Goal: Communication & Community: Answer question/provide support

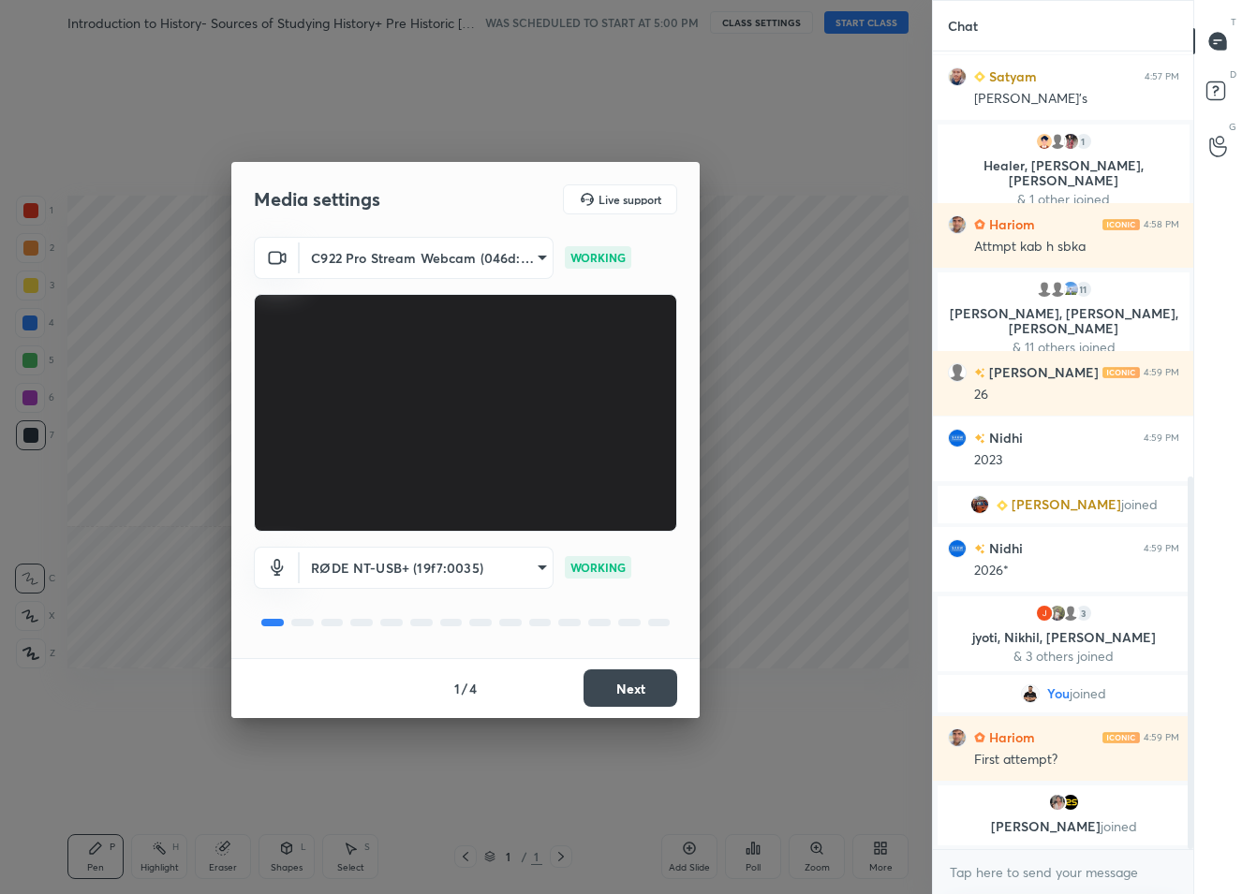
scroll to position [938, 0]
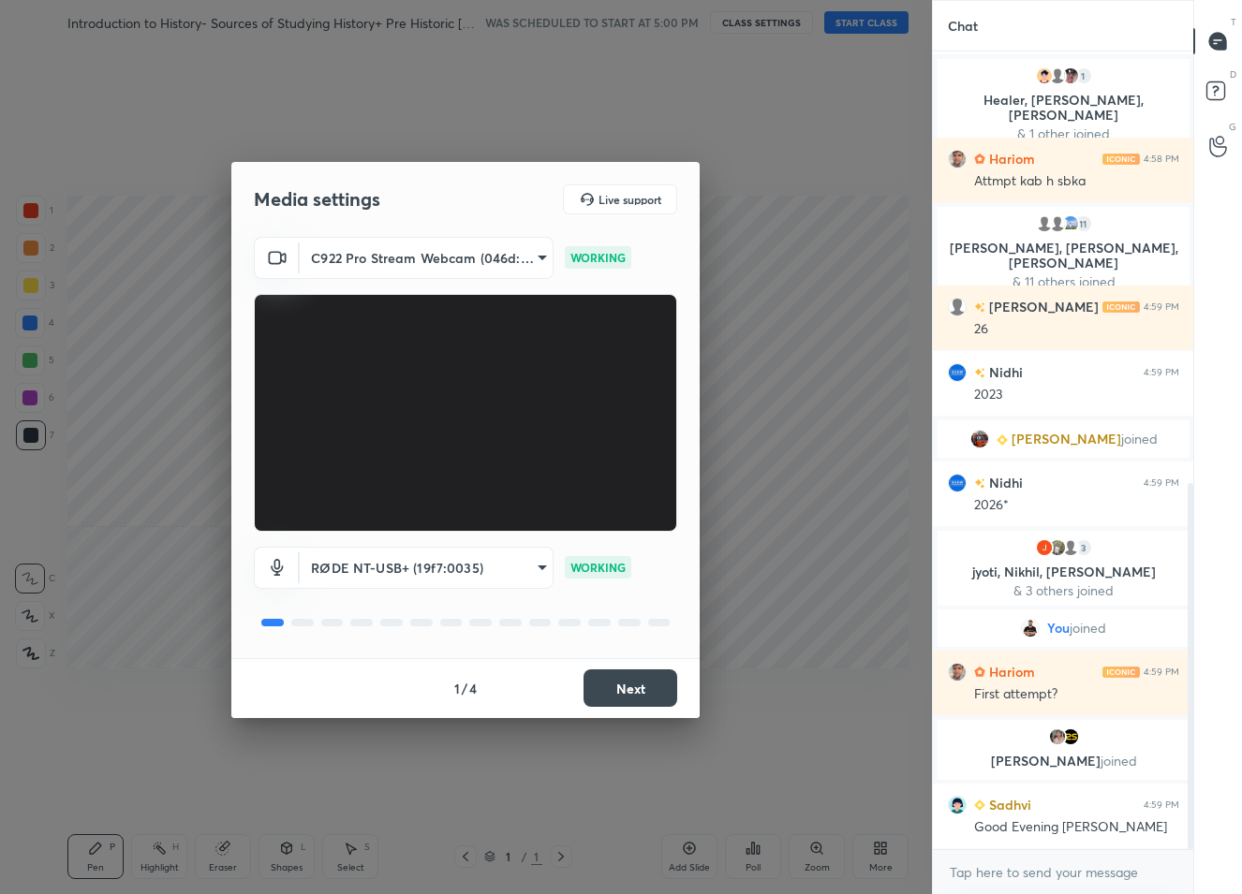
click at [604, 696] on button "Next" at bounding box center [631, 688] width 94 height 37
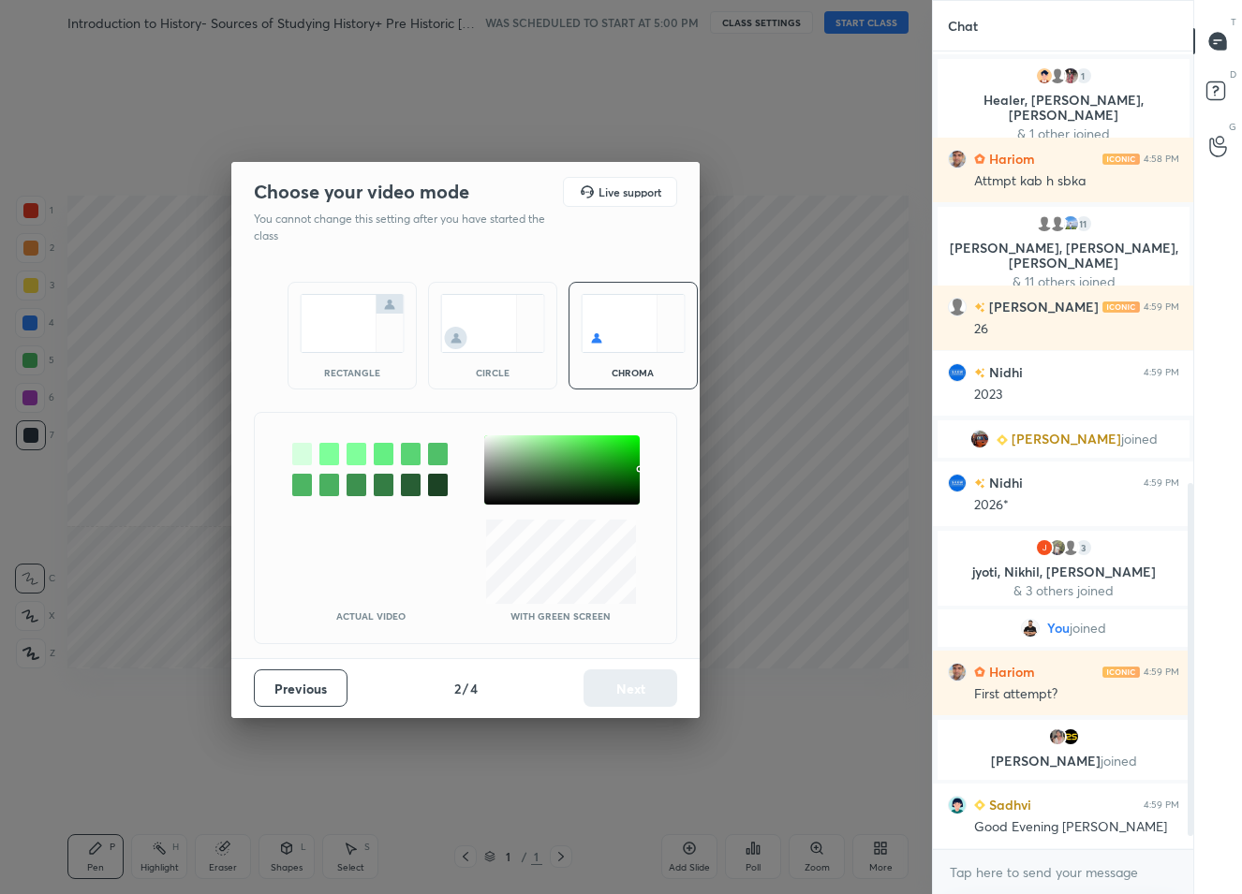
scroll to position [1004, 0]
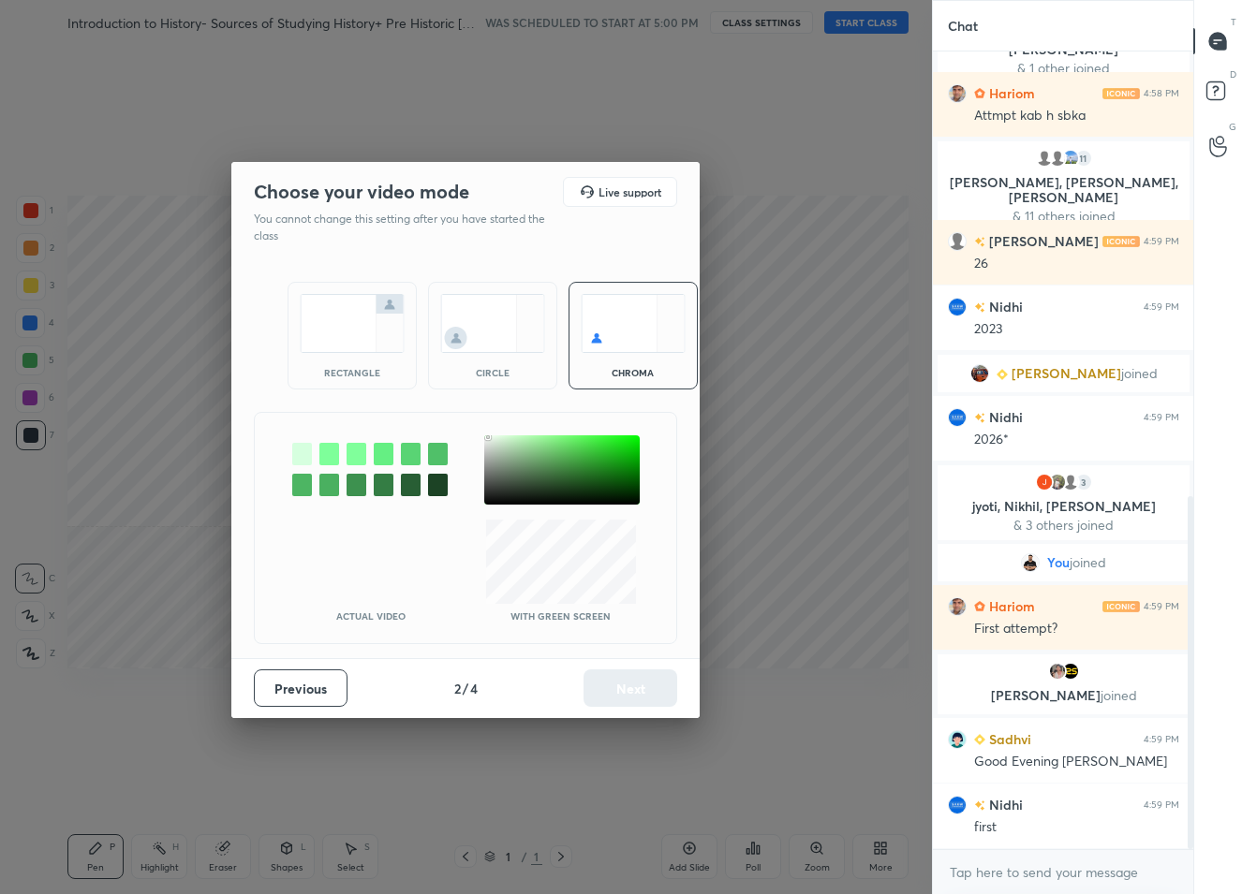
click at [488, 437] on div at bounding box center [561, 470] width 155 height 69
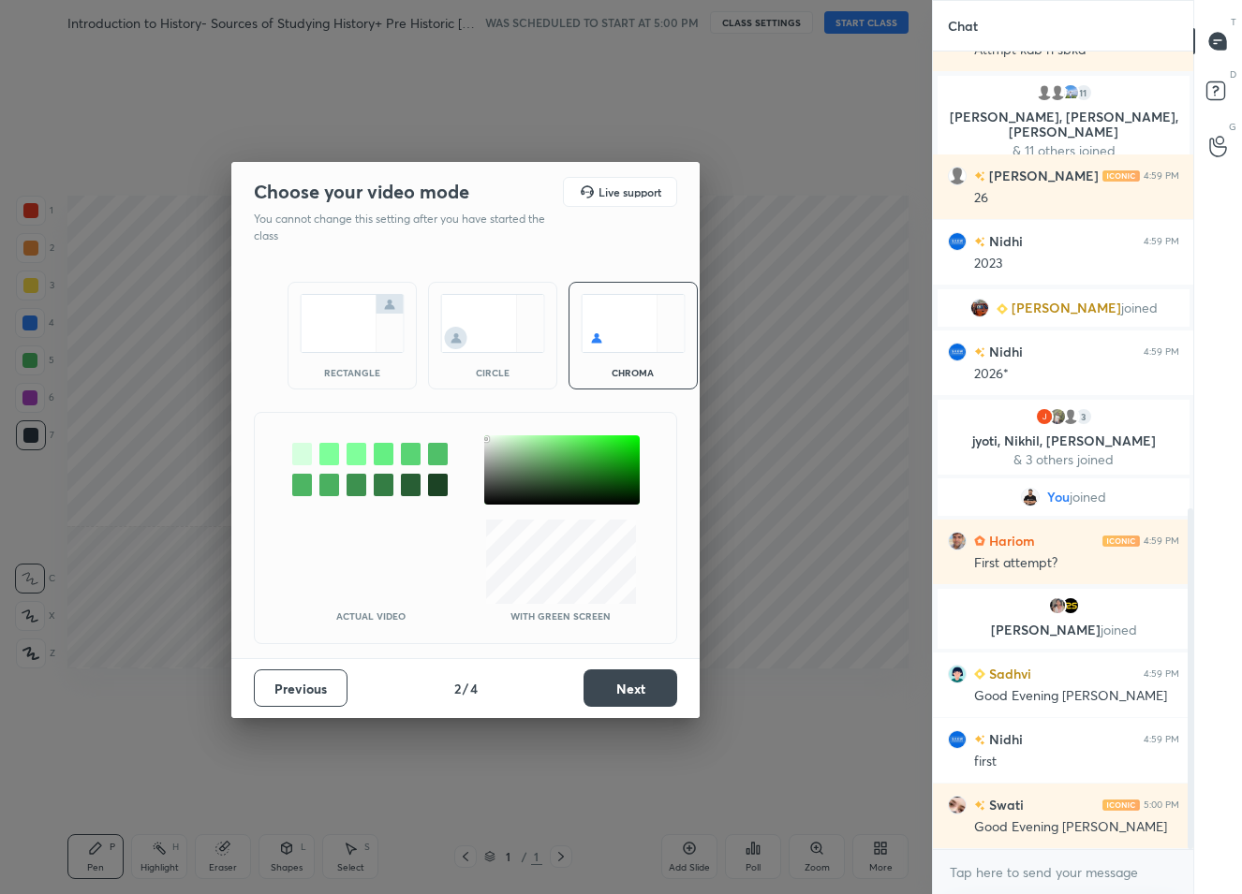
click at [486, 438] on div at bounding box center [486, 439] width 4 height 4
click at [630, 694] on button "Next" at bounding box center [631, 688] width 94 height 37
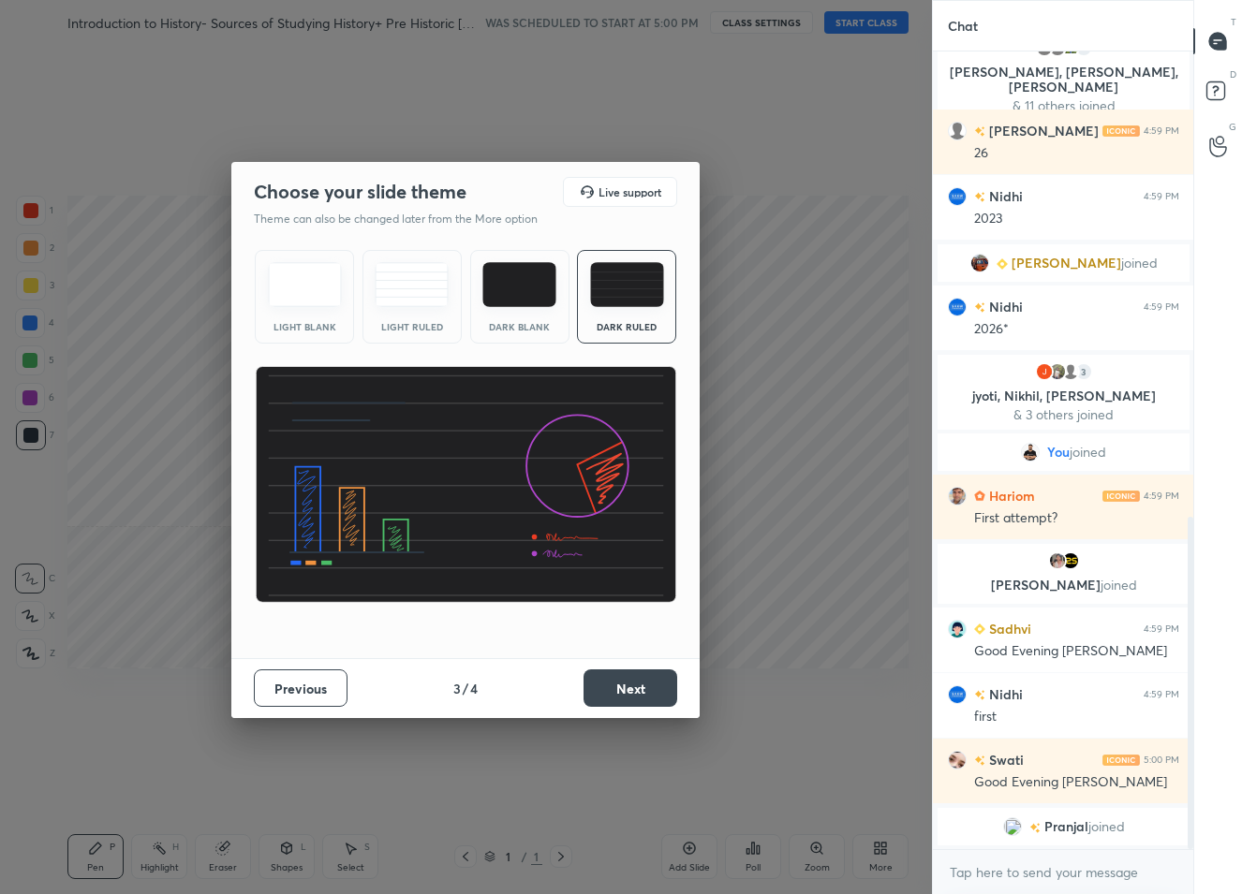
click at [630, 694] on button "Next" at bounding box center [631, 688] width 94 height 37
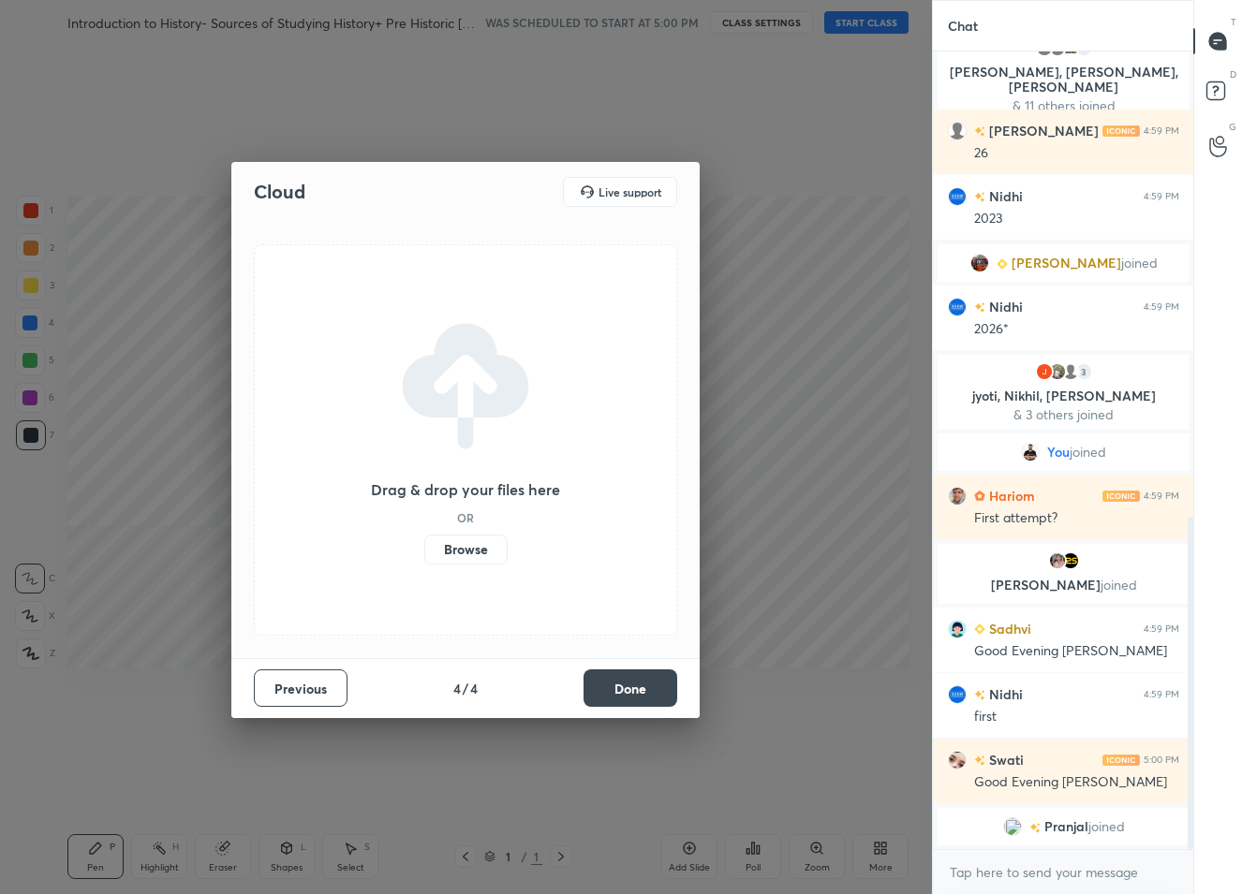
click at [626, 692] on button "Done" at bounding box center [631, 688] width 94 height 37
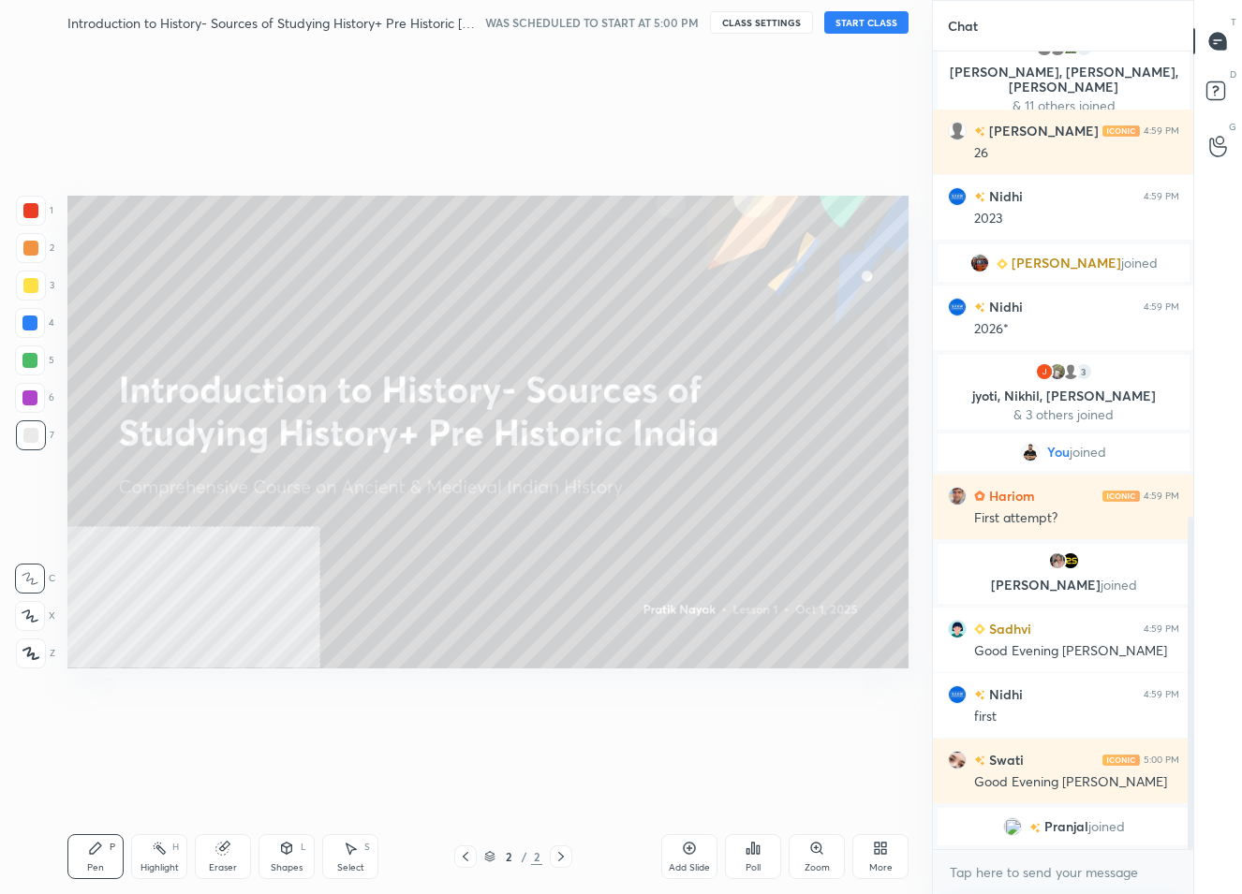
click at [847, 35] on div "Introduction to History- Sources of Studying History+ Pre Historic India WAS SC…" at bounding box center [487, 22] width 841 height 45
click at [849, 30] on button "START CLASS" at bounding box center [866, 22] width 84 height 22
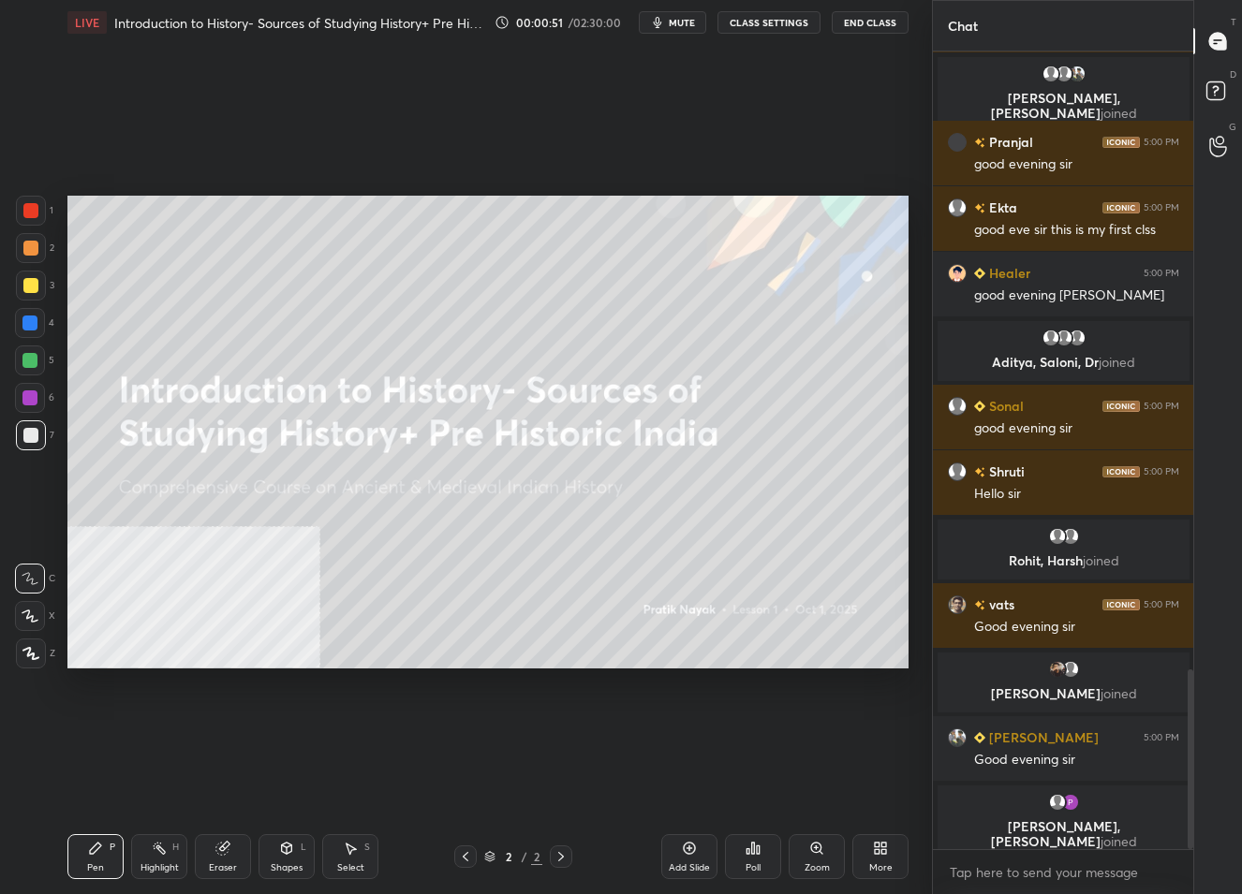
scroll to position [2763, 0]
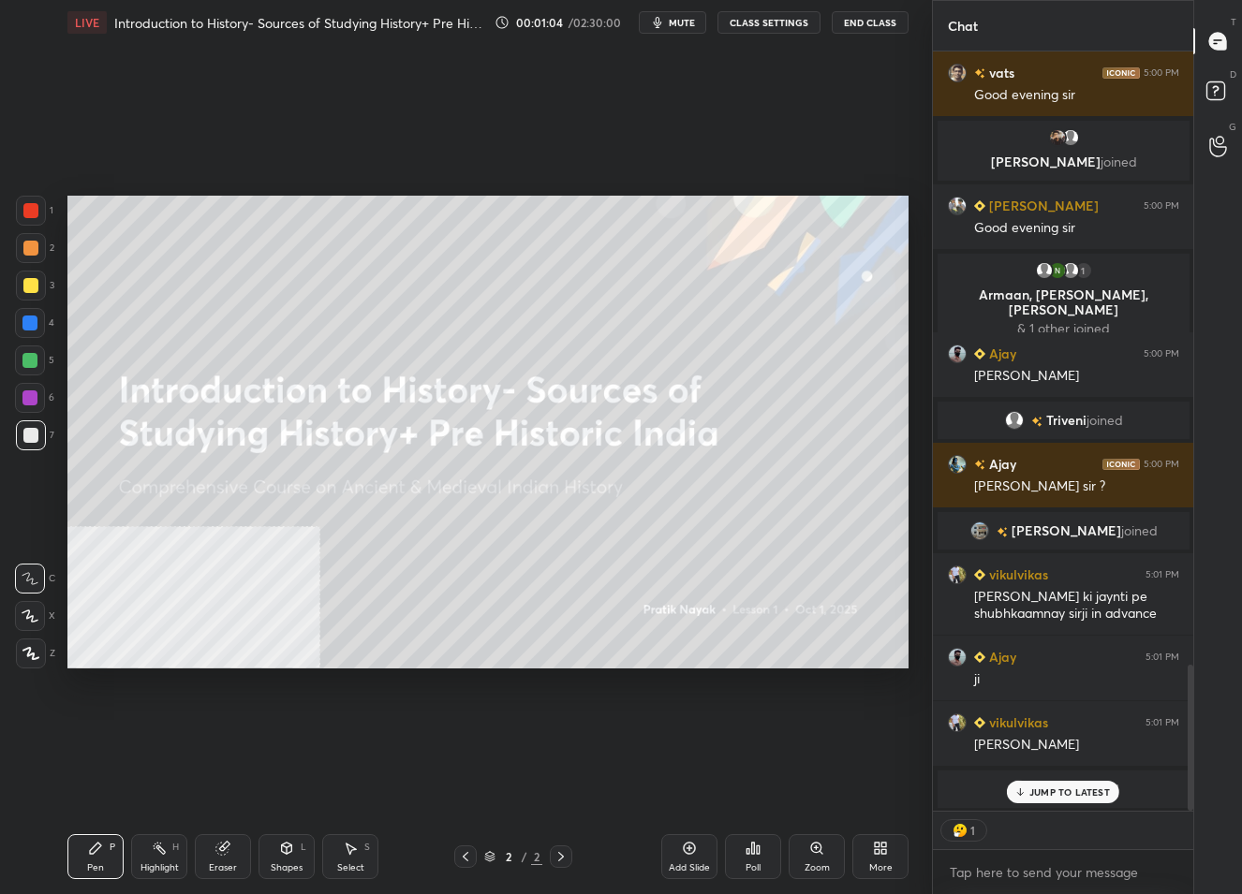
click at [685, 854] on icon at bounding box center [689, 848] width 15 height 15
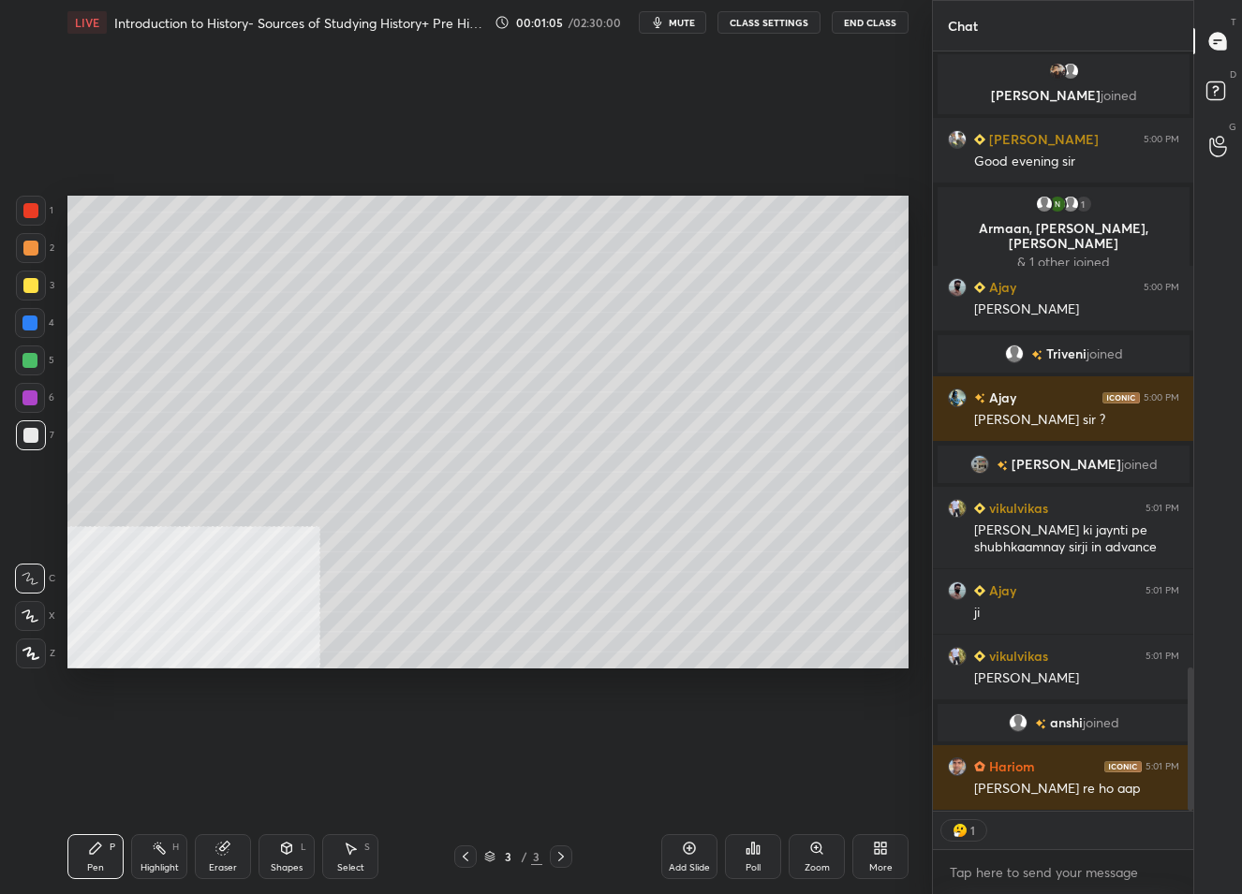
click at [28, 656] on icon at bounding box center [30, 653] width 15 height 11
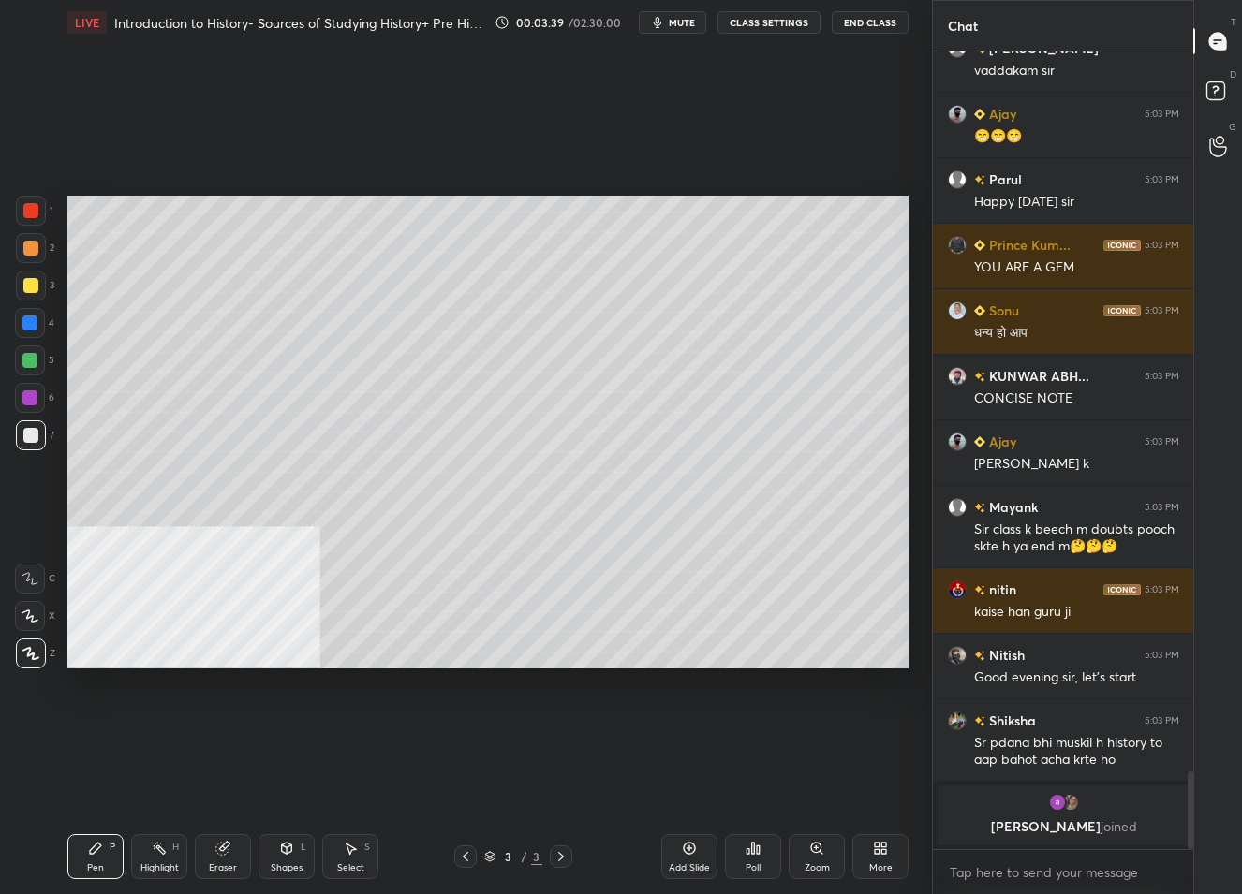
scroll to position [7041, 0]
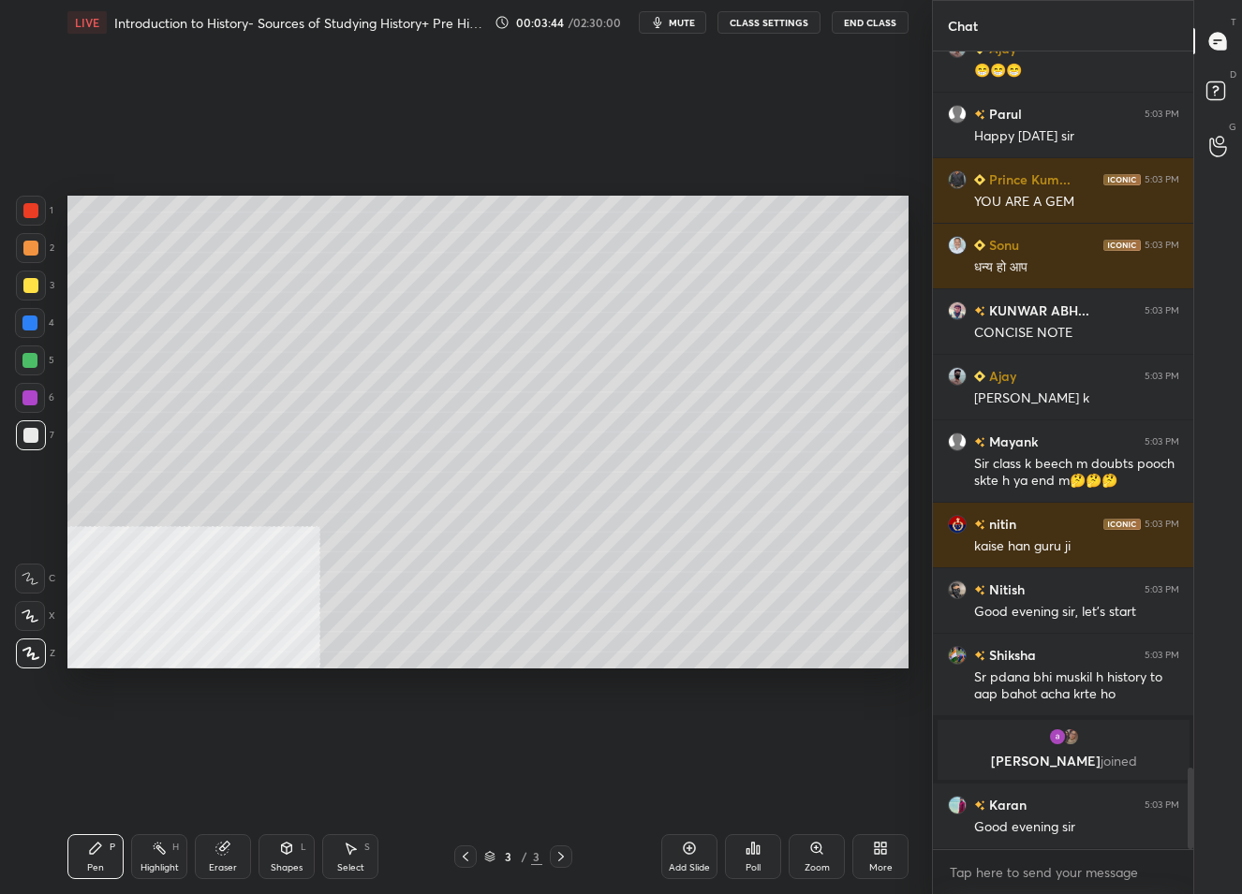
click at [461, 864] on icon at bounding box center [465, 856] width 15 height 15
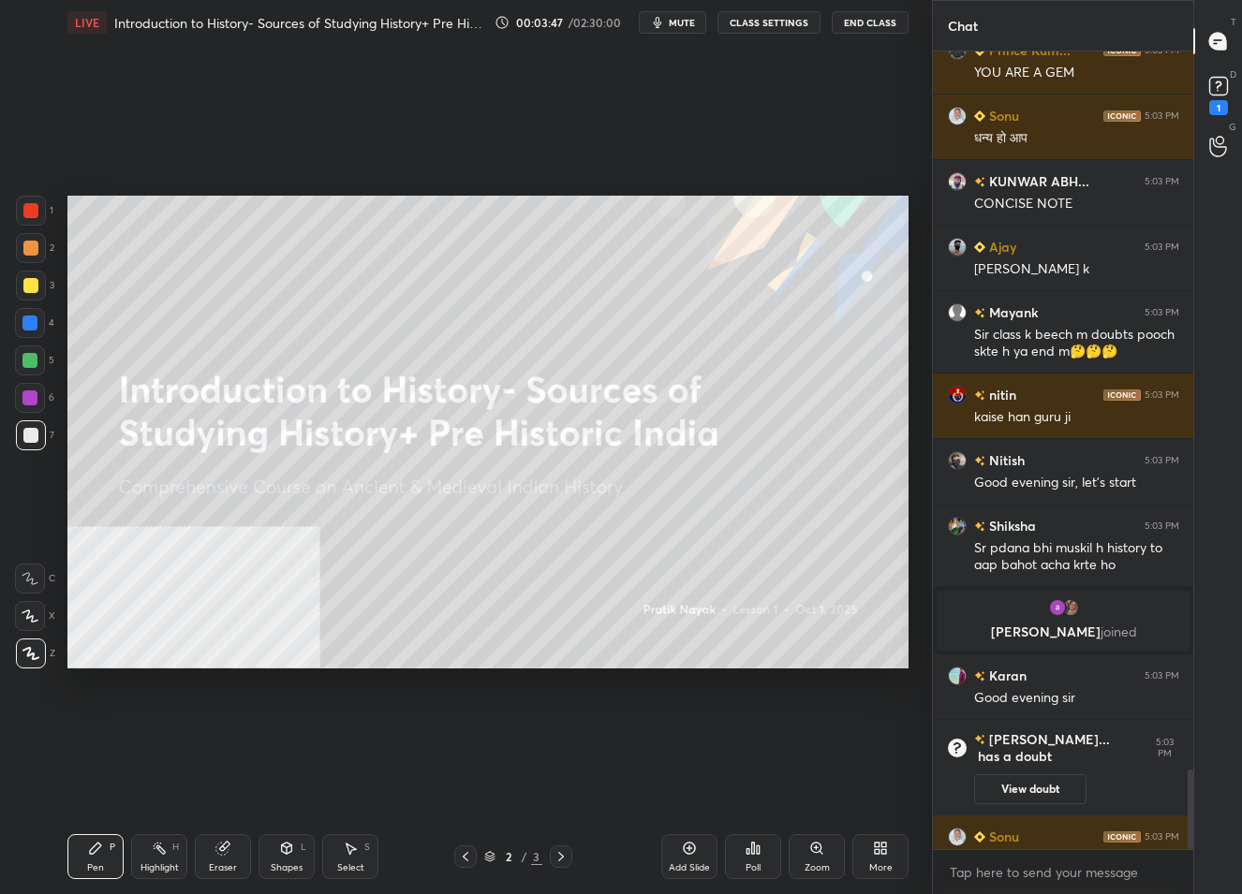
scroll to position [7169, 0]
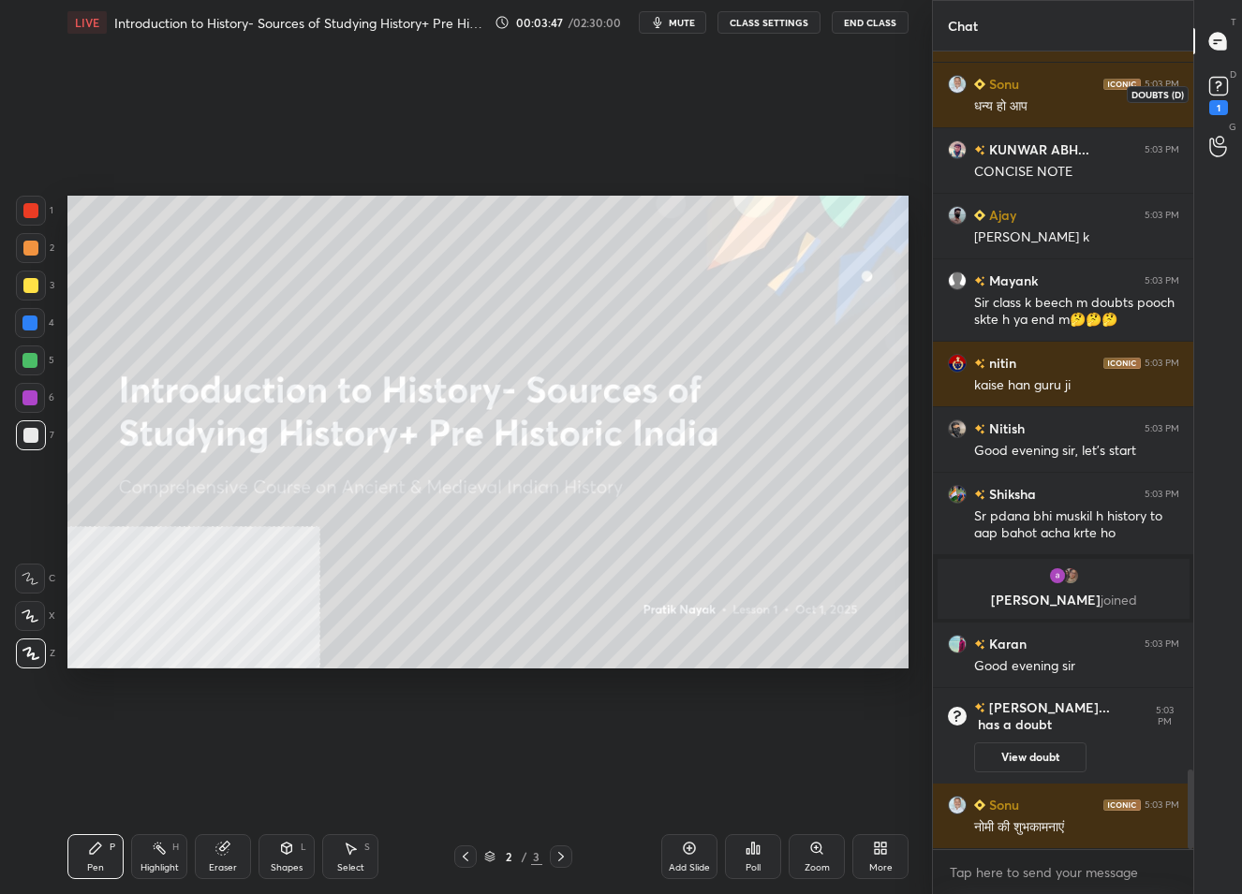
click at [1216, 81] on icon at bounding box center [1218, 84] width 7 height 7
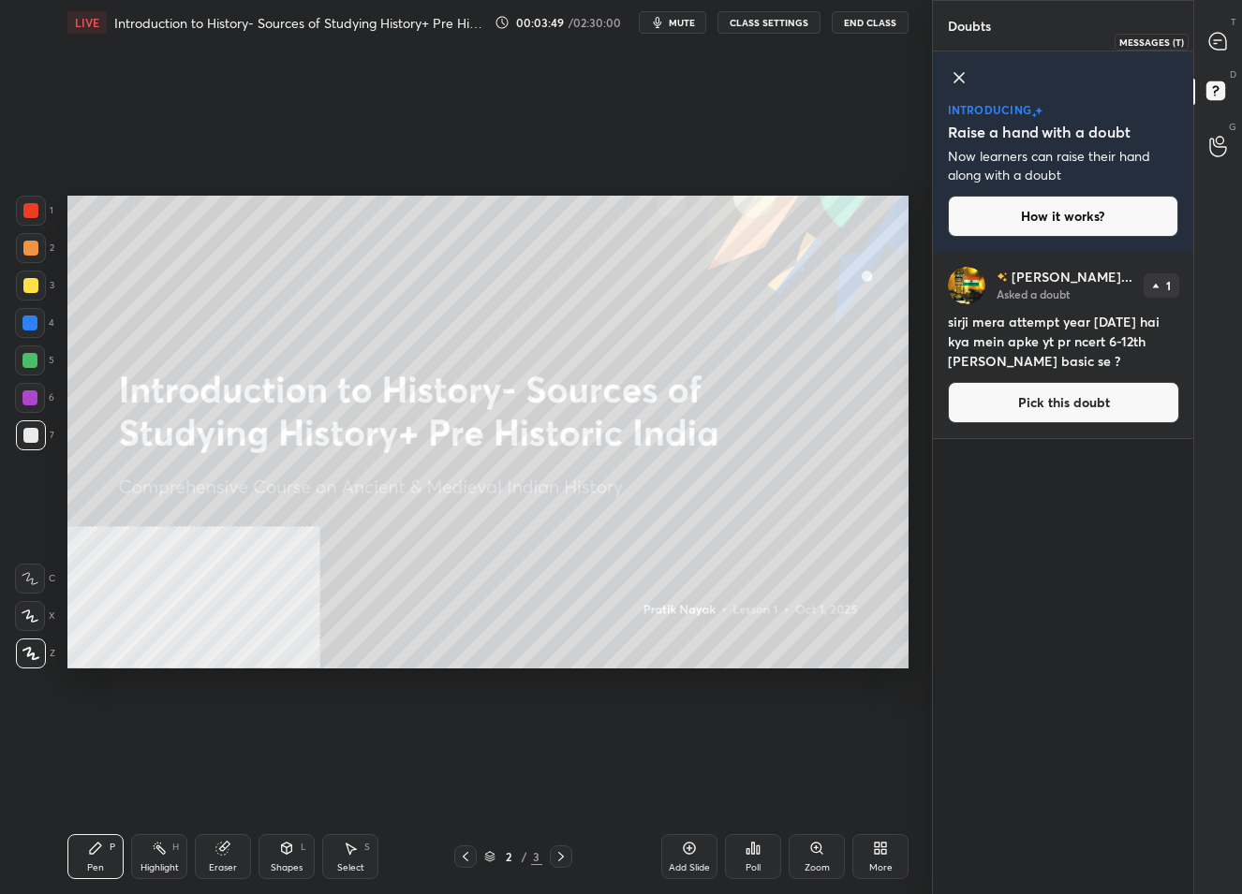
click at [1224, 25] on div at bounding box center [1218, 41] width 37 height 34
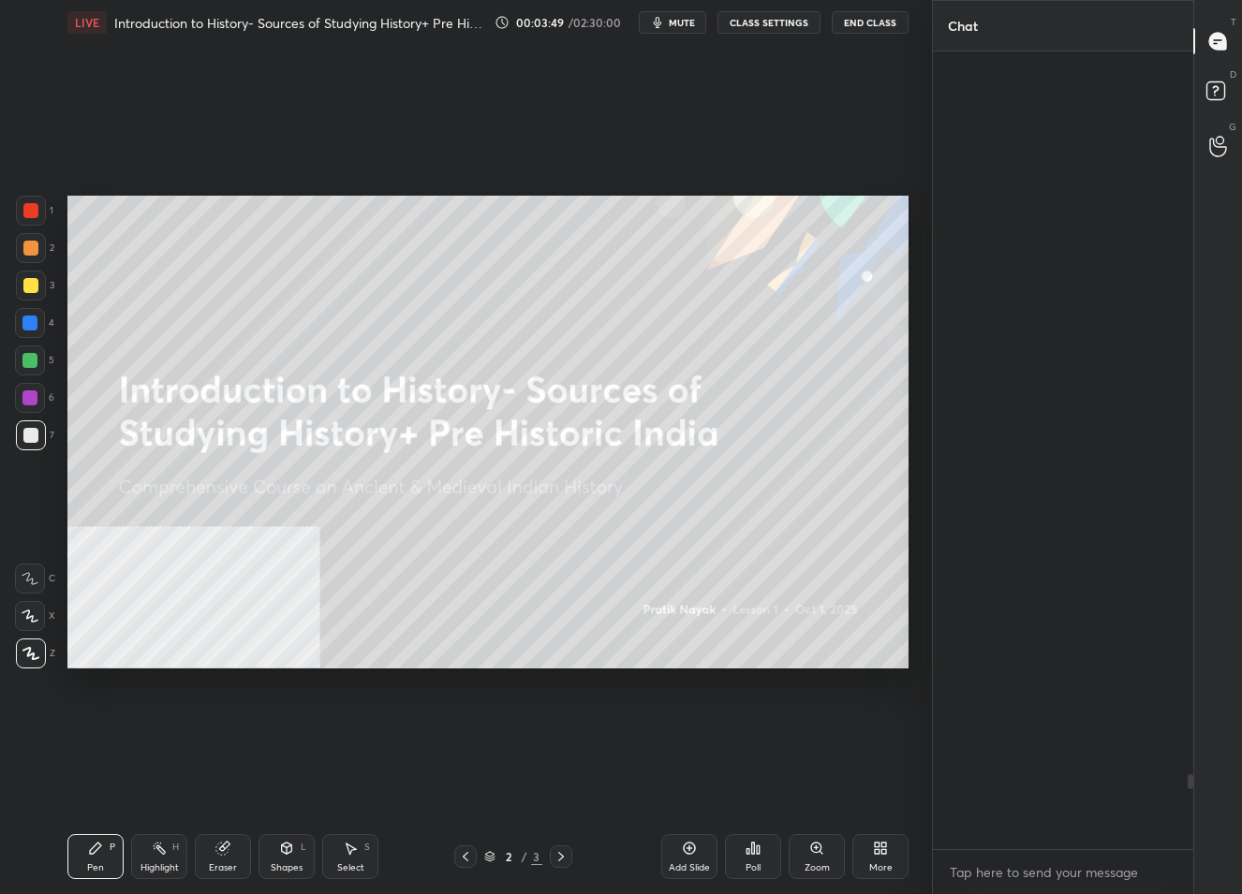
scroll to position [792, 256]
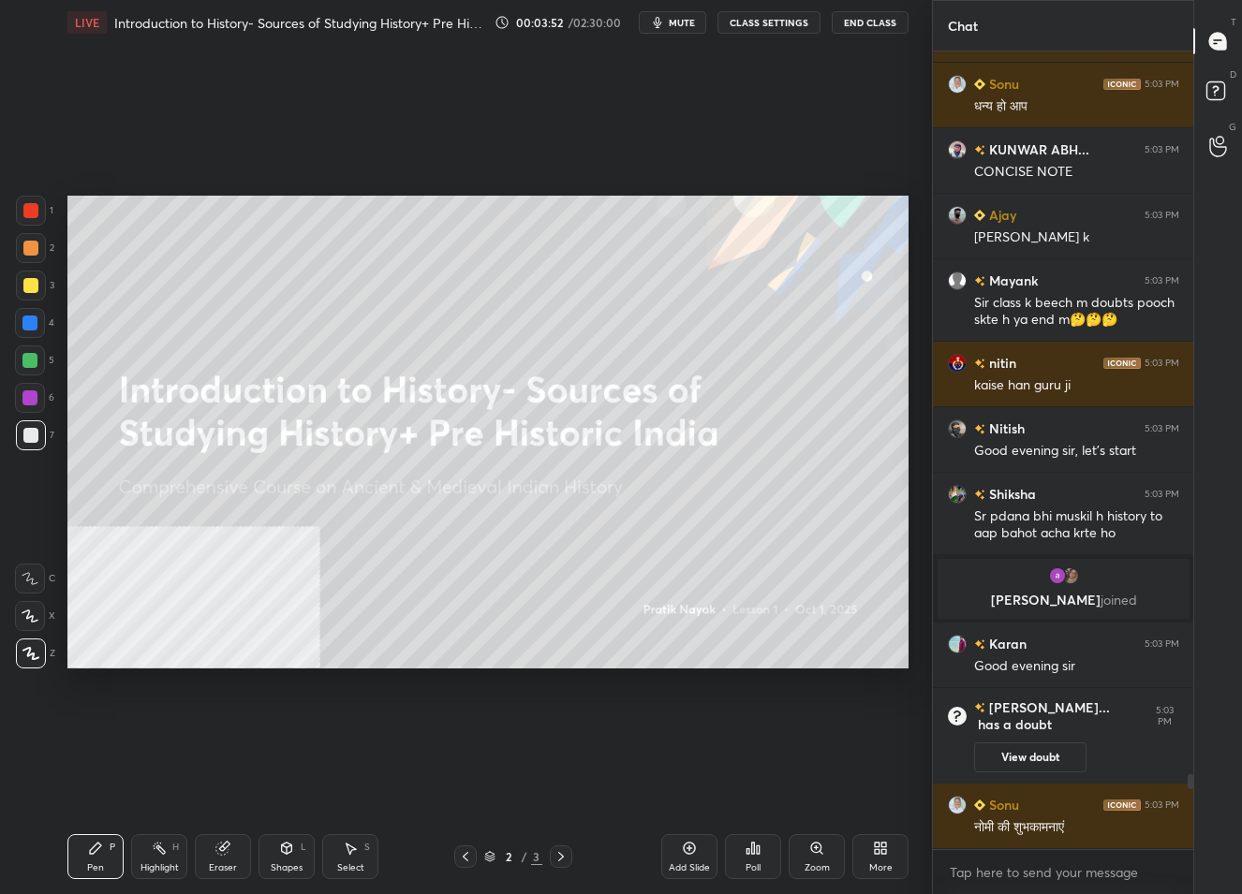
click at [884, 856] on div "More" at bounding box center [880, 857] width 56 height 45
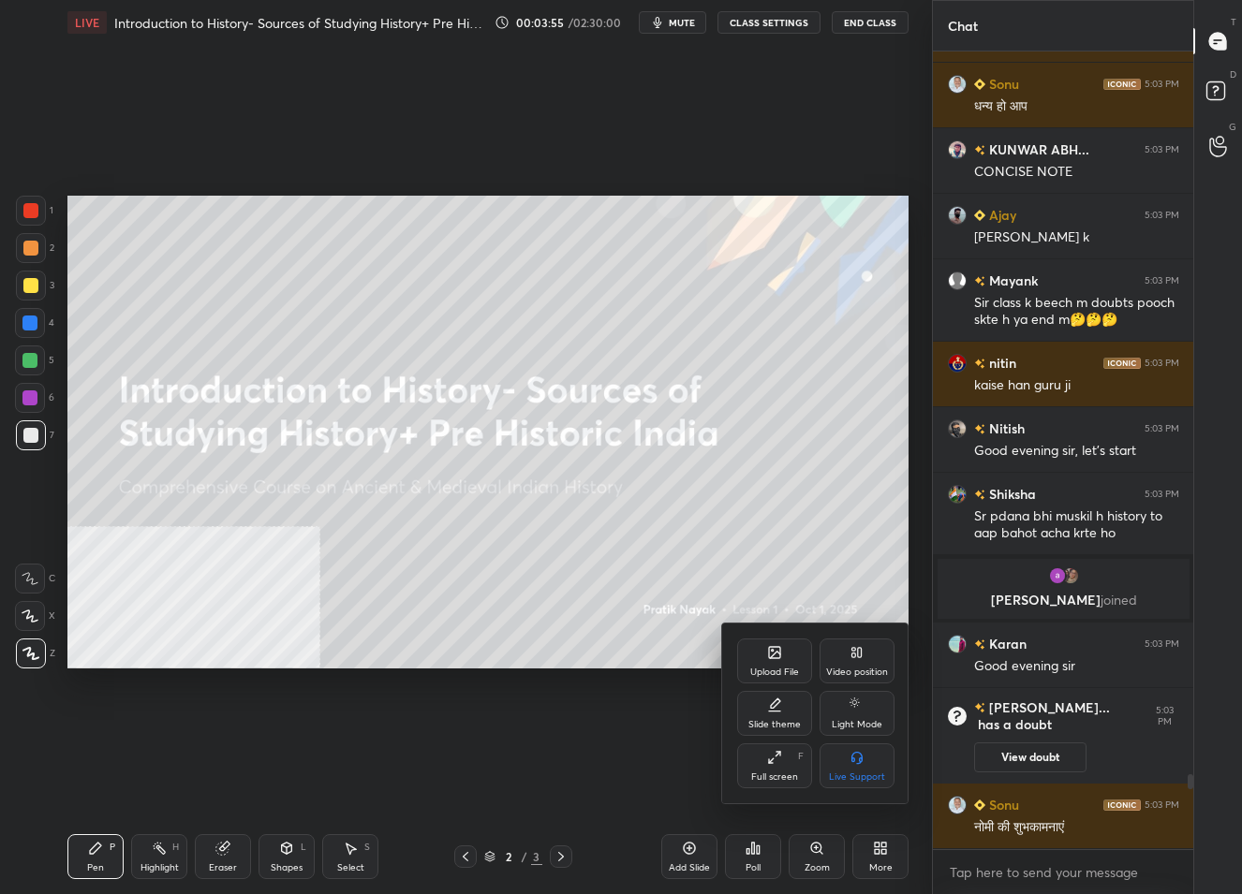
click at [783, 720] on div "Slide theme" at bounding box center [774, 724] width 52 height 9
click at [781, 767] on div "Dark Blank" at bounding box center [774, 766] width 75 height 45
click at [480, 568] on div at bounding box center [621, 447] width 1242 height 894
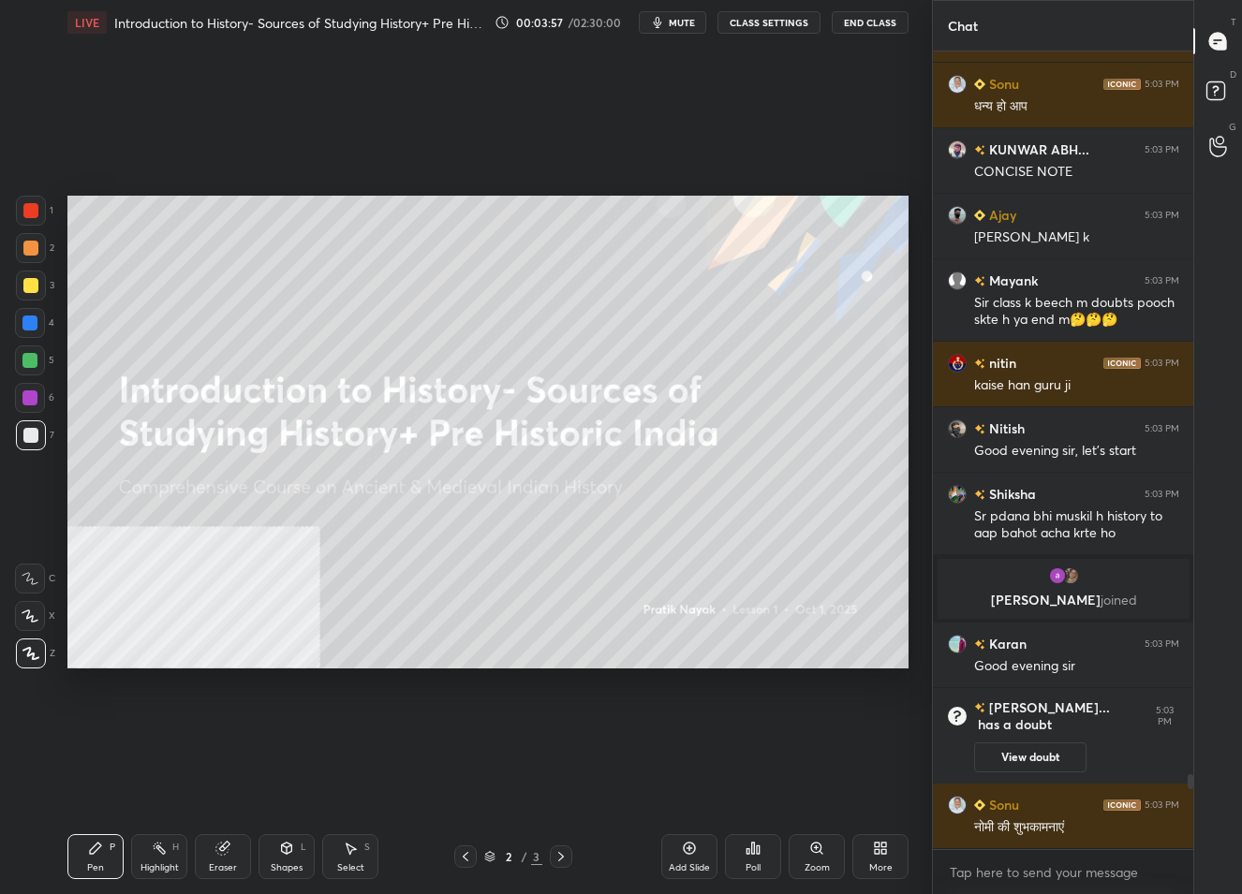
click at [700, 848] on div "Add Slide" at bounding box center [689, 857] width 56 height 45
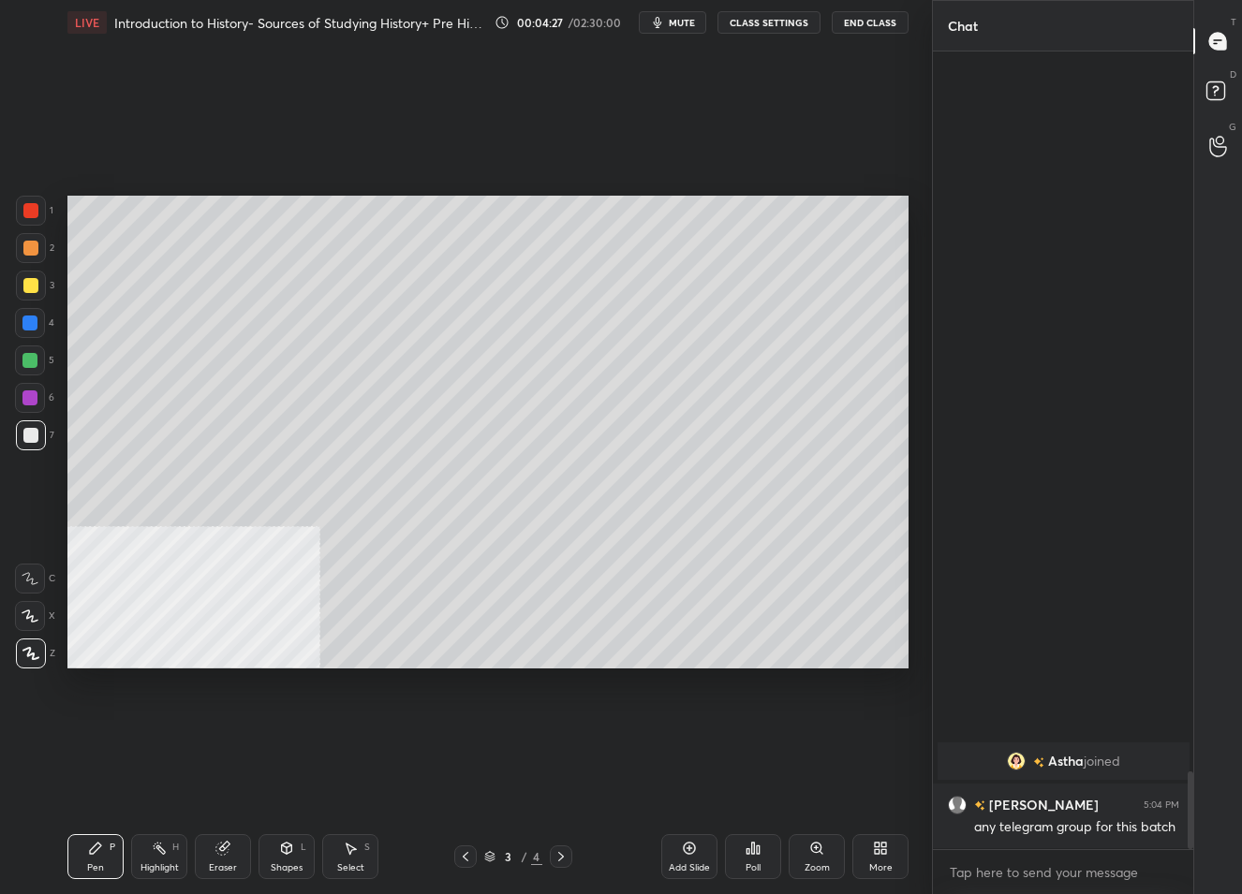
scroll to position [0, 0]
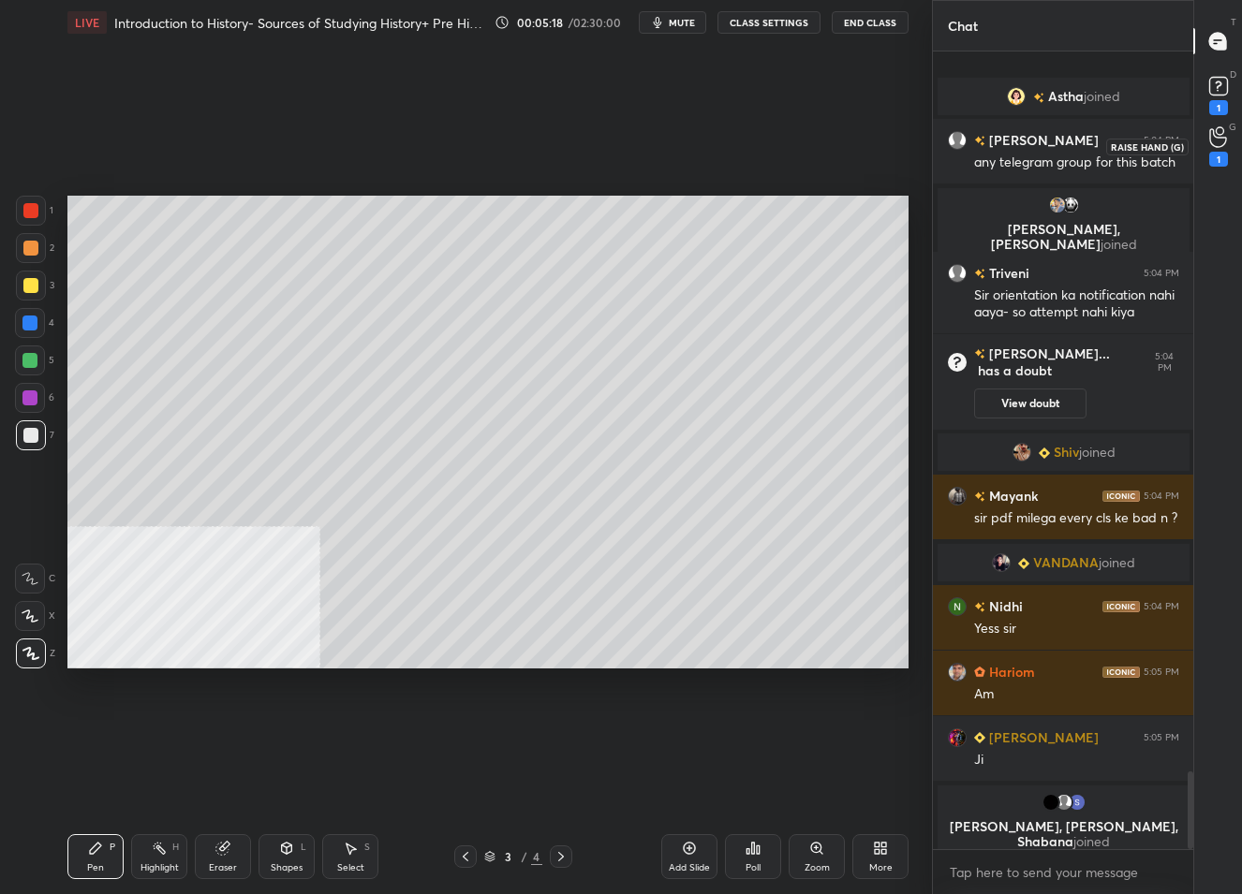
click at [1221, 143] on icon at bounding box center [1218, 137] width 18 height 22
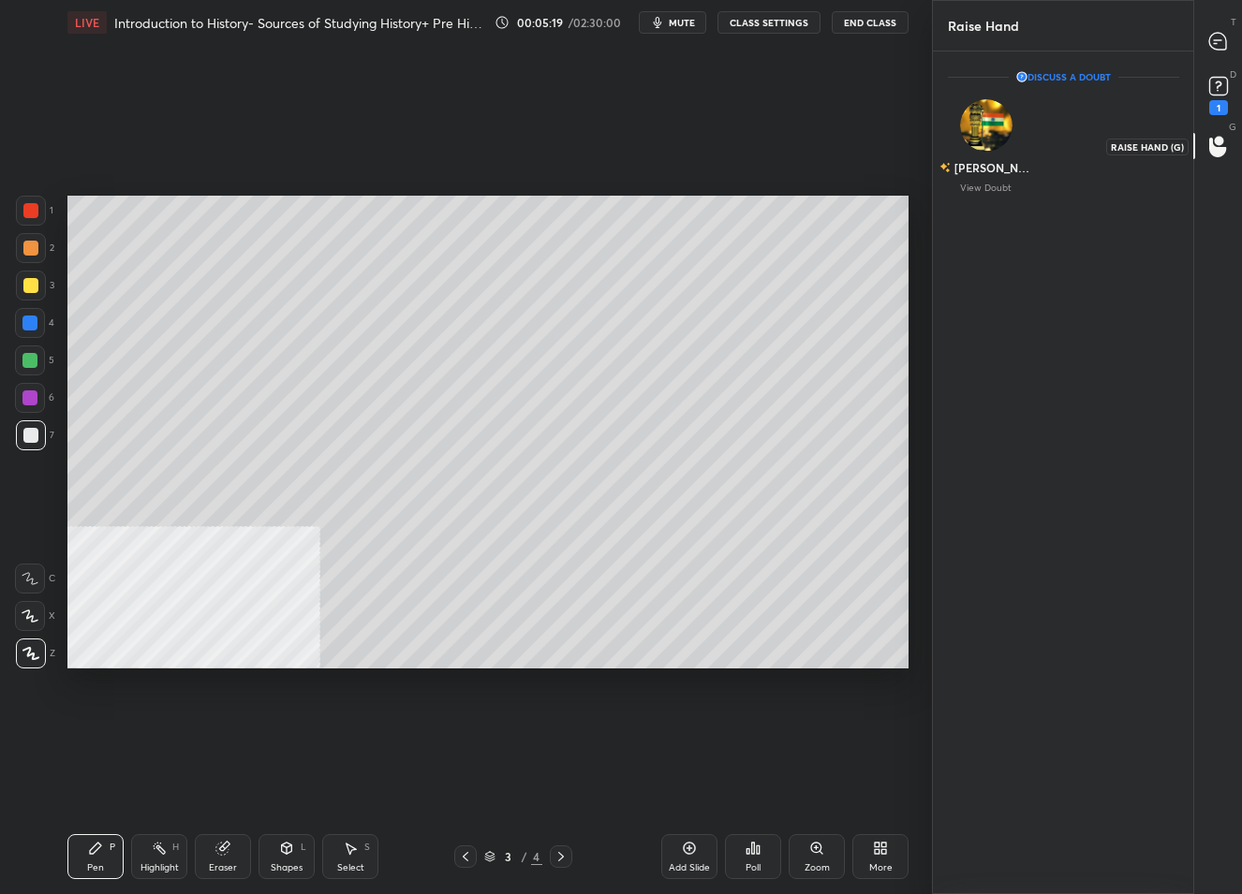
scroll to position [6, 7]
click at [1219, 99] on icon at bounding box center [1218, 86] width 28 height 28
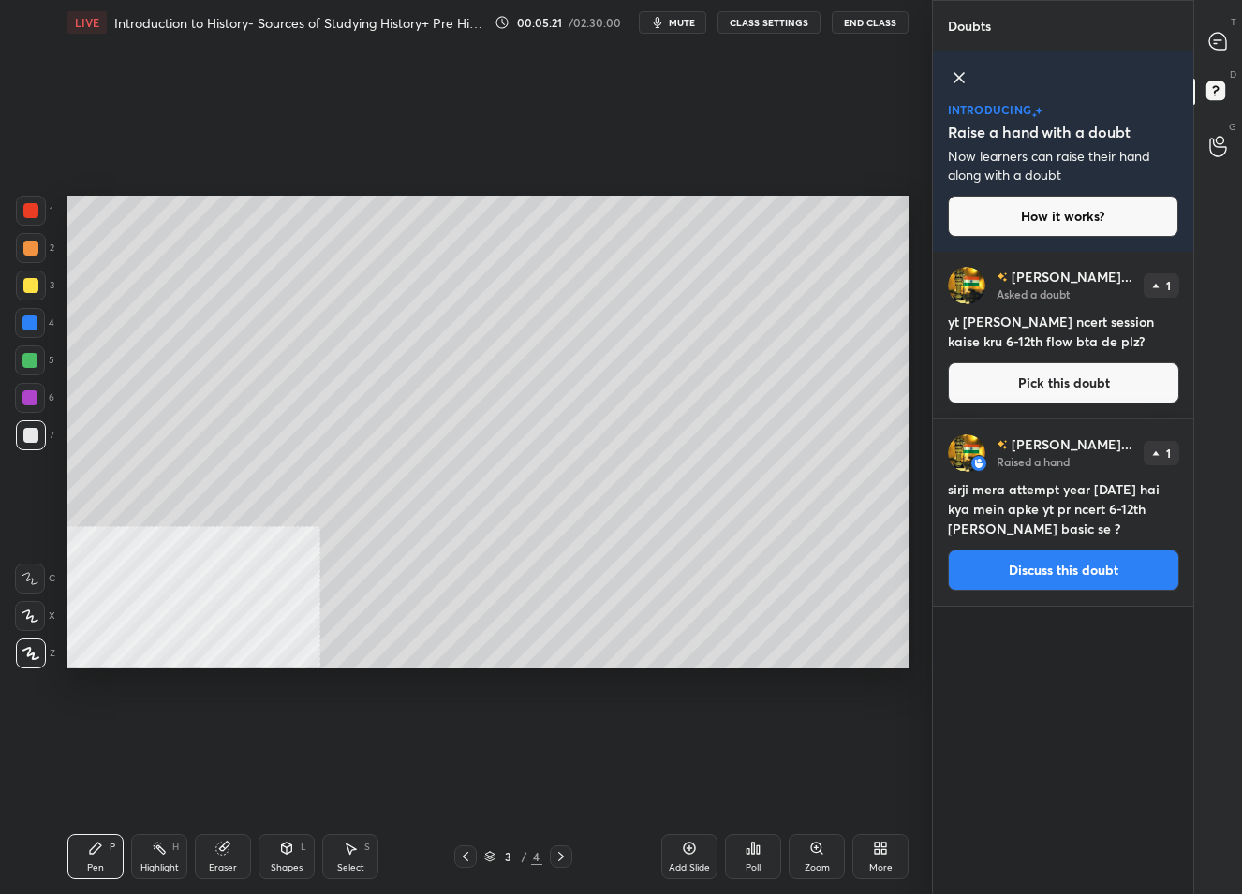
click at [1219, 70] on div "D Doubts (D)" at bounding box center [1218, 93] width 48 height 52
click at [1215, 40] on icon at bounding box center [1217, 41] width 17 height 17
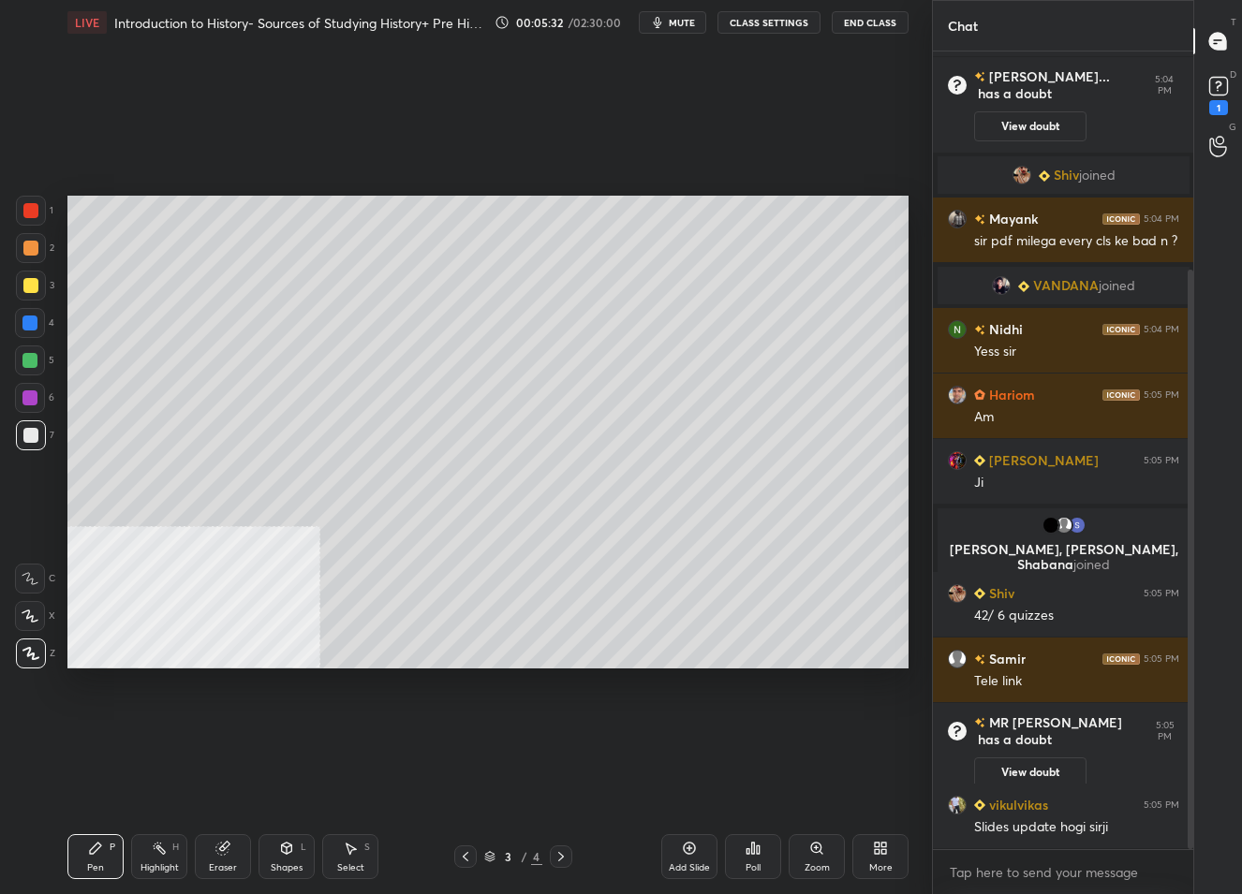
scroll to position [300, 0]
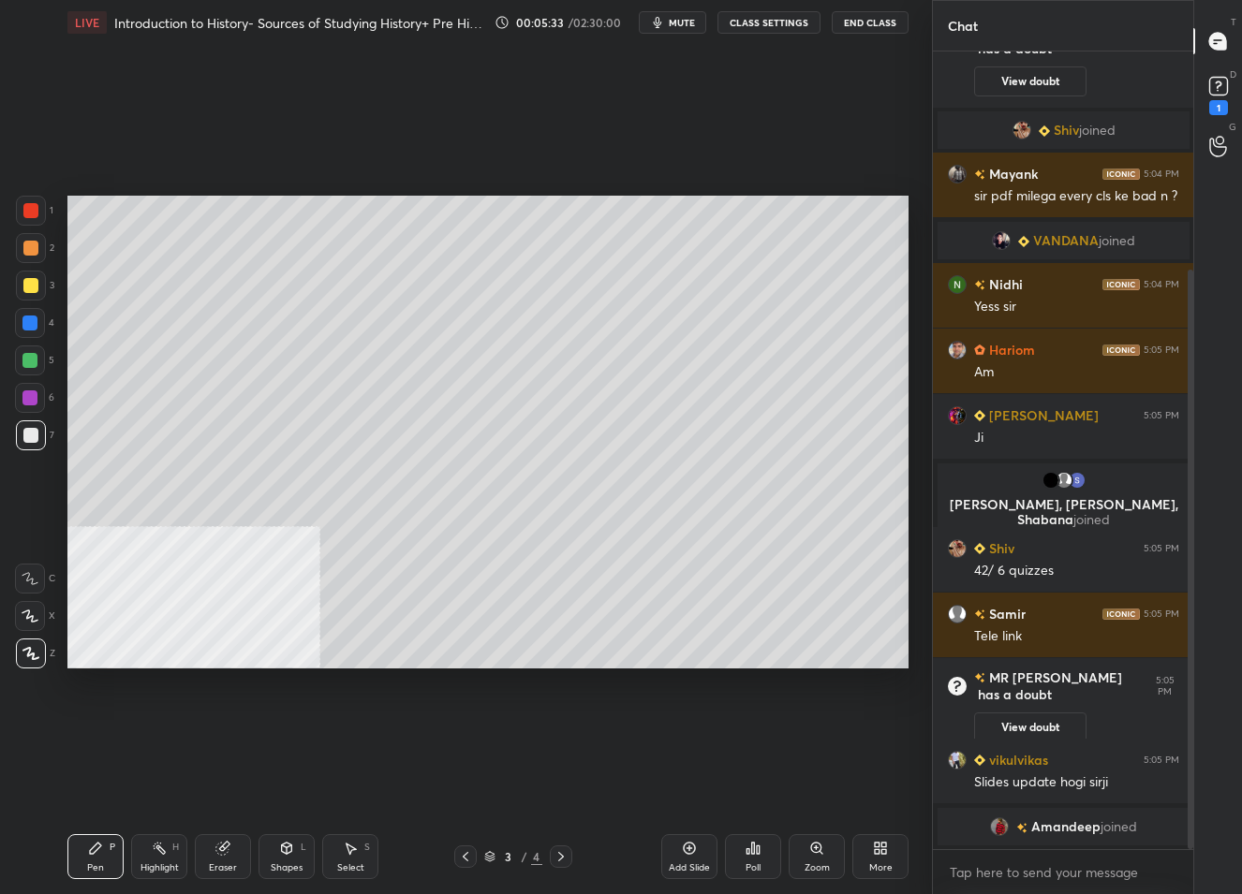
click at [560, 858] on icon at bounding box center [561, 856] width 15 height 15
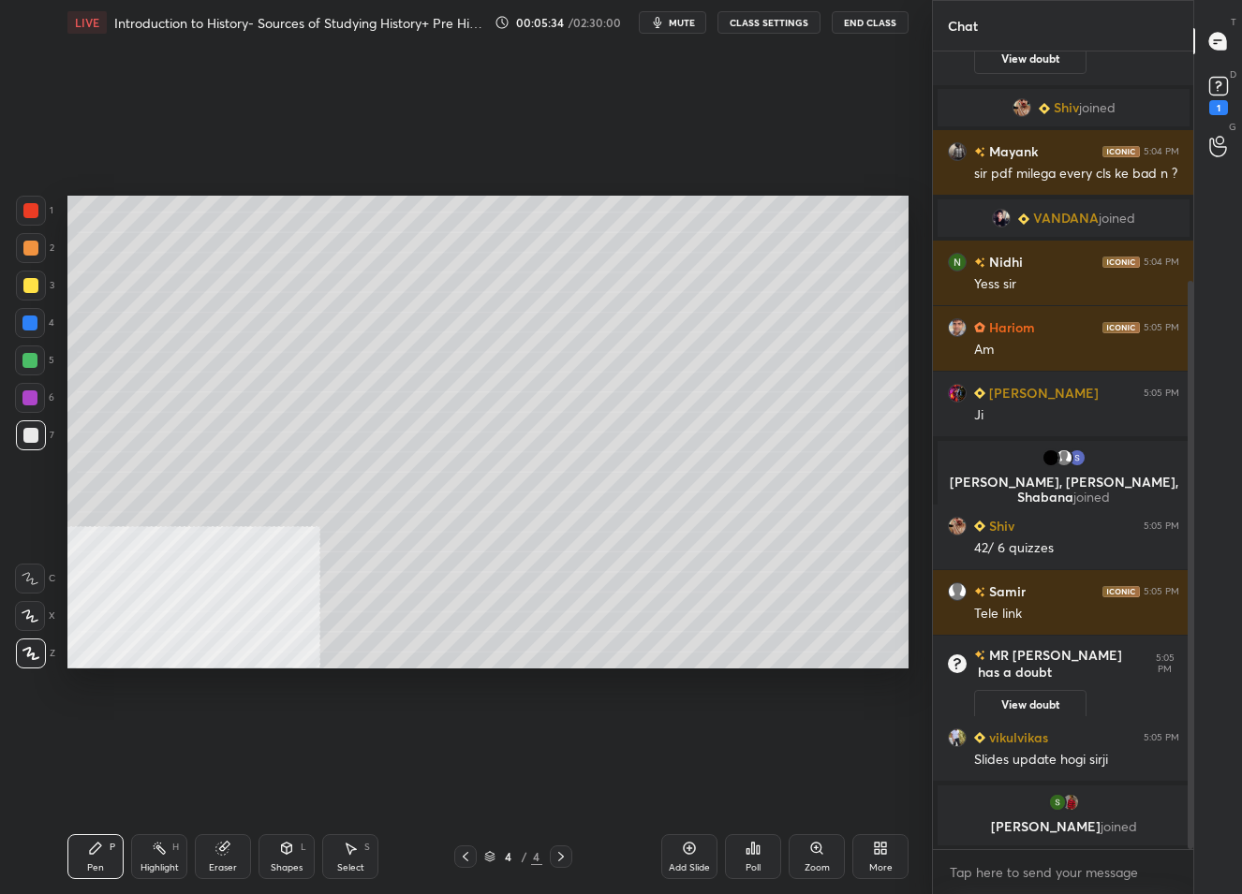
click at [463, 857] on icon at bounding box center [465, 856] width 15 height 15
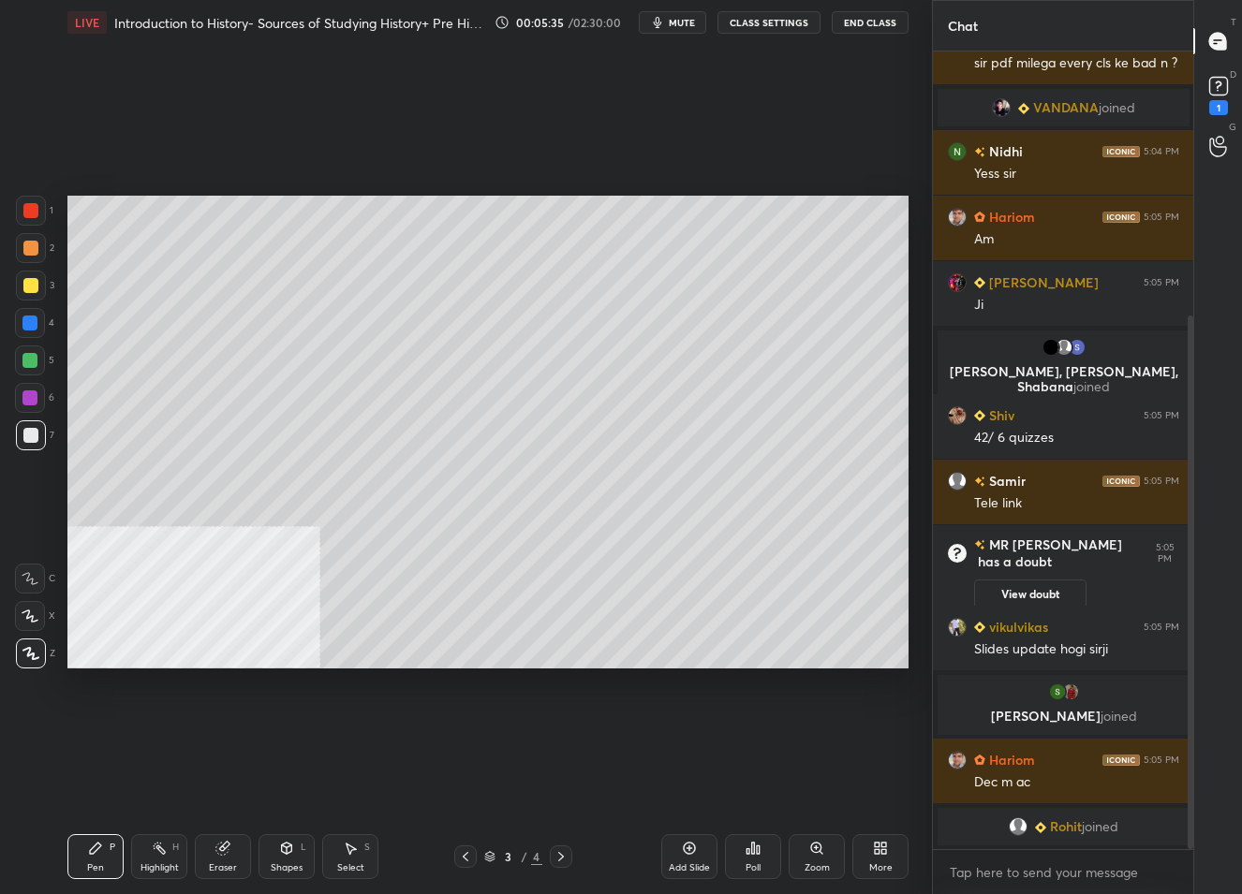
click at [694, 856] on icon at bounding box center [689, 848] width 15 height 15
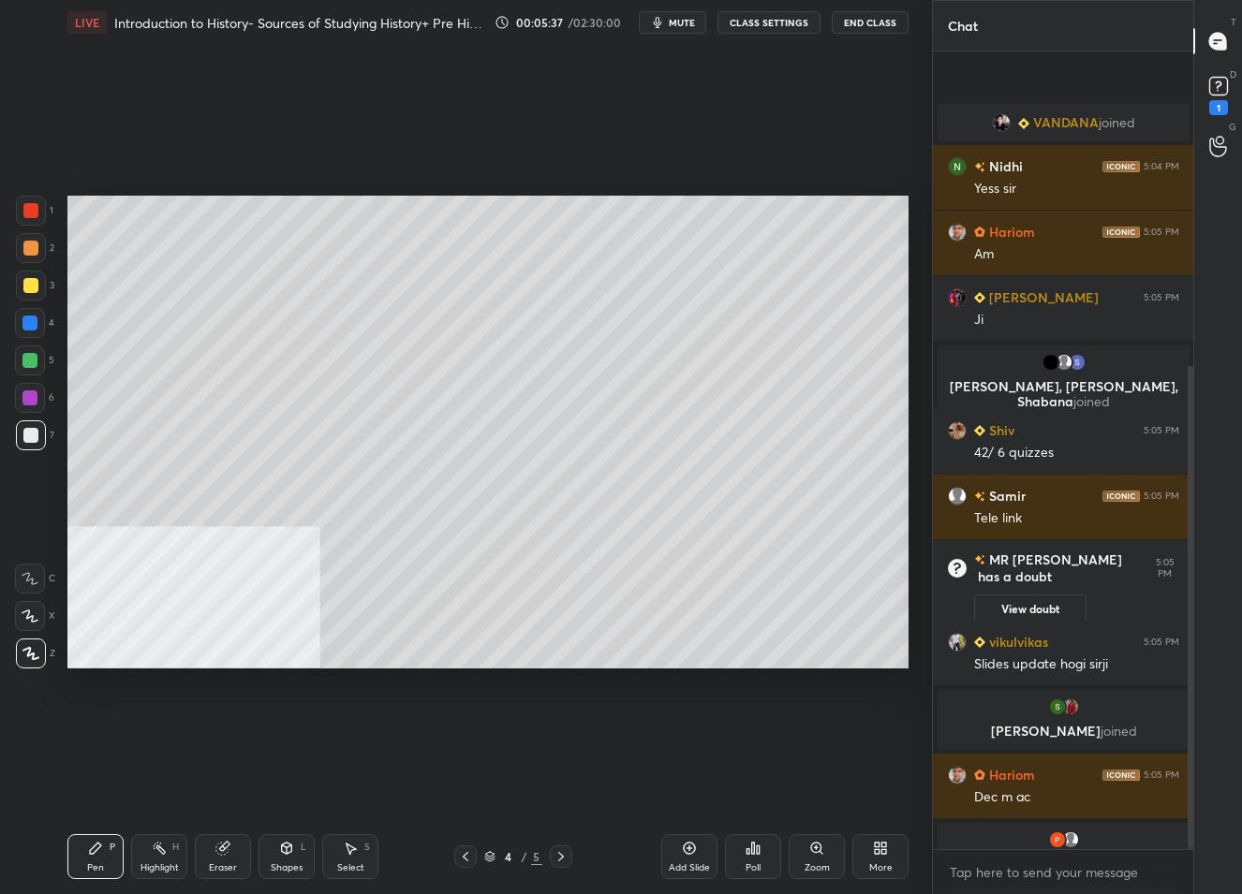
scroll to position [521, 0]
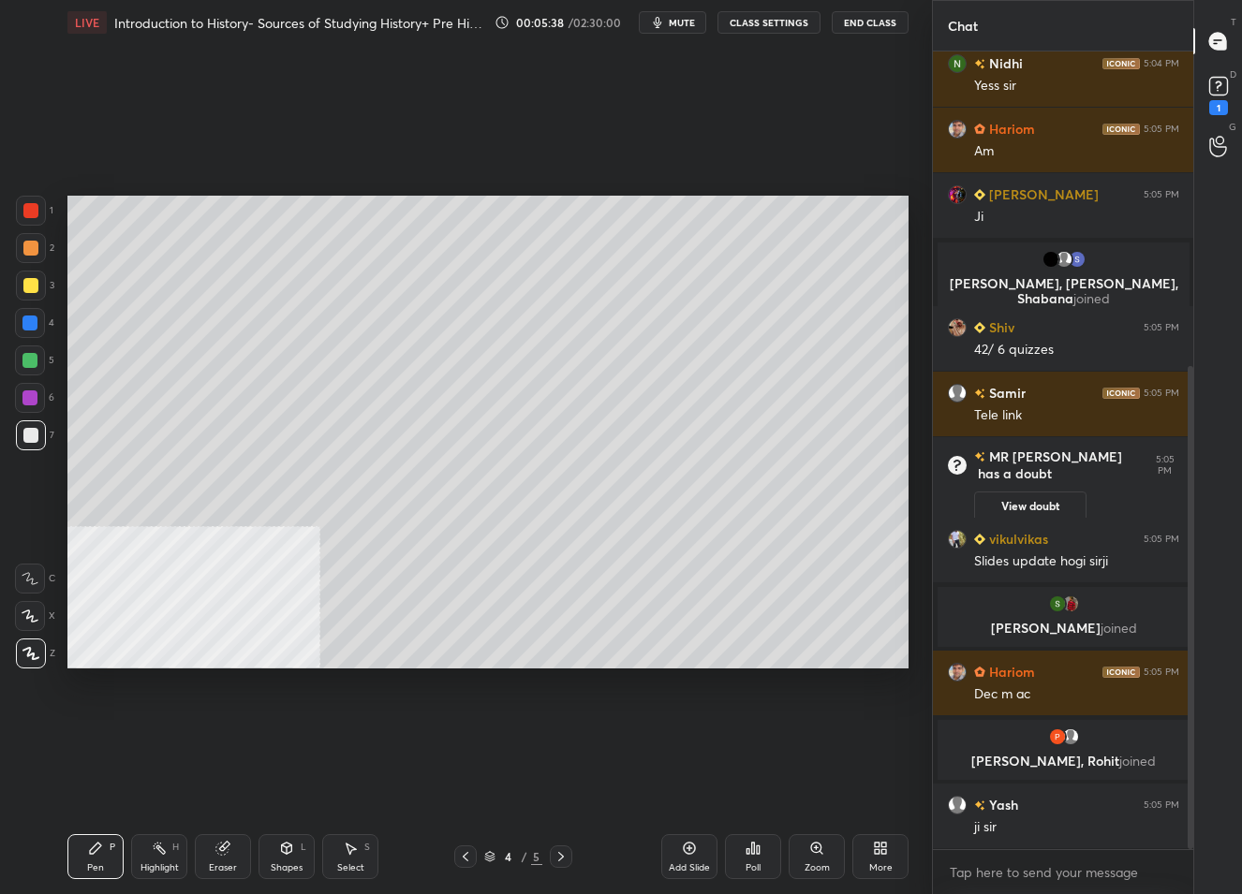
drag, startPoint x: 465, startPoint y: 861, endPoint x: 483, endPoint y: 829, distance: 36.5
click at [464, 859] on icon at bounding box center [465, 856] width 15 height 15
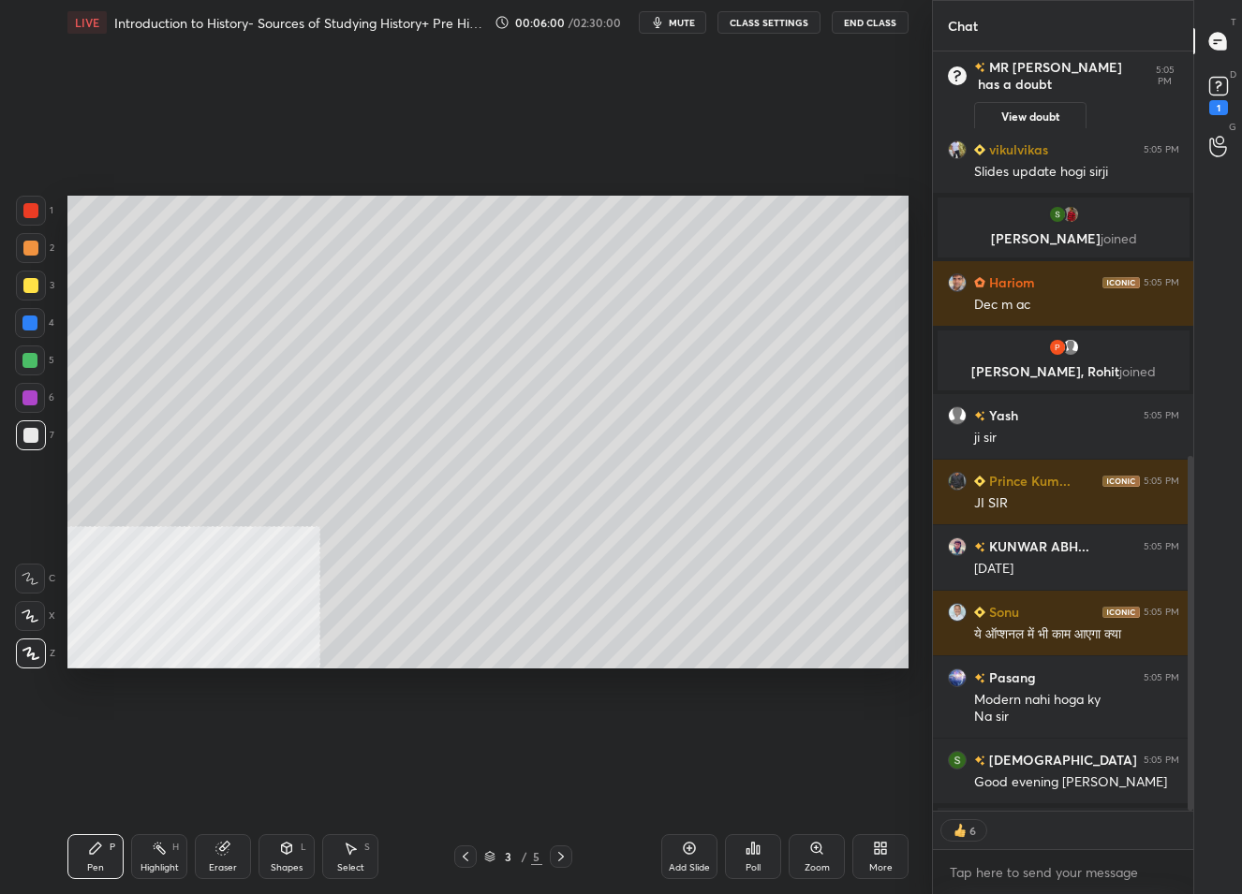
scroll to position [970, 0]
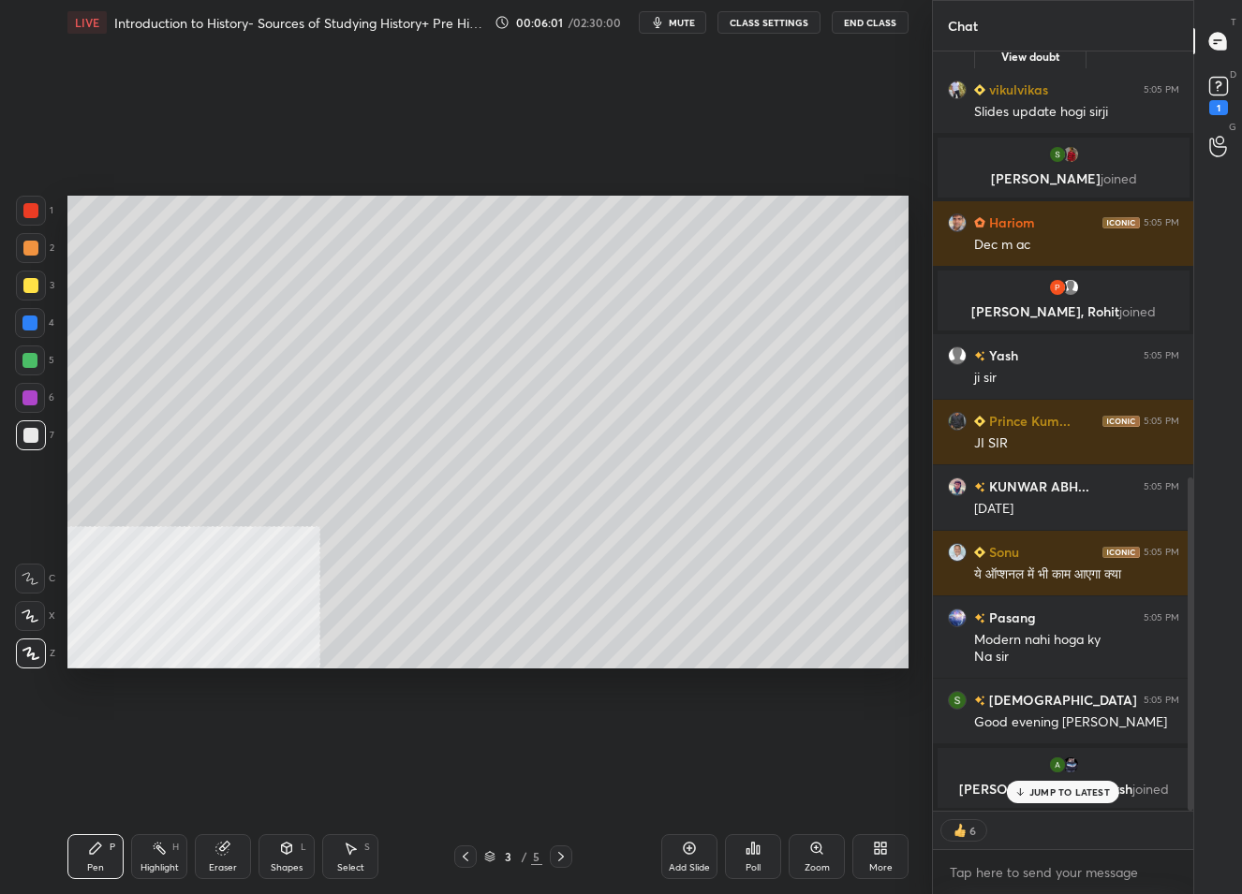
drag, startPoint x: 686, startPoint y: 864, endPoint x: 689, endPoint y: 854, distance: 10.1
click at [687, 859] on div "Add Slide" at bounding box center [689, 857] width 56 height 45
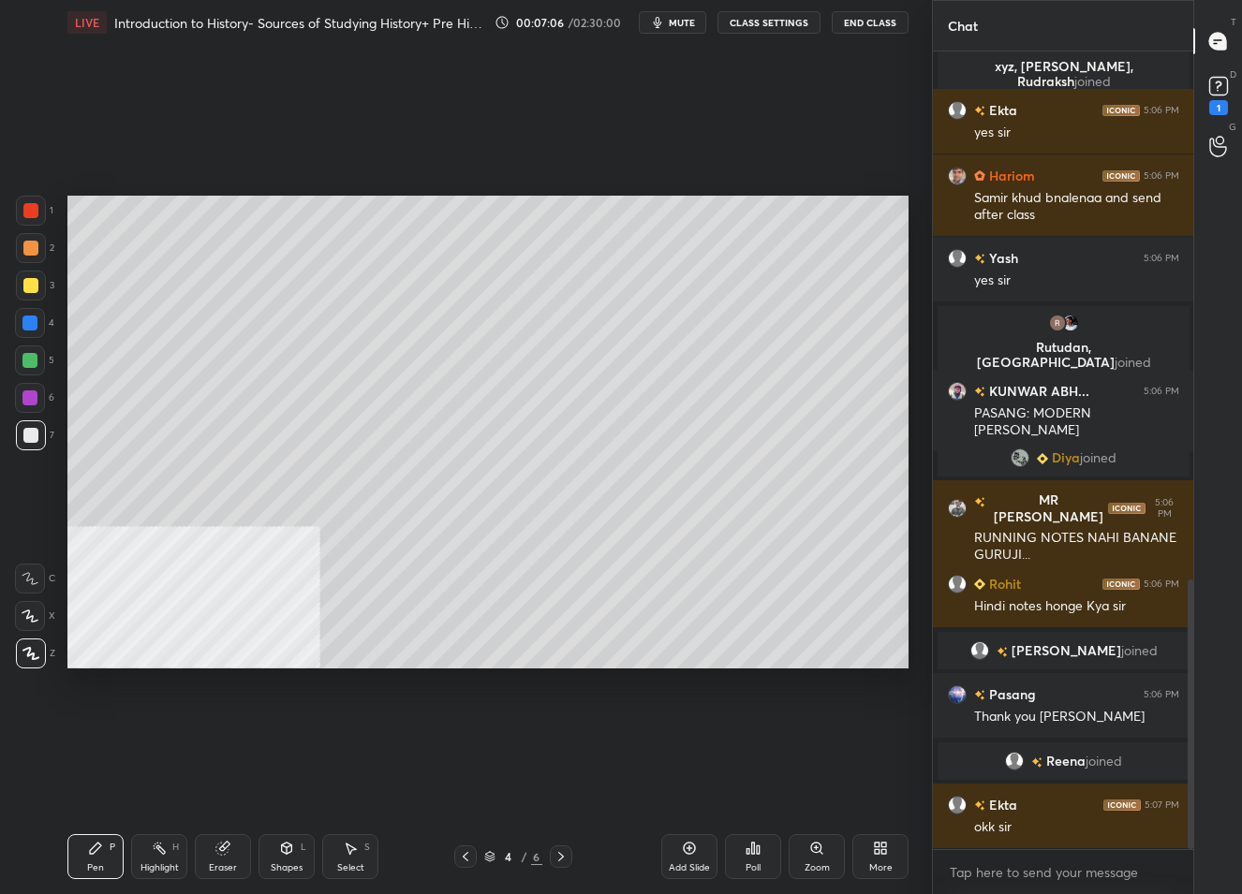
scroll to position [1562, 0]
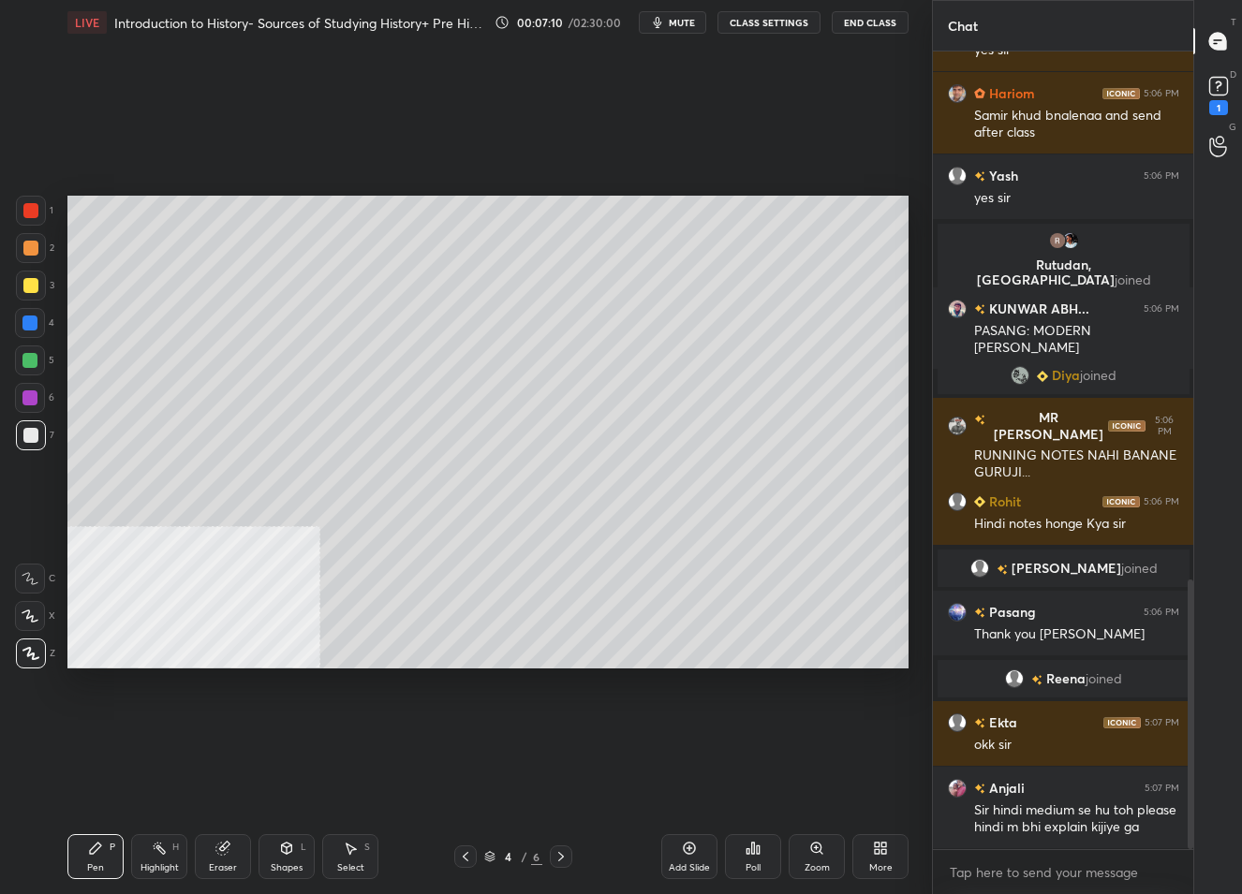
drag, startPoint x: 682, startPoint y: 860, endPoint x: 680, endPoint y: 845, distance: 15.1
click at [682, 855] on div "Add Slide" at bounding box center [689, 857] width 56 height 45
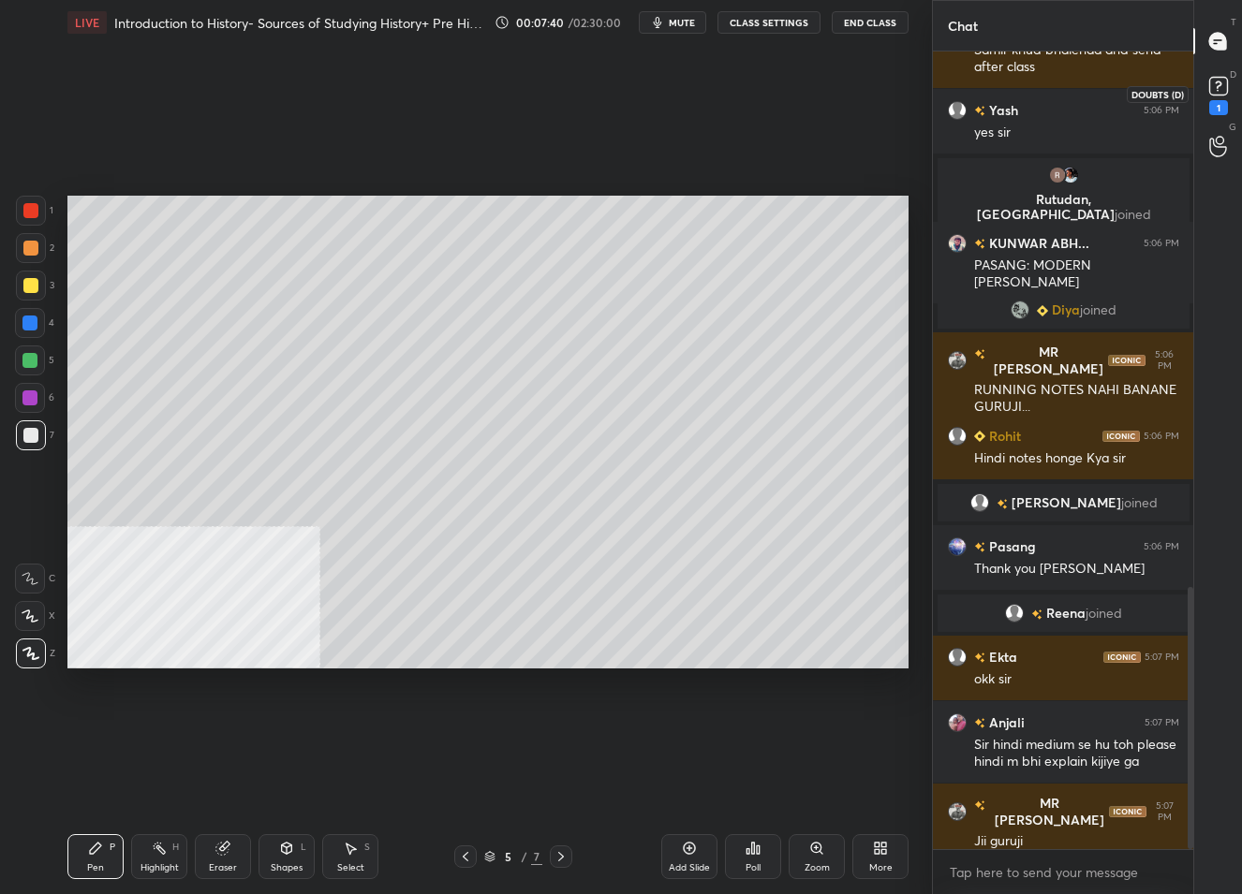
click at [1217, 81] on icon at bounding box center [1218, 84] width 7 height 7
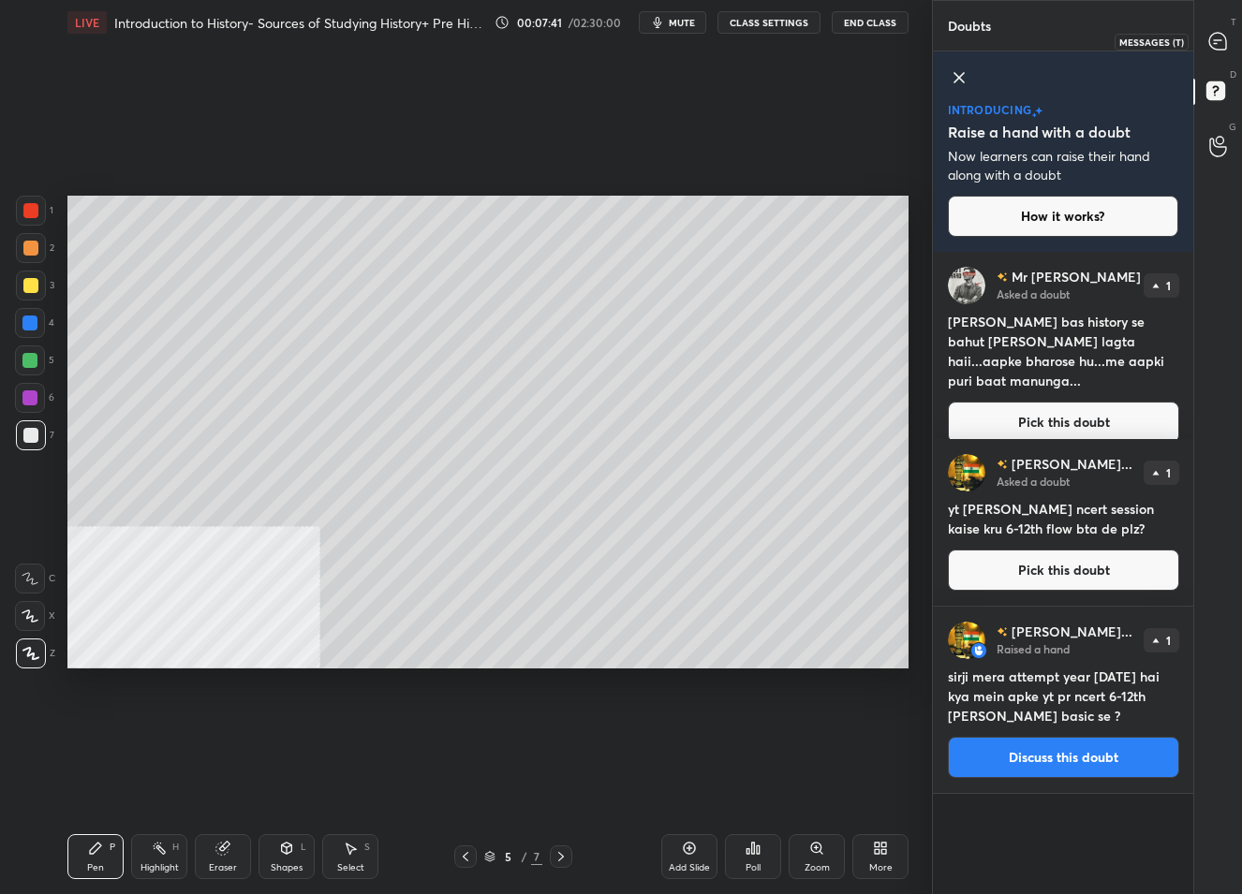
click at [1224, 33] on icon at bounding box center [1218, 42] width 20 height 20
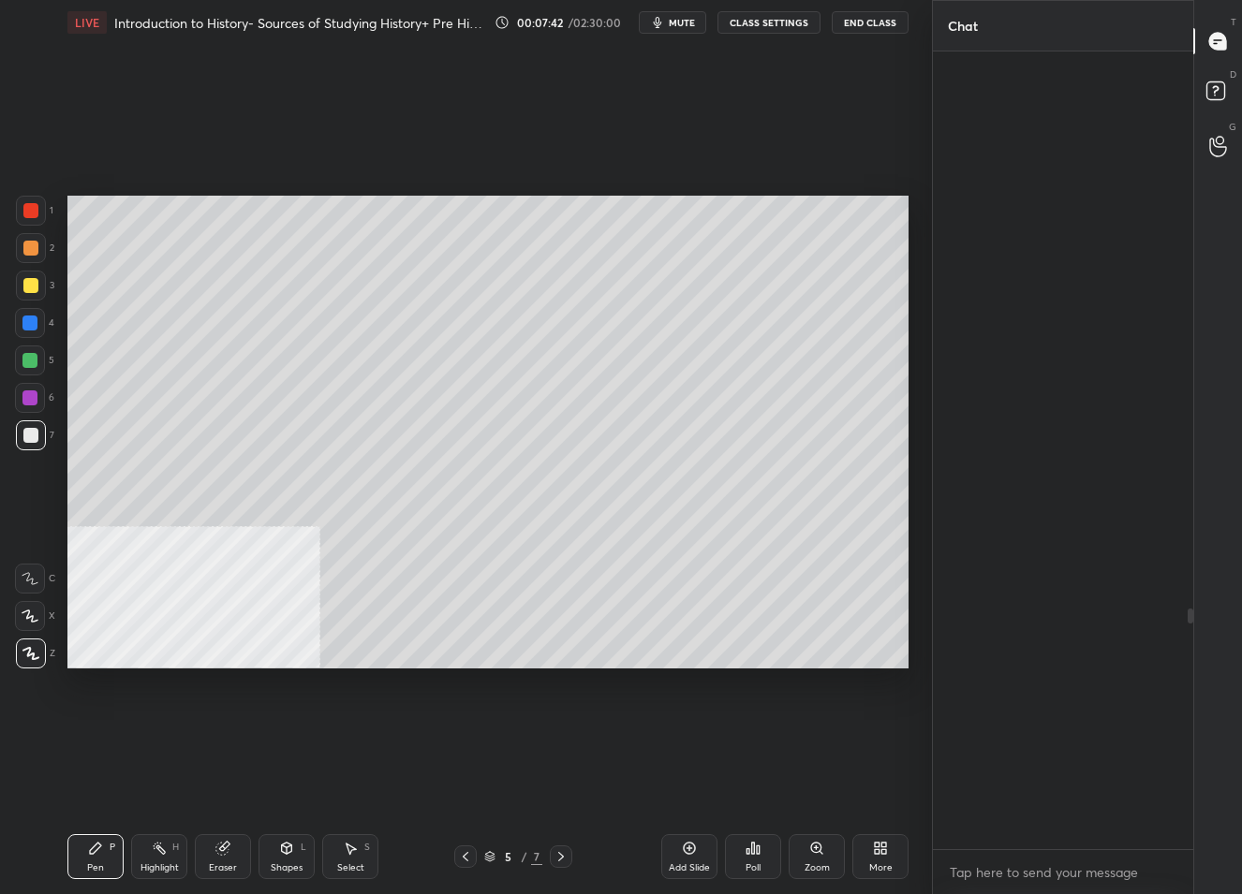
scroll to position [792, 256]
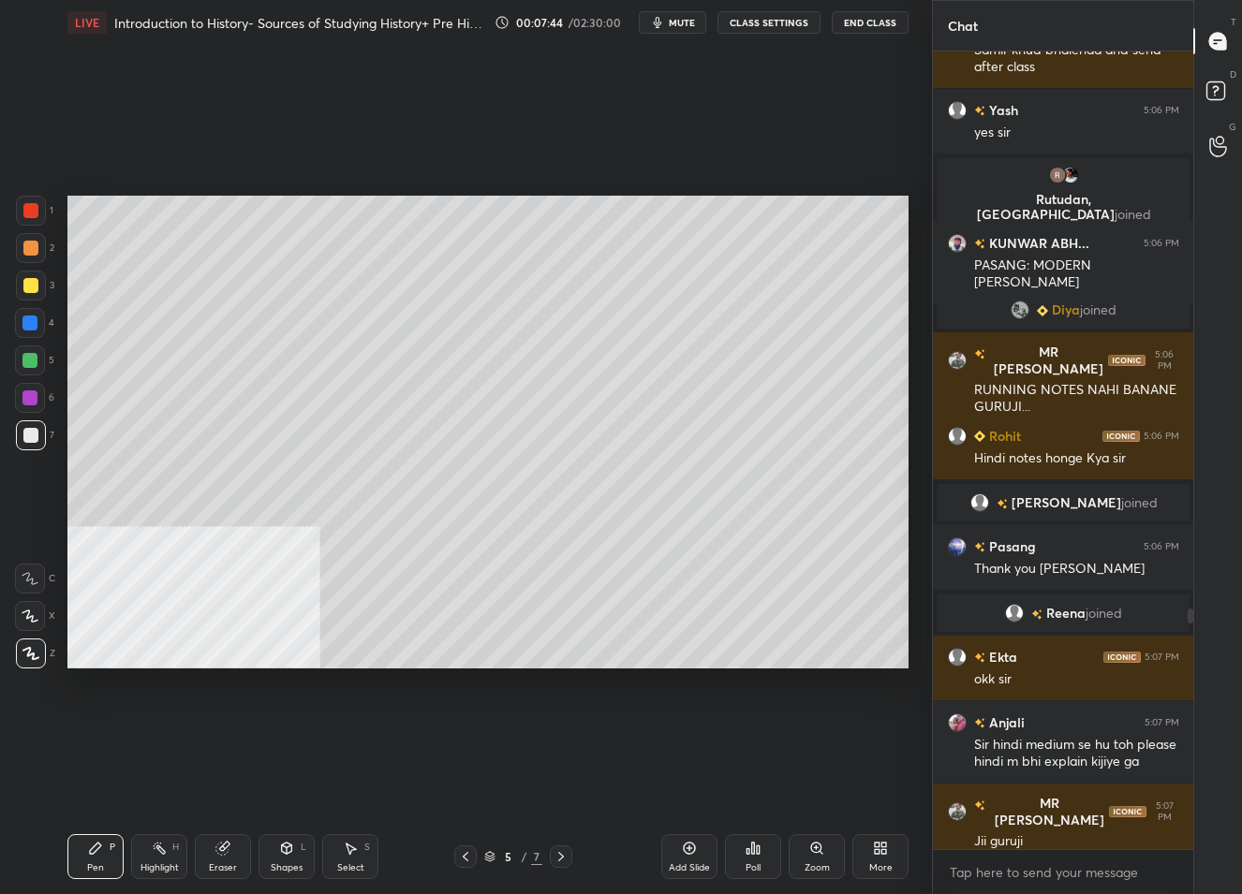
drag, startPoint x: 685, startPoint y: 862, endPoint x: 687, endPoint y: 847, distance: 15.1
click at [686, 858] on div "Add Slide" at bounding box center [689, 857] width 56 height 45
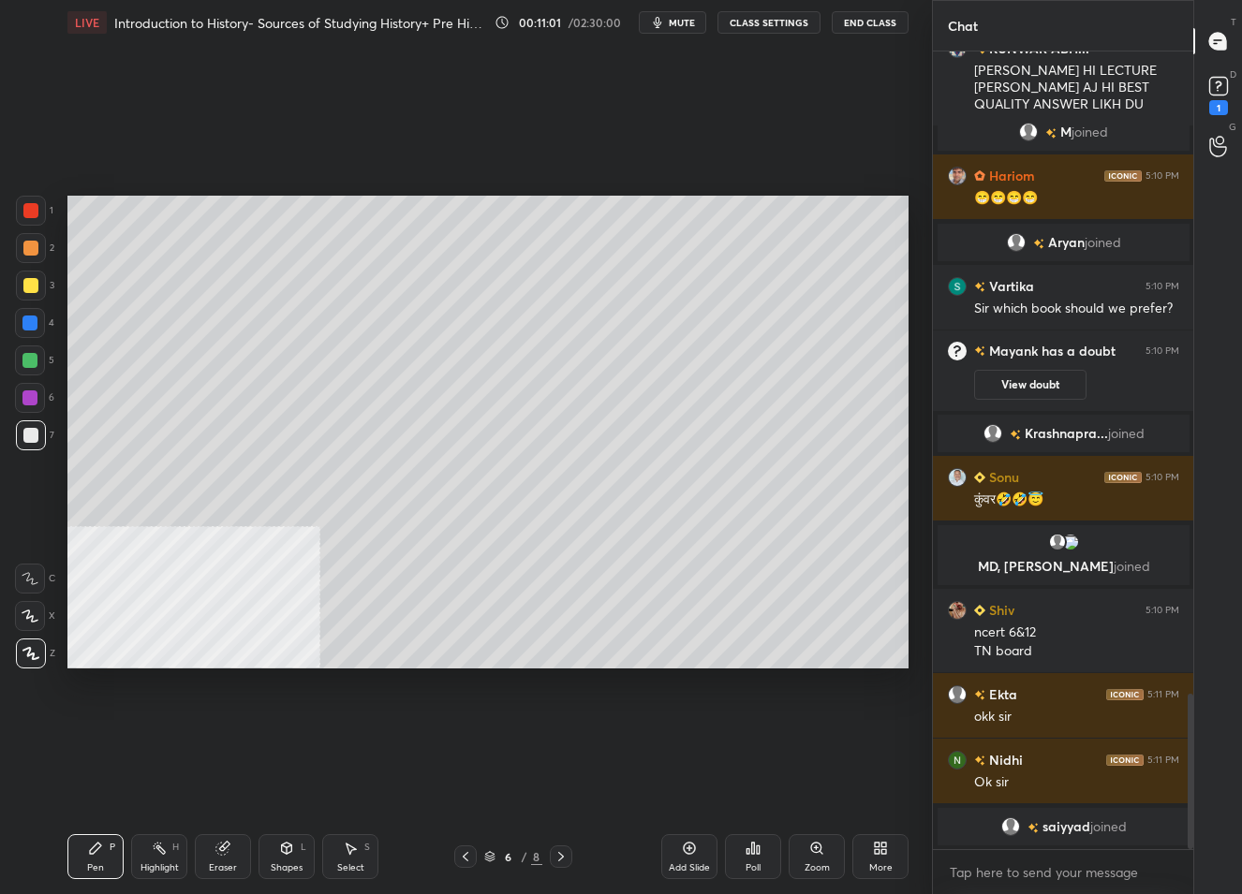
scroll to position [3321, 0]
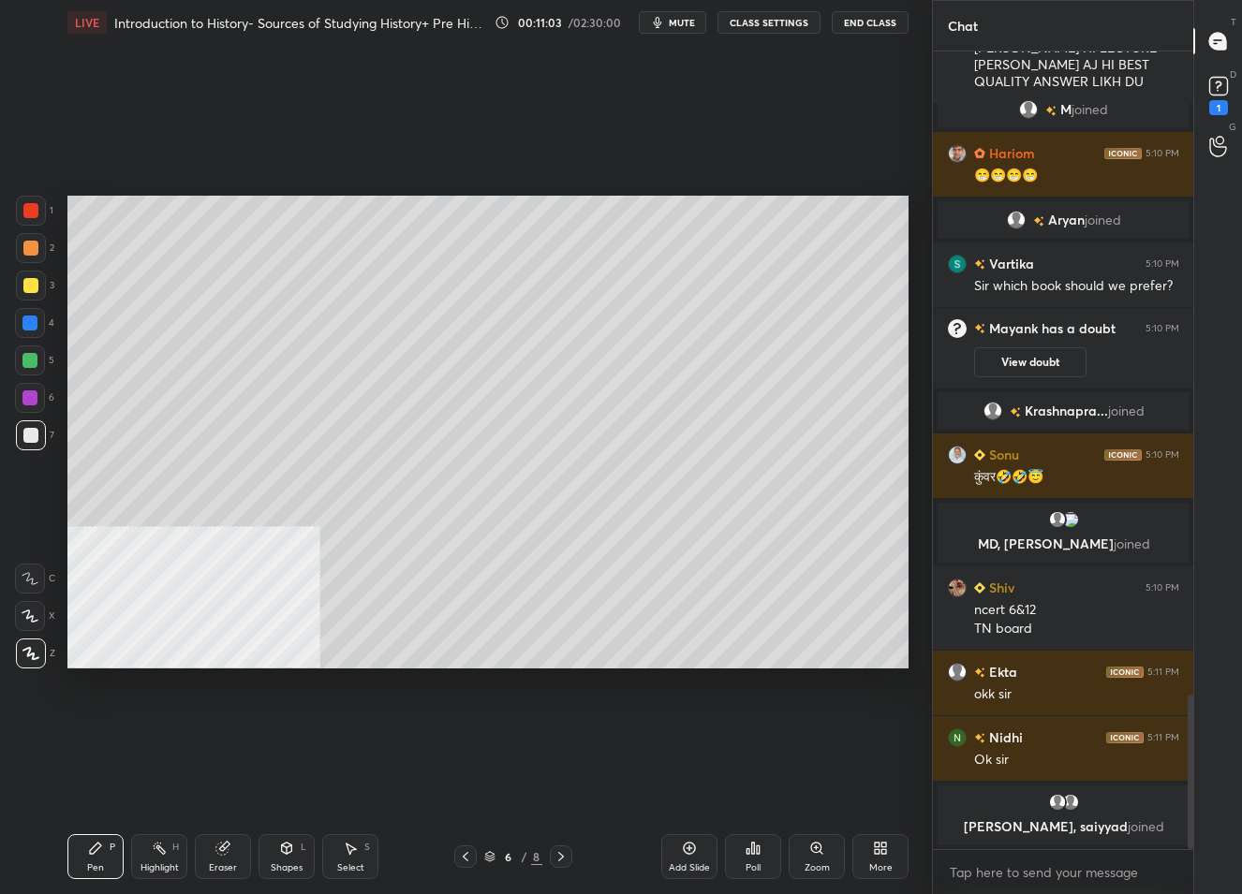
click at [556, 857] on icon at bounding box center [561, 856] width 15 height 15
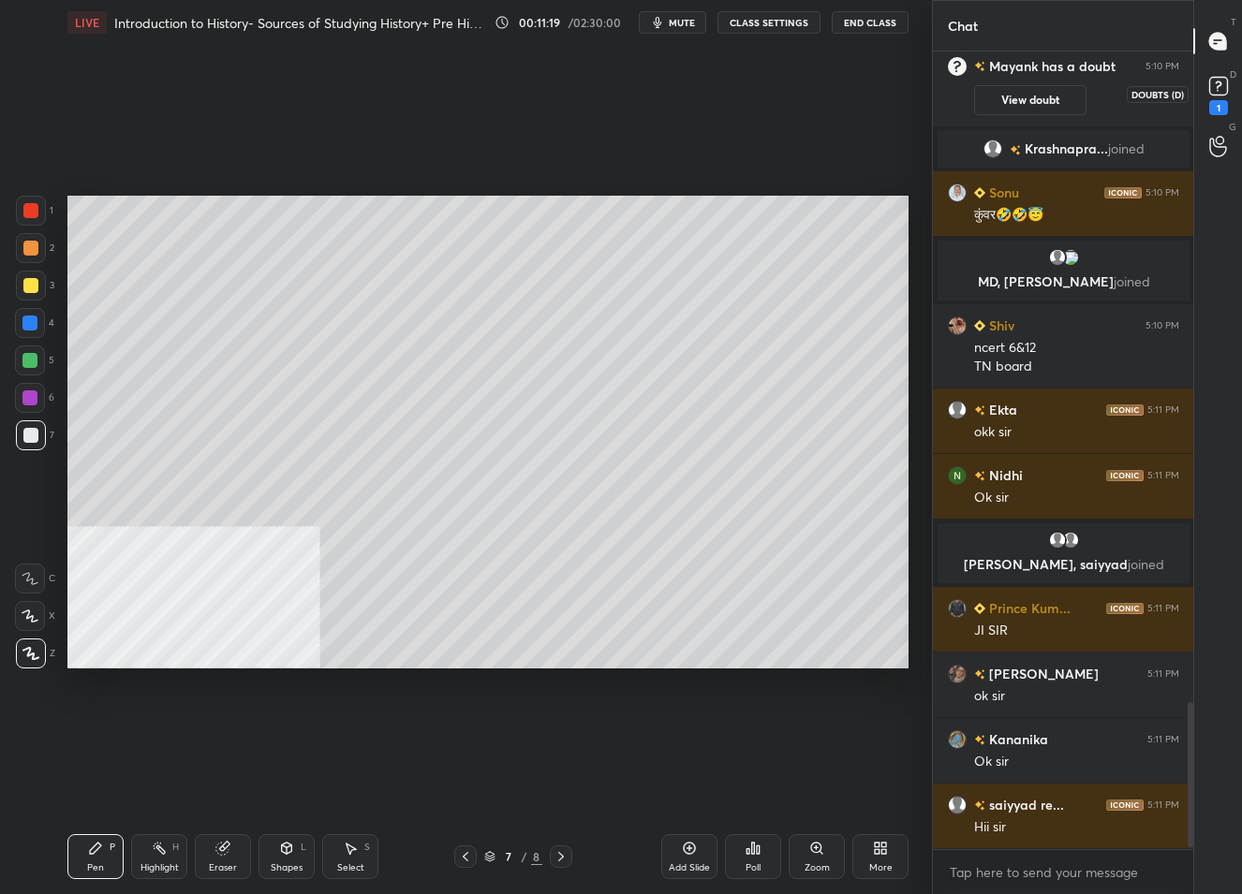
scroll to position [3595, 0]
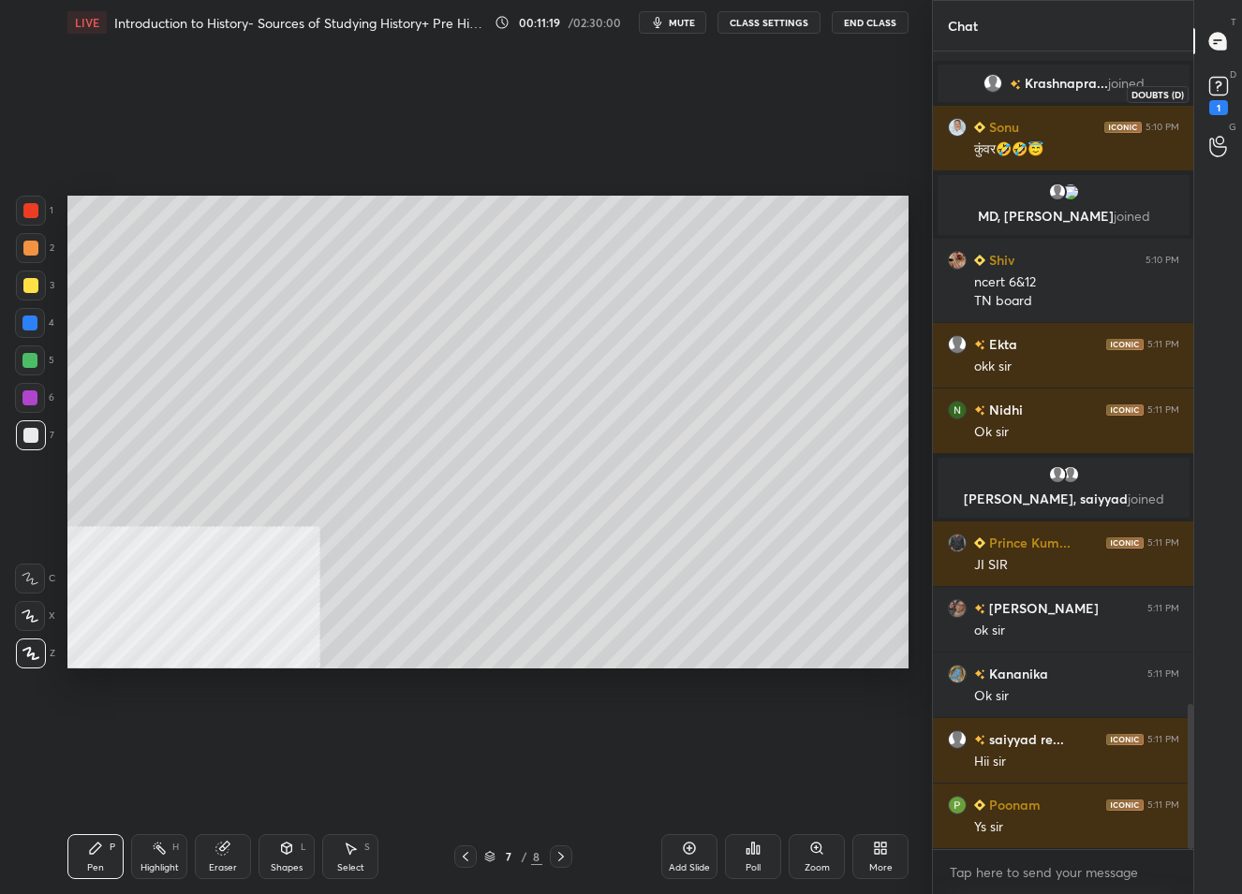
click at [1217, 82] on rect at bounding box center [1218, 87] width 18 height 18
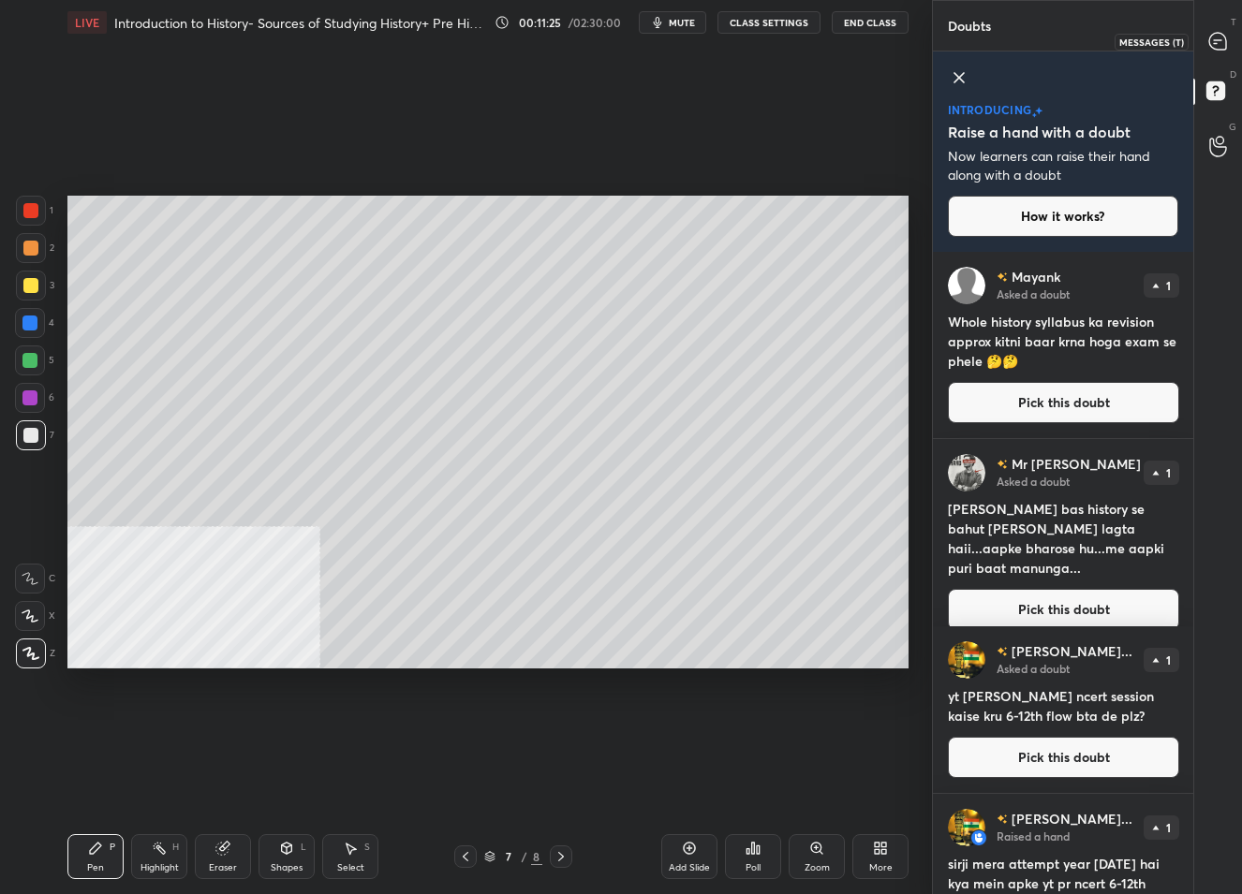
click at [1211, 40] on icon at bounding box center [1217, 41] width 17 height 17
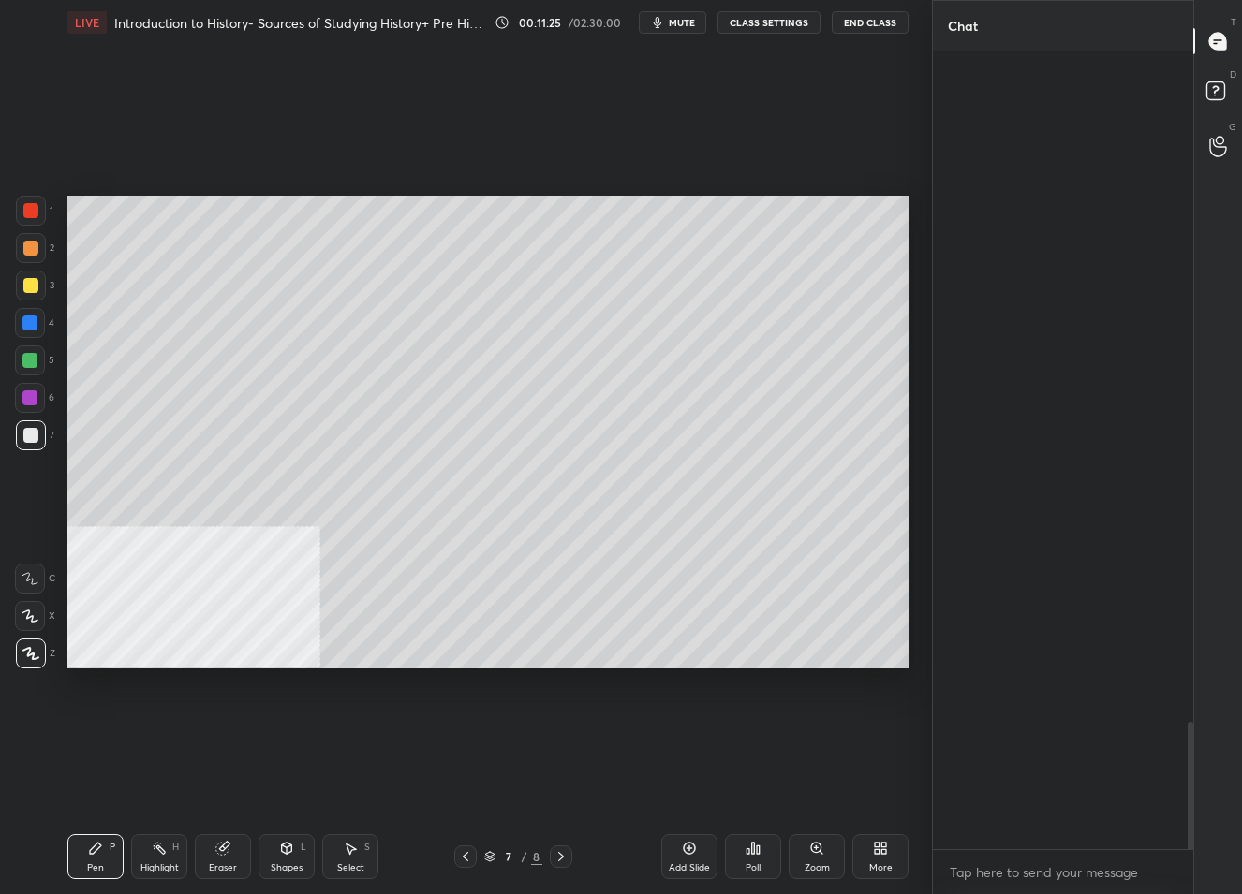
scroll to position [792, 256]
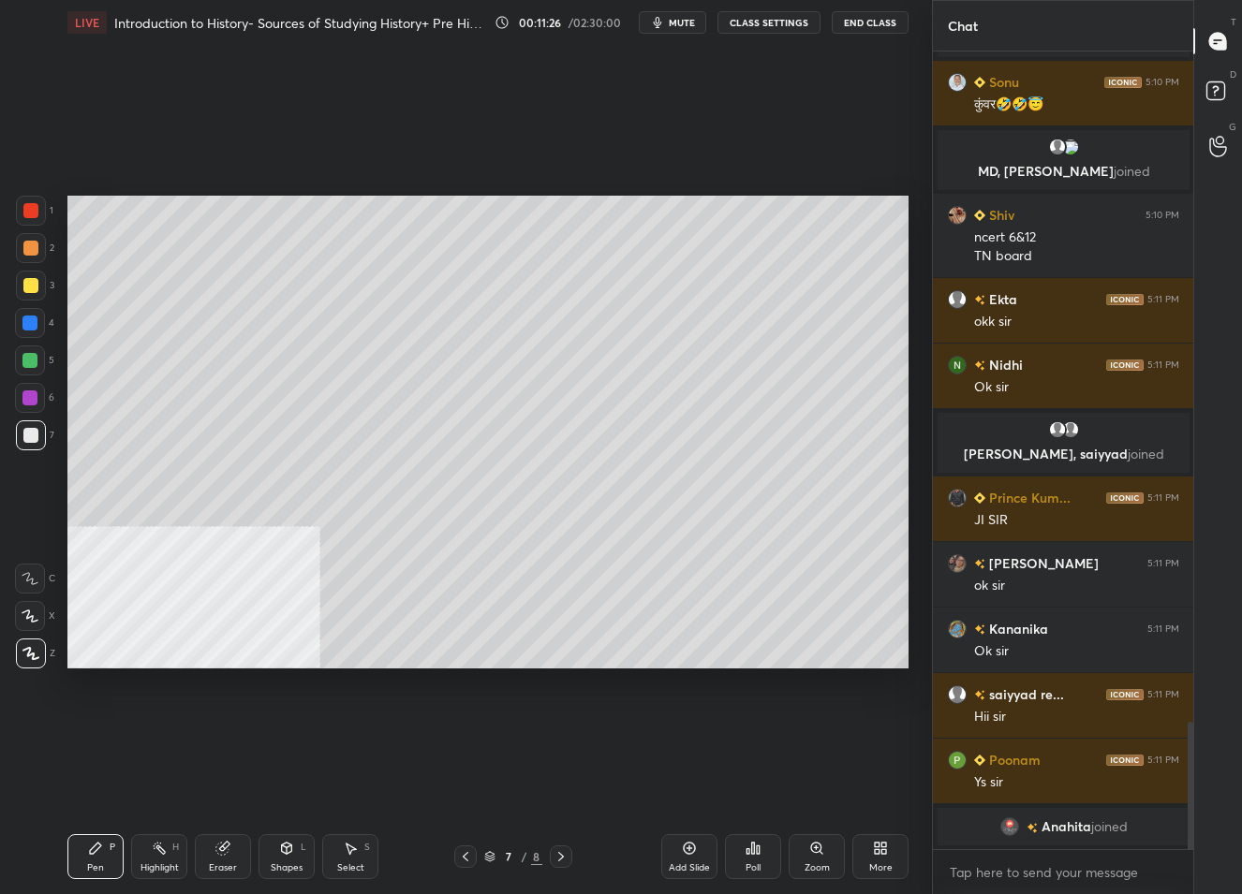
click at [459, 855] on icon at bounding box center [465, 856] width 15 height 15
click at [561, 861] on icon at bounding box center [561, 856] width 15 height 15
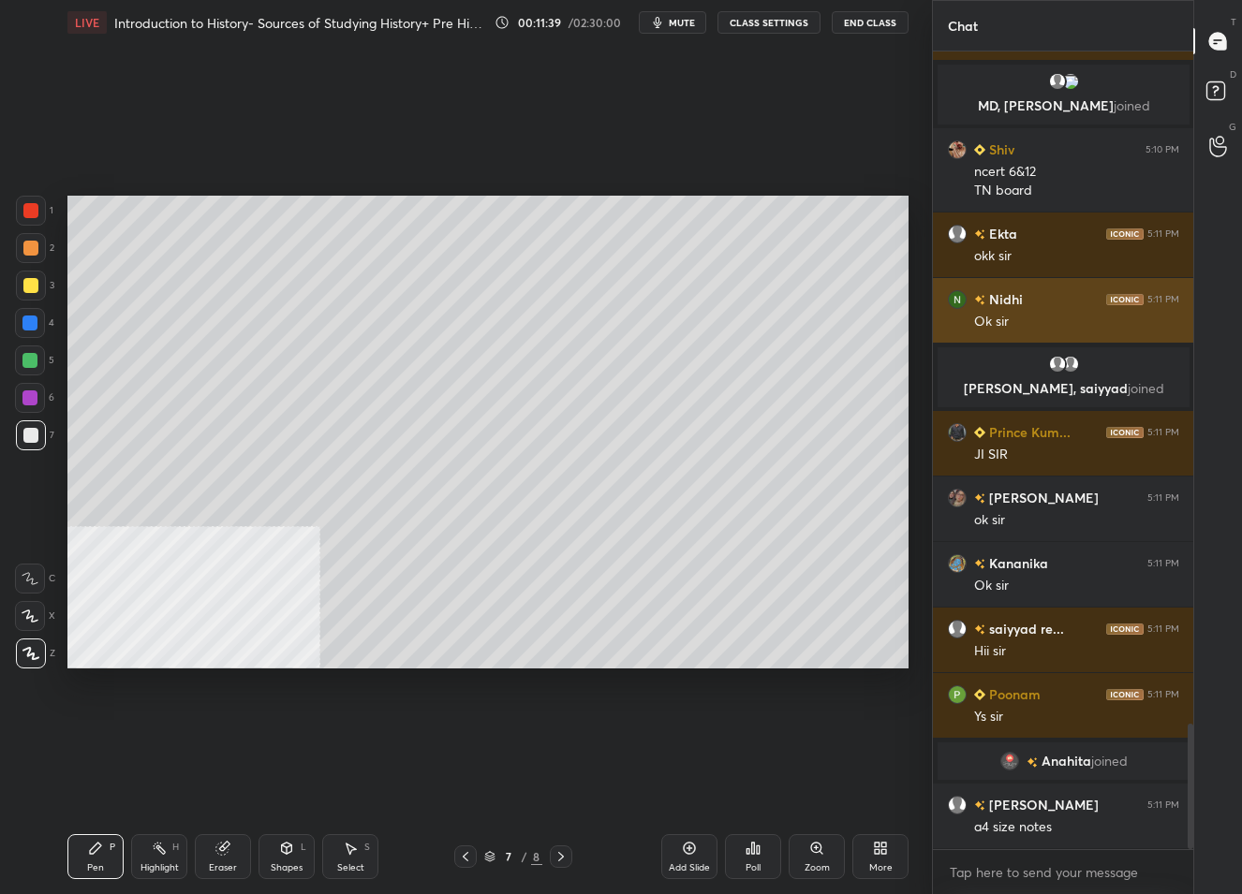
scroll to position [4318, 0]
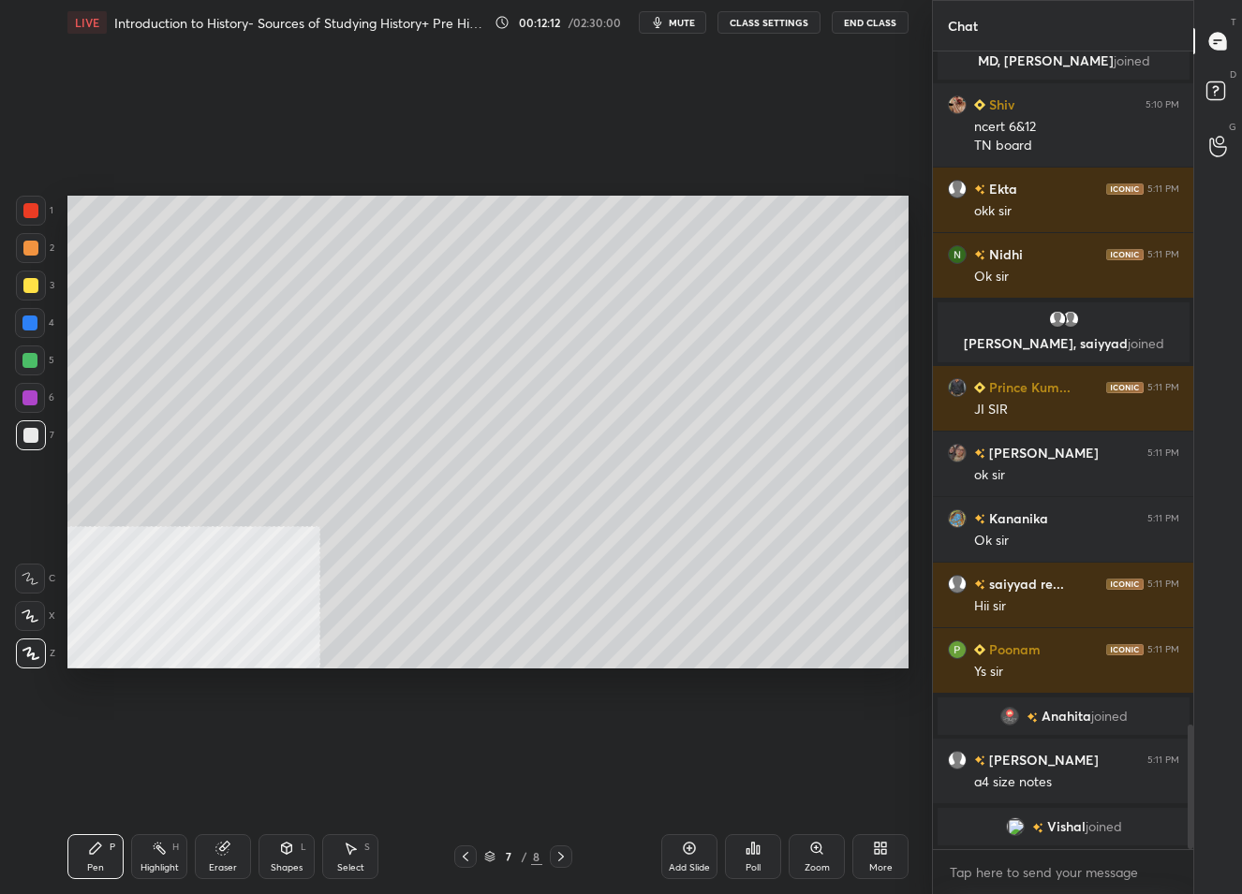
click at [562, 852] on icon at bounding box center [561, 856] width 15 height 15
drag, startPoint x: 460, startPoint y: 854, endPoint x: 483, endPoint y: 849, distance: 24.1
click at [462, 853] on icon at bounding box center [465, 856] width 15 height 15
click at [686, 856] on div "Add Slide" at bounding box center [689, 857] width 56 height 45
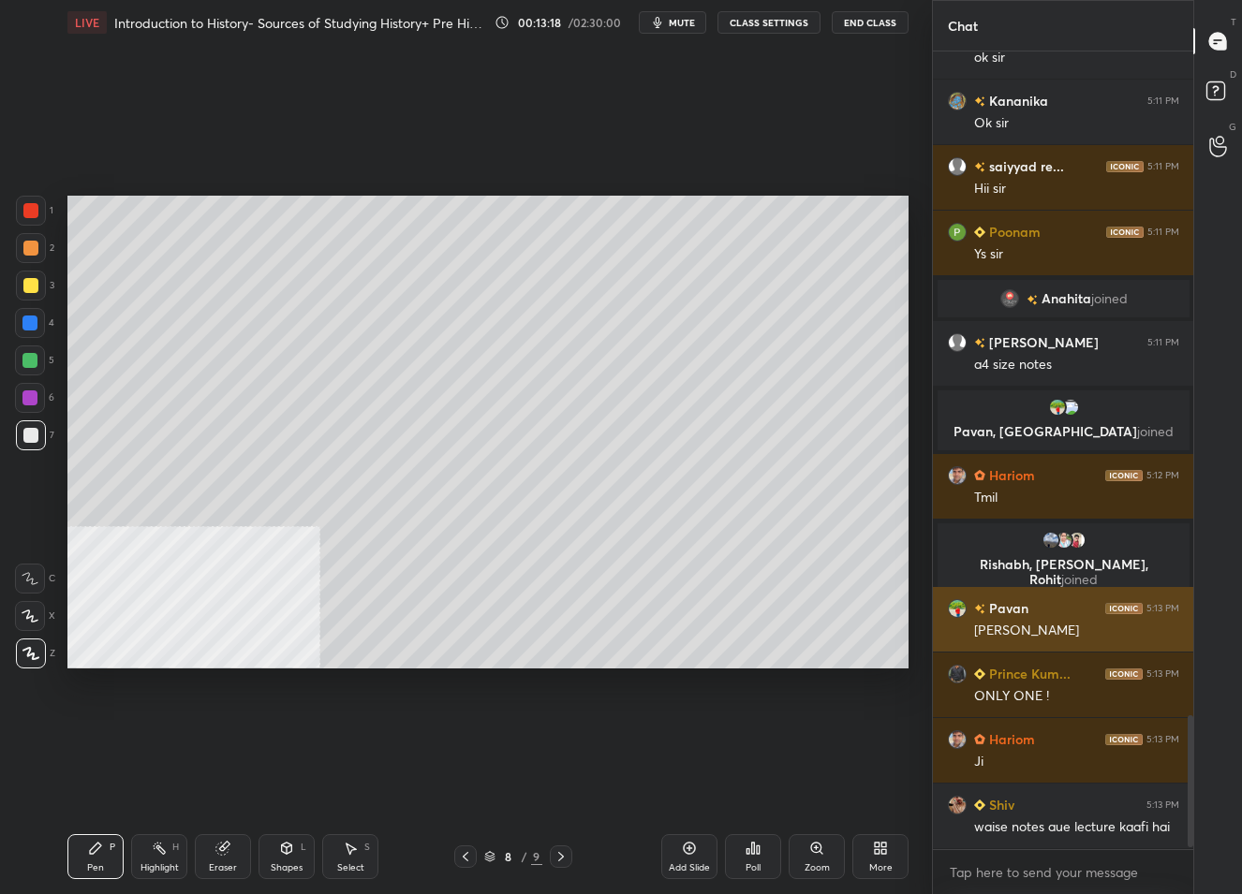
scroll to position [4046, 0]
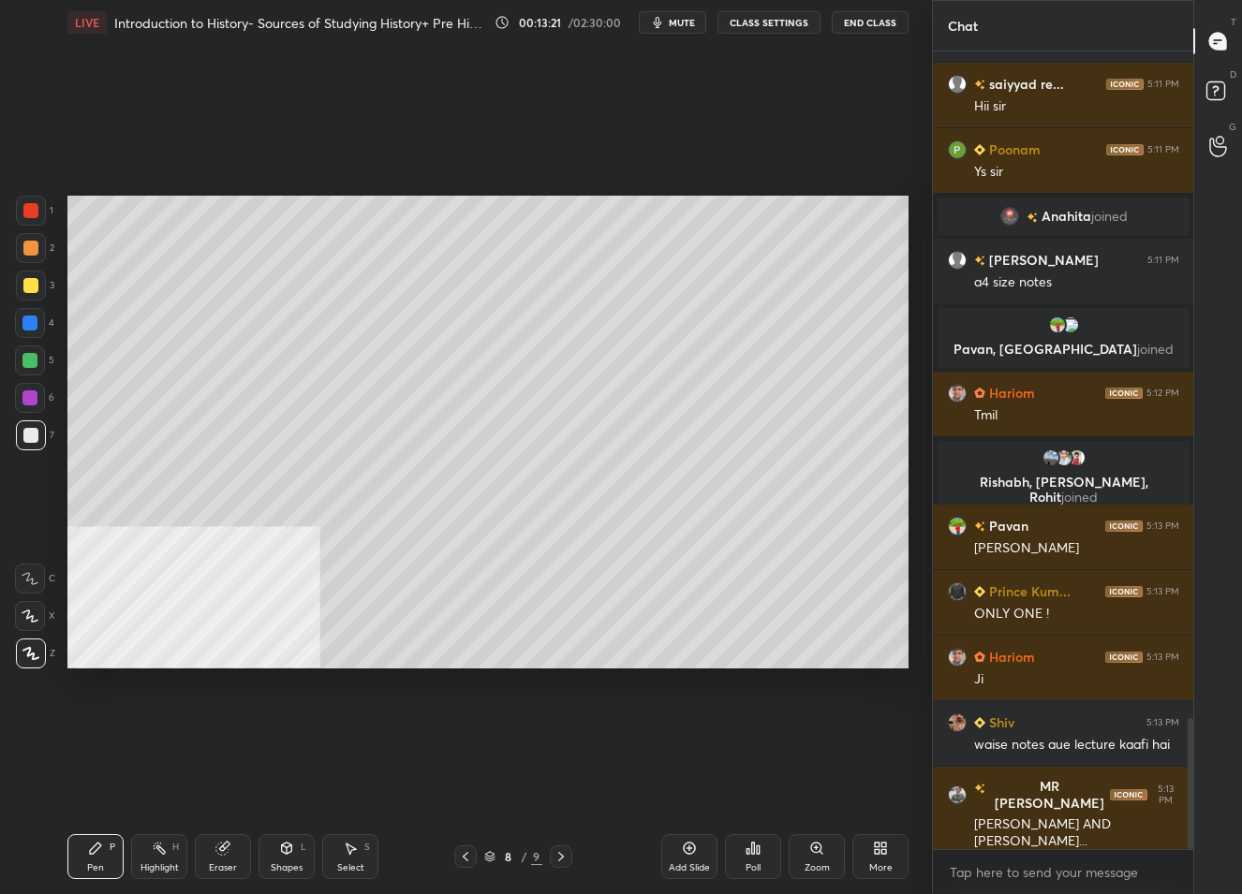
drag, startPoint x: 35, startPoint y: 273, endPoint x: 52, endPoint y: 271, distance: 18.0
click at [34, 273] on div at bounding box center [31, 286] width 30 height 30
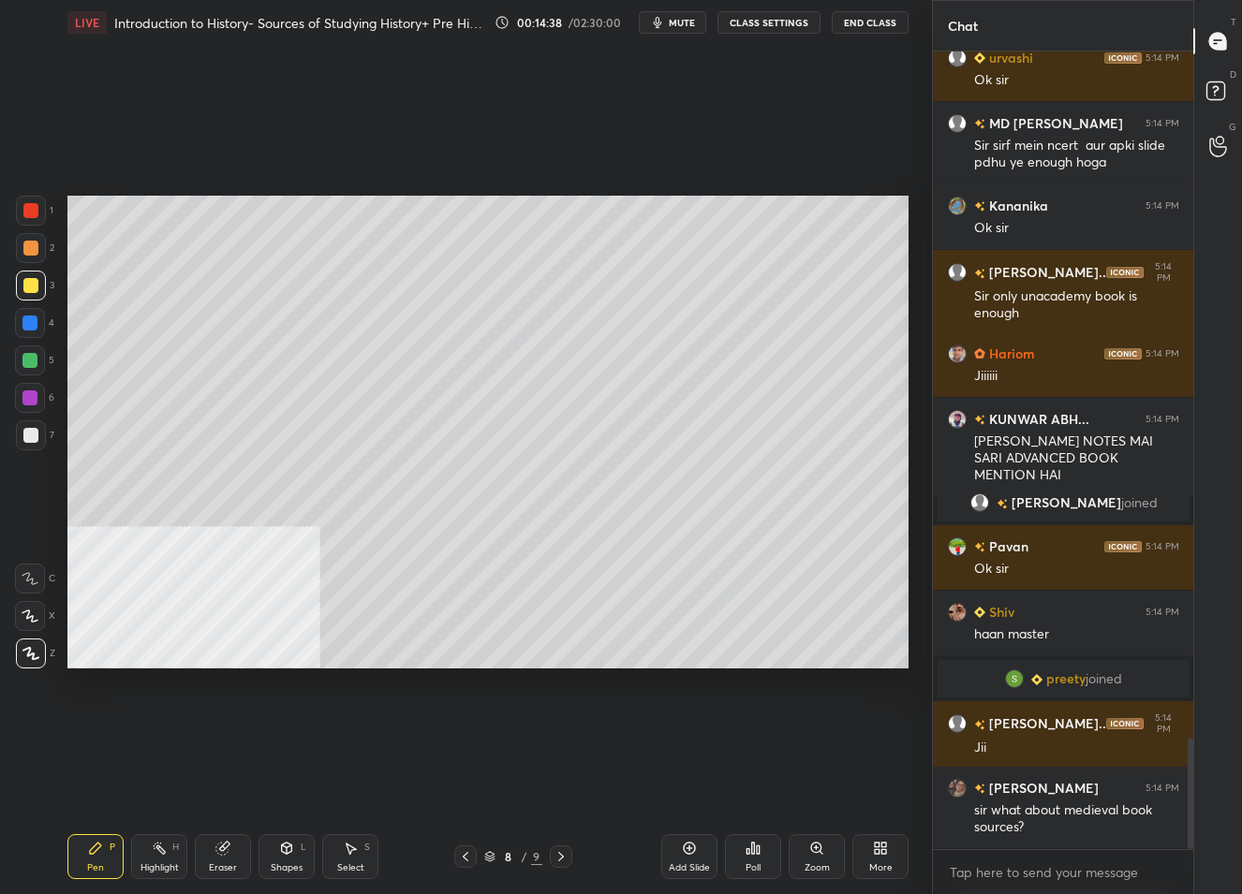
scroll to position [4956, 0]
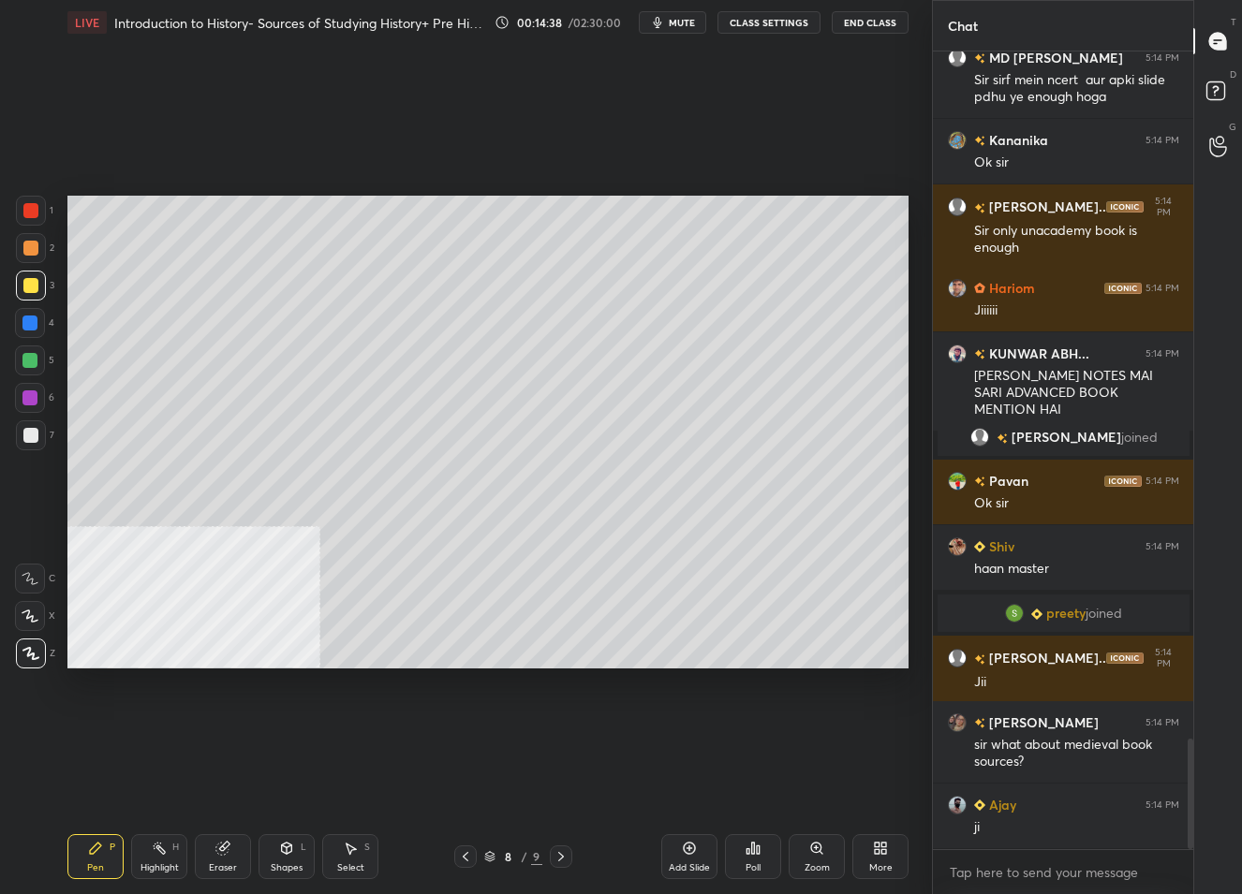
click at [692, 864] on div "Add Slide" at bounding box center [689, 868] width 41 height 9
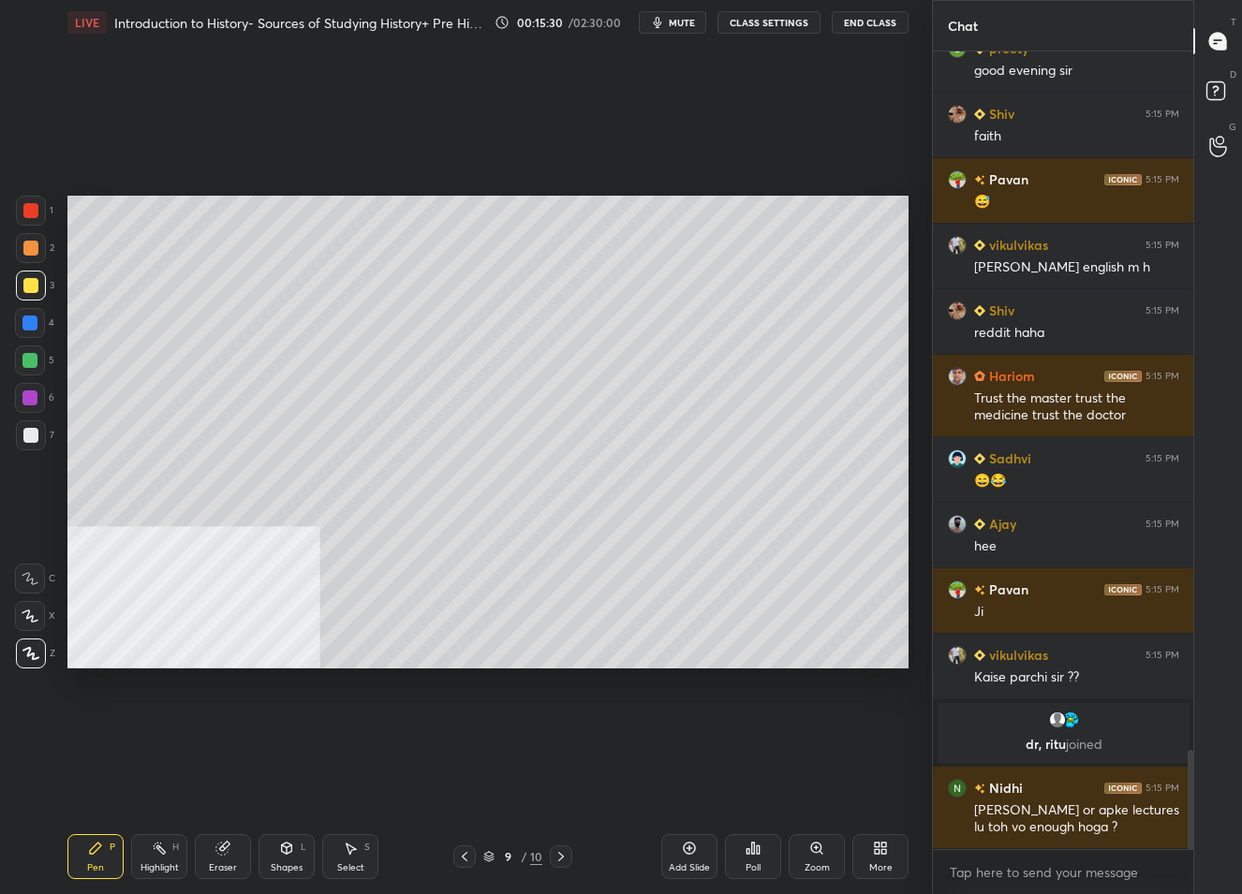
scroll to position [5642, 0]
click at [467, 852] on icon at bounding box center [464, 856] width 15 height 15
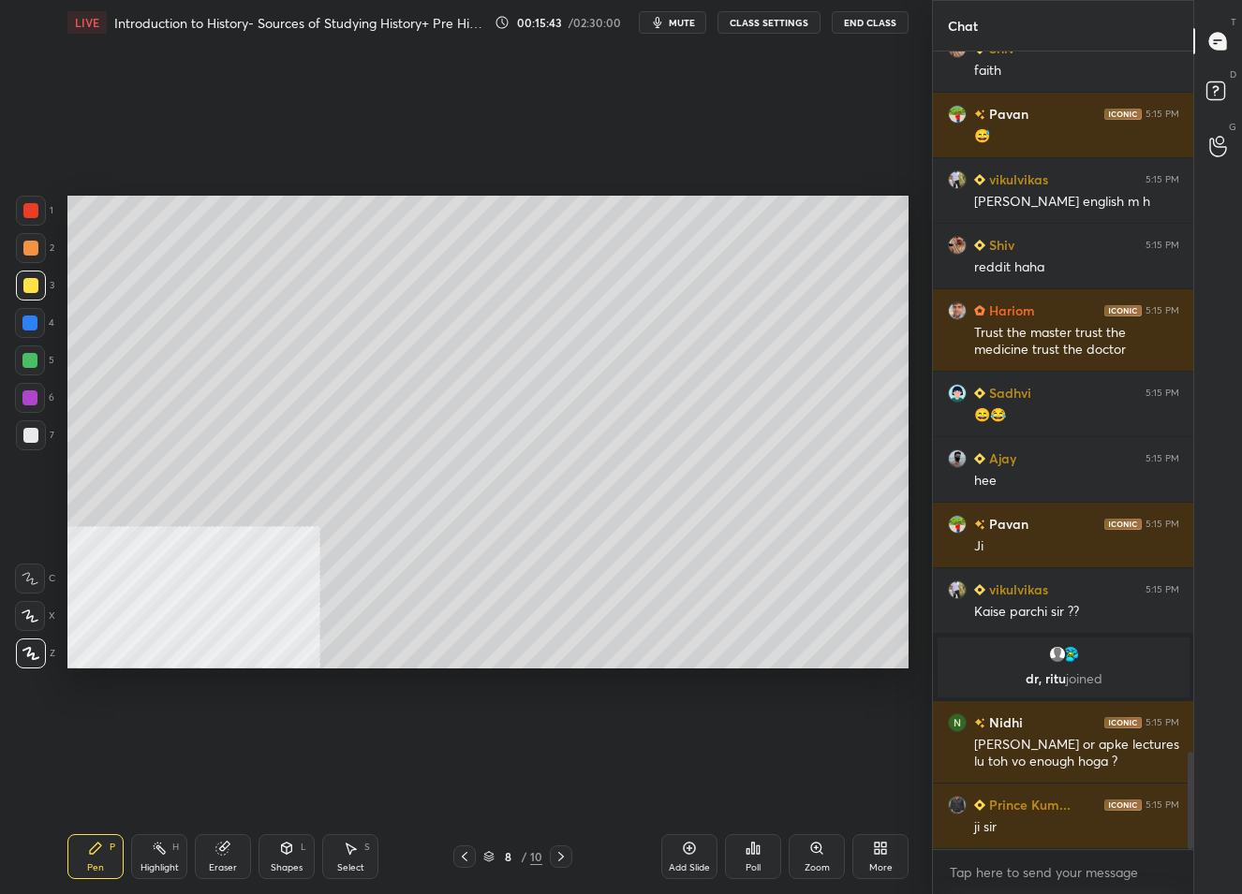
scroll to position [5773, 0]
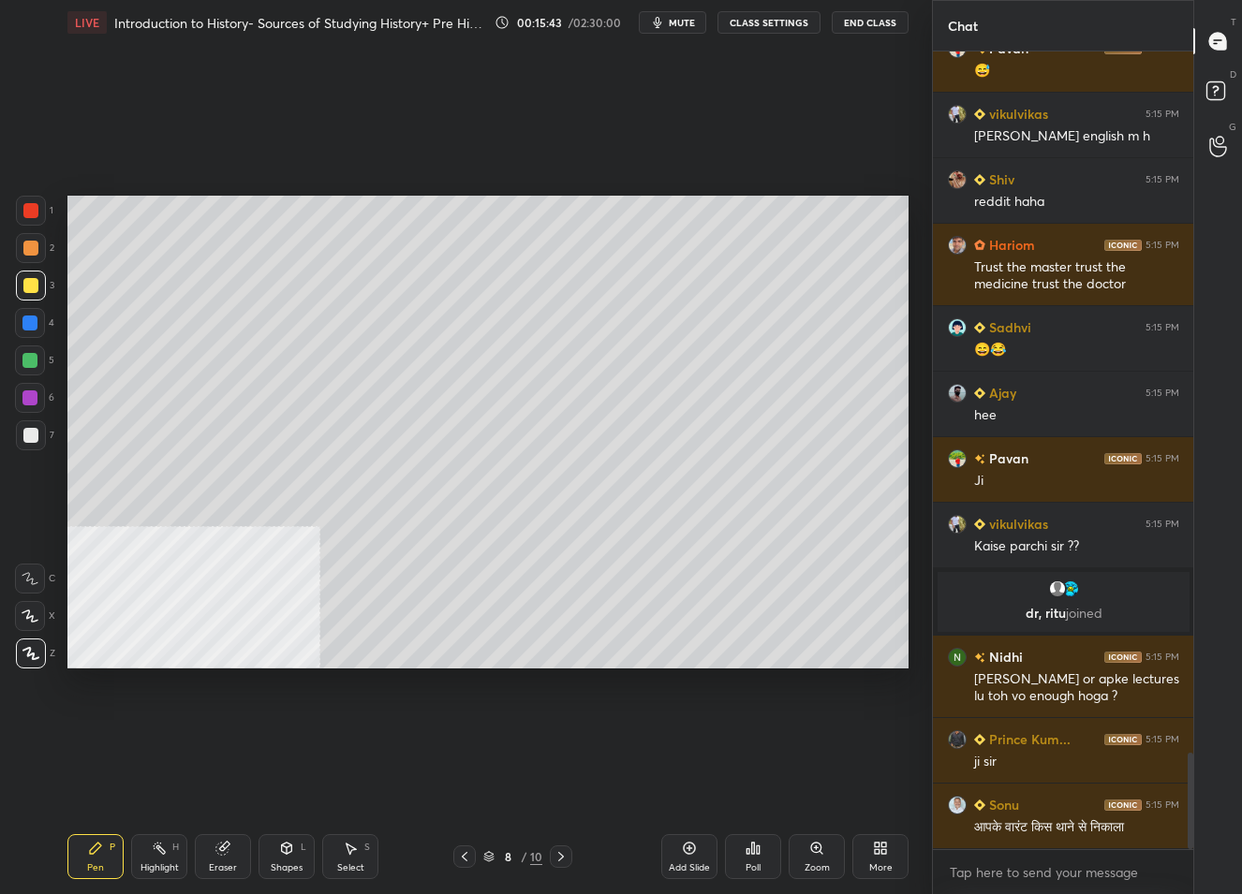
click at [498, 859] on div "8" at bounding box center [507, 856] width 19 height 11
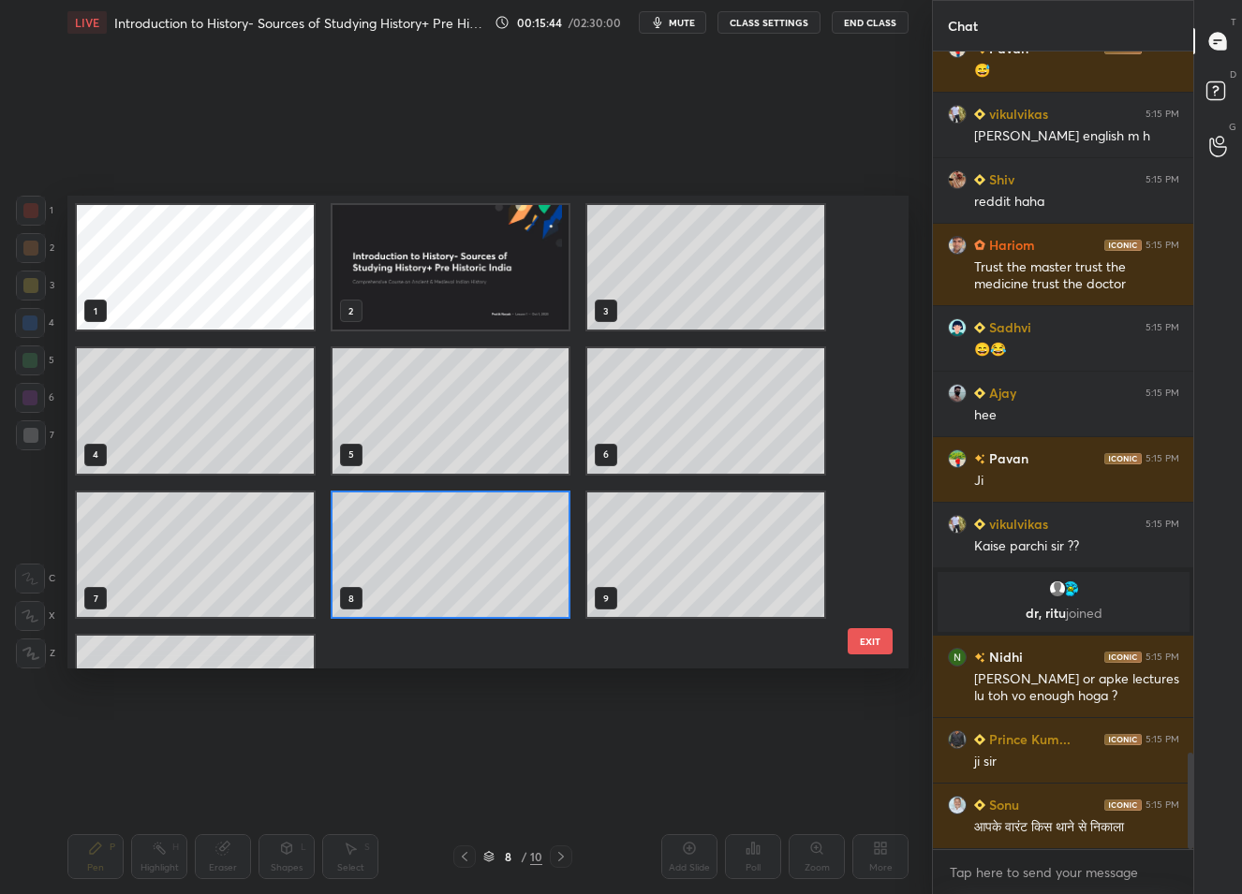
scroll to position [467, 832]
click at [465, 303] on img "grid" at bounding box center [450, 267] width 237 height 125
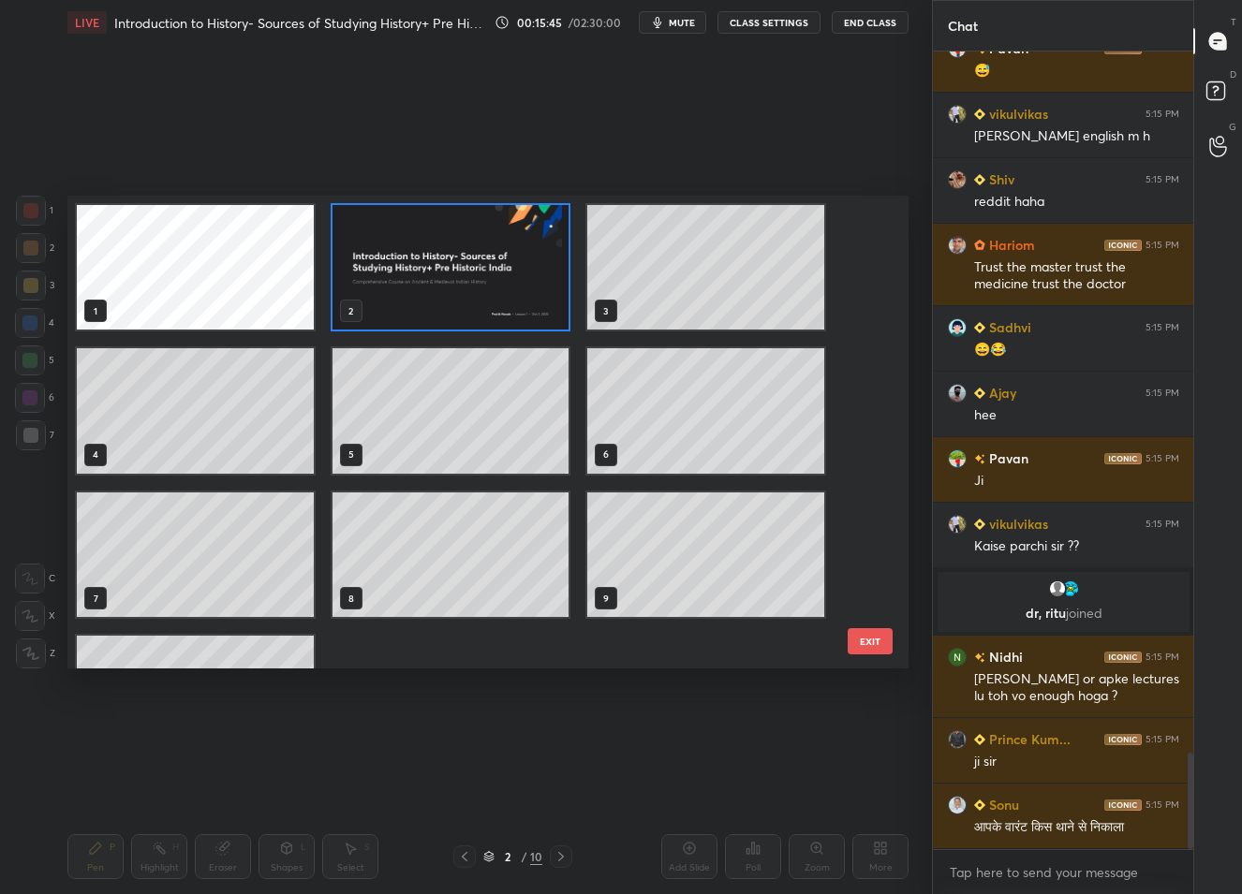
click at [465, 303] on img "grid" at bounding box center [450, 267] width 237 height 125
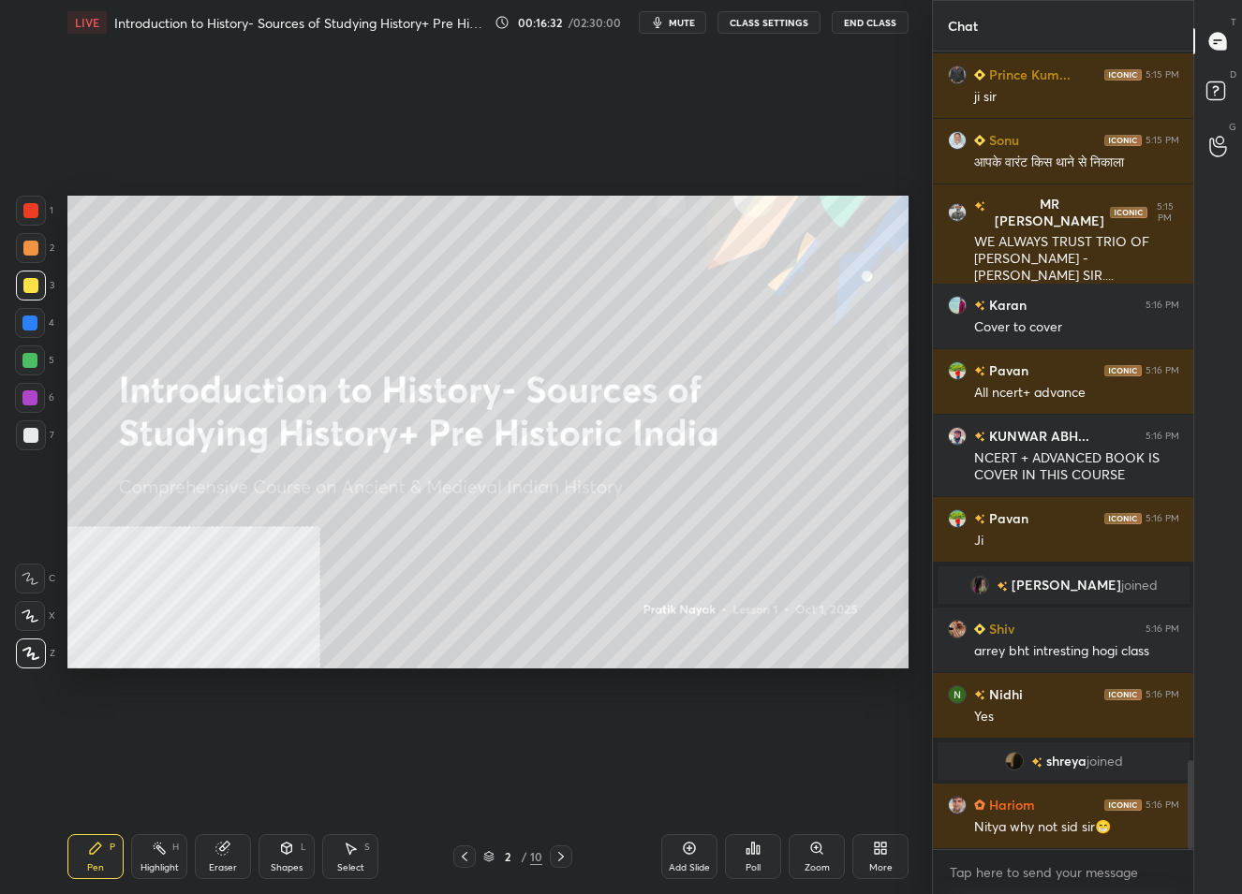
scroll to position [6373, 0]
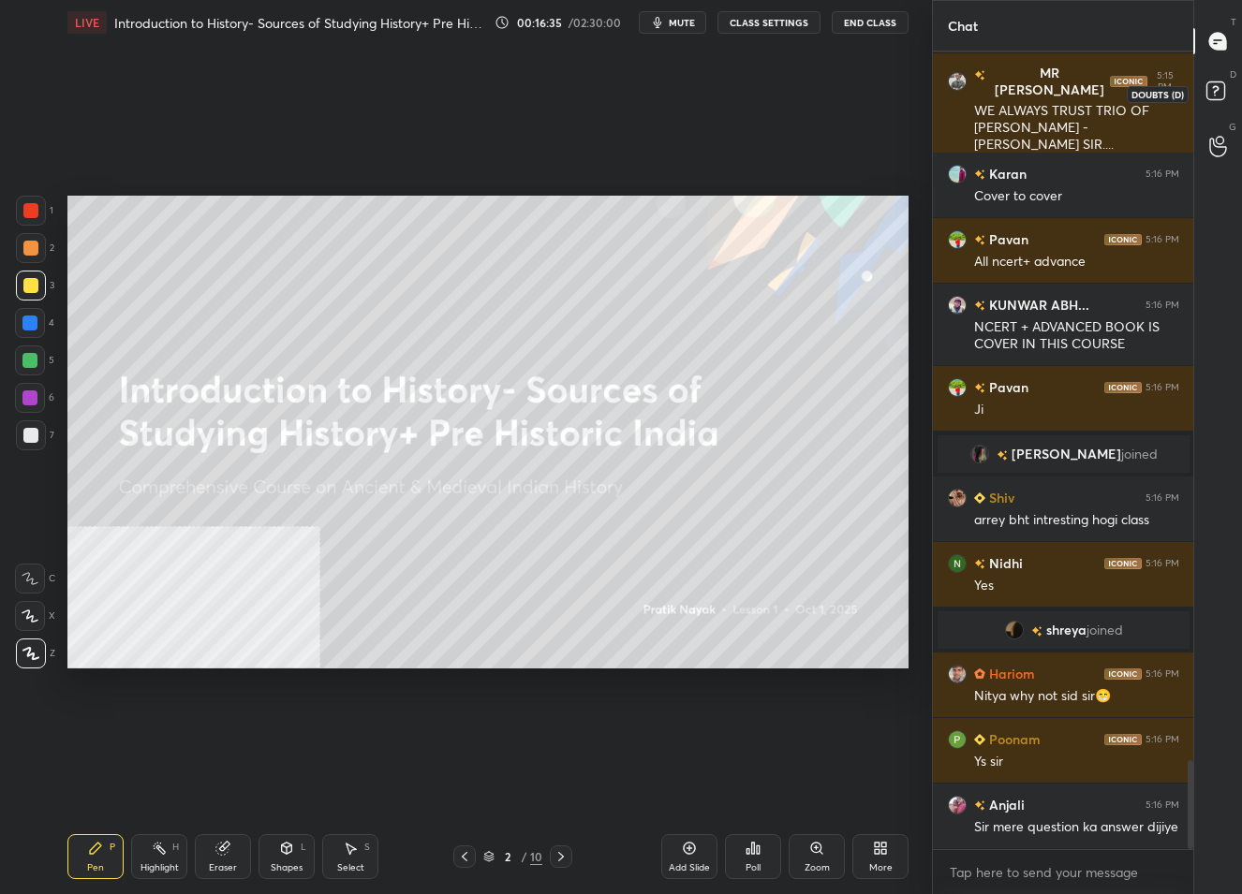
click at [1209, 88] on rect at bounding box center [1215, 91] width 18 height 18
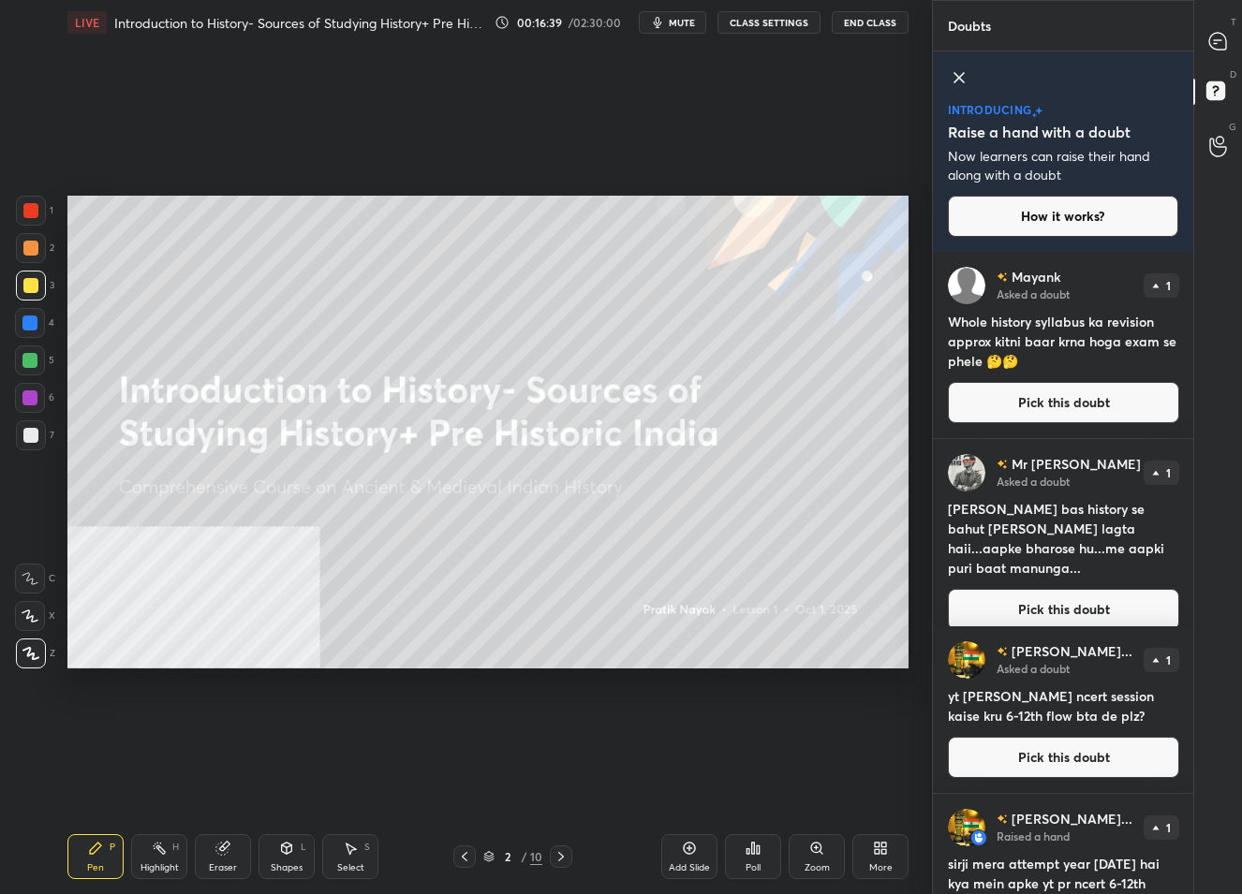
scroll to position [86, 0]
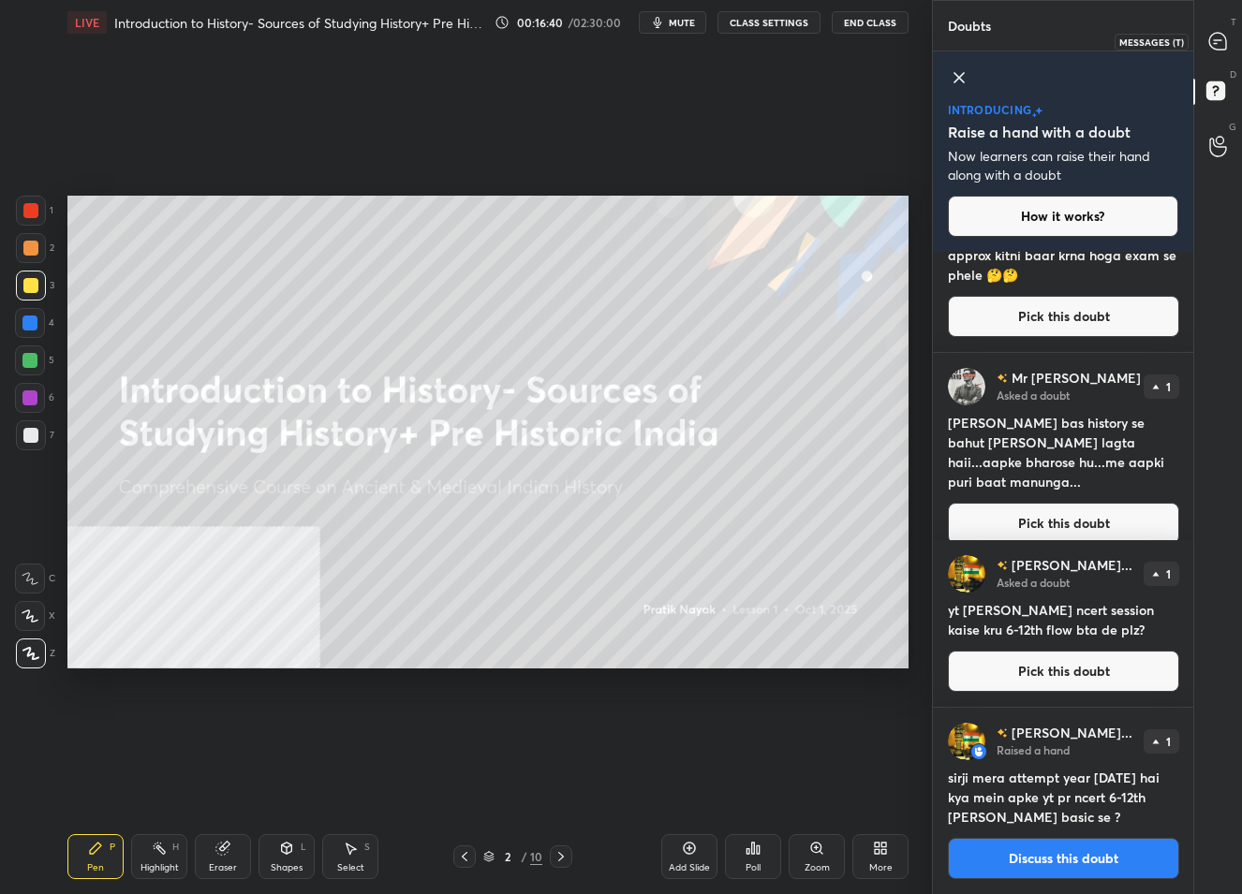
click at [1210, 40] on icon at bounding box center [1217, 41] width 17 height 17
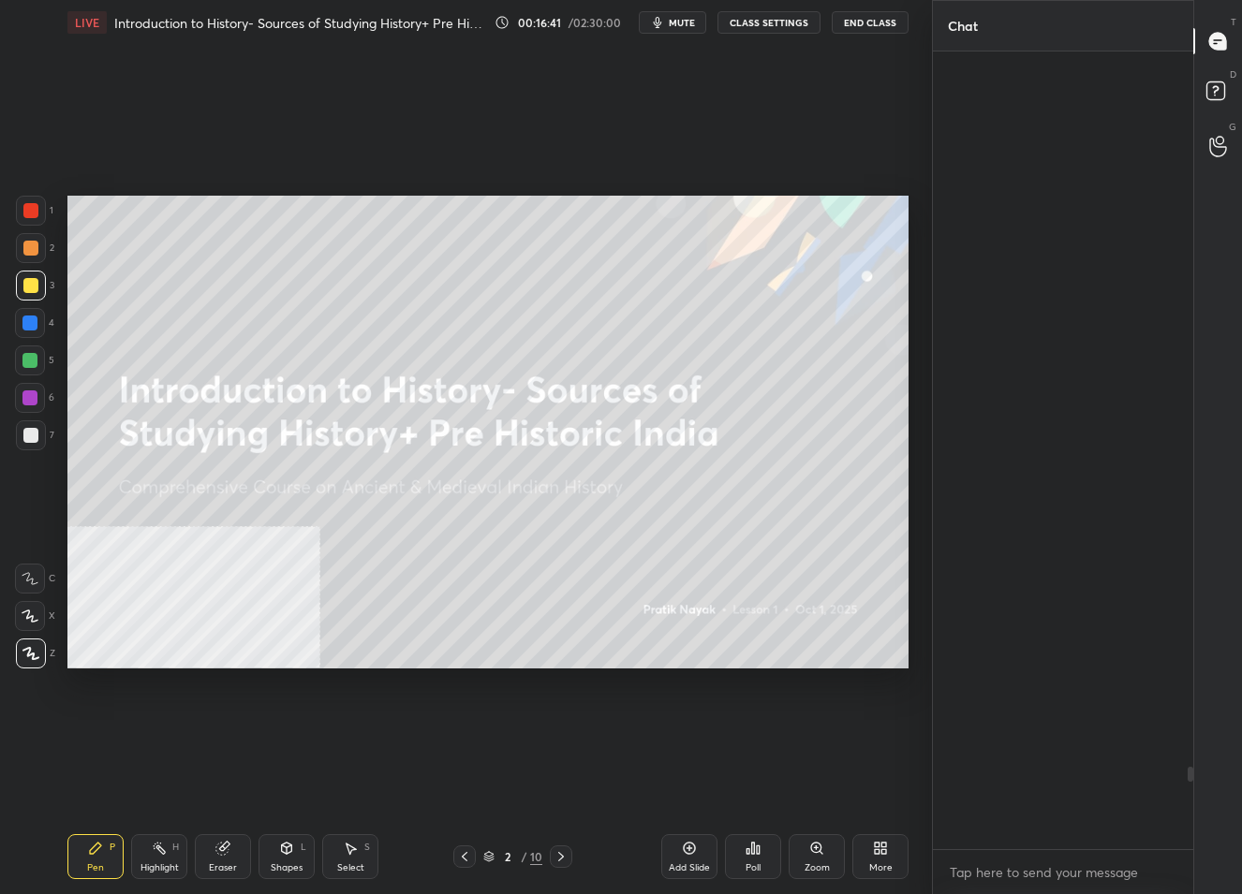
scroll to position [792, 256]
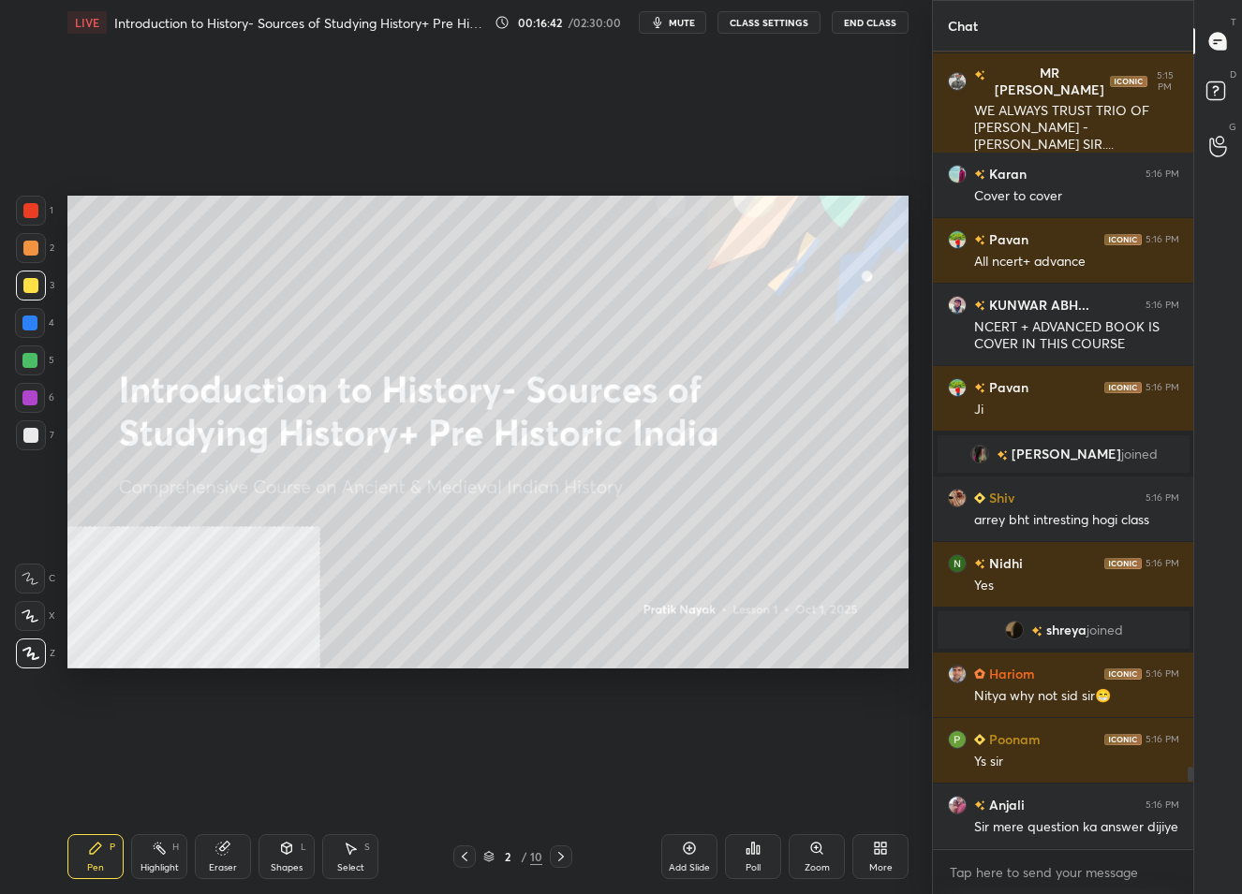
click at [510, 864] on div "2 / 10" at bounding box center [512, 857] width 59 height 17
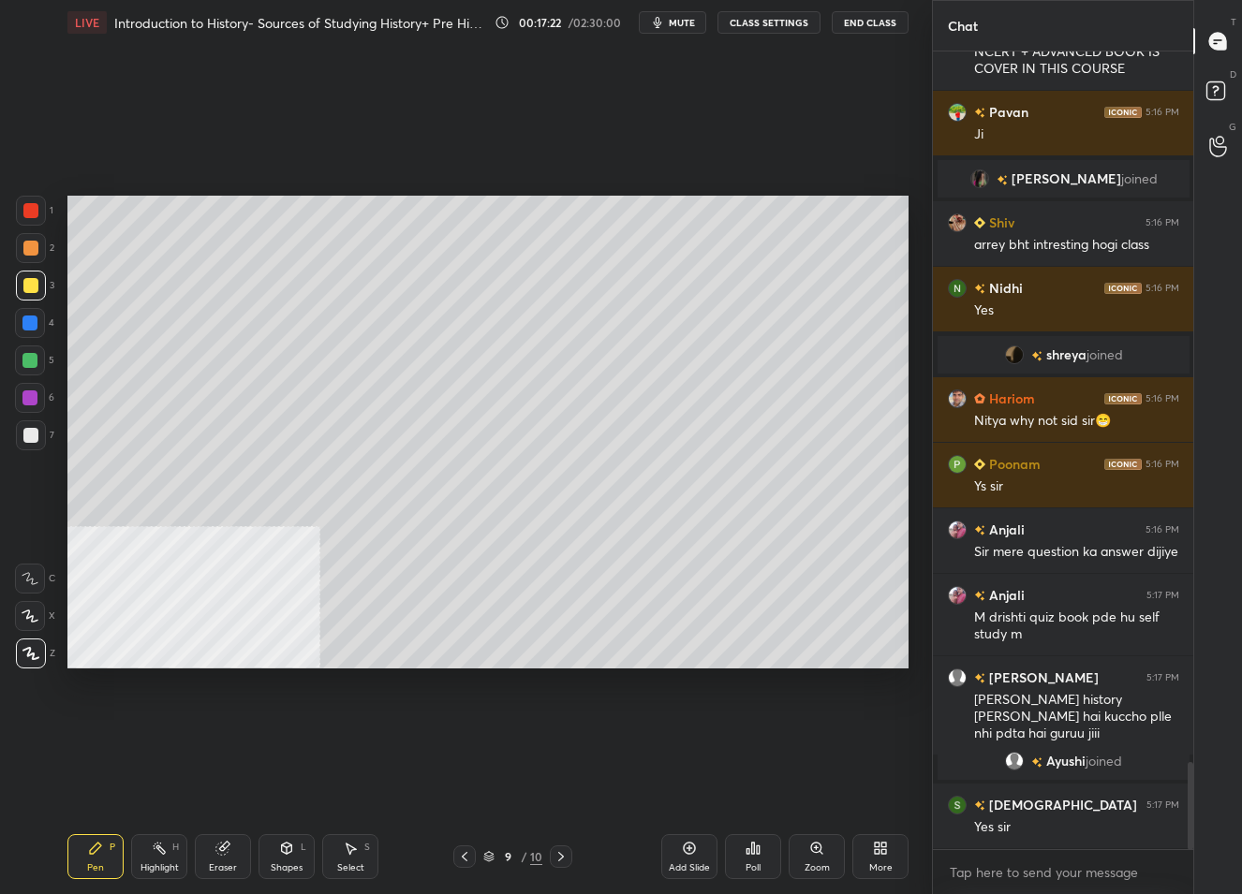
scroll to position [6537, 0]
click at [463, 859] on icon at bounding box center [464, 856] width 15 height 15
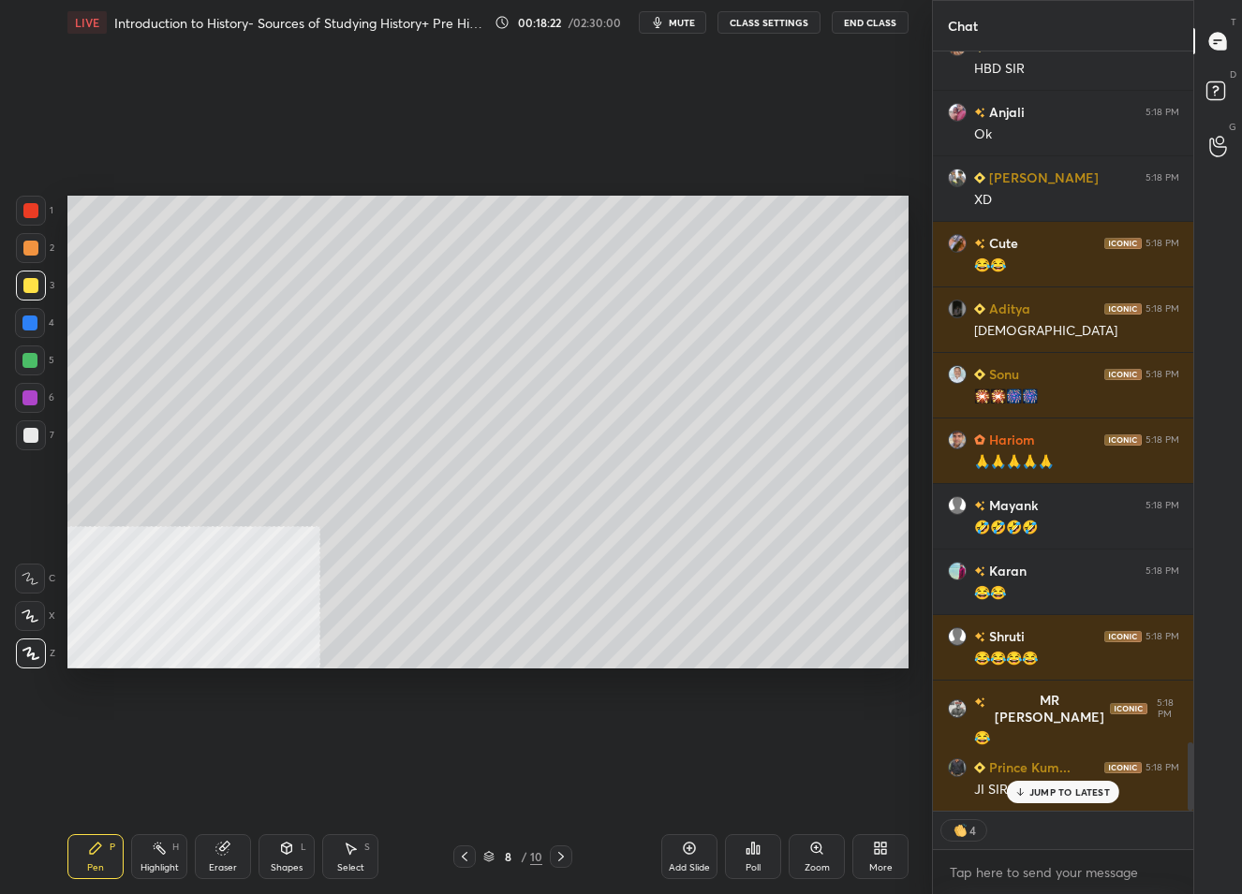
scroll to position [7717, 0]
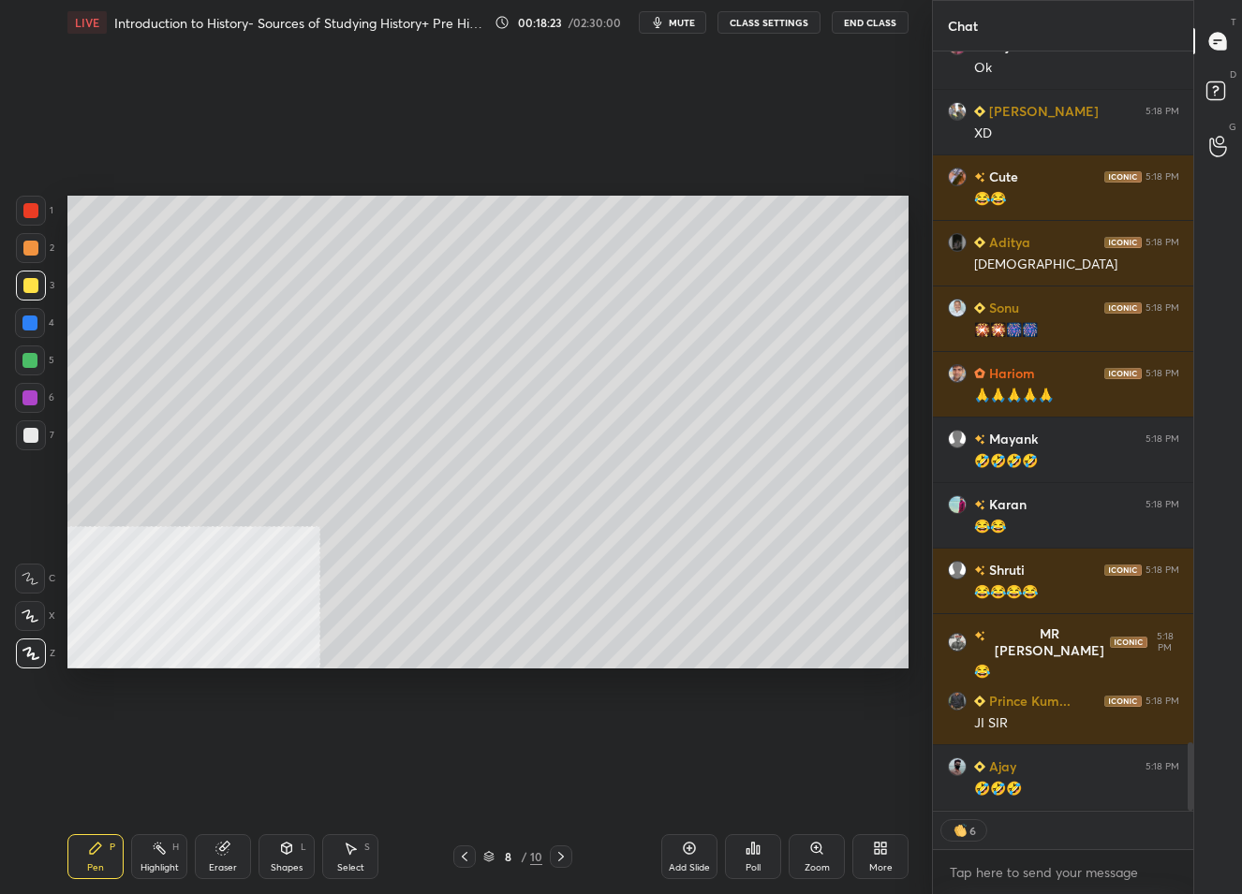
click at [501, 853] on div "8" at bounding box center [507, 856] width 19 height 11
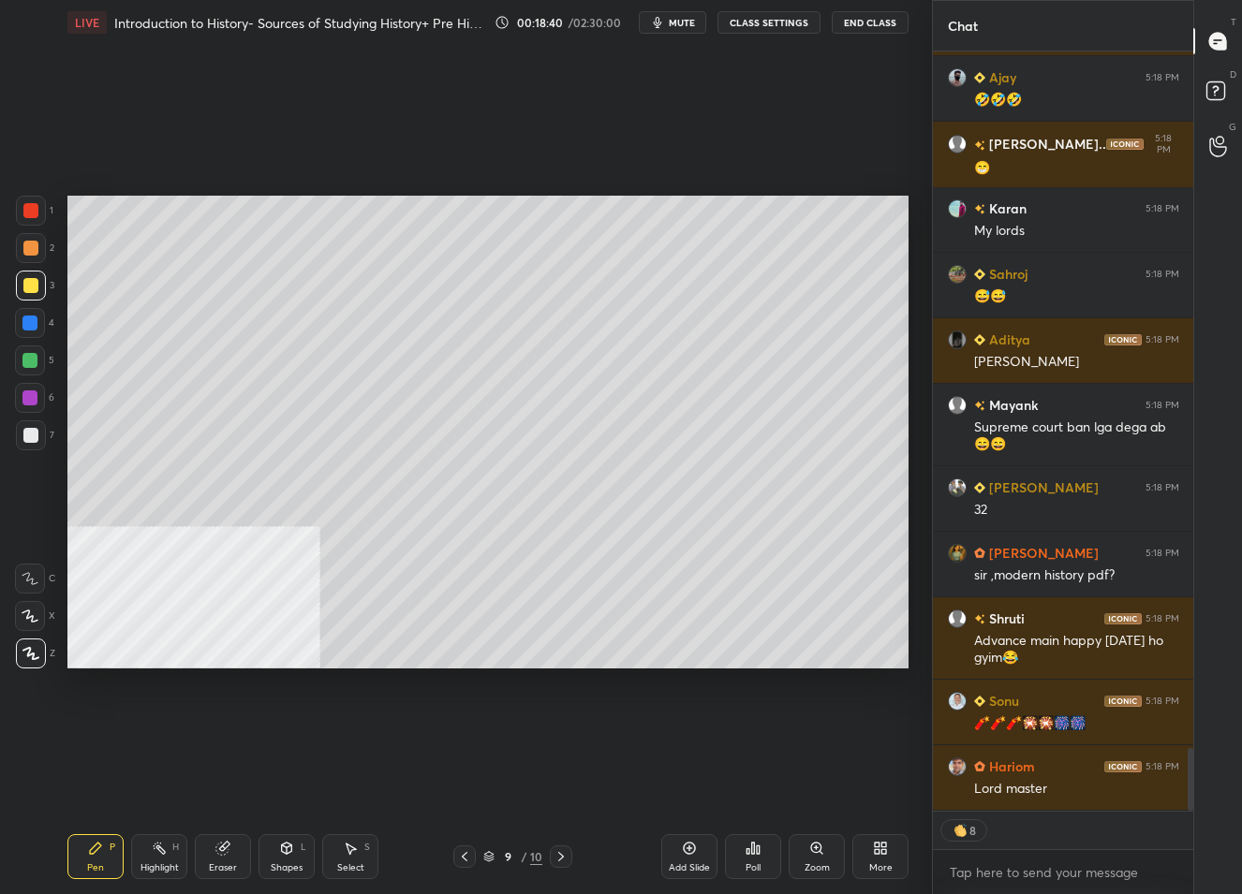
scroll to position [8471, 0]
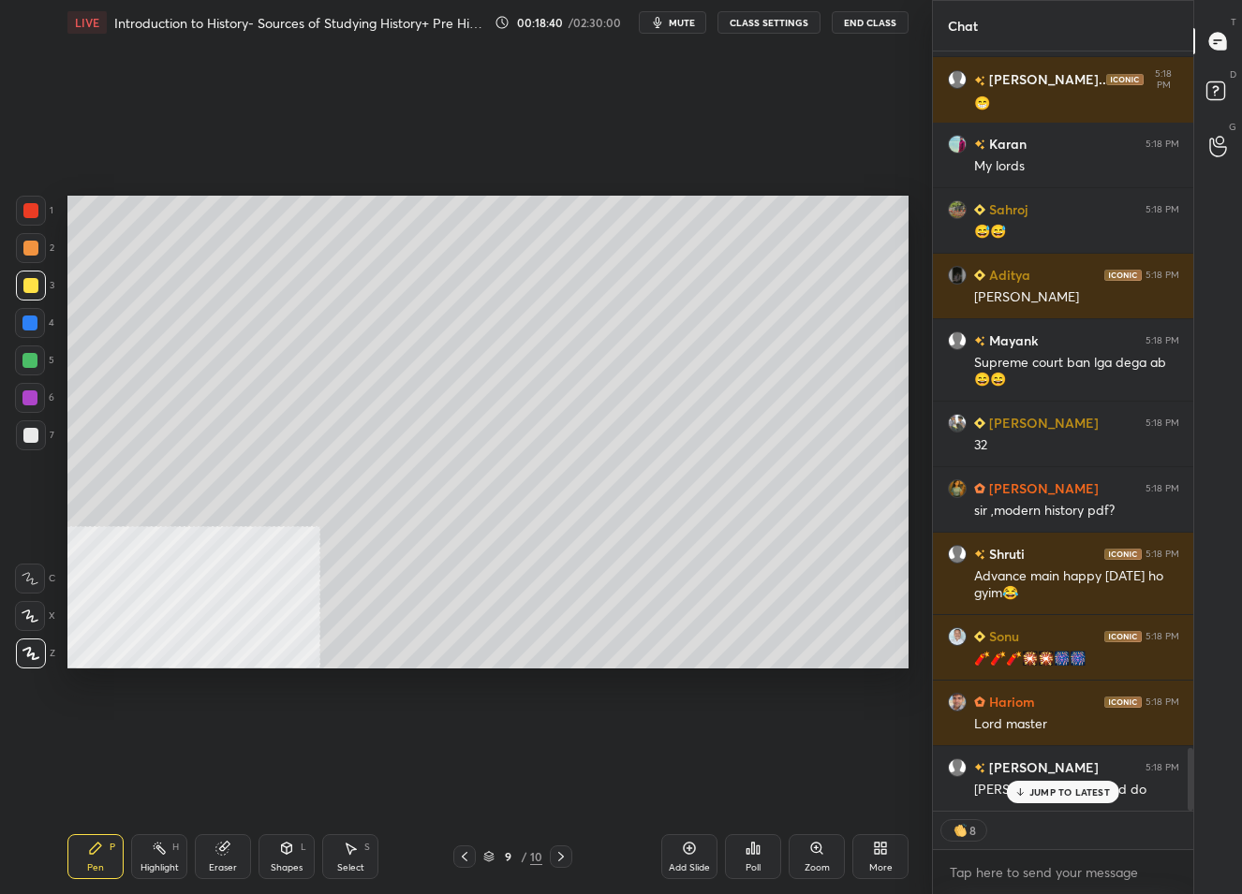
click at [555, 856] on icon at bounding box center [561, 856] width 15 height 15
click at [455, 860] on div at bounding box center [464, 857] width 22 height 22
click at [676, 861] on div "Add Slide" at bounding box center [689, 857] width 56 height 45
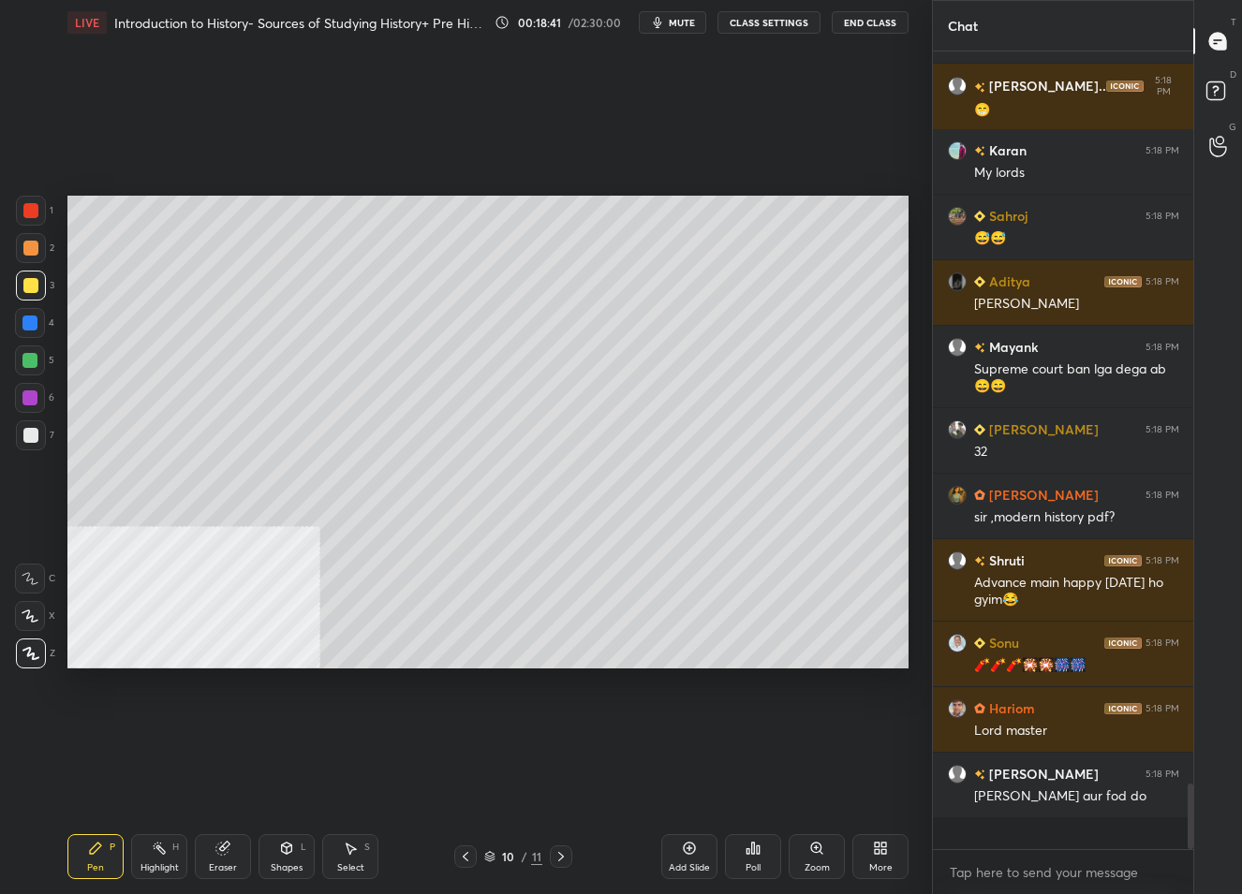
scroll to position [8433, 0]
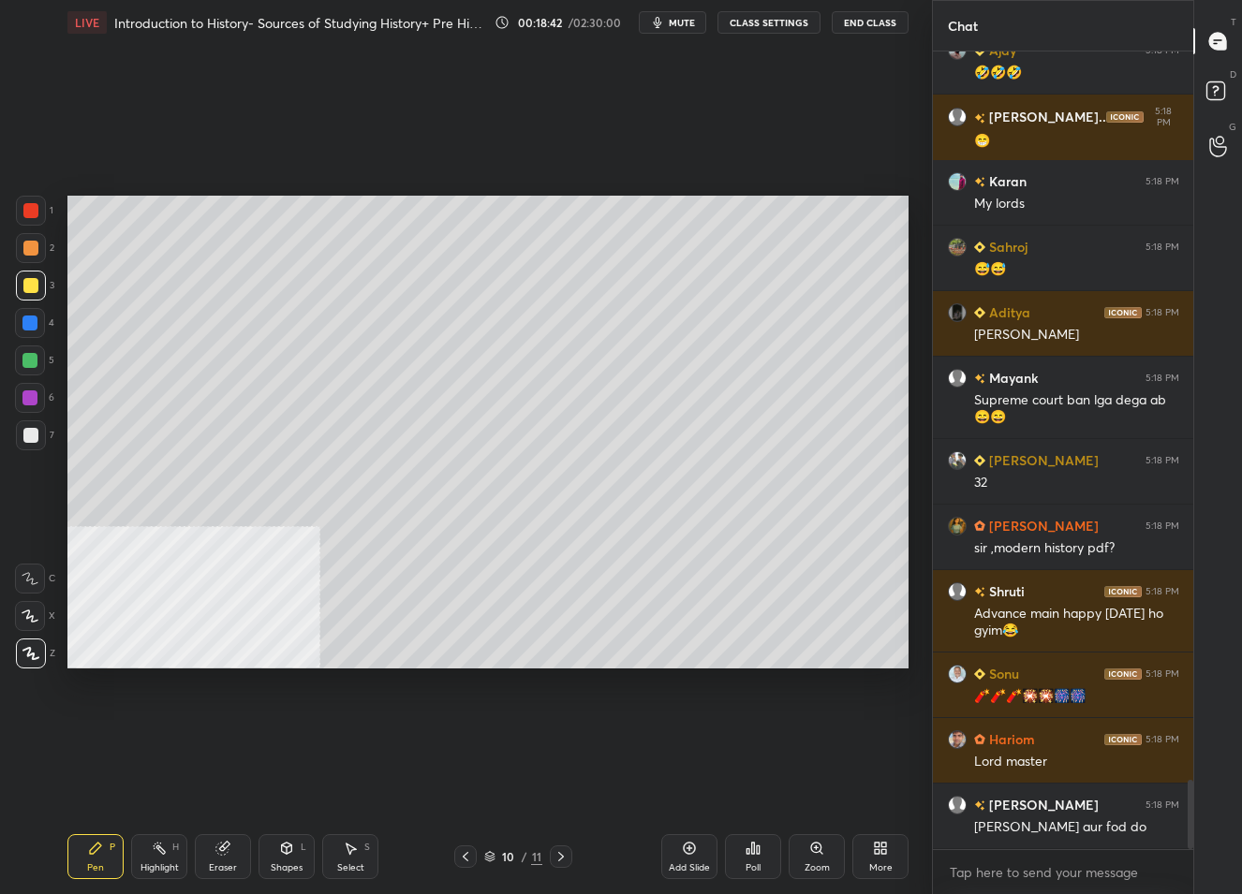
click at [33, 431] on div at bounding box center [30, 435] width 15 height 15
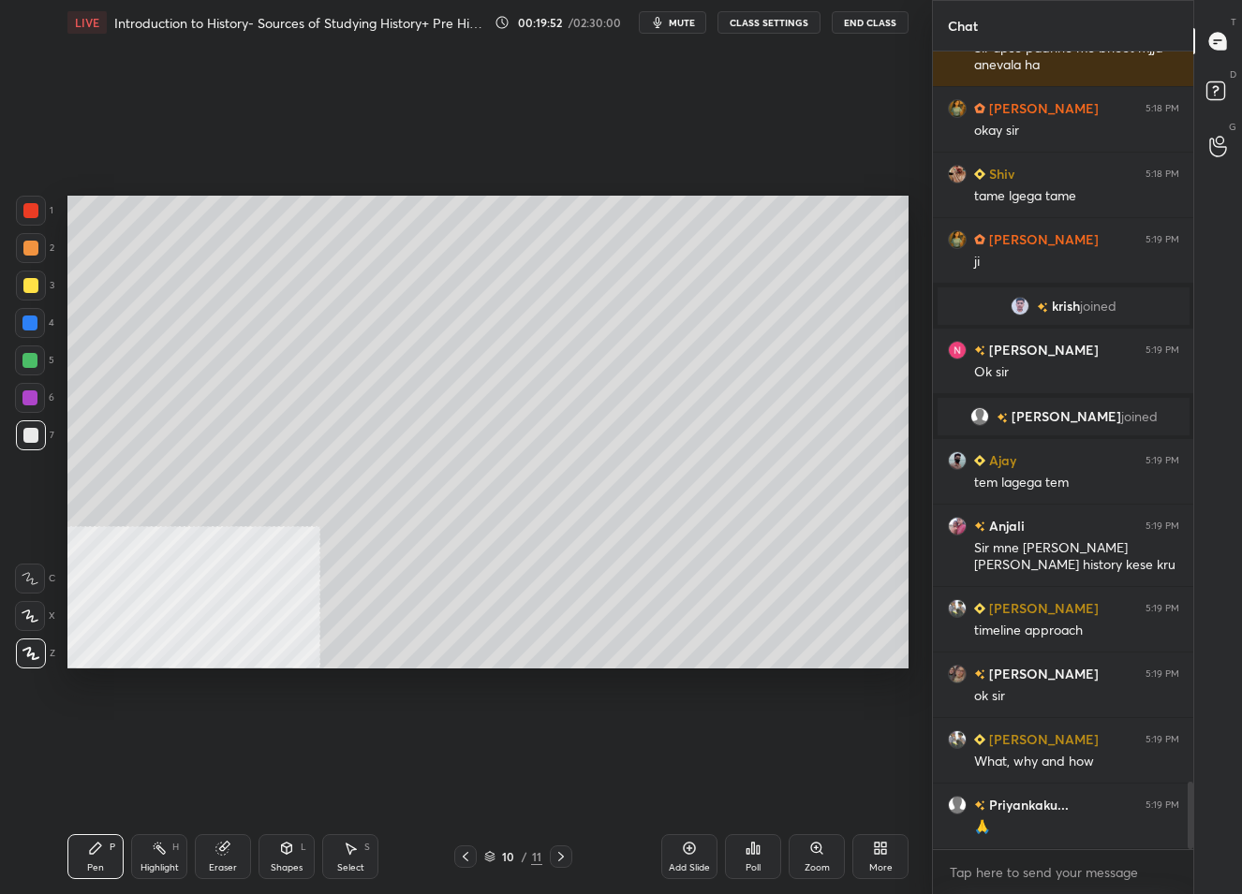
scroll to position [8686, 0]
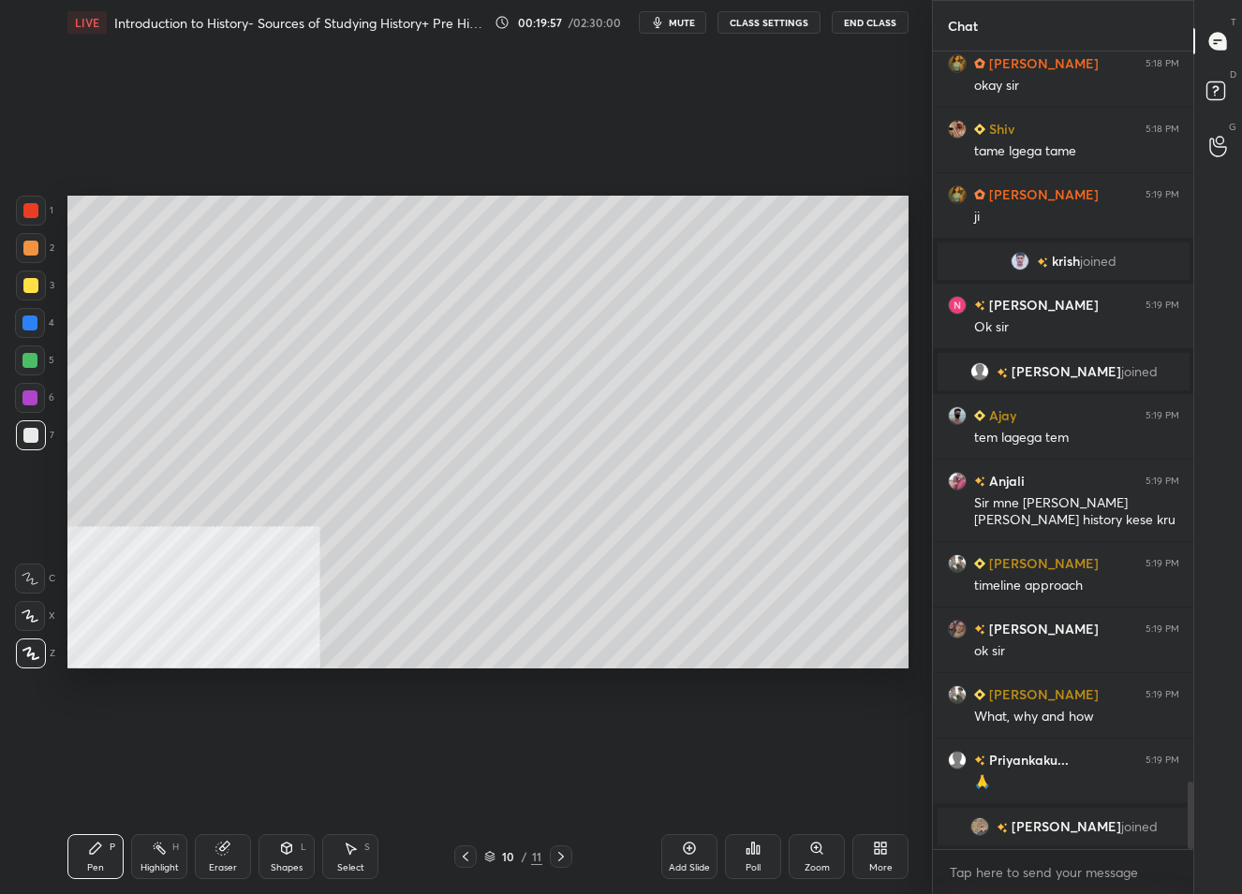
click at [876, 856] on div "More" at bounding box center [880, 857] width 56 height 45
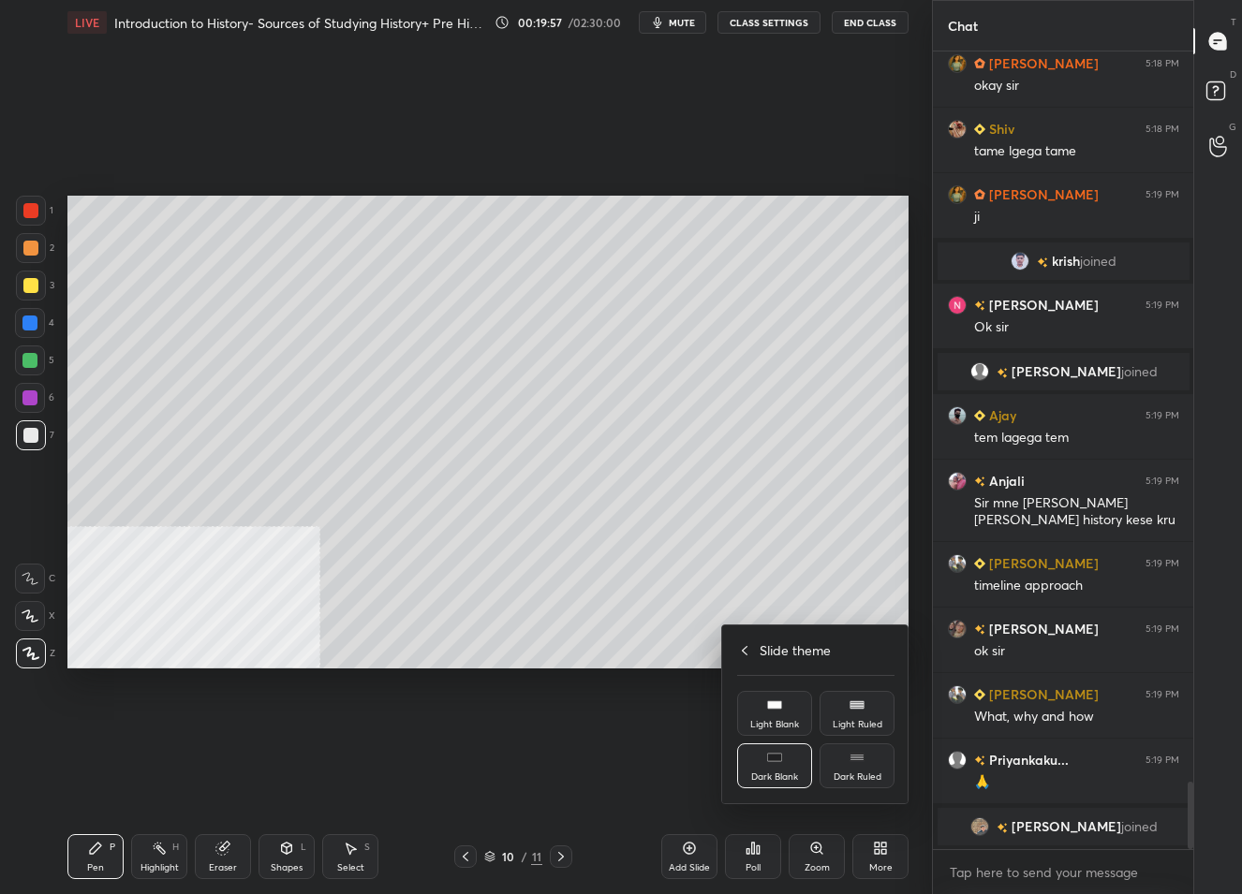
click at [848, 702] on div "Light Ruled" at bounding box center [857, 713] width 75 height 45
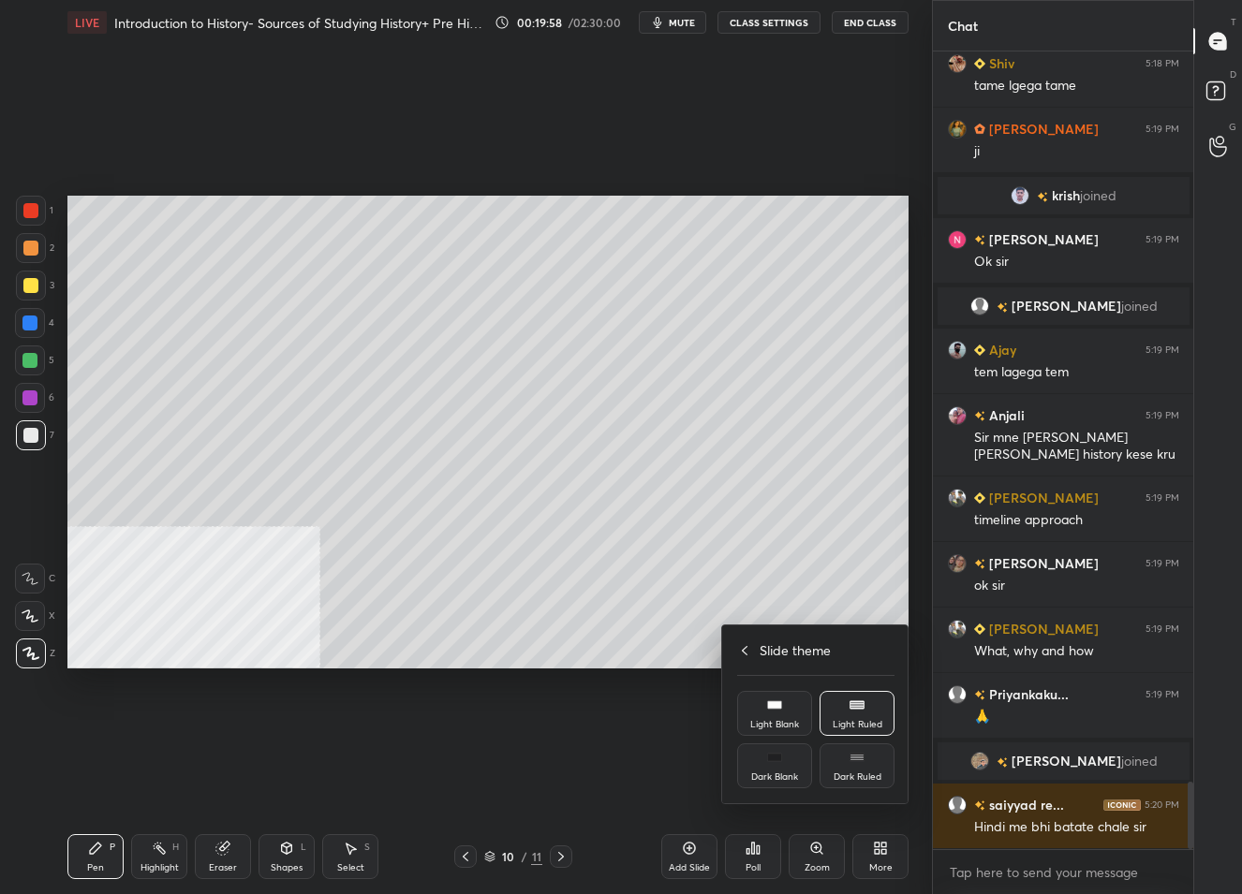
scroll to position [8620, 0]
click at [746, 653] on div "Slide theme" at bounding box center [815, 651] width 157 height 20
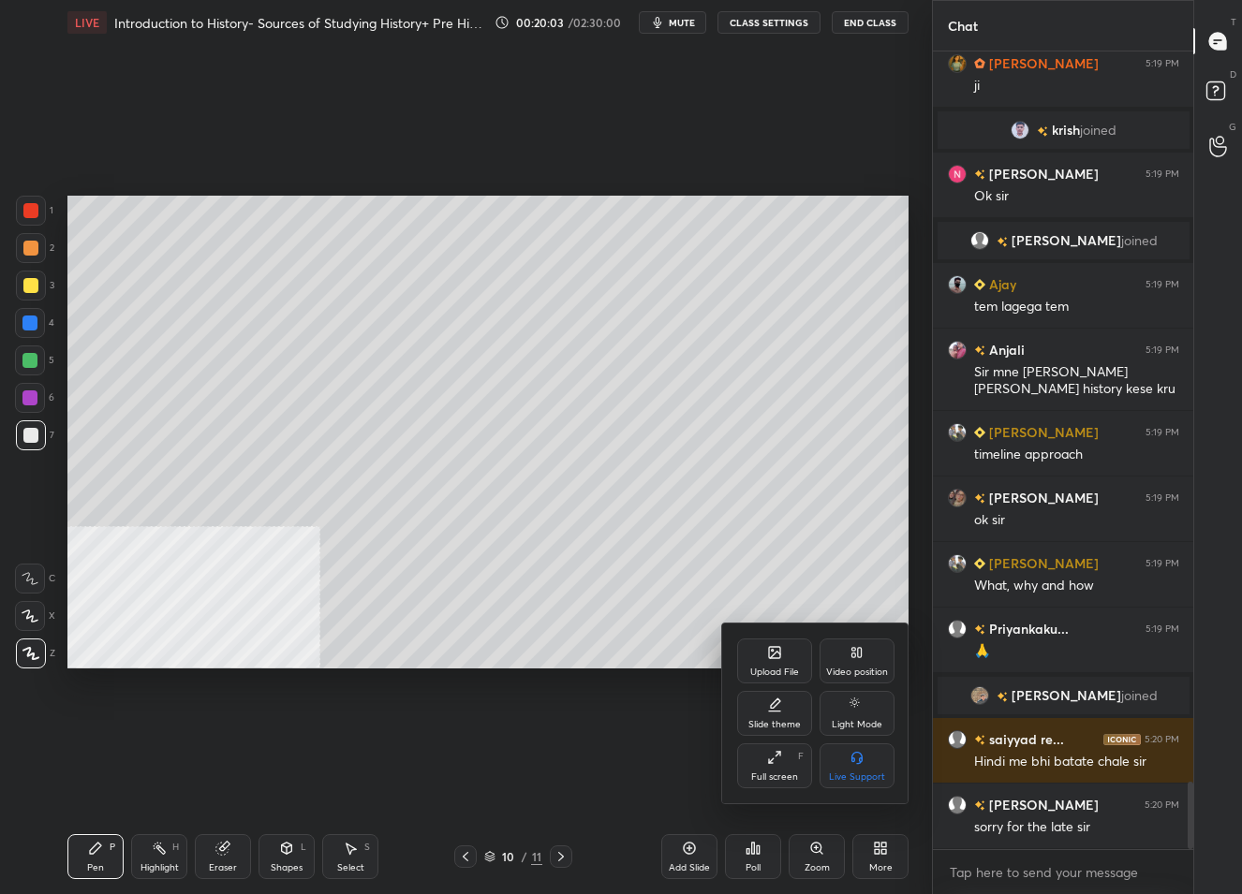
click at [780, 720] on div "Slide theme" at bounding box center [774, 724] width 52 height 9
click at [781, 769] on div "Dark Blank" at bounding box center [774, 766] width 75 height 45
click at [743, 653] on icon at bounding box center [737, 650] width 15 height 15
click at [860, 665] on div "Video position" at bounding box center [857, 661] width 75 height 45
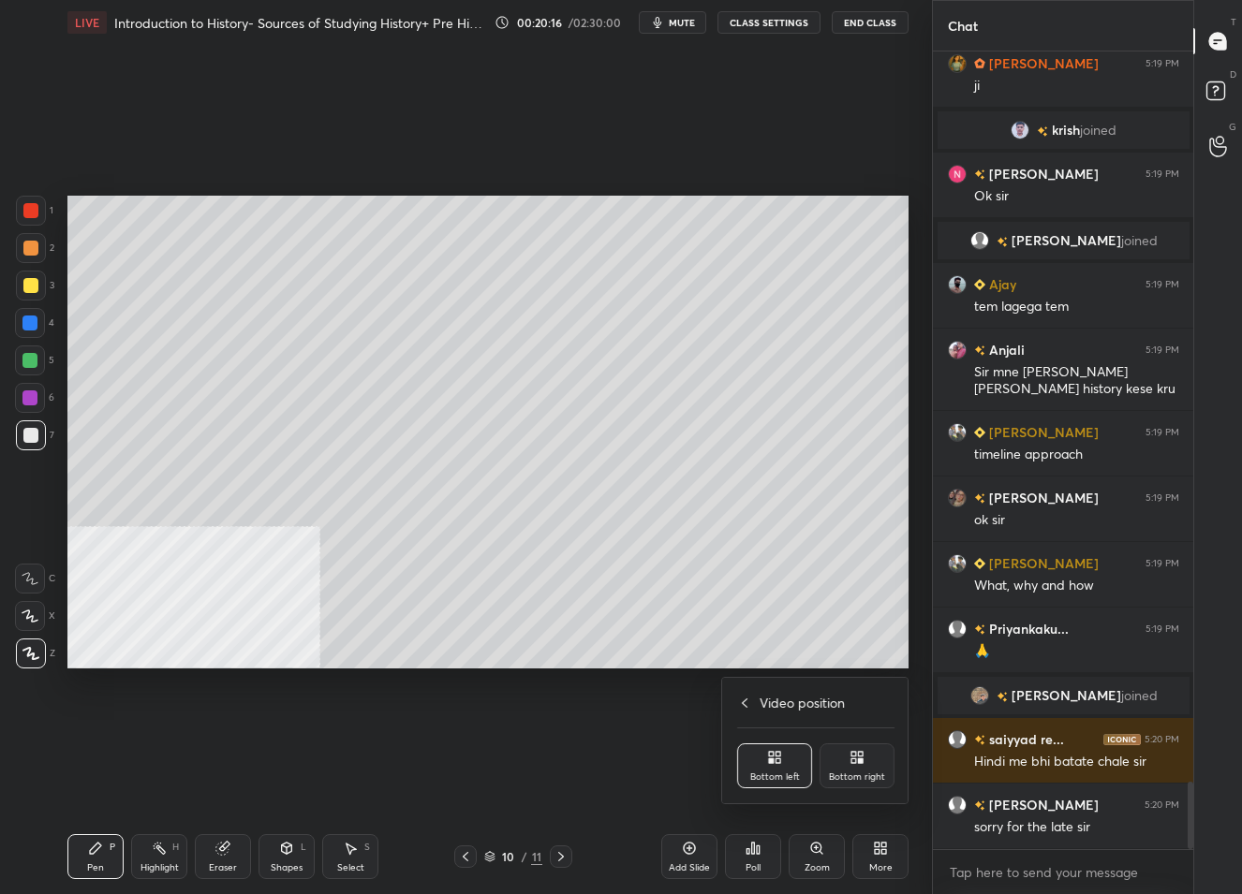
click at [849, 757] on div "Bottom right" at bounding box center [857, 766] width 75 height 45
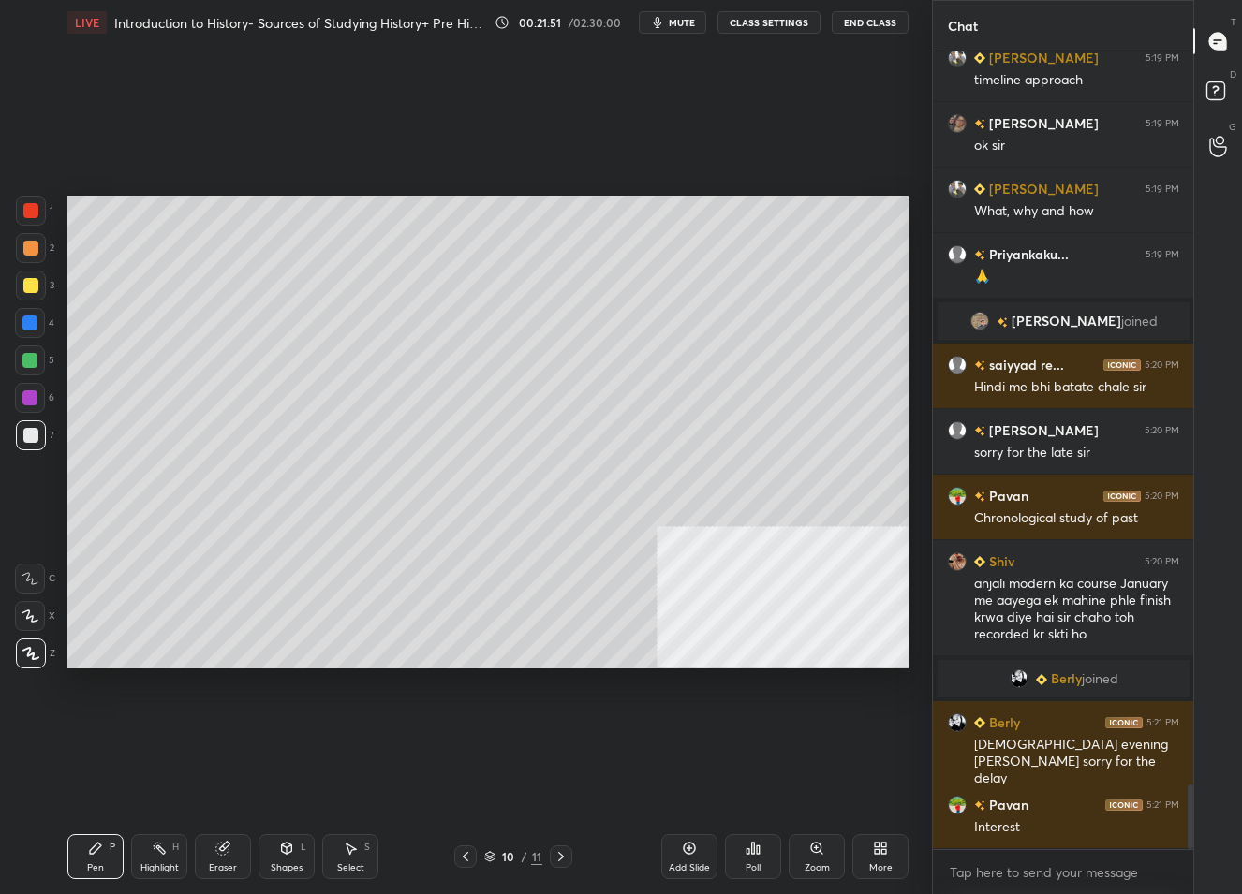
scroll to position [9016, 0]
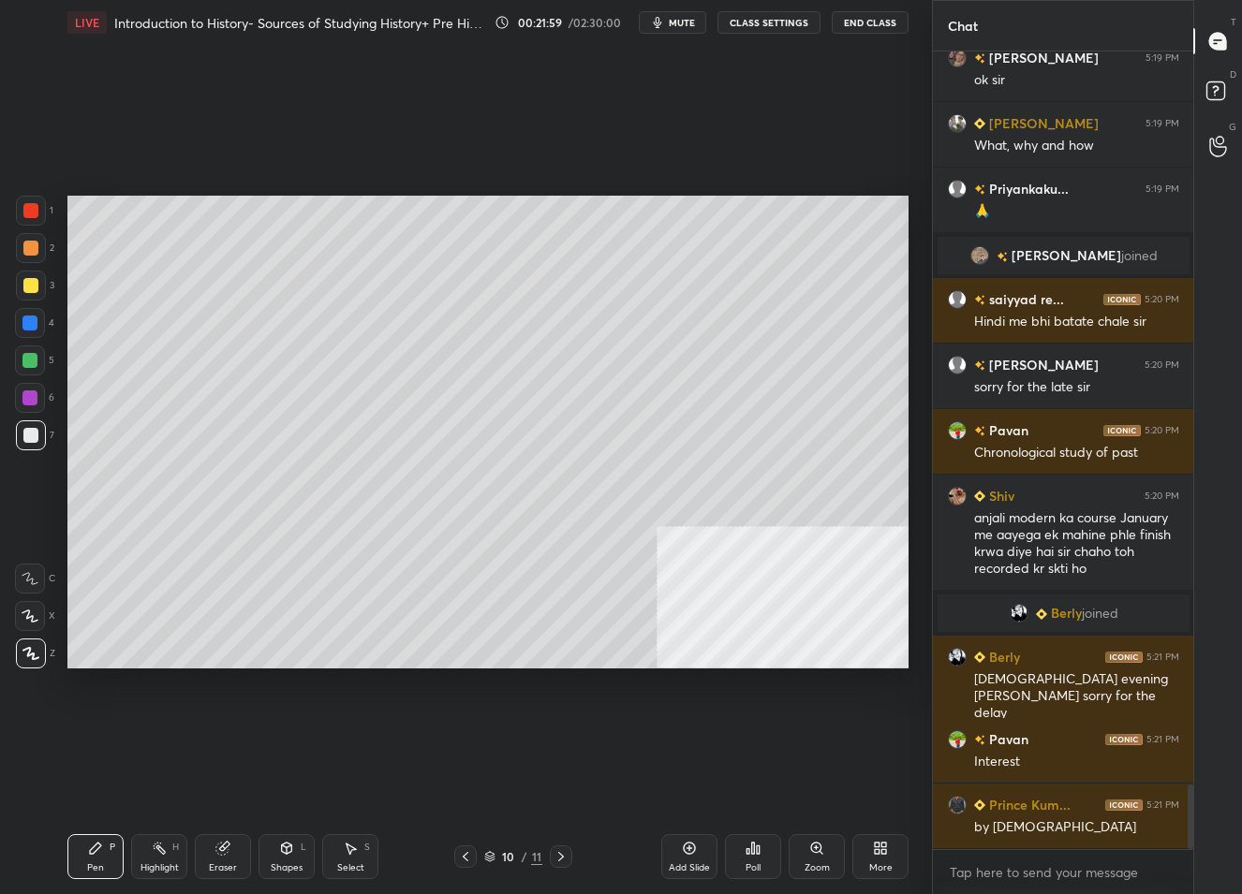
click at [672, 854] on div "Add Slide" at bounding box center [689, 857] width 56 height 45
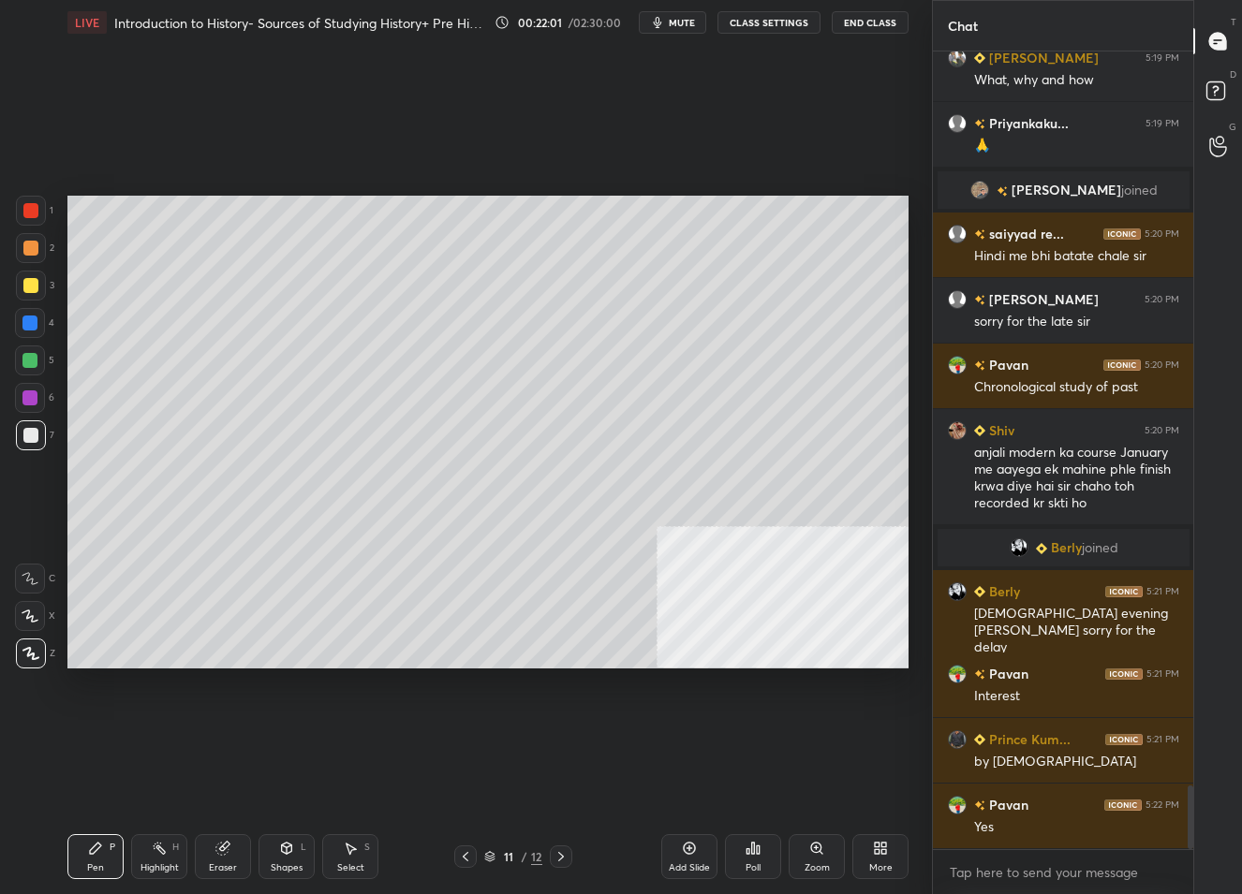
scroll to position [9147, 0]
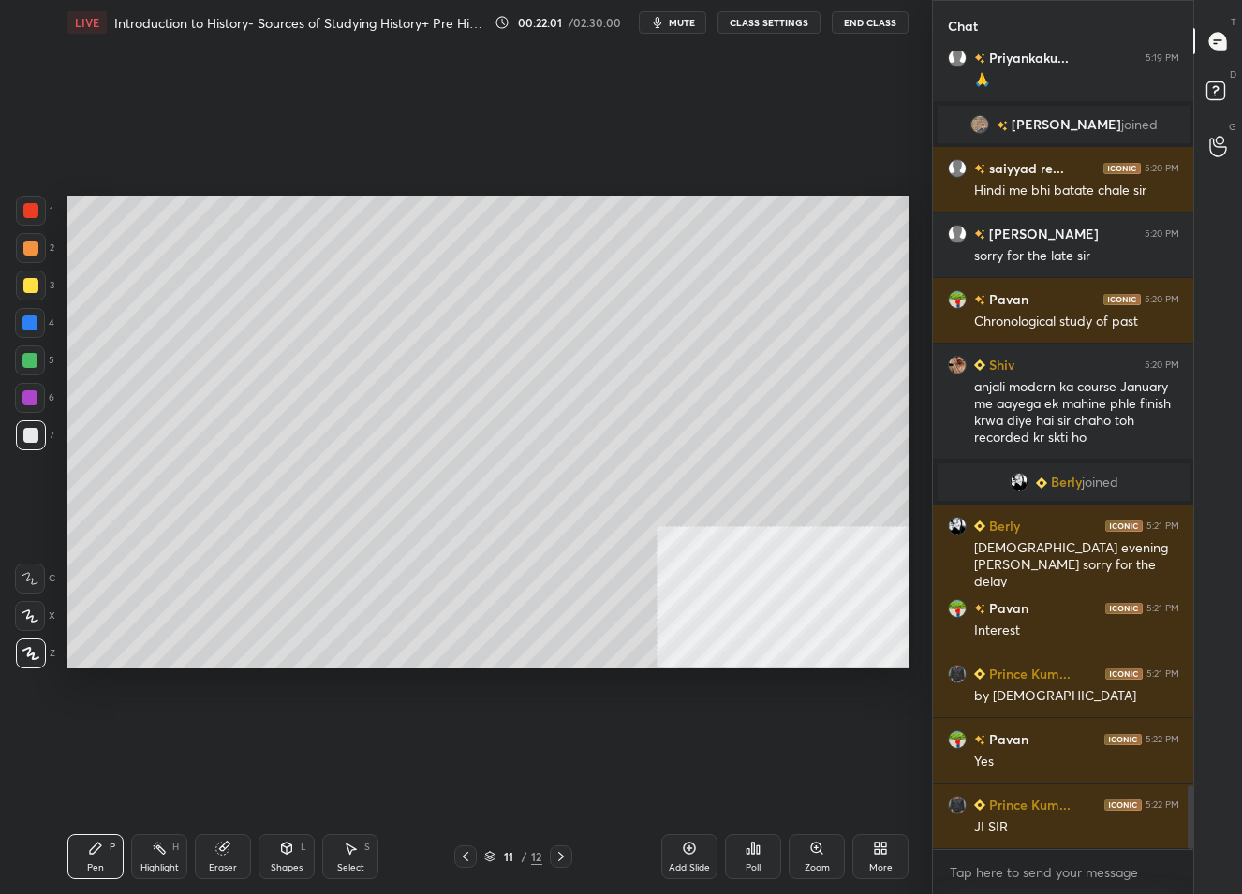
click at [288, 864] on div "Shapes" at bounding box center [287, 868] width 32 height 9
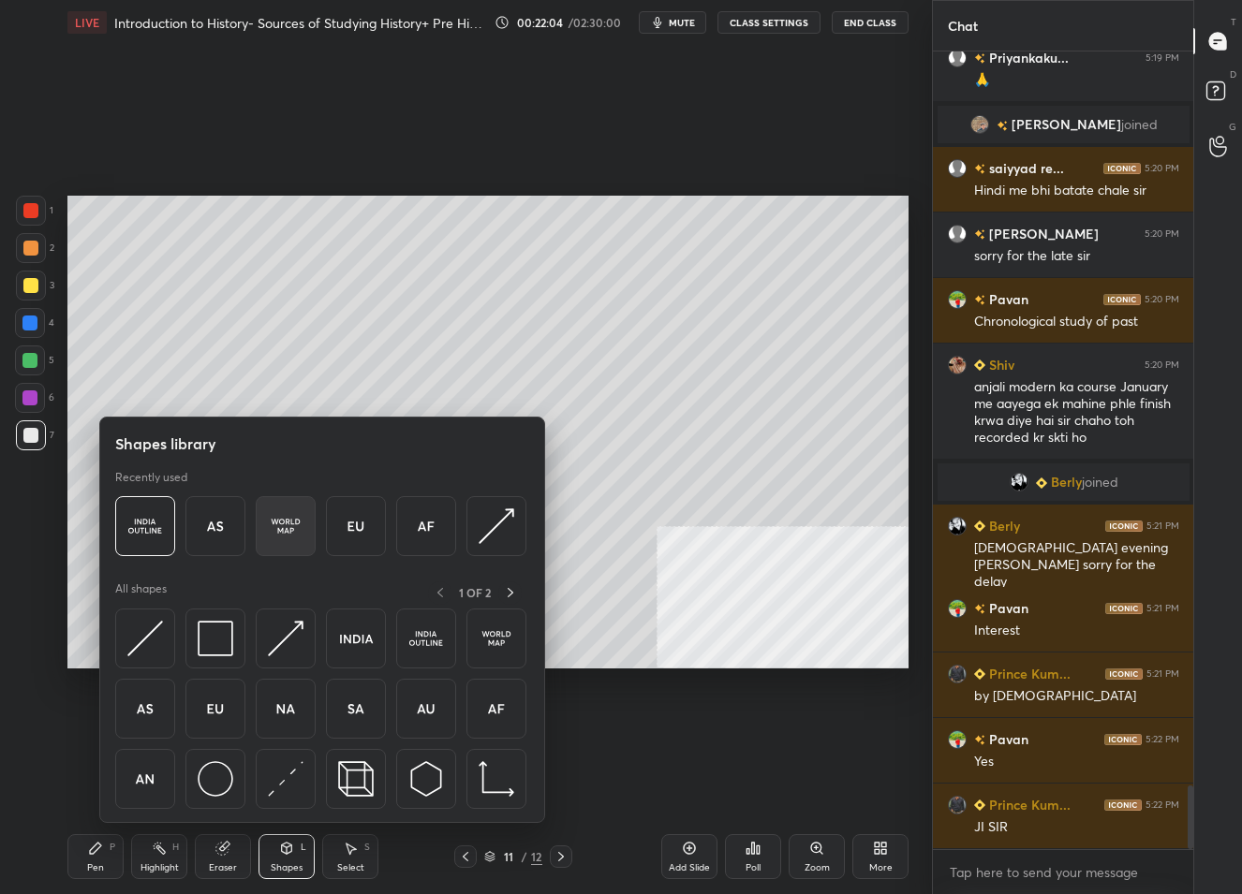
scroll to position [9192, 0]
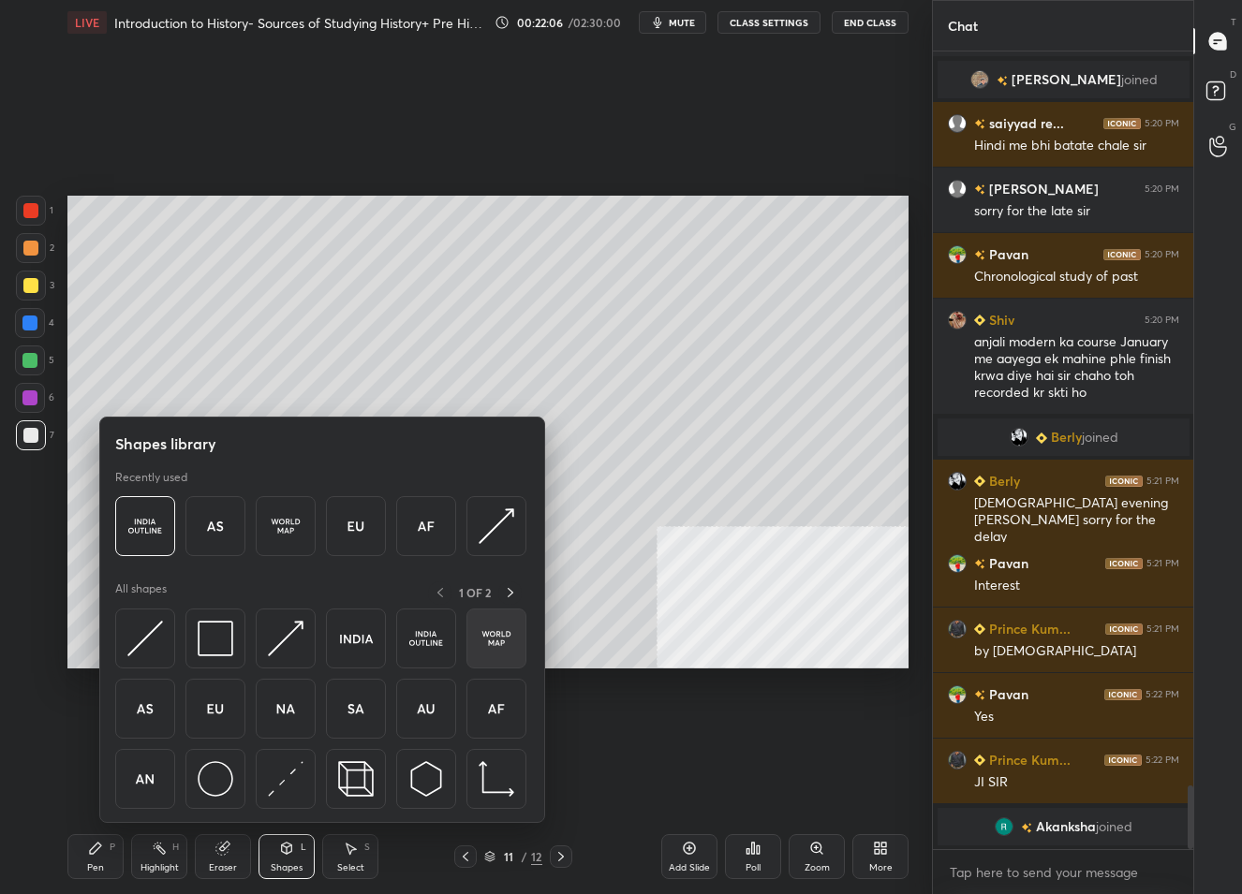
click at [489, 642] on img at bounding box center [497, 639] width 36 height 36
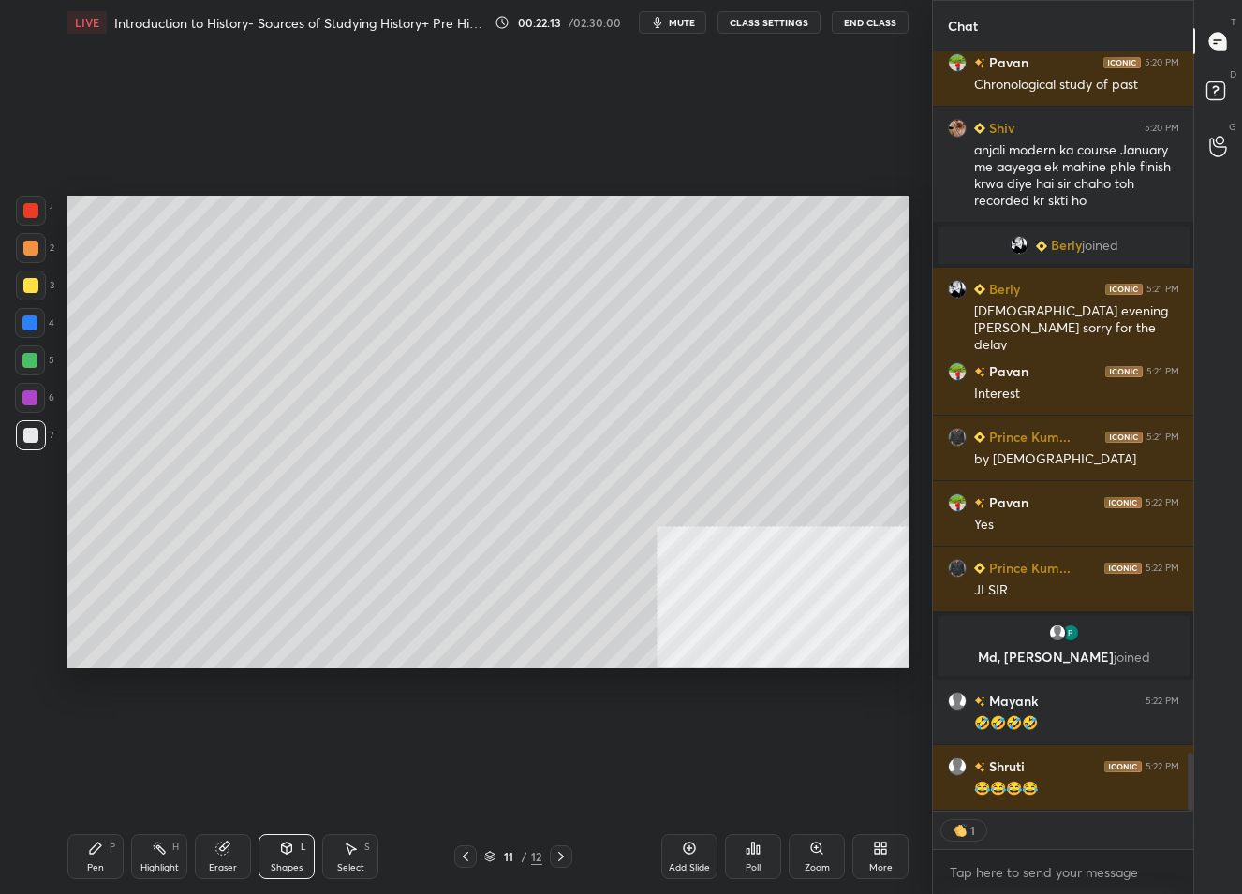
scroll to position [9302, 0]
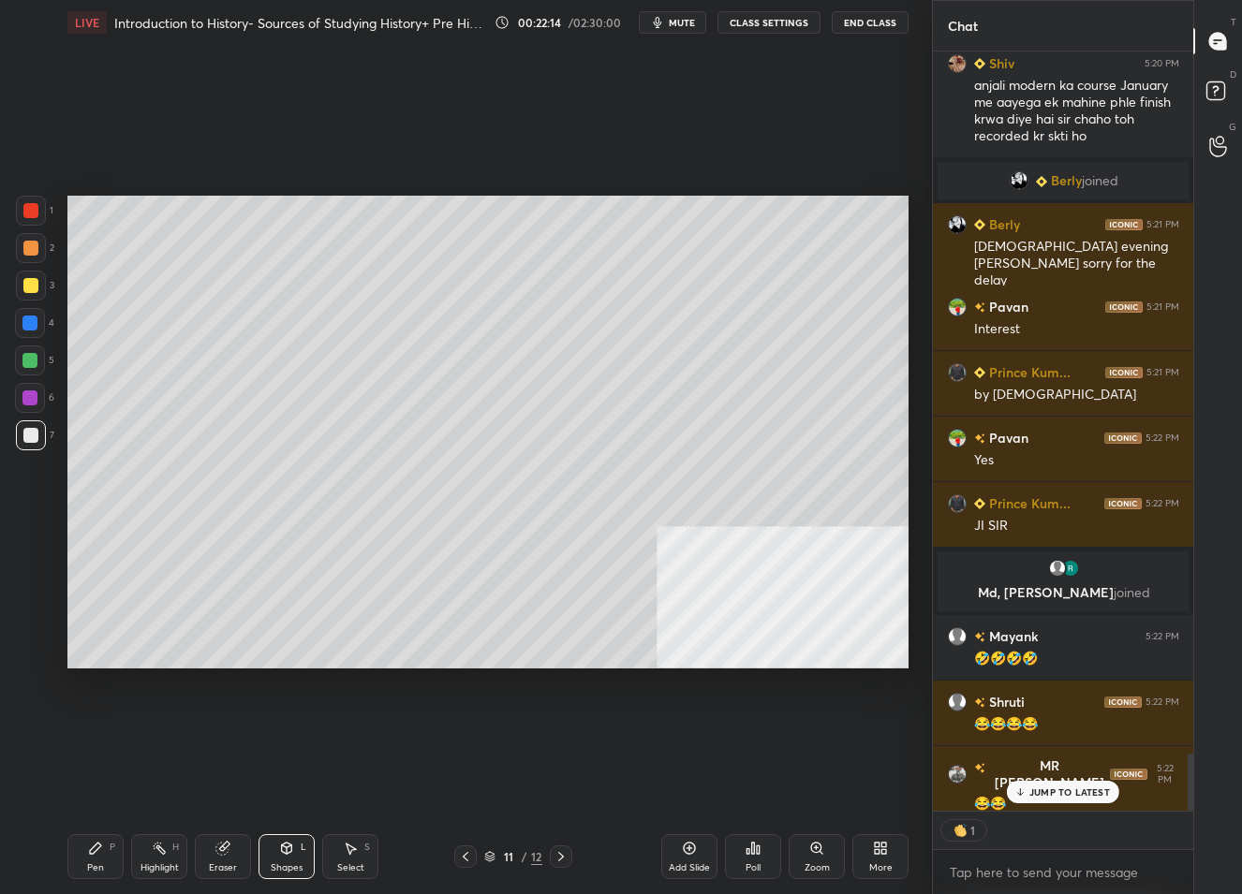
drag, startPoint x: 110, startPoint y: 856, endPoint x: 104, endPoint y: 807, distance: 49.0
click at [110, 856] on div "Pen P" at bounding box center [95, 857] width 56 height 45
click at [32, 288] on div at bounding box center [30, 285] width 15 height 15
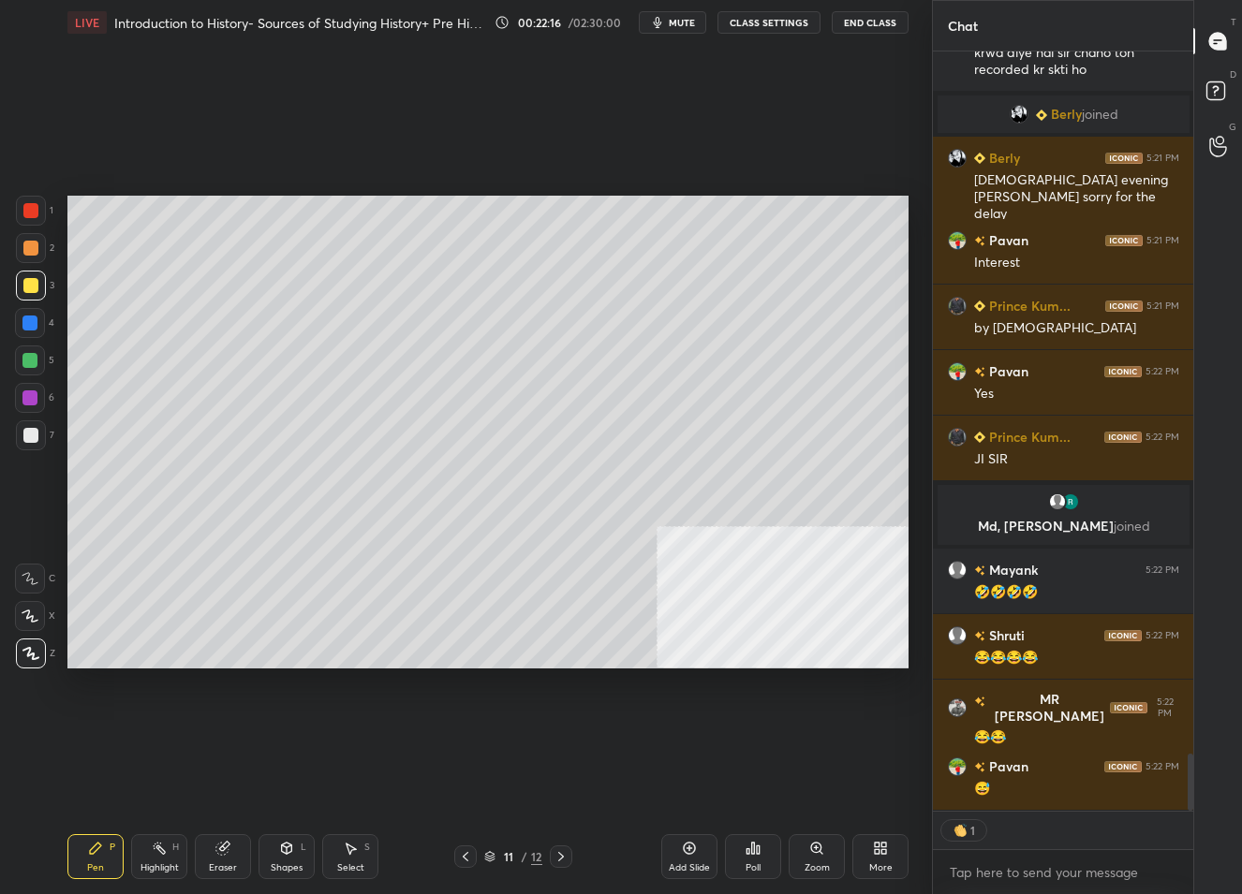
click at [830, 868] on div "Zoom" at bounding box center [817, 857] width 56 height 45
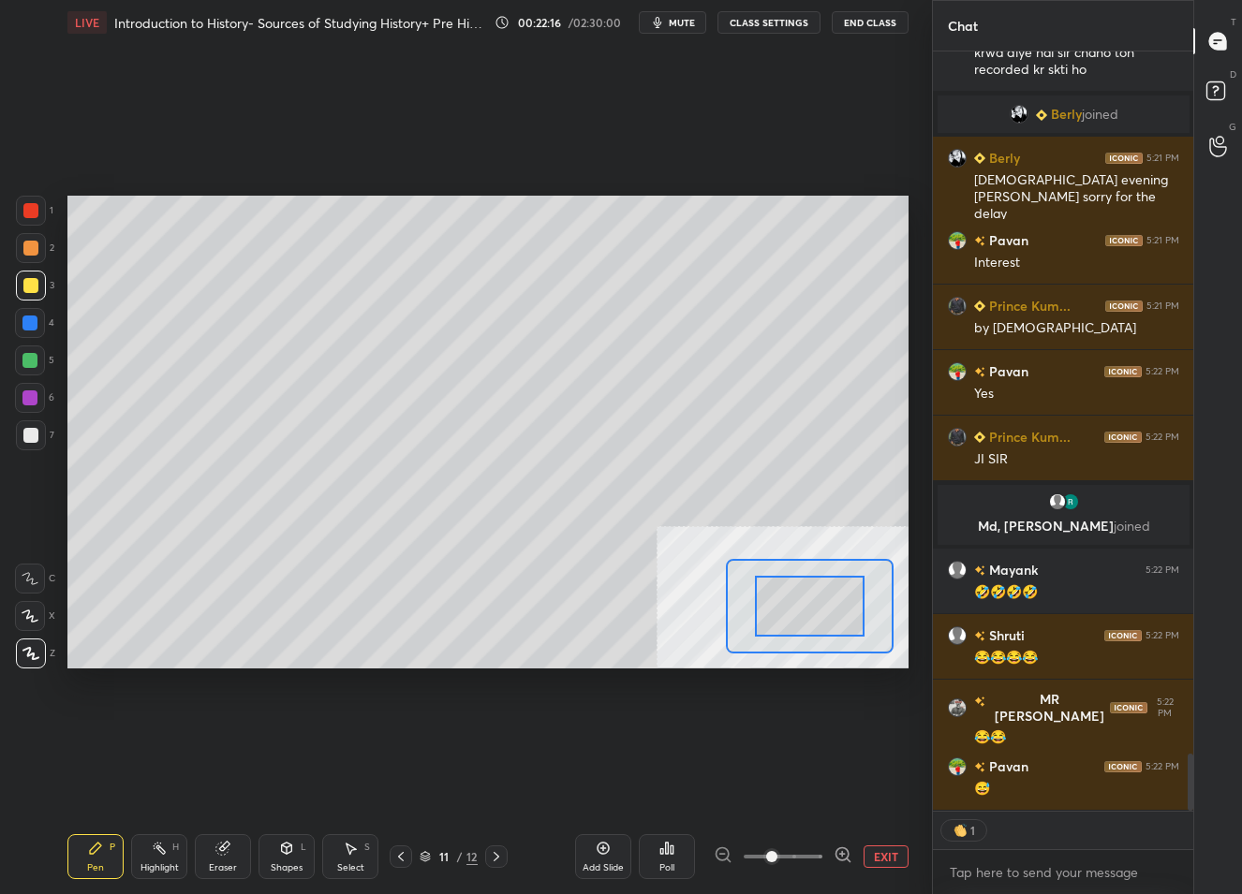
click at [836, 854] on icon at bounding box center [842, 855] width 12 height 12
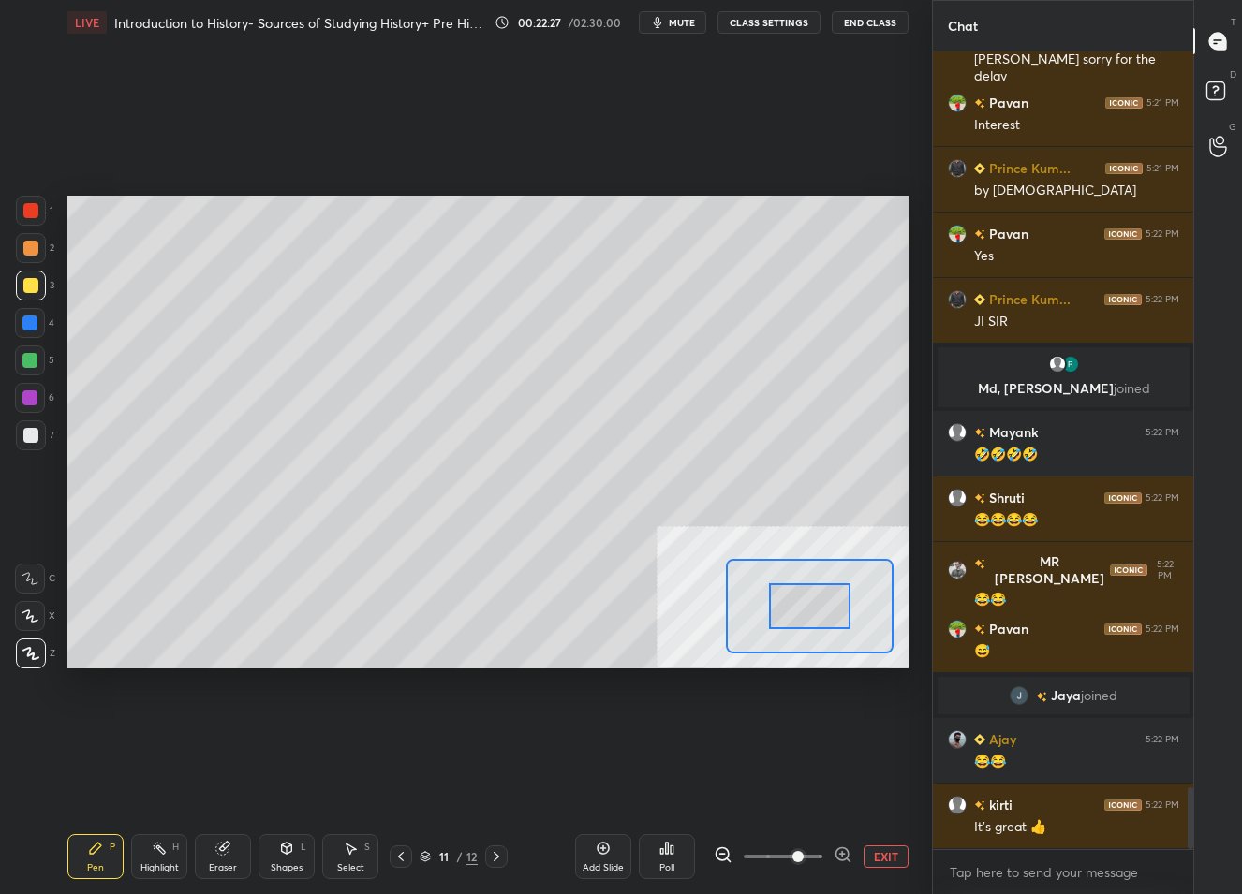
scroll to position [9499, 0]
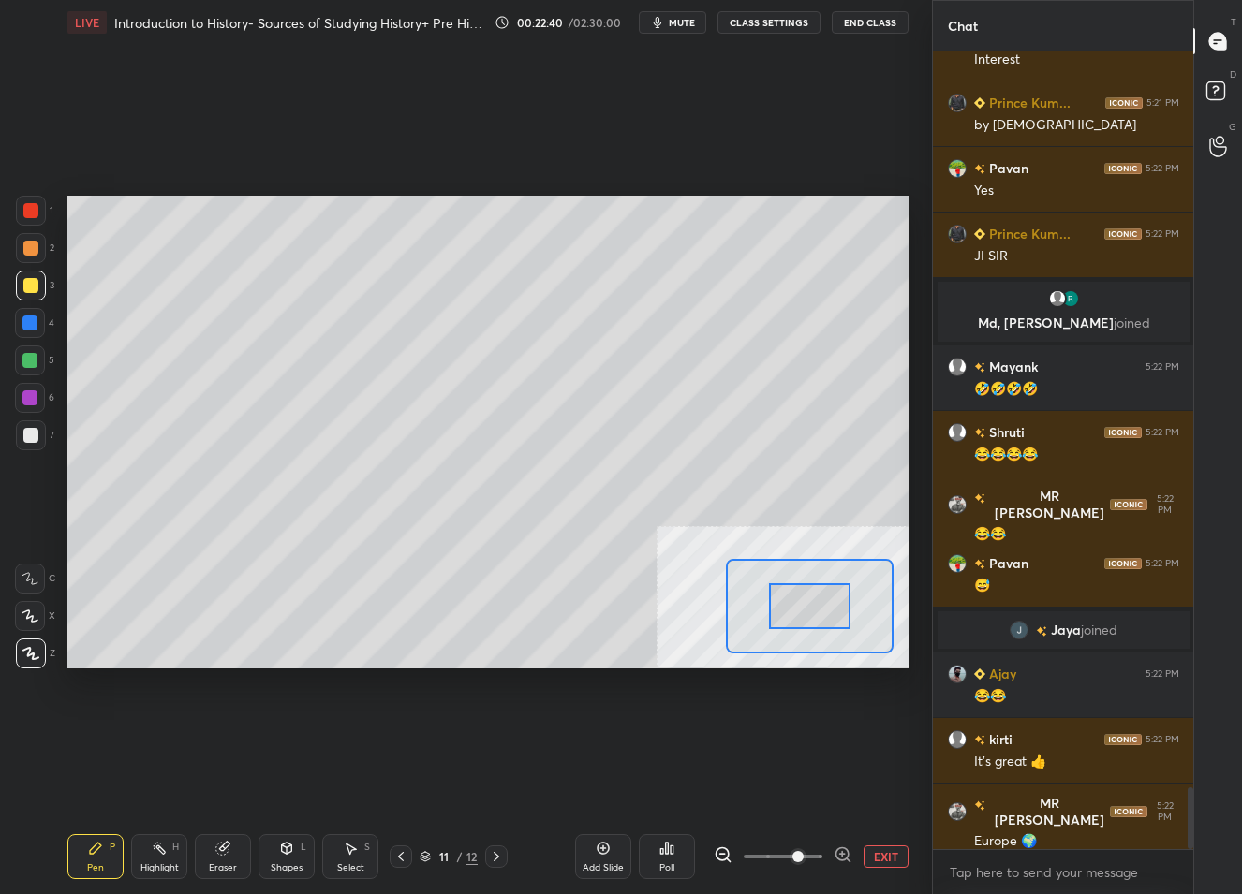
click at [894, 862] on button "EXIT" at bounding box center [886, 857] width 45 height 22
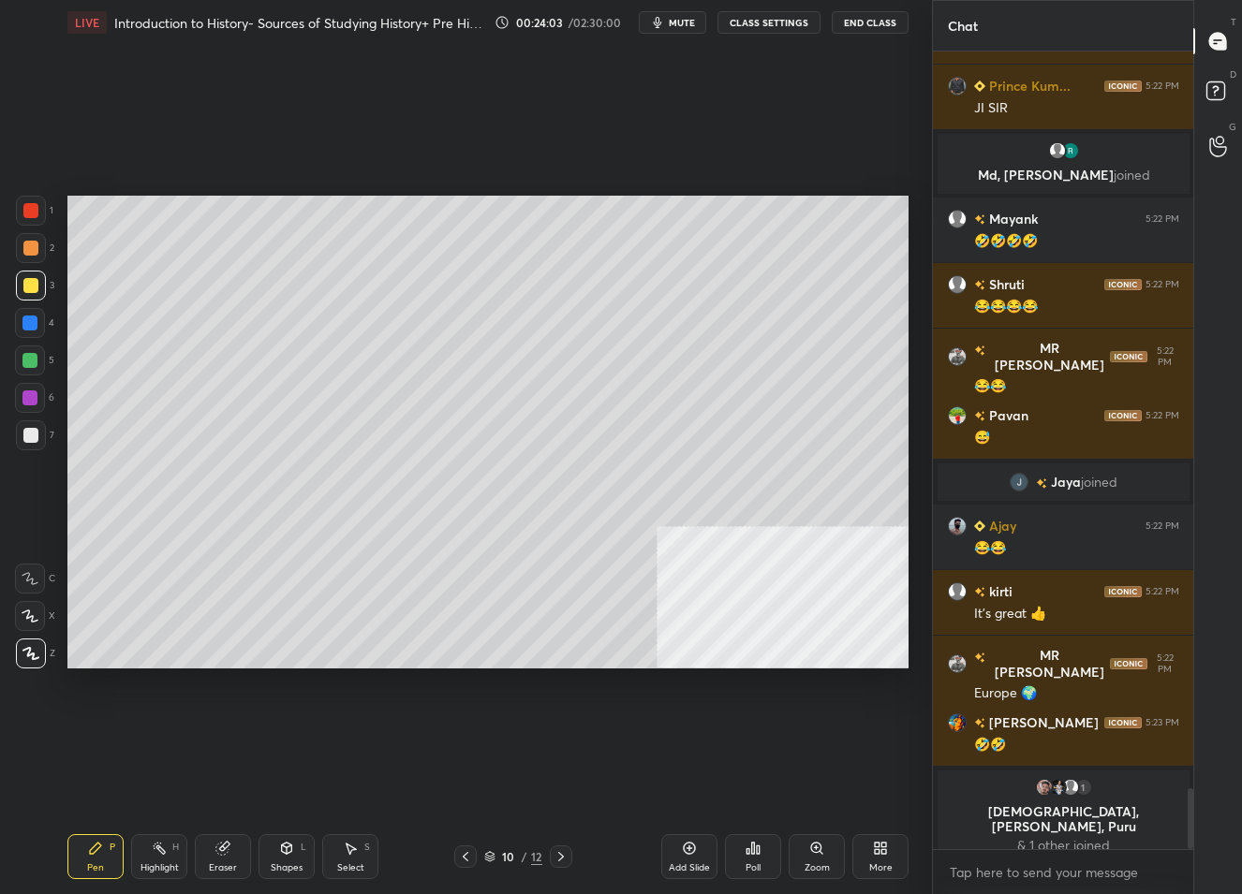
scroll to position [9641, 0]
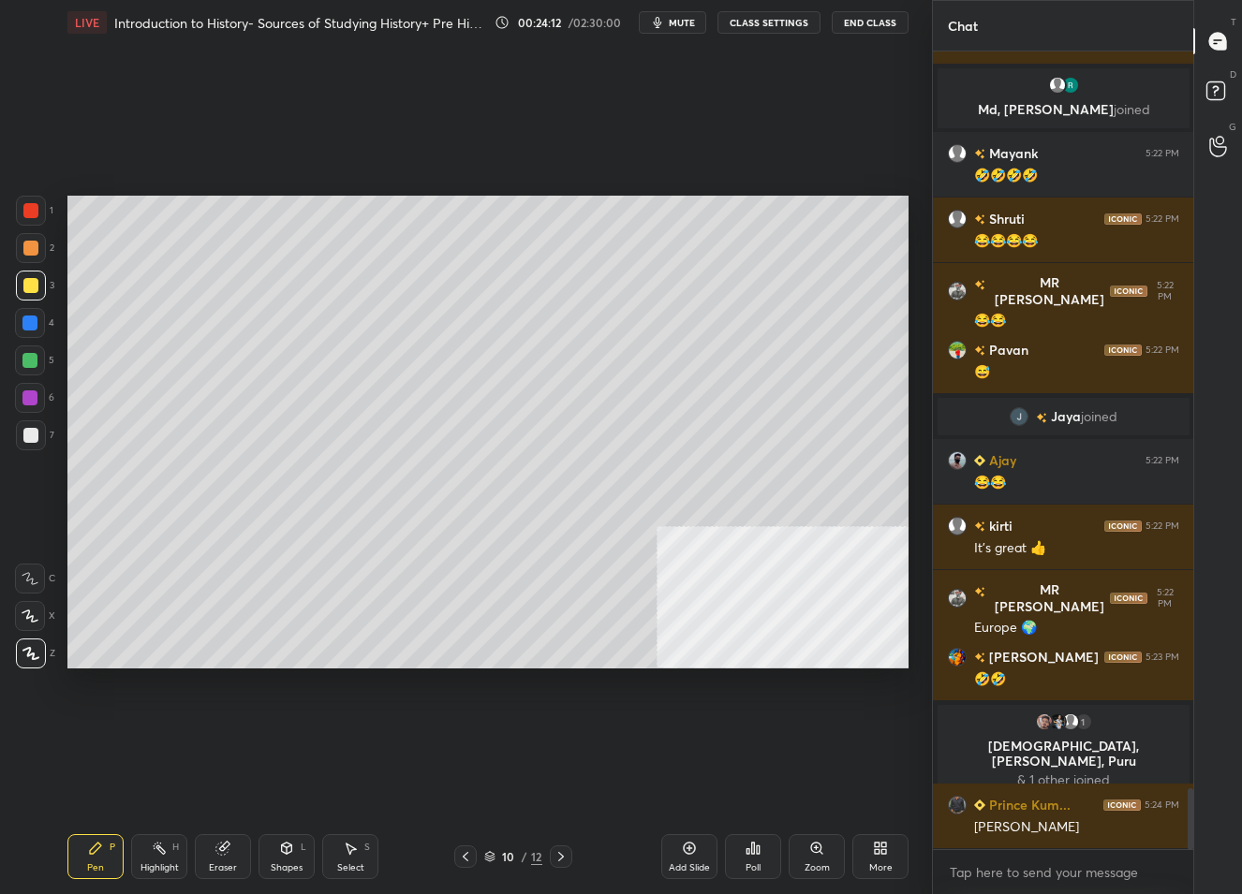
click at [550, 858] on div at bounding box center [561, 857] width 22 height 22
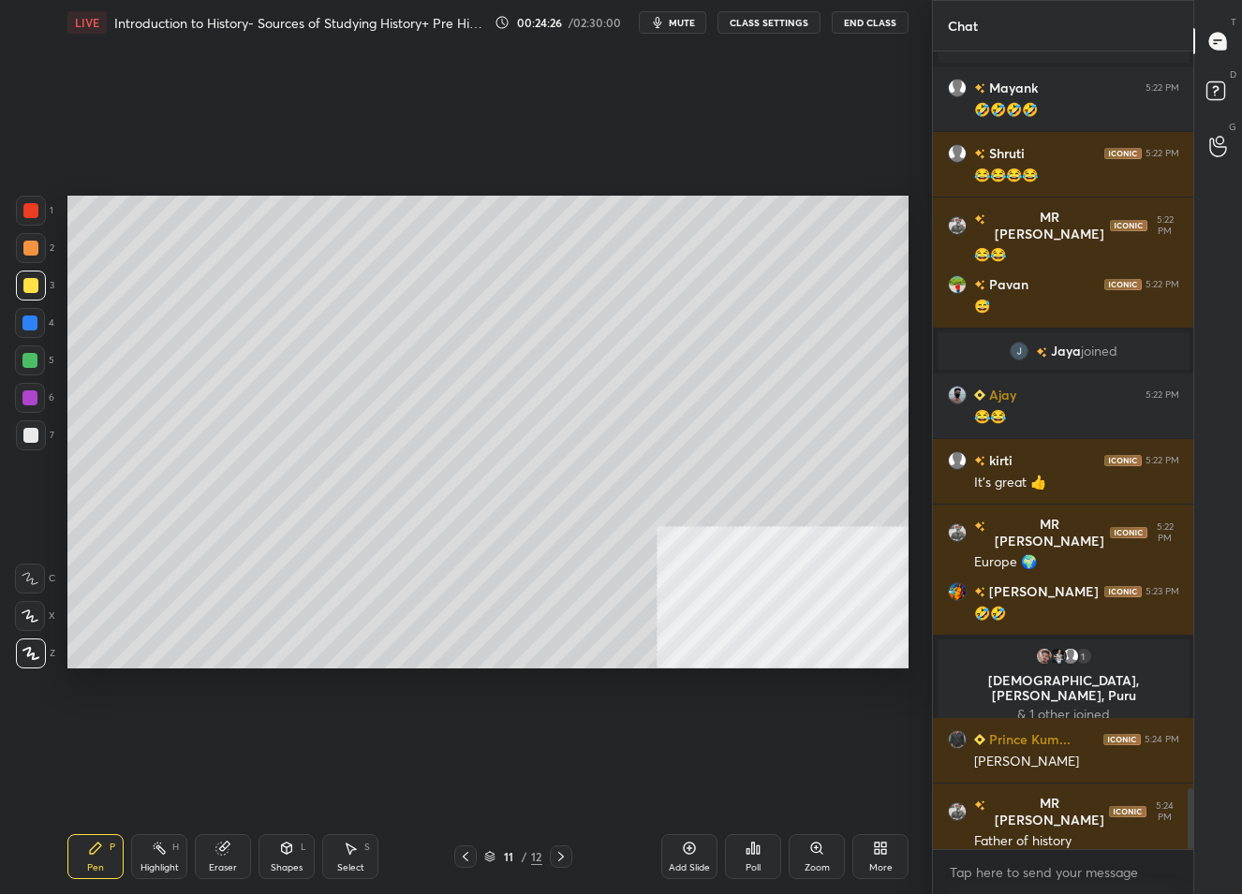
click at [465, 854] on icon at bounding box center [465, 856] width 15 height 15
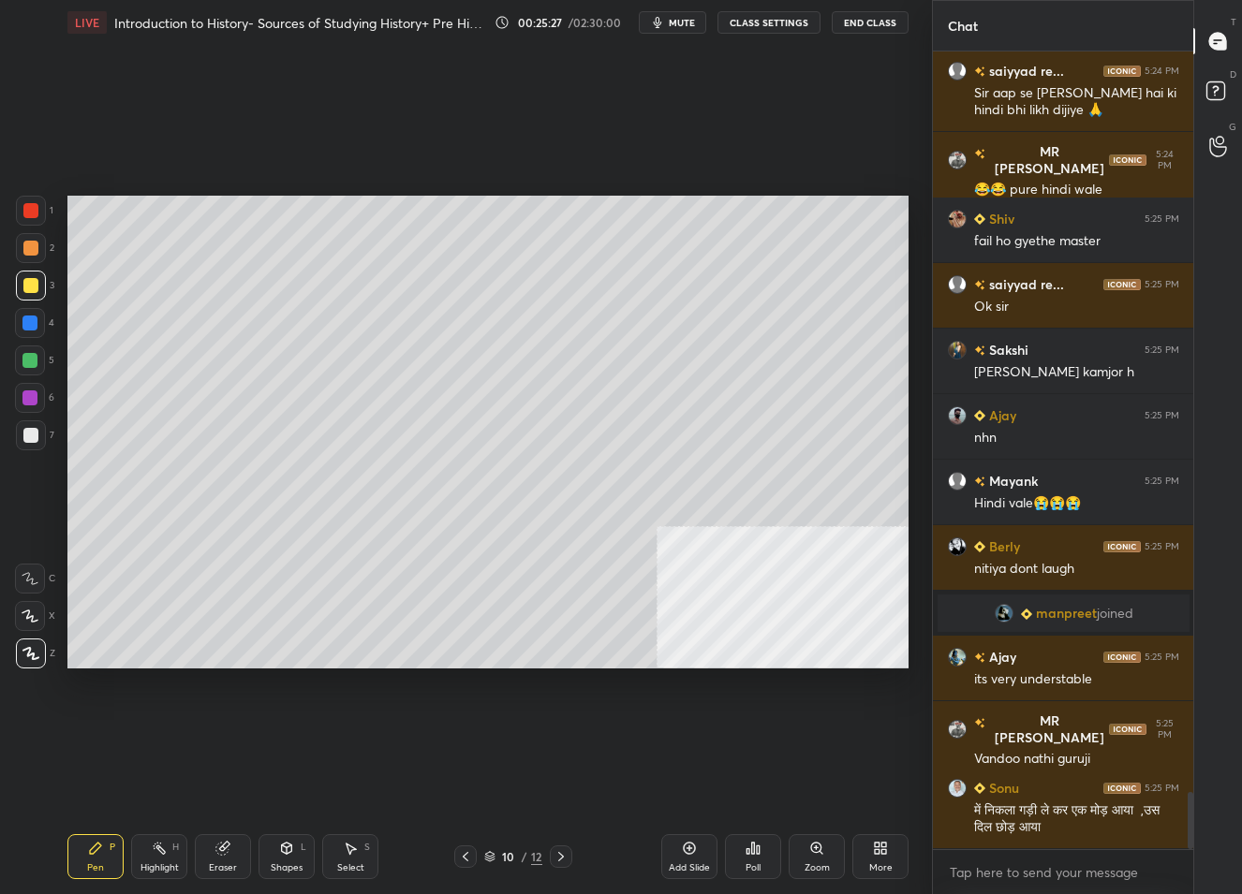
scroll to position [10497, 0]
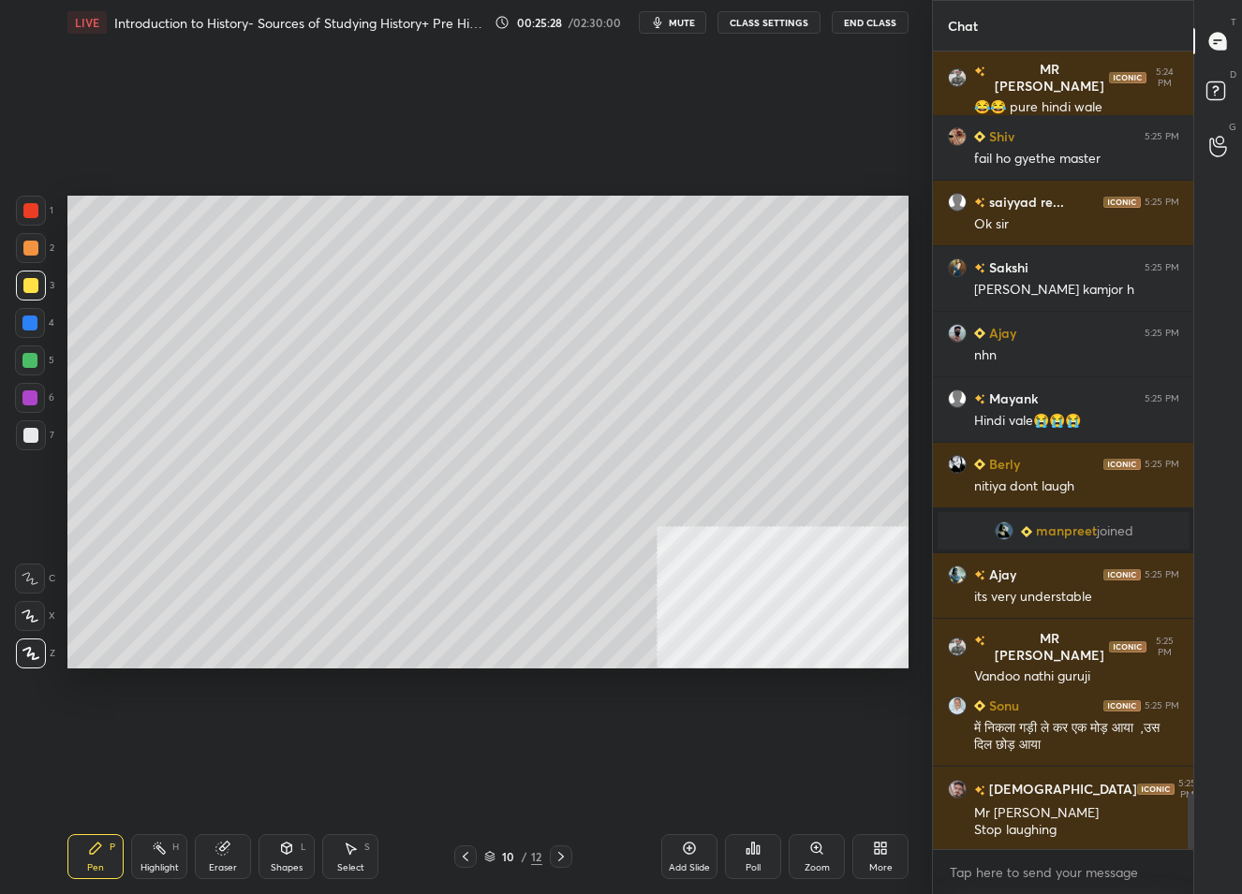
click at [563, 857] on icon at bounding box center [561, 856] width 6 height 9
click at [469, 858] on icon at bounding box center [465, 856] width 15 height 15
click at [562, 856] on icon at bounding box center [561, 856] width 6 height 9
click at [670, 864] on div "Add Slide" at bounding box center [689, 868] width 41 height 9
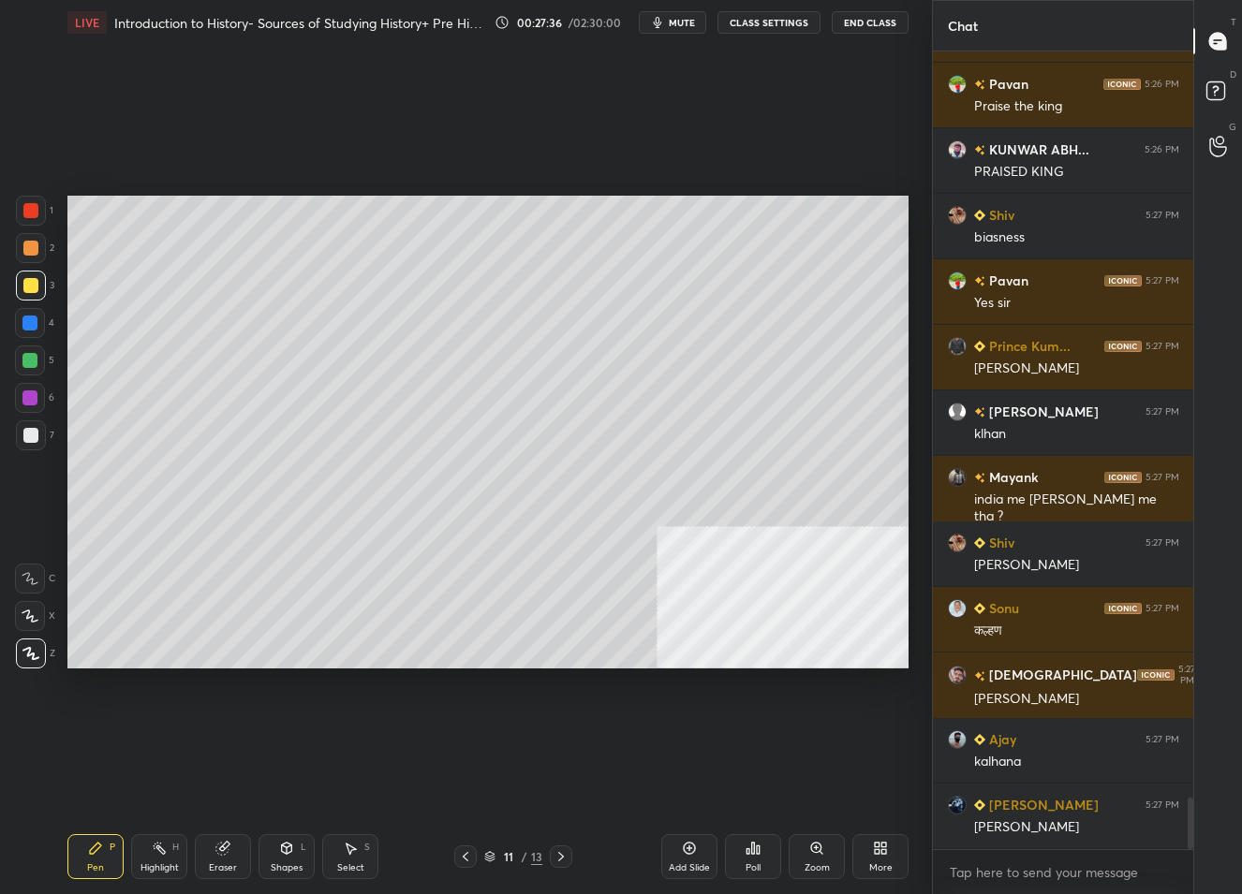
scroll to position [11728, 0]
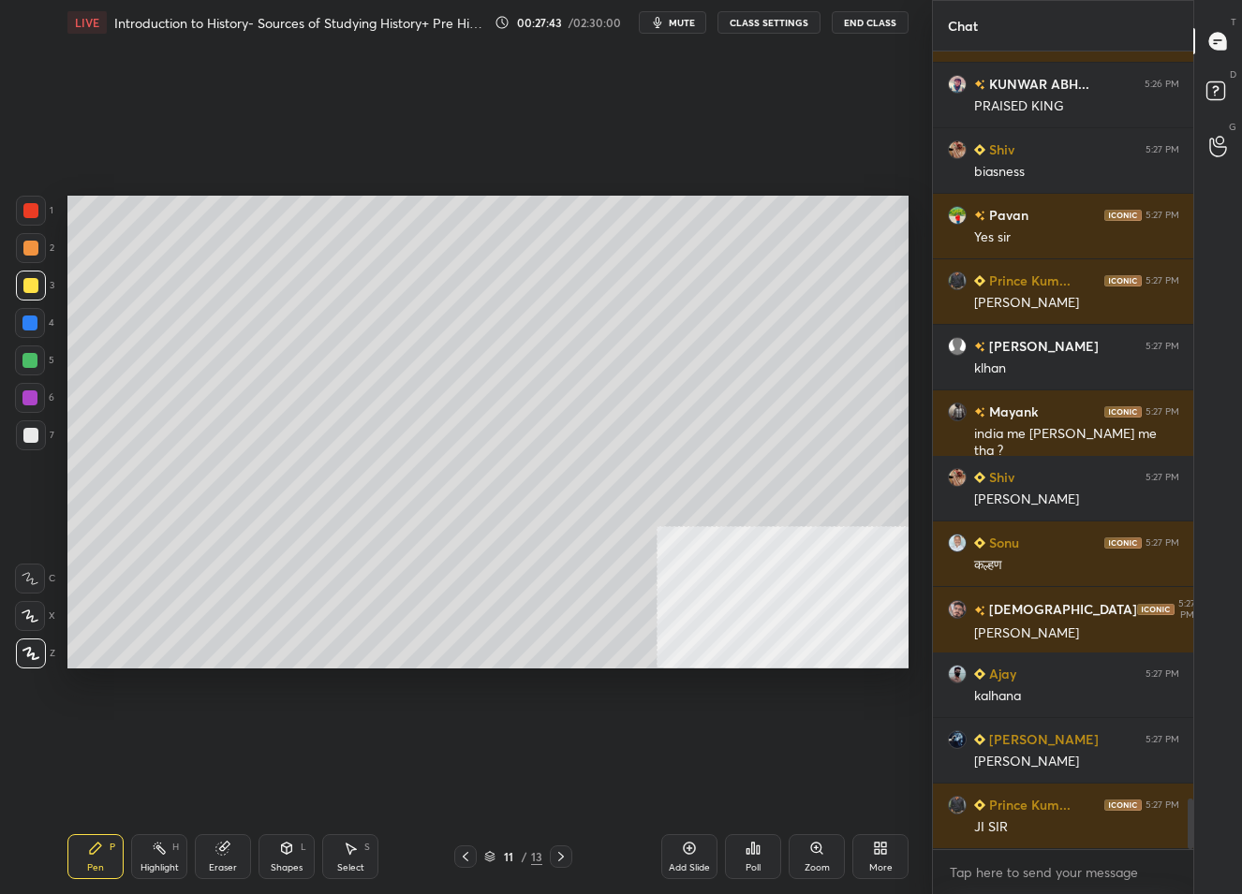
click at [561, 854] on icon at bounding box center [561, 856] width 15 height 15
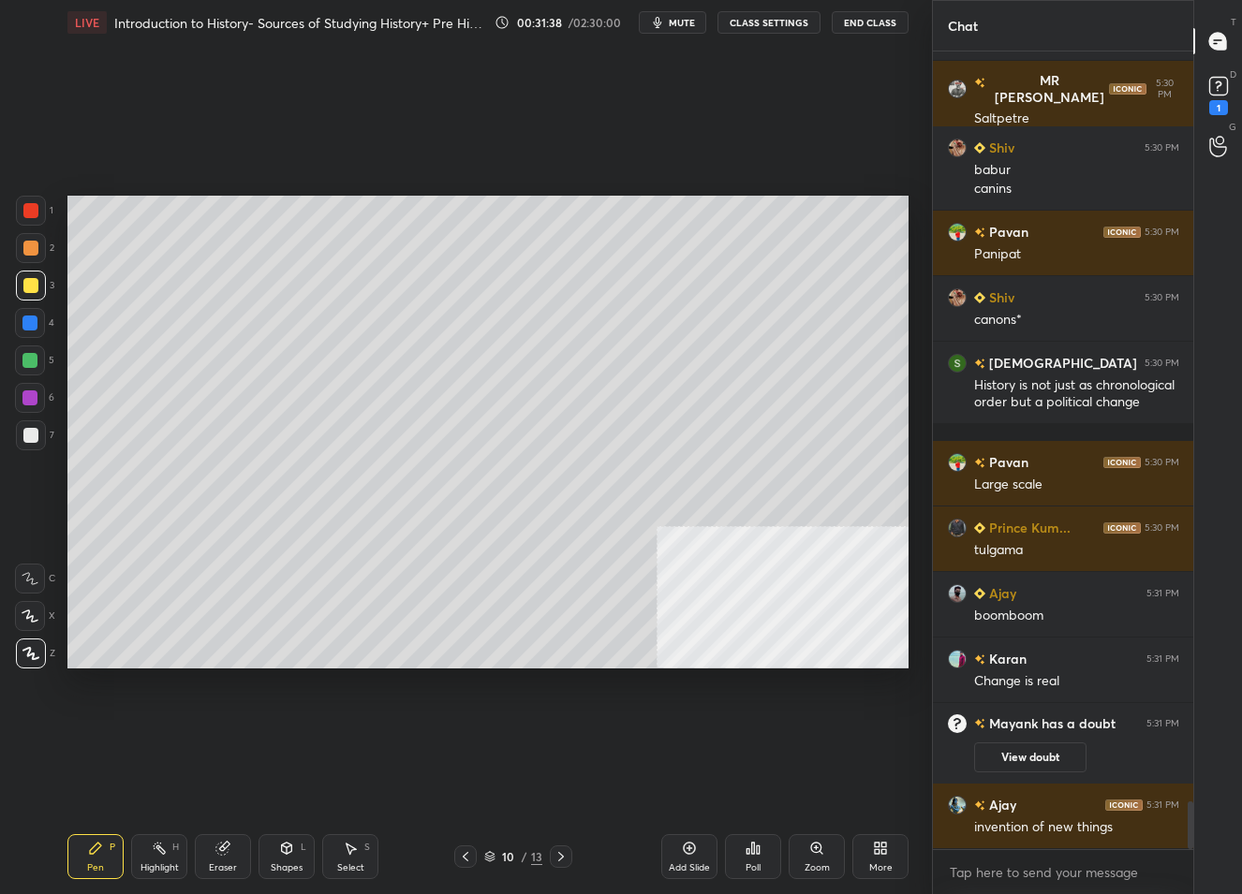
scroll to position [12524, 0]
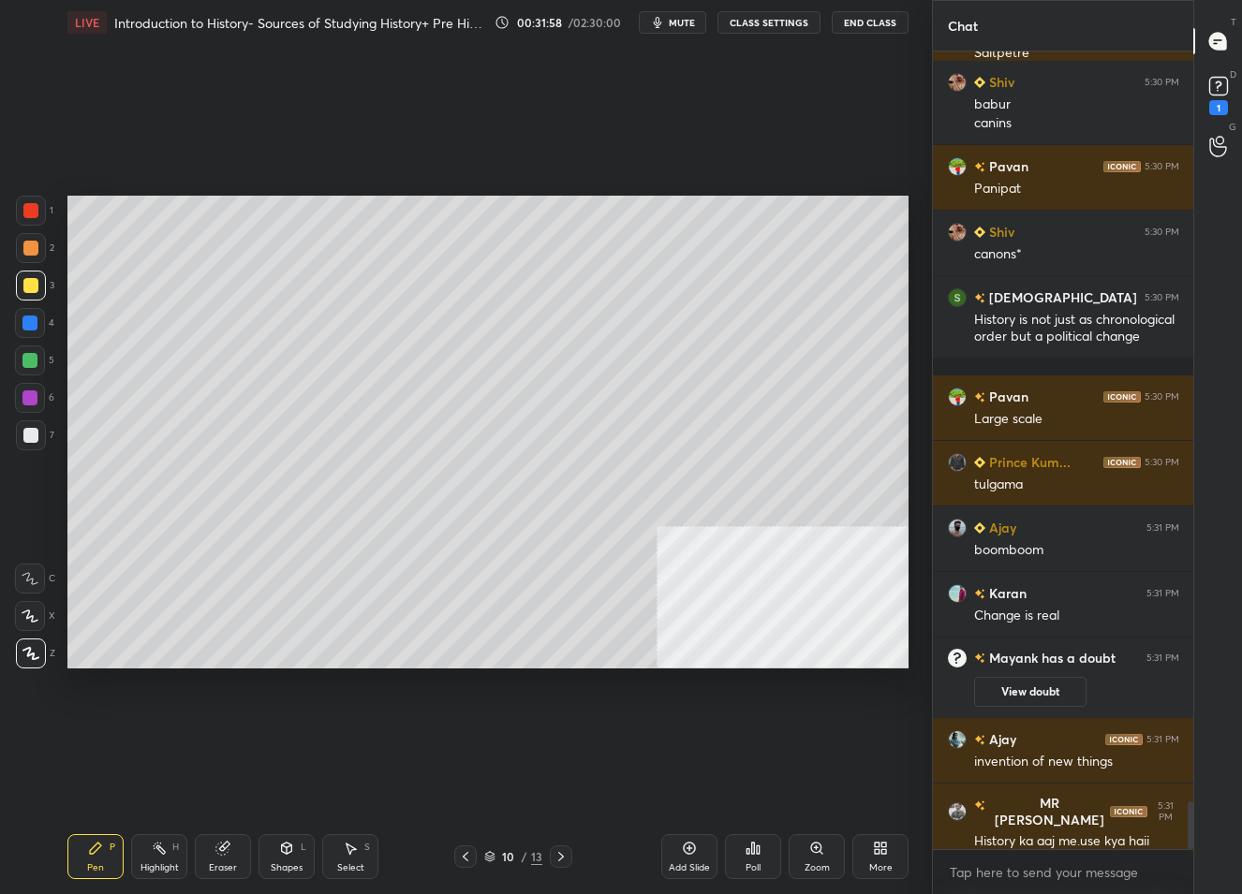
click at [560, 856] on icon at bounding box center [561, 856] width 15 height 15
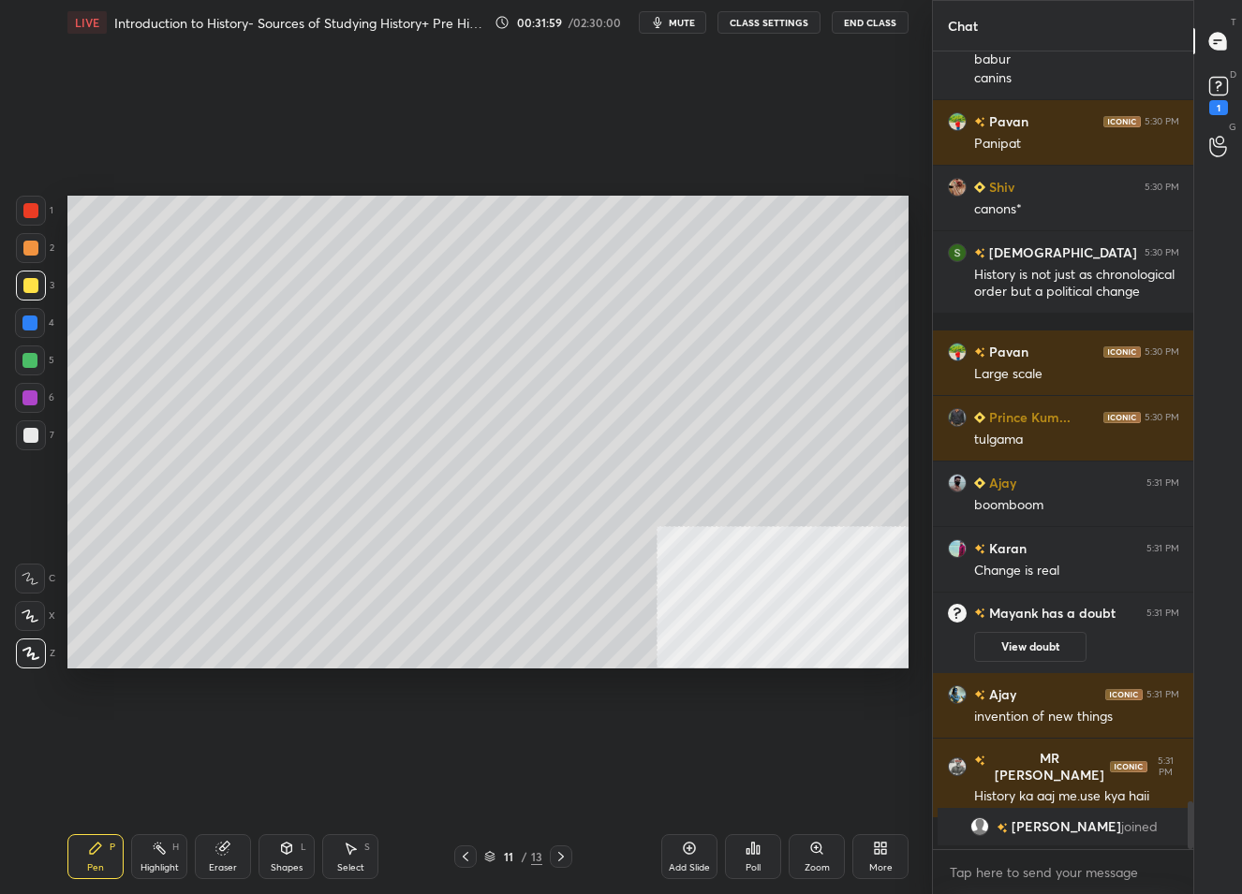
click at [560, 856] on icon at bounding box center [561, 856] width 15 height 15
click at [865, 857] on div "More" at bounding box center [880, 857] width 56 height 45
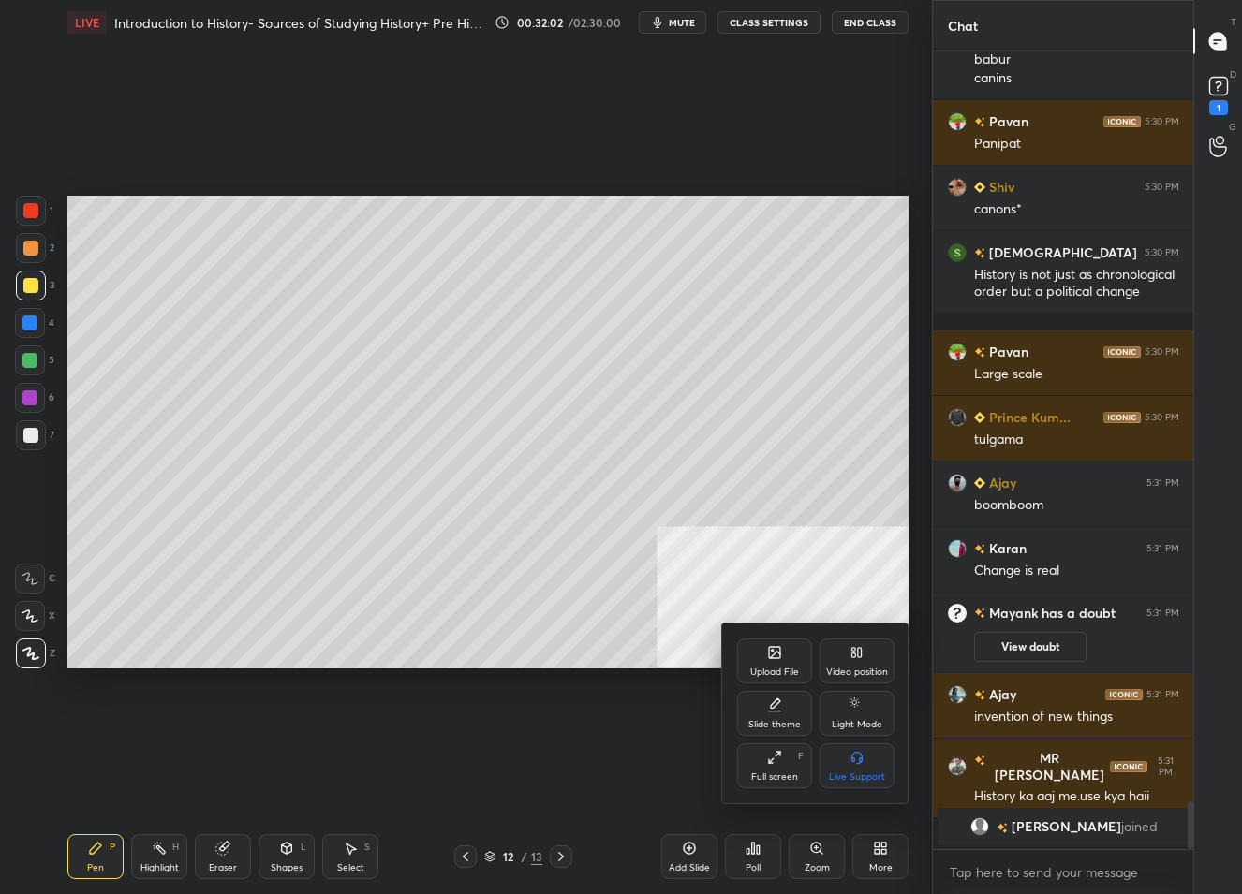
click at [754, 661] on div "Upload File" at bounding box center [774, 661] width 75 height 45
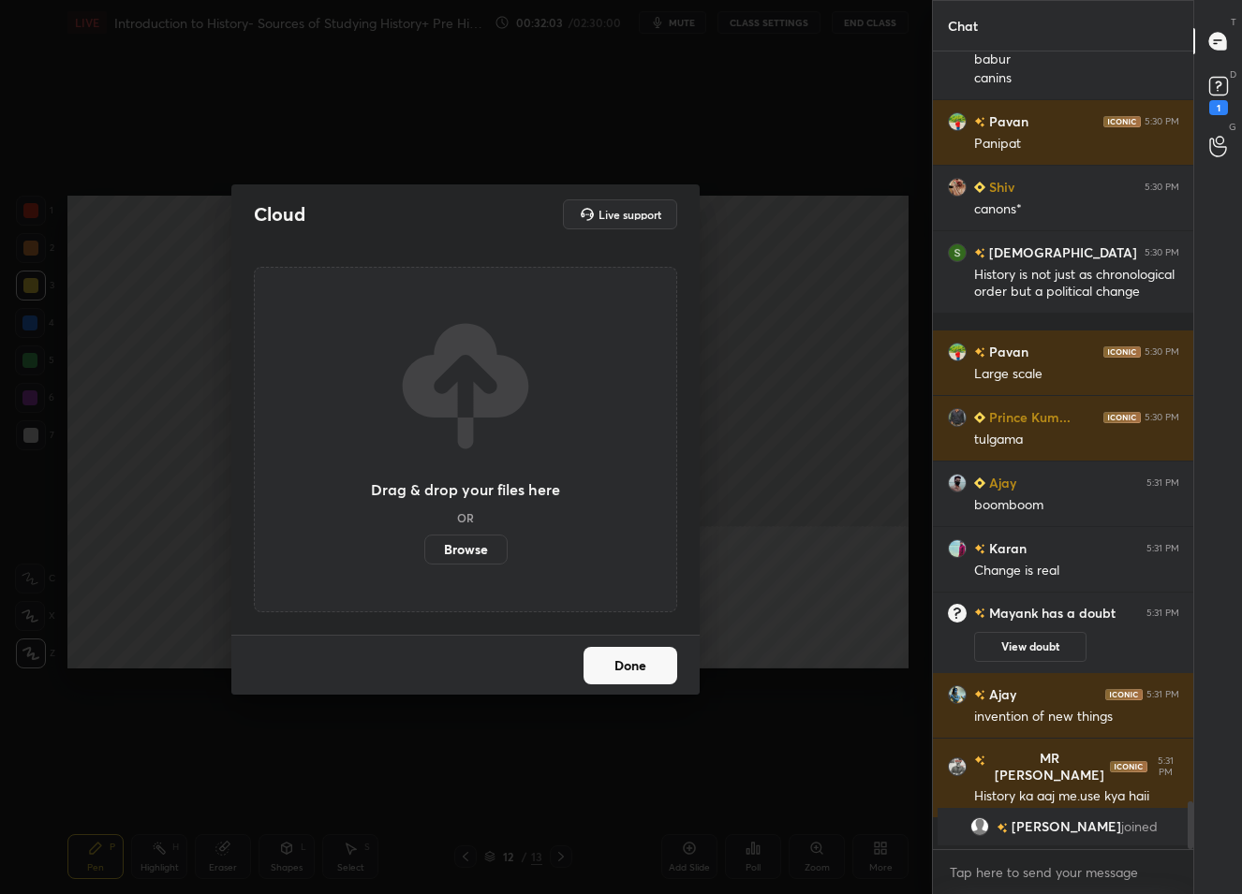
click at [475, 557] on label "Browse" at bounding box center [465, 550] width 83 height 30
click at [424, 557] on input "Browse" at bounding box center [424, 550] width 0 height 30
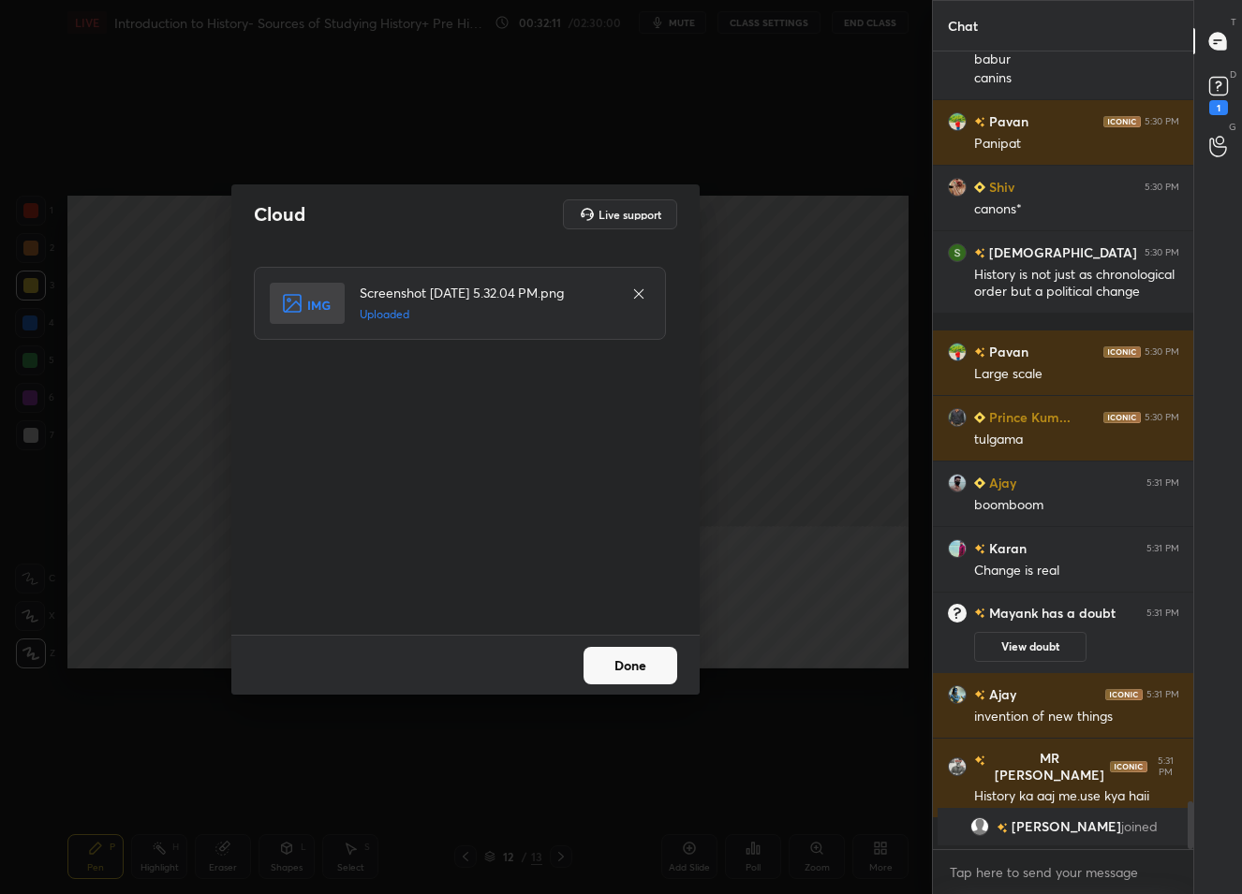
click at [606, 659] on button "Done" at bounding box center [631, 665] width 94 height 37
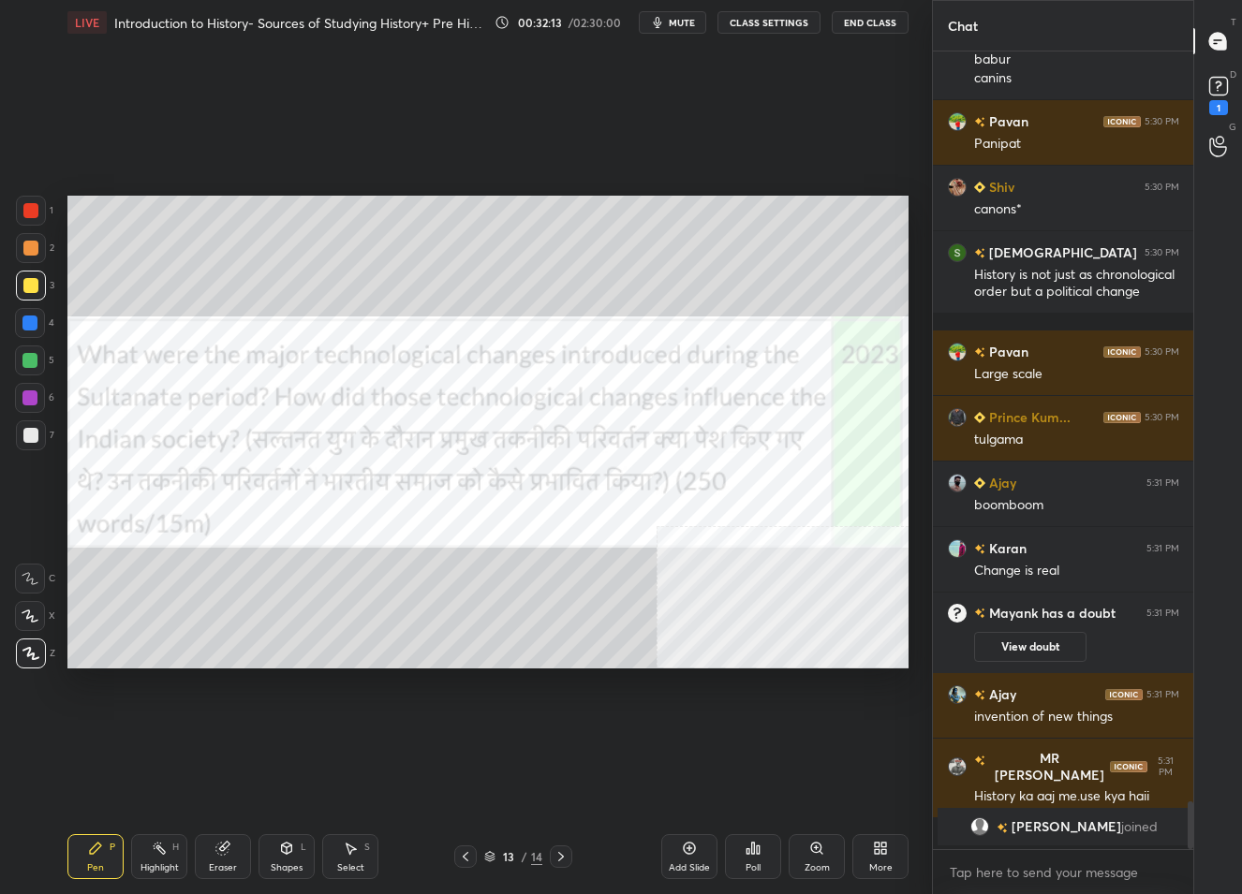
click at [33, 216] on div at bounding box center [30, 210] width 15 height 15
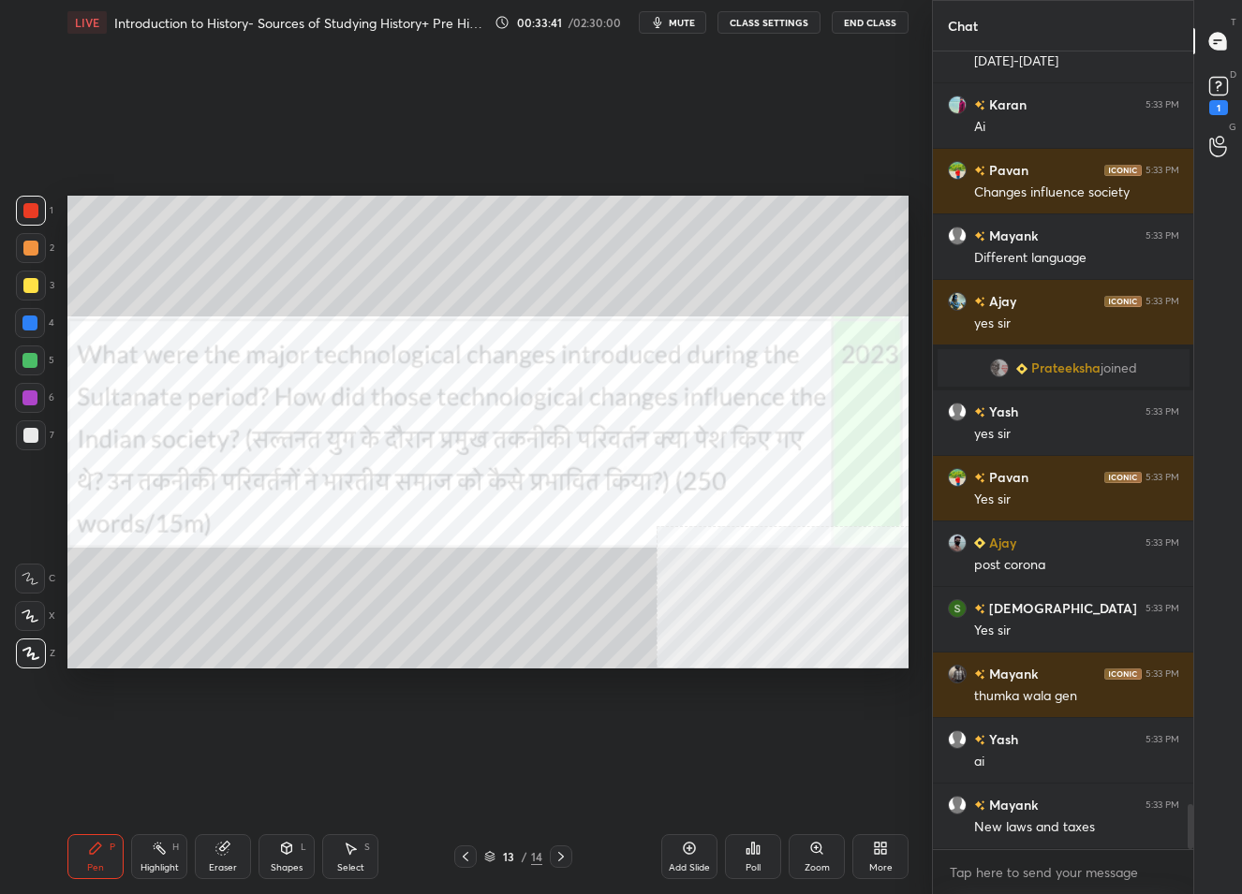
scroll to position [13453, 0]
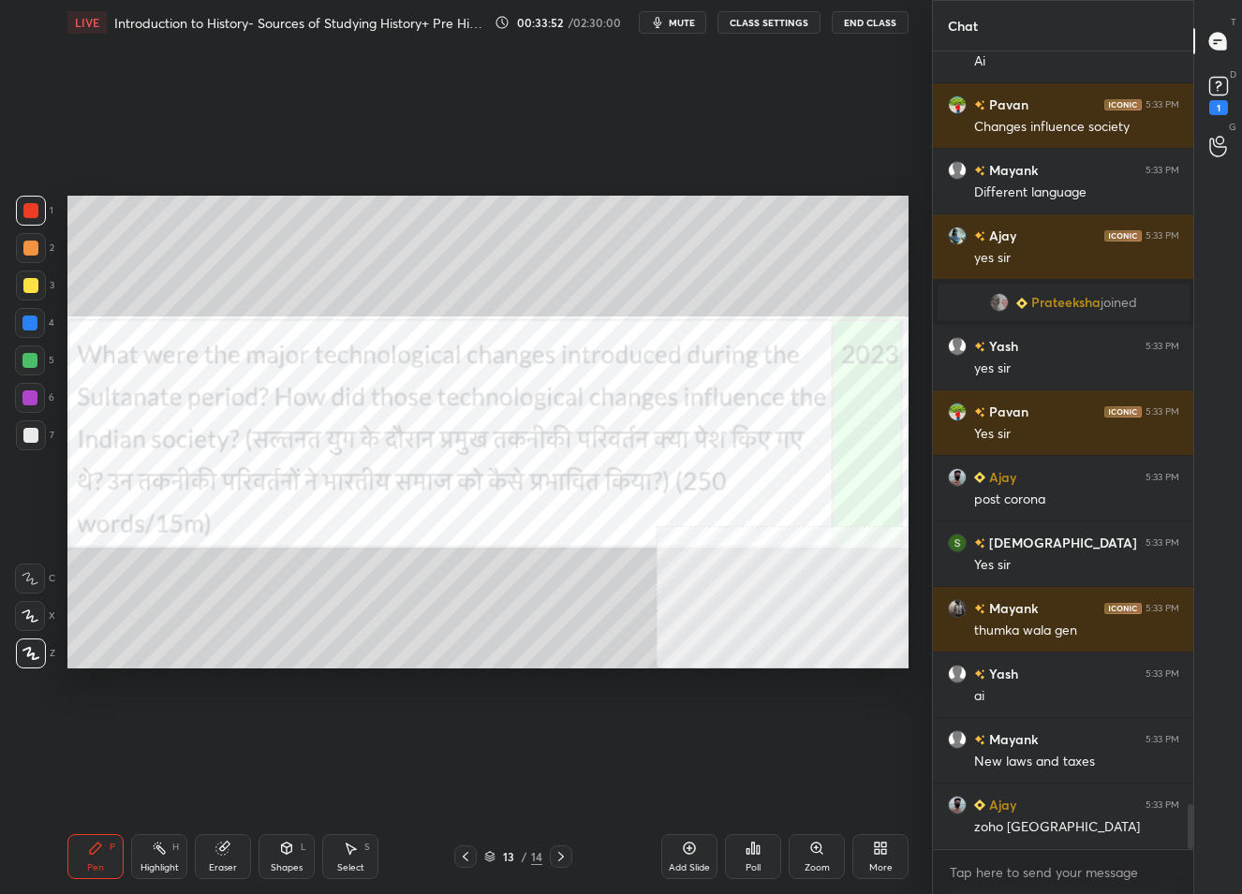
click at [503, 855] on div "13" at bounding box center [508, 856] width 19 height 11
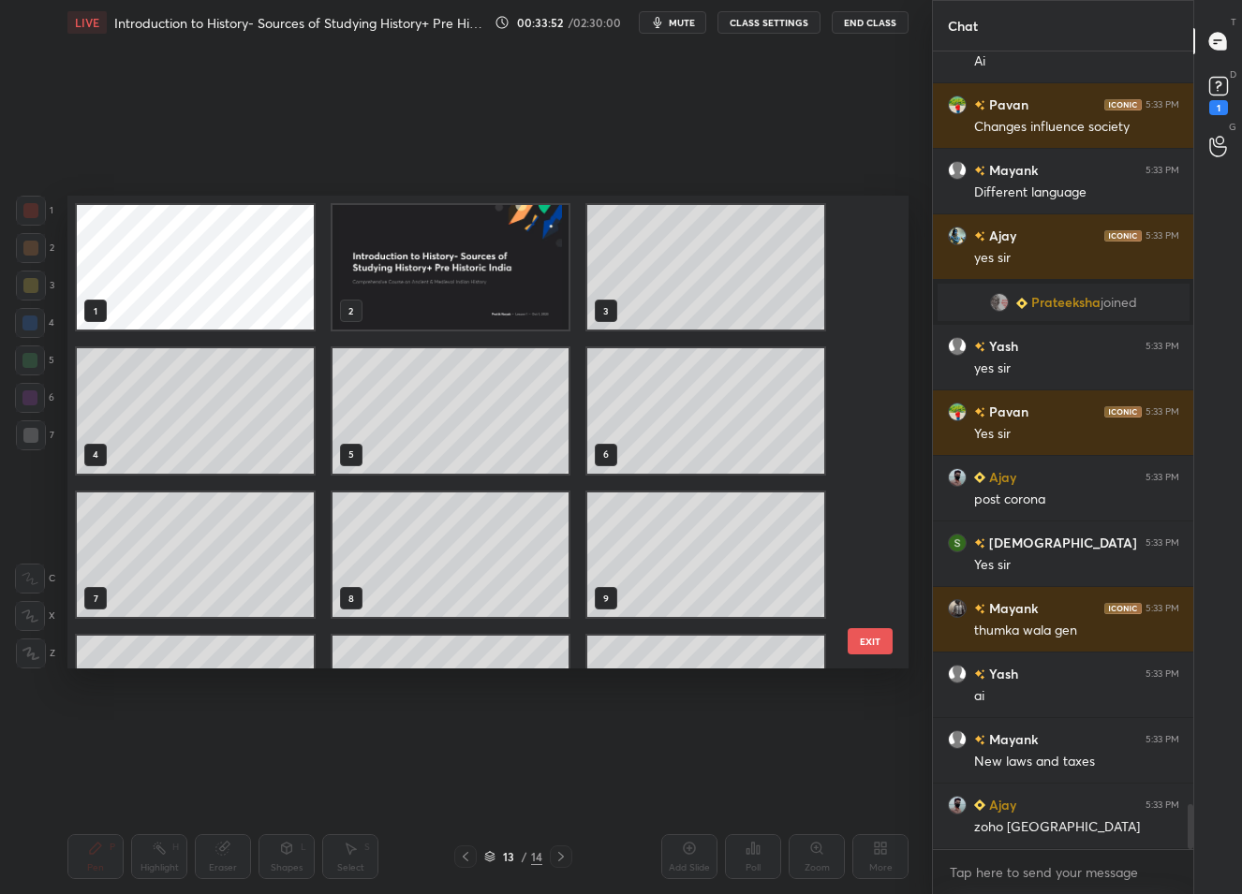
scroll to position [467, 832]
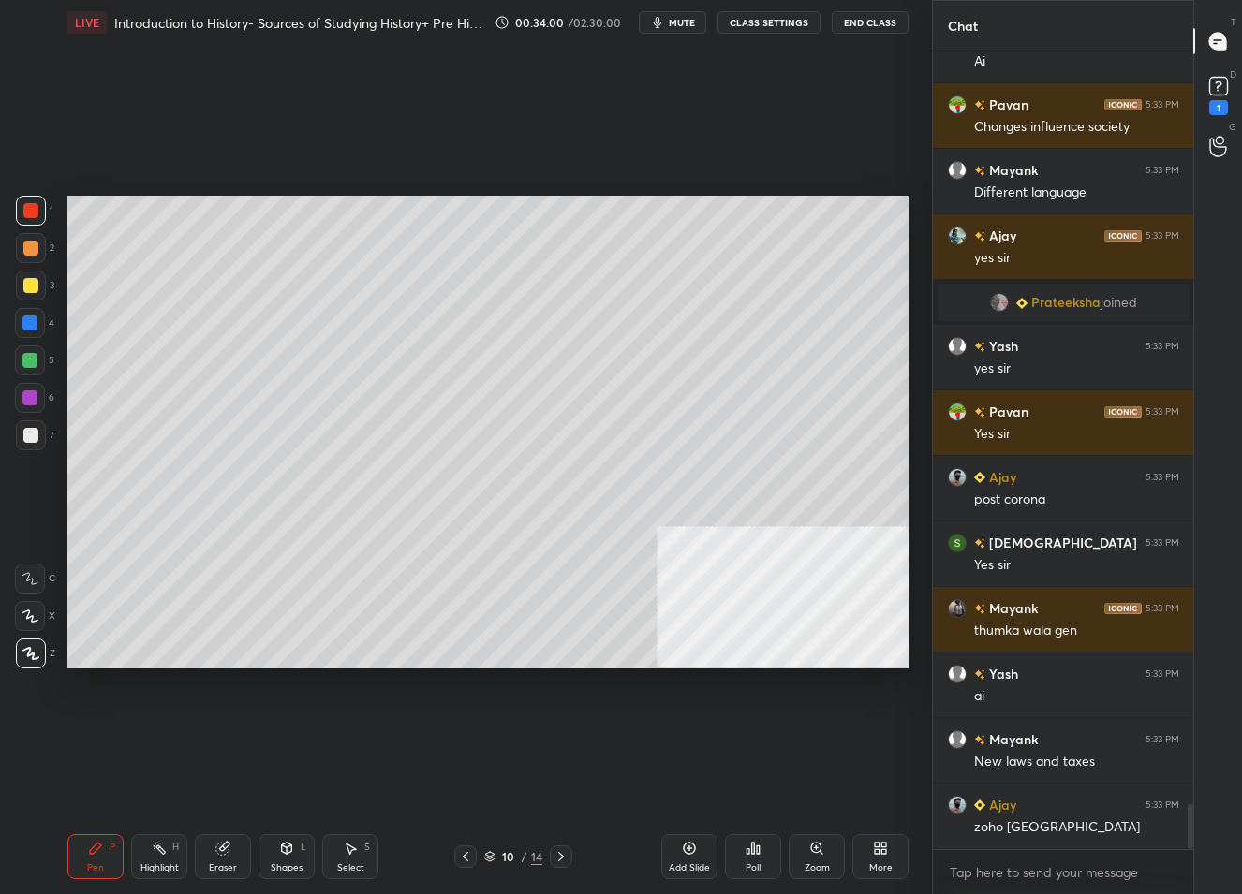
click at [22, 292] on div at bounding box center [31, 286] width 30 height 30
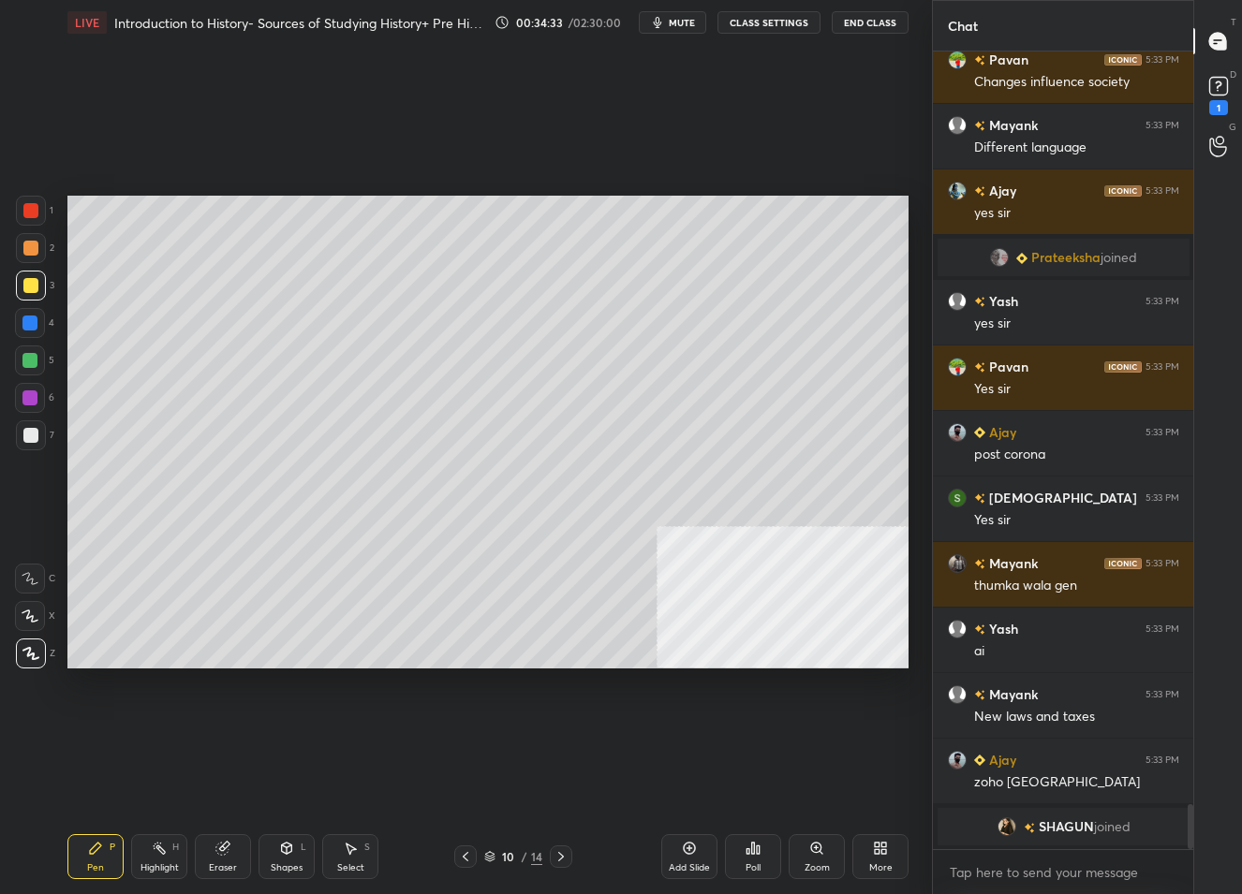
click at [511, 858] on div "10" at bounding box center [508, 856] width 19 height 11
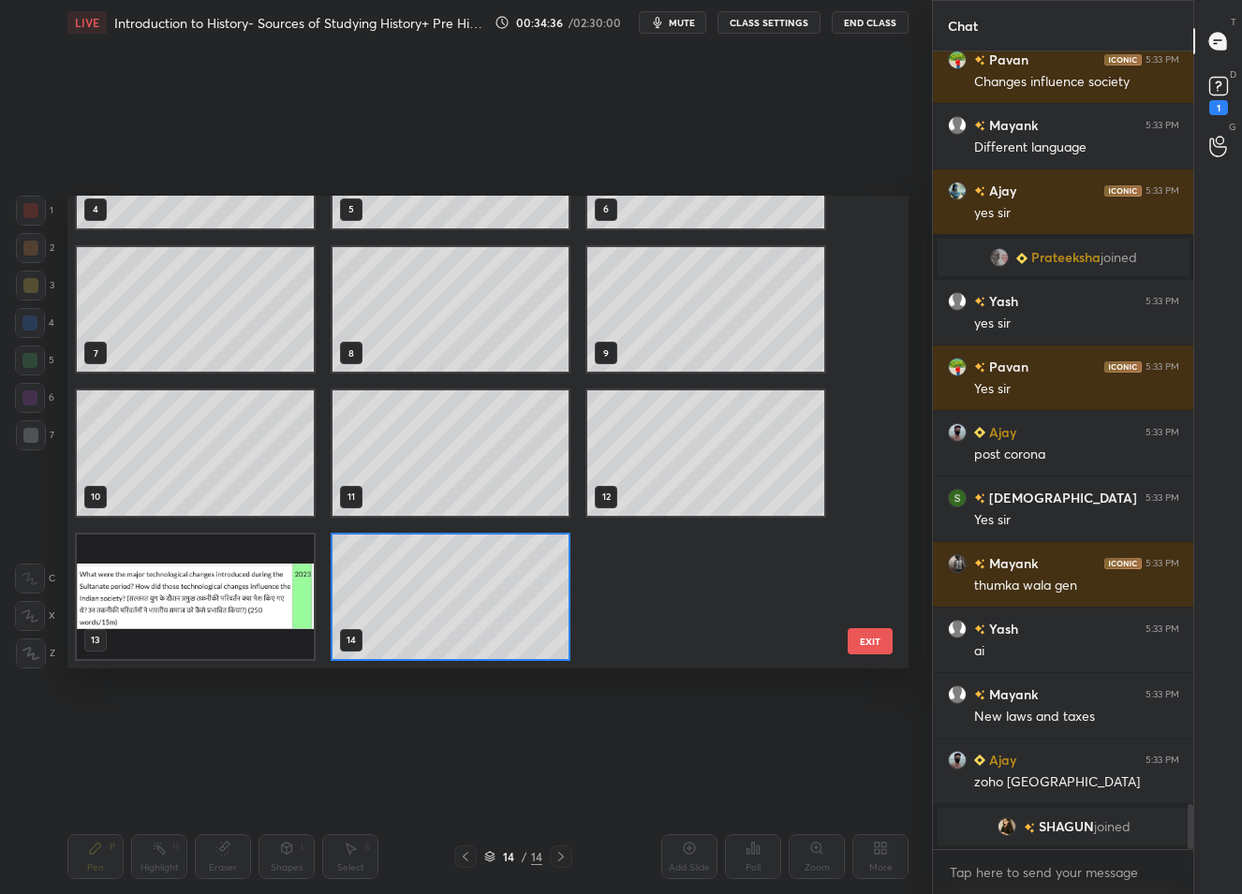
scroll to position [244, 0]
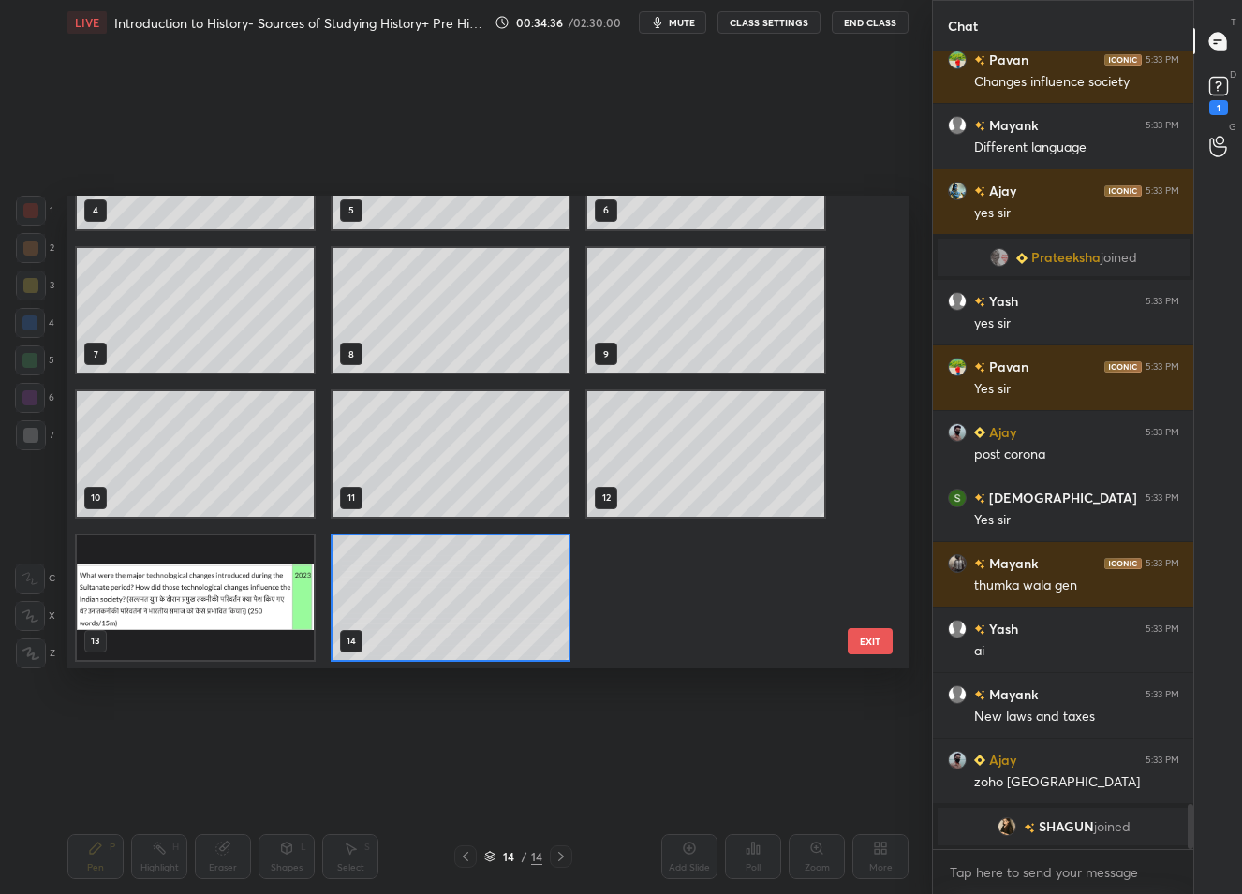
click at [444, 618] on div "1 2 3 4 5 6 7 8 9 10 11 12 13 14" at bounding box center [471, 432] width 808 height 473
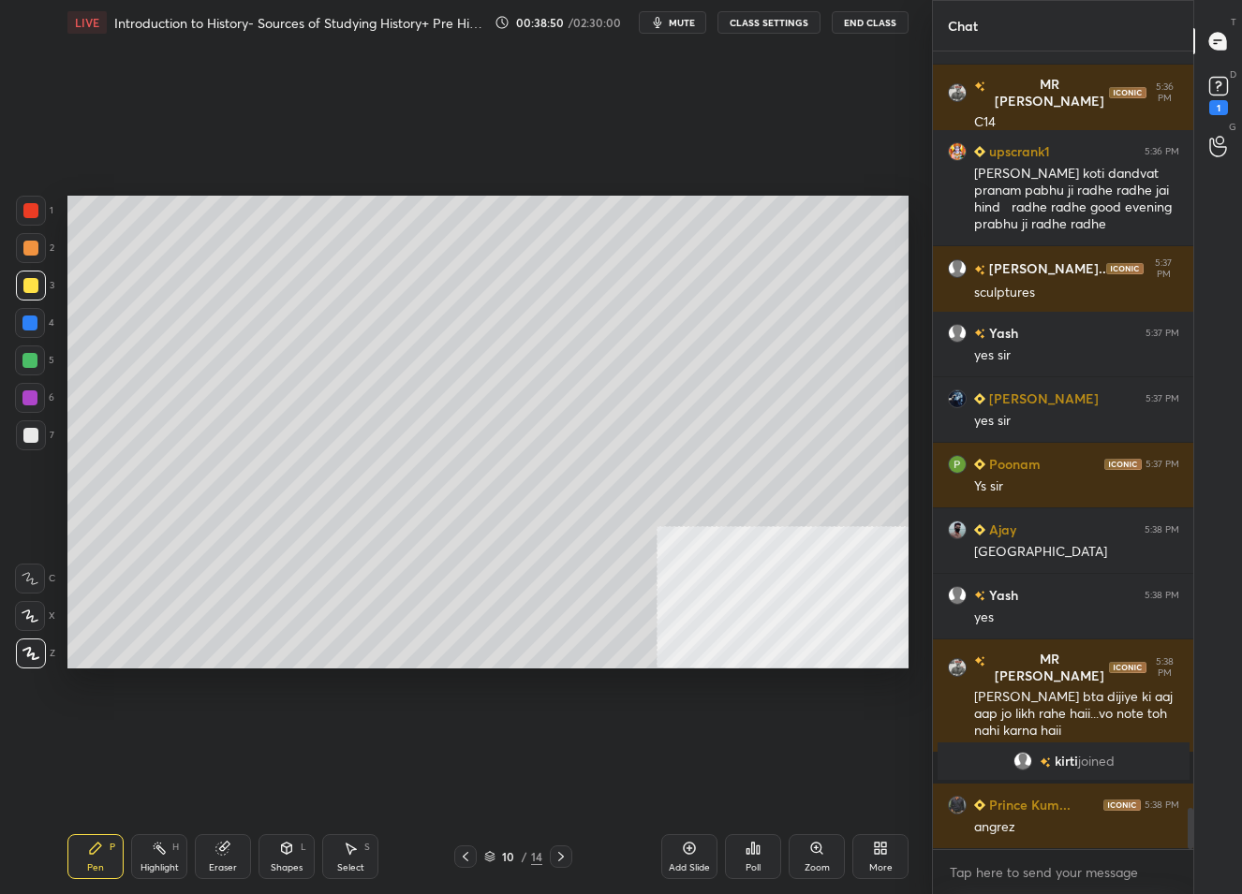
scroll to position [14474, 0]
click at [505, 861] on div "10" at bounding box center [508, 856] width 19 height 11
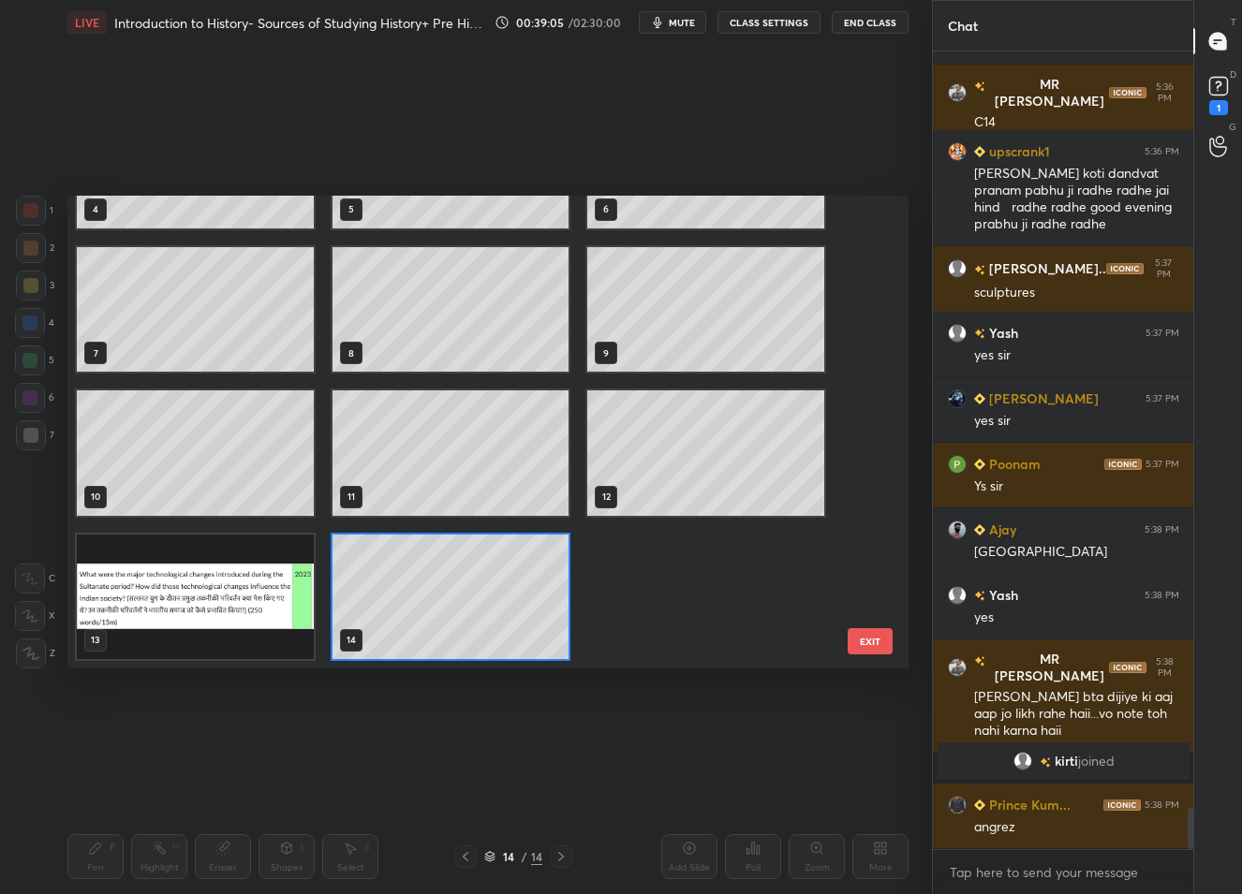
scroll to position [244, 0]
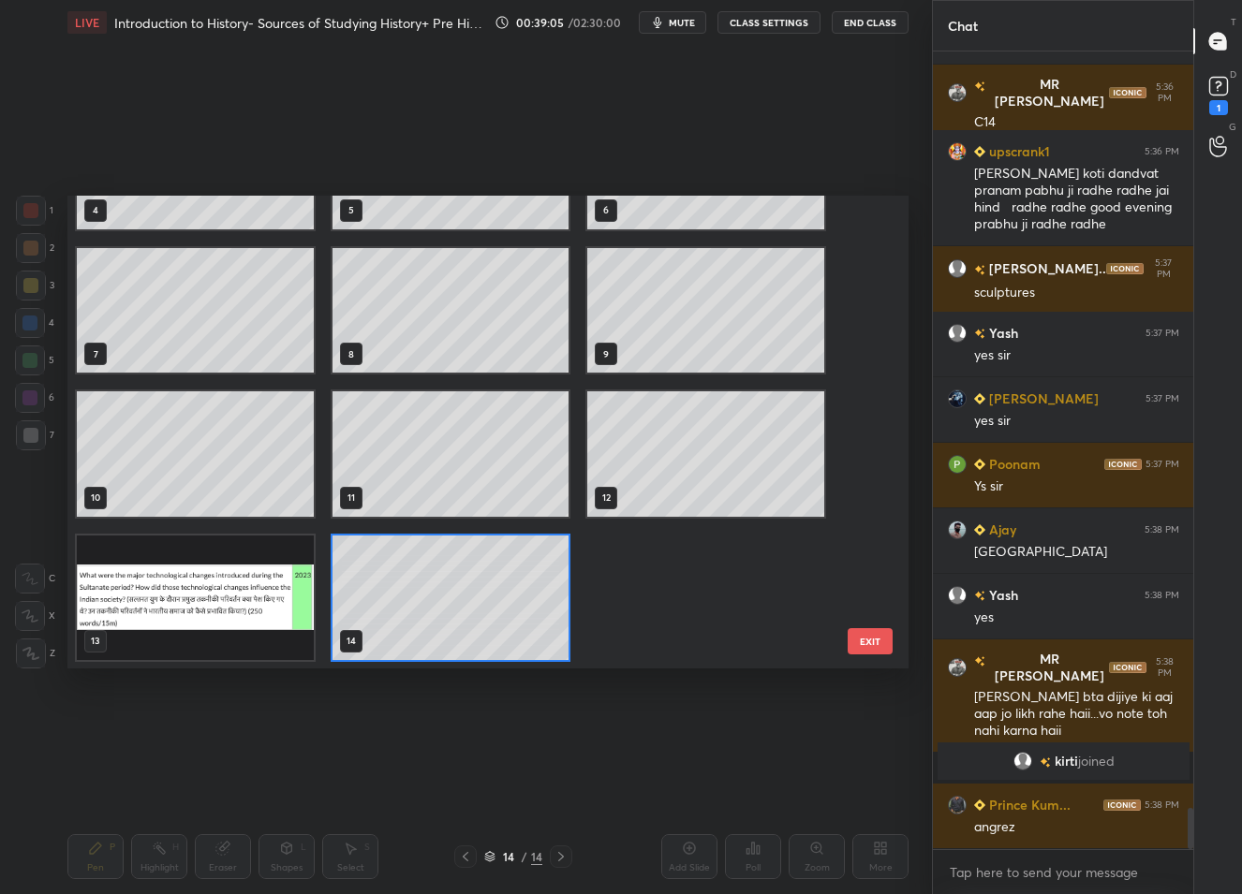
click at [481, 597] on div "1 2 3 4 5 6 7 8 9 10 11 12 13 14" at bounding box center [471, 432] width 808 height 473
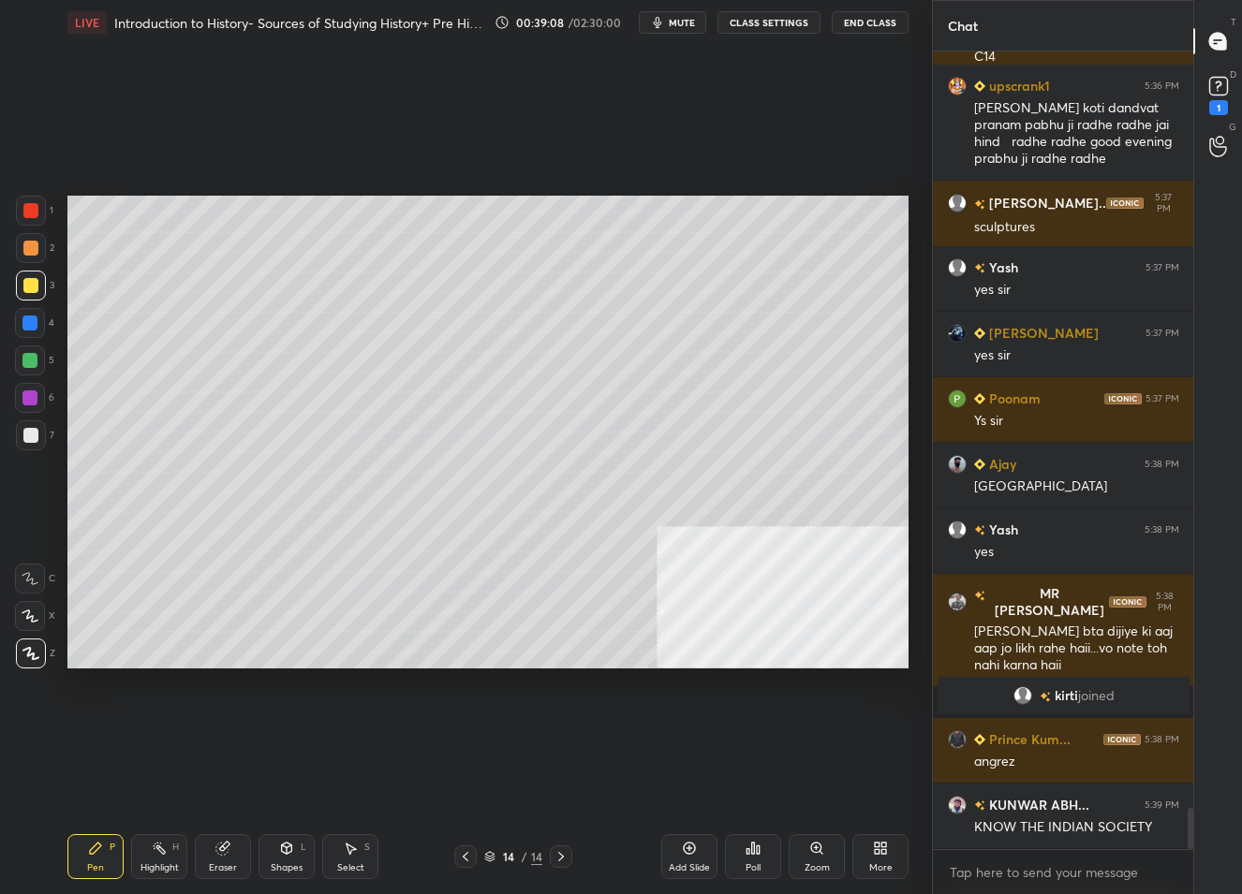
scroll to position [14605, 0]
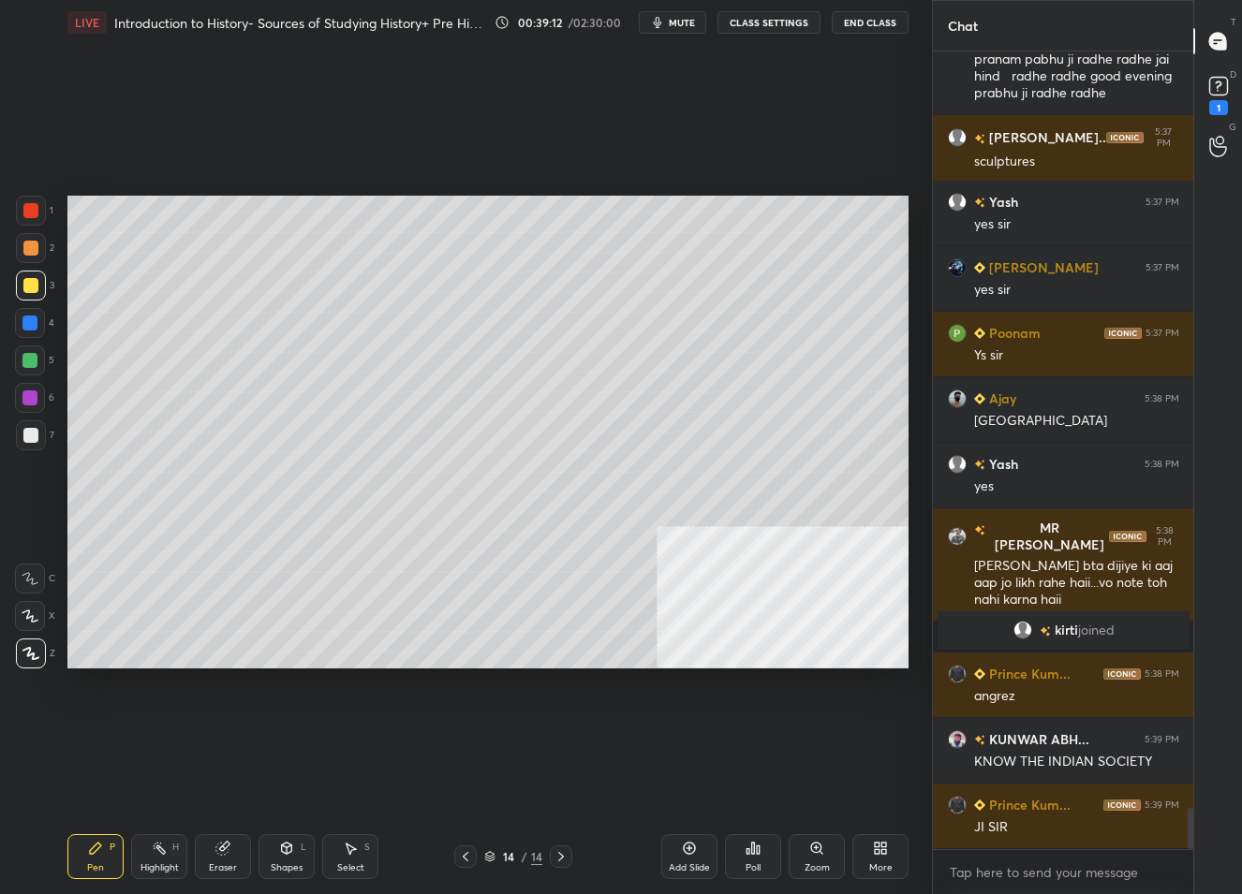
click at [691, 864] on div "Add Slide" at bounding box center [689, 868] width 41 height 9
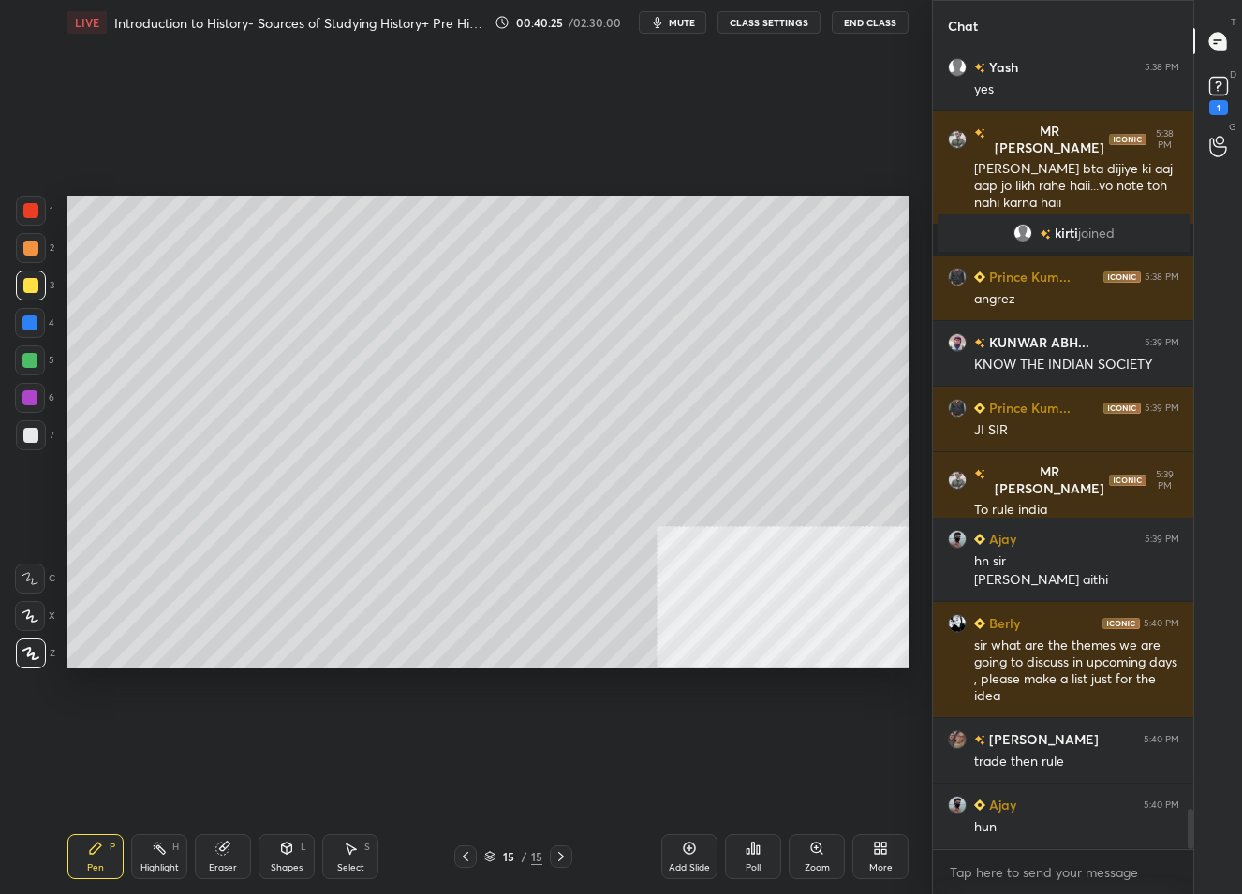
scroll to position [15047, 0]
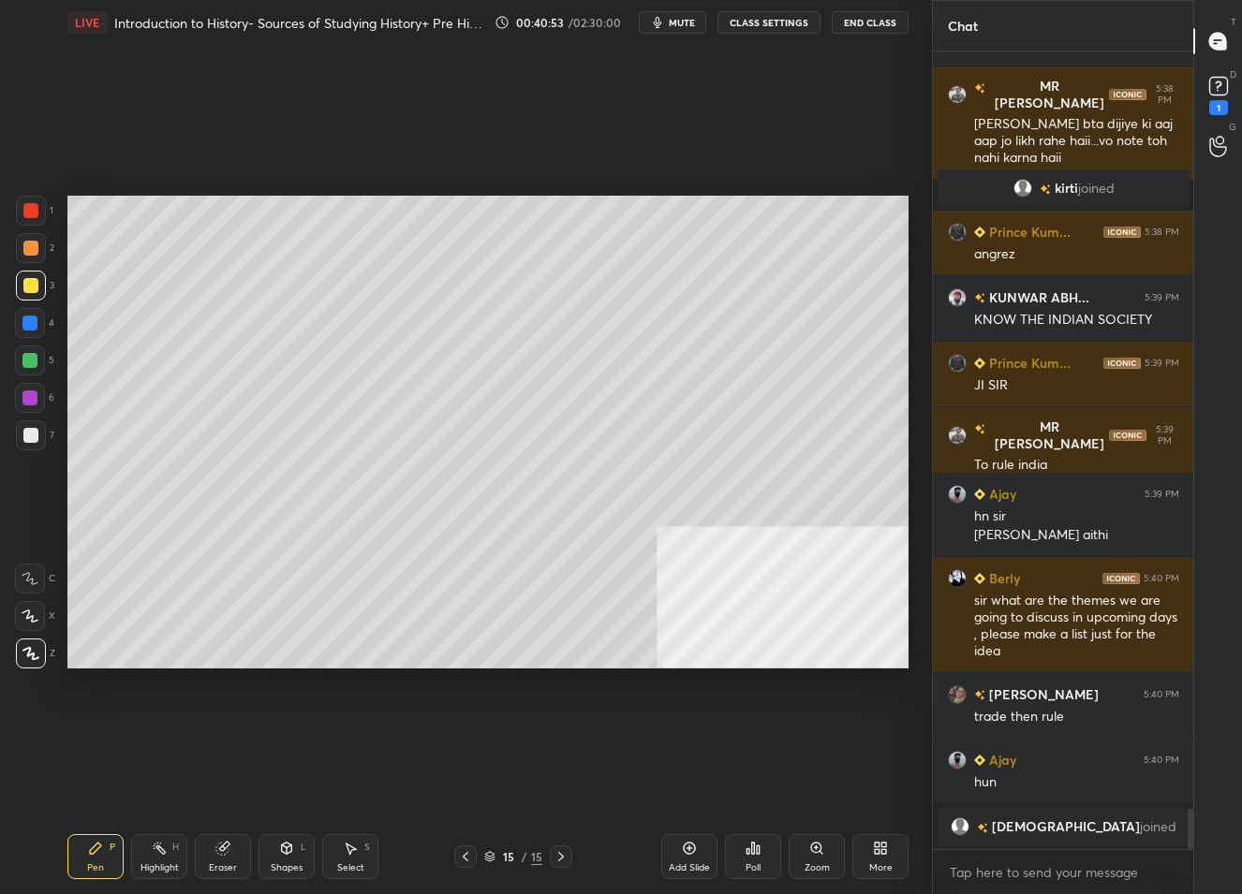
click at [694, 859] on div "Add Slide" at bounding box center [689, 857] width 56 height 45
drag, startPoint x: 295, startPoint y: 856, endPoint x: 296, endPoint y: 846, distance: 10.3
click at [295, 852] on div "Shapes L" at bounding box center [287, 857] width 56 height 45
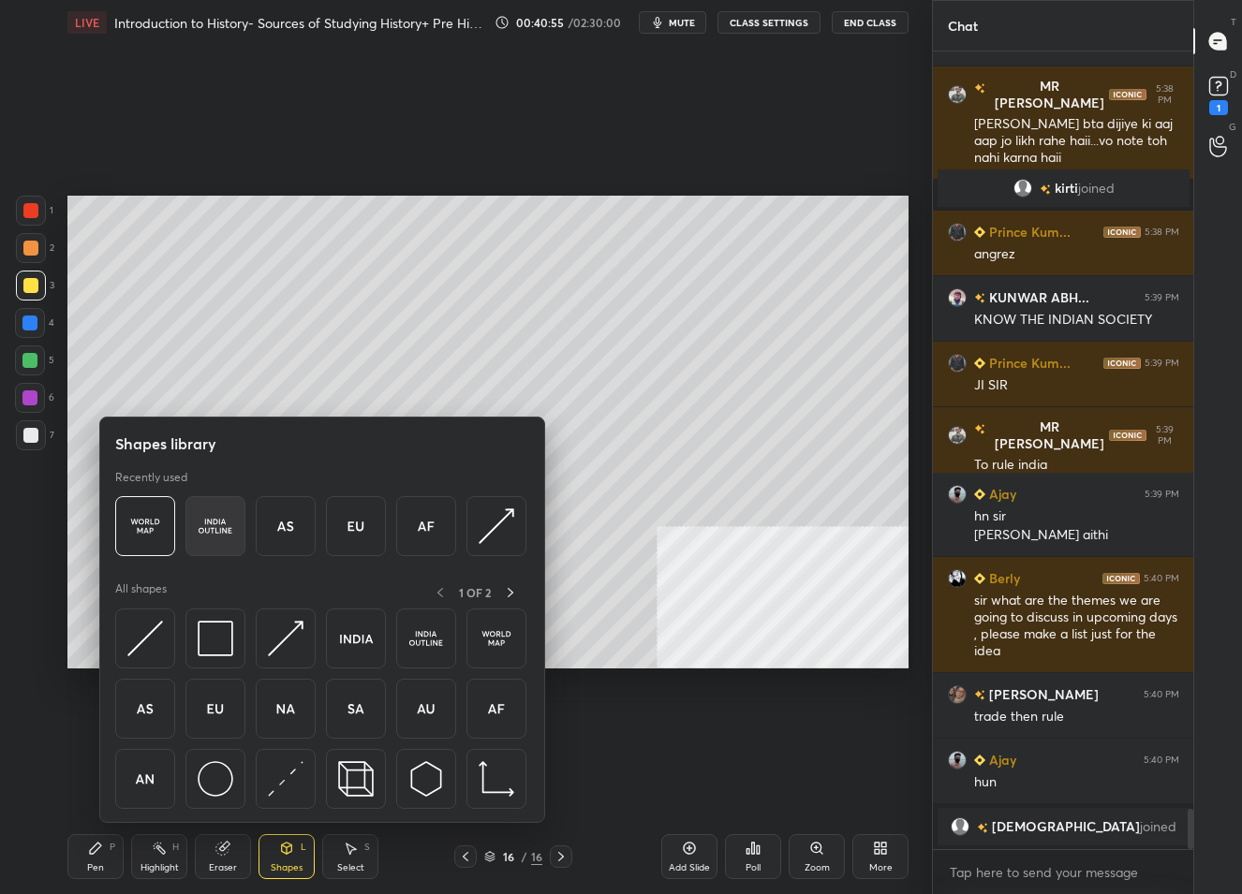
scroll to position [15001, 0]
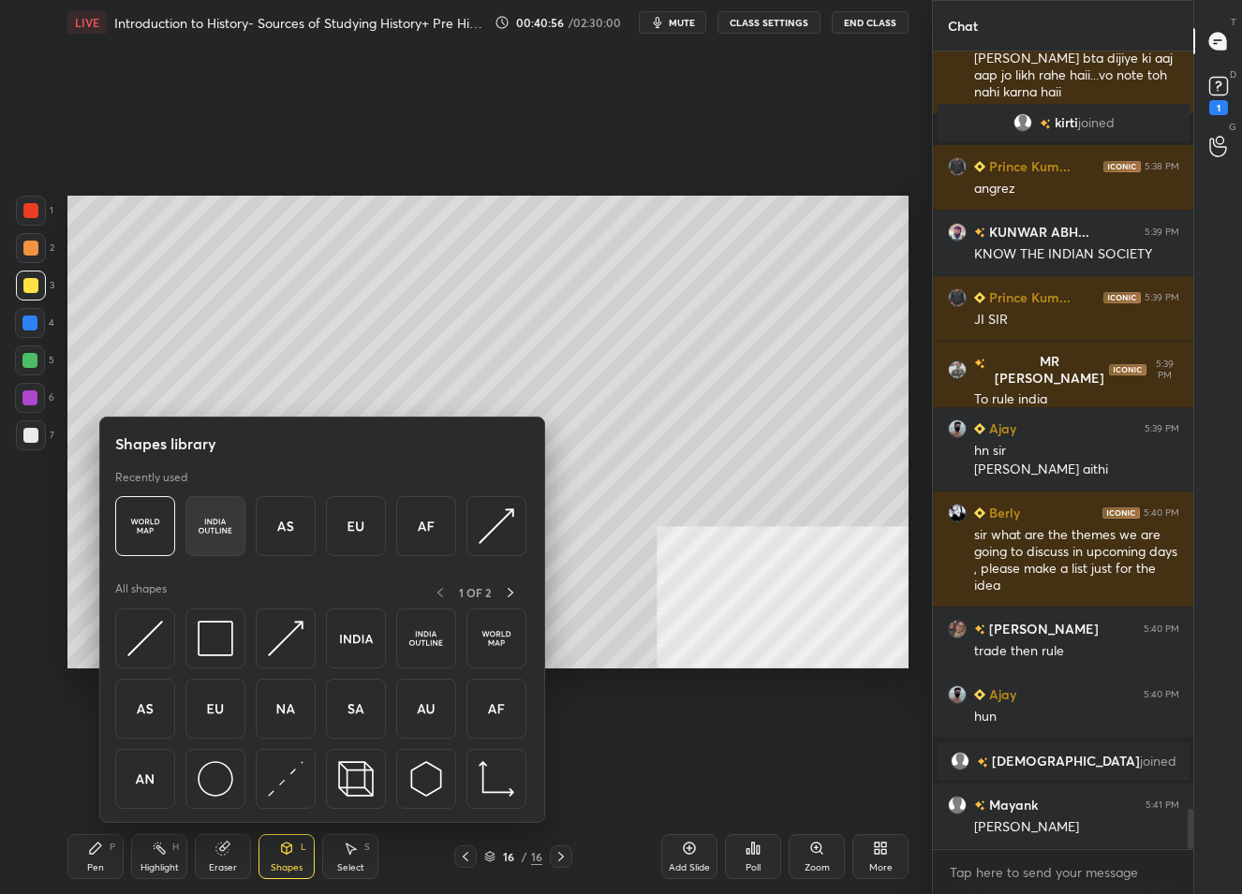
click at [222, 524] on img at bounding box center [216, 527] width 36 height 36
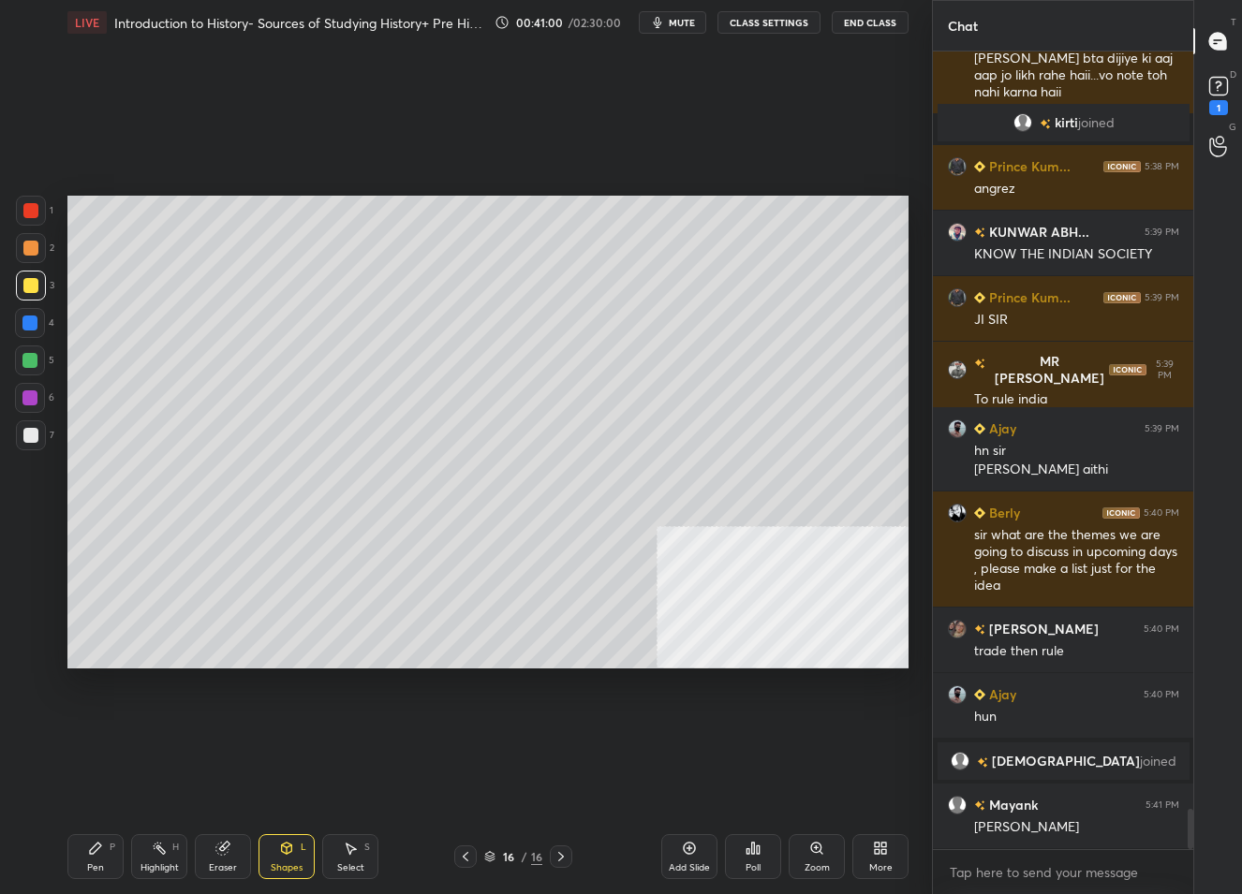
drag, startPoint x: 106, startPoint y: 863, endPoint x: 126, endPoint y: 811, distance: 55.1
click at [107, 861] on div "Pen P" at bounding box center [95, 857] width 56 height 45
click at [35, 439] on div at bounding box center [31, 436] width 30 height 30
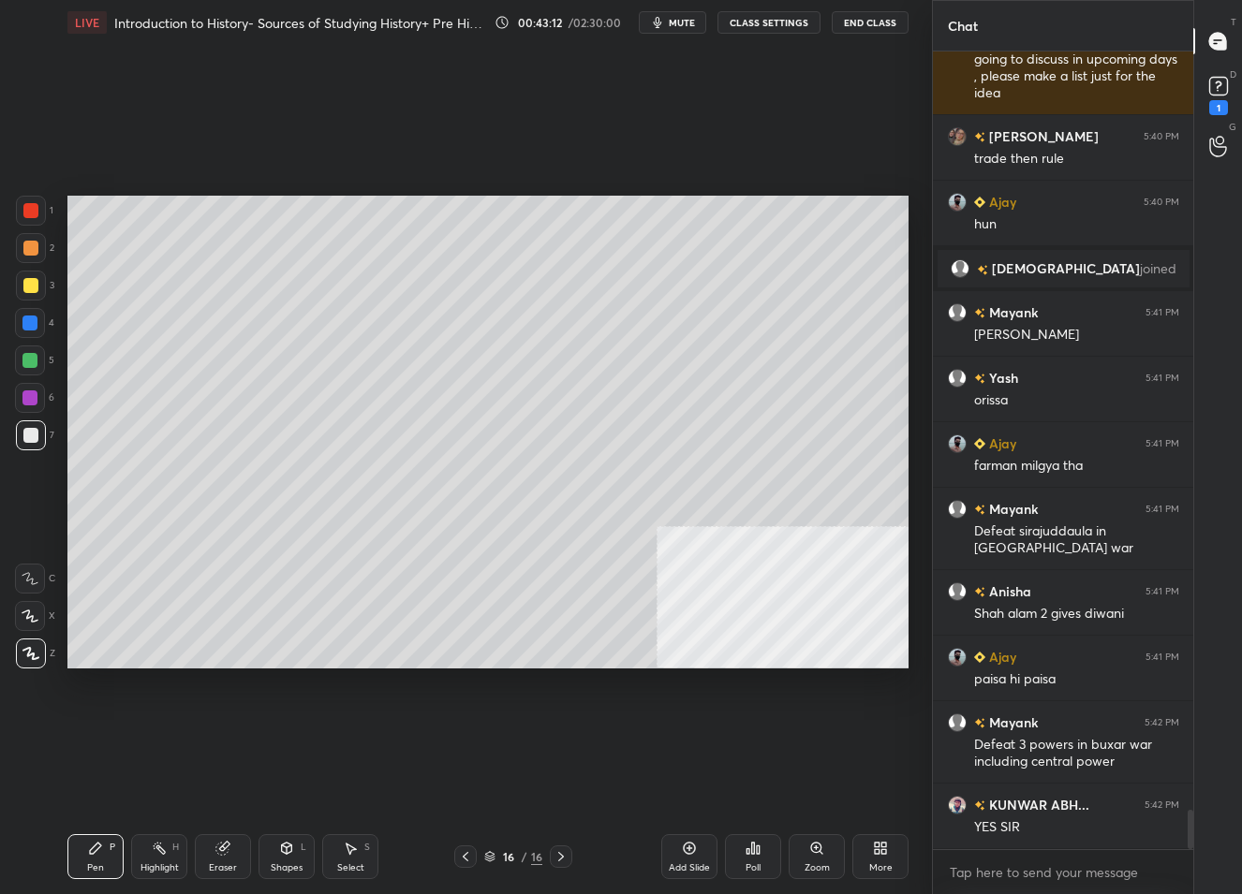
scroll to position [15379, 0]
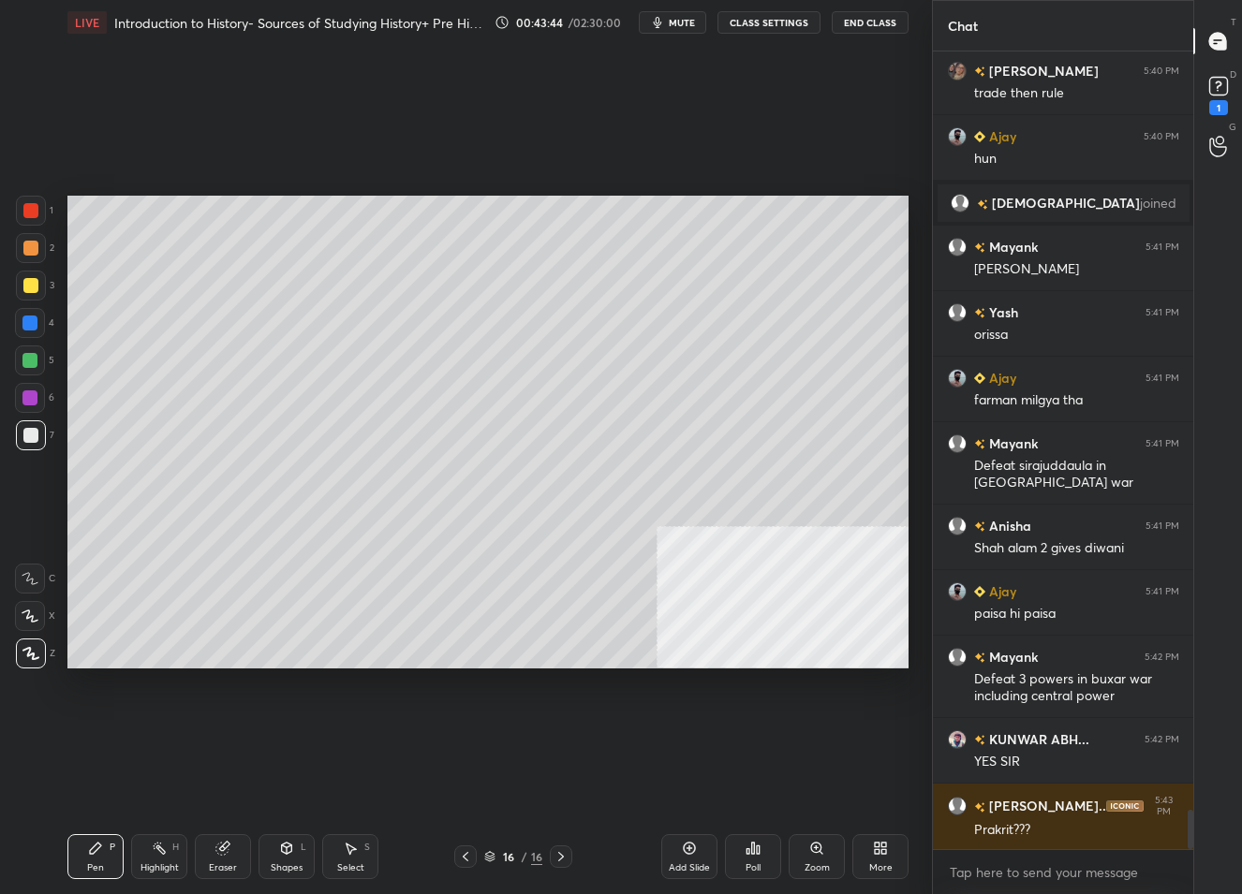
click at [678, 857] on div "Add Slide" at bounding box center [689, 857] width 56 height 45
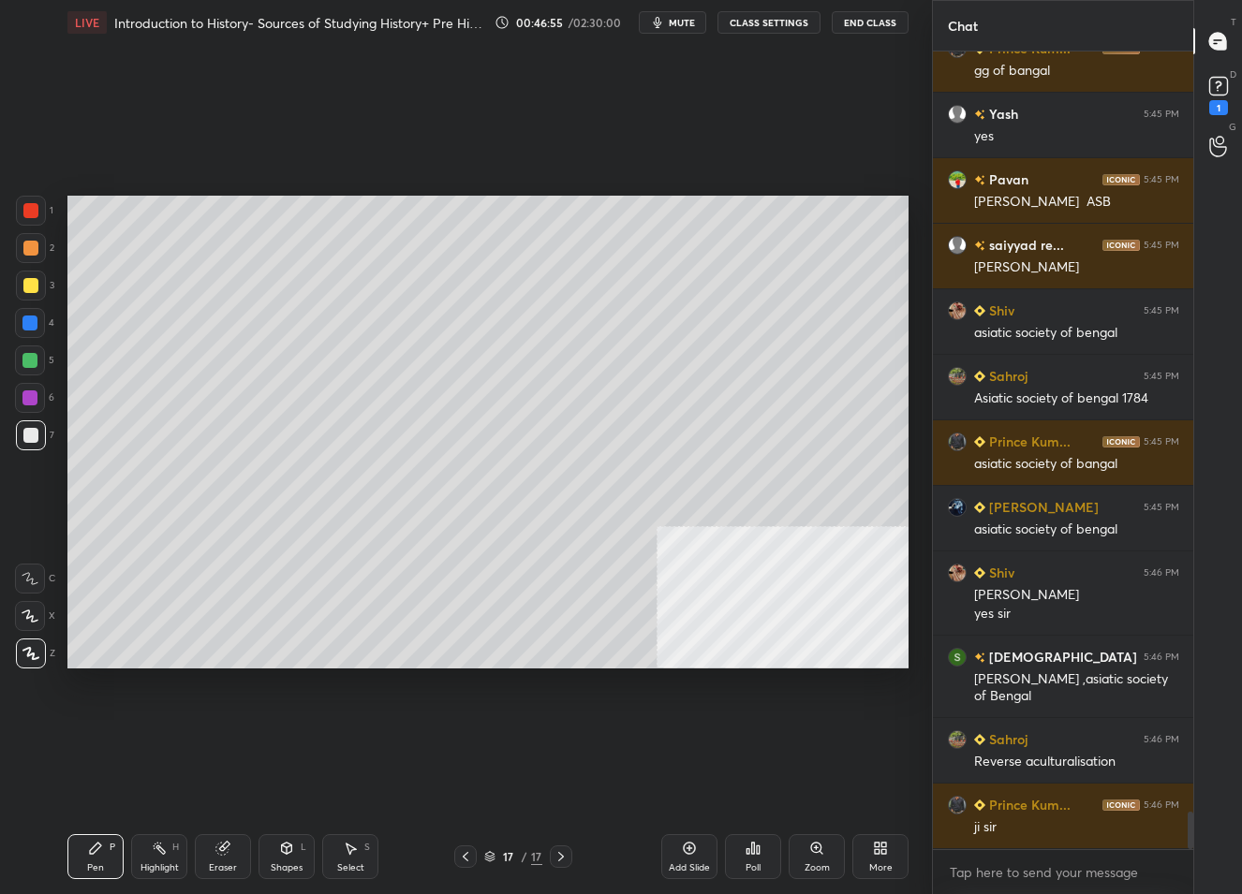
scroll to position [16428, 0]
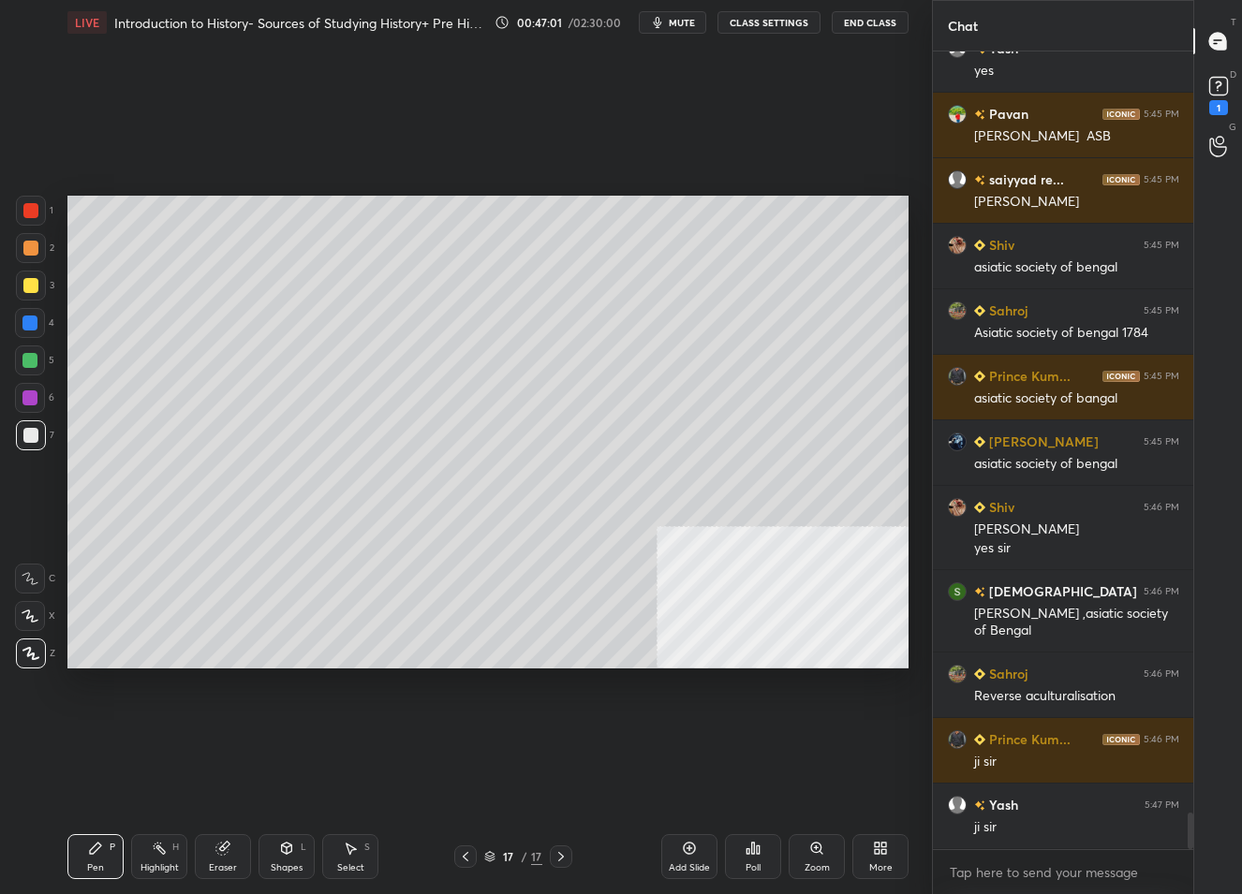
click at [682, 860] on div "Add Slide" at bounding box center [689, 857] width 56 height 45
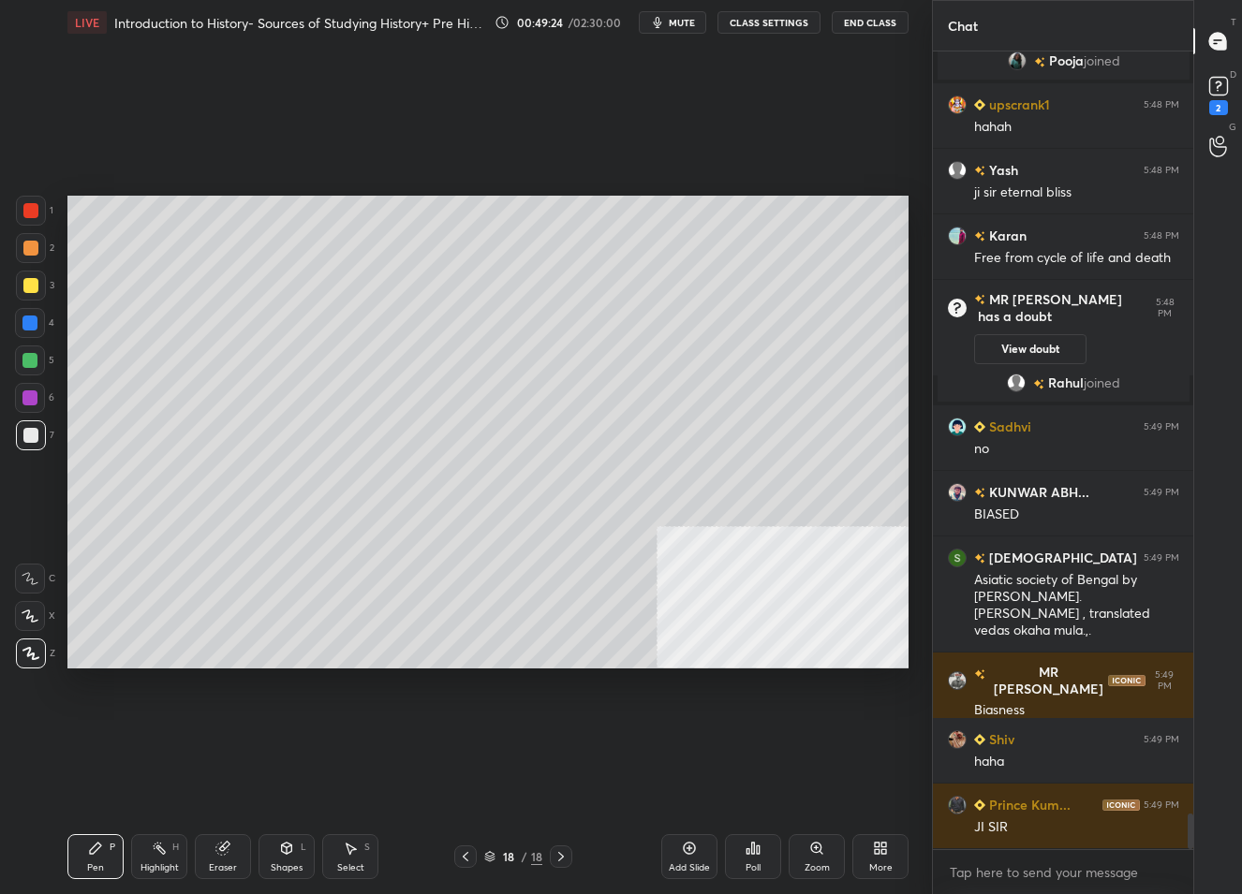
scroll to position [17140, 0]
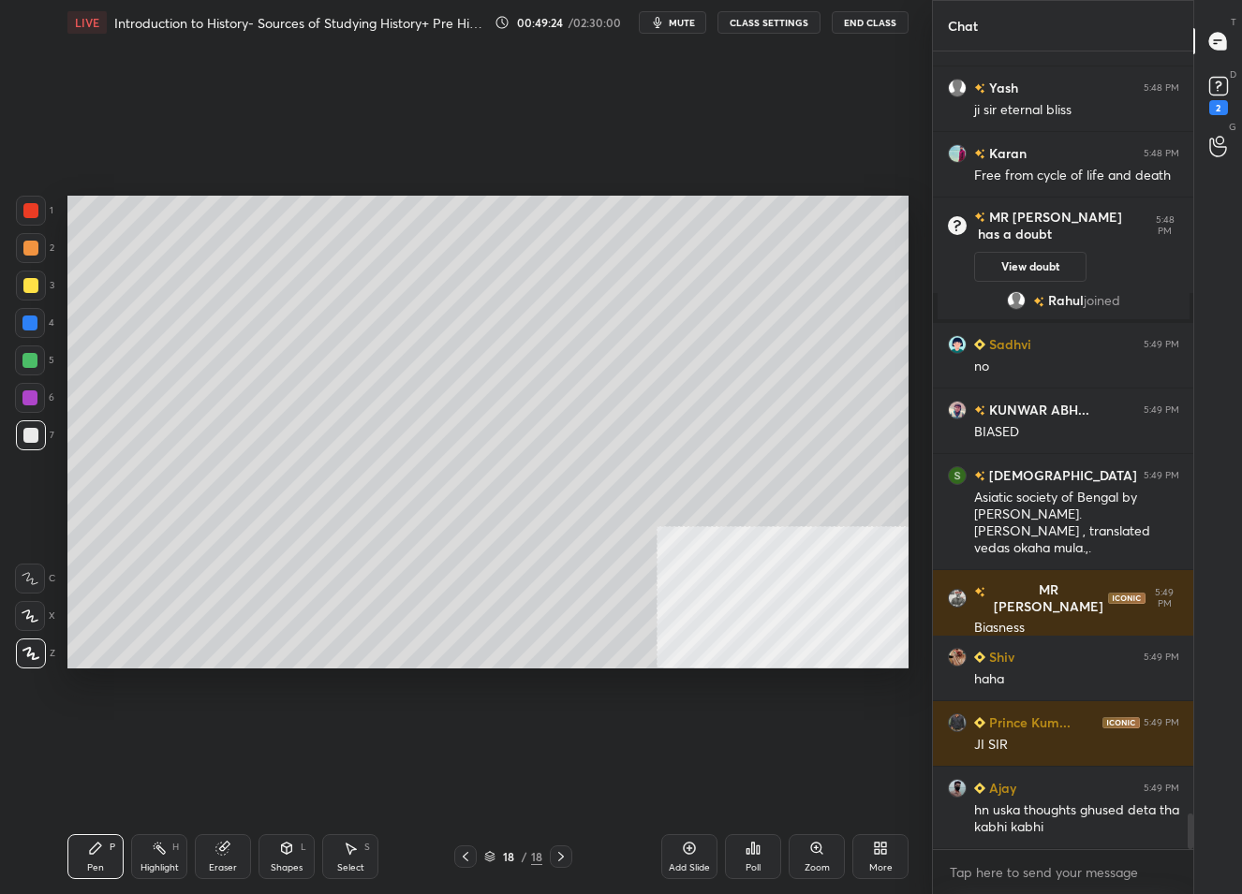
click at [468, 858] on icon at bounding box center [465, 856] width 15 height 15
click at [466, 856] on icon at bounding box center [465, 856] width 15 height 15
click at [467, 853] on icon at bounding box center [465, 856] width 15 height 15
click at [468, 859] on icon at bounding box center [465, 856] width 15 height 15
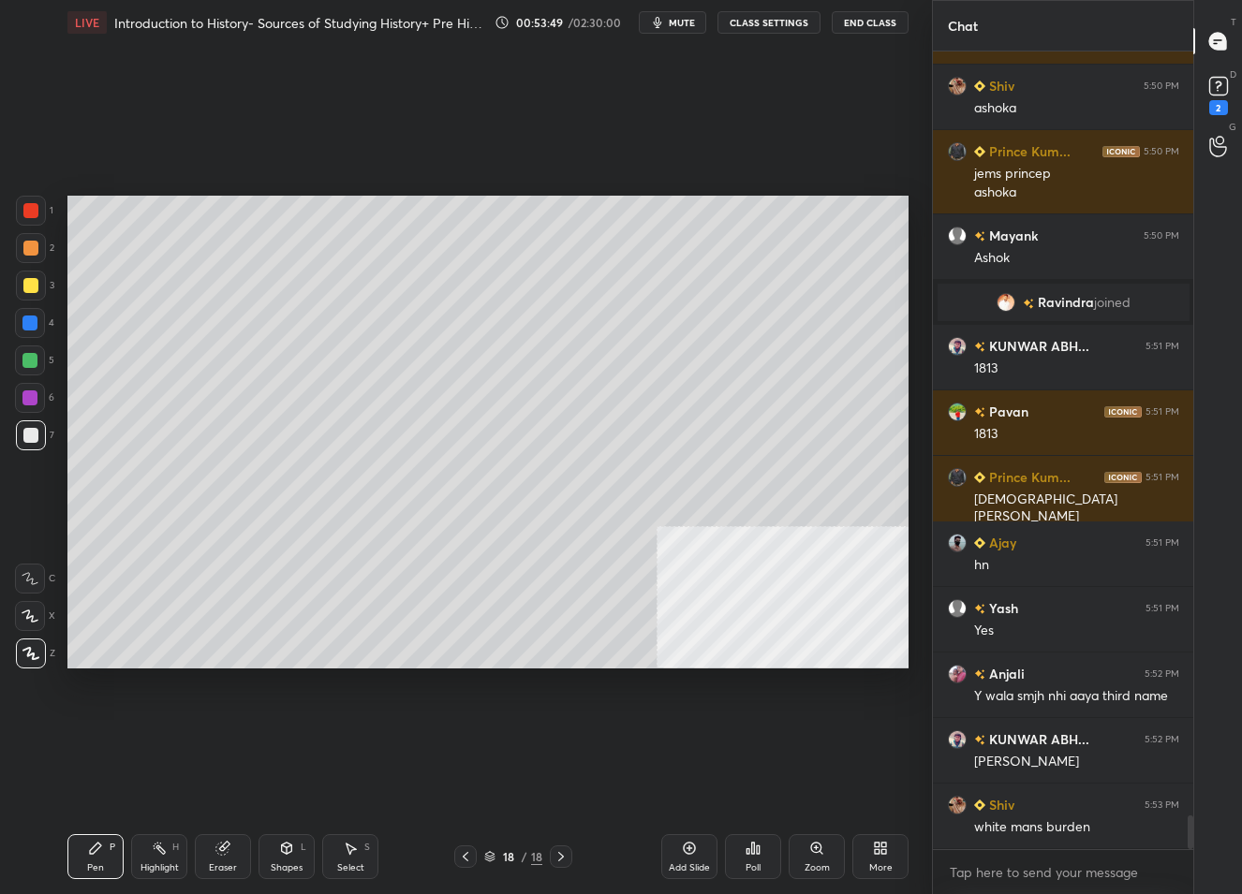
scroll to position [17960, 0]
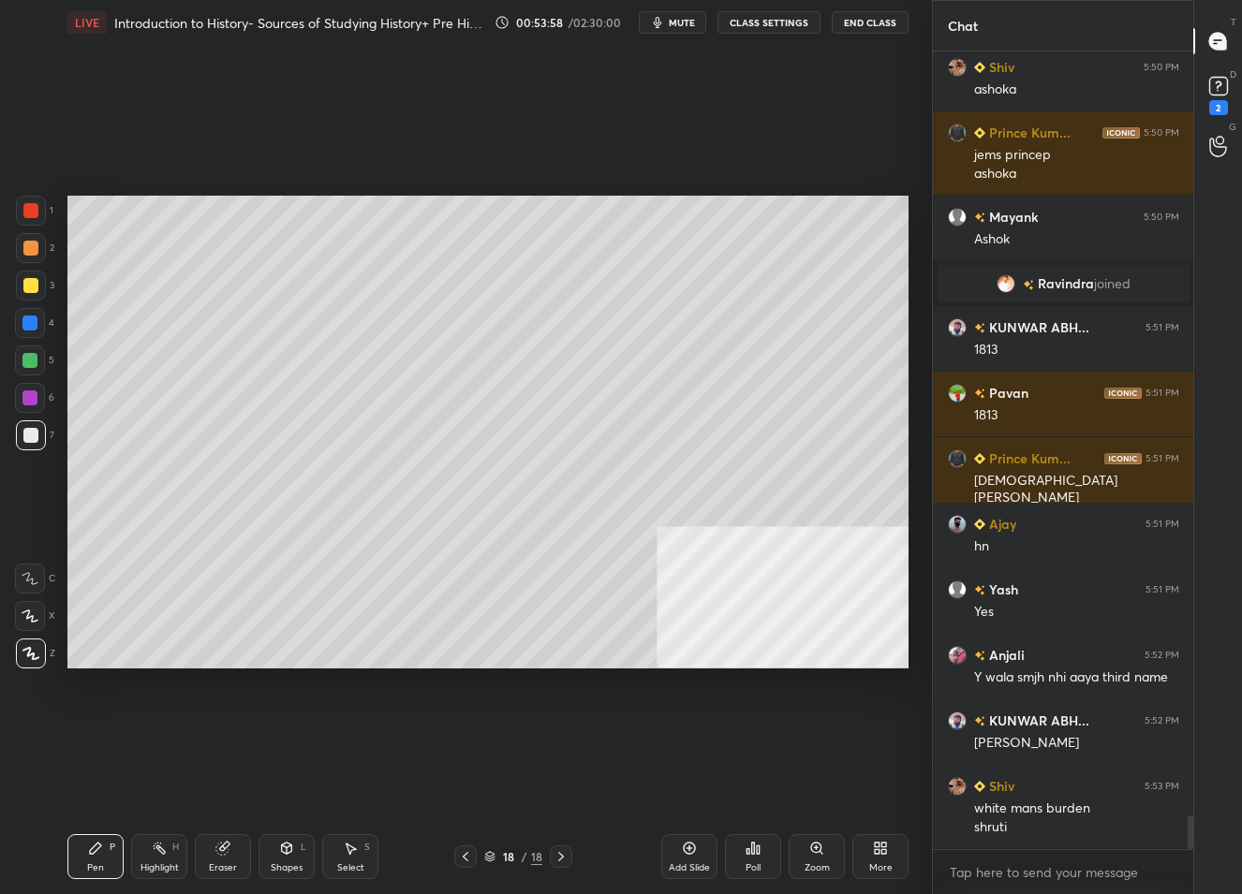
click at [506, 858] on div "18" at bounding box center [508, 856] width 19 height 11
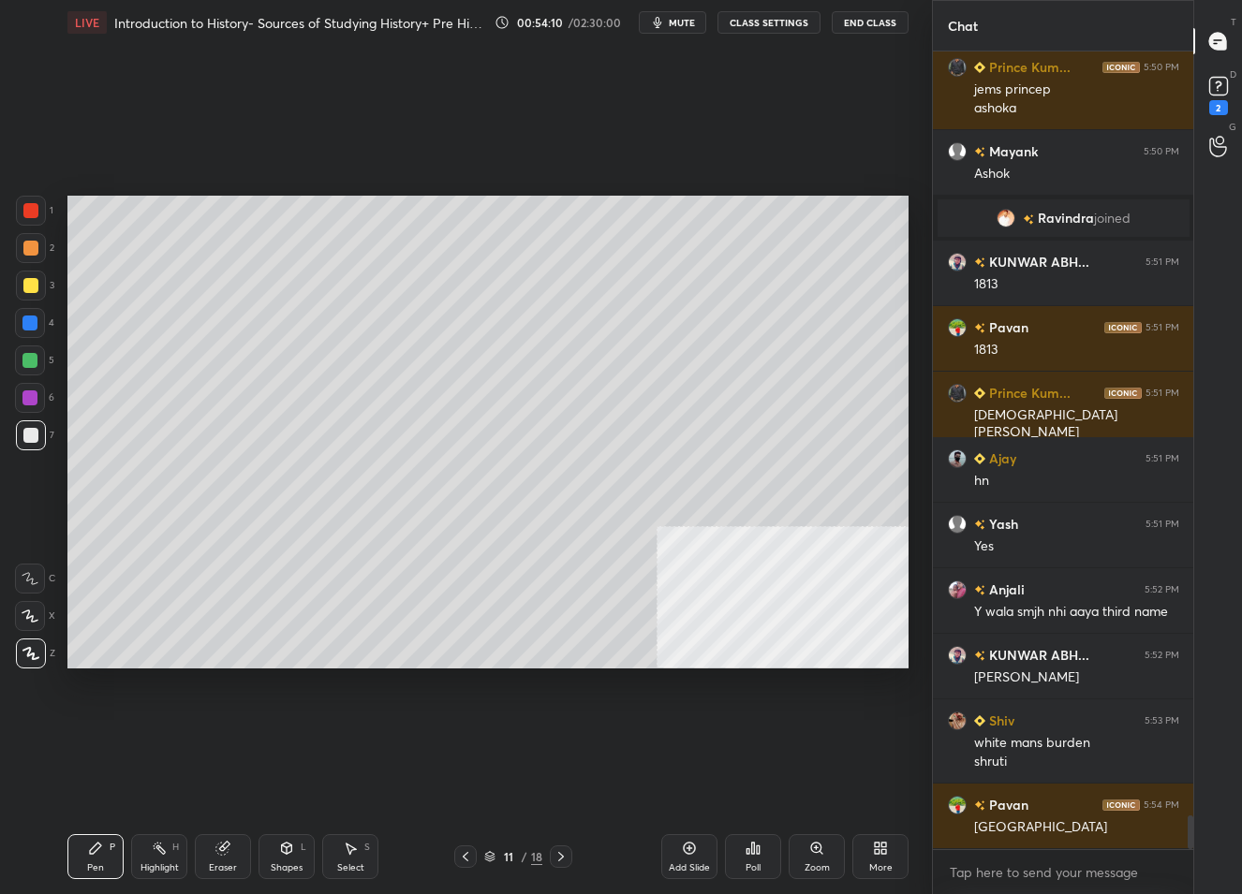
click at [508, 869] on div "Pen P Highlight H Eraser Shapes L Select S 11 / 18 Add Slide Poll Zoom More" at bounding box center [487, 857] width 841 height 75
click at [510, 858] on div "11" at bounding box center [508, 856] width 19 height 11
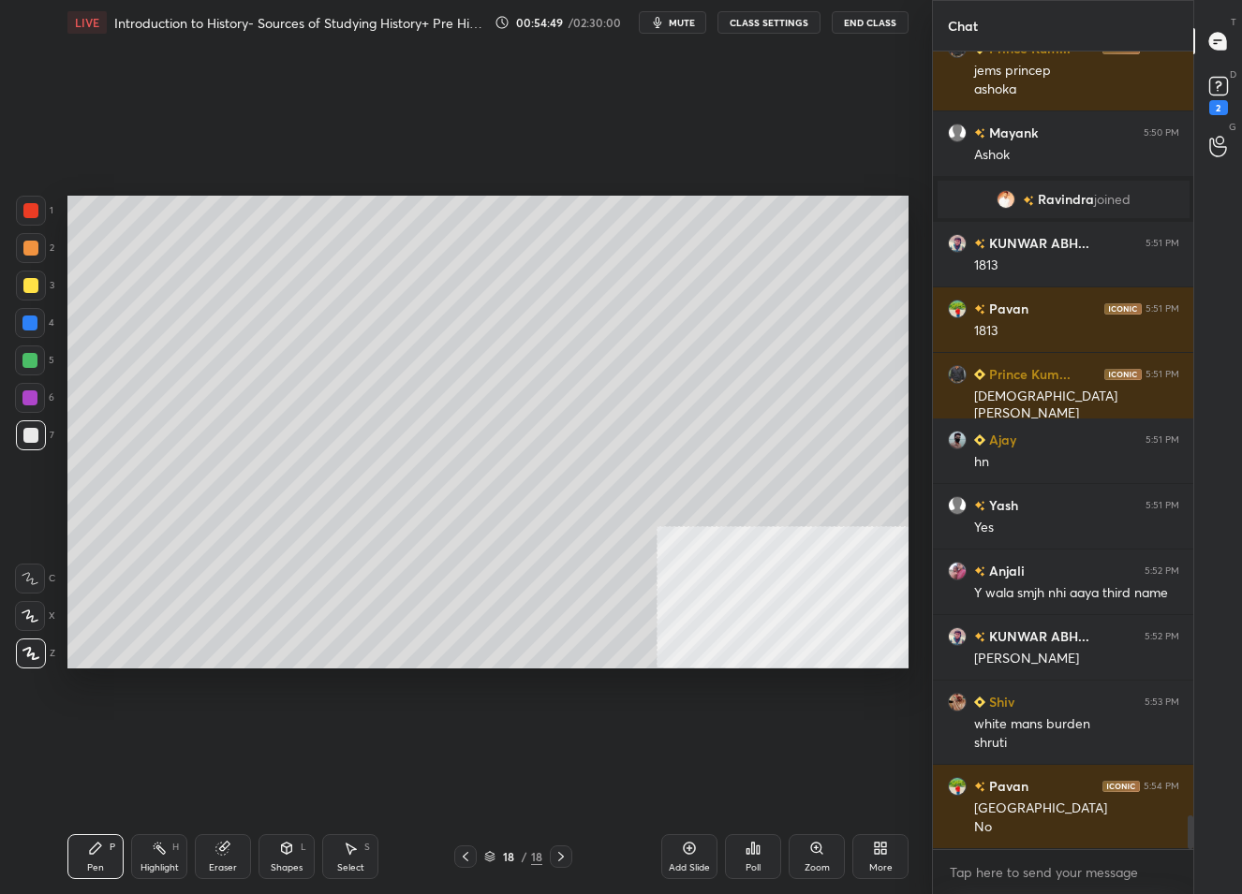
drag, startPoint x: 687, startPoint y: 867, endPoint x: 687, endPoint y: 856, distance: 11.3
click at [687, 864] on div "Add Slide" at bounding box center [689, 868] width 41 height 9
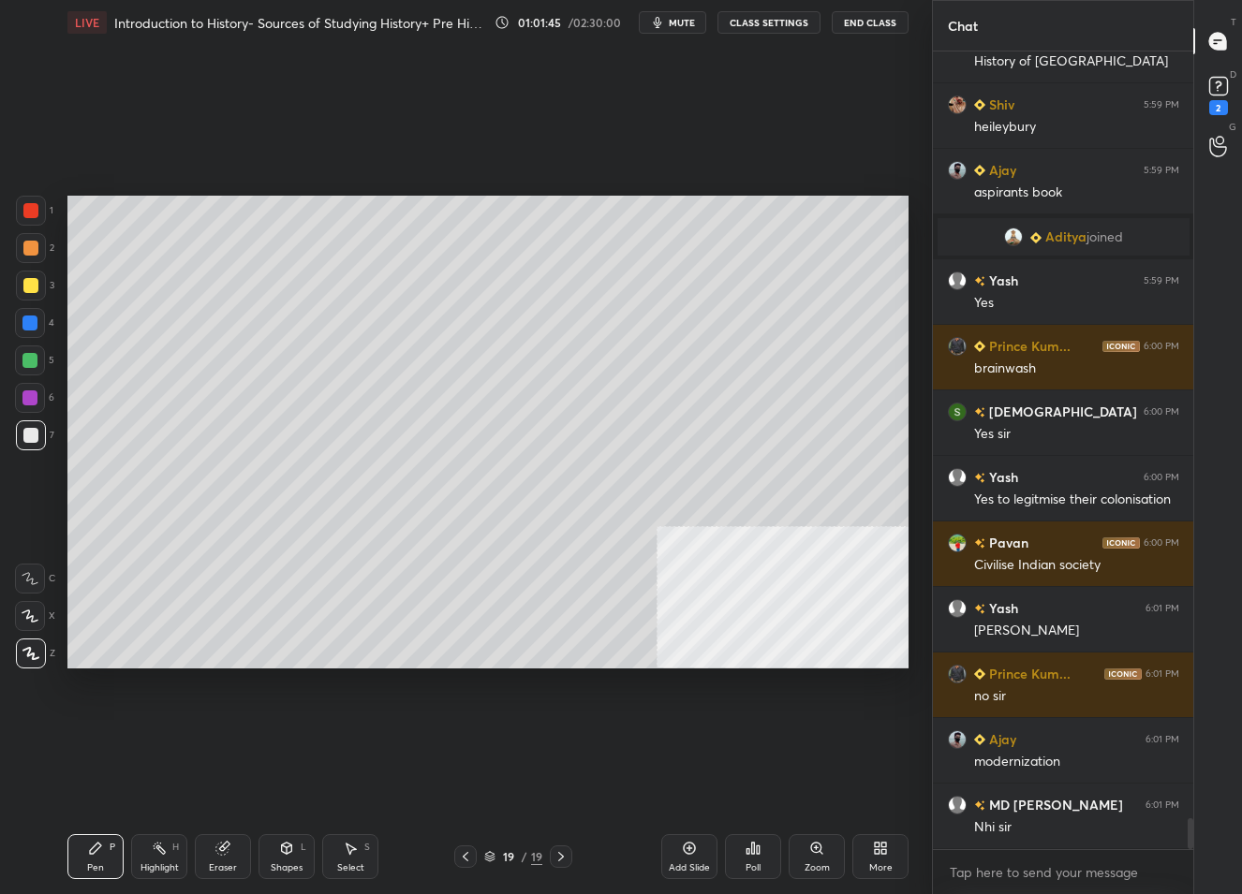
scroll to position [19976, 0]
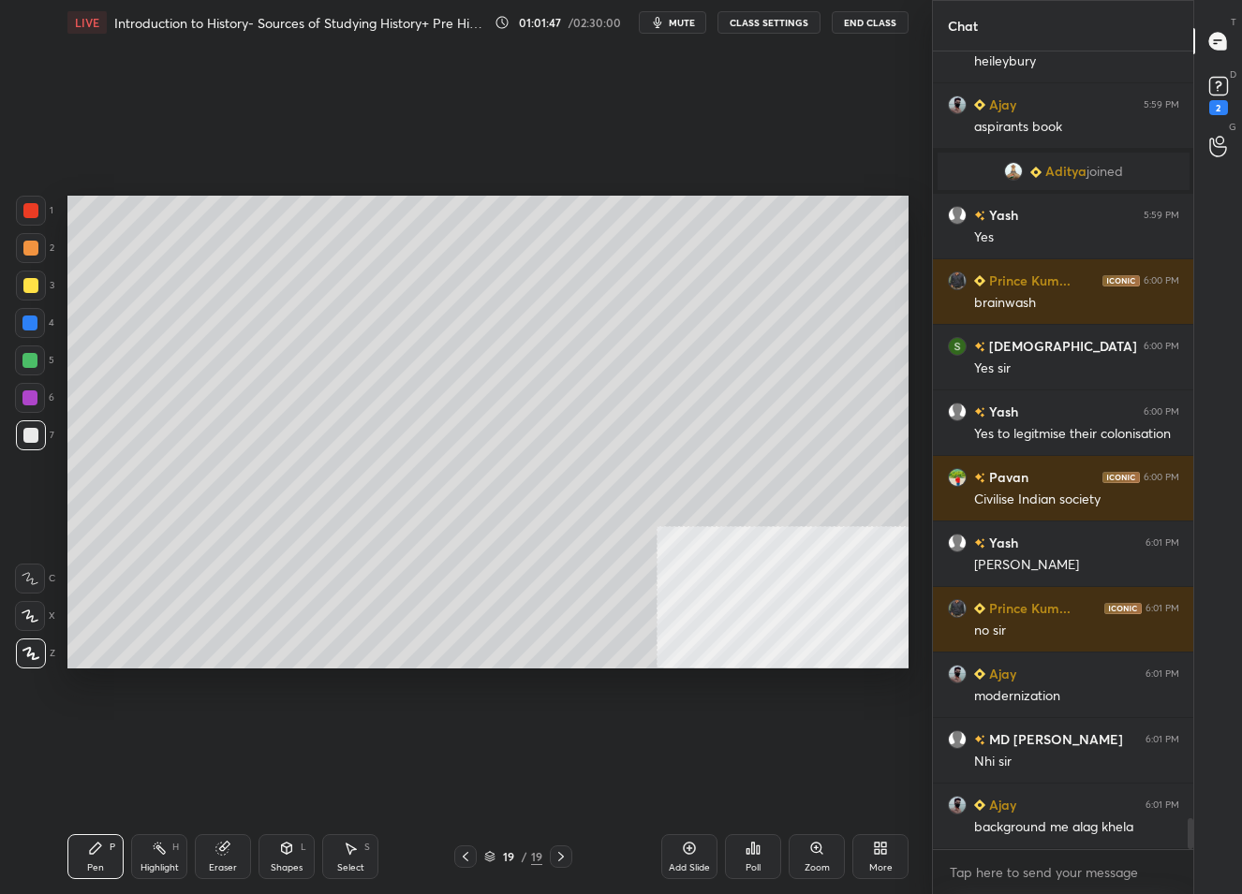
drag, startPoint x: 687, startPoint y: 865, endPoint x: 687, endPoint y: 851, distance: 14.0
click at [687, 864] on div "Add Slide" at bounding box center [689, 868] width 41 height 9
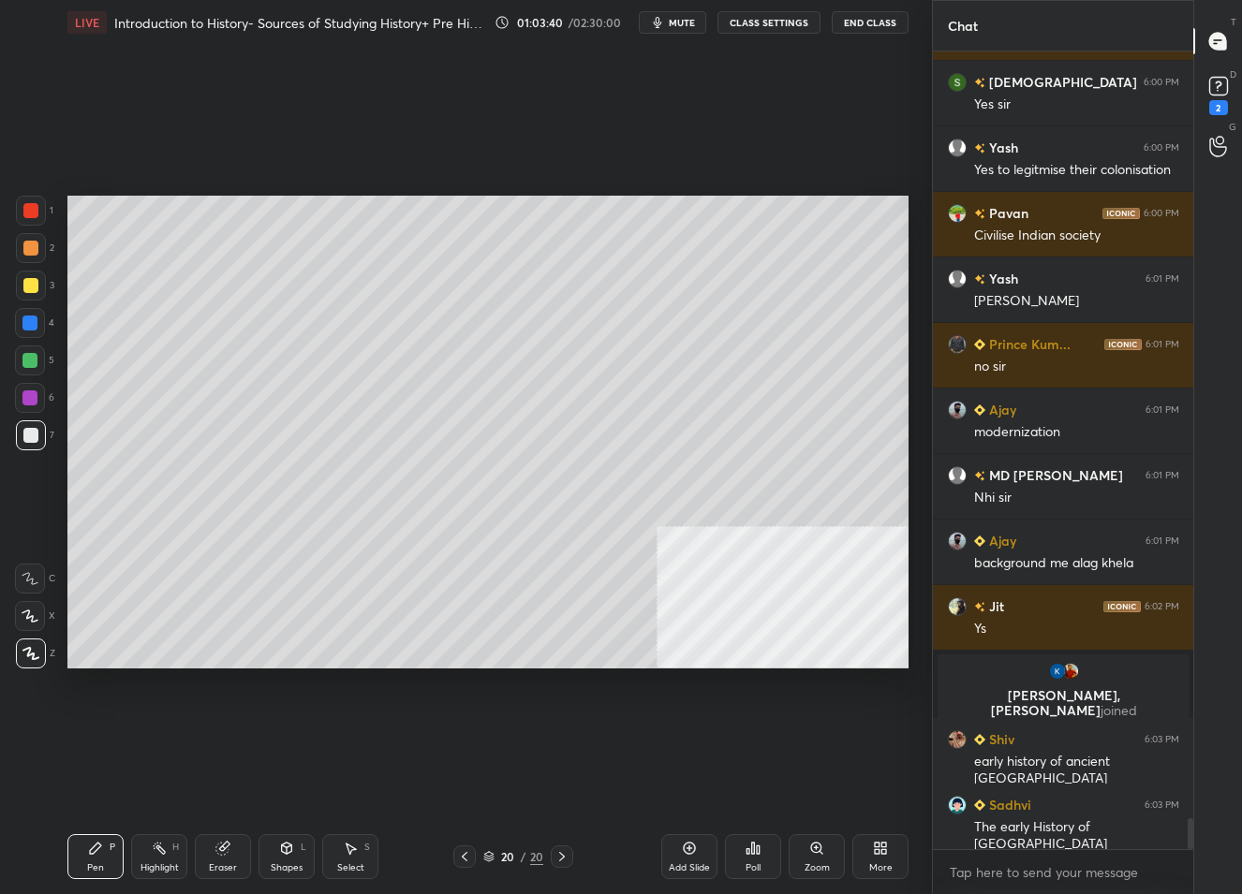
scroll to position [20083, 0]
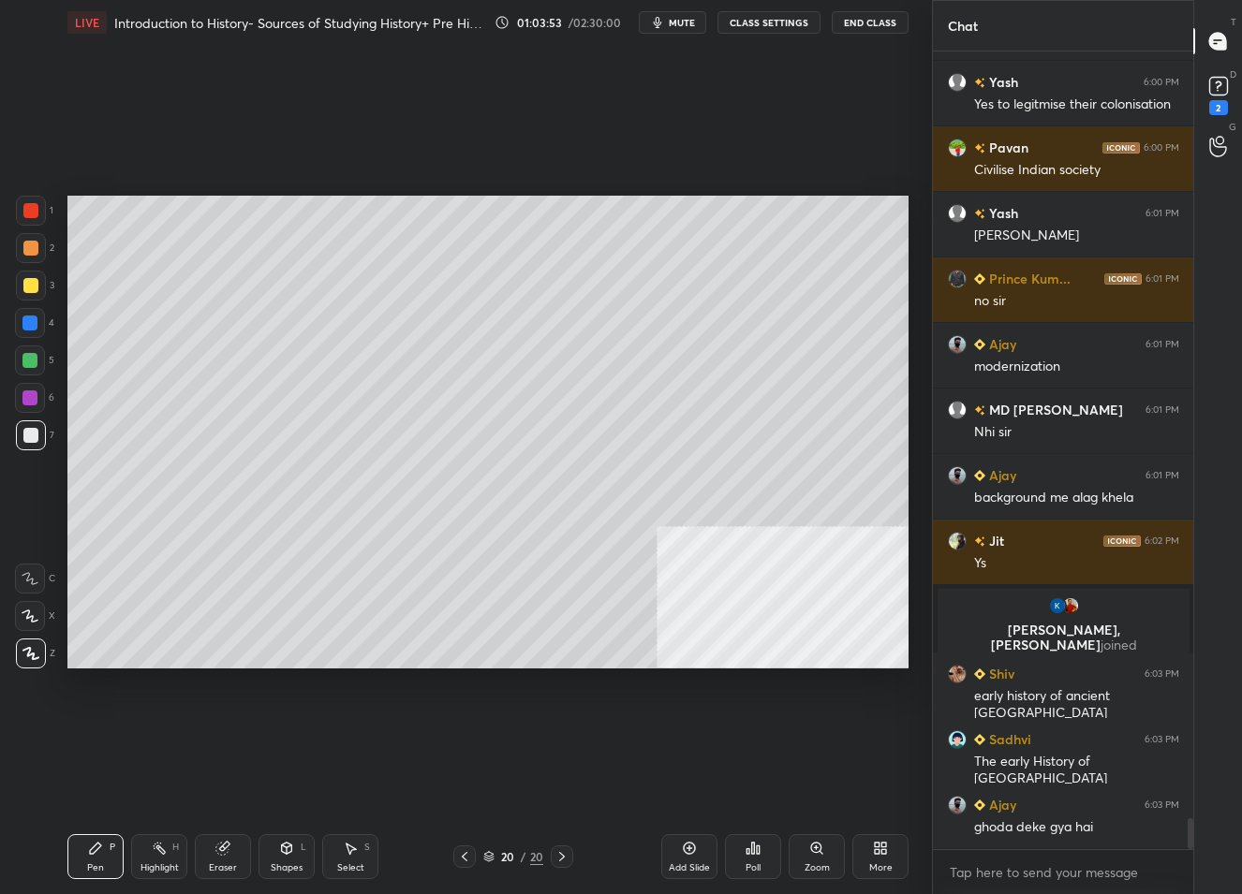
click at [464, 868] on div at bounding box center [464, 857] width 22 height 22
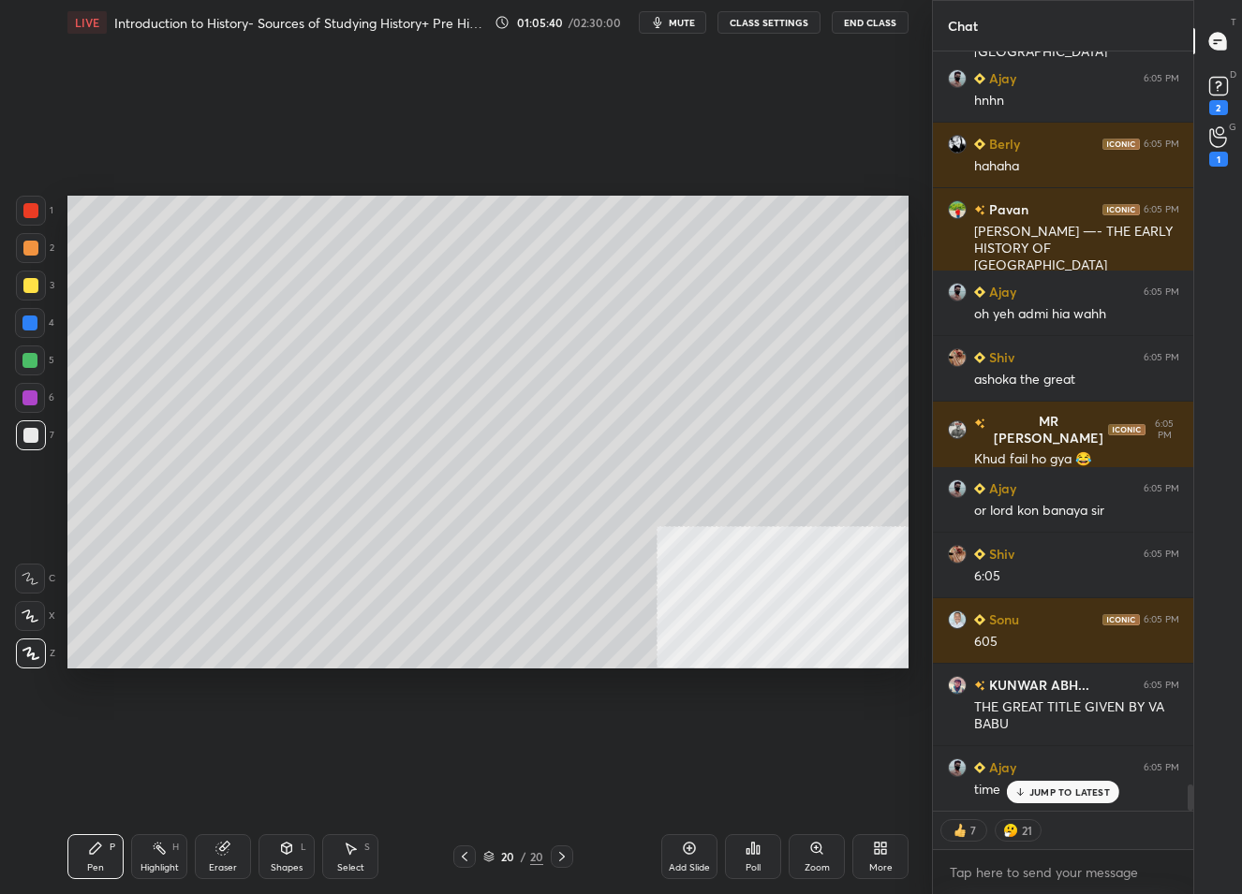
scroll to position [21227, 0]
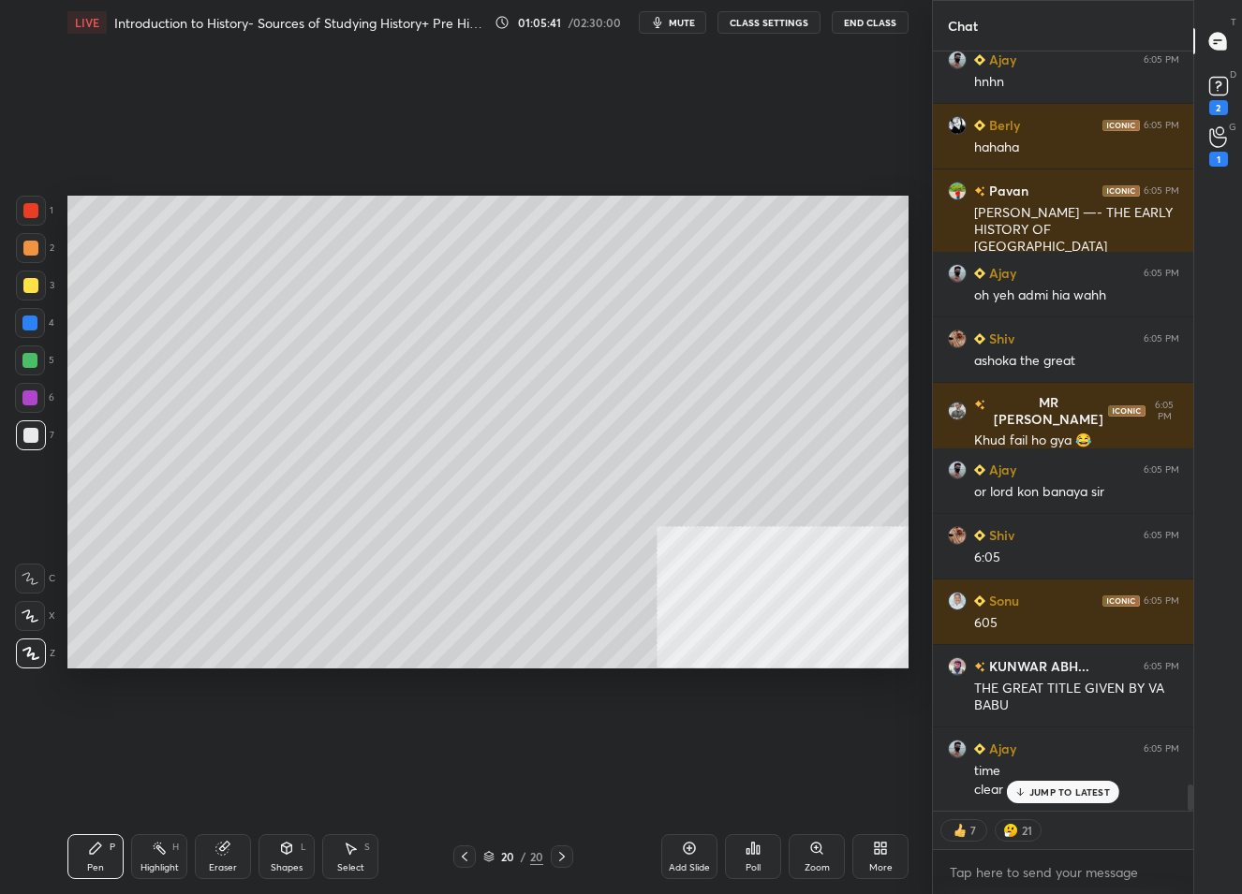
click at [1036, 790] on p "JUMP TO LATEST" at bounding box center [1069, 792] width 81 height 11
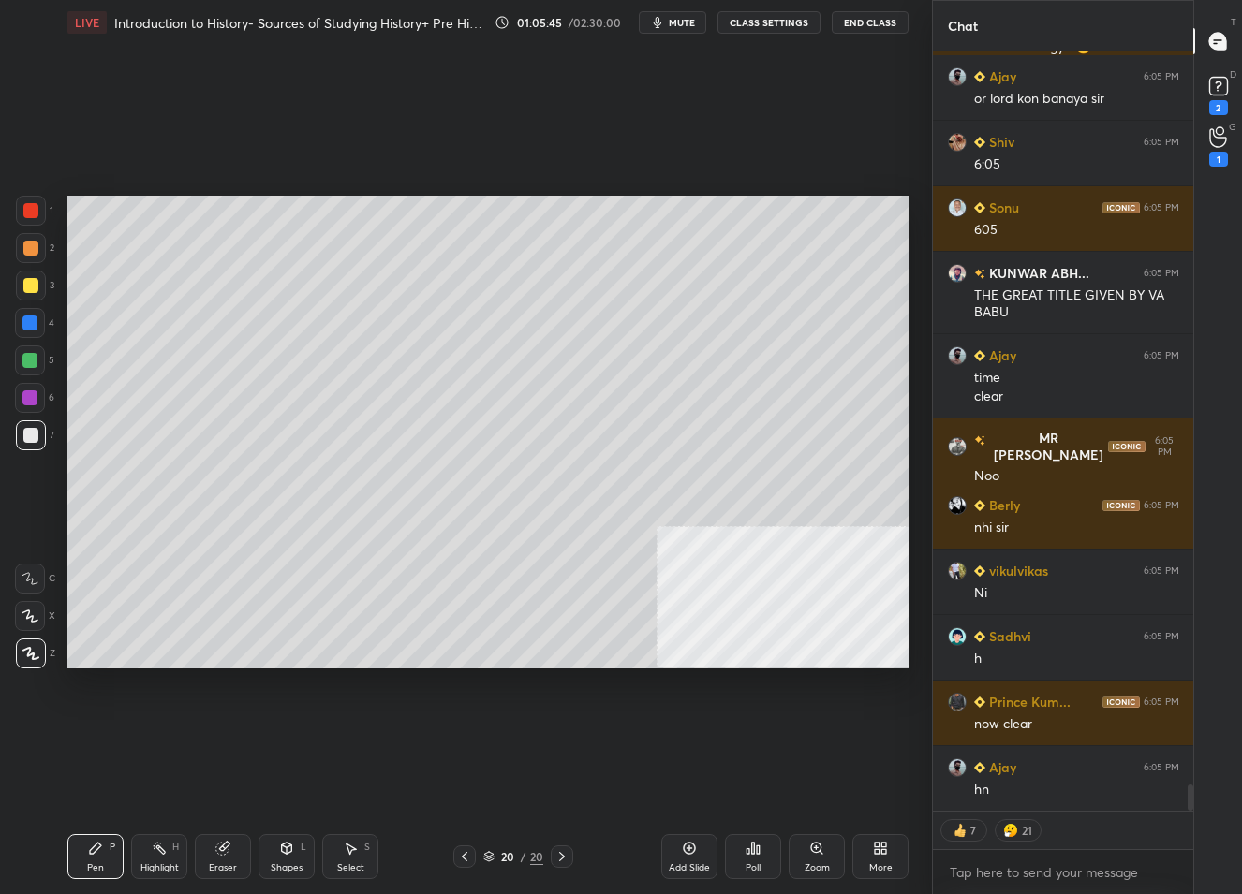
scroll to position [21752, 0]
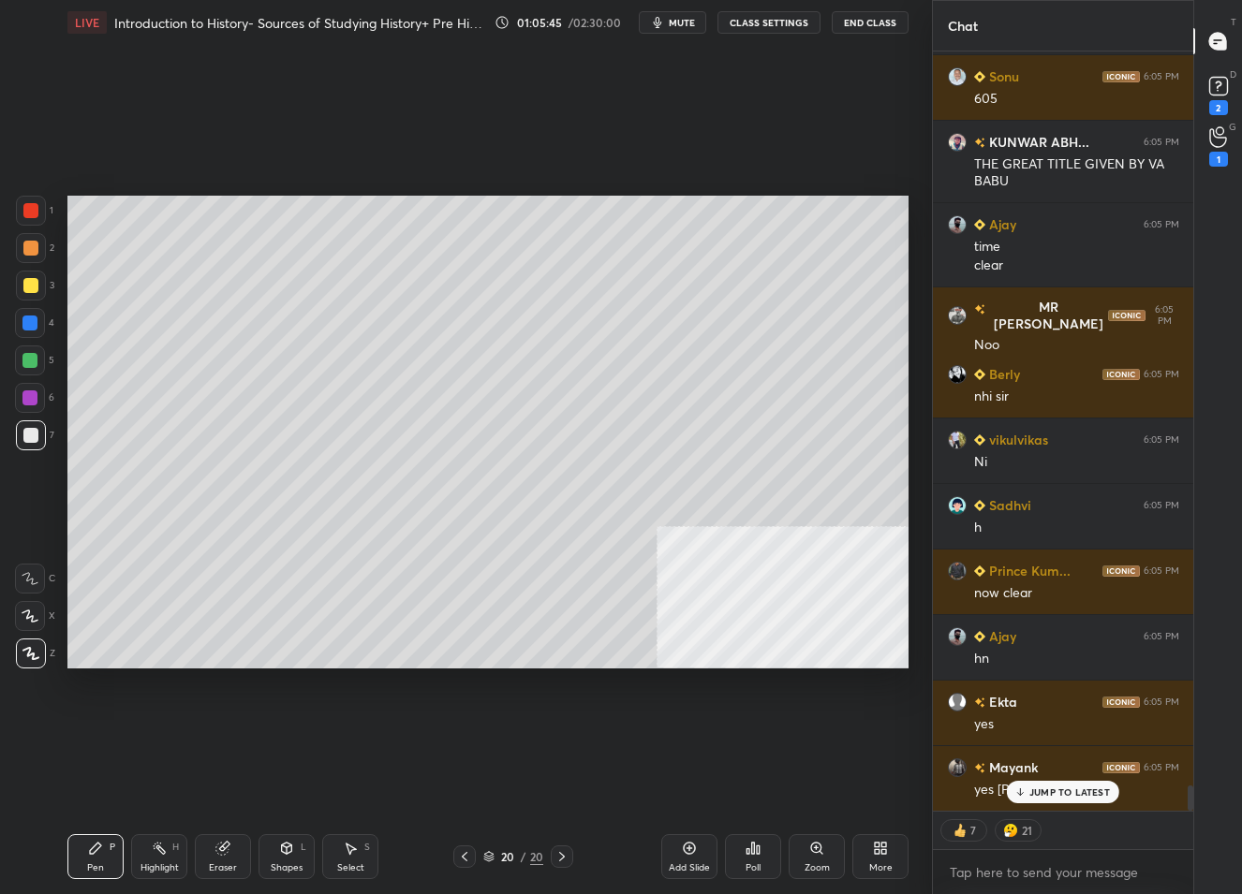
click at [1067, 790] on p "JUMP TO LATEST" at bounding box center [1069, 792] width 81 height 11
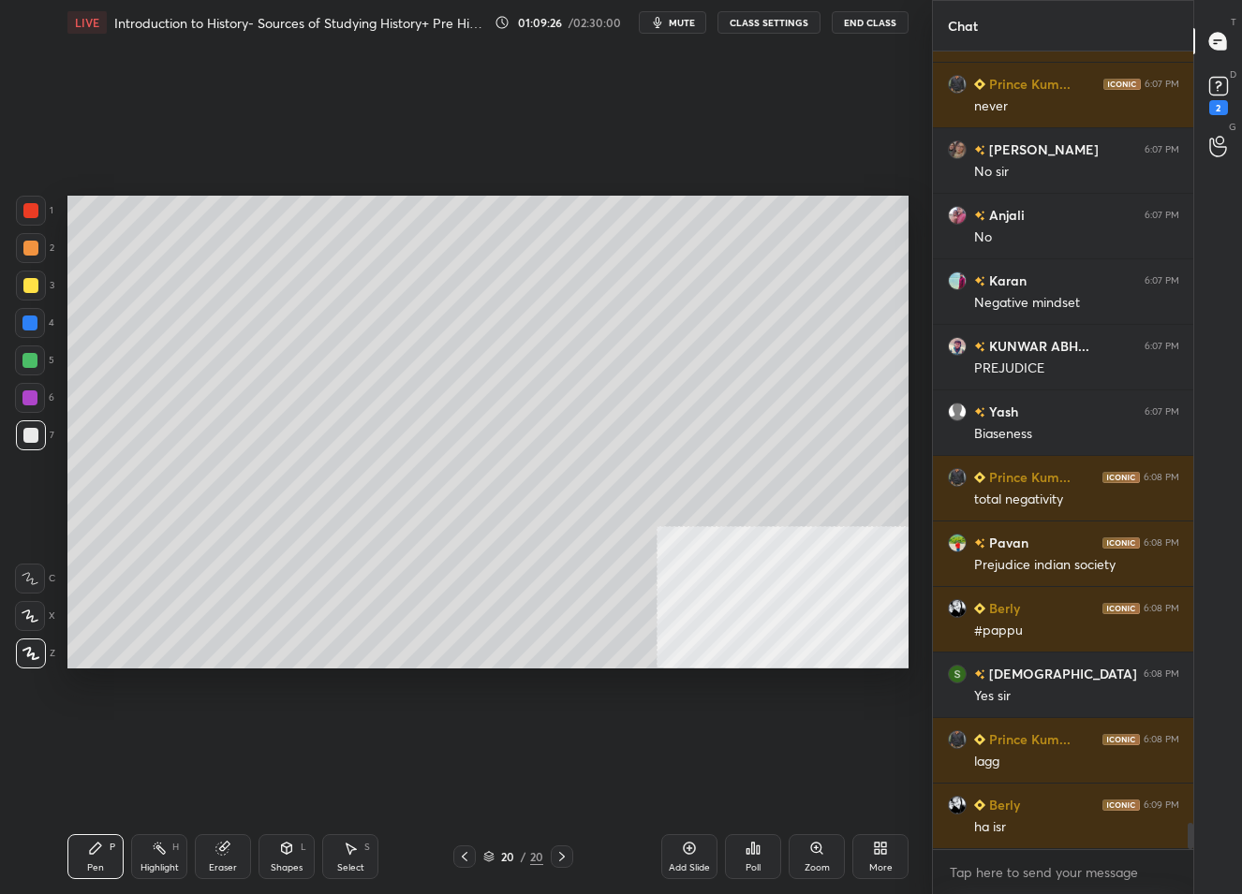
scroll to position [23273, 0]
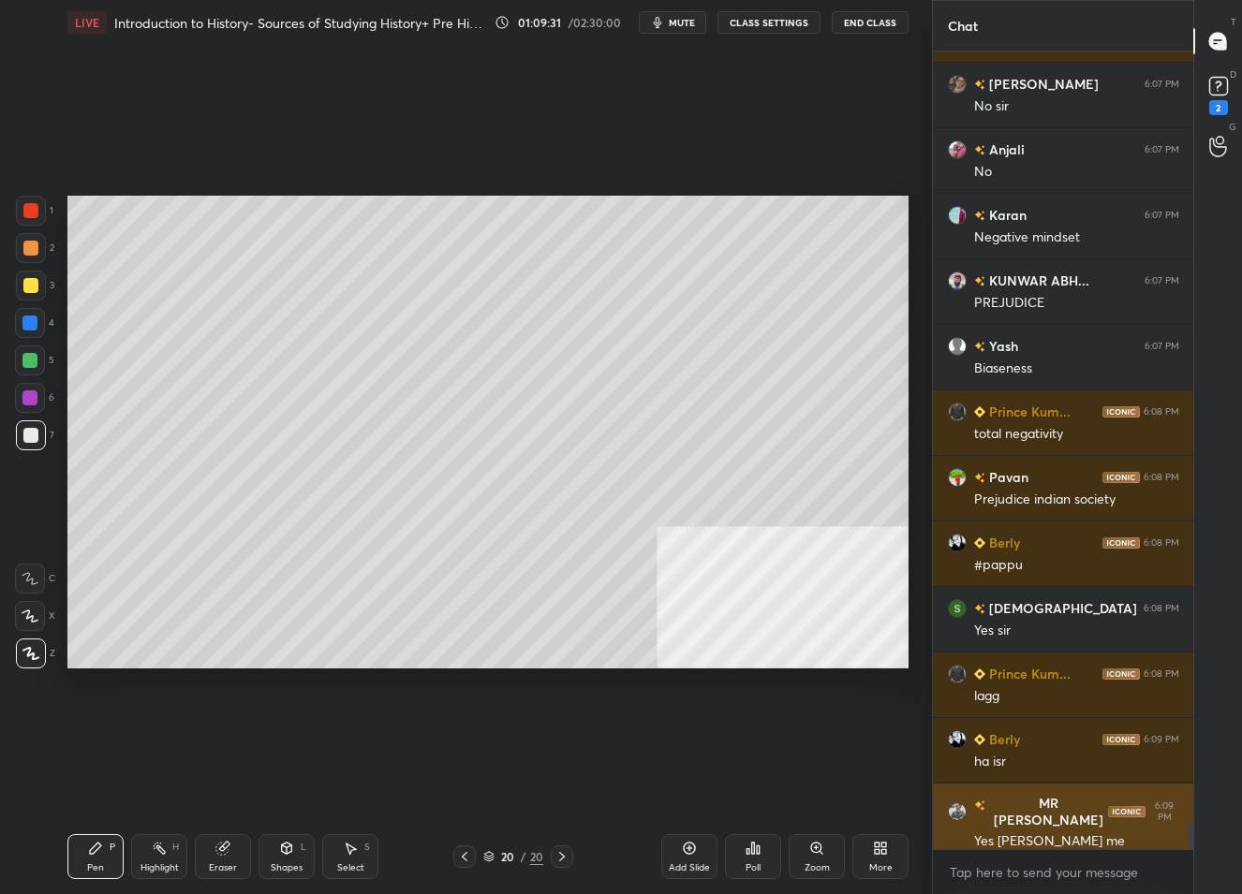
click at [959, 803] on img "grid" at bounding box center [957, 812] width 19 height 19
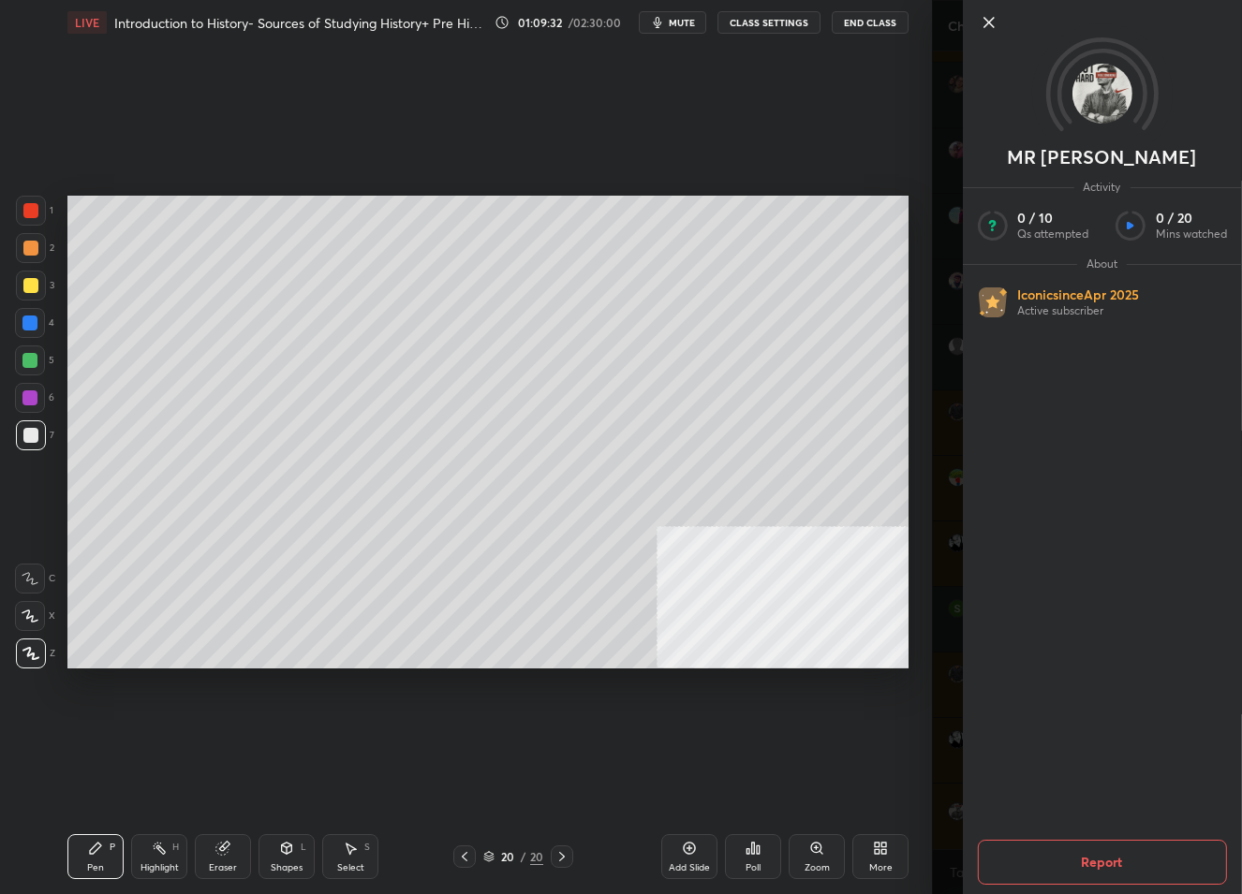
click at [988, 22] on icon at bounding box center [987, 22] width 9 height 9
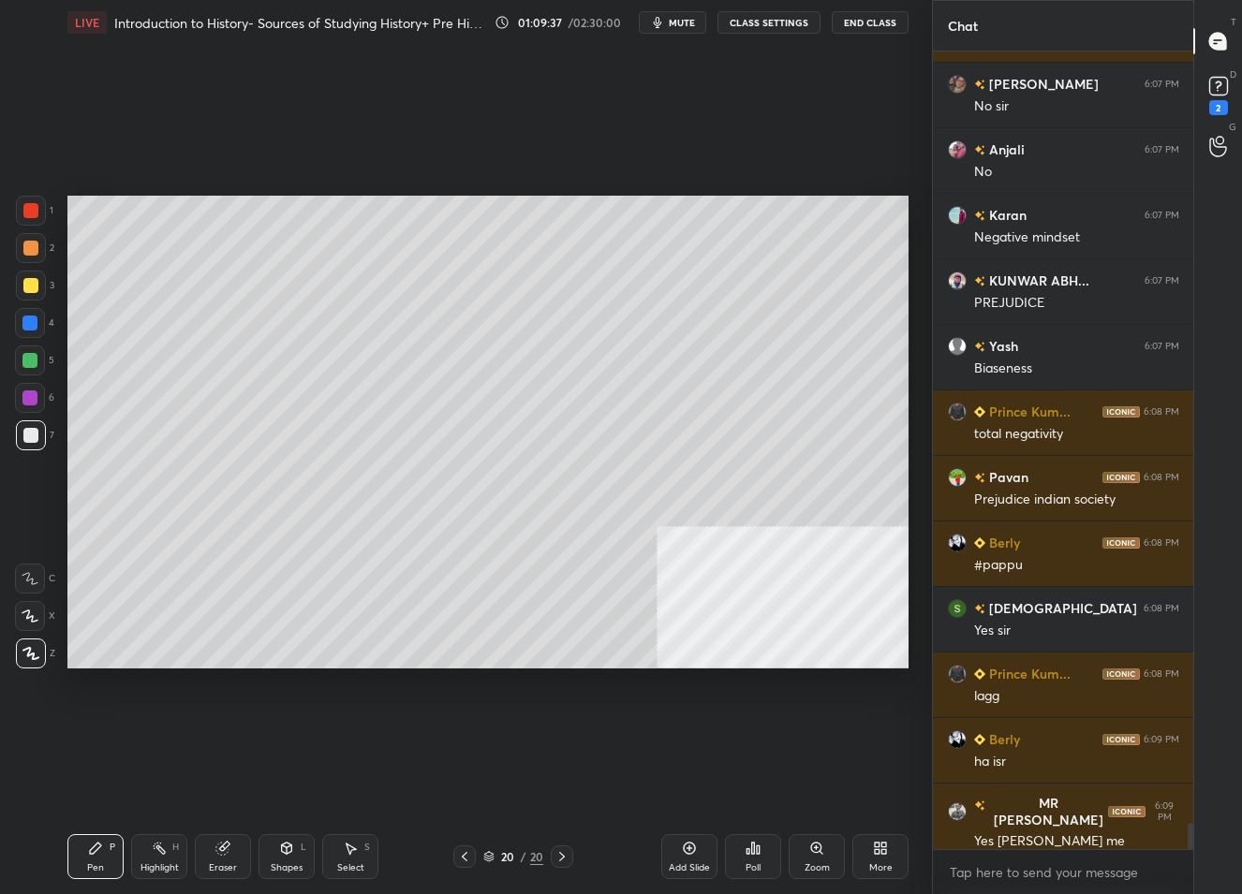
scroll to position [23338, 0]
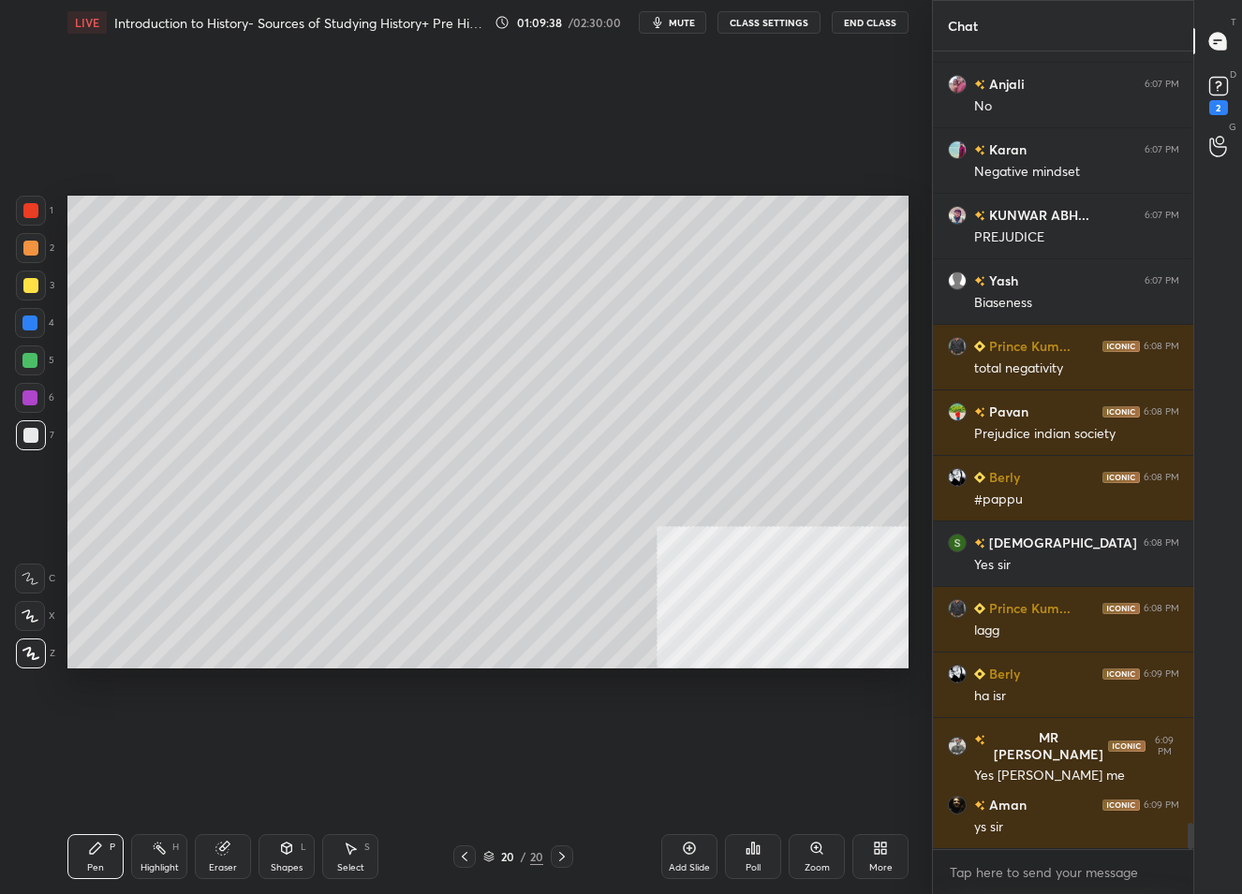
click at [692, 858] on div "Add Slide" at bounding box center [689, 857] width 56 height 45
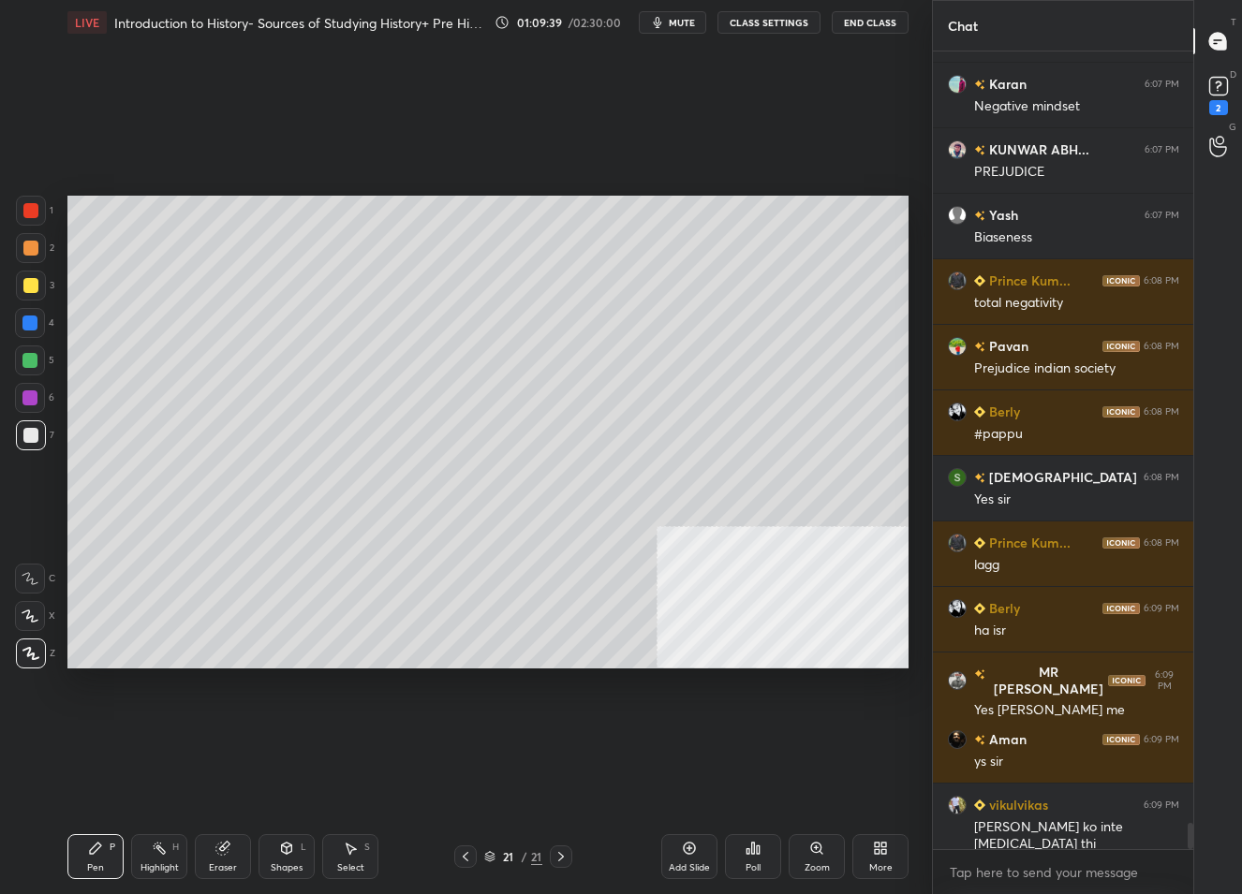
click at [292, 859] on div "Shapes L" at bounding box center [287, 857] width 56 height 45
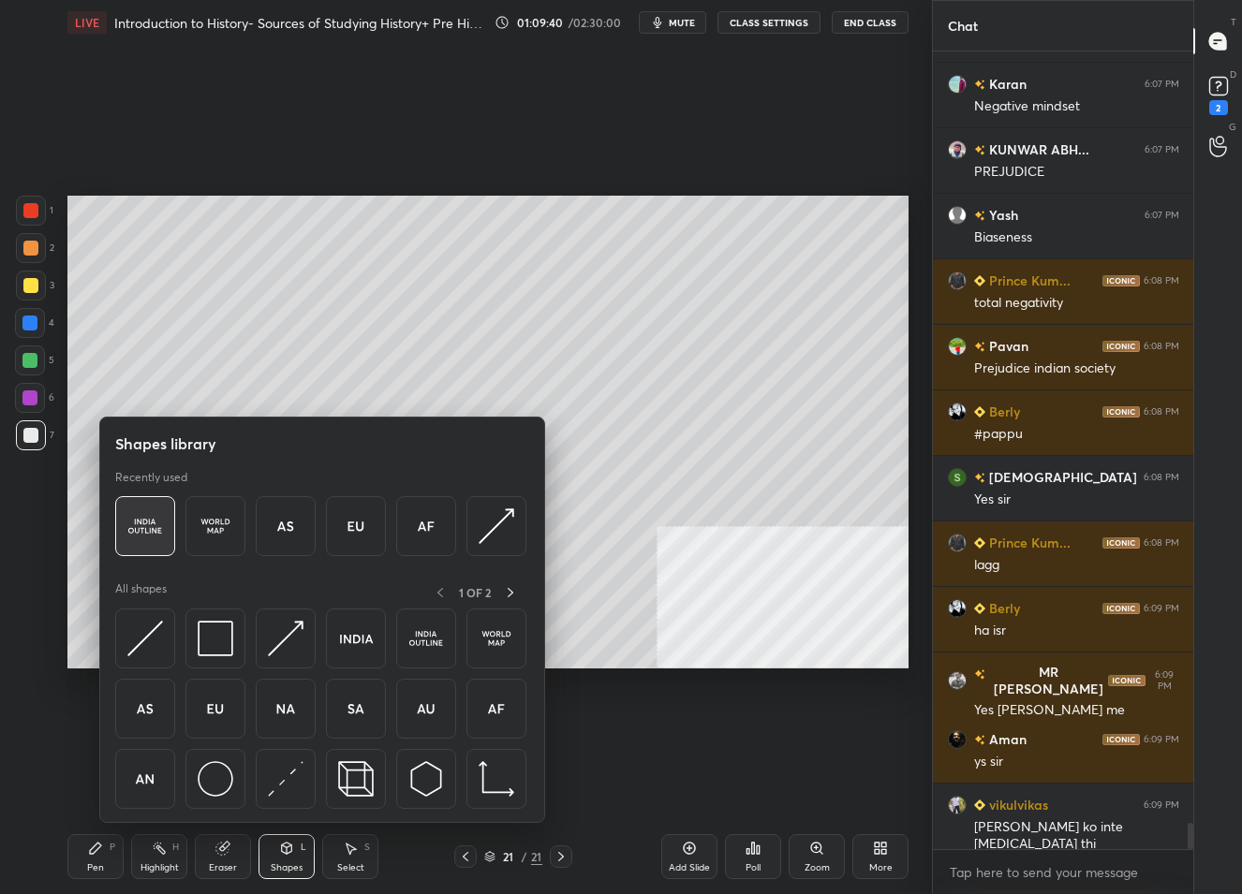
click at [134, 539] on img at bounding box center [145, 527] width 36 height 36
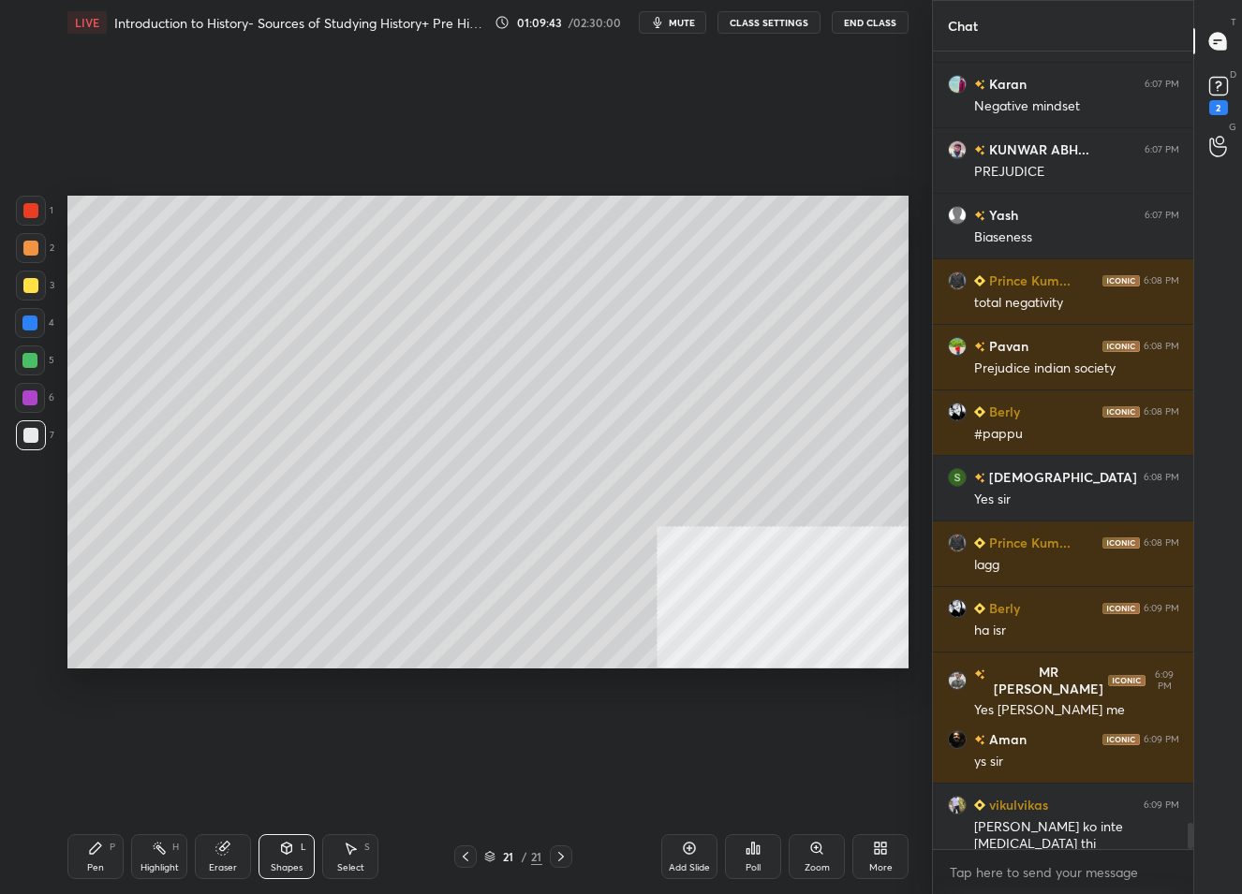
drag, startPoint x: 101, startPoint y: 851, endPoint x: 100, endPoint y: 836, distance: 15.0
click at [101, 848] on icon at bounding box center [95, 848] width 15 height 15
click at [30, 290] on div at bounding box center [30, 285] width 15 height 15
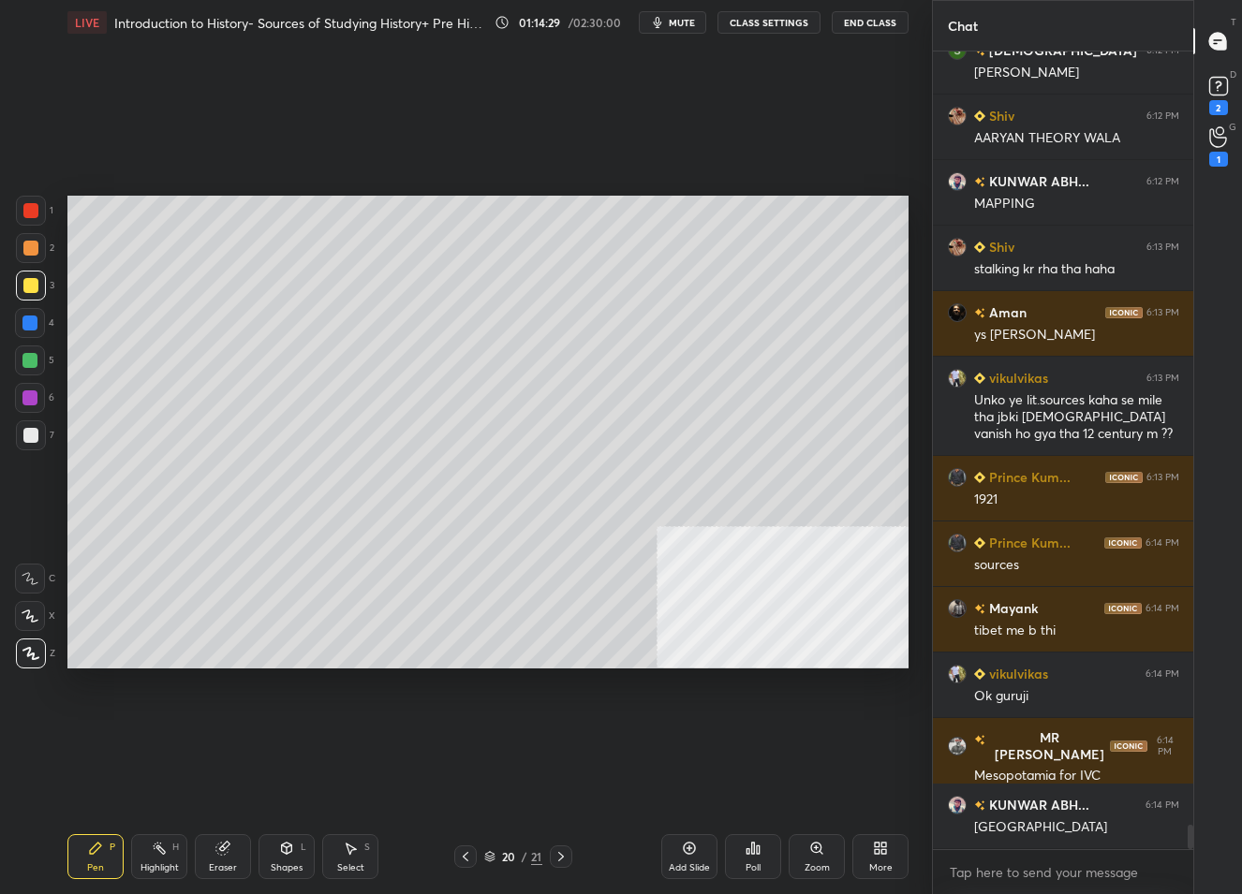
scroll to position [25211, 0]
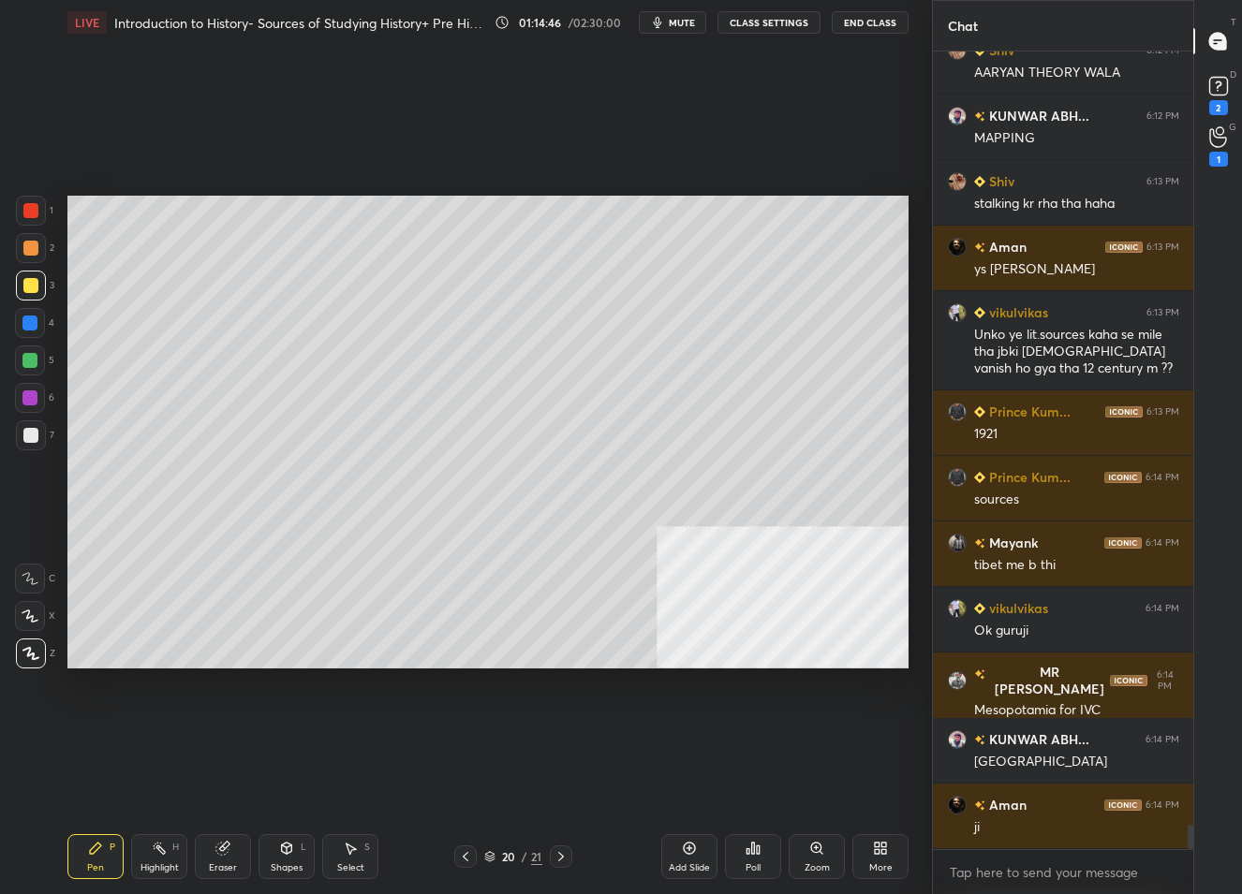
click at [687, 864] on div "Add Slide" at bounding box center [689, 868] width 41 height 9
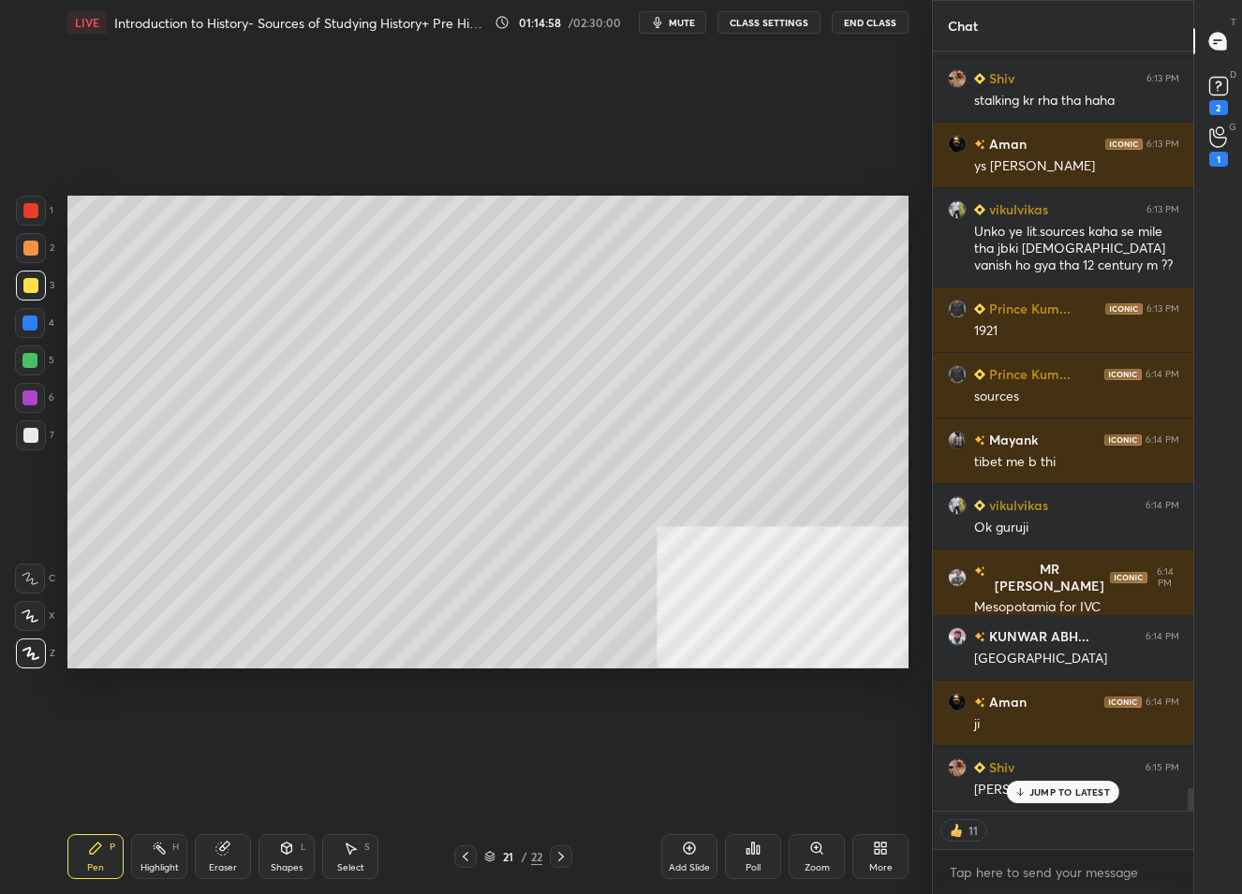
scroll to position [25359, 0]
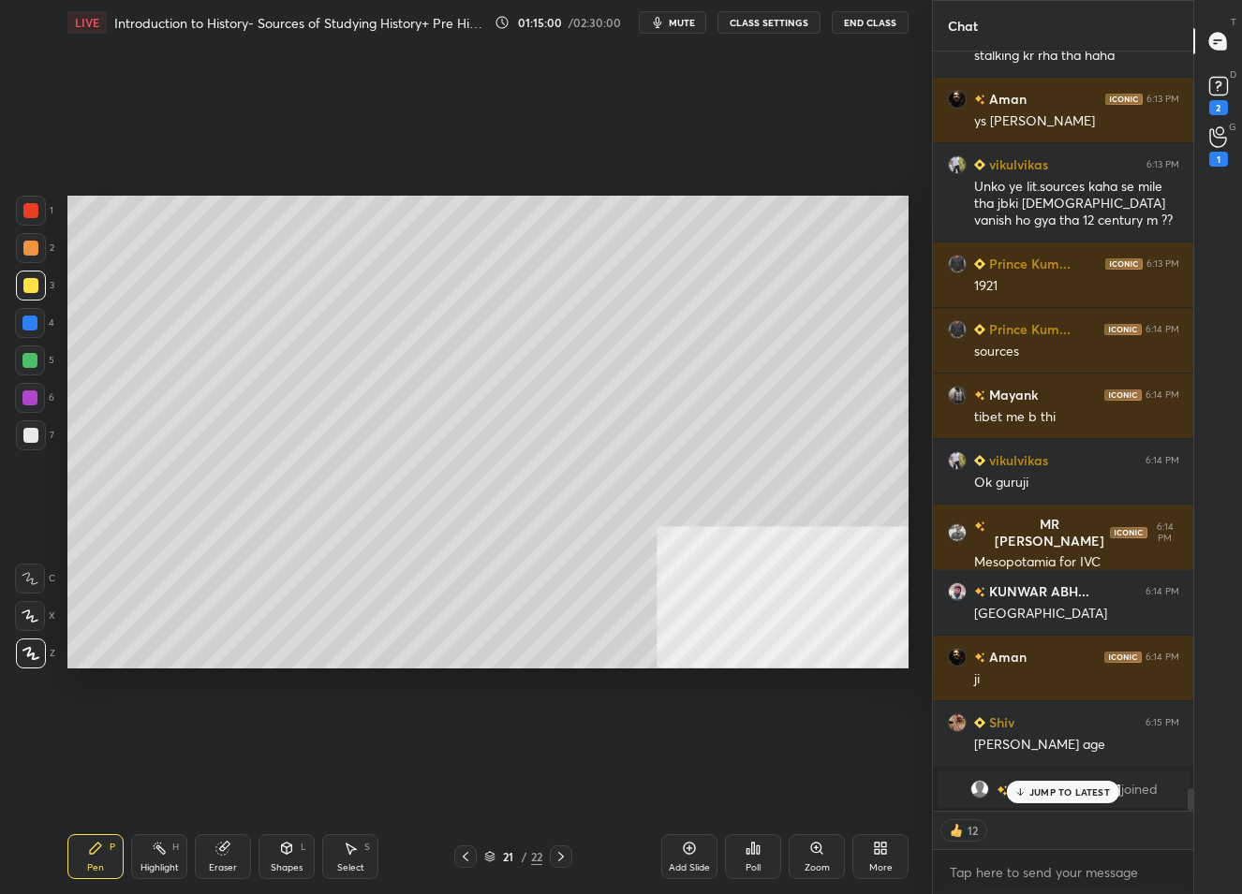
drag, startPoint x: 1055, startPoint y: 794, endPoint x: 1058, endPoint y: 784, distance: 11.0
click at [1056, 792] on p "JUMP TO LATEST" at bounding box center [1069, 792] width 81 height 11
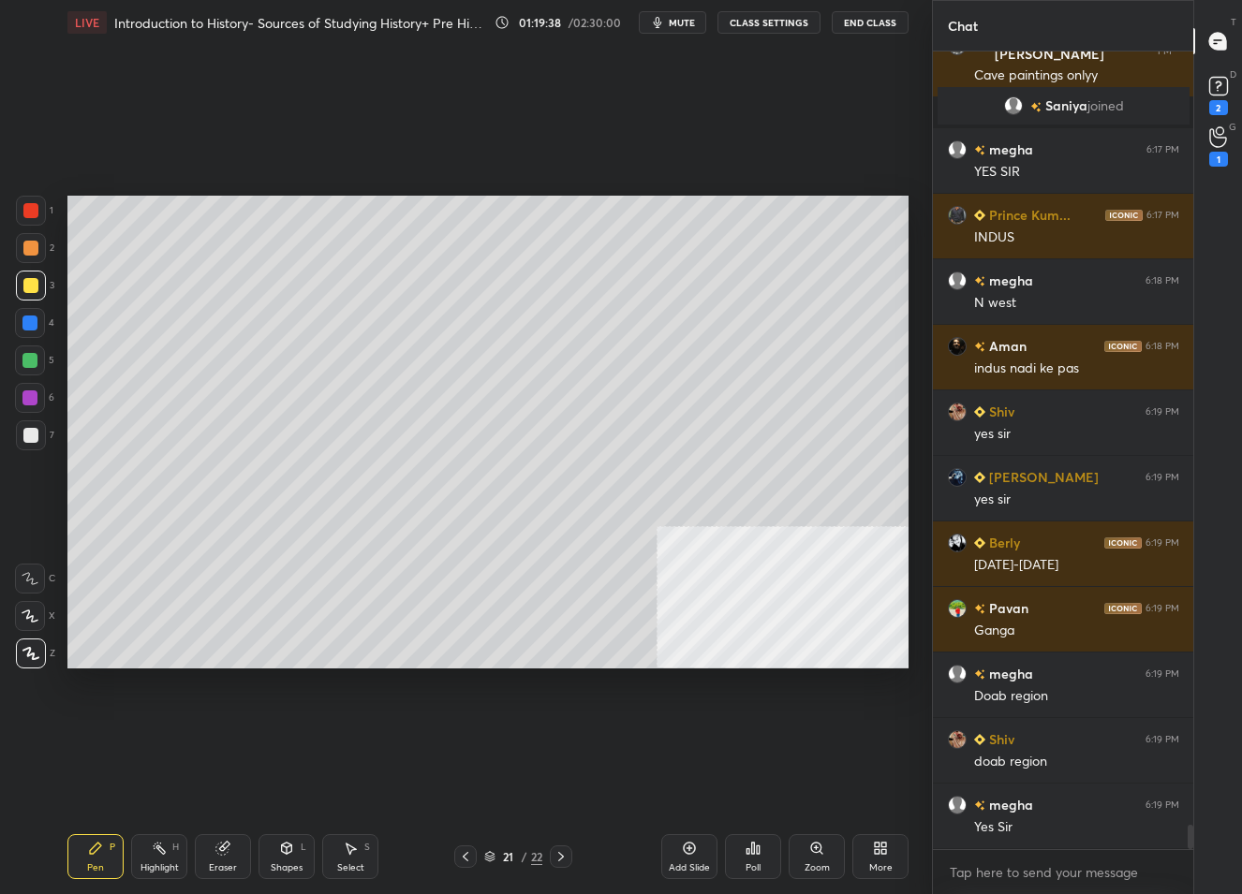
scroll to position [25343, 0]
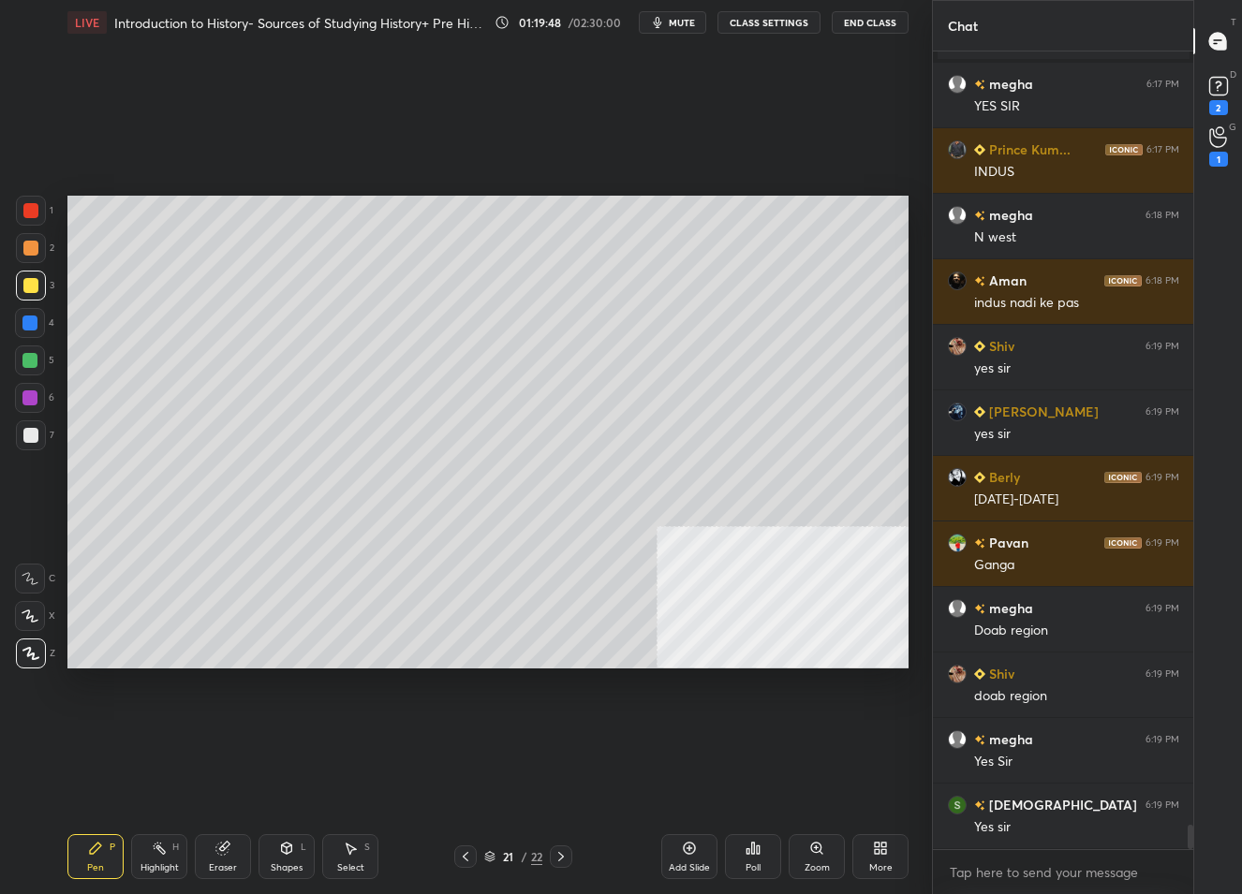
click at [689, 849] on icon at bounding box center [689, 848] width 15 height 15
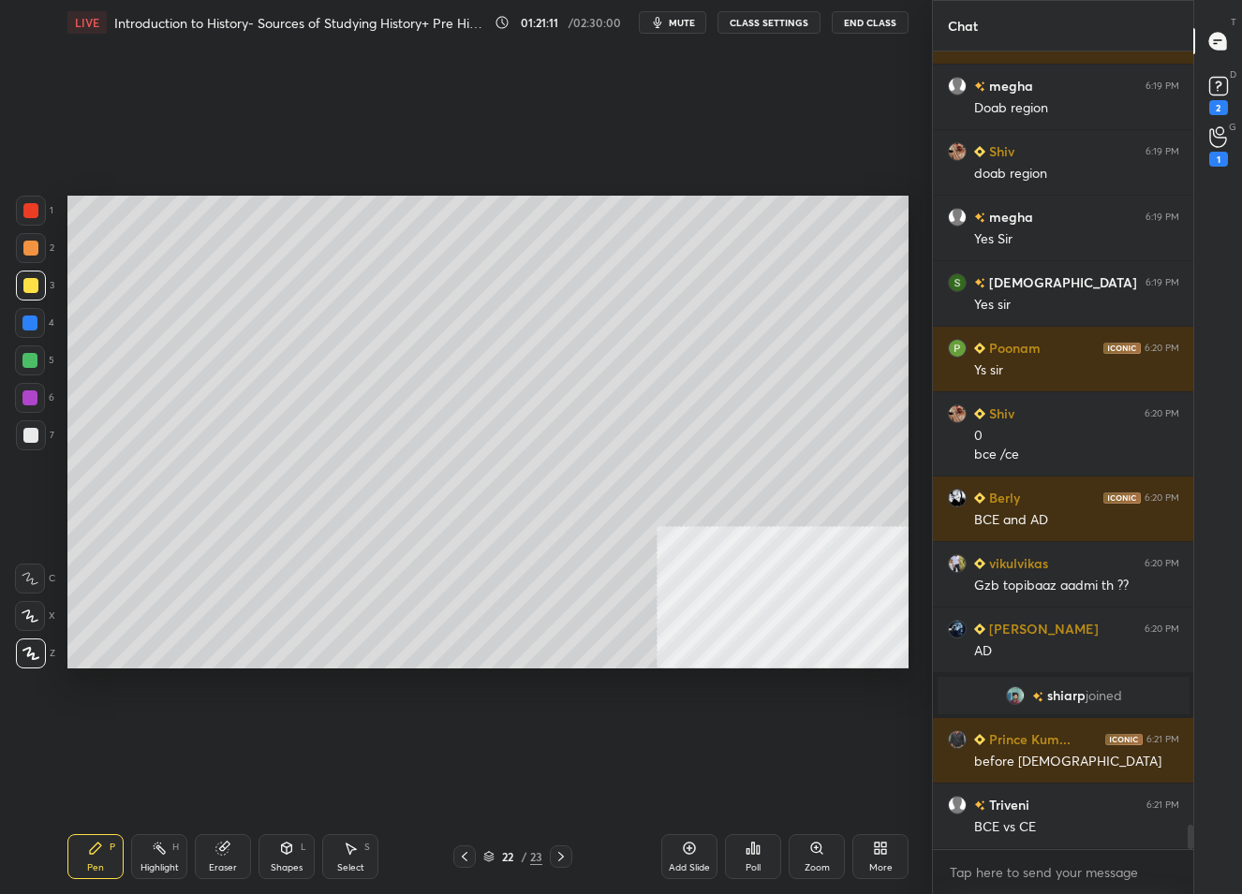
scroll to position [25655, 0]
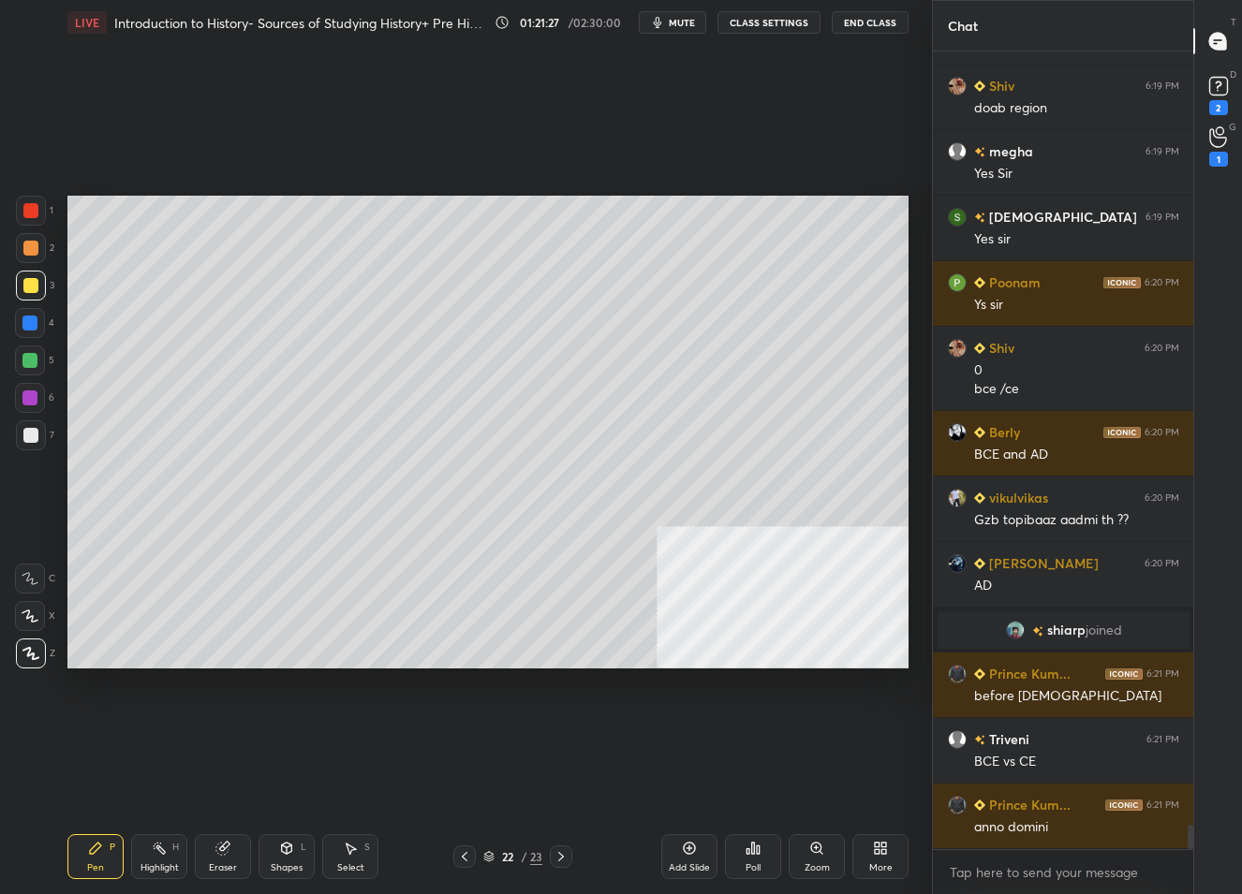
drag, startPoint x: 31, startPoint y: 433, endPoint x: 28, endPoint y: 421, distance: 12.5
click at [31, 430] on div at bounding box center [30, 435] width 15 height 15
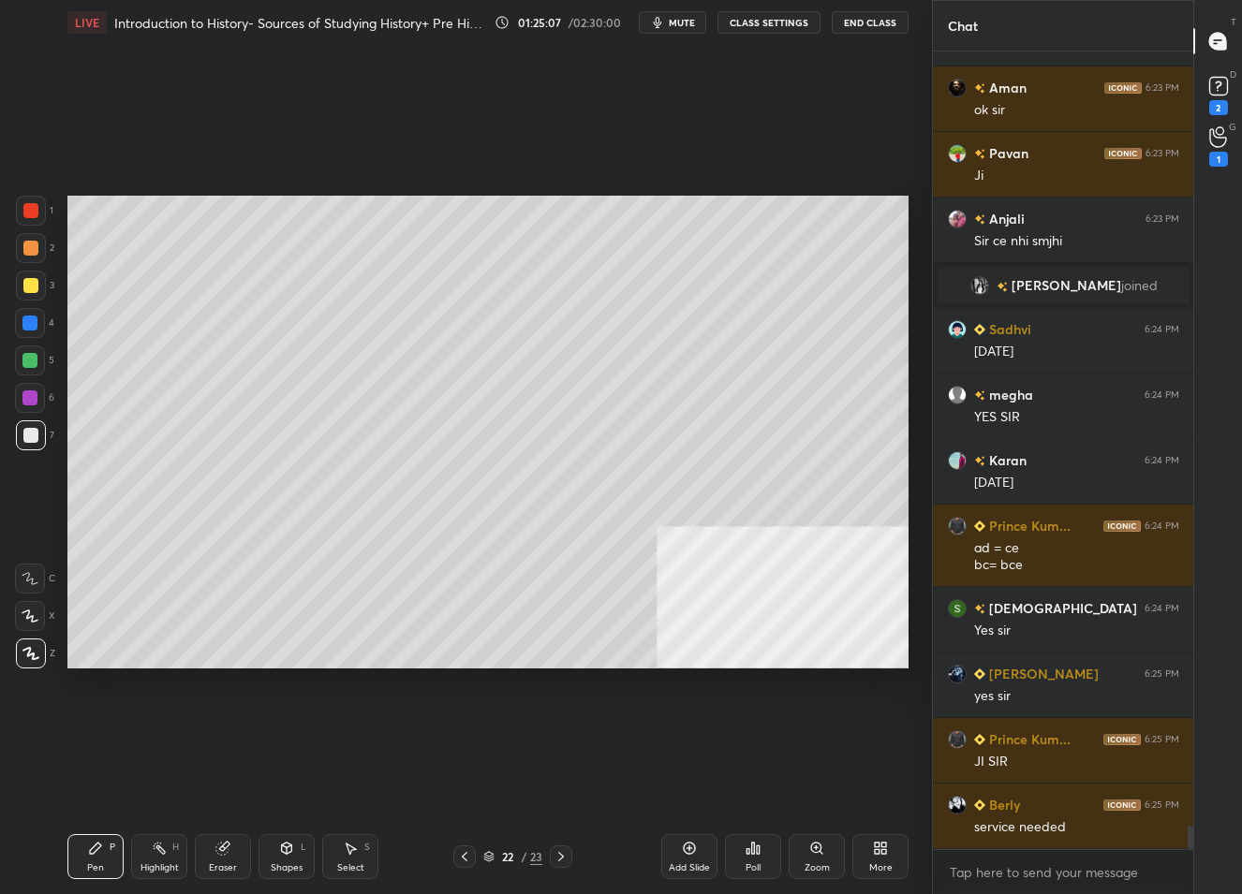
scroll to position [26759, 0]
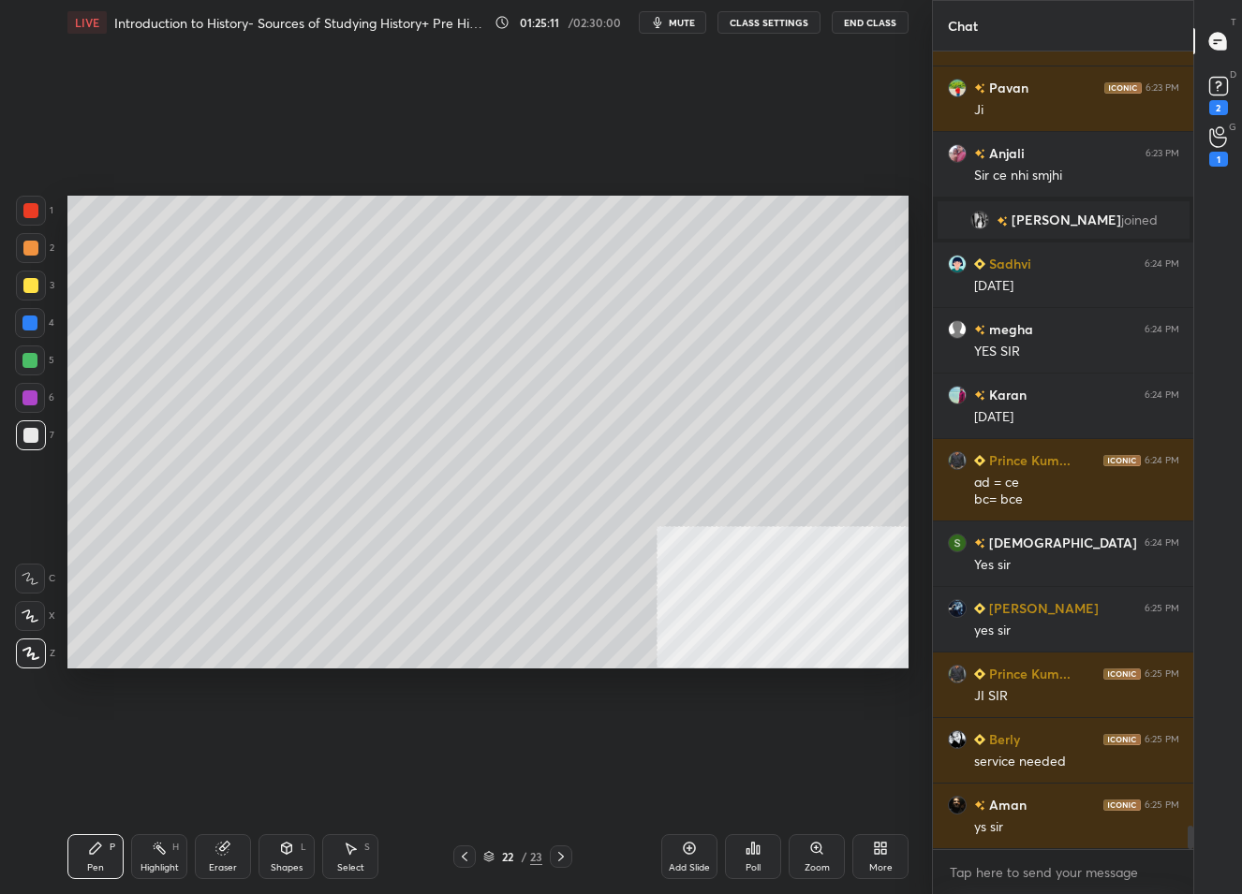
click at [697, 858] on div "Add Slide" at bounding box center [689, 857] width 56 height 45
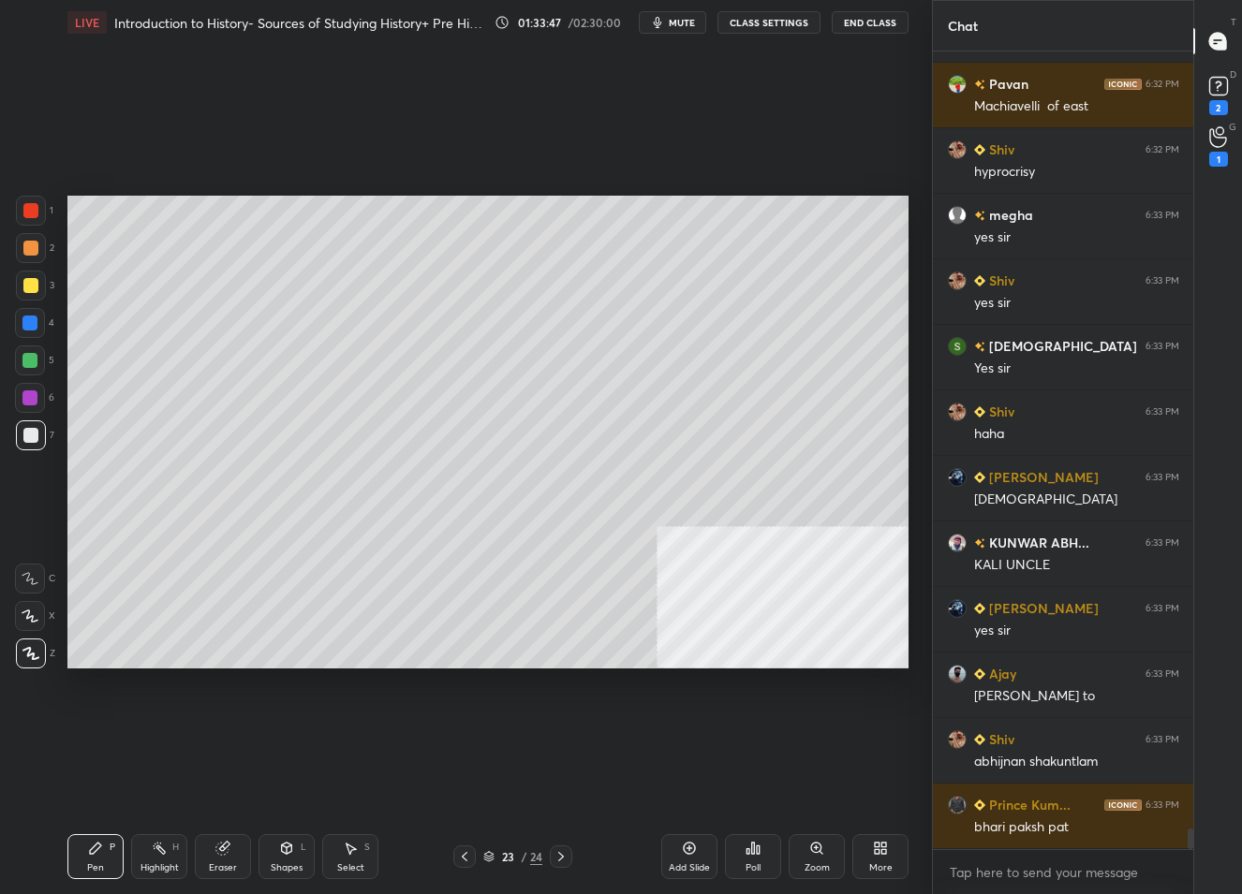
scroll to position [29889, 0]
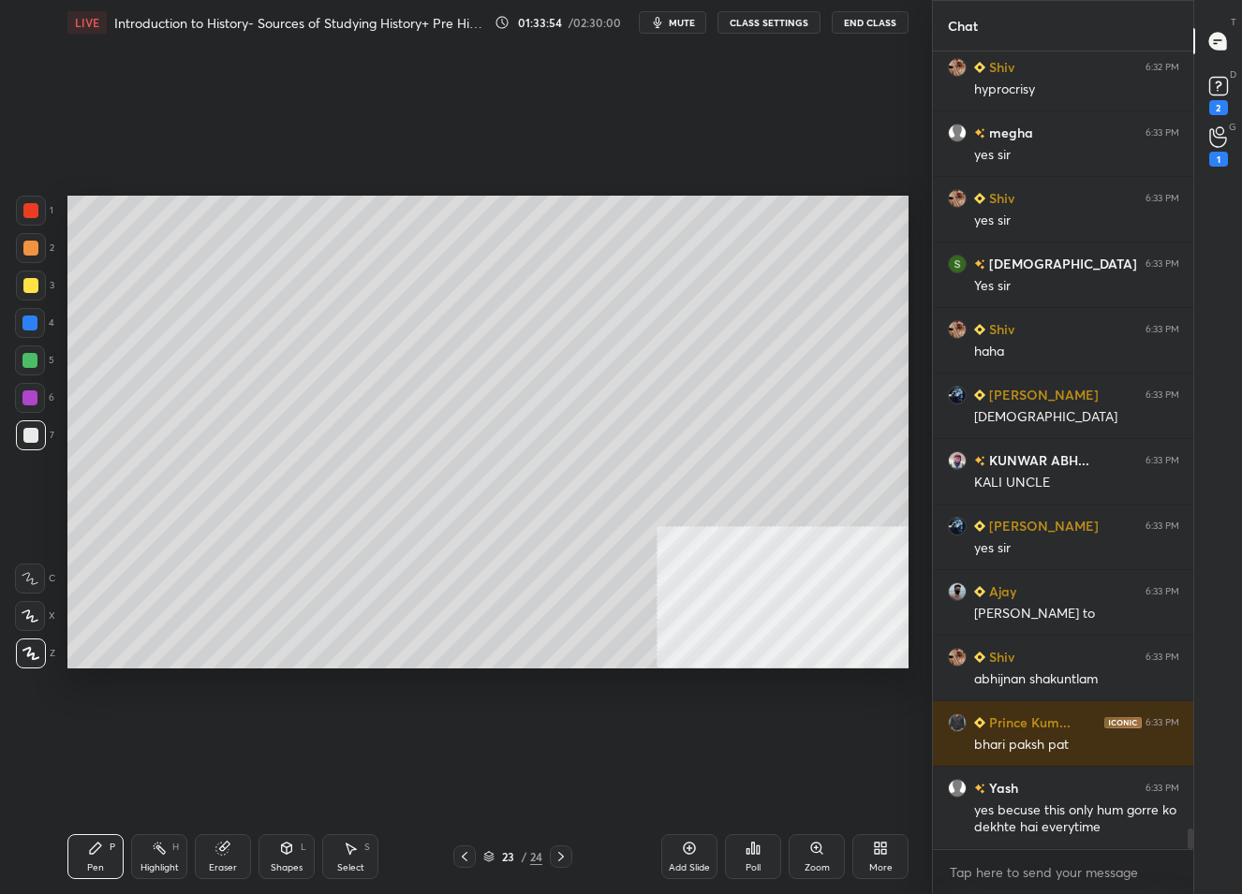
click at [465, 857] on icon at bounding box center [464, 856] width 15 height 15
click at [465, 856] on icon at bounding box center [464, 856] width 15 height 15
drag, startPoint x: 460, startPoint y: 854, endPoint x: 459, endPoint y: 833, distance: 21.6
click at [459, 853] on icon at bounding box center [464, 856] width 15 height 15
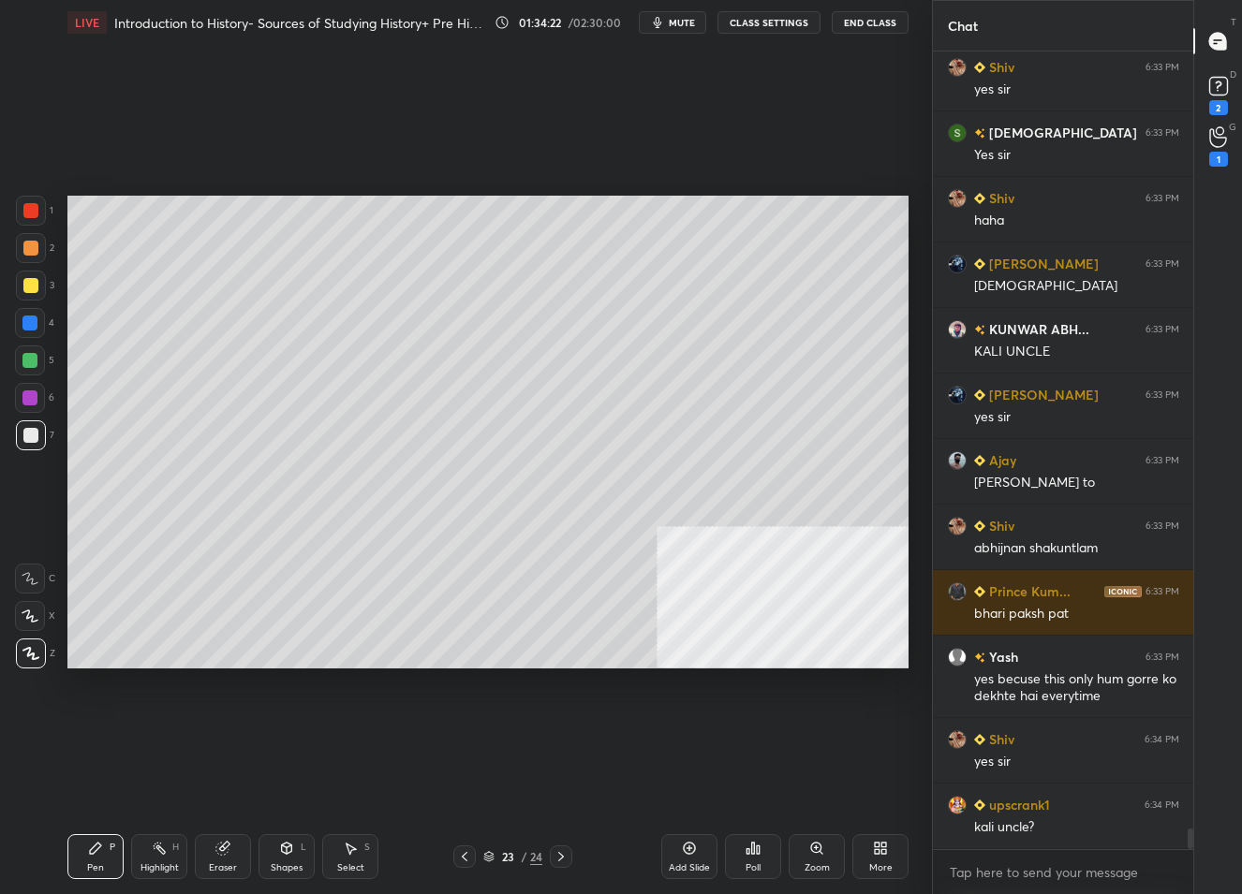
scroll to position [30085, 0]
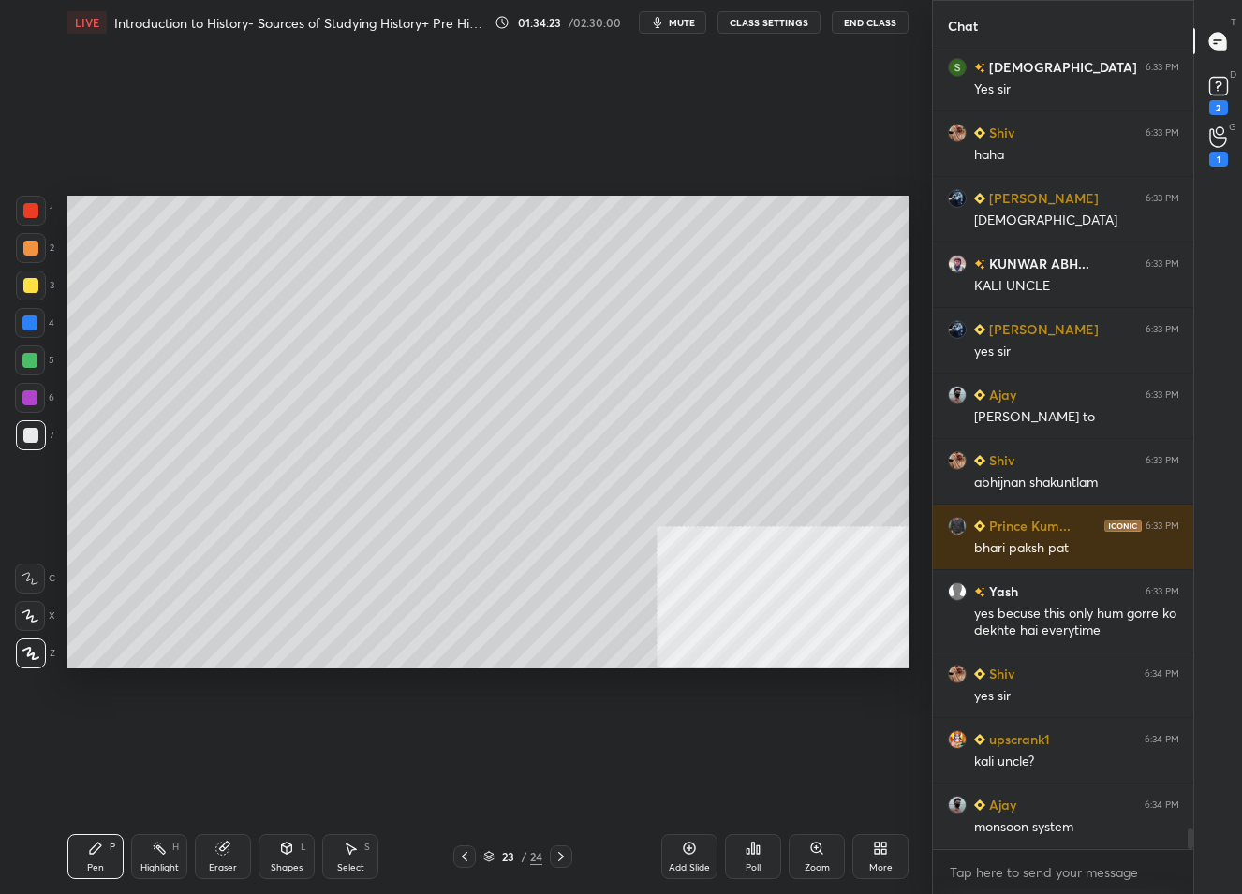
drag, startPoint x: 695, startPoint y: 855, endPoint x: 695, endPoint y: 845, distance: 10.3
click at [696, 855] on div "Add Slide" at bounding box center [689, 857] width 56 height 45
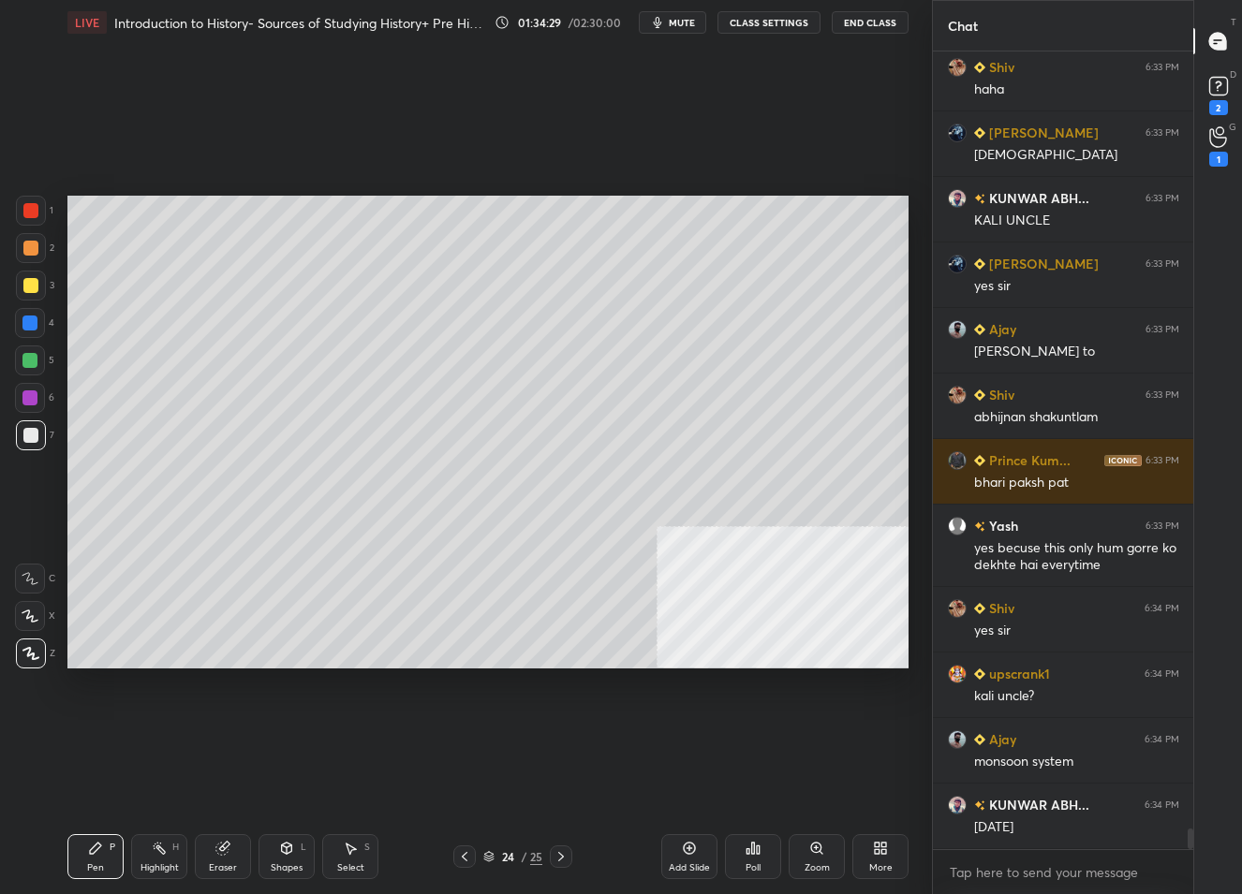
click at [303, 843] on div "L" at bounding box center [304, 847] width 6 height 9
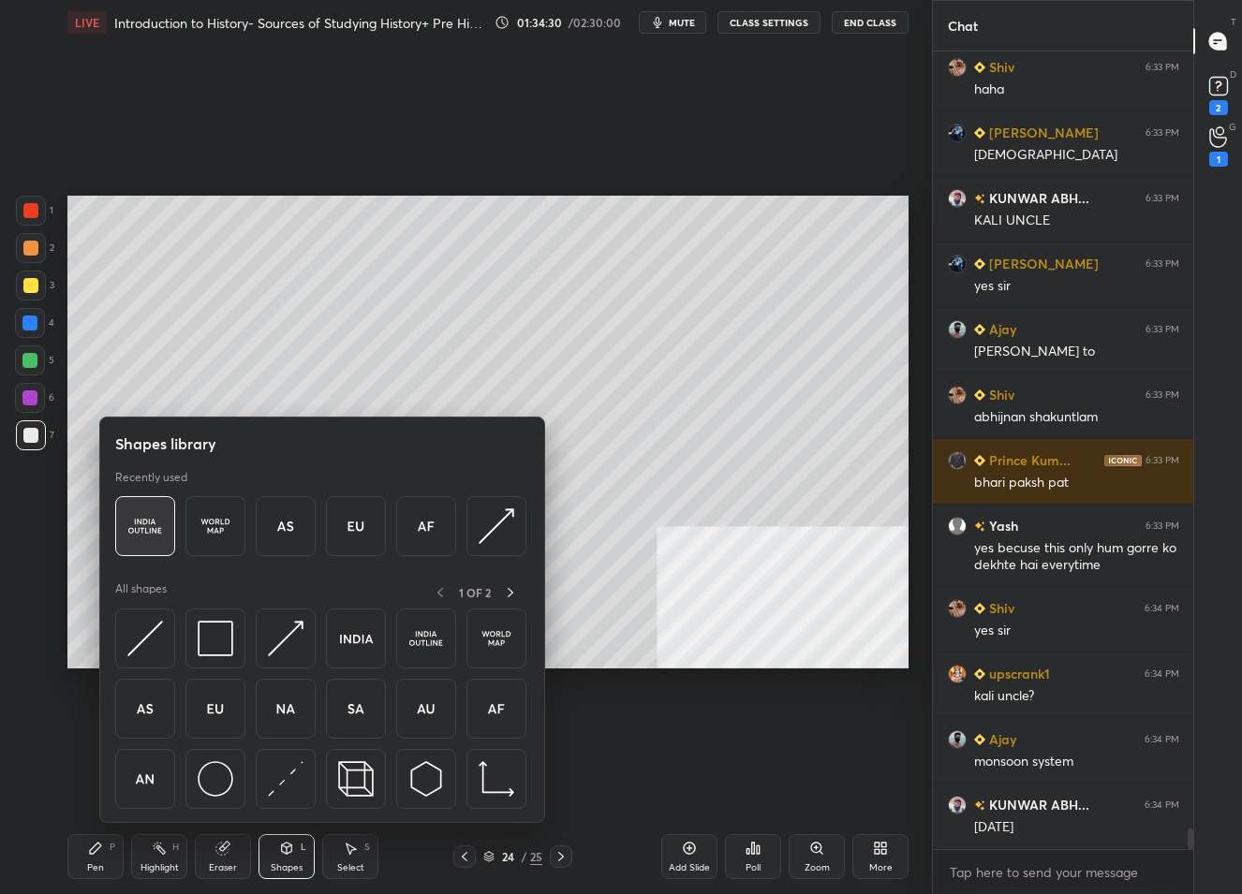
click at [144, 529] on img at bounding box center [145, 527] width 36 height 36
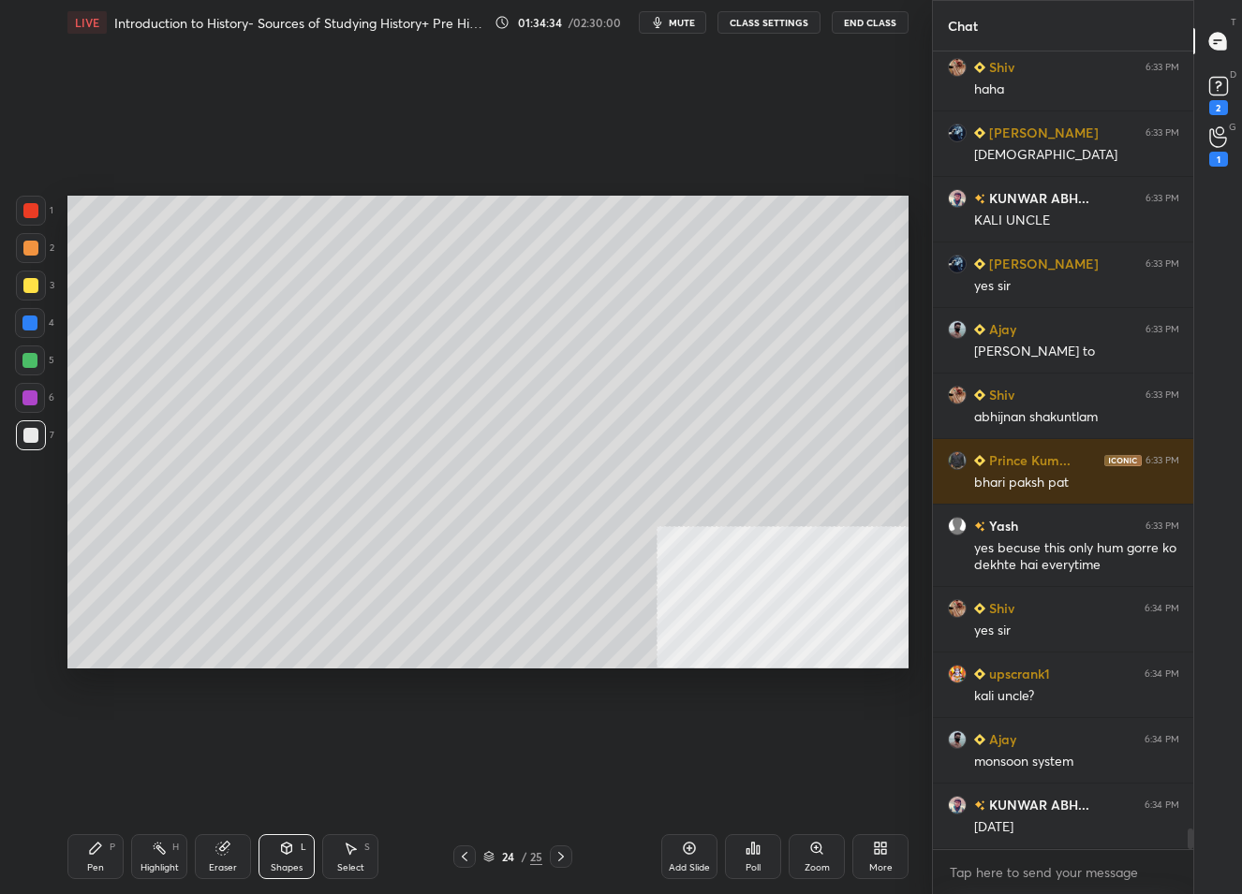
drag, startPoint x: 102, startPoint y: 857, endPoint x: 105, endPoint y: 840, distance: 17.1
click at [103, 854] on div "Pen P" at bounding box center [95, 857] width 56 height 45
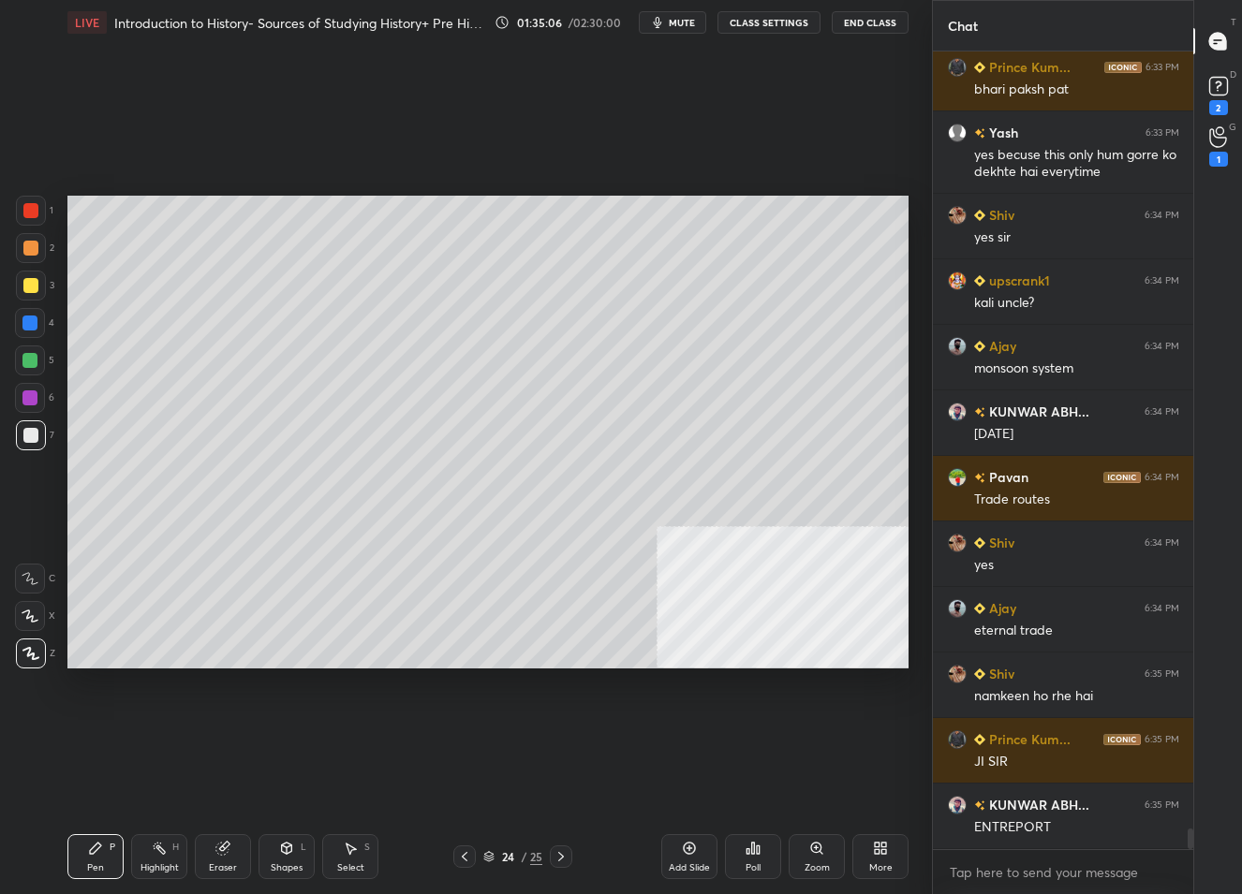
scroll to position [30610, 0]
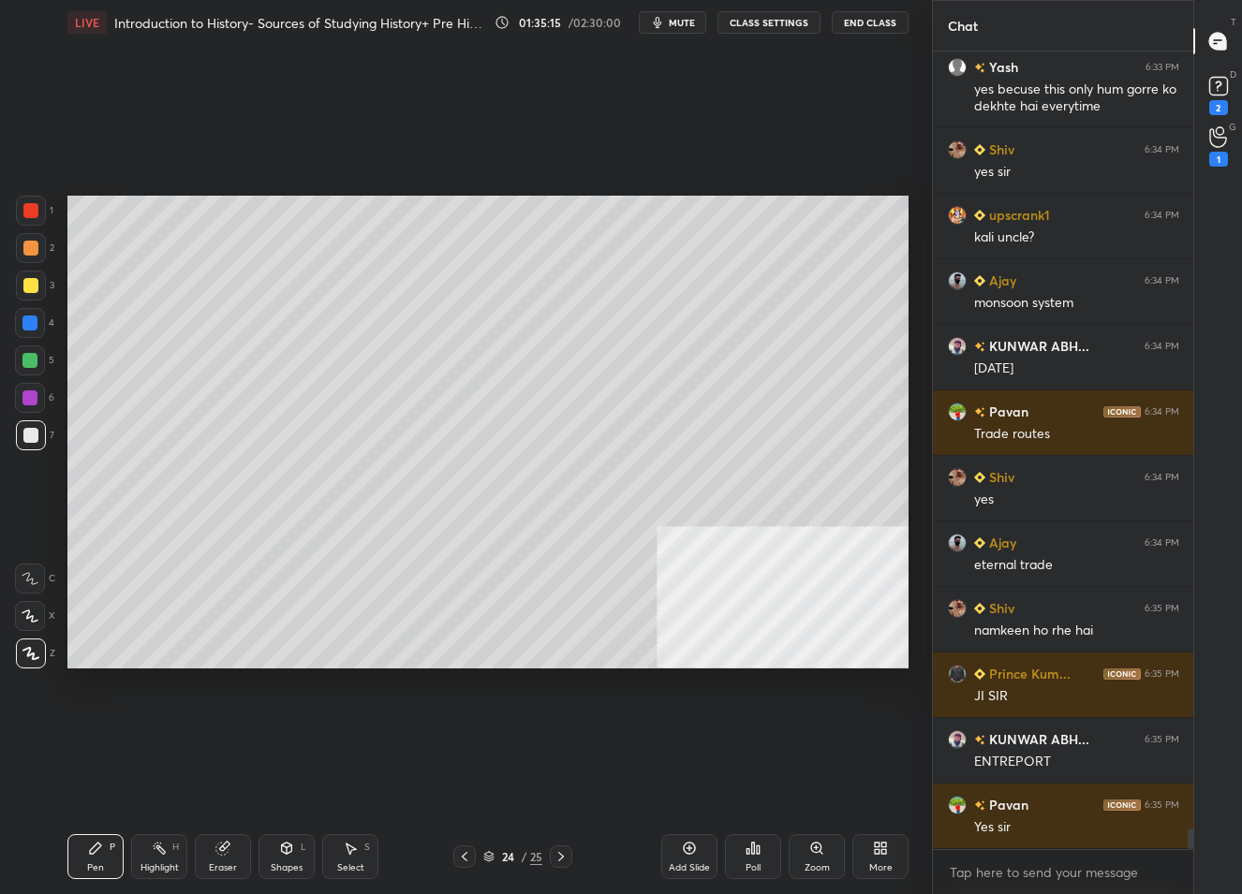
click at [687, 849] on icon at bounding box center [689, 848] width 15 height 15
drag, startPoint x: 284, startPoint y: 860, endPoint x: 289, endPoint y: 824, distance: 36.0
click at [286, 860] on div "Shapes L" at bounding box center [287, 857] width 56 height 45
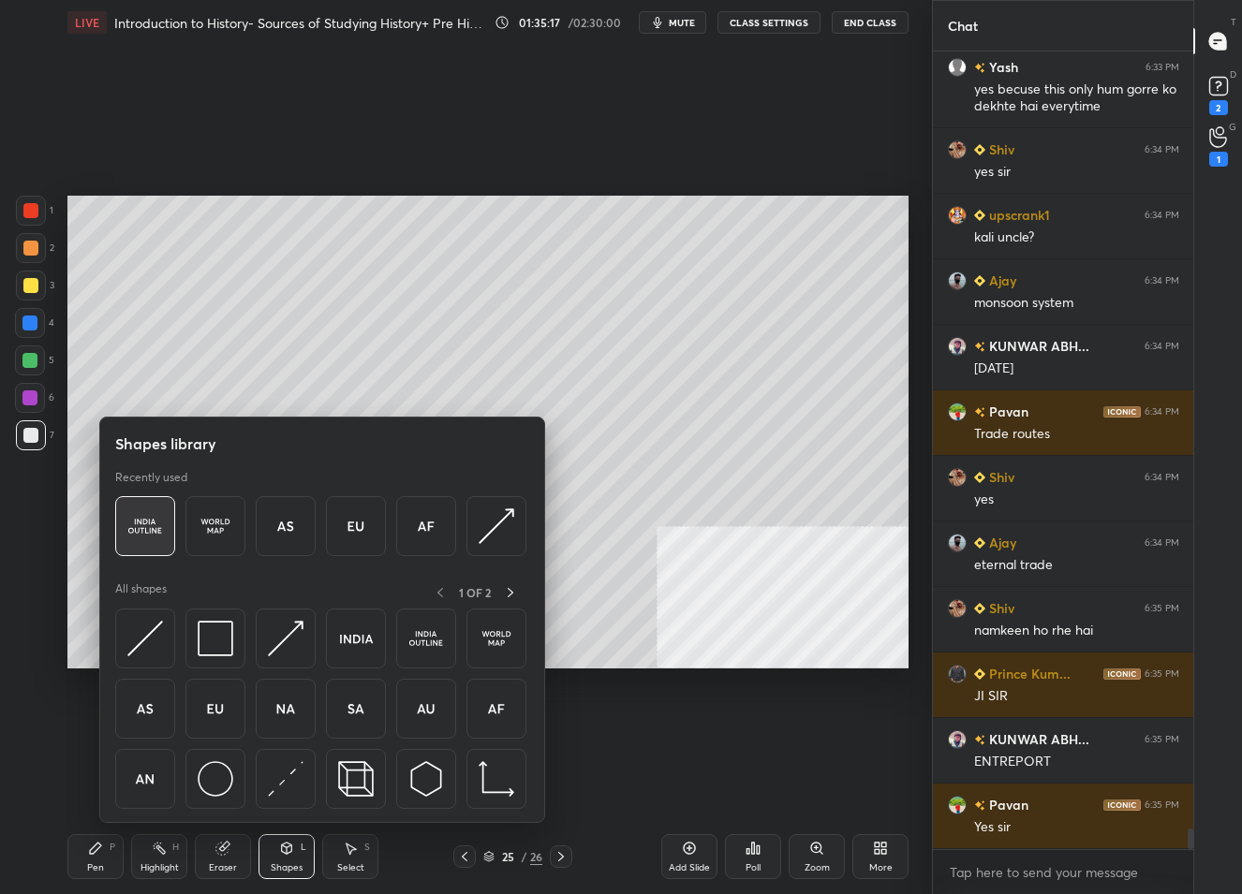
click at [140, 530] on img at bounding box center [145, 527] width 36 height 36
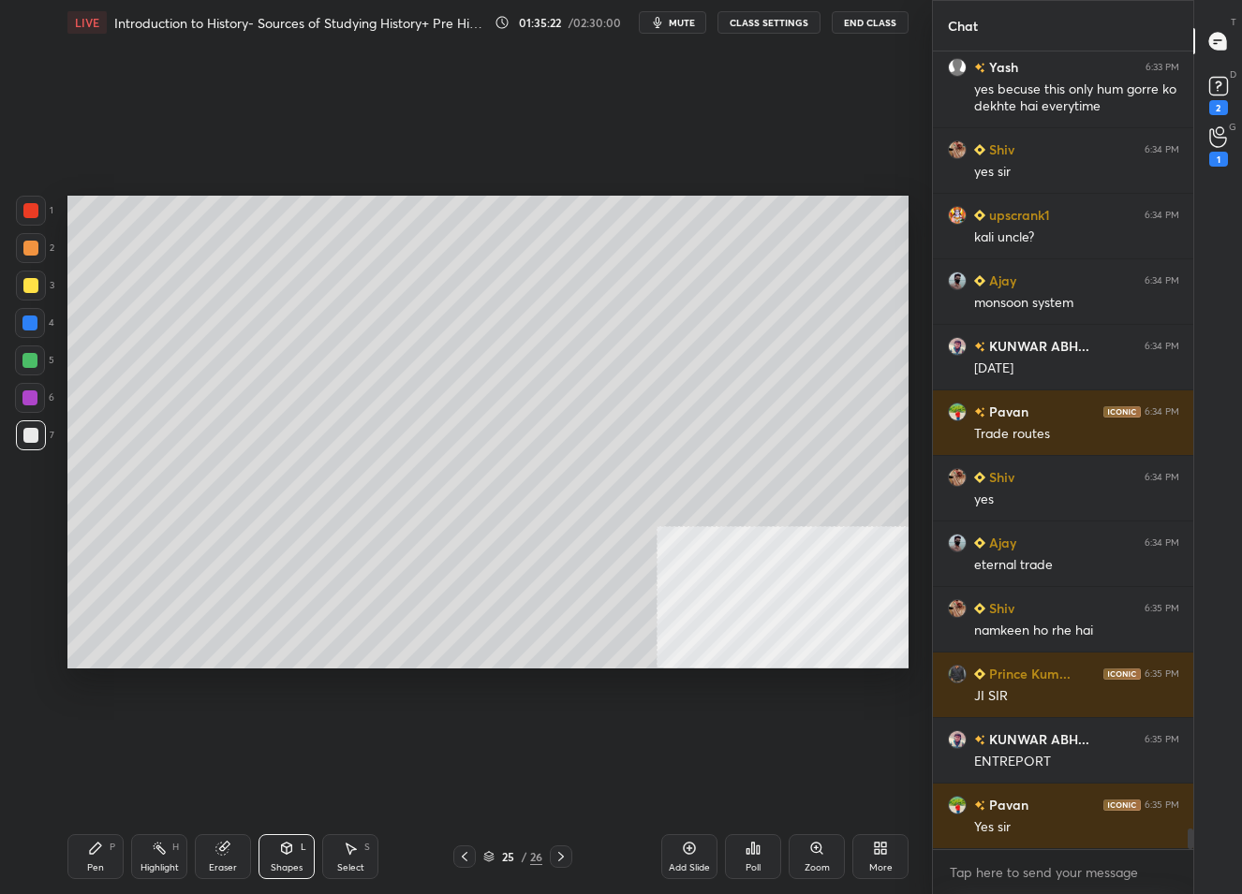
click at [111, 866] on div "Pen P" at bounding box center [95, 857] width 56 height 45
click at [39, 284] on div at bounding box center [31, 286] width 30 height 30
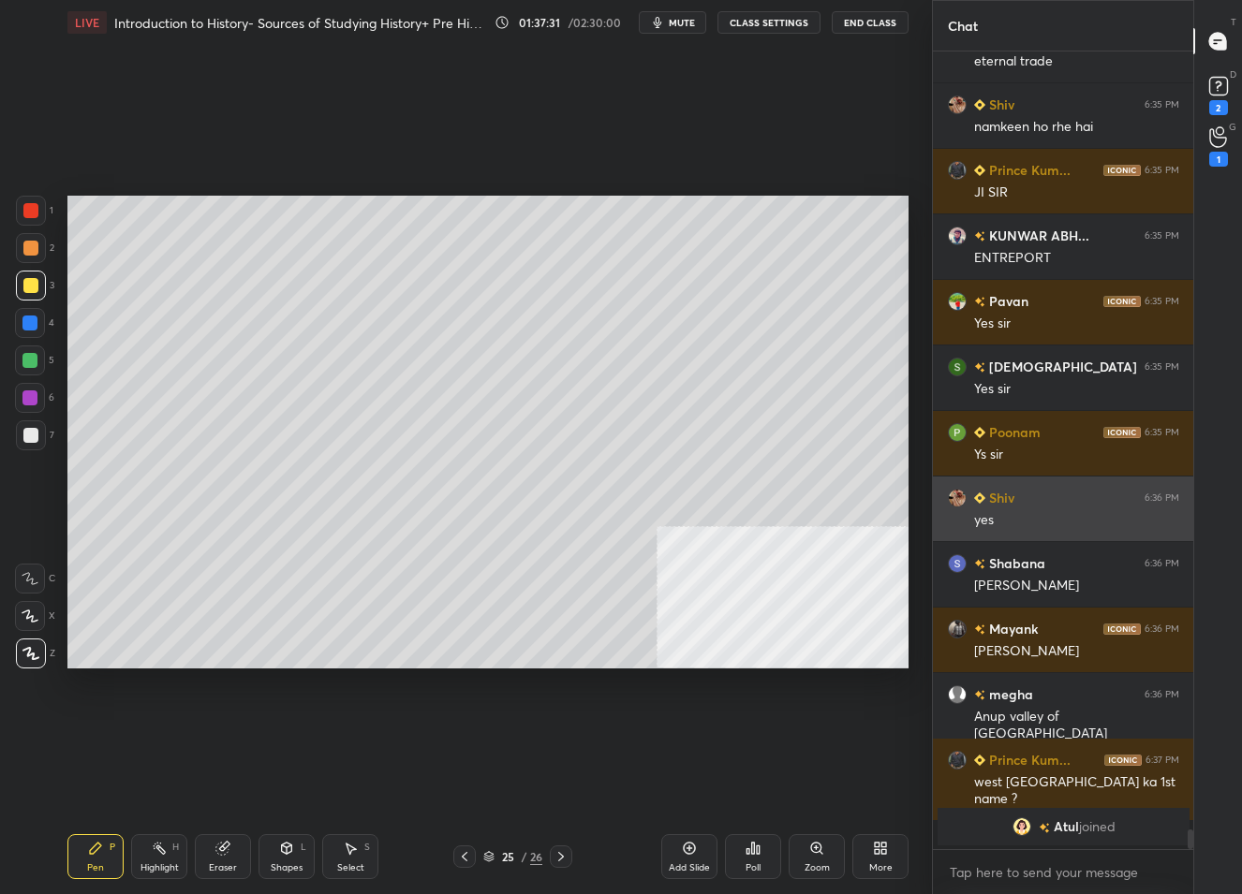
scroll to position [30546, 0]
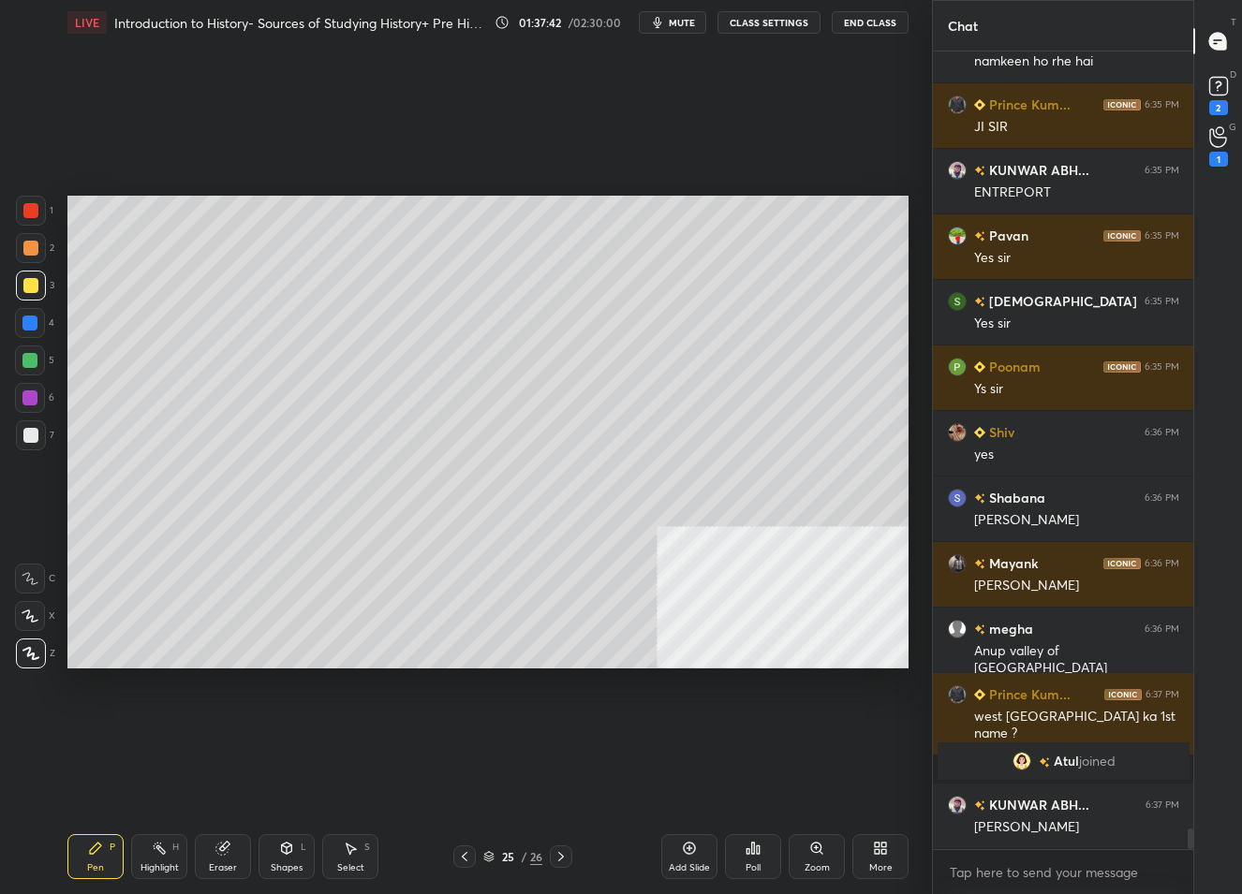
click at [502, 857] on div "25" at bounding box center [507, 856] width 19 height 11
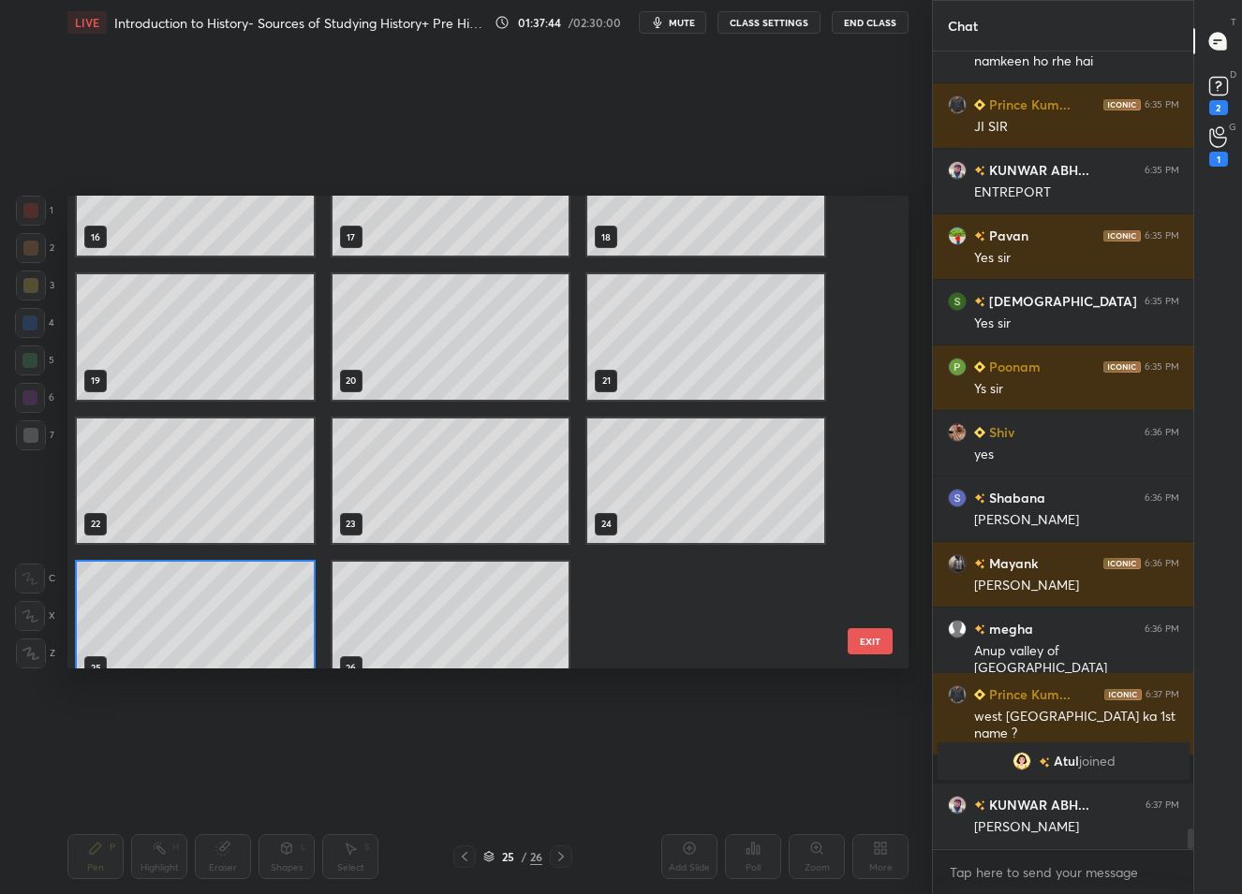
scroll to position [820, 0]
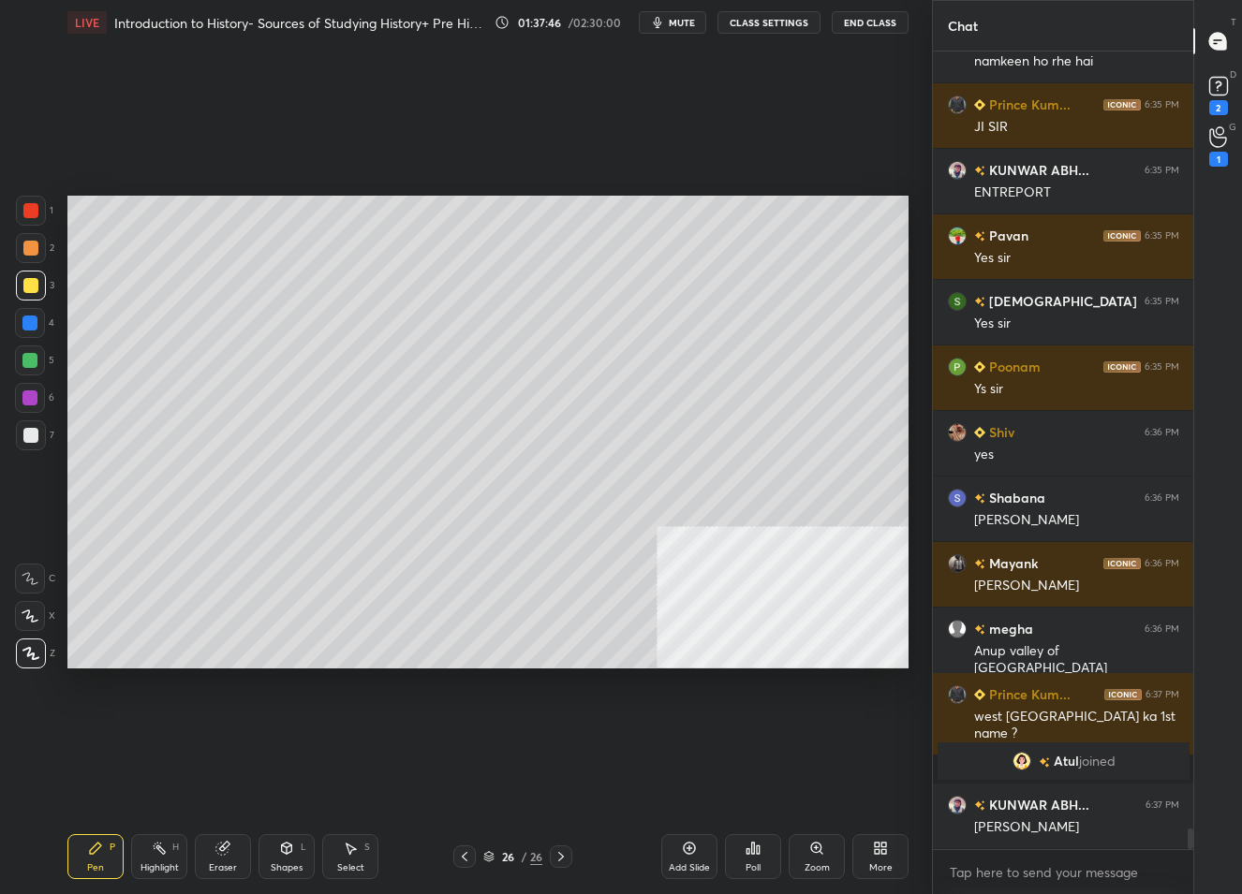
click at [698, 860] on div "Add Slide" at bounding box center [689, 857] width 56 height 45
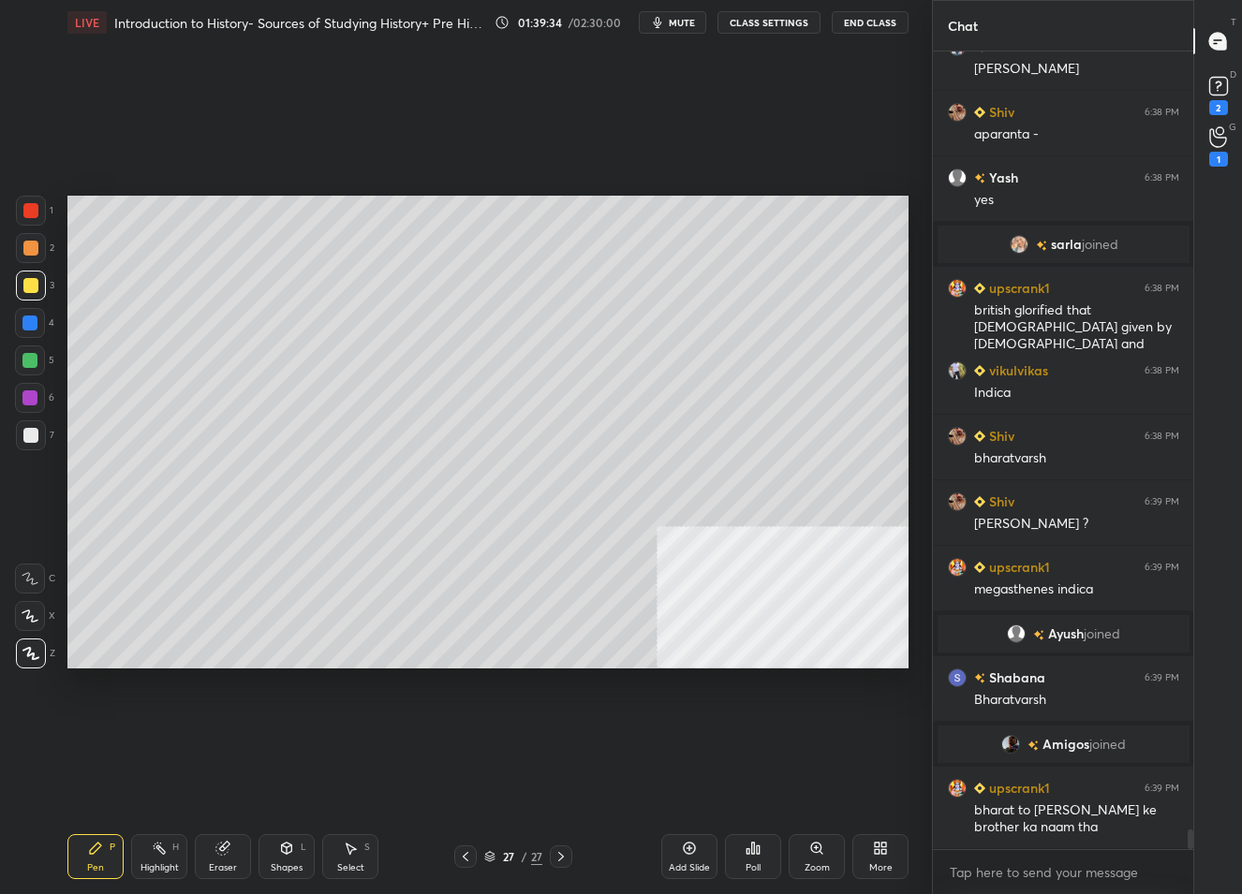
scroll to position [31146, 0]
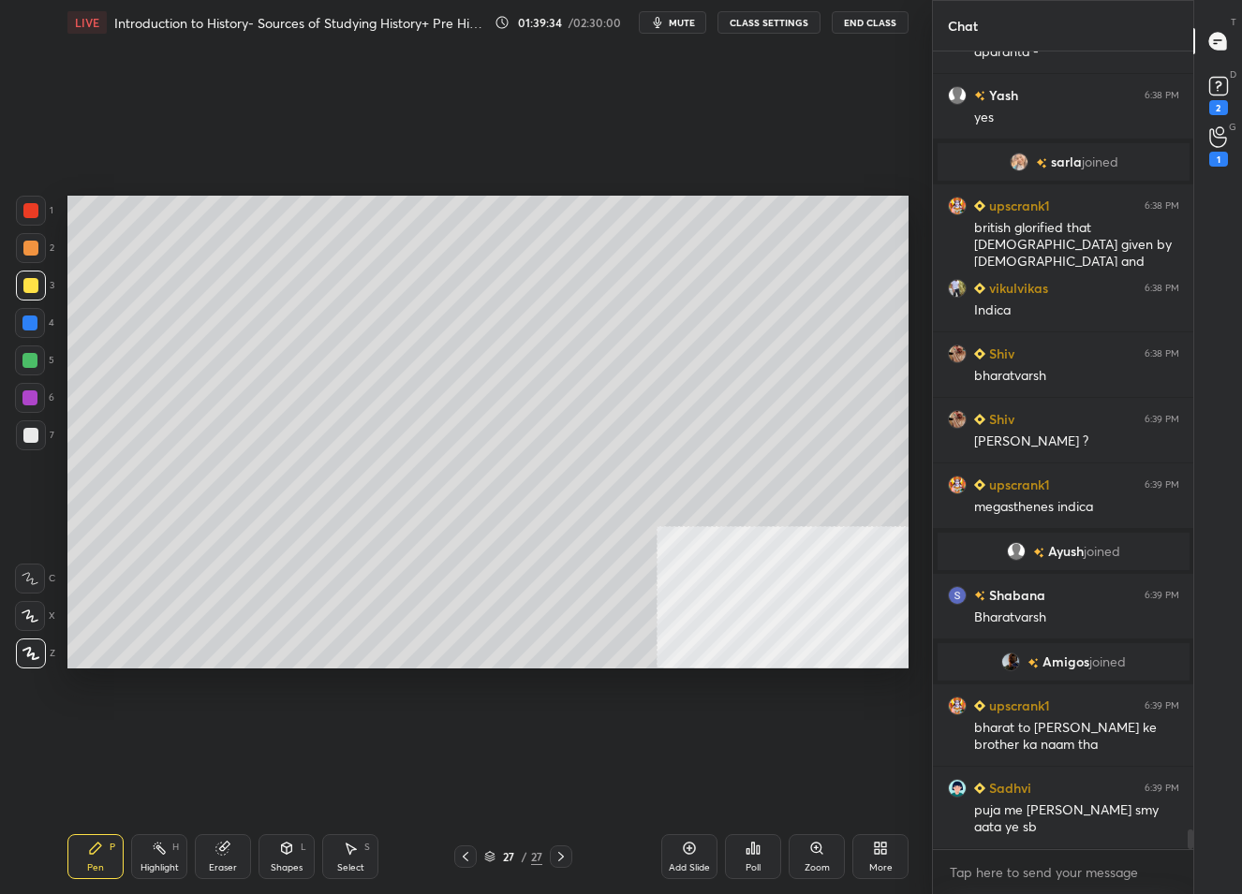
click at [286, 865] on div "Shapes" at bounding box center [287, 868] width 32 height 9
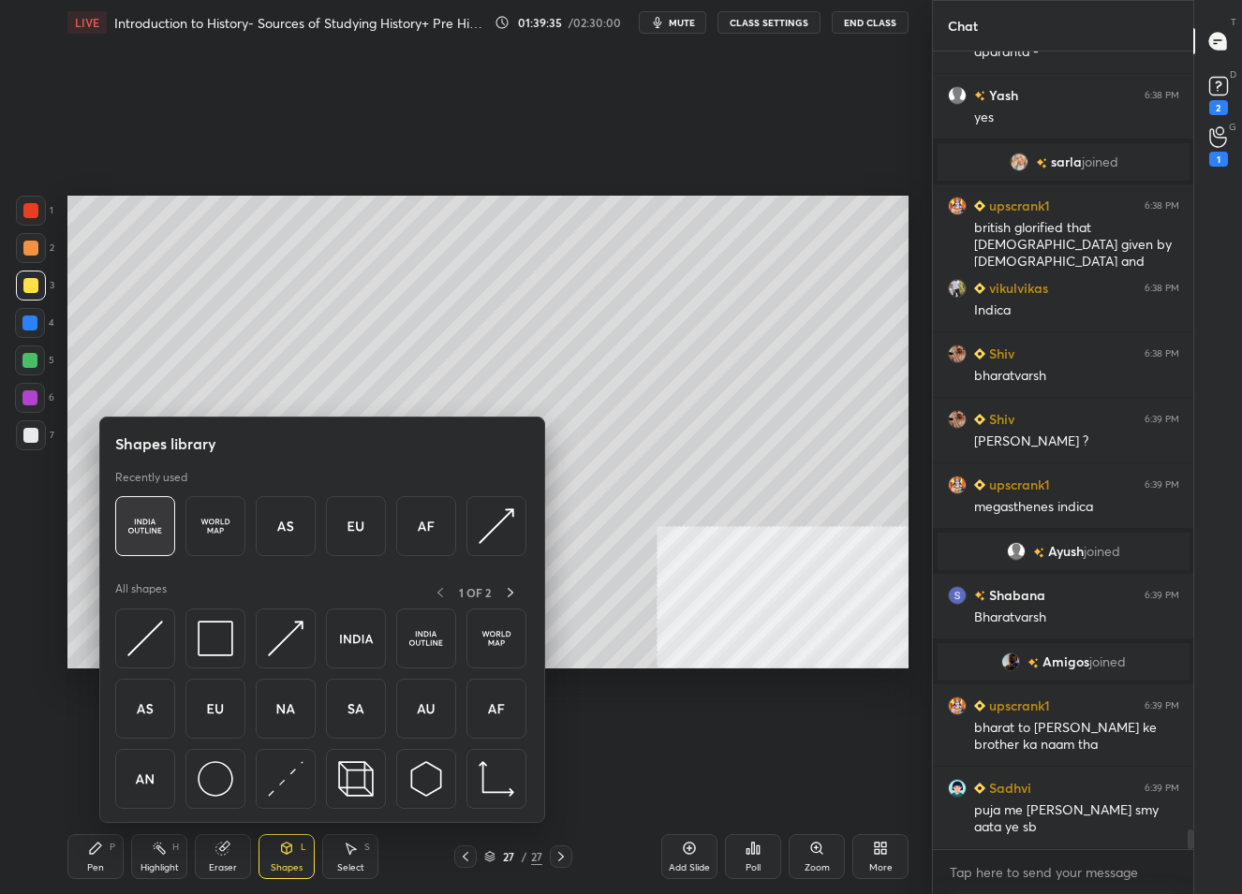
click at [136, 516] on img at bounding box center [145, 527] width 36 height 36
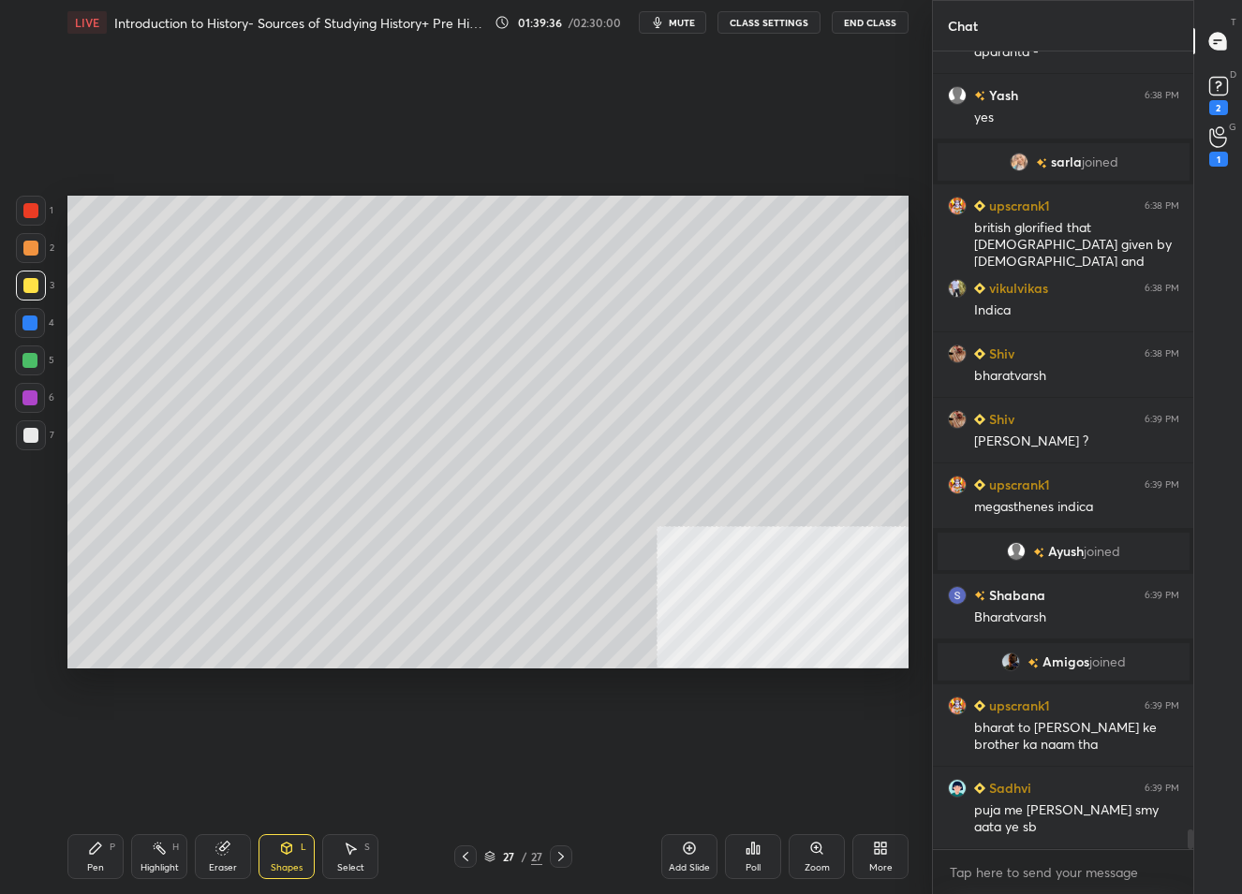
scroll to position [31211, 0]
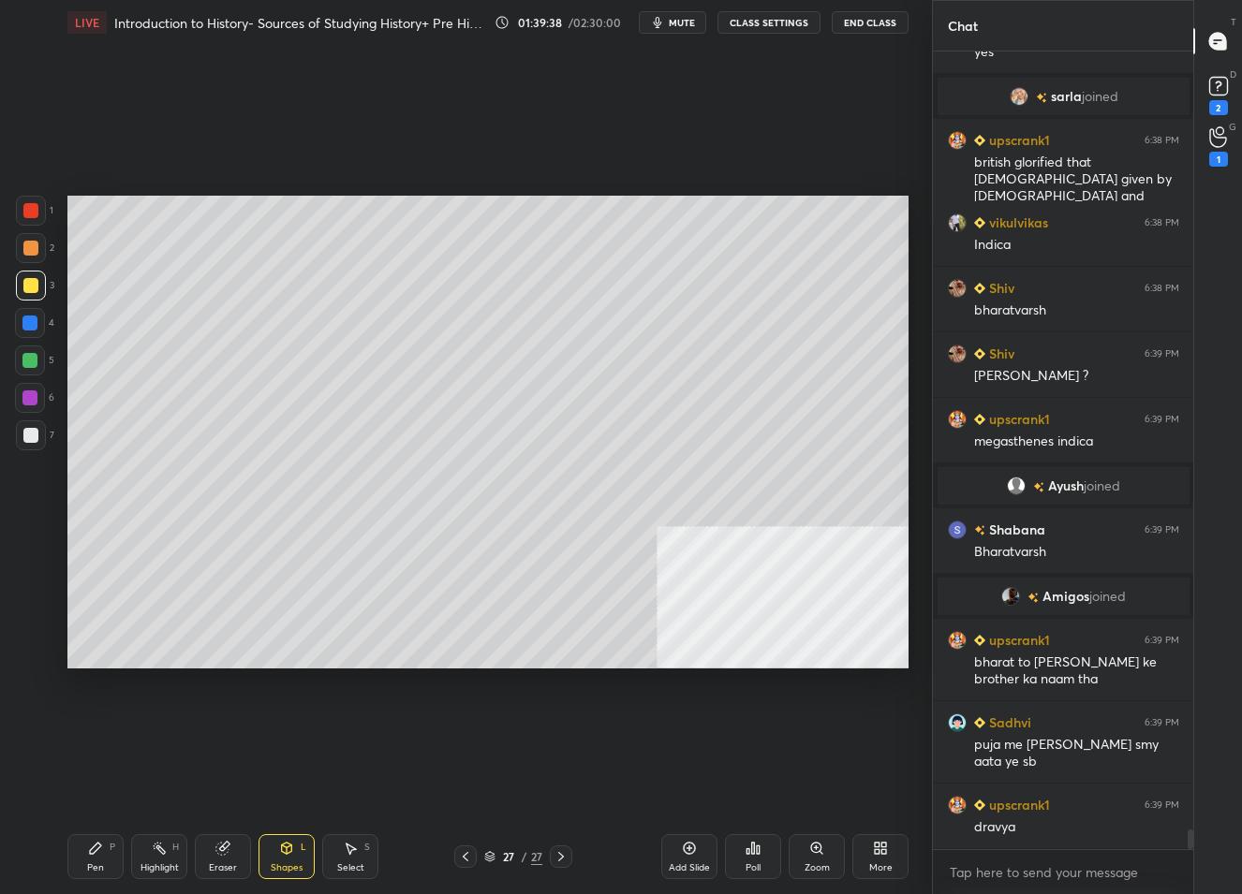
click at [79, 855] on div "Pen P" at bounding box center [95, 857] width 56 height 45
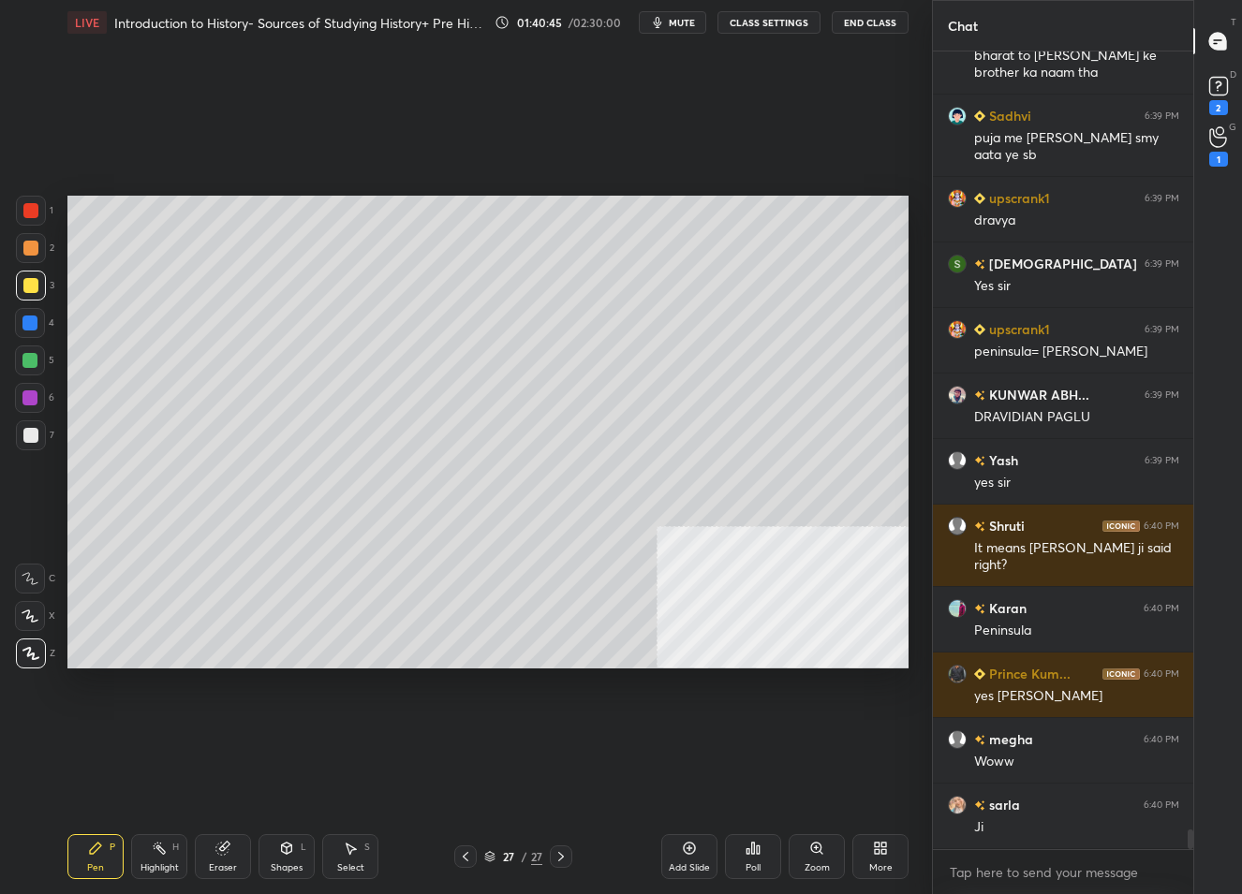
scroll to position [31884, 0]
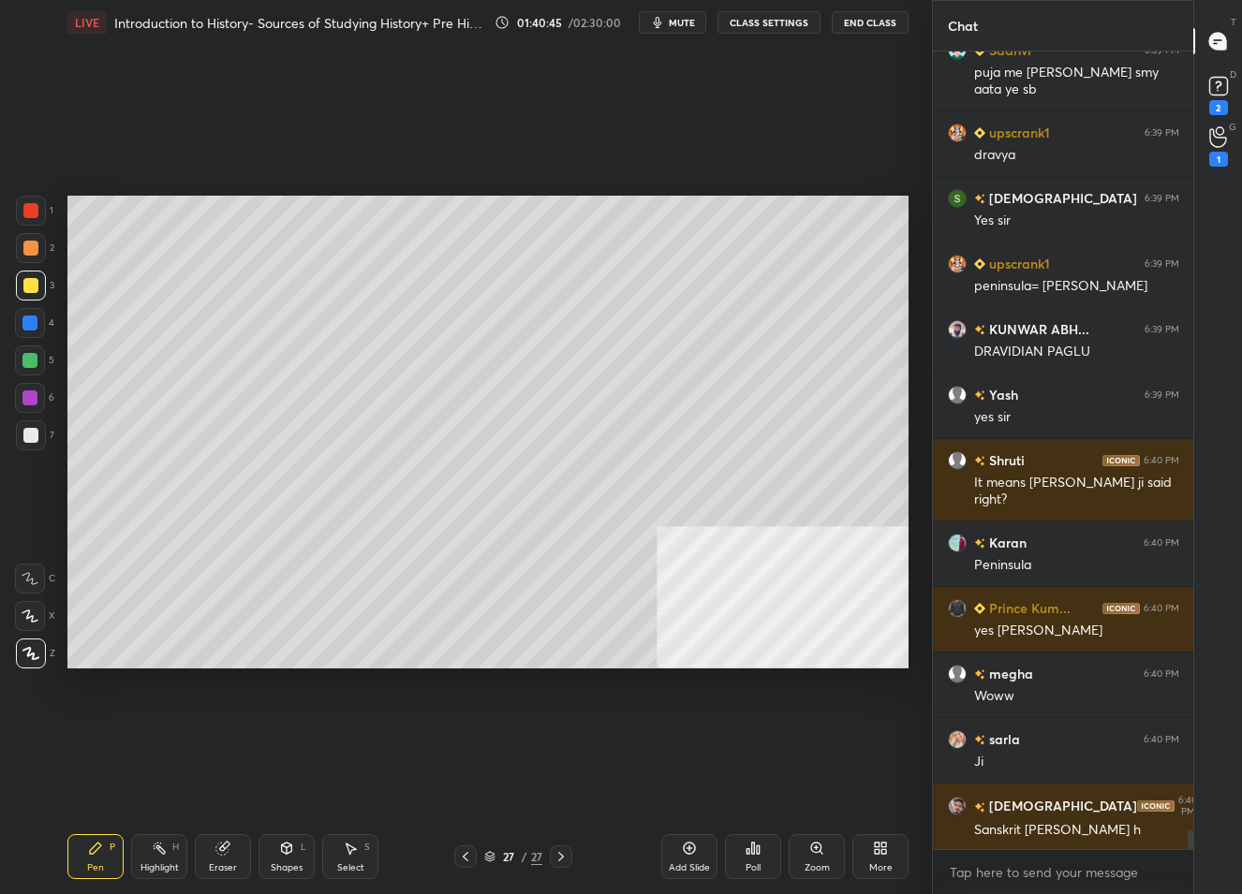
click at [696, 861] on div "Add Slide" at bounding box center [689, 857] width 56 height 45
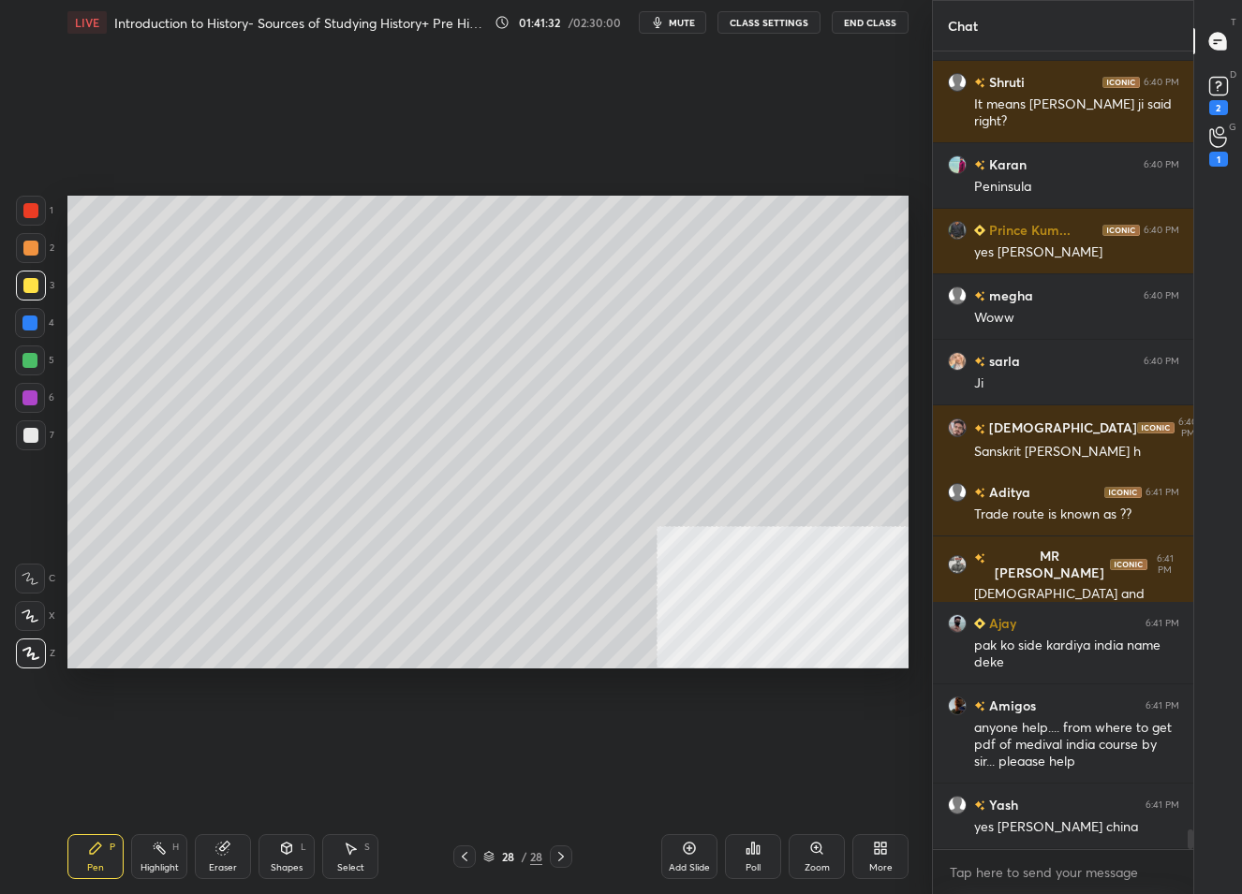
scroll to position [32084, 0]
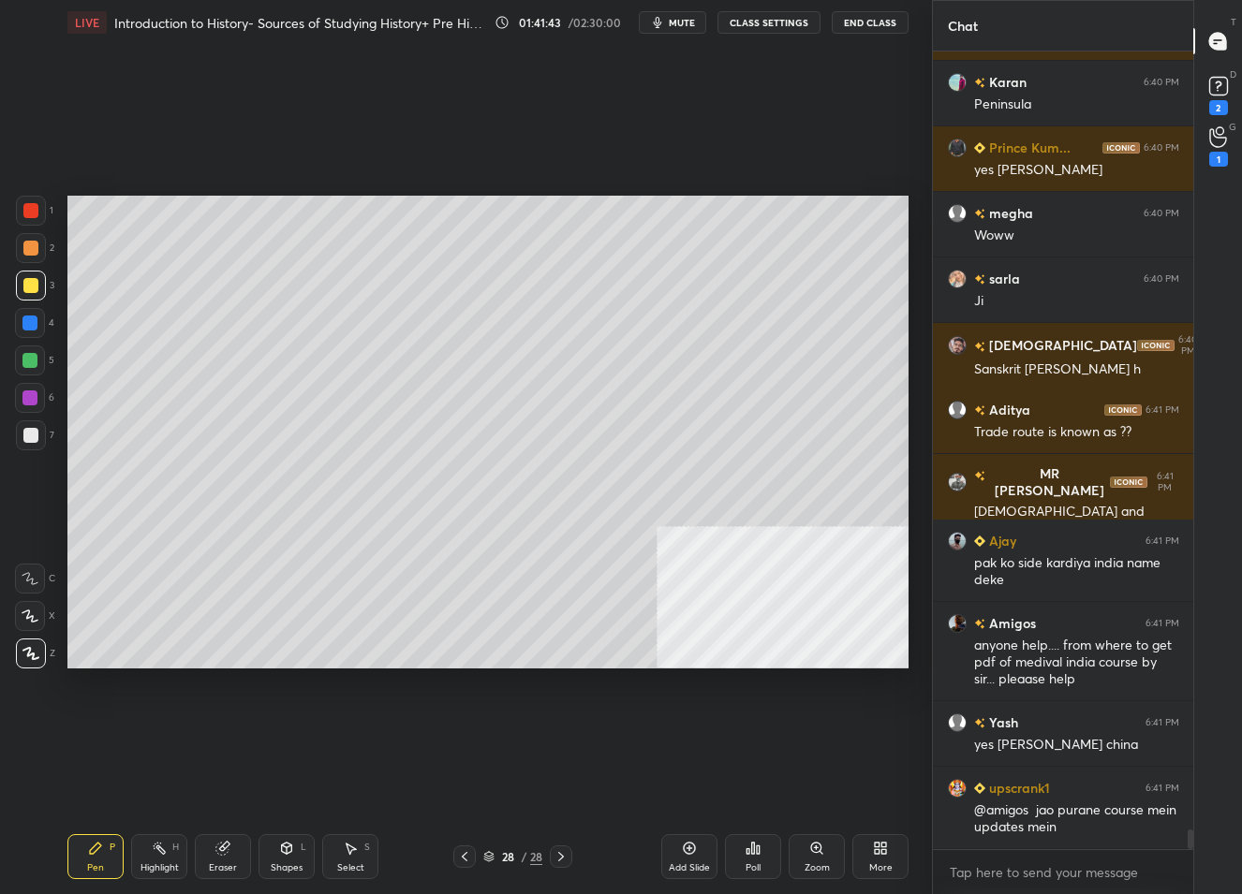
click at [281, 841] on icon at bounding box center [286, 848] width 15 height 15
click at [78, 845] on div "Pen P" at bounding box center [95, 857] width 56 height 45
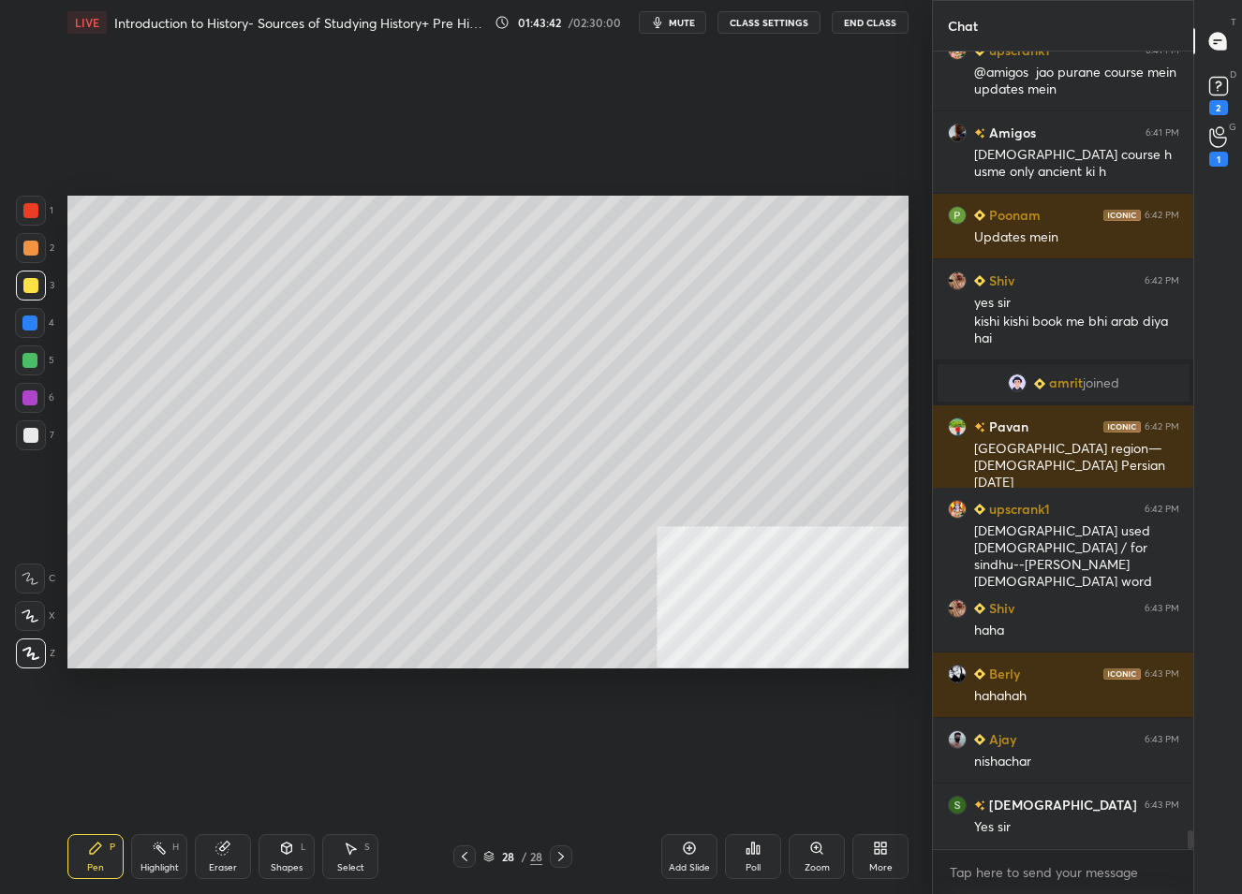
scroll to position [32744, 0]
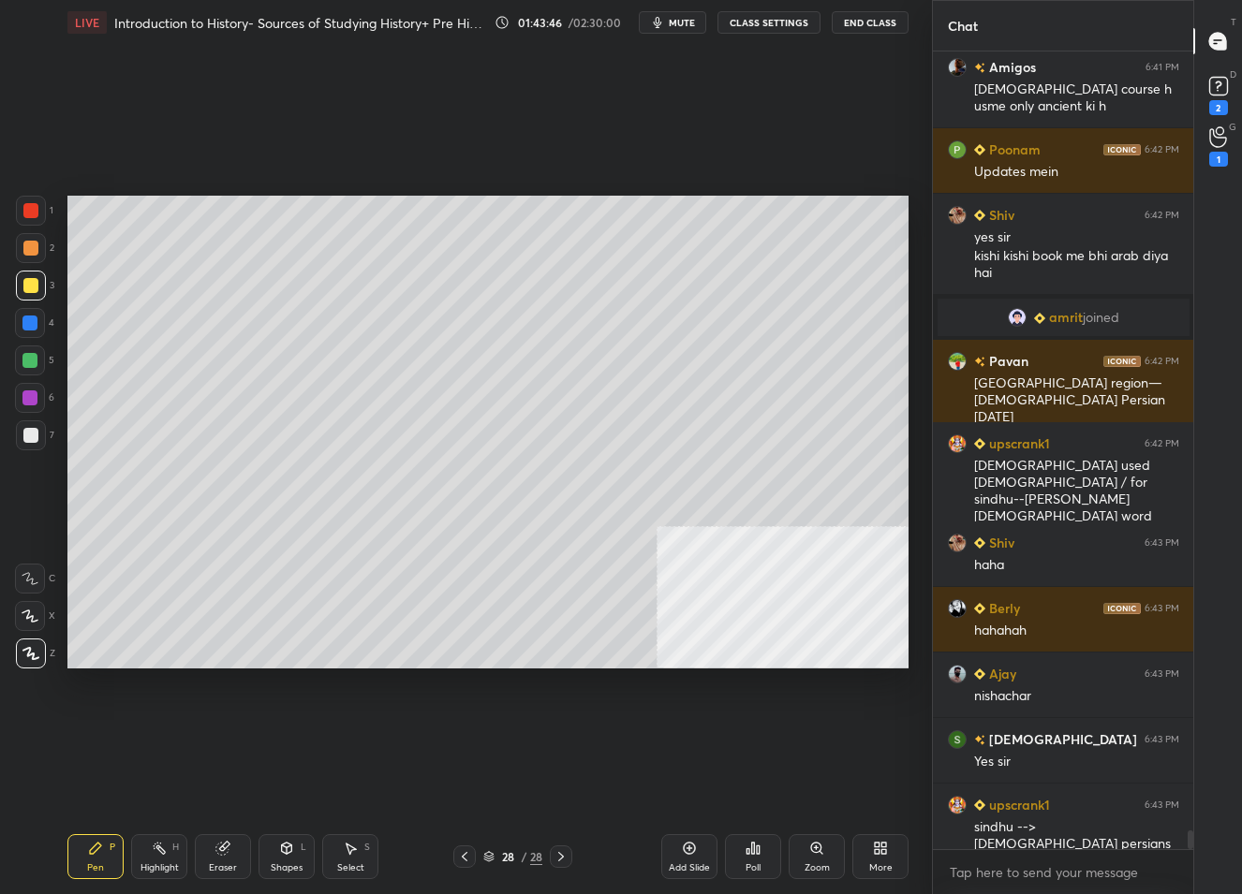
click at [670, 864] on div "Add Slide" at bounding box center [689, 868] width 41 height 9
click at [291, 861] on div "Shapes L" at bounding box center [287, 857] width 56 height 45
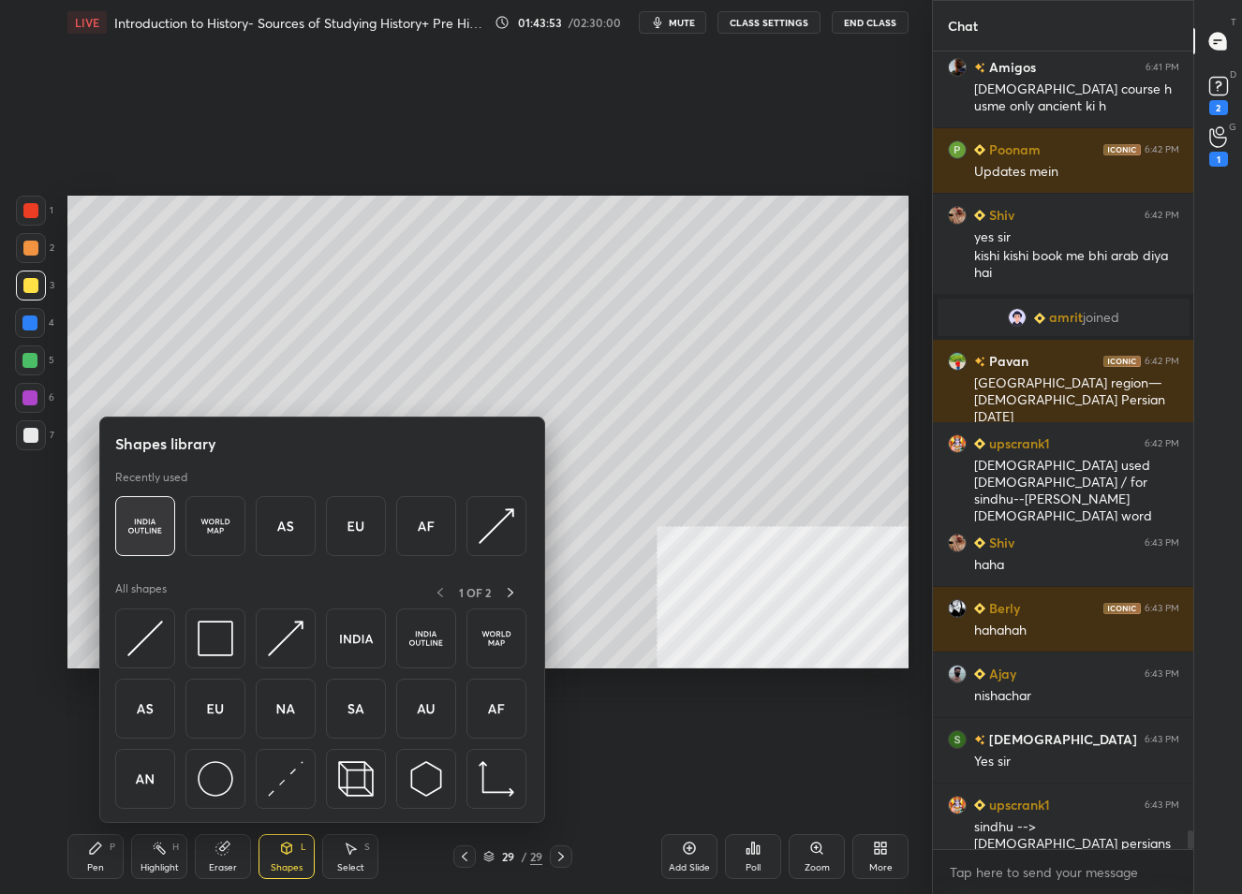
click at [152, 539] on img at bounding box center [145, 527] width 36 height 36
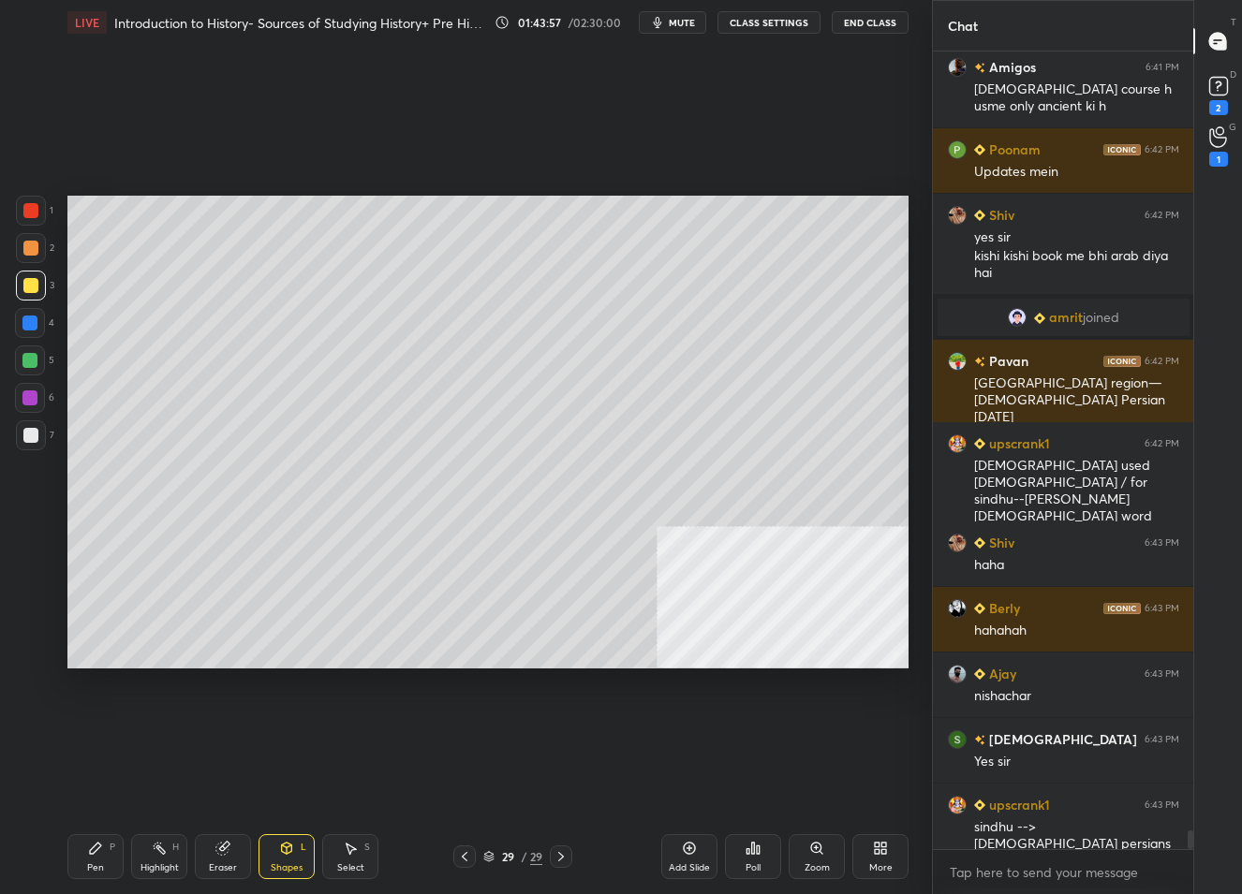
drag, startPoint x: 94, startPoint y: 845, endPoint x: 114, endPoint y: 714, distance: 132.7
click at [95, 841] on icon at bounding box center [95, 848] width 15 height 15
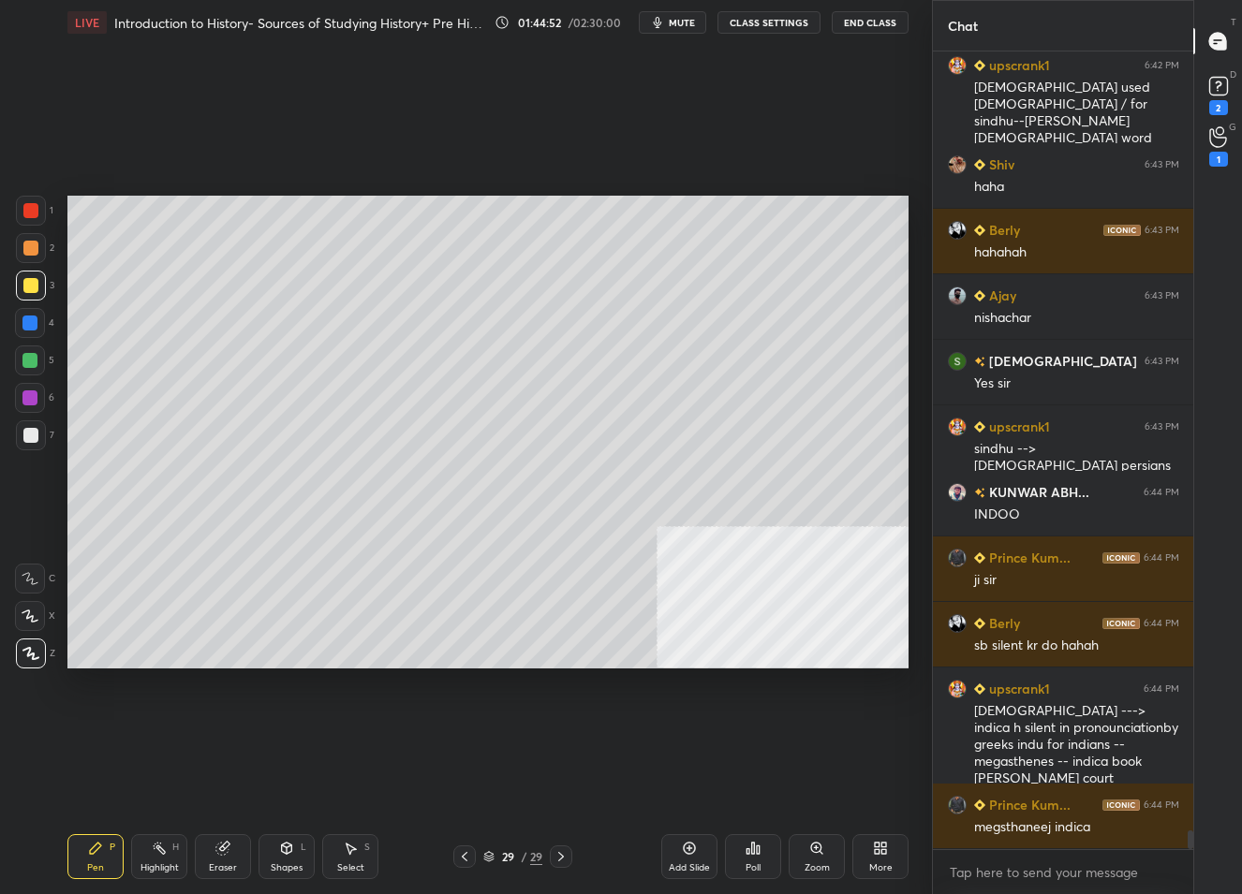
scroll to position [33187, 0]
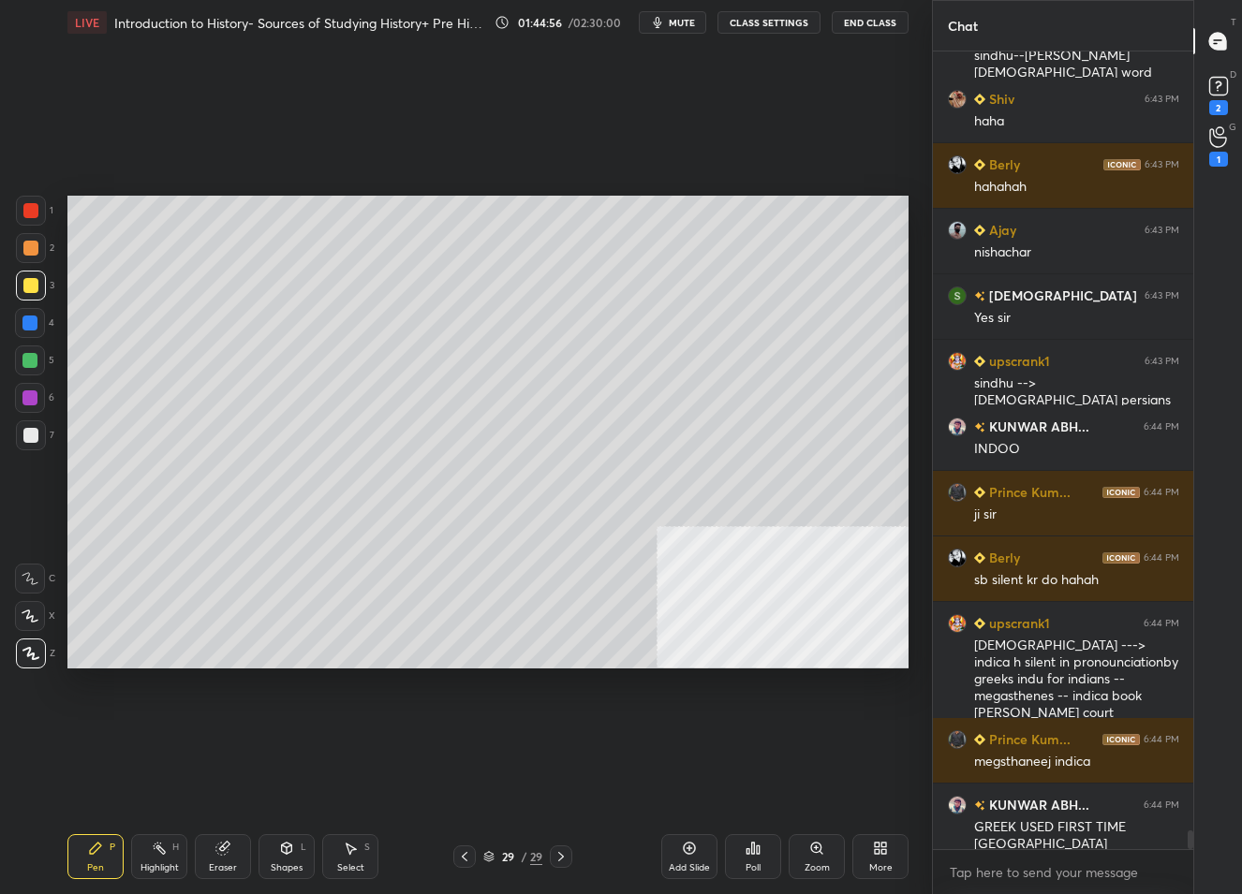
click at [702, 850] on div "Add Slide" at bounding box center [689, 857] width 56 height 45
click at [284, 853] on div "Shapes L" at bounding box center [287, 857] width 56 height 45
click at [97, 852] on div "Pen P" at bounding box center [95, 857] width 56 height 45
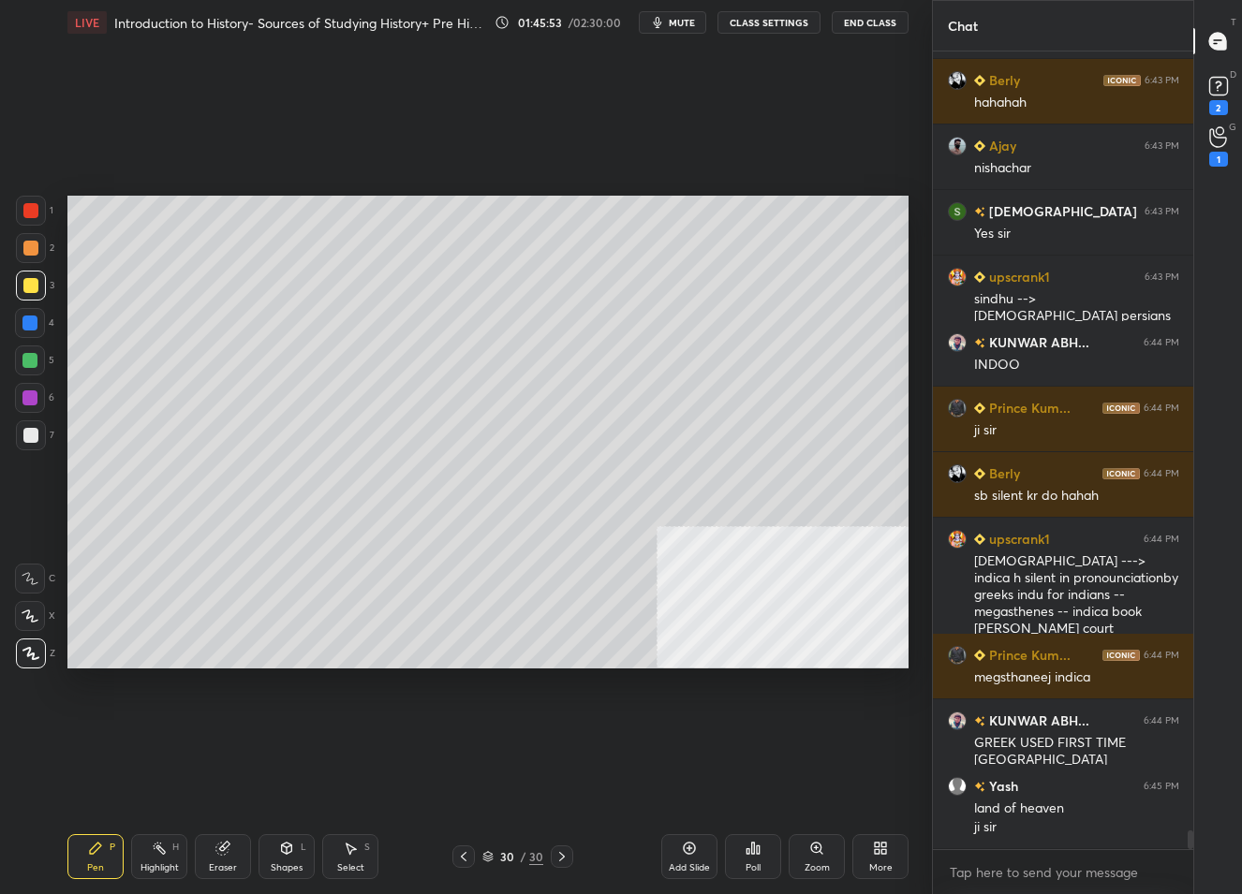
scroll to position [33150, 0]
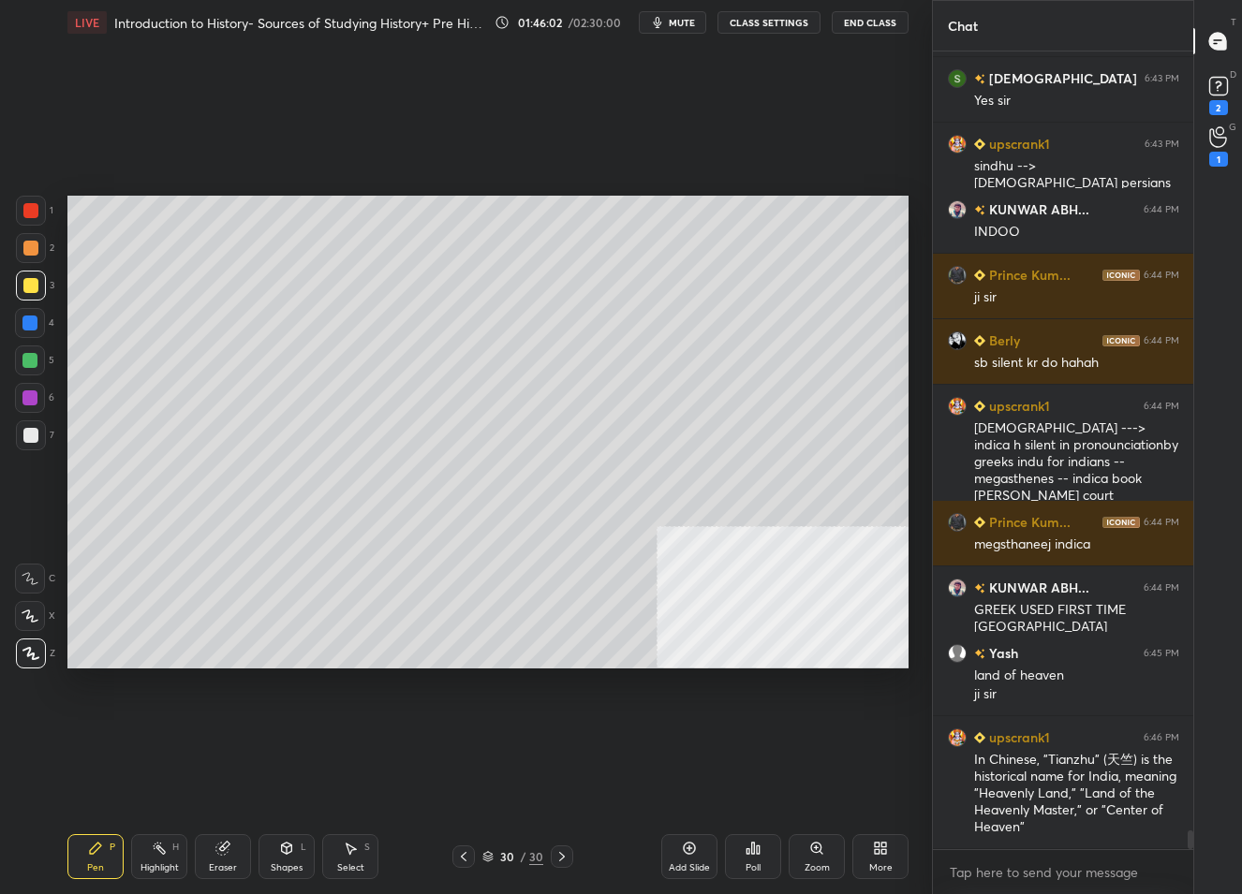
click at [507, 862] on div "30" at bounding box center [506, 856] width 19 height 11
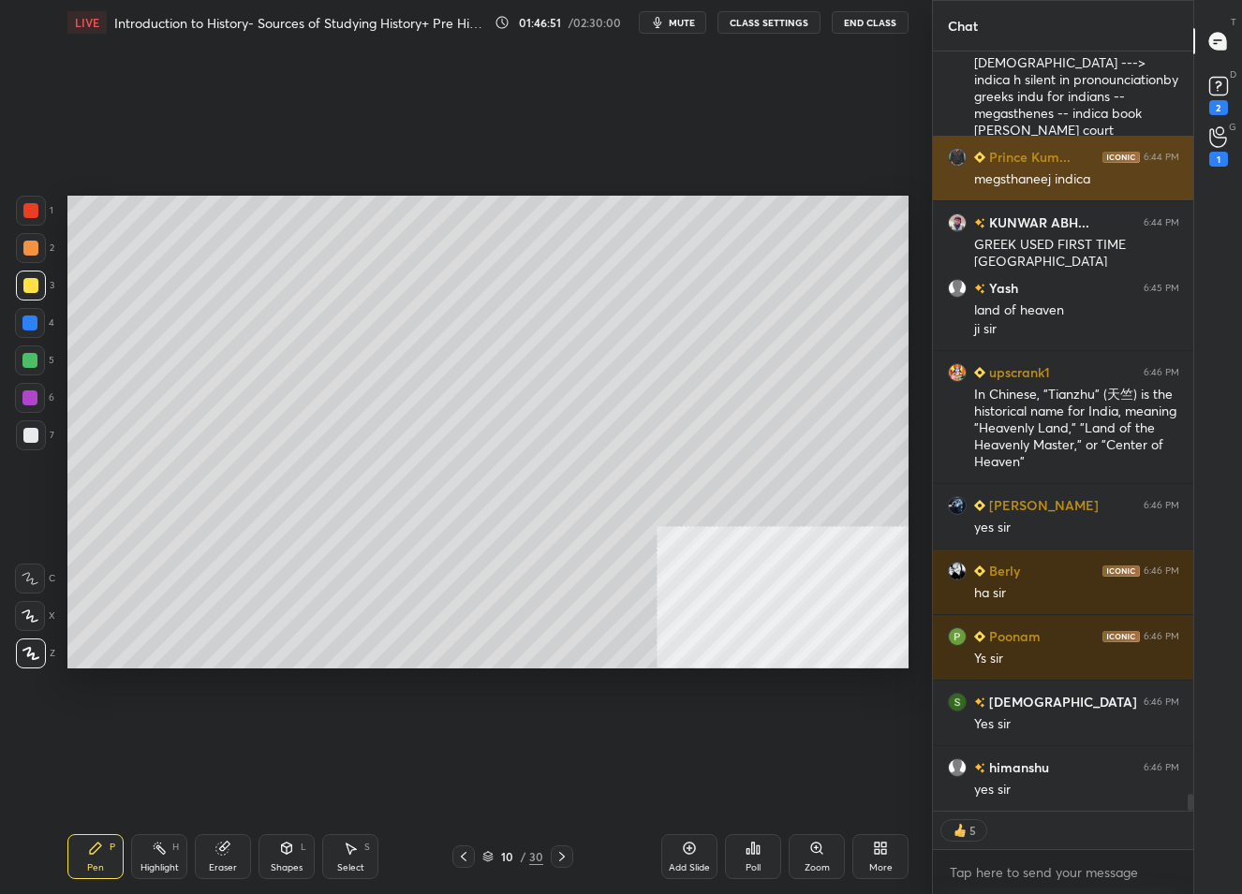
scroll to position [33582, 0]
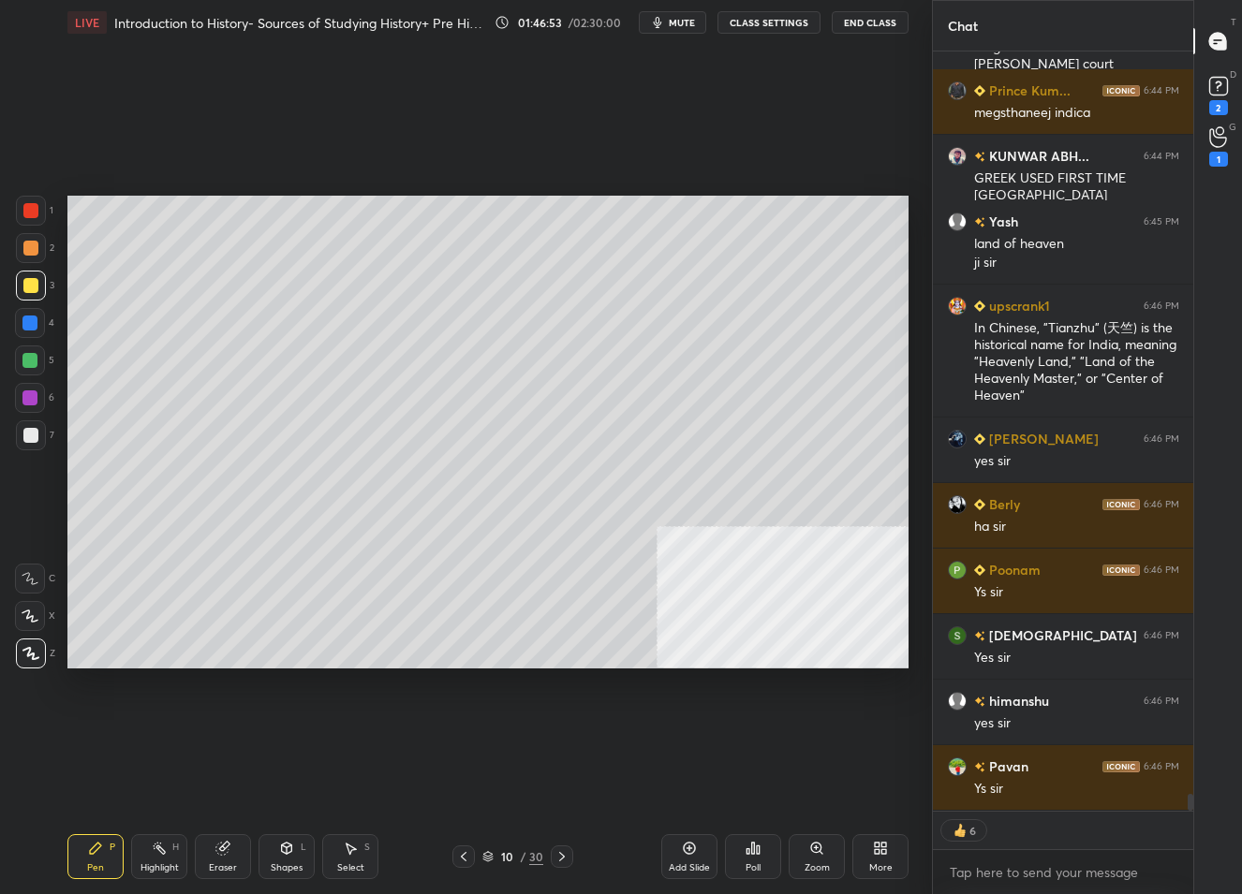
click at [502, 859] on div "10" at bounding box center [506, 856] width 19 height 11
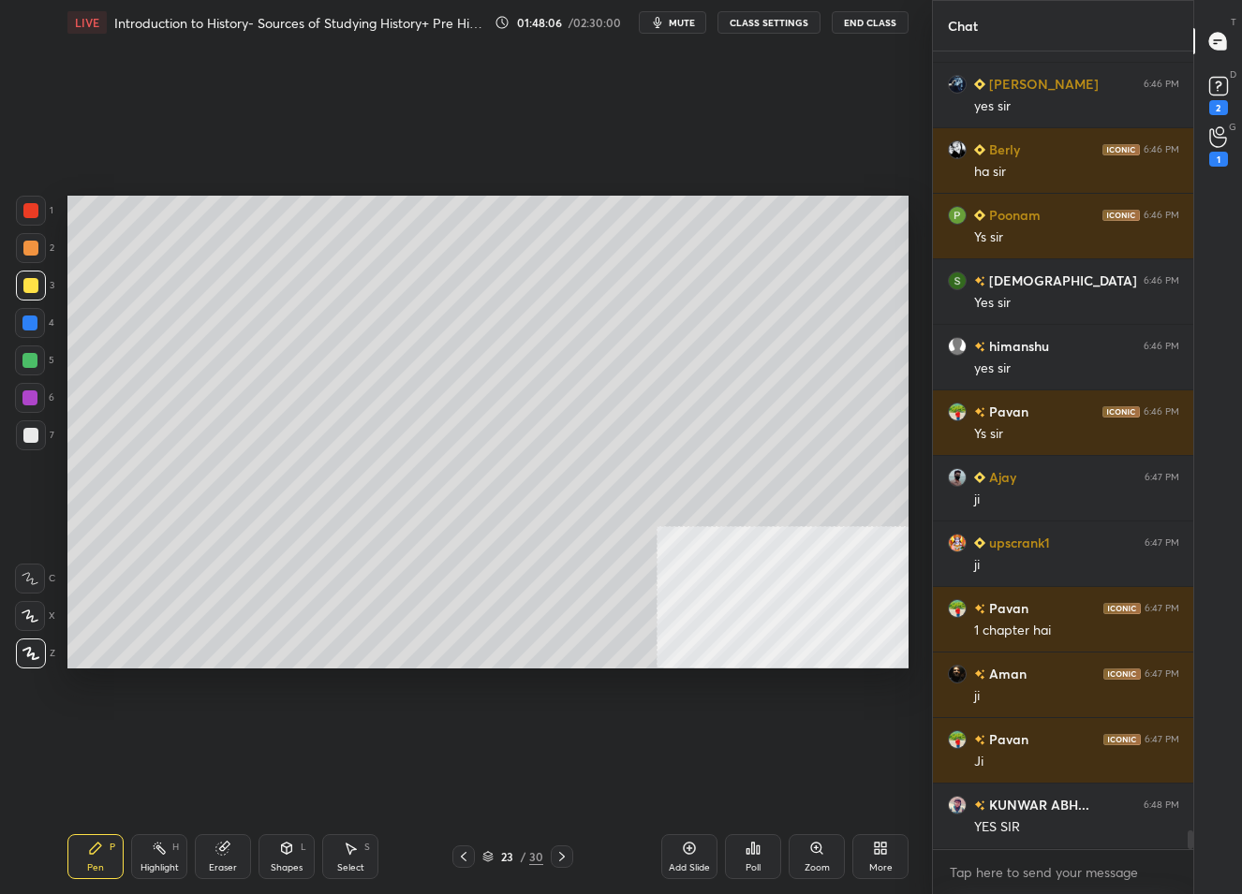
scroll to position [34053, 0]
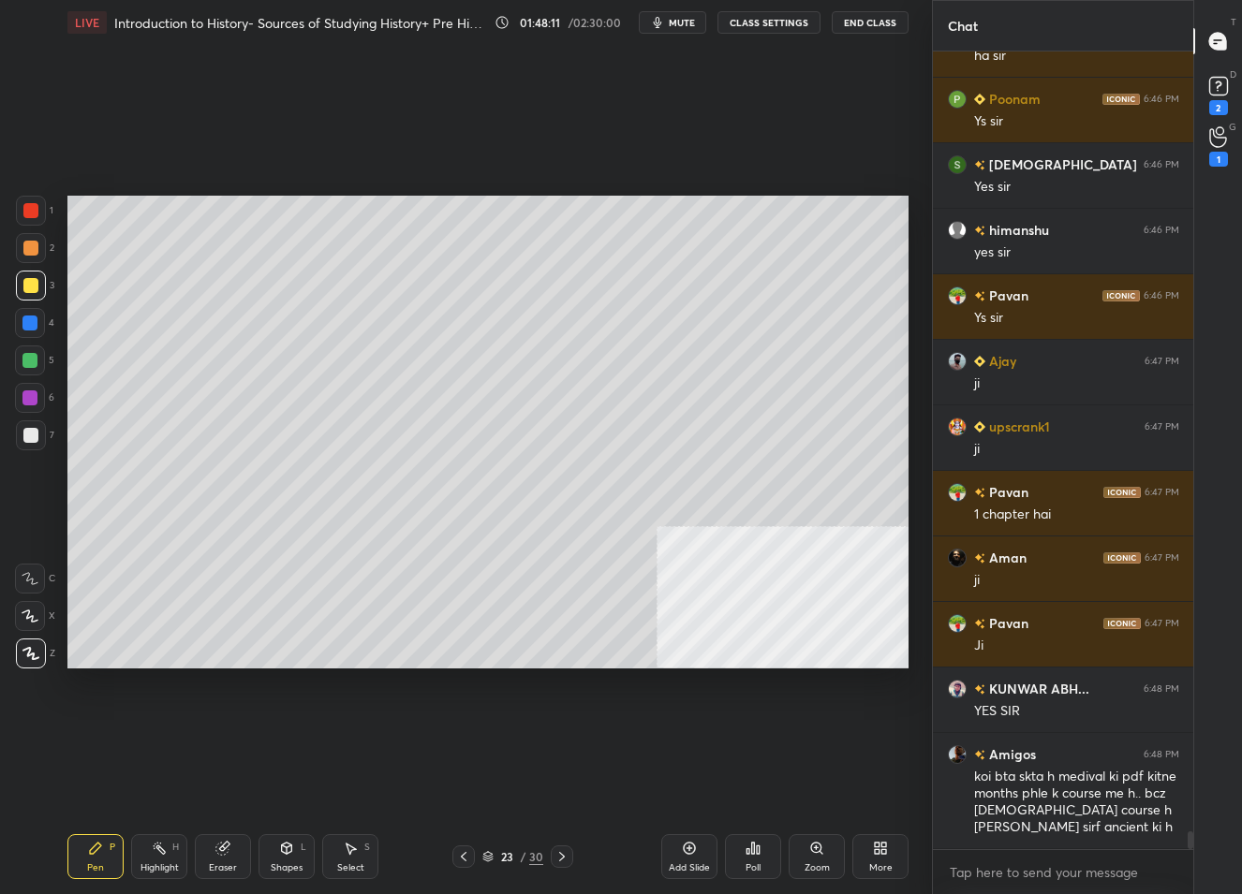
click at [37, 431] on div at bounding box center [30, 435] width 15 height 15
click at [497, 855] on div "23" at bounding box center [506, 856] width 19 height 11
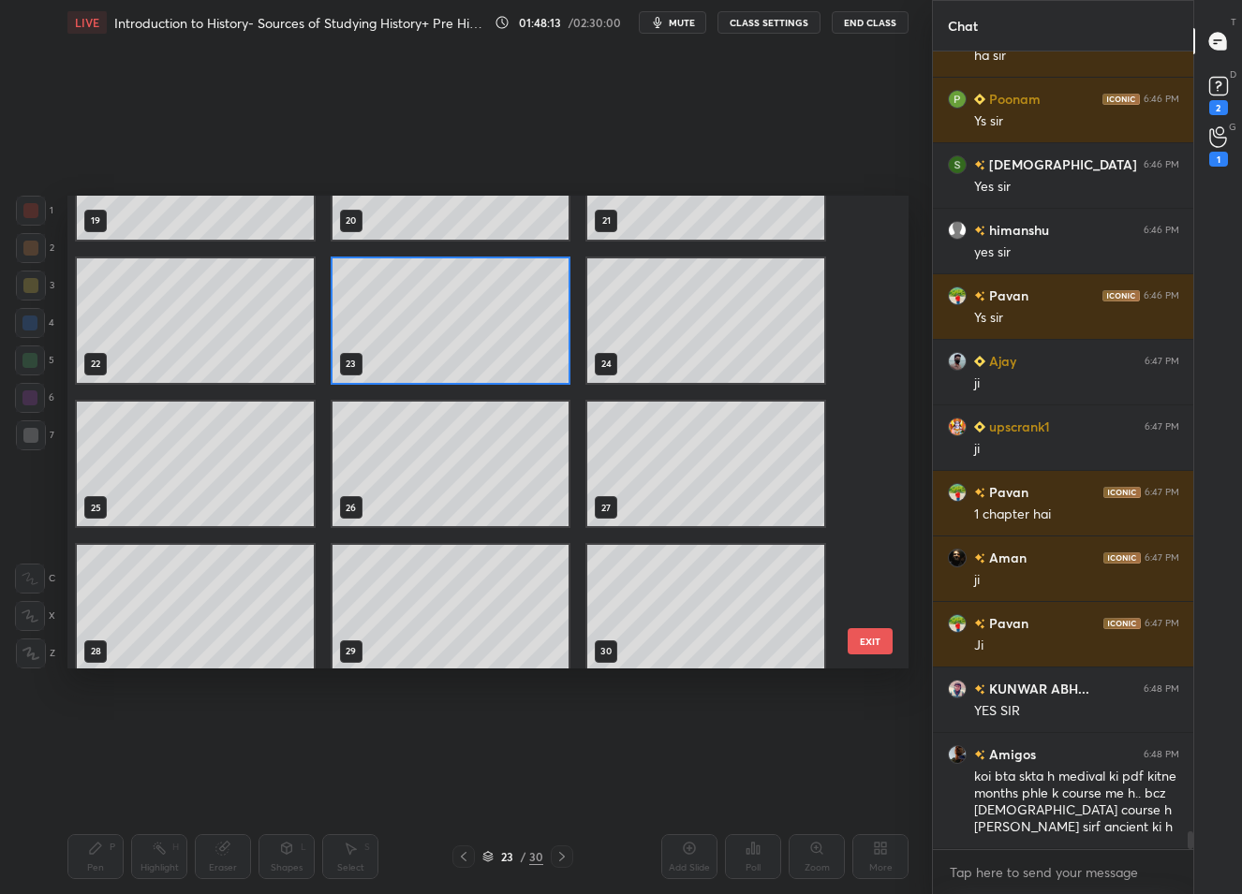
scroll to position [963, 0]
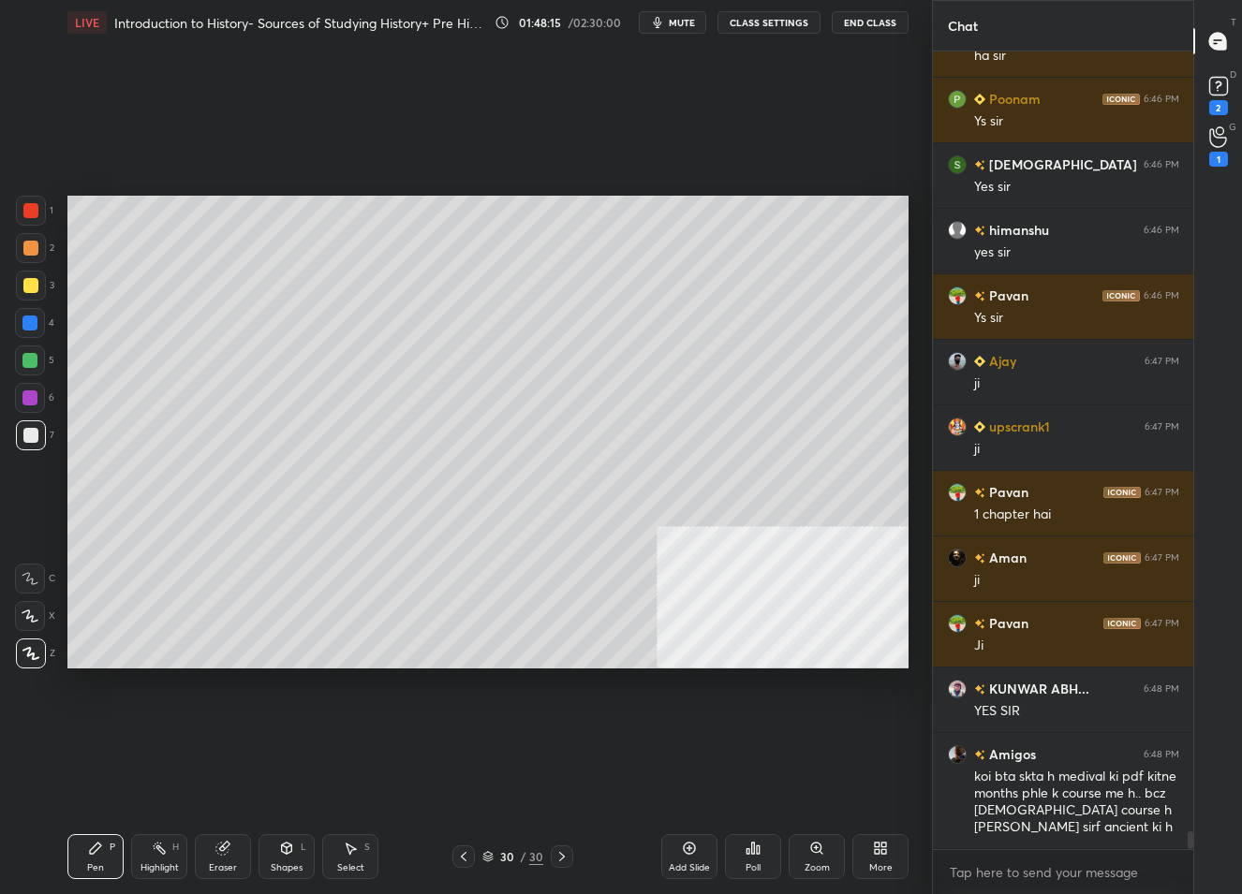
click at [675, 853] on div "Add Slide" at bounding box center [689, 857] width 56 height 45
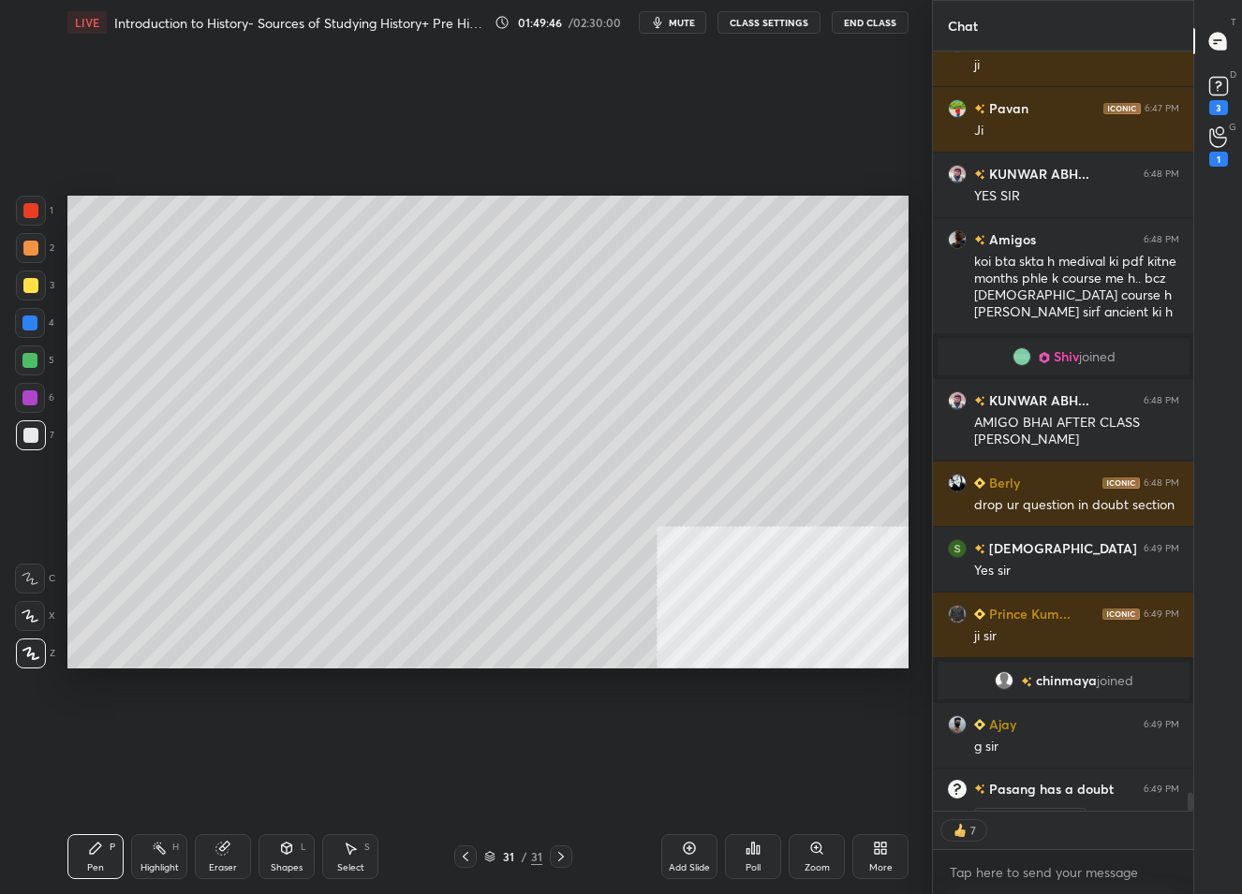
scroll to position [34040, 0]
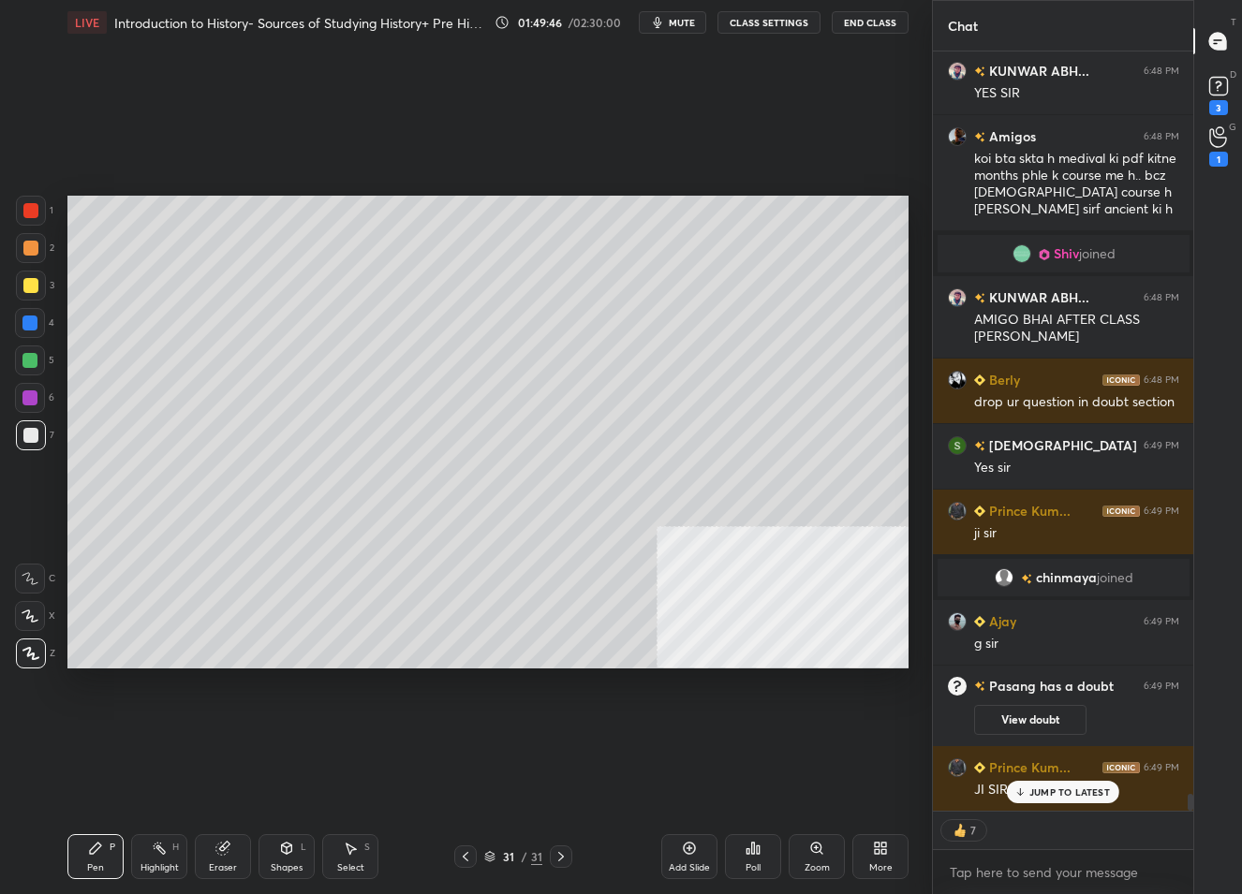
click at [682, 21] on span "mute" at bounding box center [682, 22] width 26 height 13
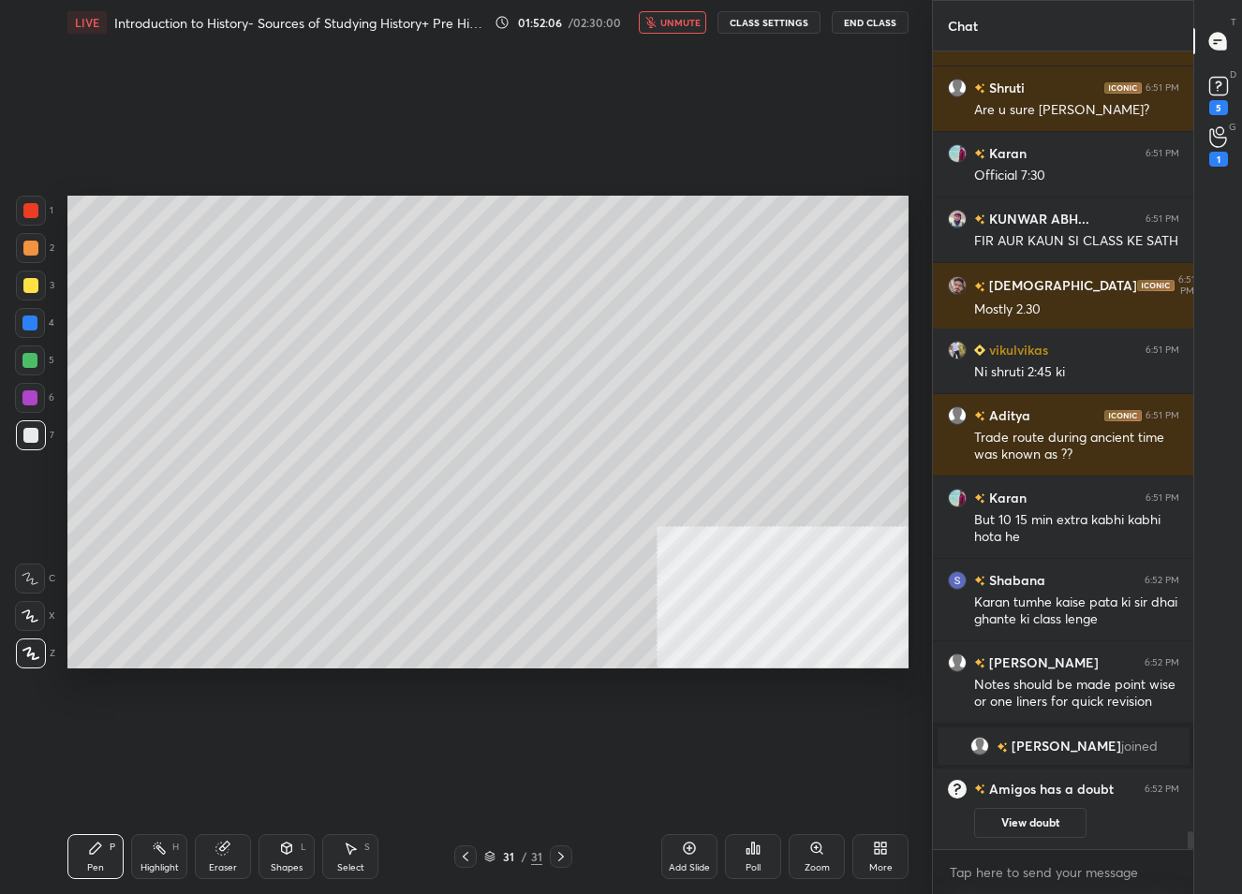
scroll to position [34963, 0]
click at [674, 17] on span "unmute" at bounding box center [680, 22] width 40 height 13
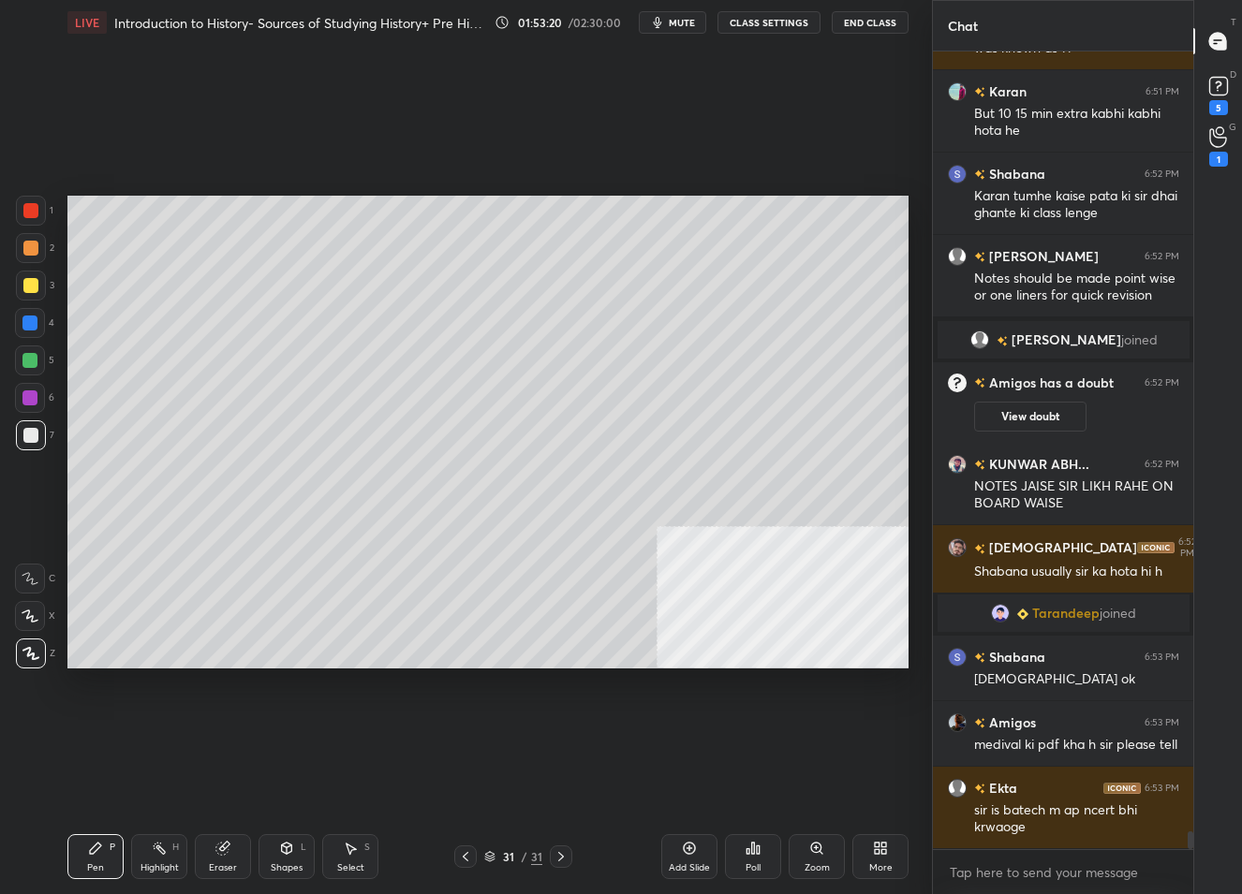
scroll to position [35417, 0]
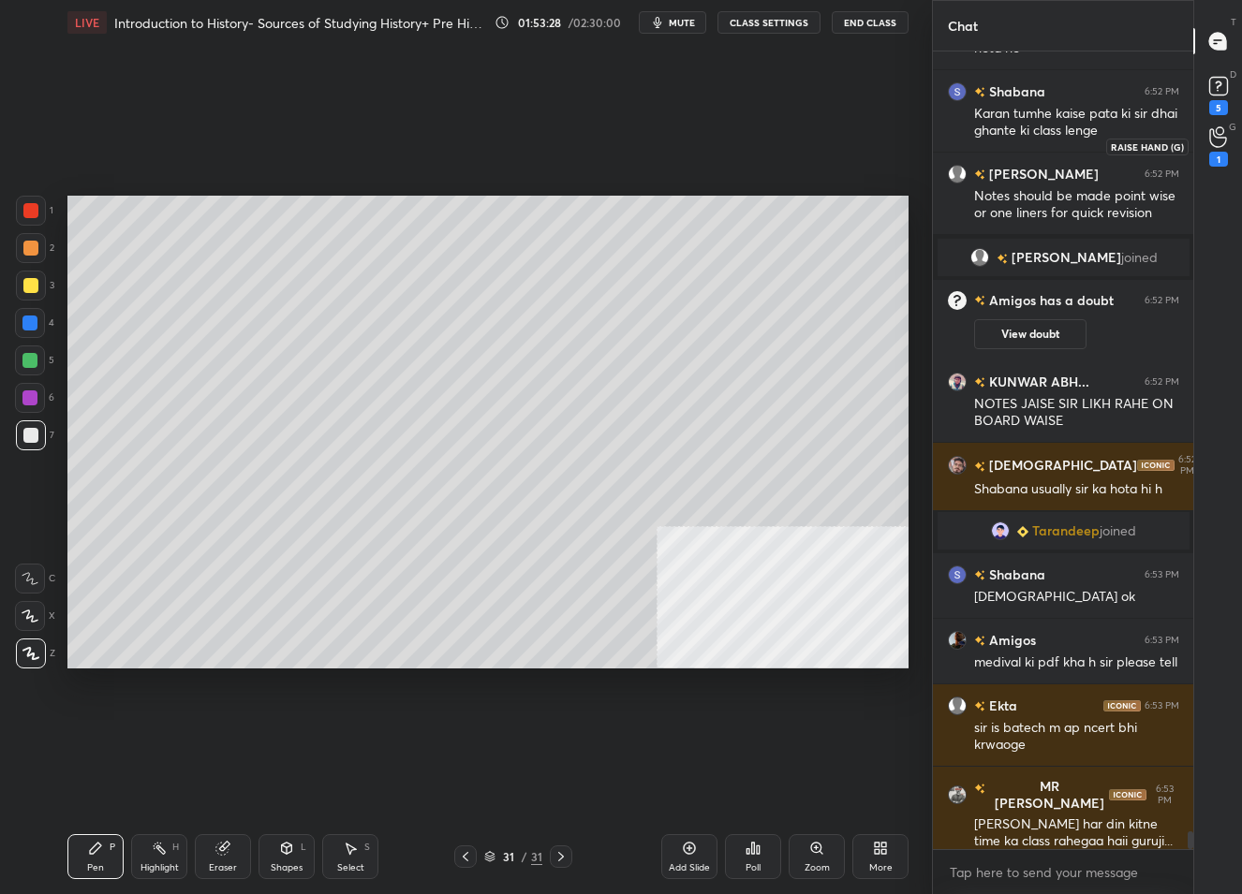
click at [1211, 135] on icon at bounding box center [1218, 137] width 18 height 22
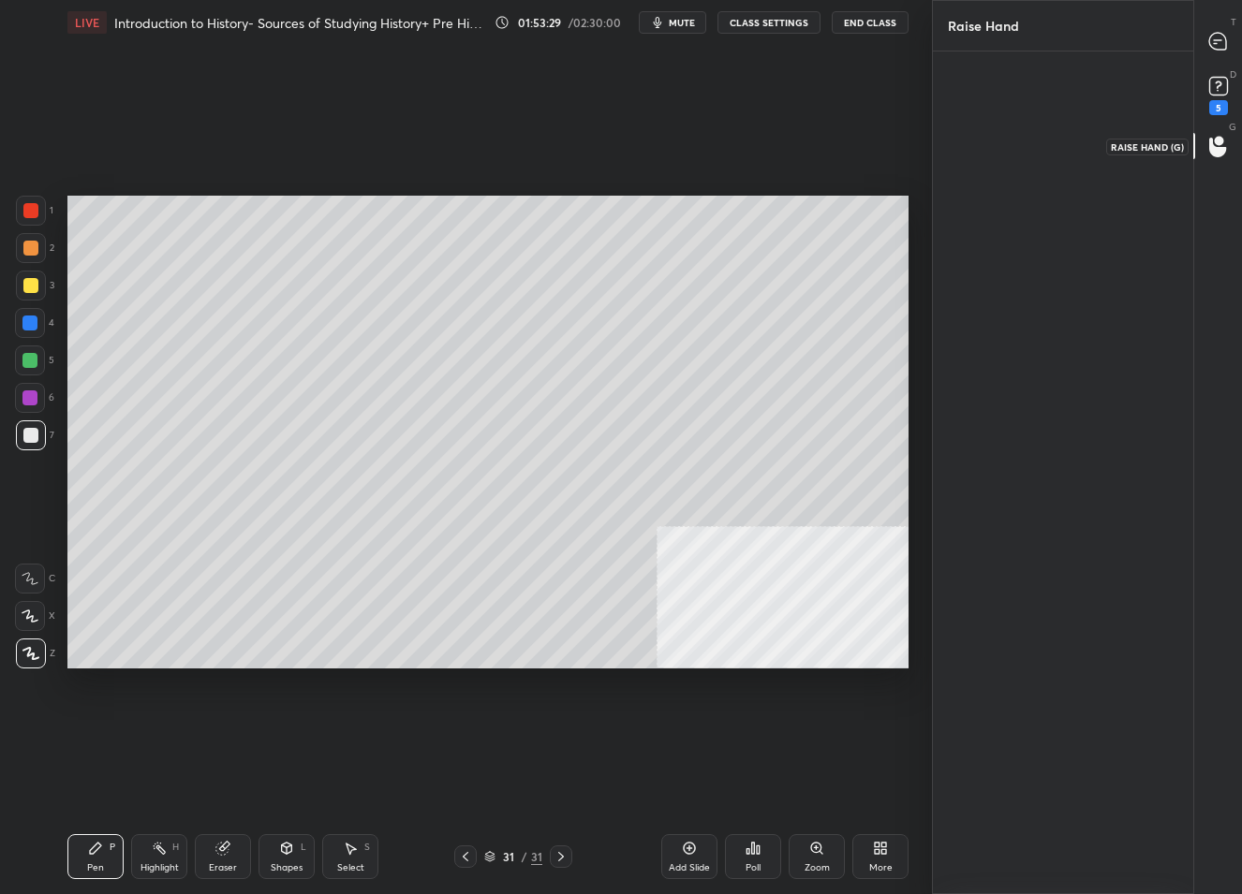
scroll to position [6, 7]
click at [1231, 99] on icon at bounding box center [1218, 86] width 28 height 28
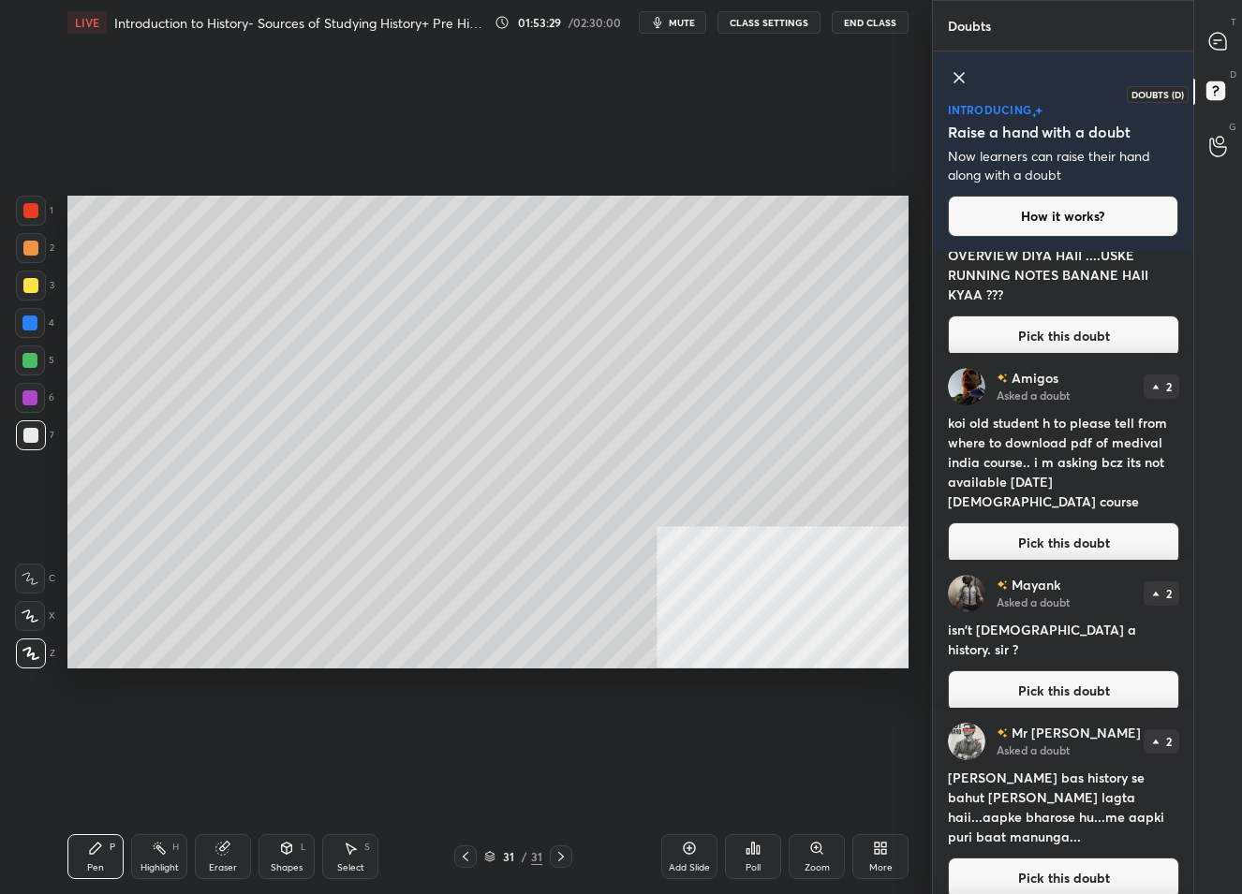
scroll to position [0, 0]
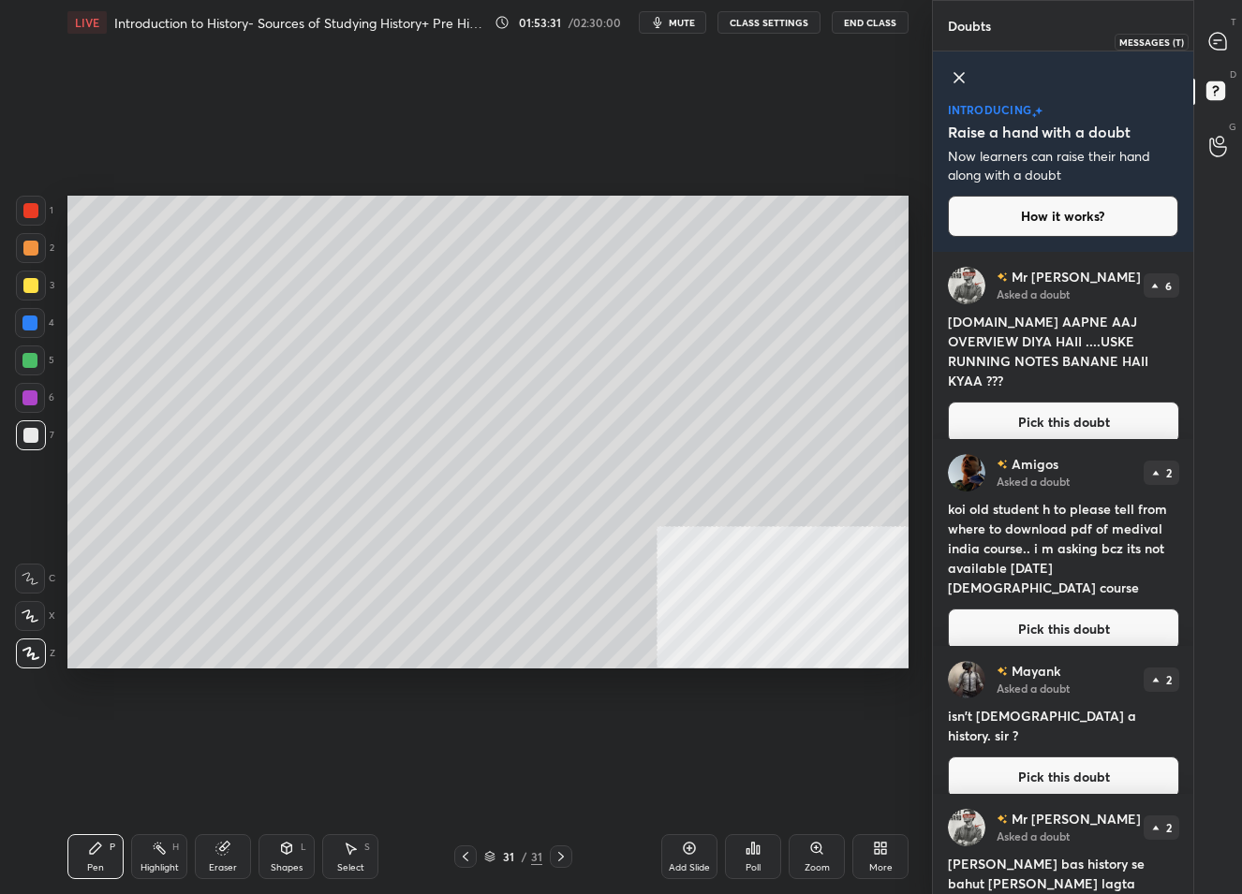
click at [1216, 45] on icon at bounding box center [1217, 41] width 17 height 17
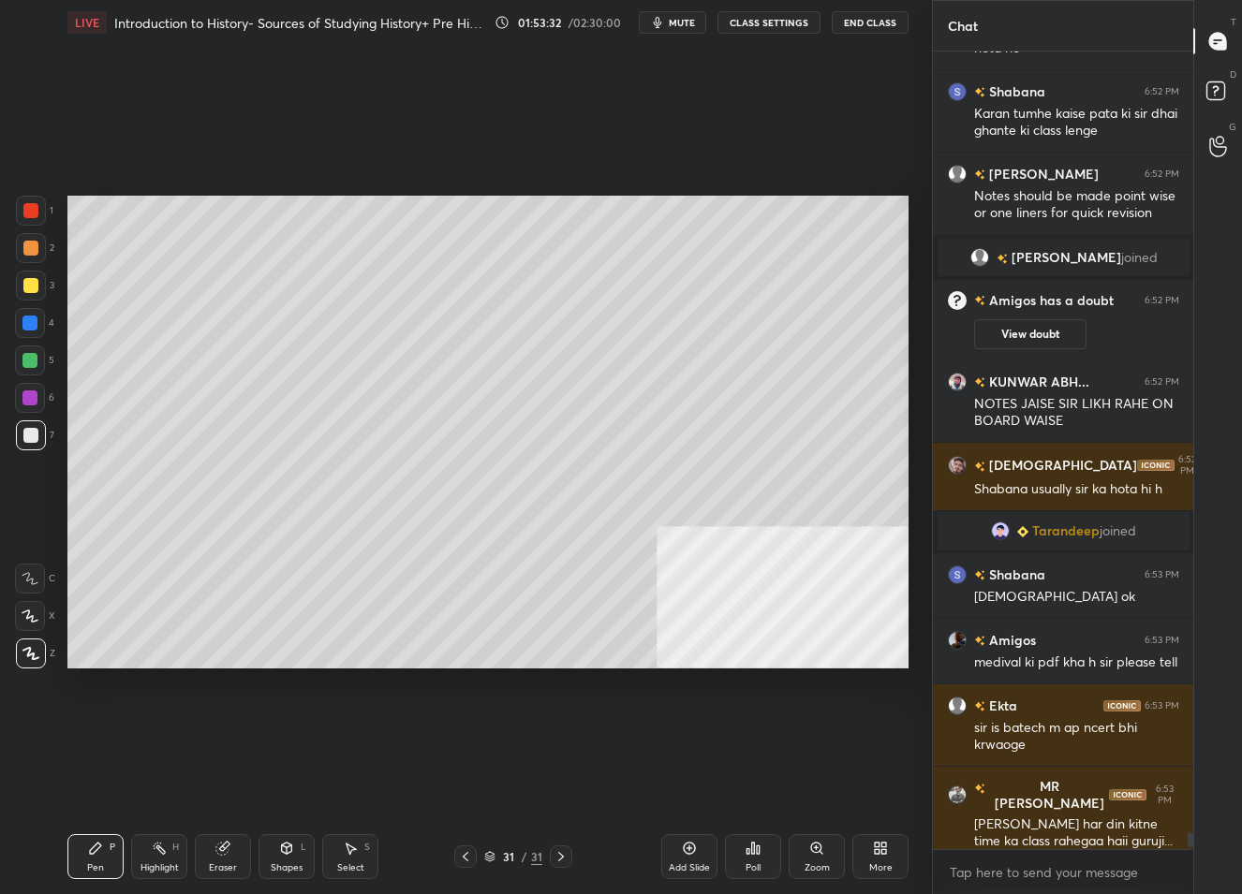
scroll to position [36050, 0]
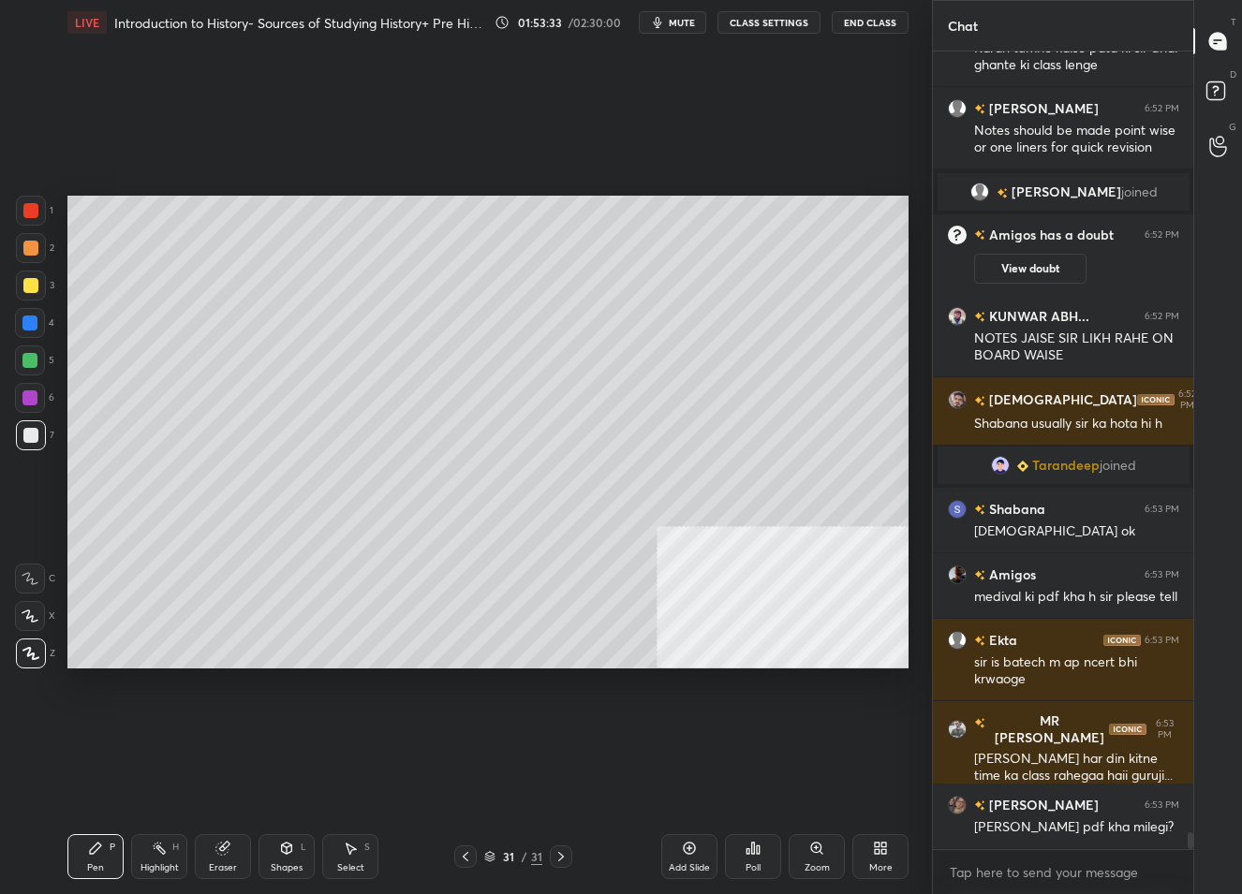
click at [1212, 109] on div "D Doubts (D)" at bounding box center [1218, 93] width 48 height 52
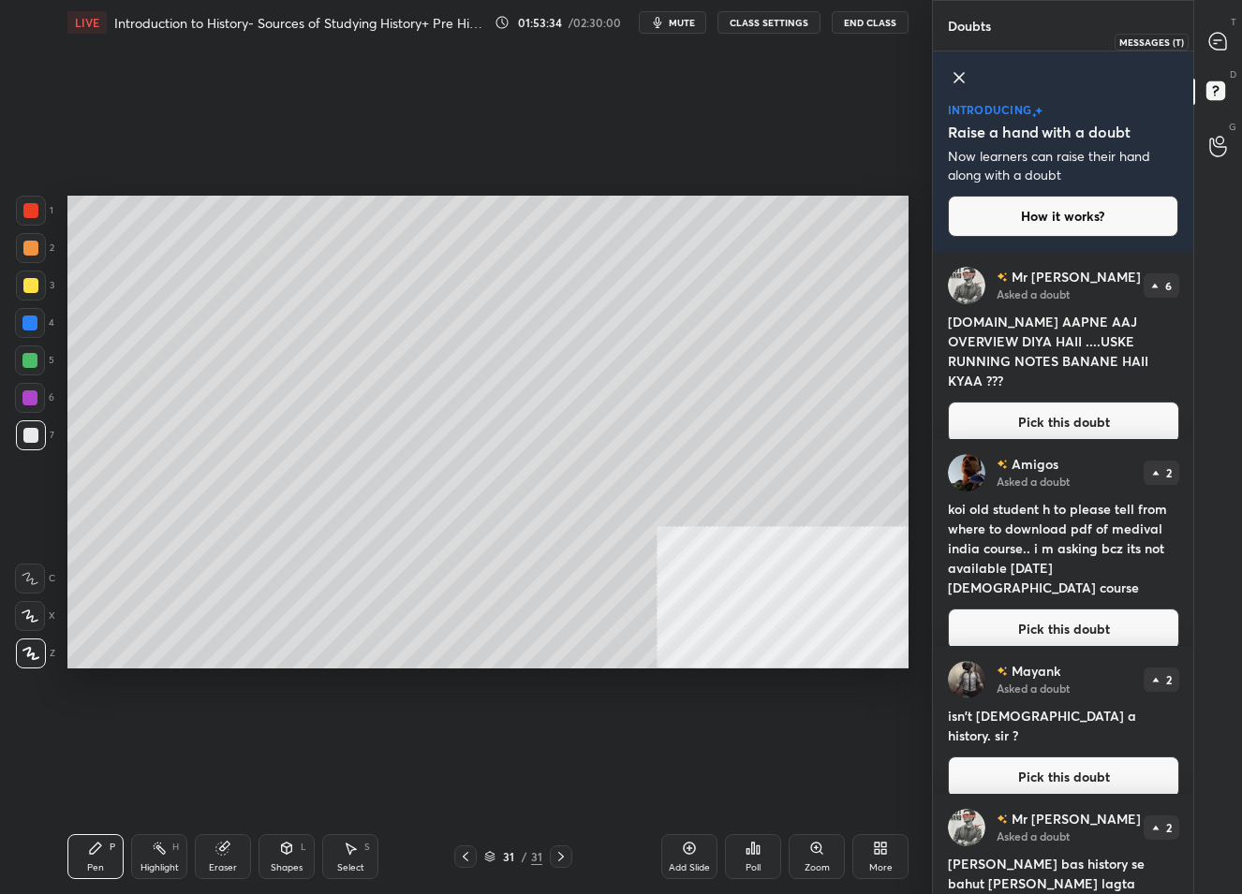
click at [1226, 35] on icon at bounding box center [1218, 42] width 20 height 20
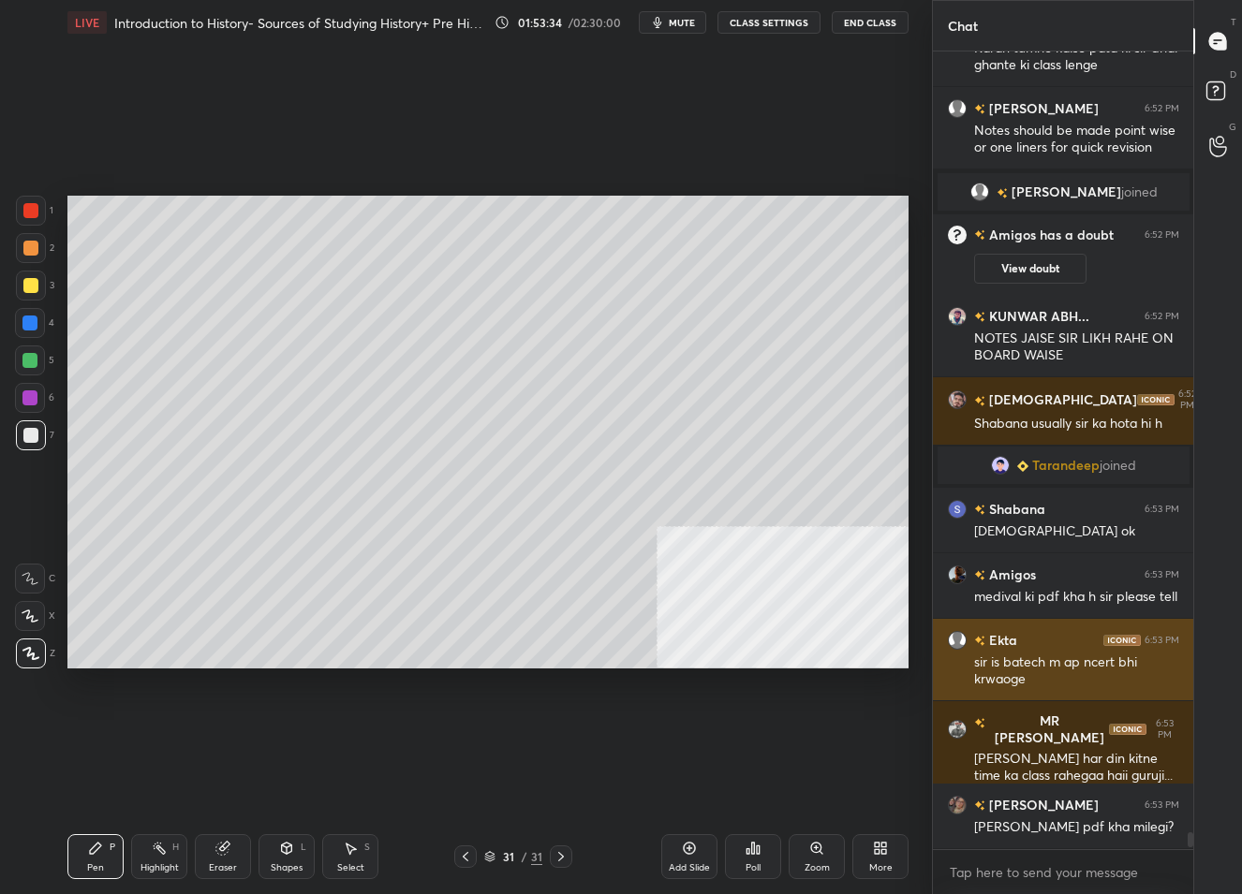
scroll to position [36132, 0]
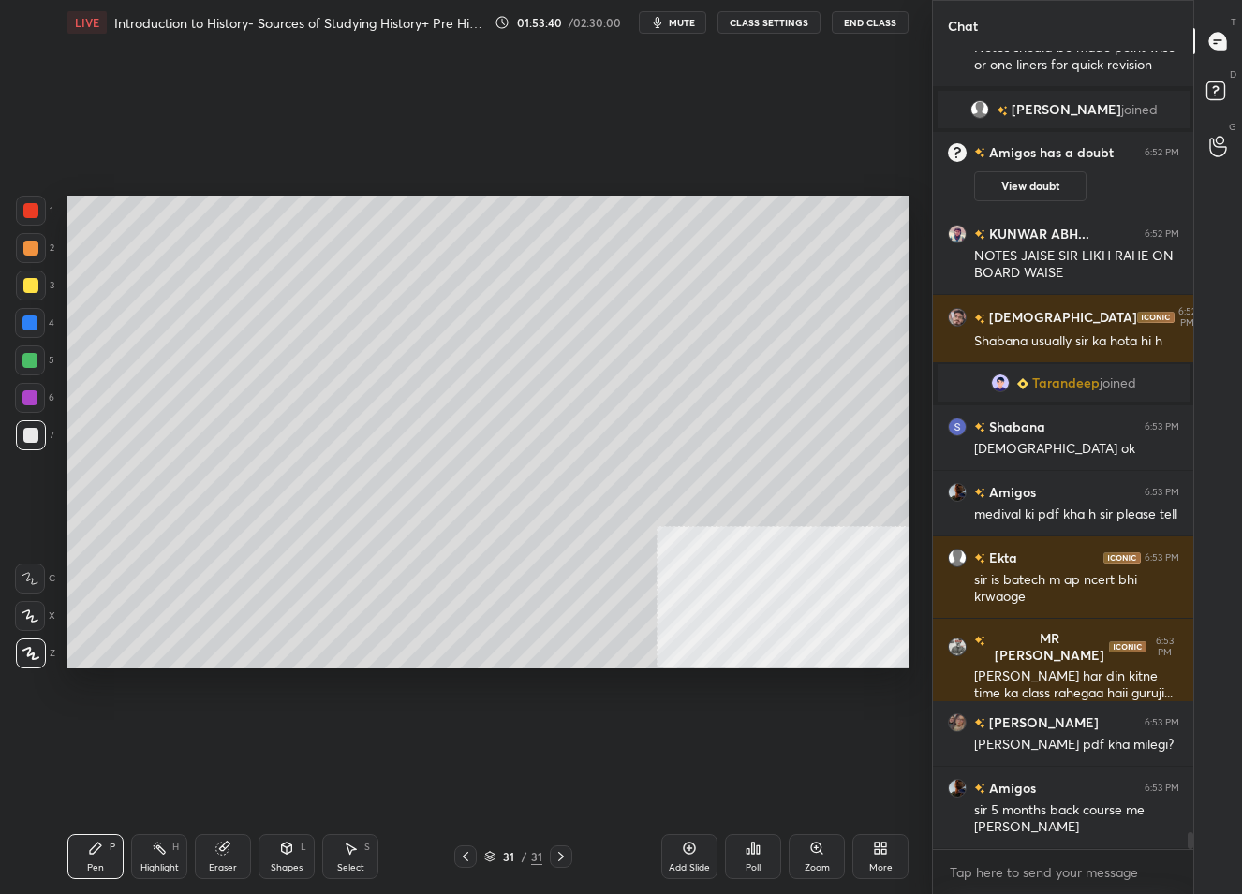
click at [31, 289] on div at bounding box center [30, 285] width 15 height 15
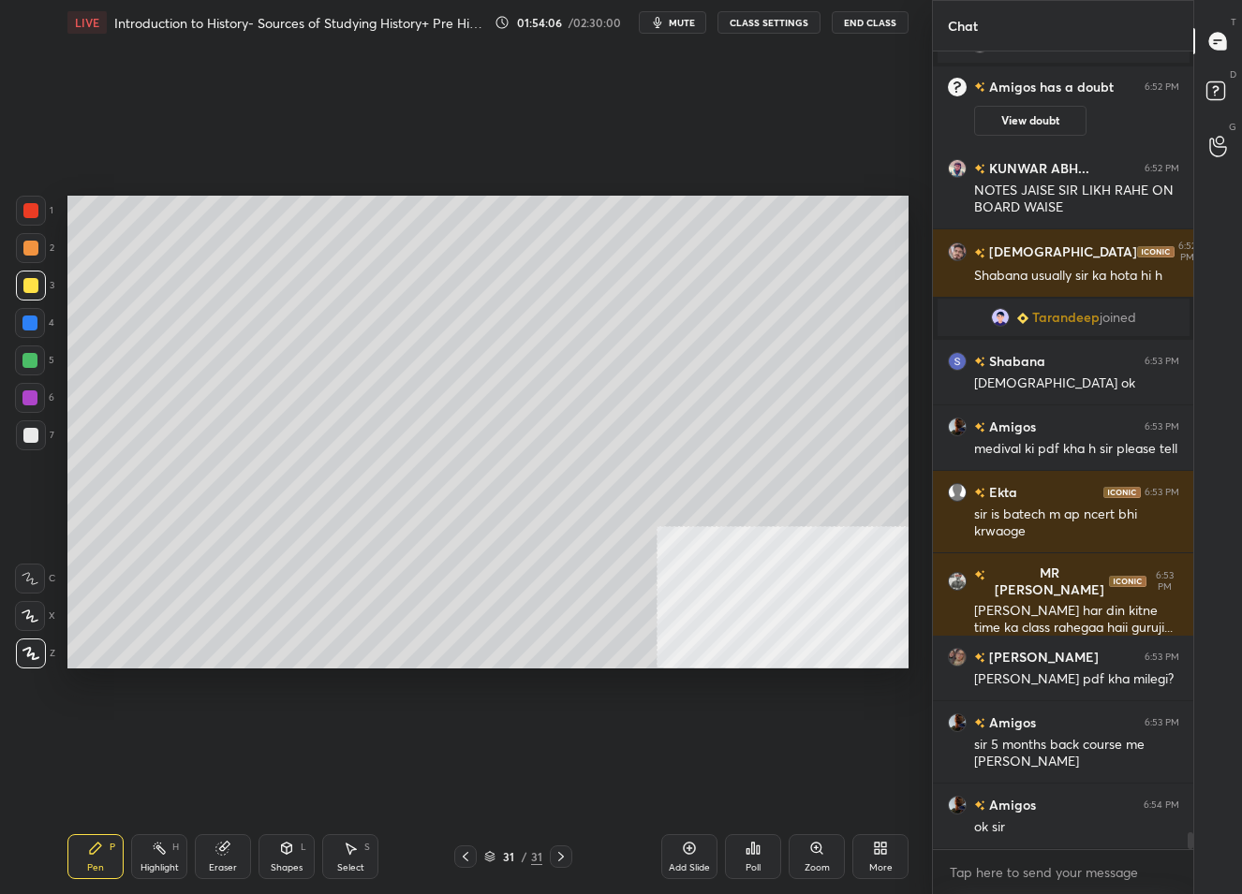
click at [206, 848] on div "Eraser" at bounding box center [223, 857] width 56 height 45
click at [93, 849] on icon at bounding box center [95, 848] width 11 height 11
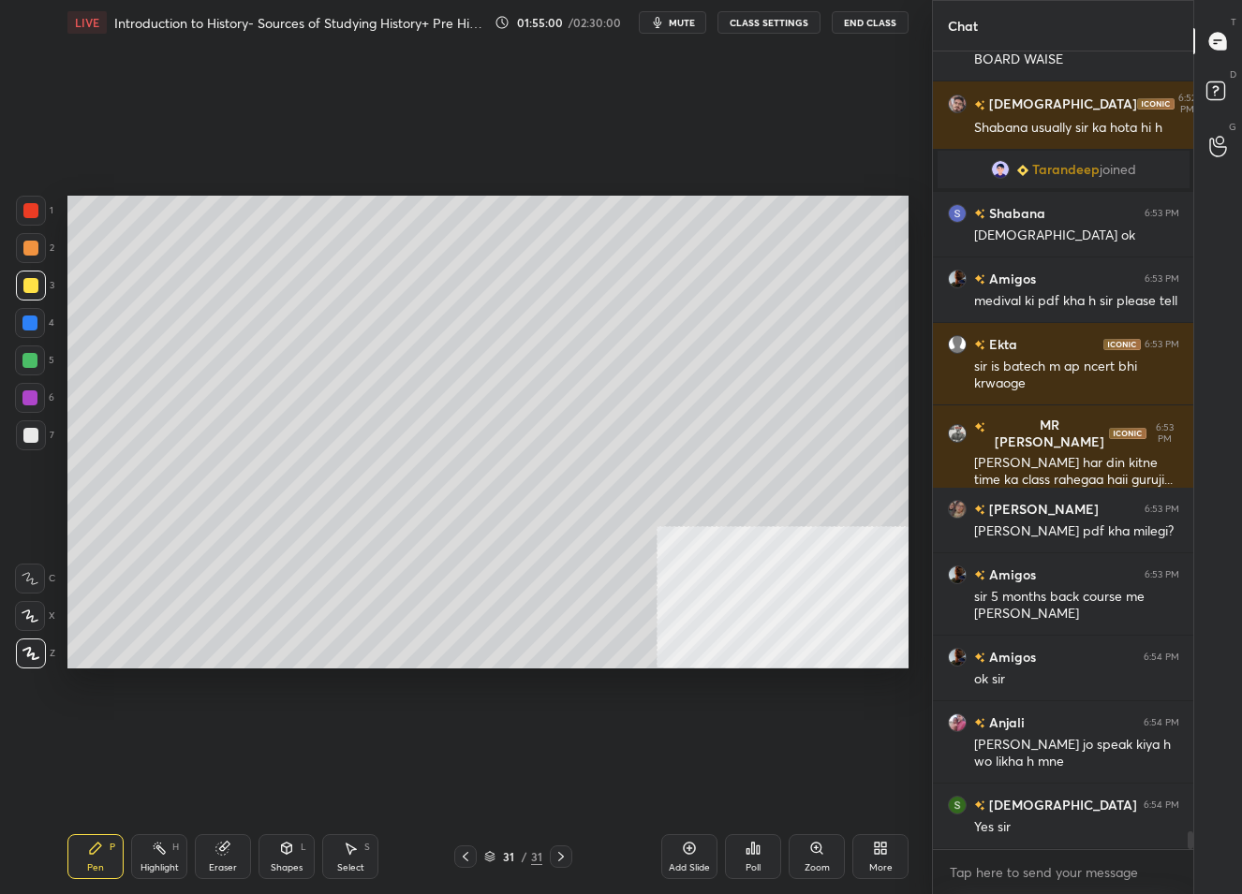
scroll to position [35626, 0]
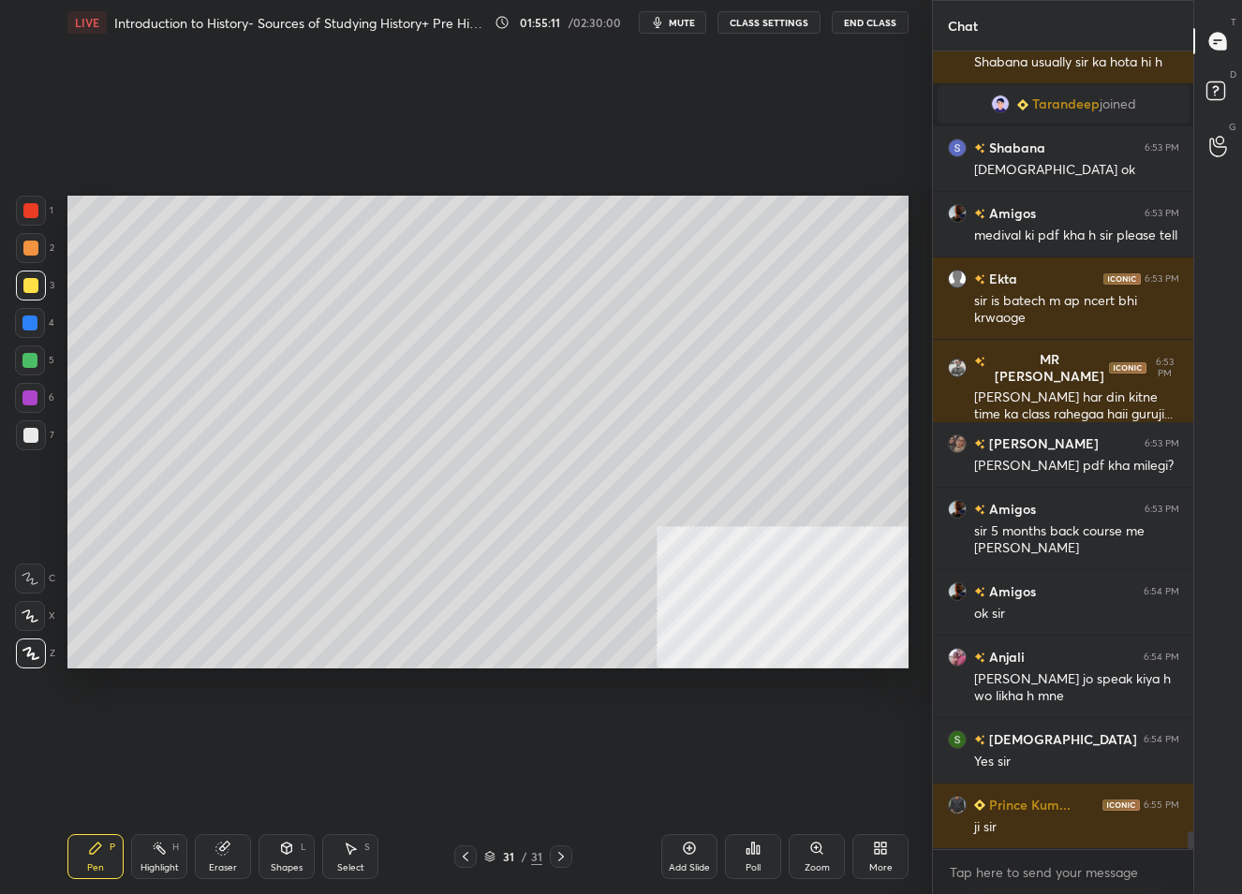
click at [471, 855] on icon at bounding box center [465, 856] width 15 height 15
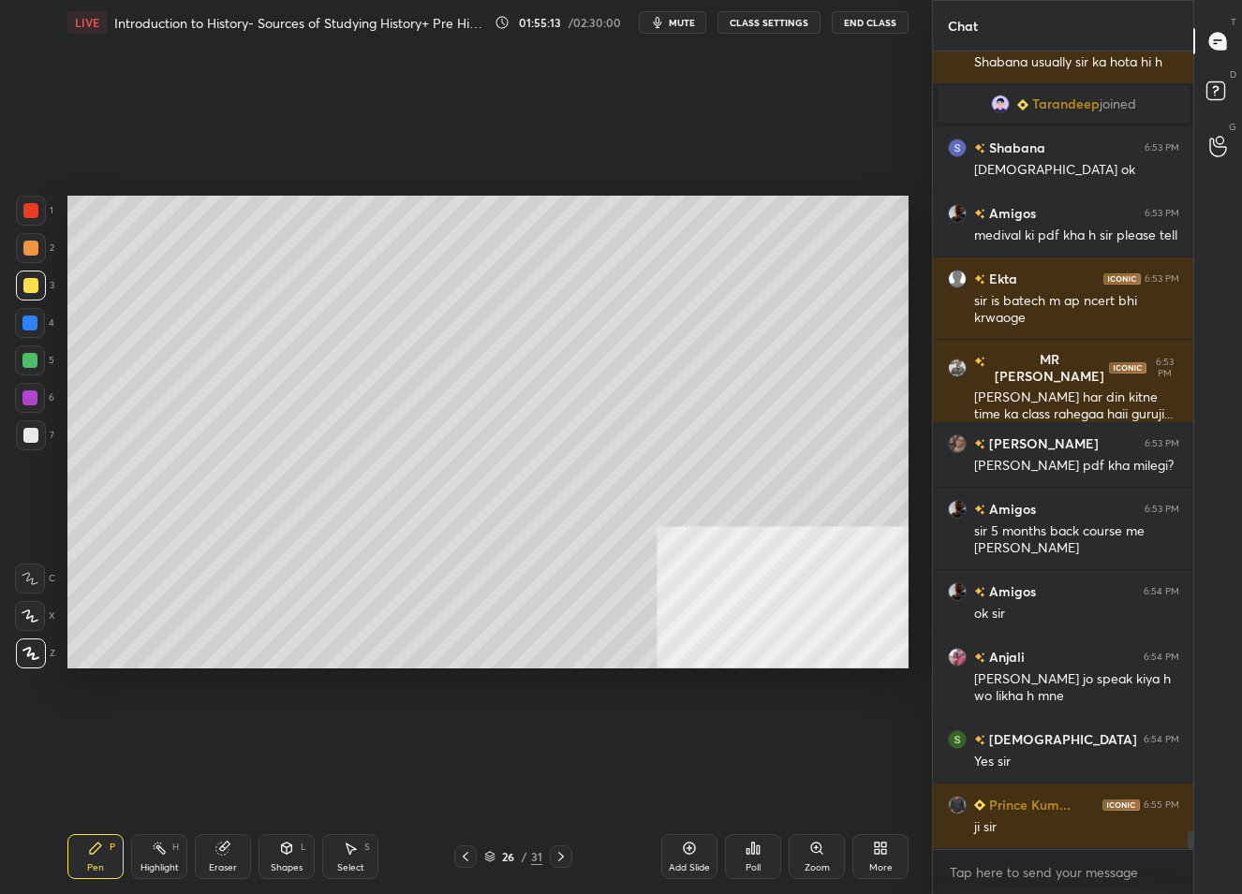
click at [471, 855] on icon at bounding box center [465, 856] width 15 height 15
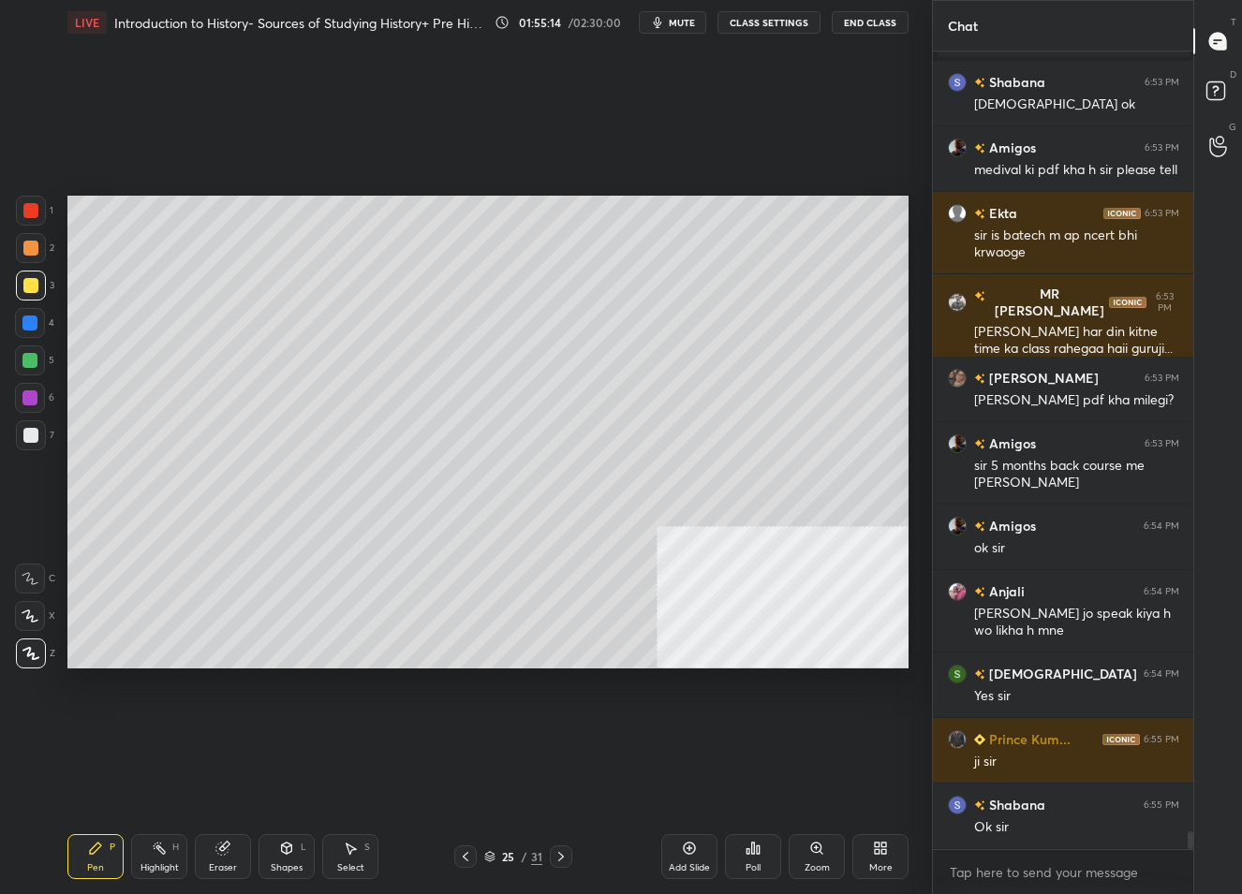
click at [471, 855] on icon at bounding box center [465, 856] width 15 height 15
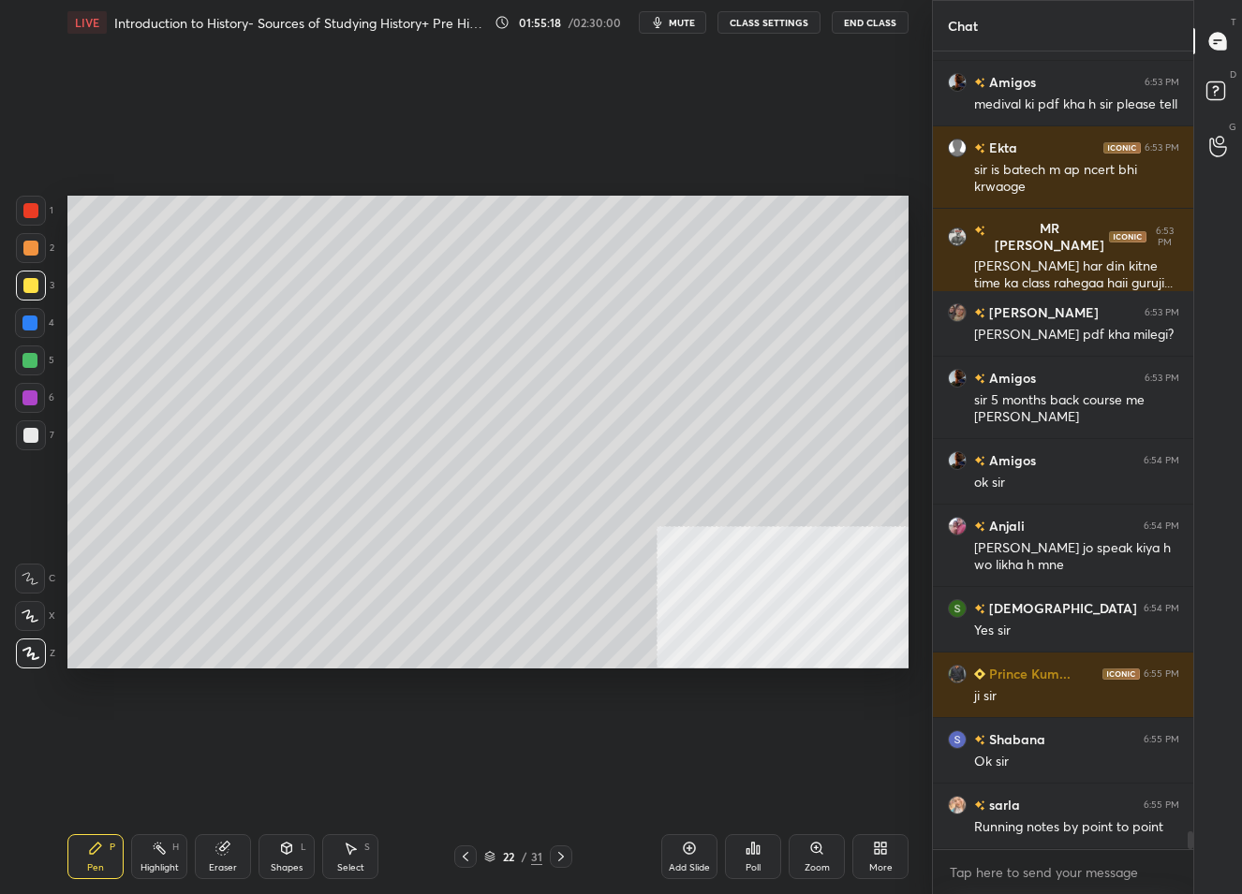
click at [515, 858] on div "22" at bounding box center [508, 856] width 19 height 11
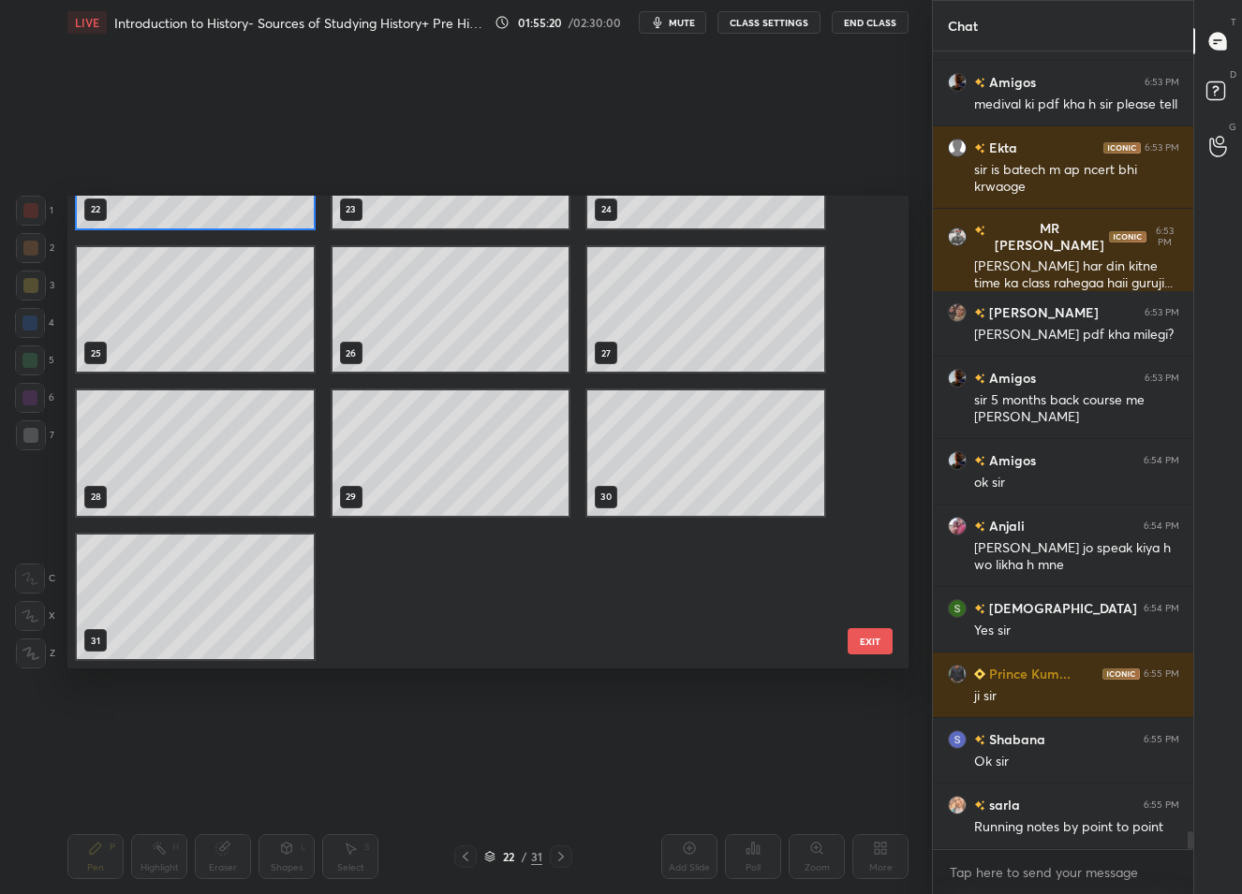
scroll to position [35840, 0]
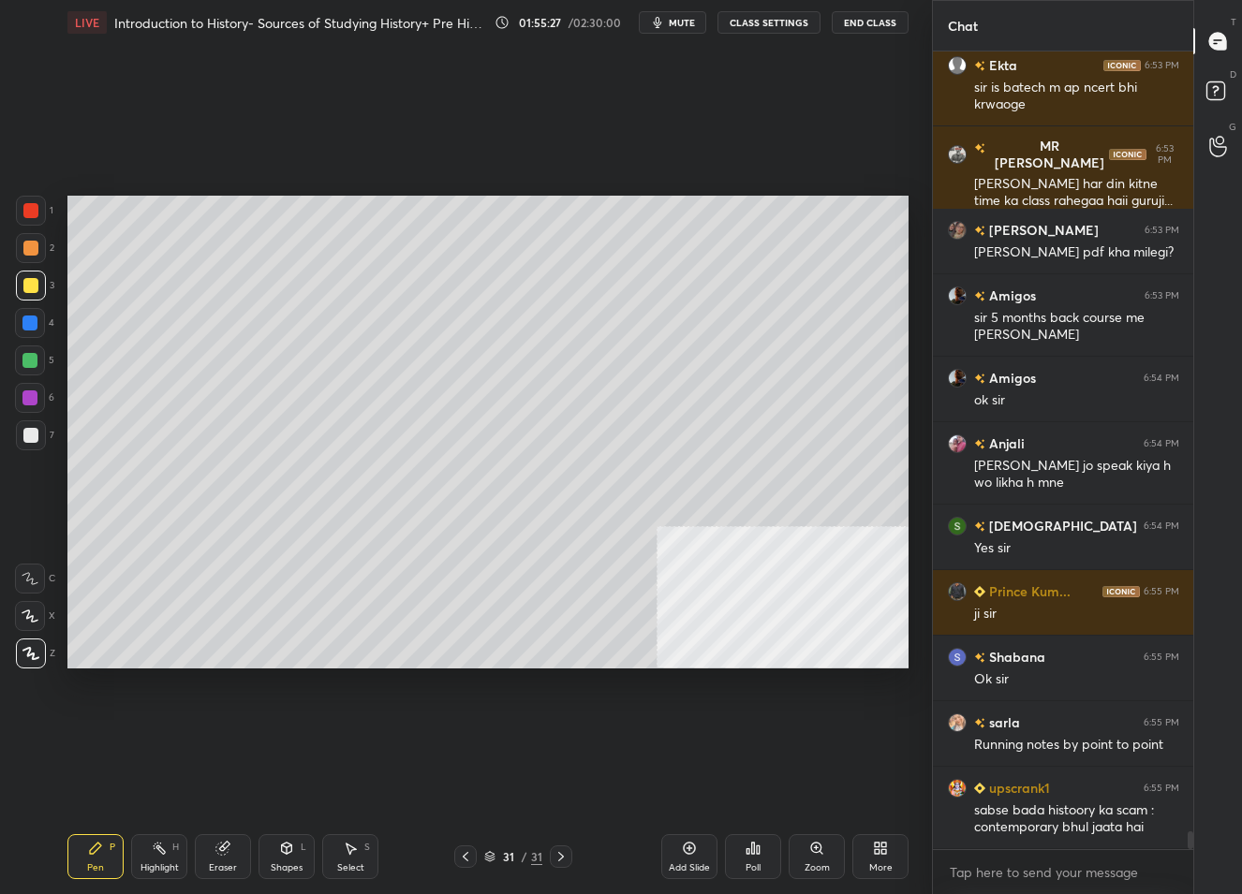
click at [510, 857] on div "31" at bounding box center [508, 856] width 19 height 11
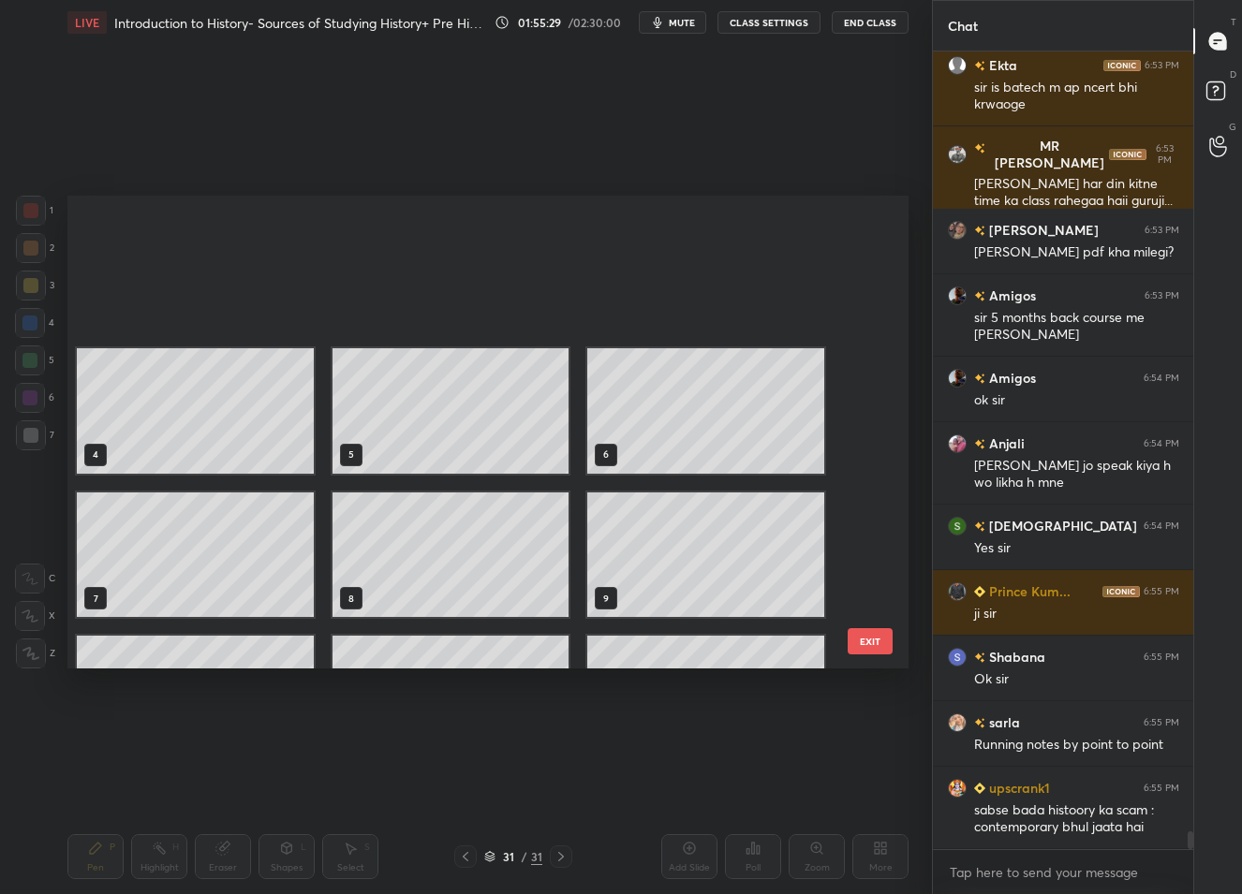
scroll to position [229, 0]
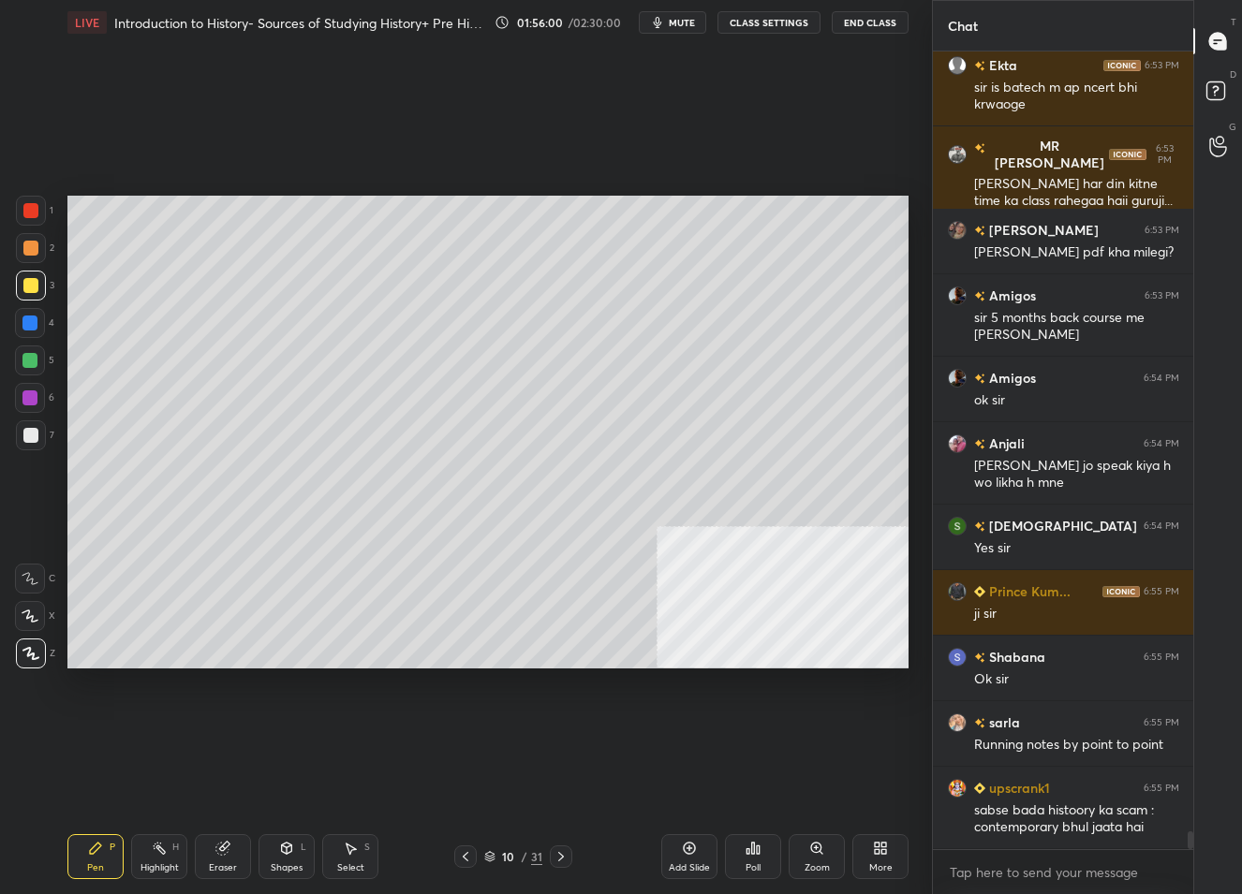
click at [519, 864] on div "10 / 31" at bounding box center [513, 857] width 58 height 17
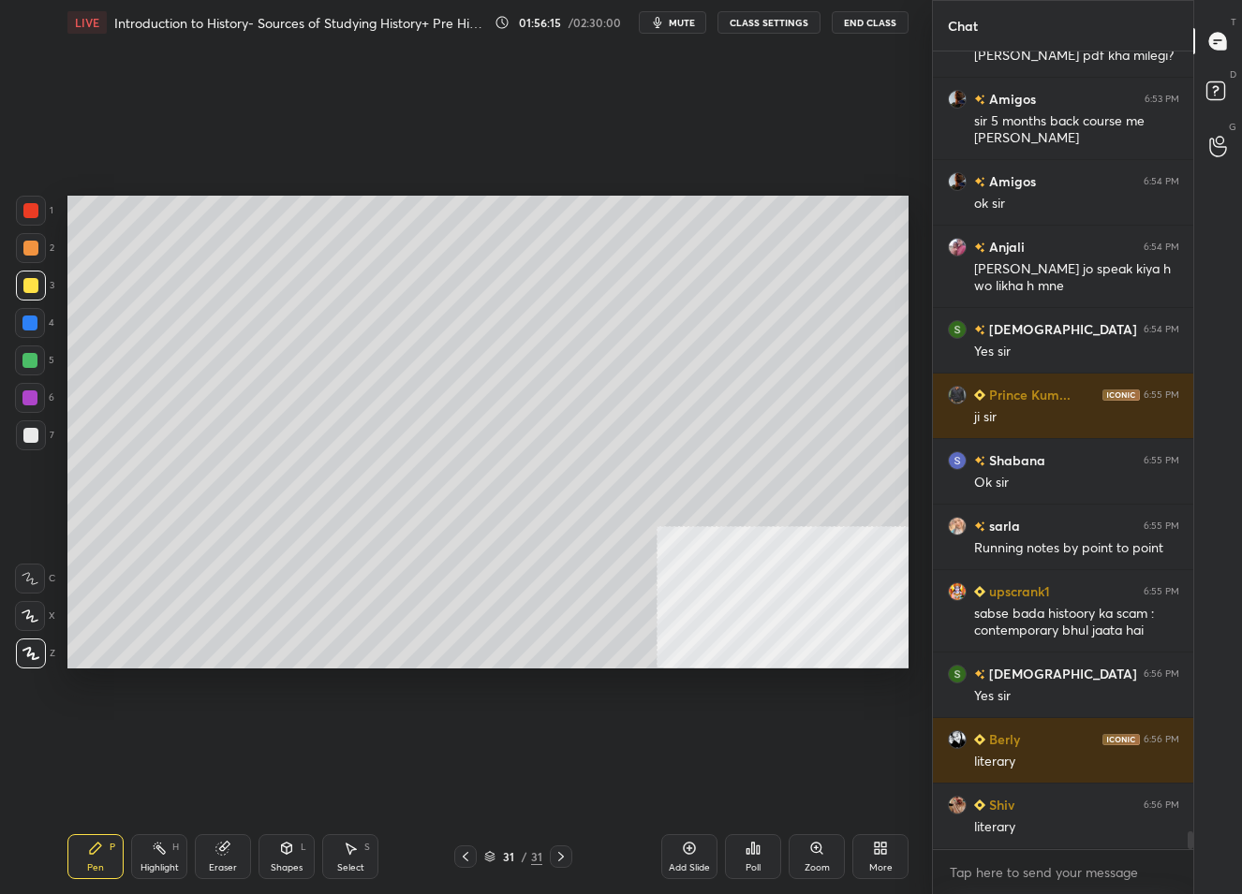
scroll to position [36012, 0]
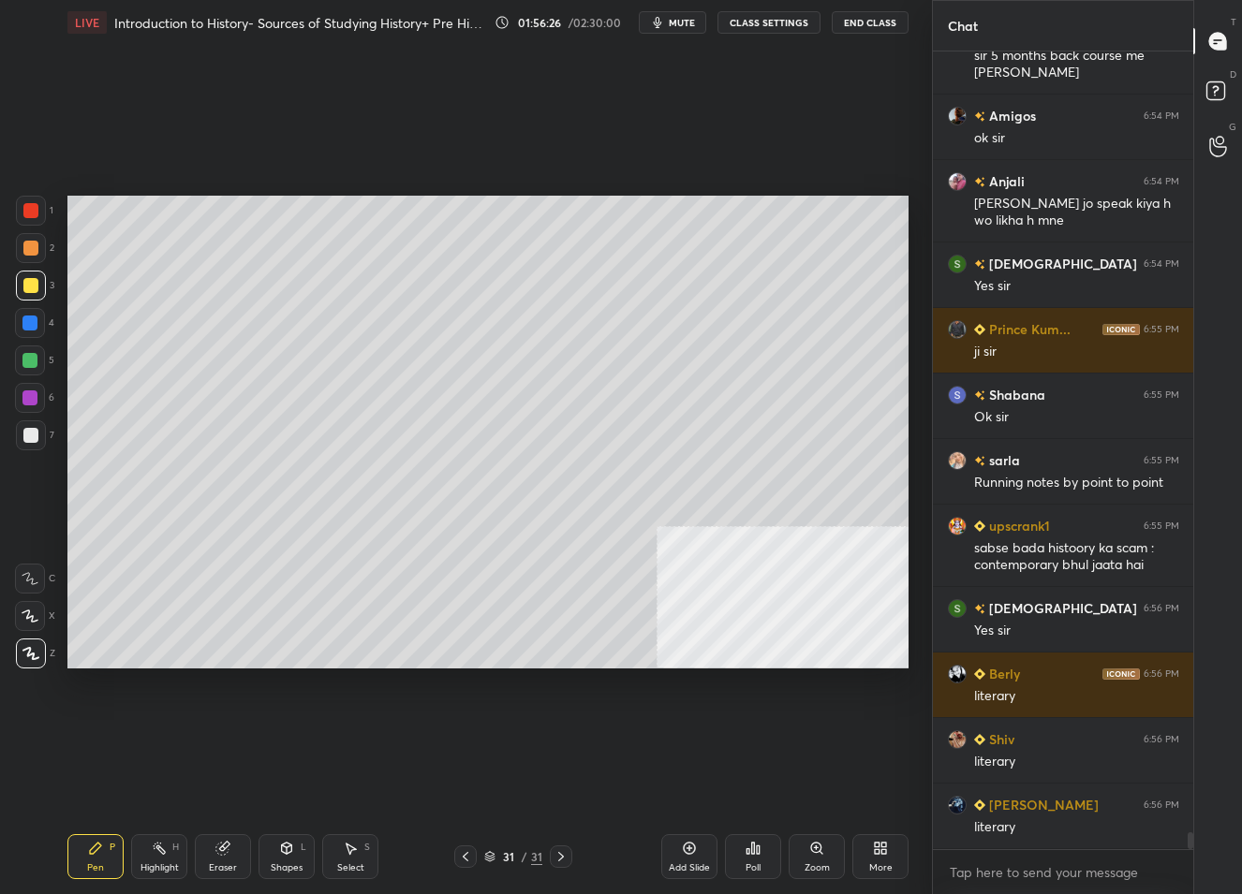
click at [881, 865] on div "More" at bounding box center [880, 868] width 23 height 9
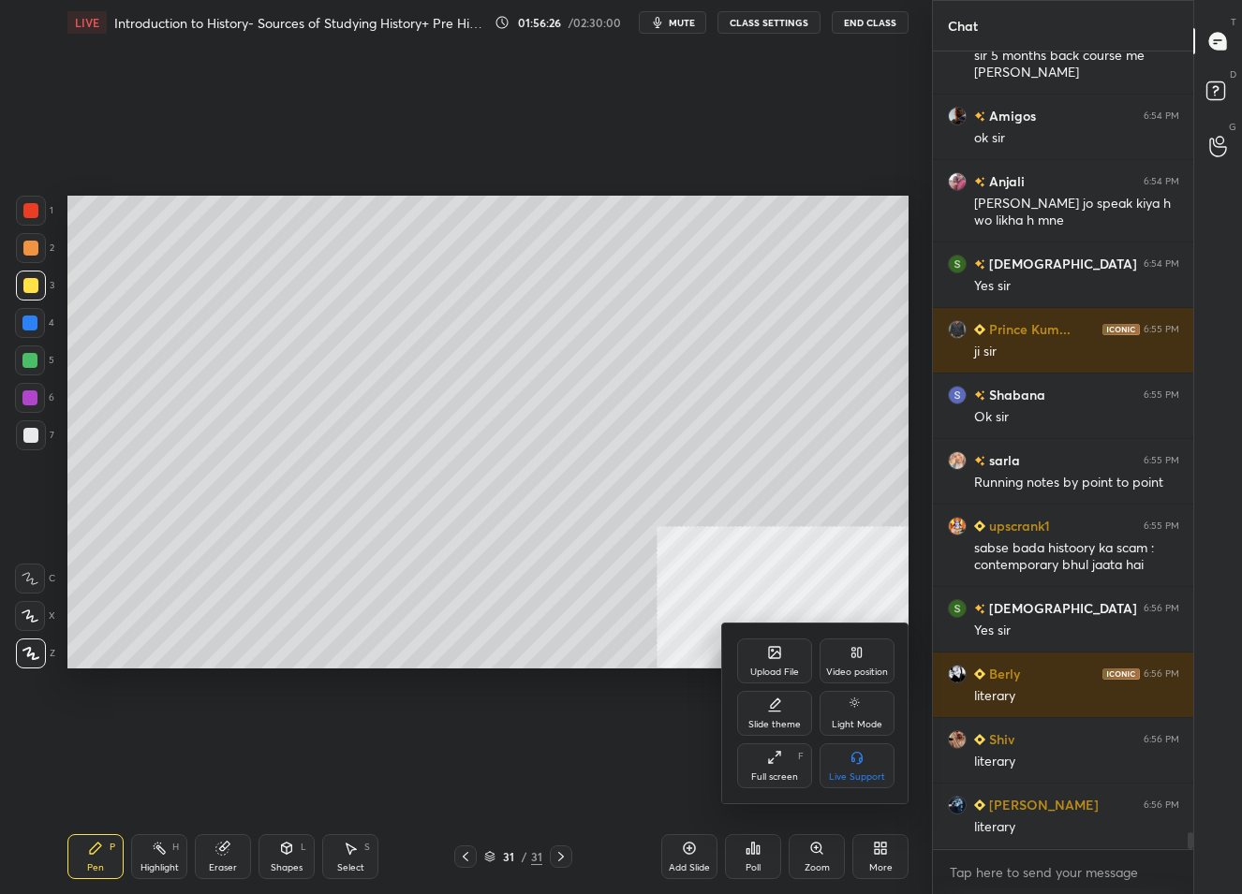
click at [774, 661] on div "Upload File" at bounding box center [774, 661] width 75 height 45
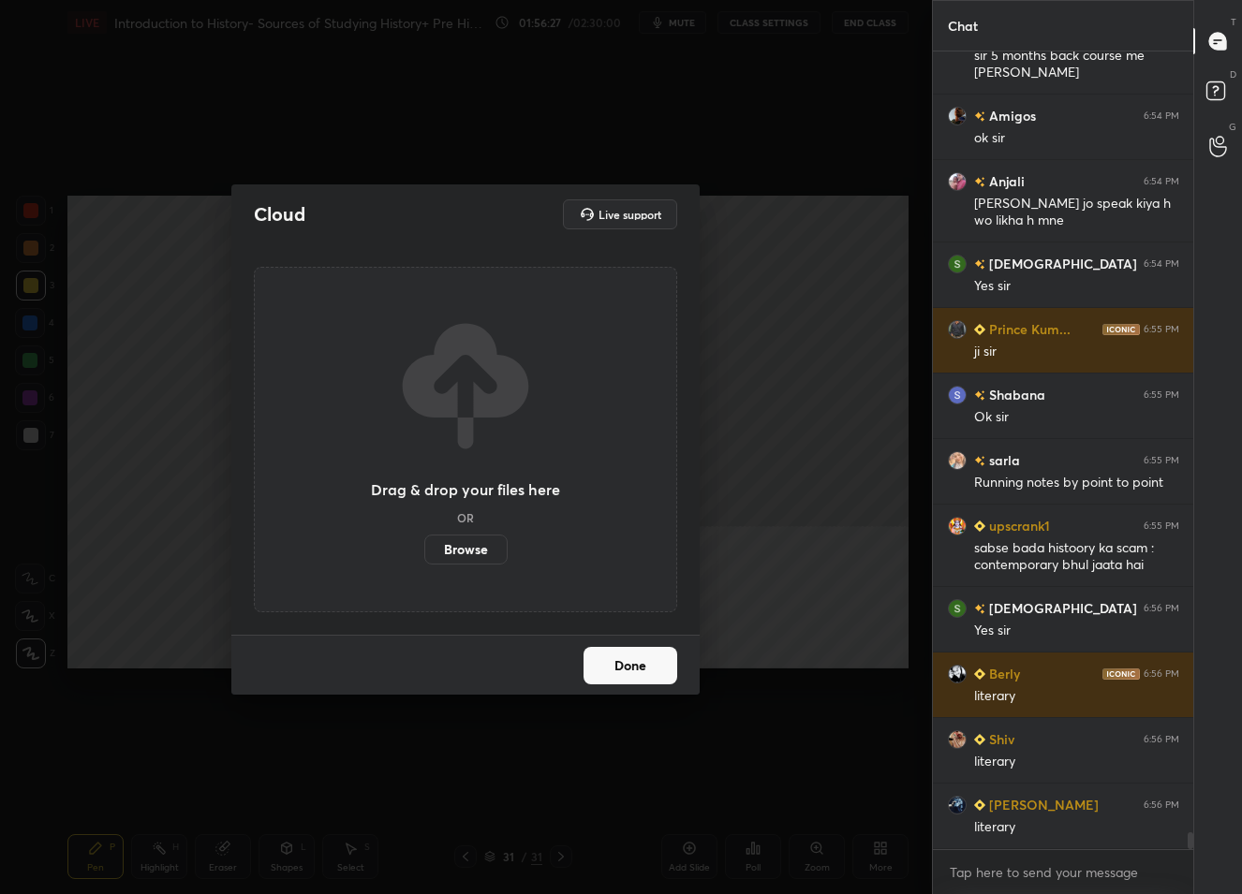
click at [481, 554] on label "Browse" at bounding box center [465, 550] width 83 height 30
click at [424, 554] on input "Browse" at bounding box center [424, 550] width 0 height 30
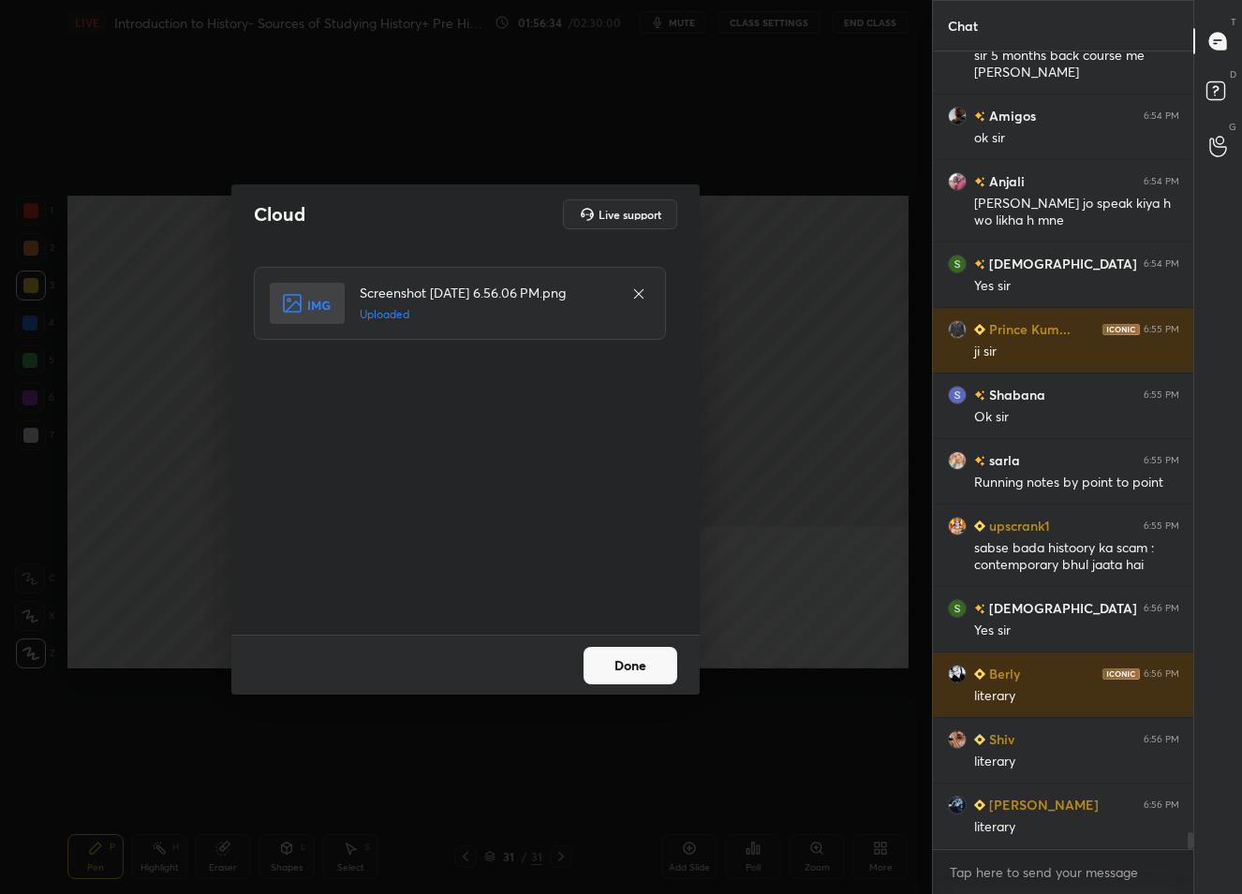
click at [613, 669] on button "Done" at bounding box center [631, 665] width 94 height 37
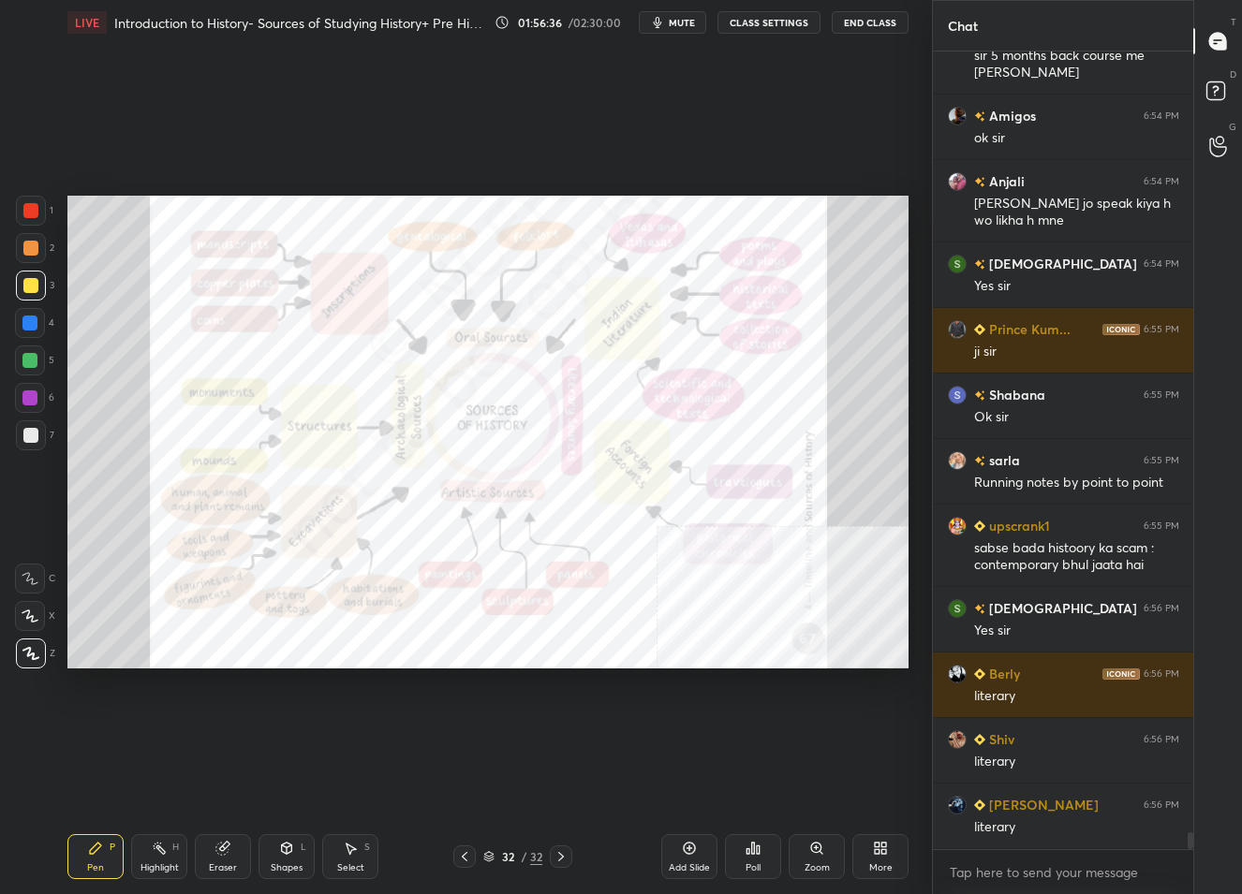
scroll to position [36078, 0]
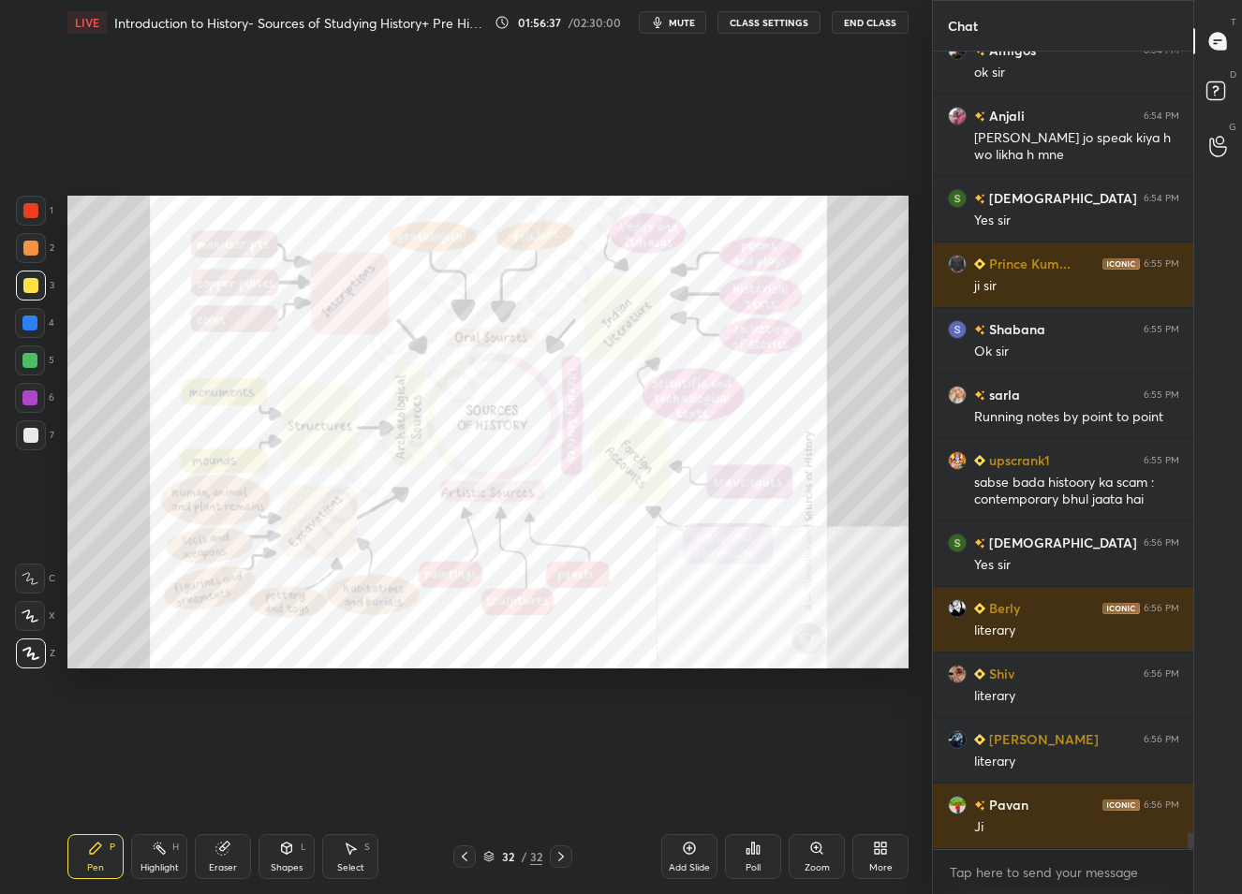
click at [36, 208] on div at bounding box center [30, 210] width 15 height 15
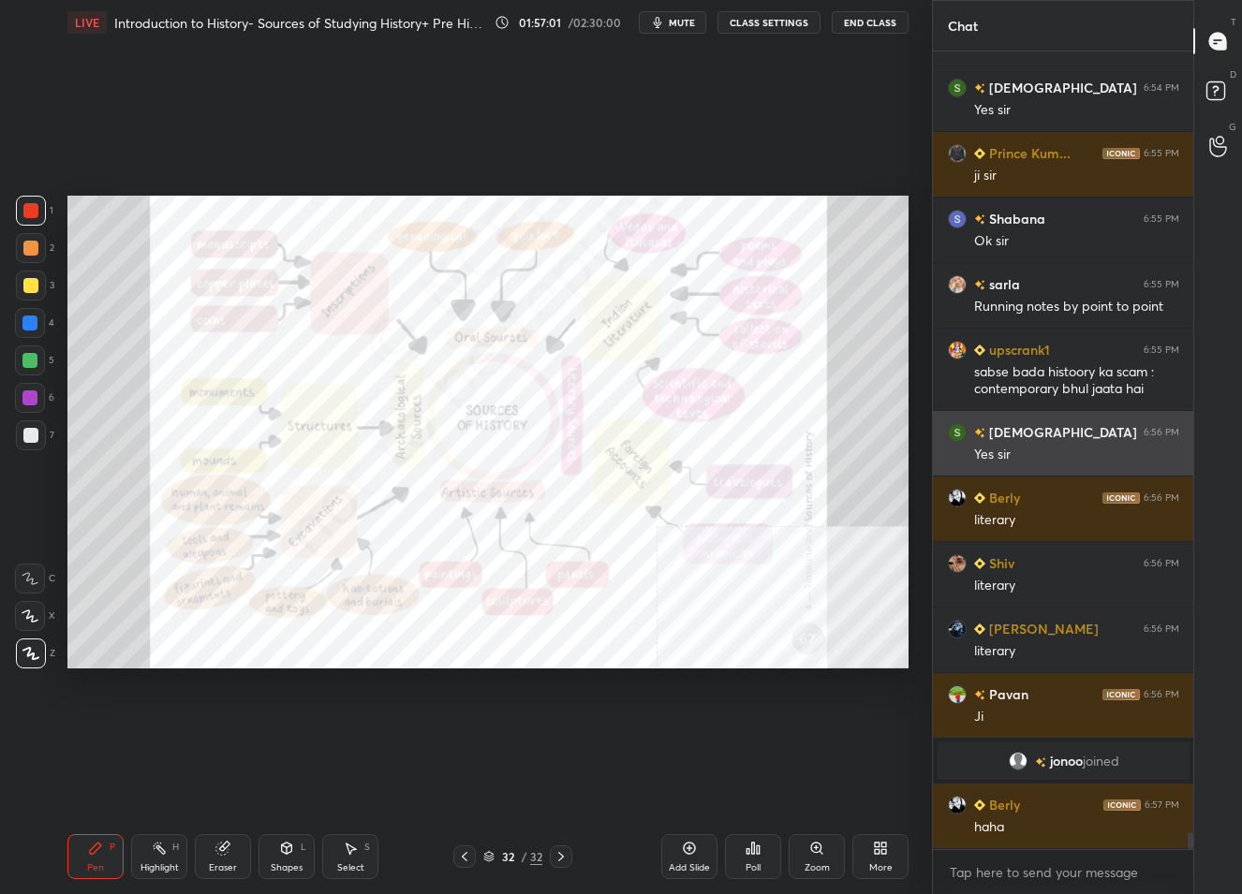
scroll to position [36016, 0]
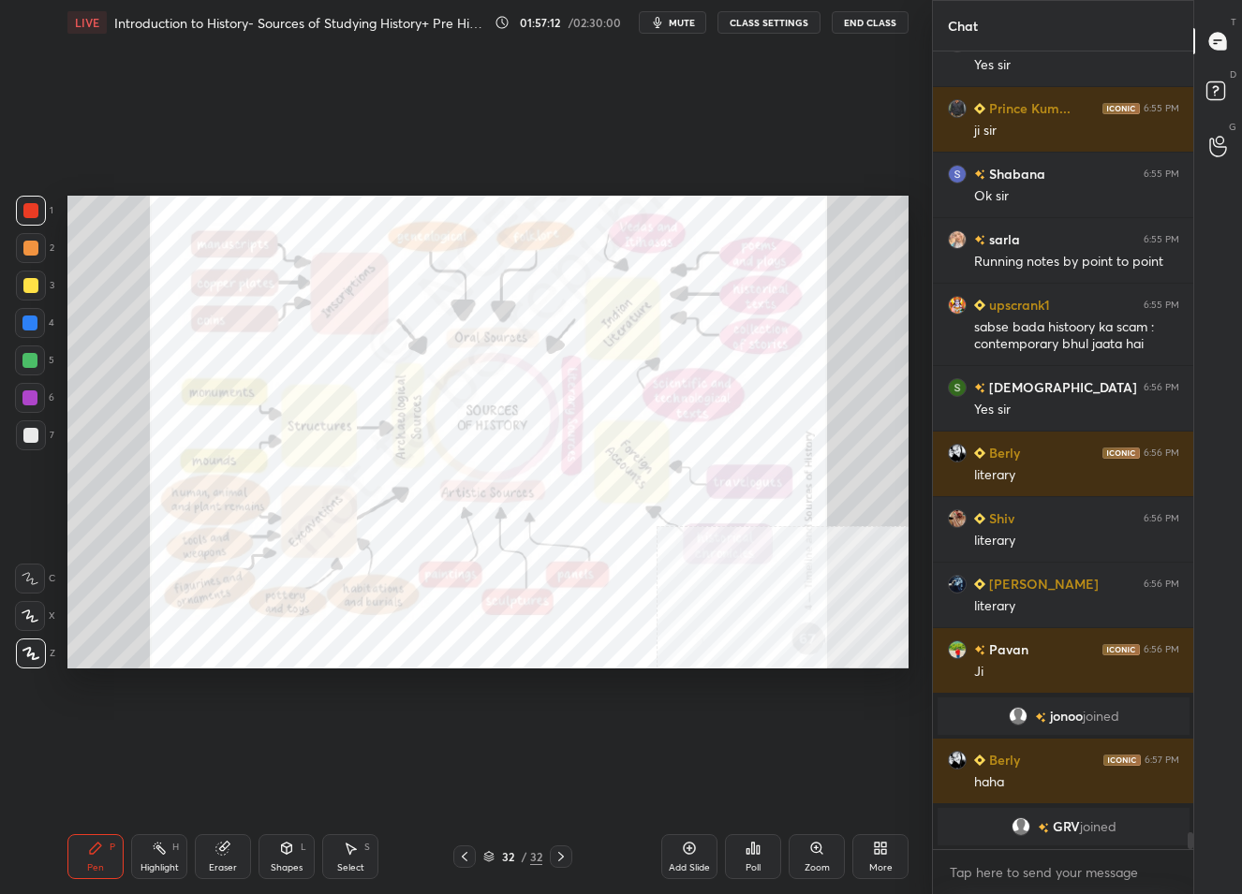
drag, startPoint x: 465, startPoint y: 856, endPoint x: 478, endPoint y: 836, distance: 23.1
click at [467, 852] on icon at bounding box center [464, 856] width 15 height 15
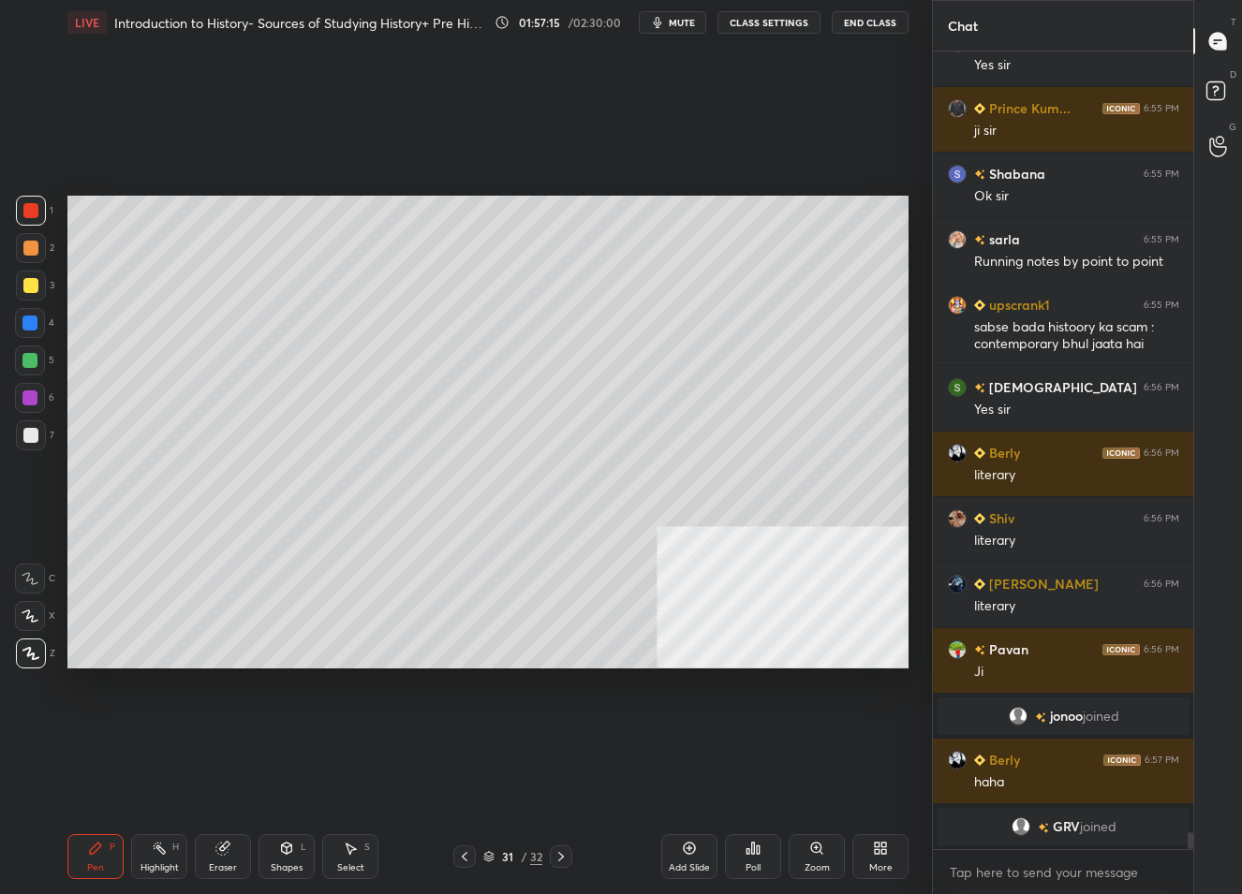
scroll to position [36082, 0]
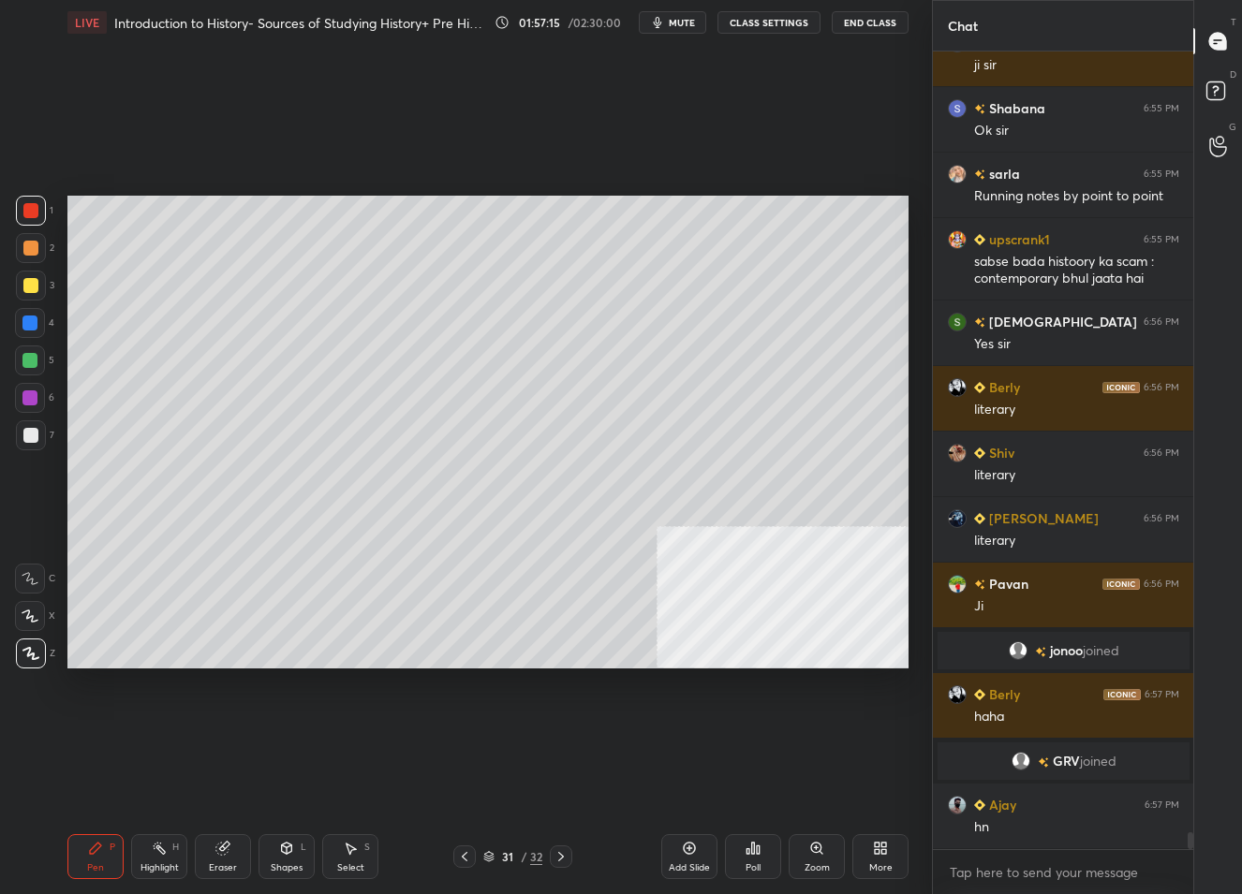
click at [676, 854] on div "Add Slide" at bounding box center [689, 857] width 56 height 45
click at [43, 287] on div at bounding box center [31, 286] width 30 height 30
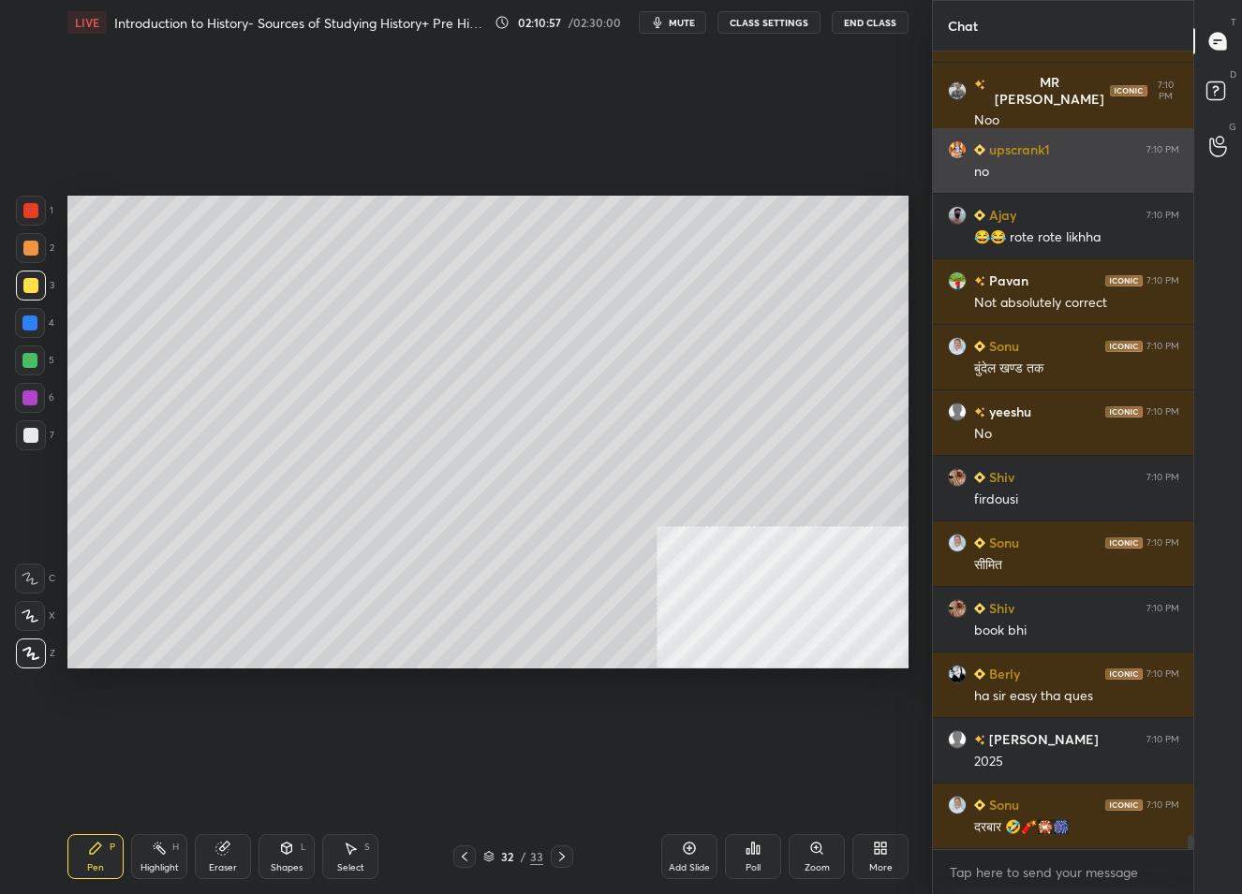
scroll to position [44198, 0]
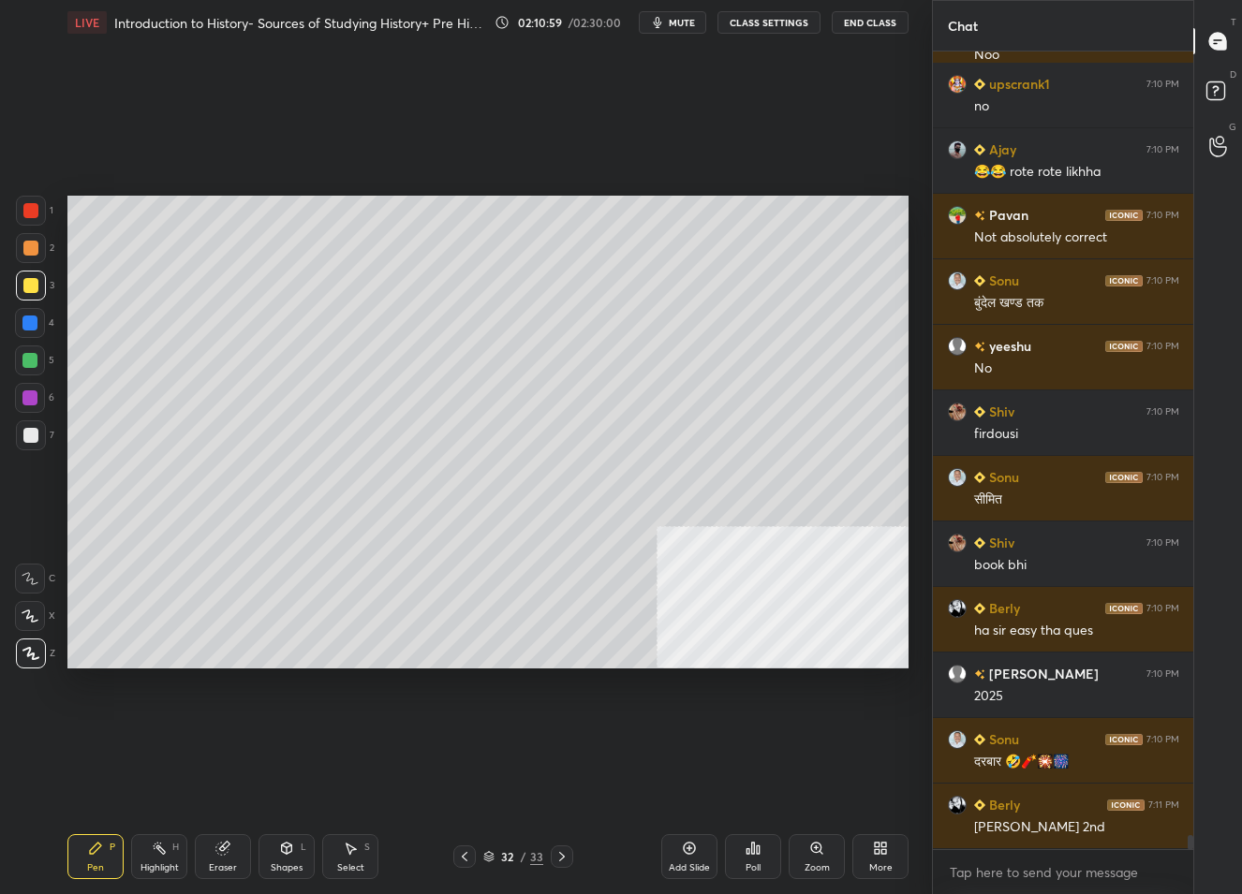
click at [884, 857] on div "More" at bounding box center [880, 857] width 56 height 45
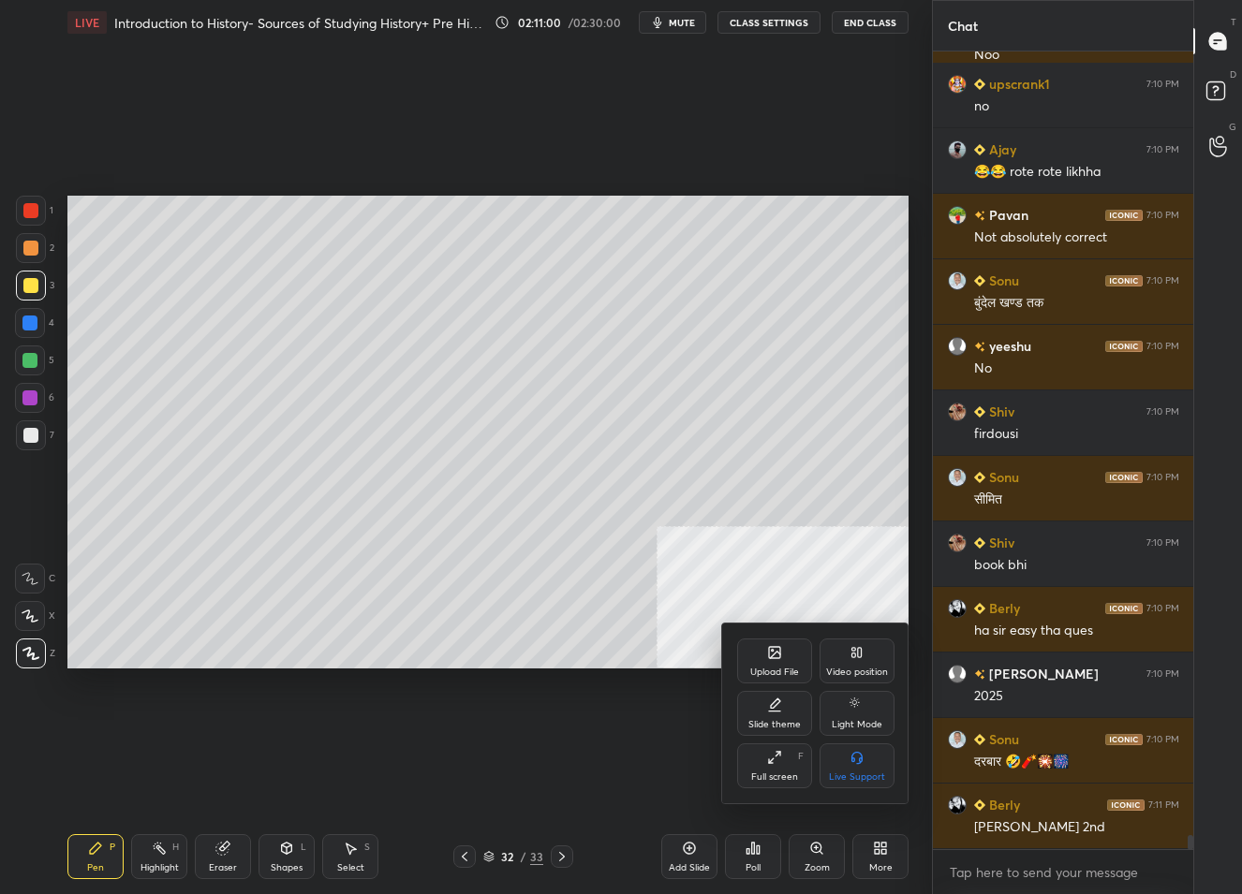
click at [768, 646] on icon at bounding box center [774, 652] width 15 height 15
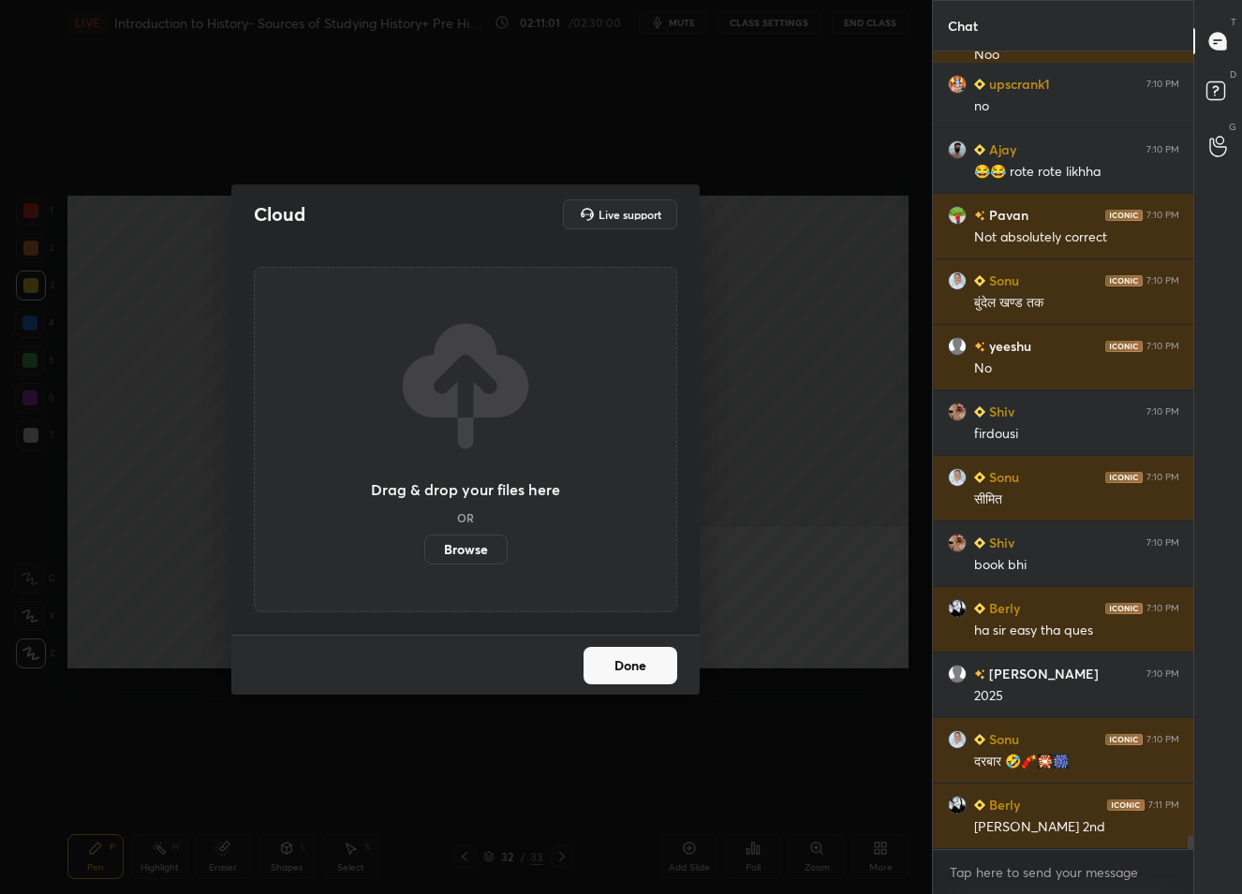
click at [468, 548] on label "Browse" at bounding box center [465, 550] width 83 height 30
click at [424, 548] on input "Browse" at bounding box center [424, 550] width 0 height 30
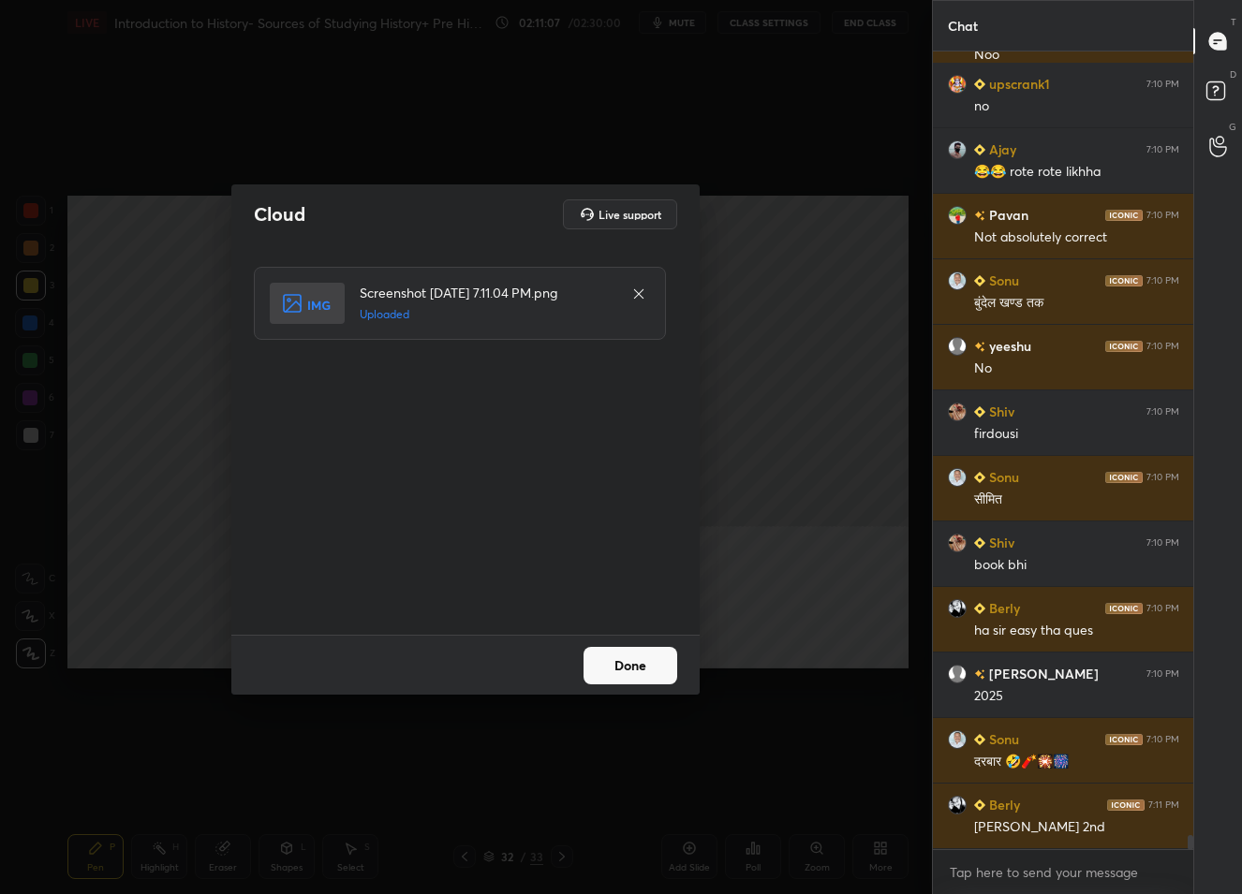
click at [615, 663] on button "Done" at bounding box center [631, 665] width 94 height 37
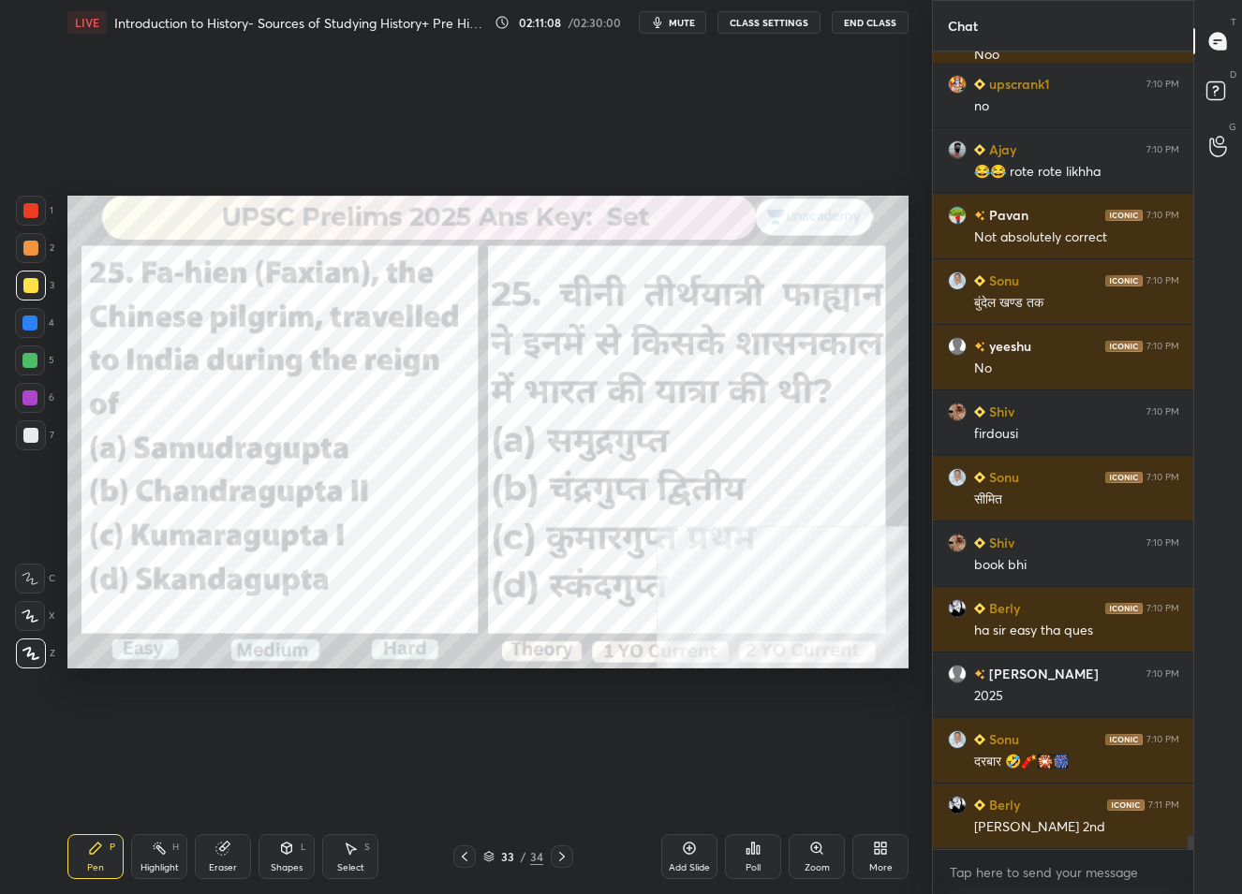
scroll to position [44264, 0]
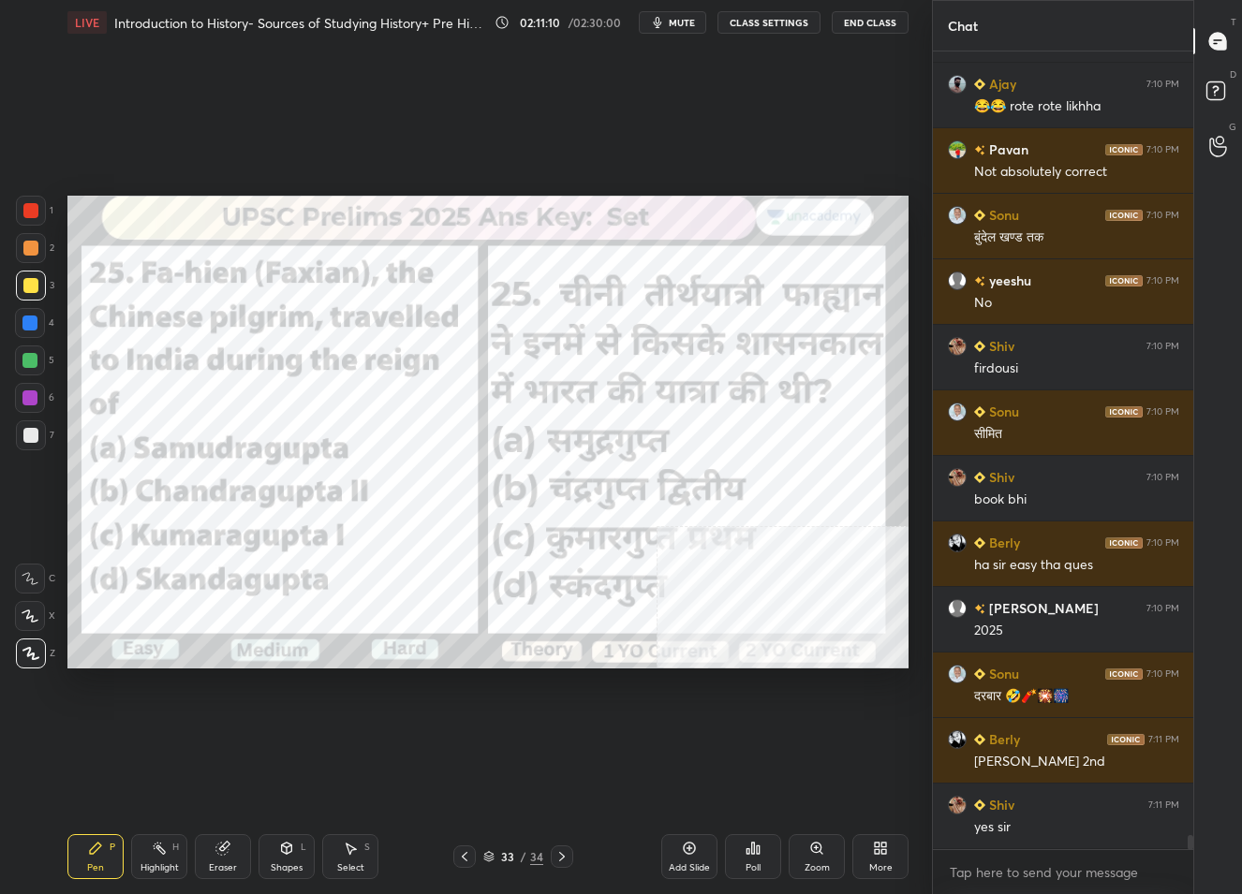
click at [34, 212] on div at bounding box center [30, 210] width 15 height 15
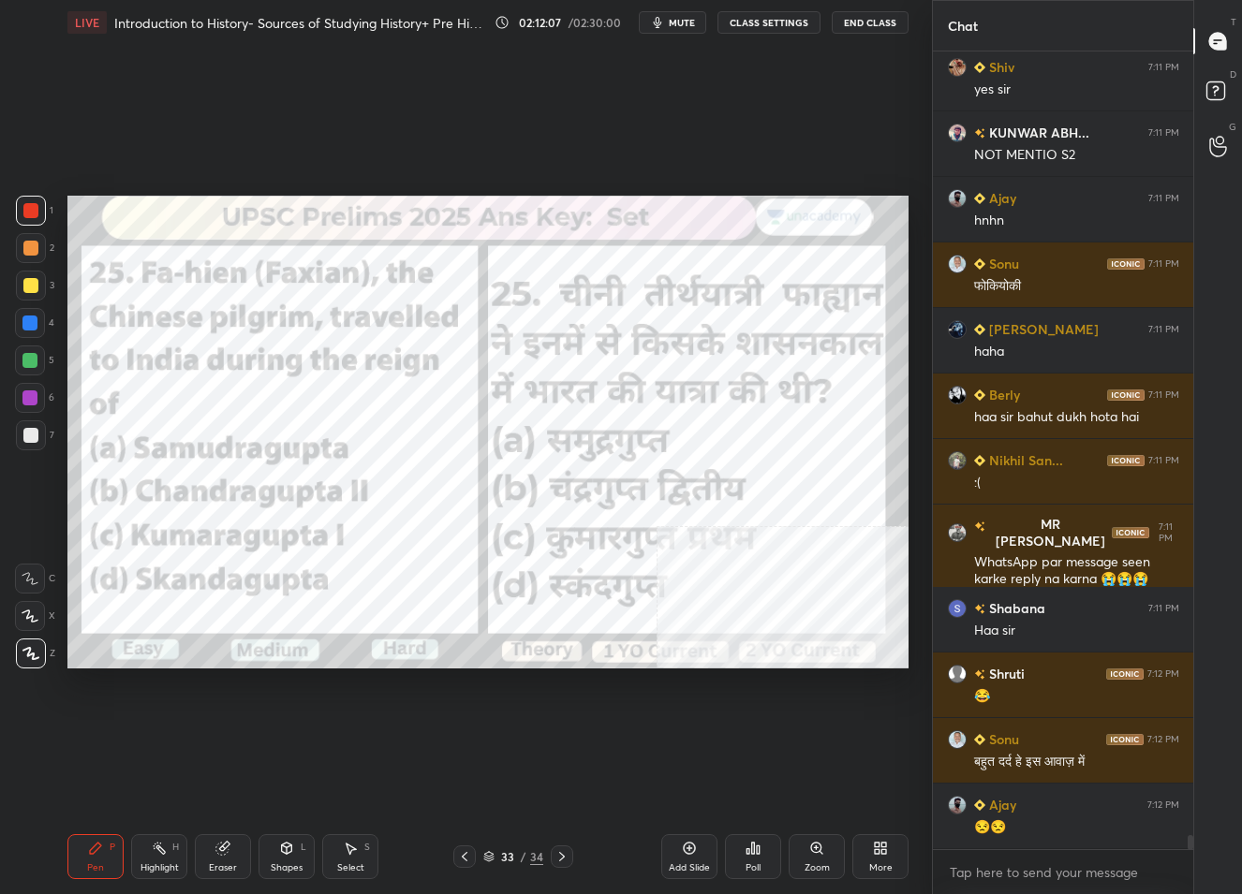
scroll to position [45084, 0]
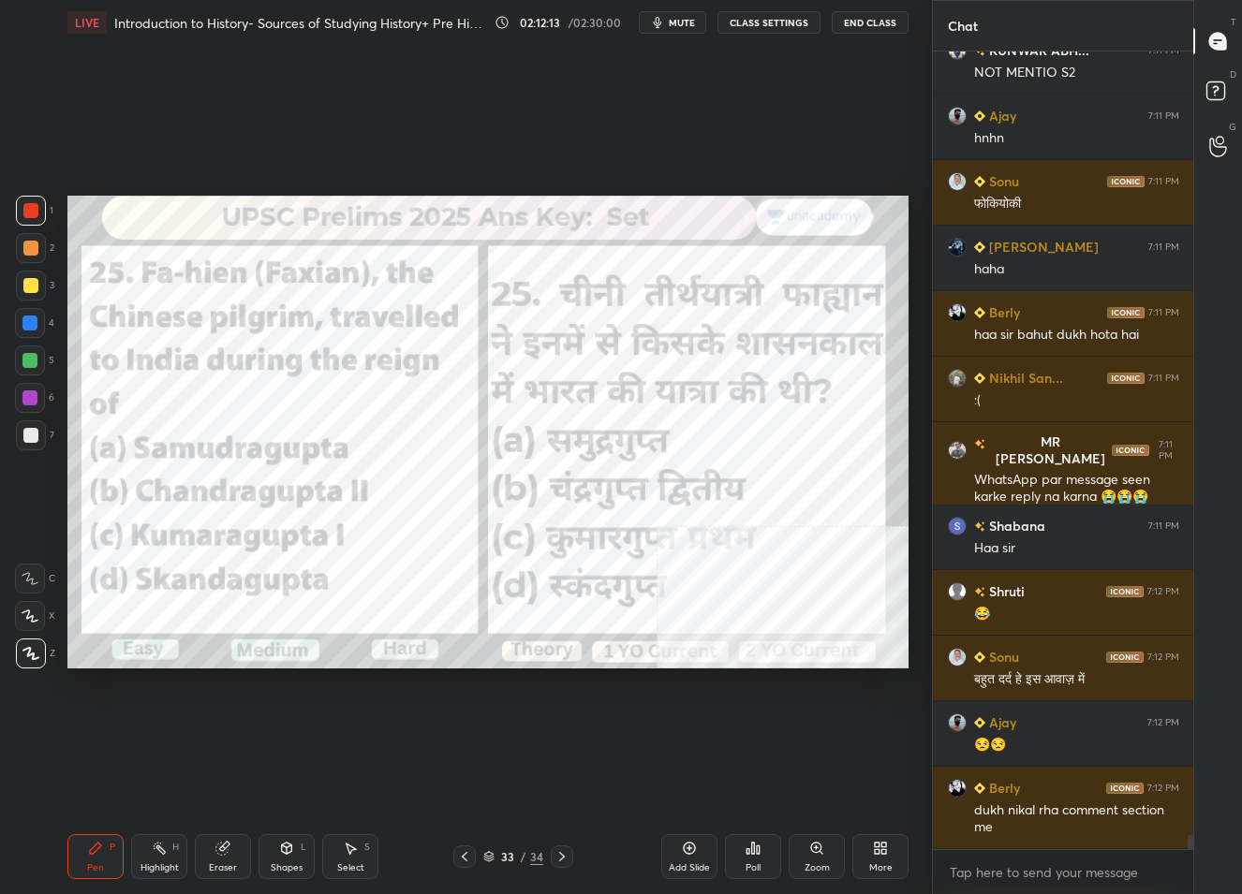
click at [881, 864] on div "More" at bounding box center [880, 868] width 23 height 9
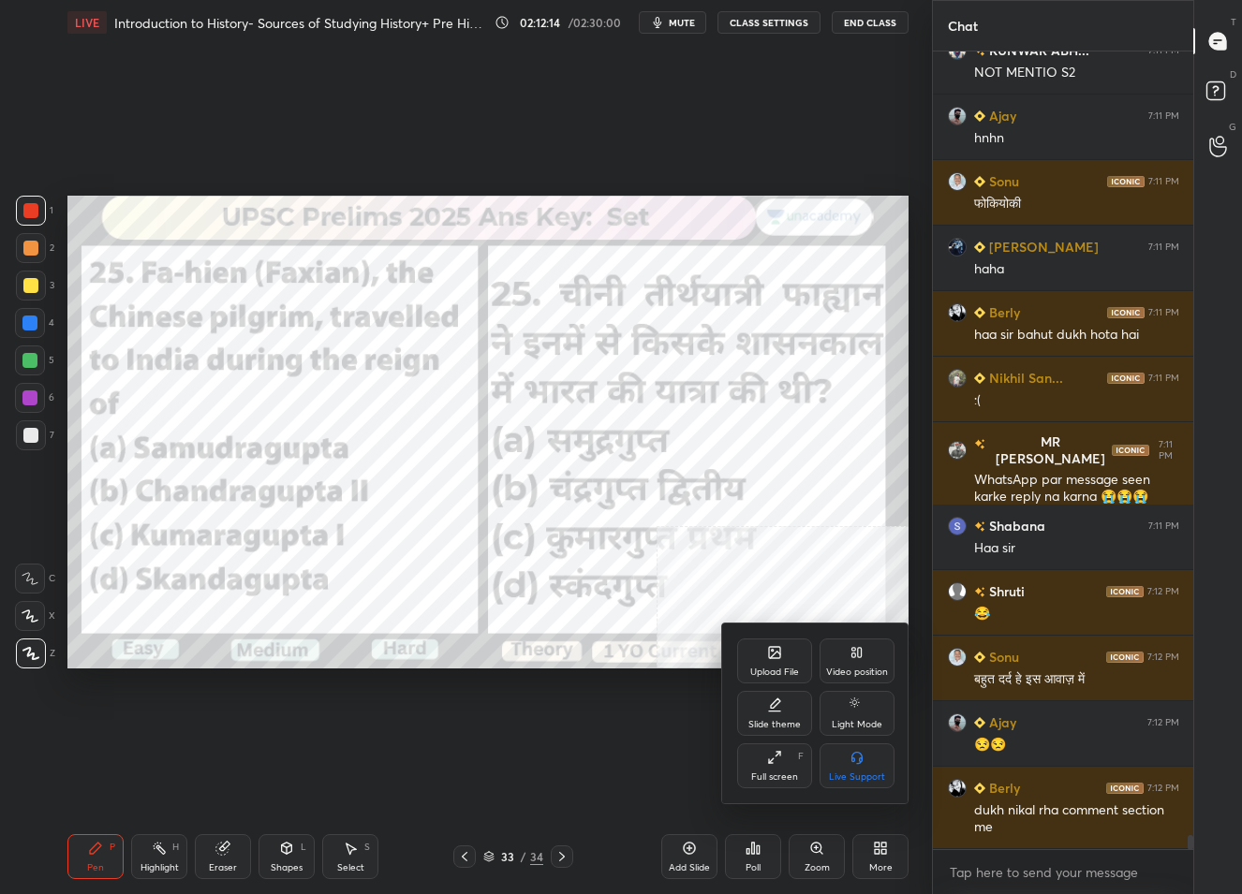
click at [762, 659] on div "Upload File" at bounding box center [774, 661] width 75 height 45
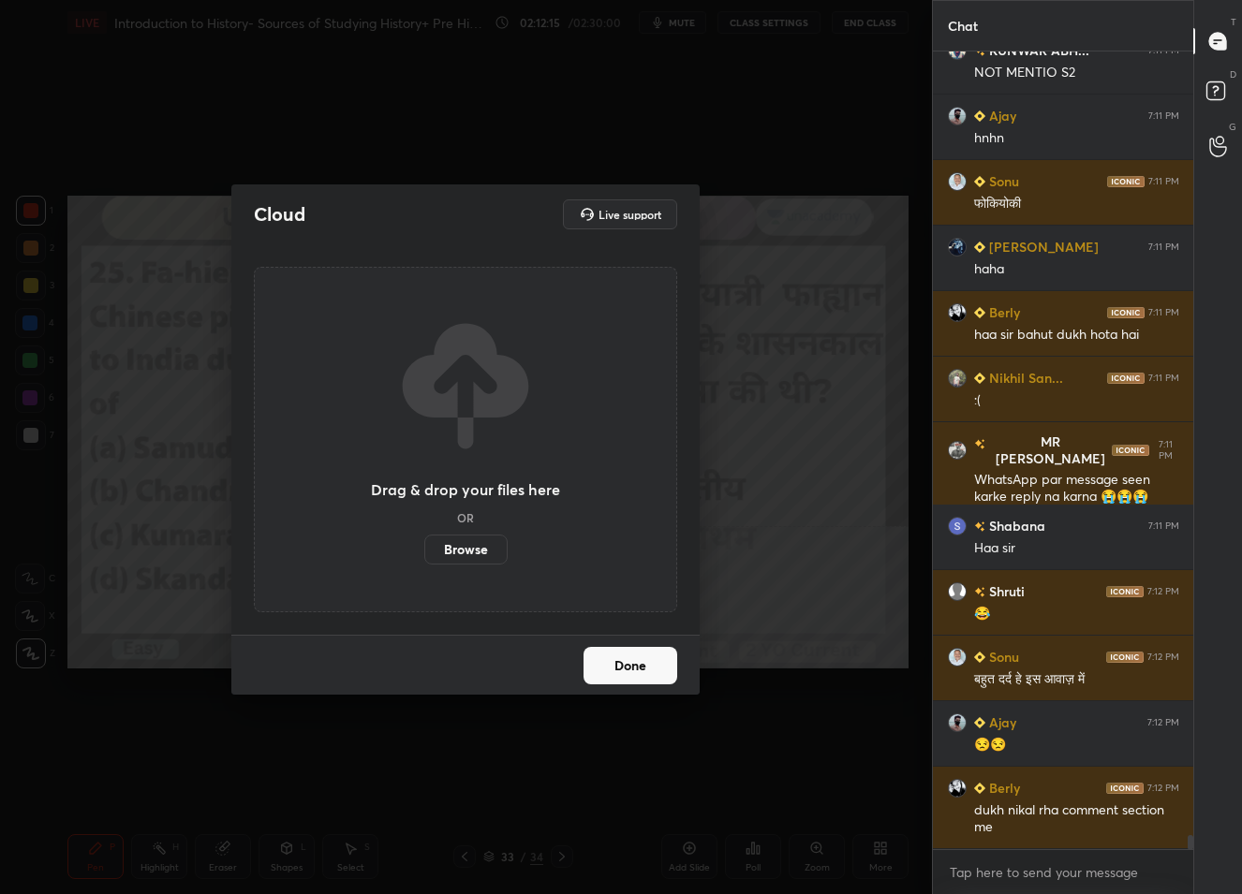
click at [439, 561] on label "Browse" at bounding box center [465, 550] width 83 height 30
click at [424, 561] on input "Browse" at bounding box center [424, 550] width 0 height 30
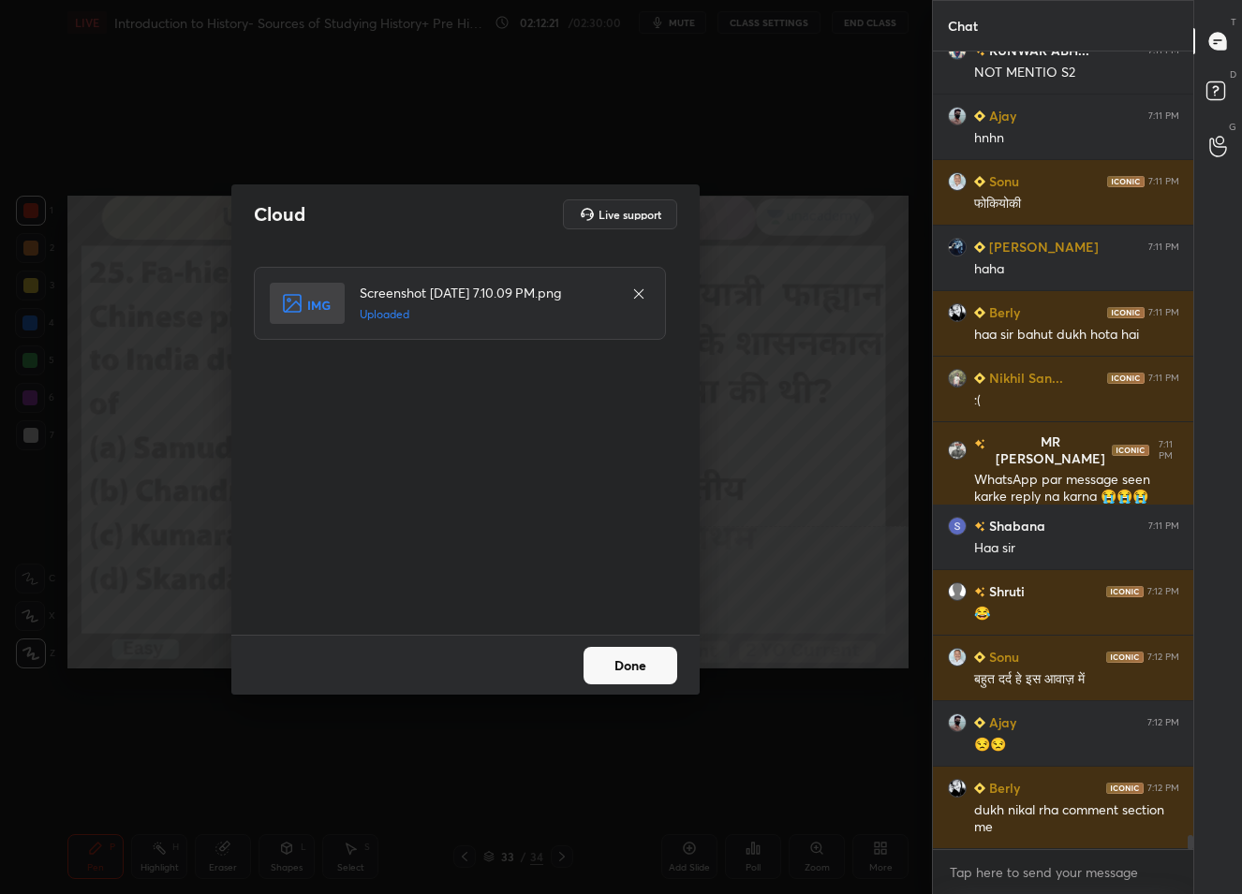
click at [613, 658] on button "Done" at bounding box center [631, 665] width 94 height 37
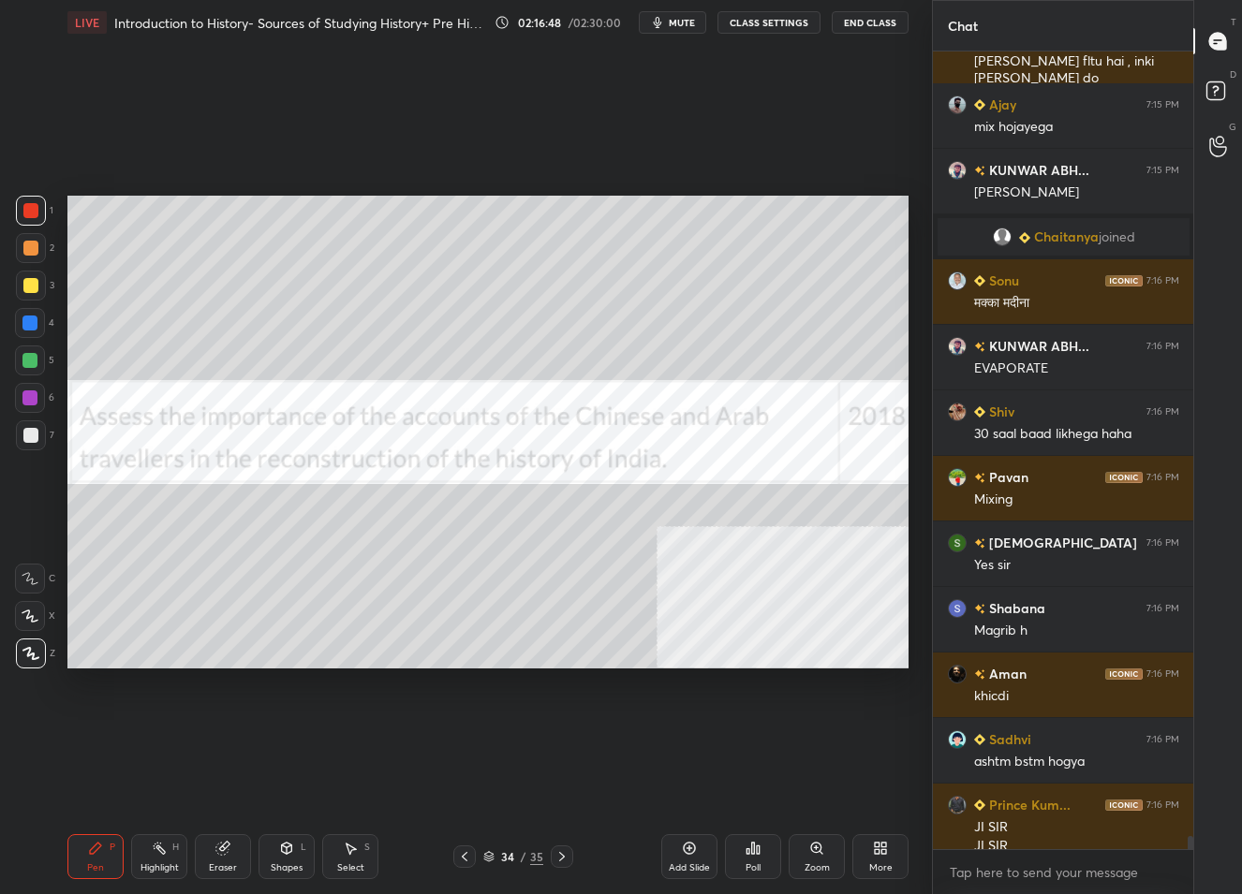
scroll to position [46459, 0]
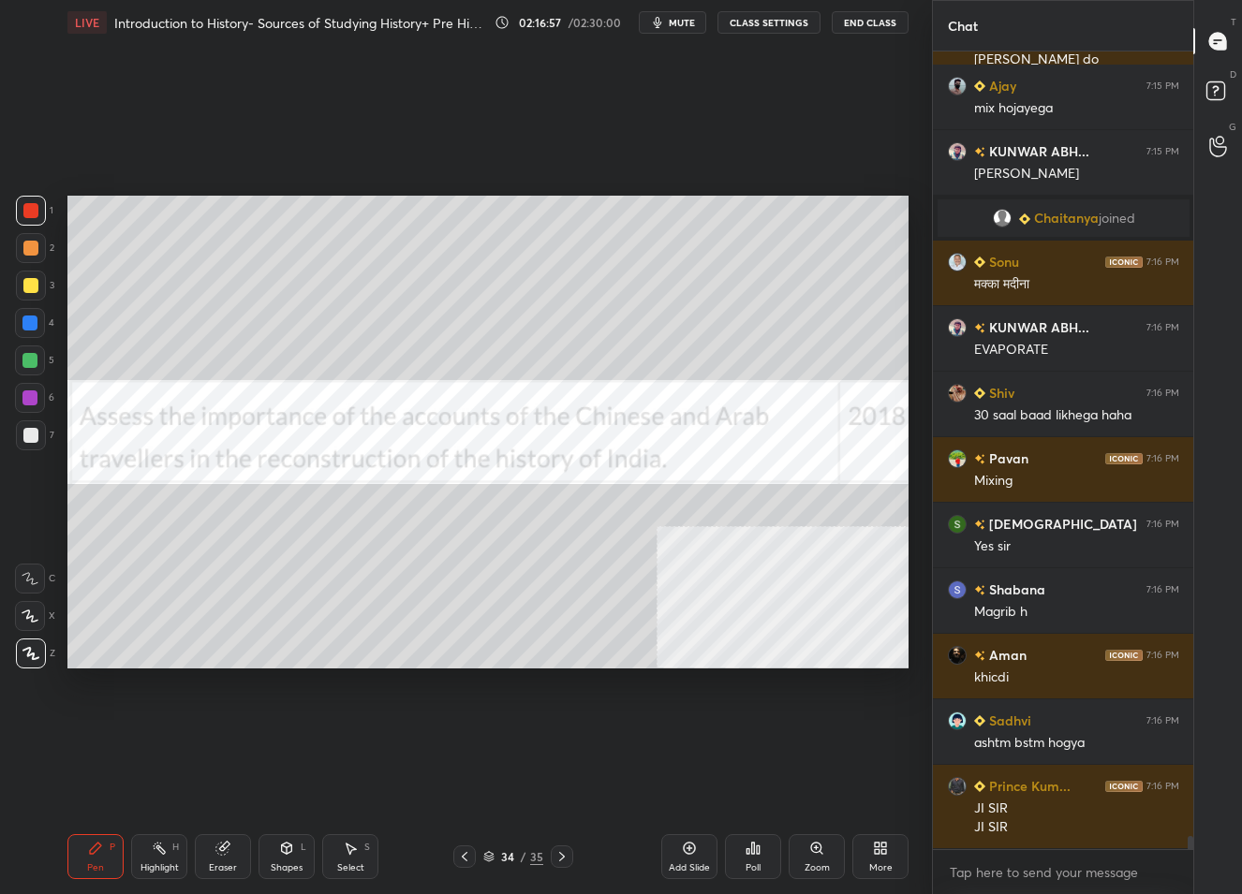
click at [214, 859] on div "Eraser" at bounding box center [223, 857] width 56 height 45
click at [22, 649] on span "Erase all" at bounding box center [30, 653] width 28 height 13
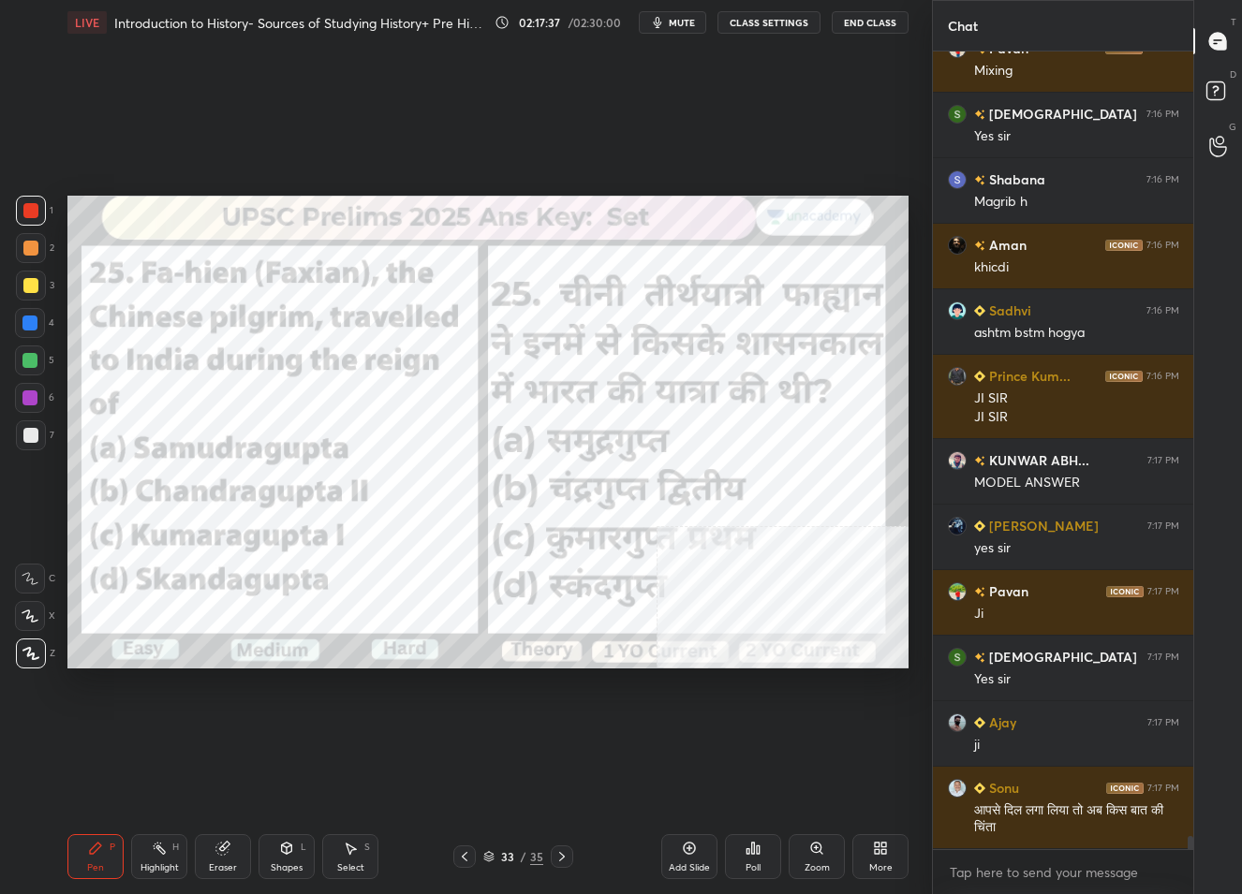
scroll to position [46935, 0]
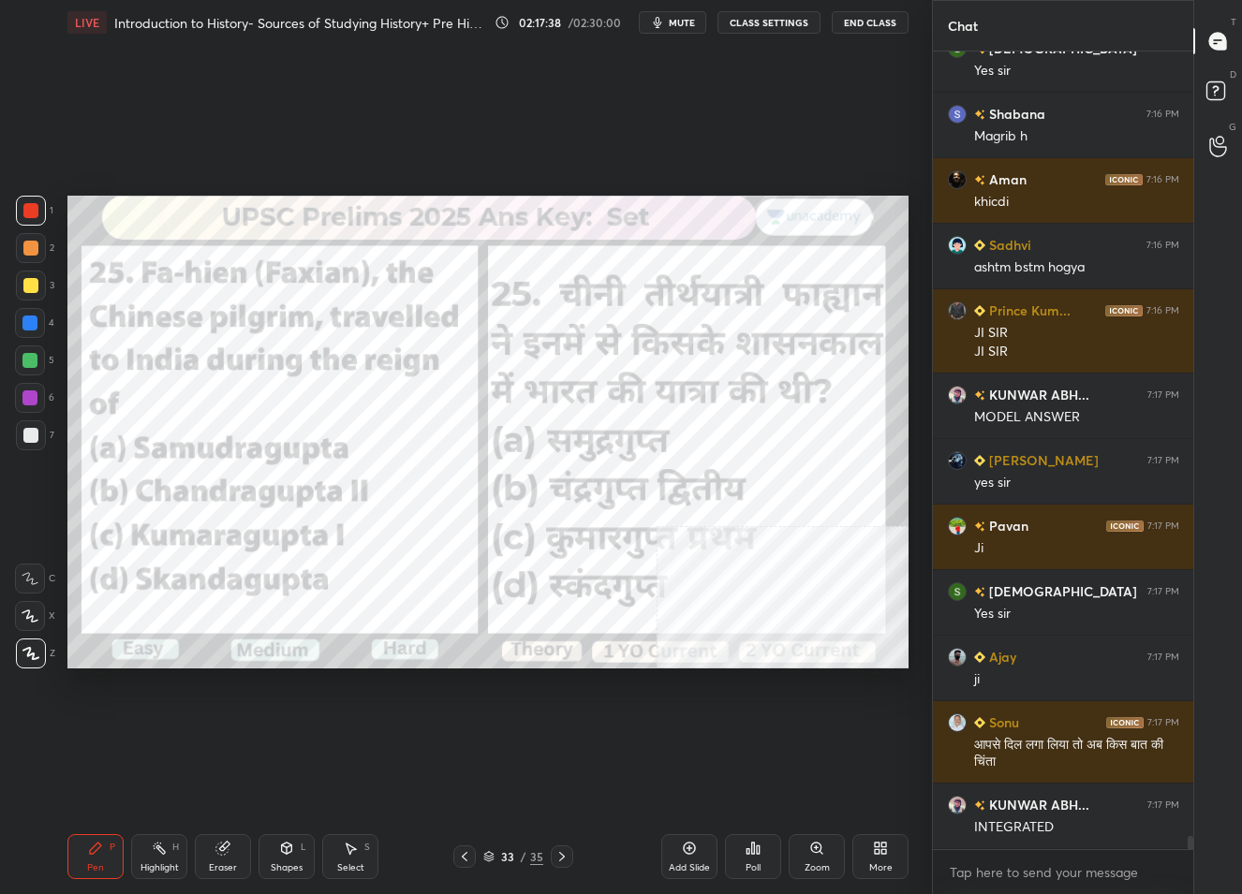
click at [556, 854] on icon at bounding box center [561, 856] width 15 height 15
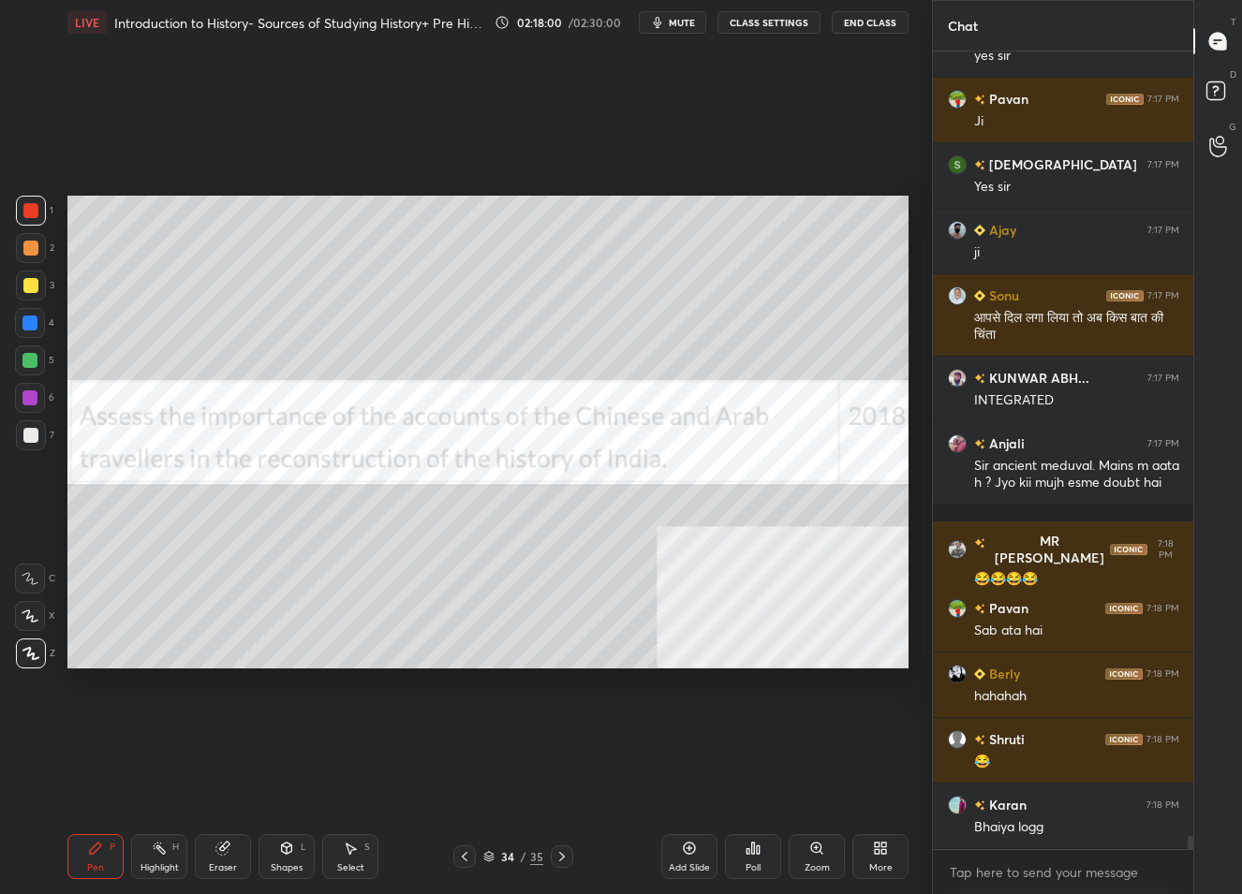
scroll to position [47428, 0]
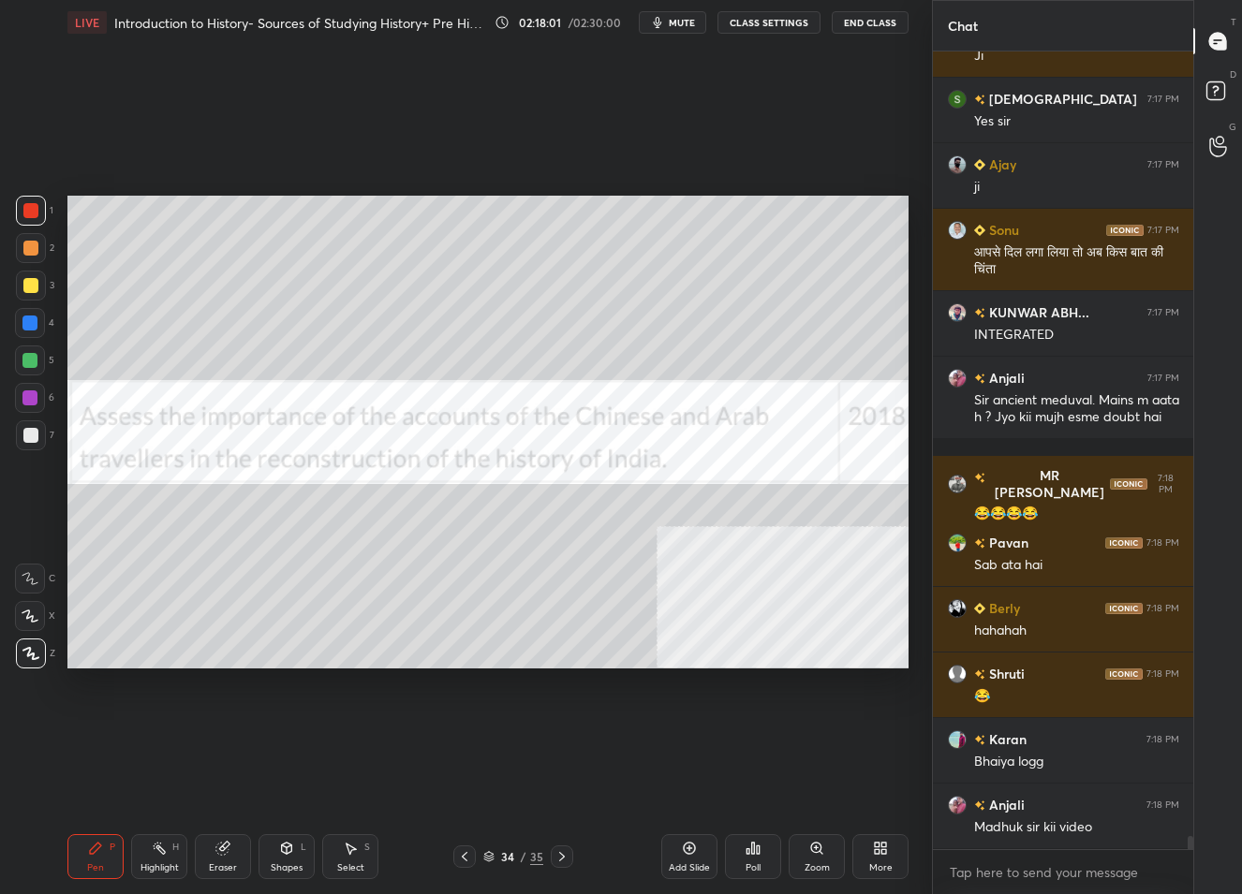
click at [532, 858] on div "35" at bounding box center [536, 857] width 13 height 17
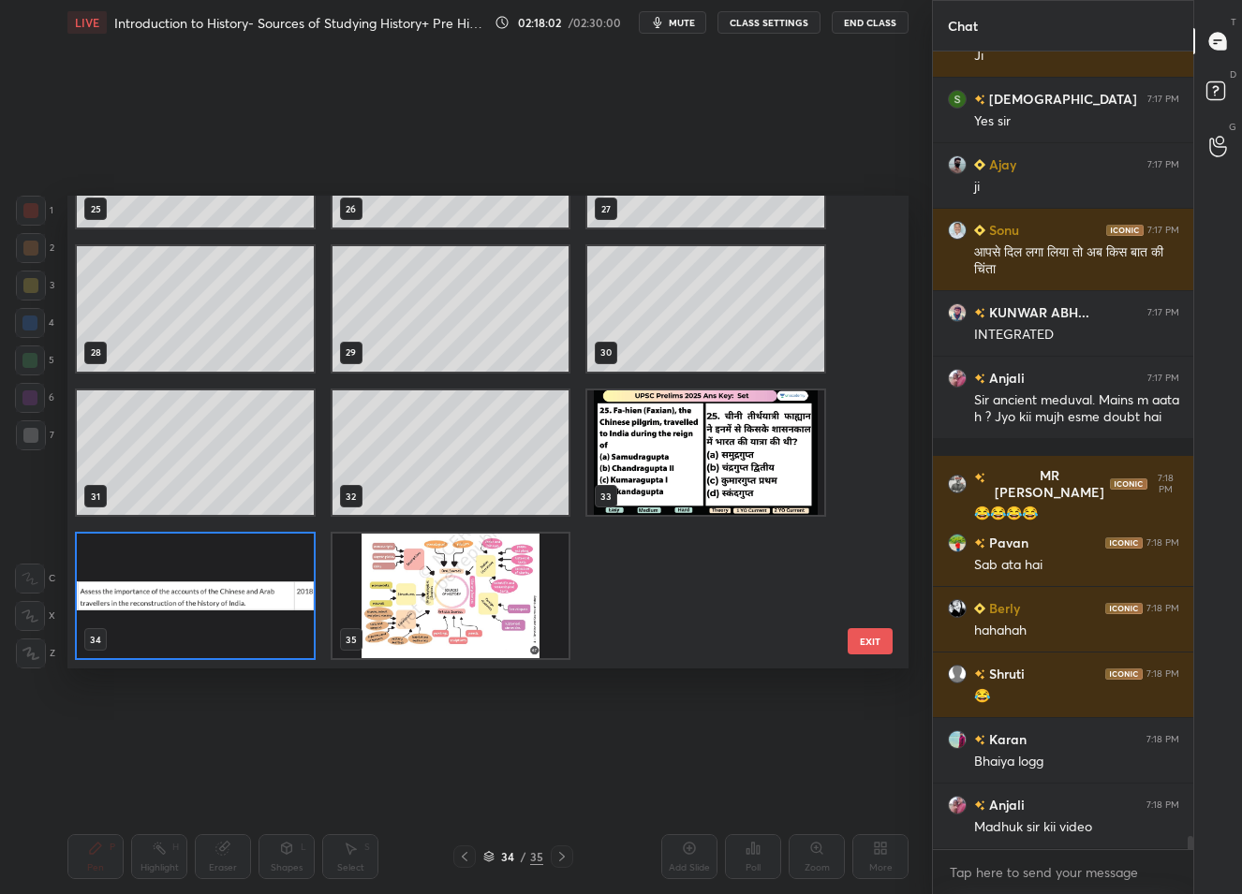
scroll to position [47493, 0]
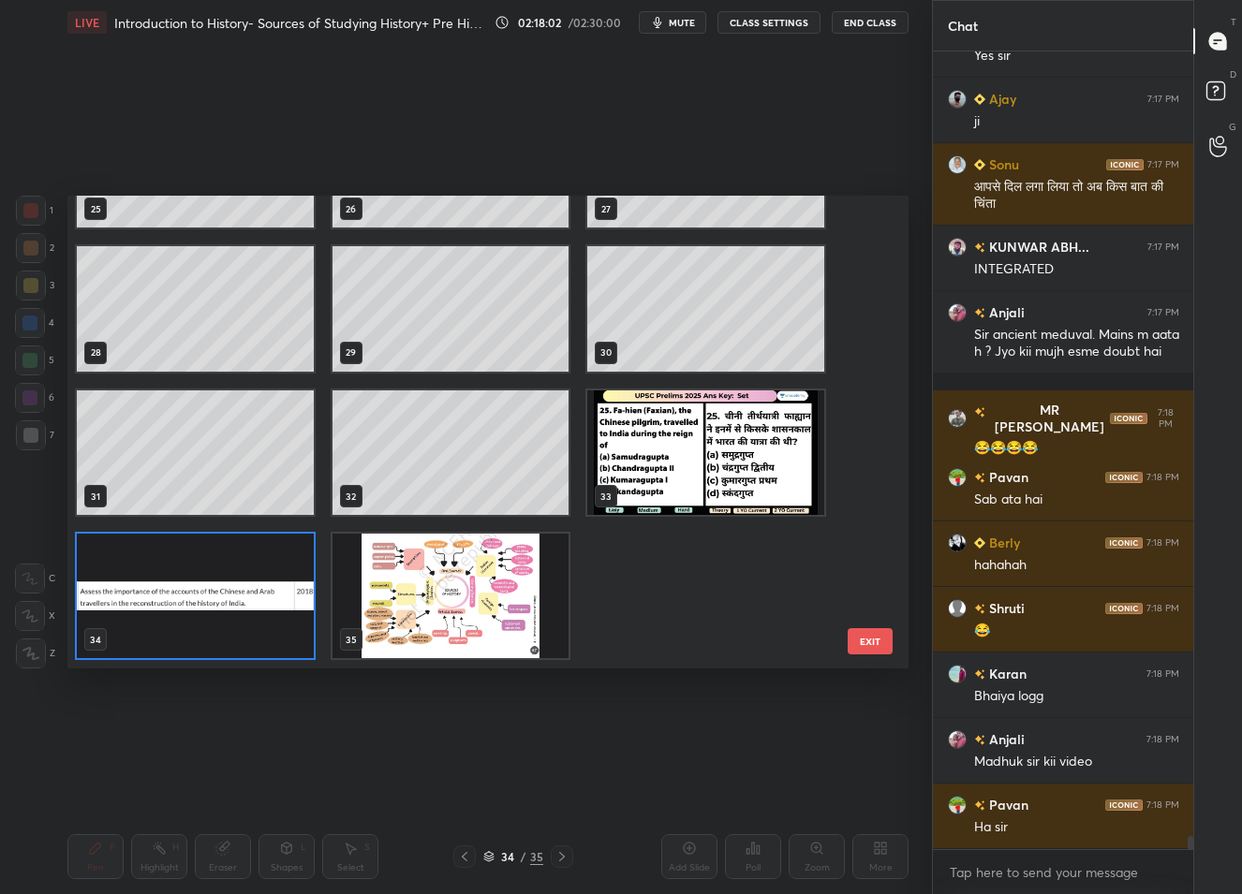
click at [196, 590] on img "grid" at bounding box center [195, 596] width 237 height 125
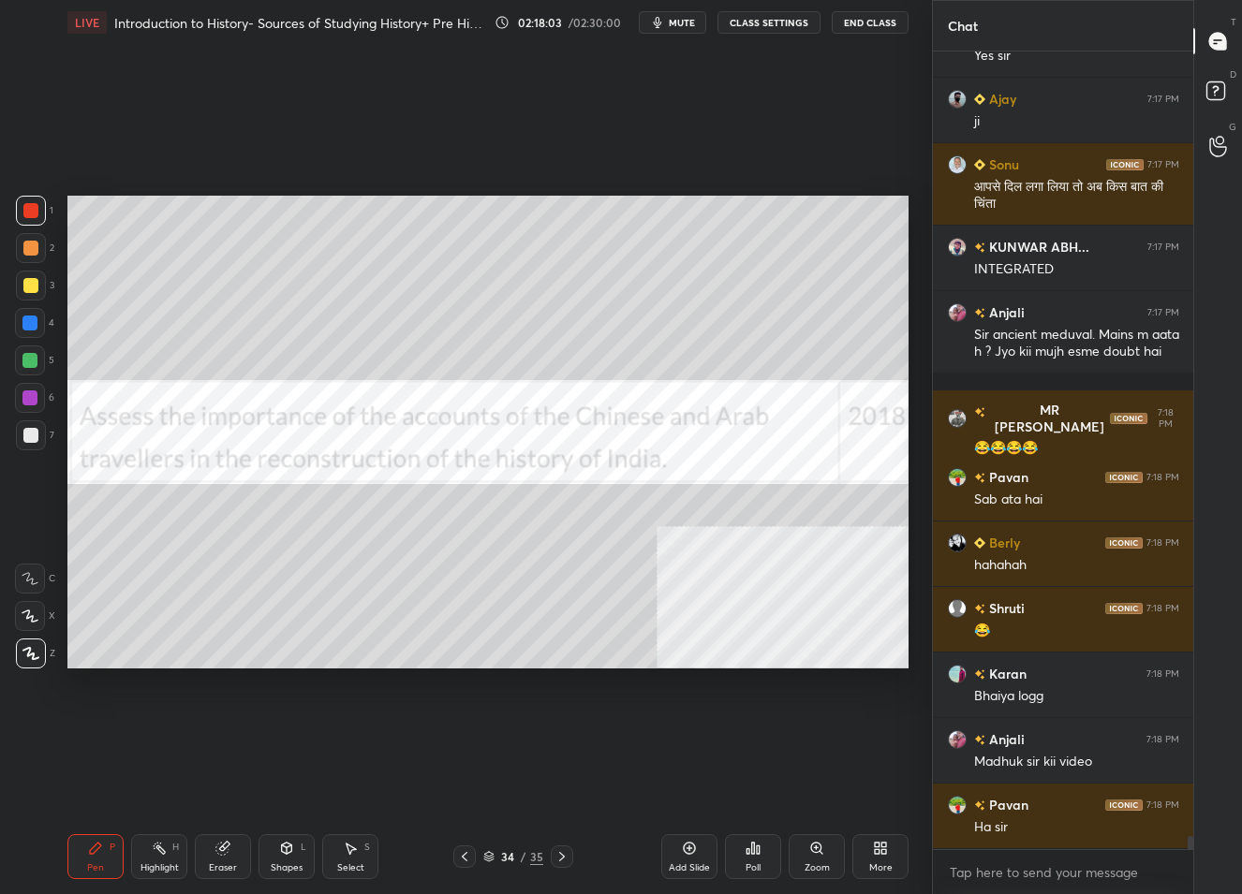
click at [893, 856] on div "More" at bounding box center [880, 857] width 56 height 45
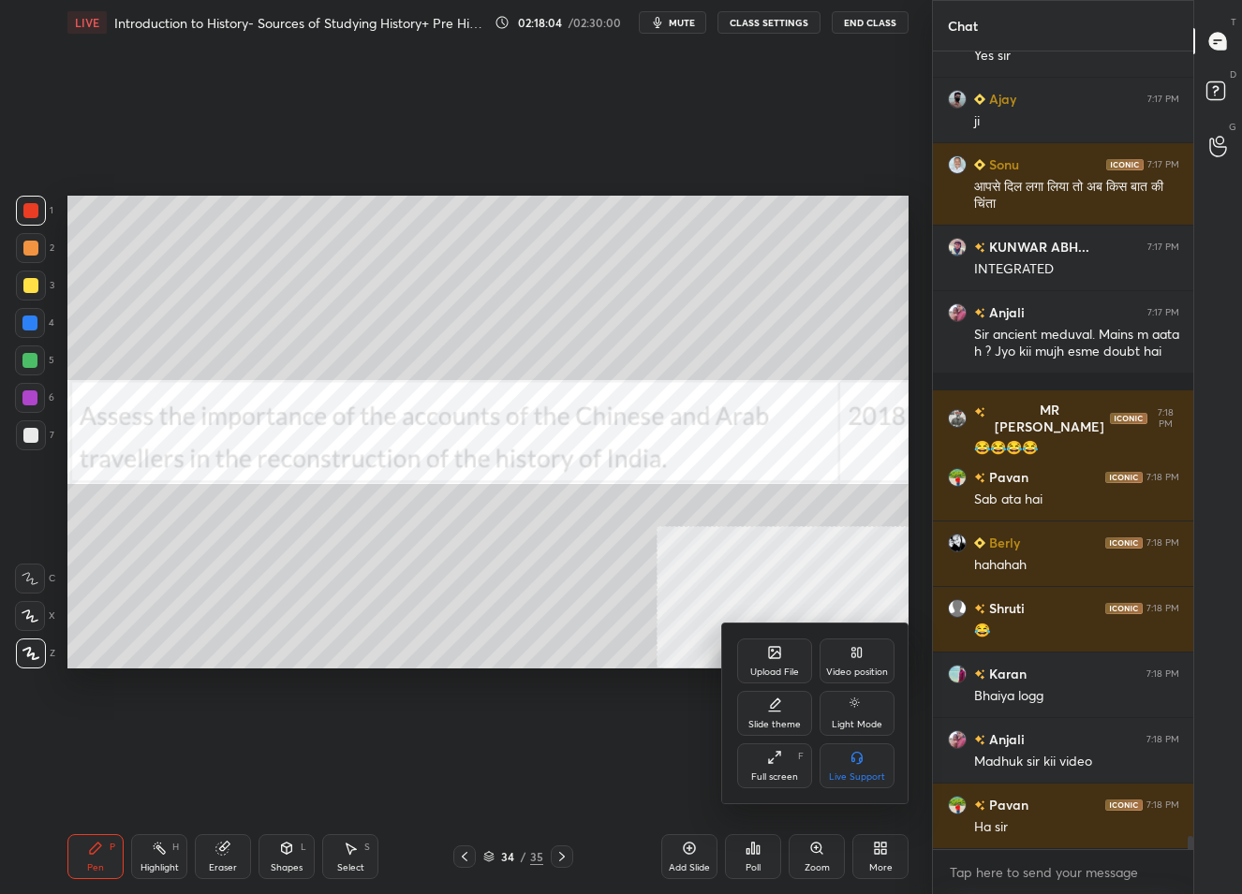
click at [764, 645] on div "Upload File" at bounding box center [774, 661] width 75 height 45
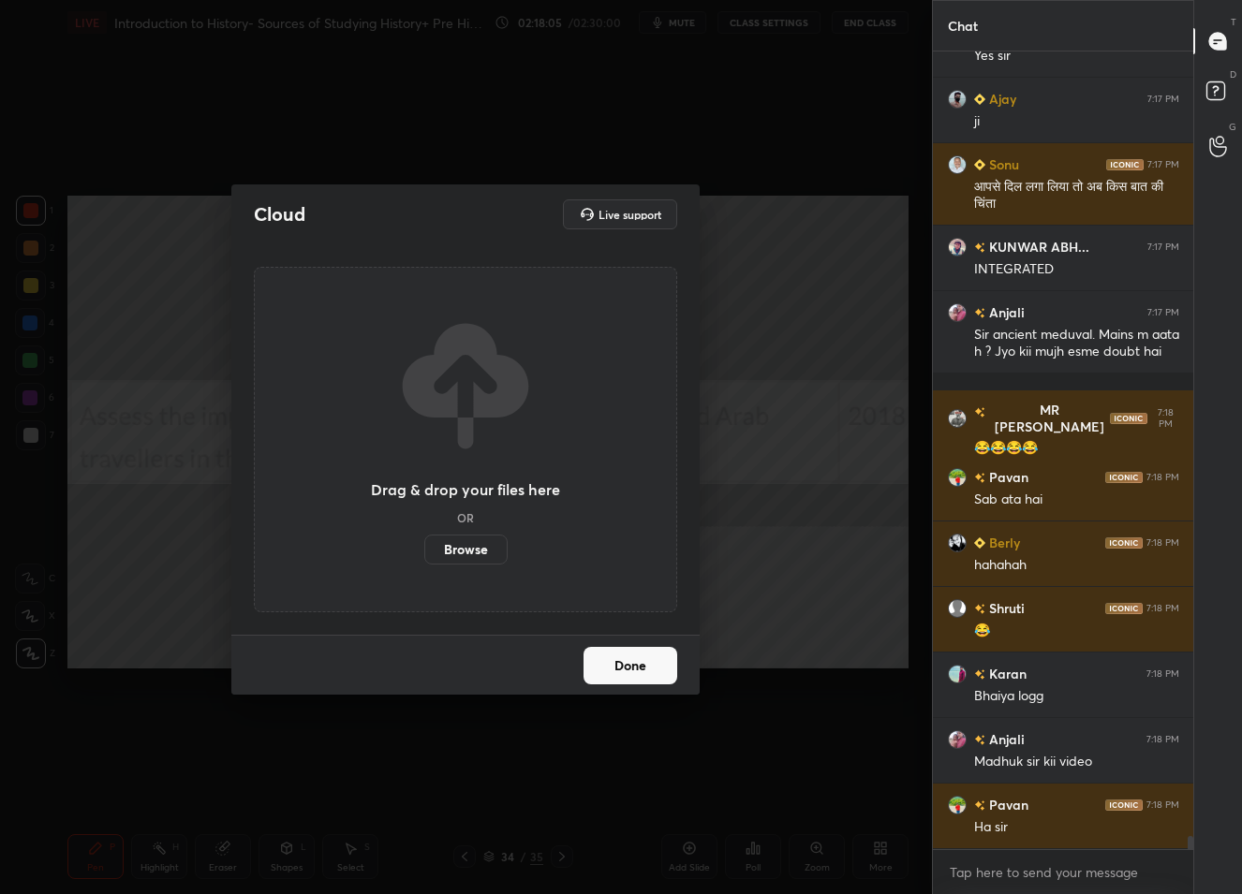
click at [461, 545] on label "Browse" at bounding box center [465, 550] width 83 height 30
click at [424, 545] on input "Browse" at bounding box center [424, 550] width 0 height 30
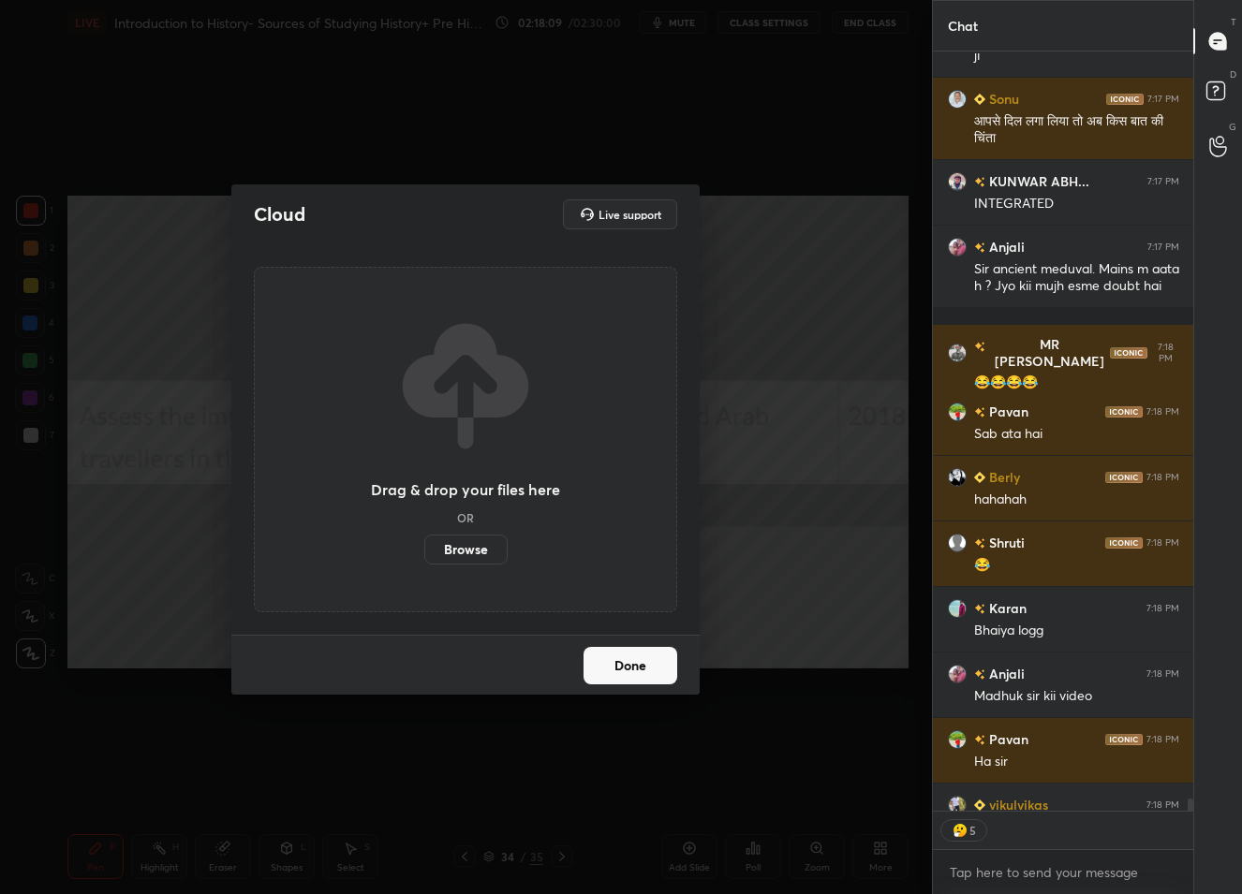
scroll to position [47679, 0]
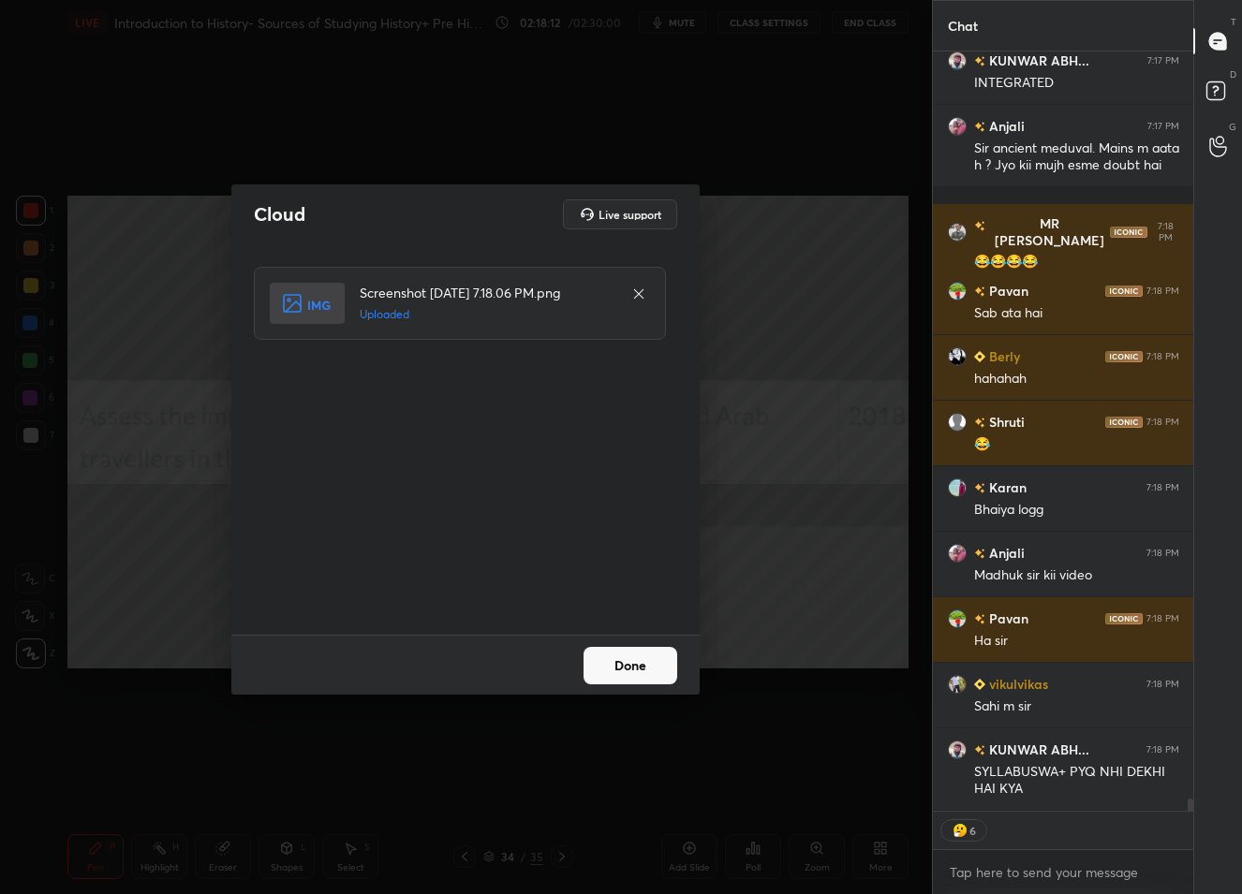
click at [628, 680] on button "Done" at bounding box center [631, 665] width 94 height 37
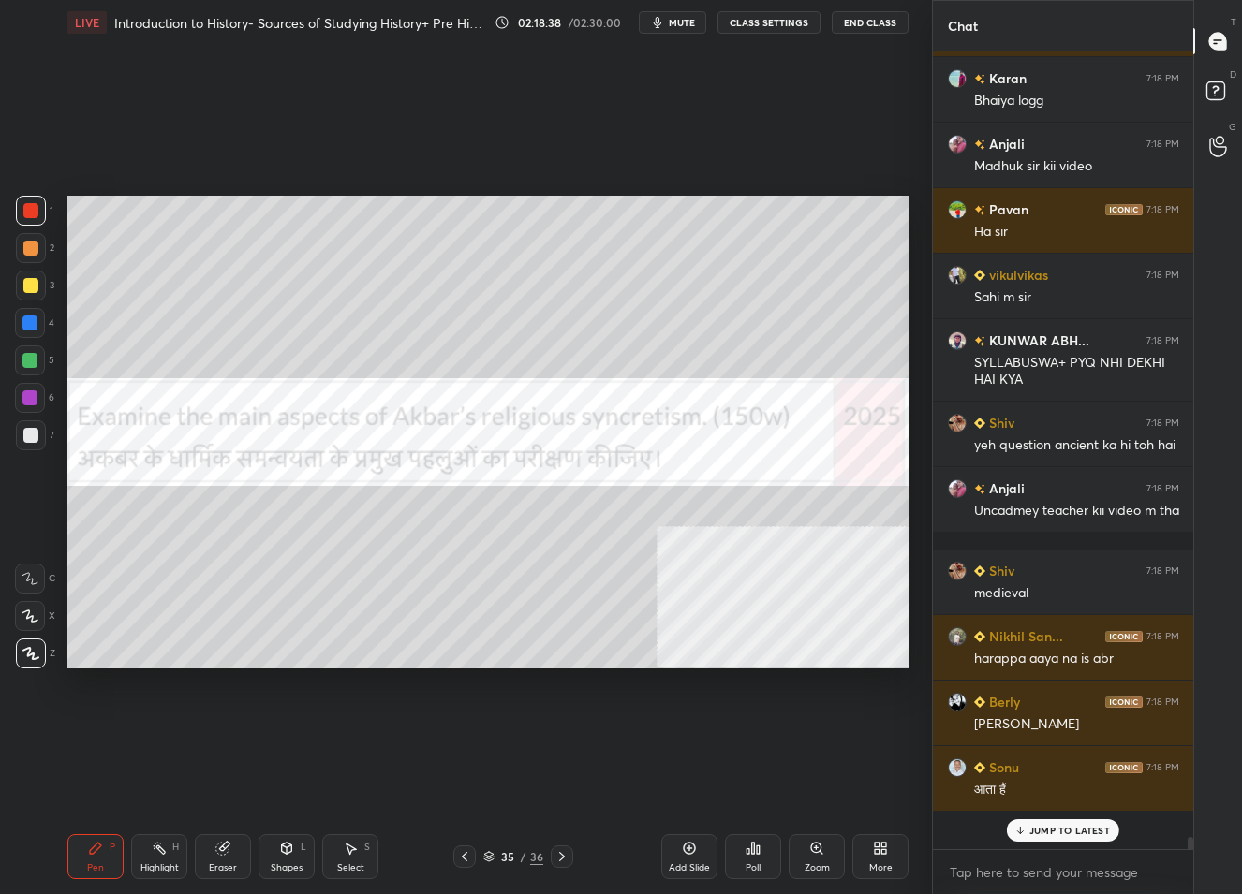
scroll to position [792, 256]
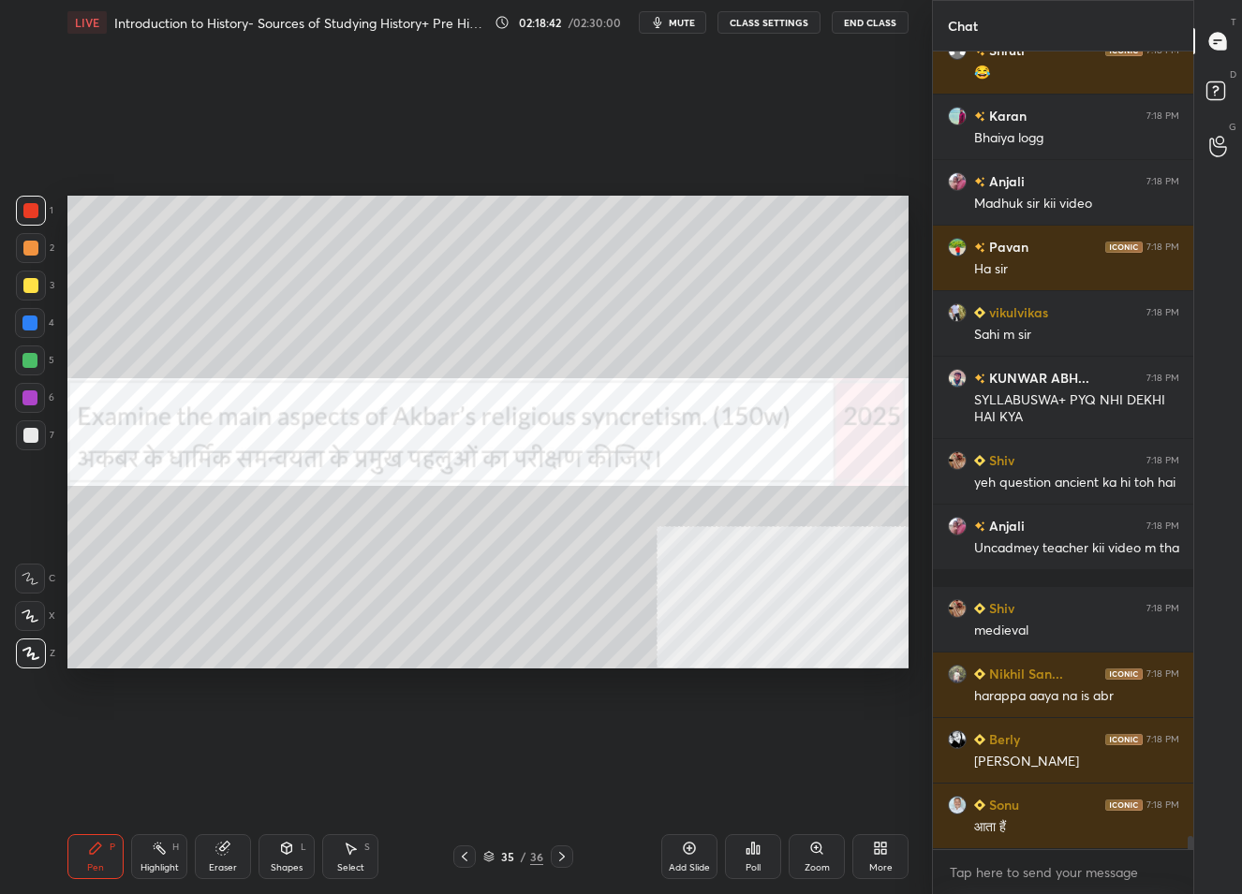
click at [751, 704] on div "Setting up your live class Poll for secs No correct answer Start poll" at bounding box center [488, 432] width 857 height 775
click at [909, 860] on div "LIVE Introduction to History- Sources of Studying History+ Pre Historic [GEOGRA…" at bounding box center [488, 447] width 857 height 894
click at [878, 855] on icon at bounding box center [880, 848] width 15 height 15
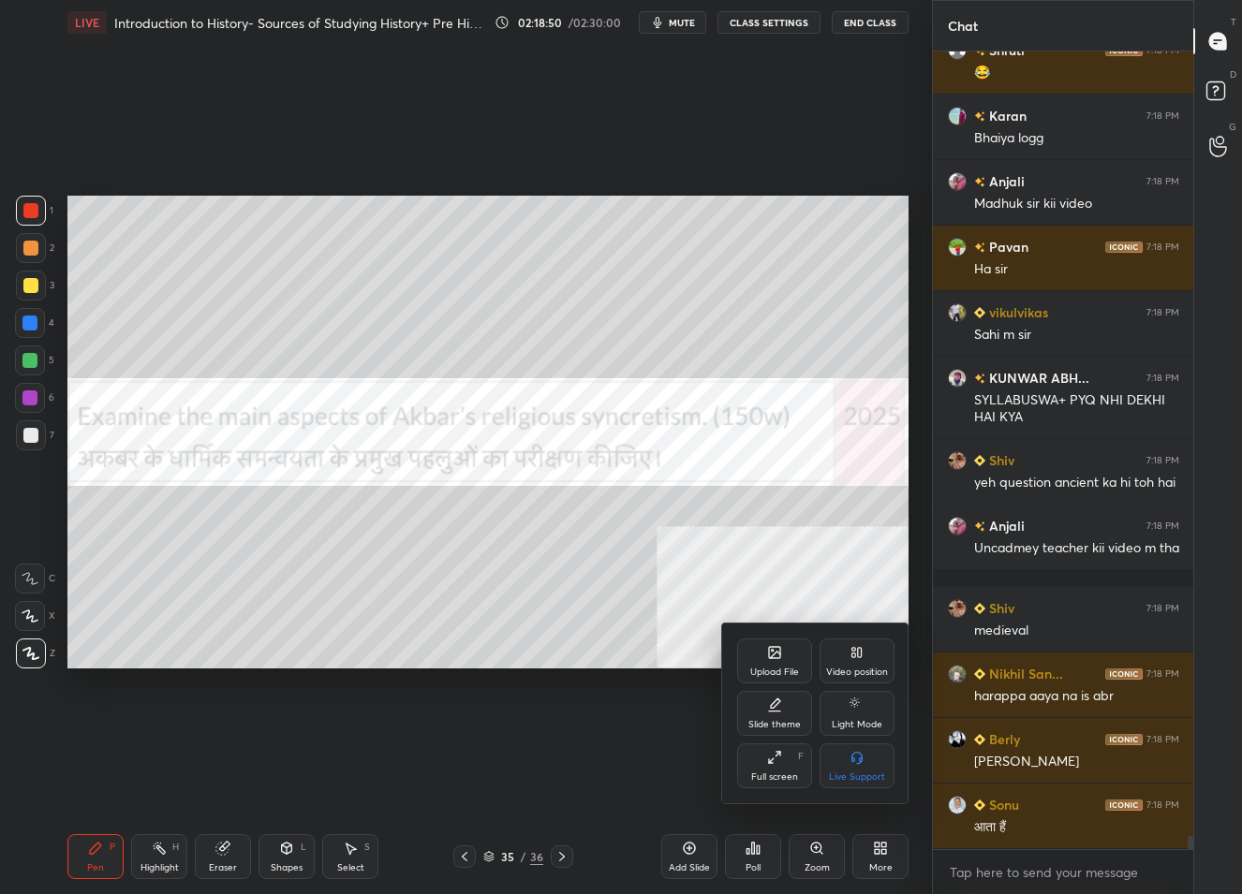
click at [767, 672] on div "Upload File" at bounding box center [774, 672] width 49 height 9
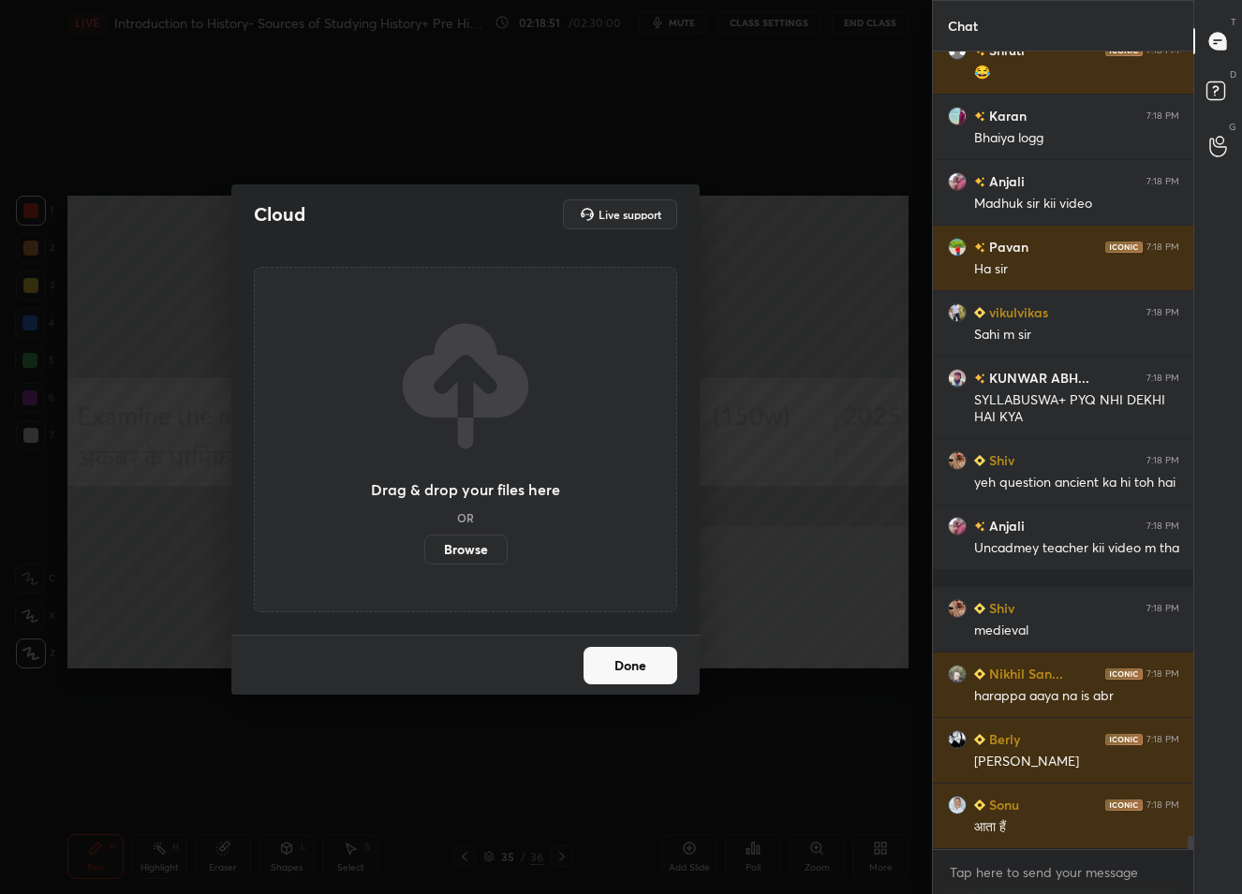
click at [458, 547] on label "Browse" at bounding box center [465, 550] width 83 height 30
click at [424, 547] on input "Browse" at bounding box center [424, 550] width 0 height 30
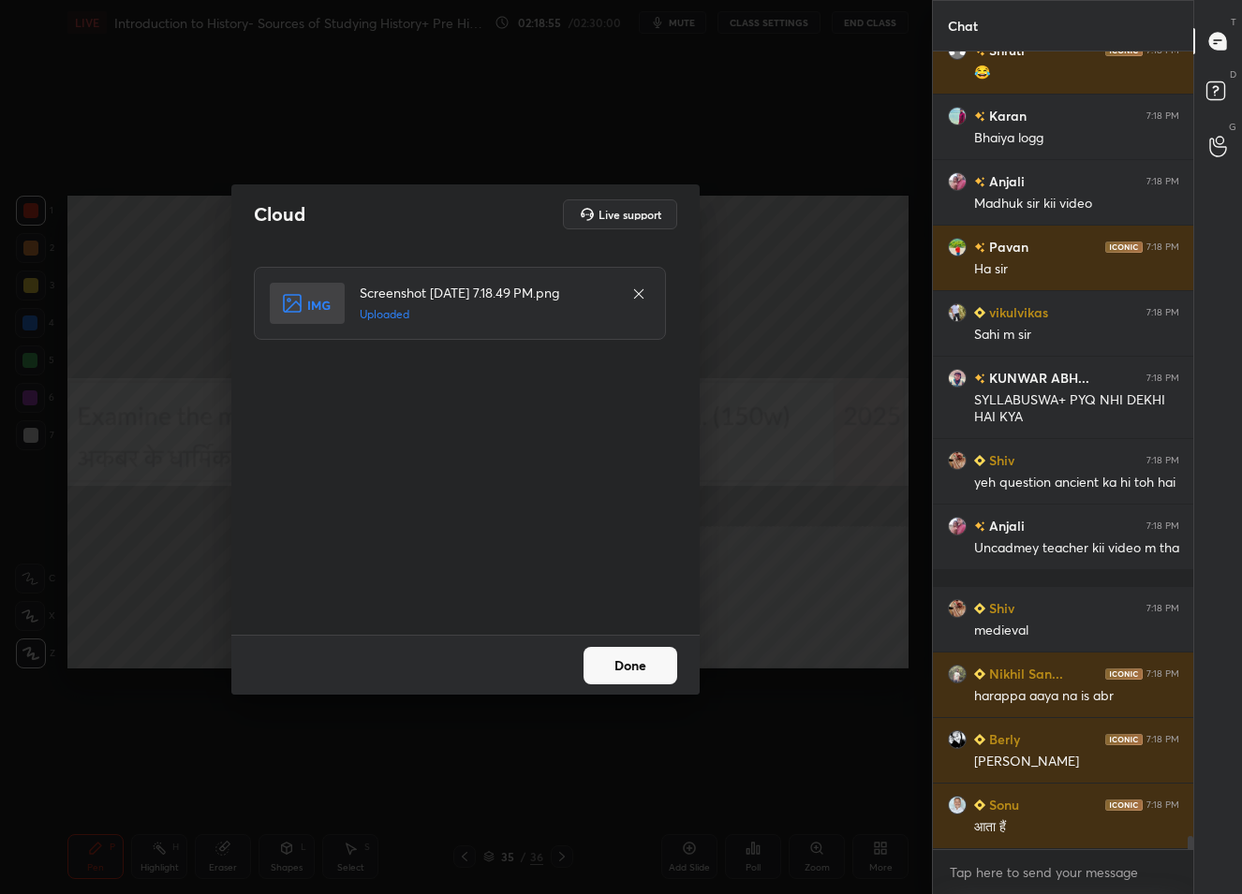
click at [628, 662] on button "Done" at bounding box center [631, 665] width 94 height 37
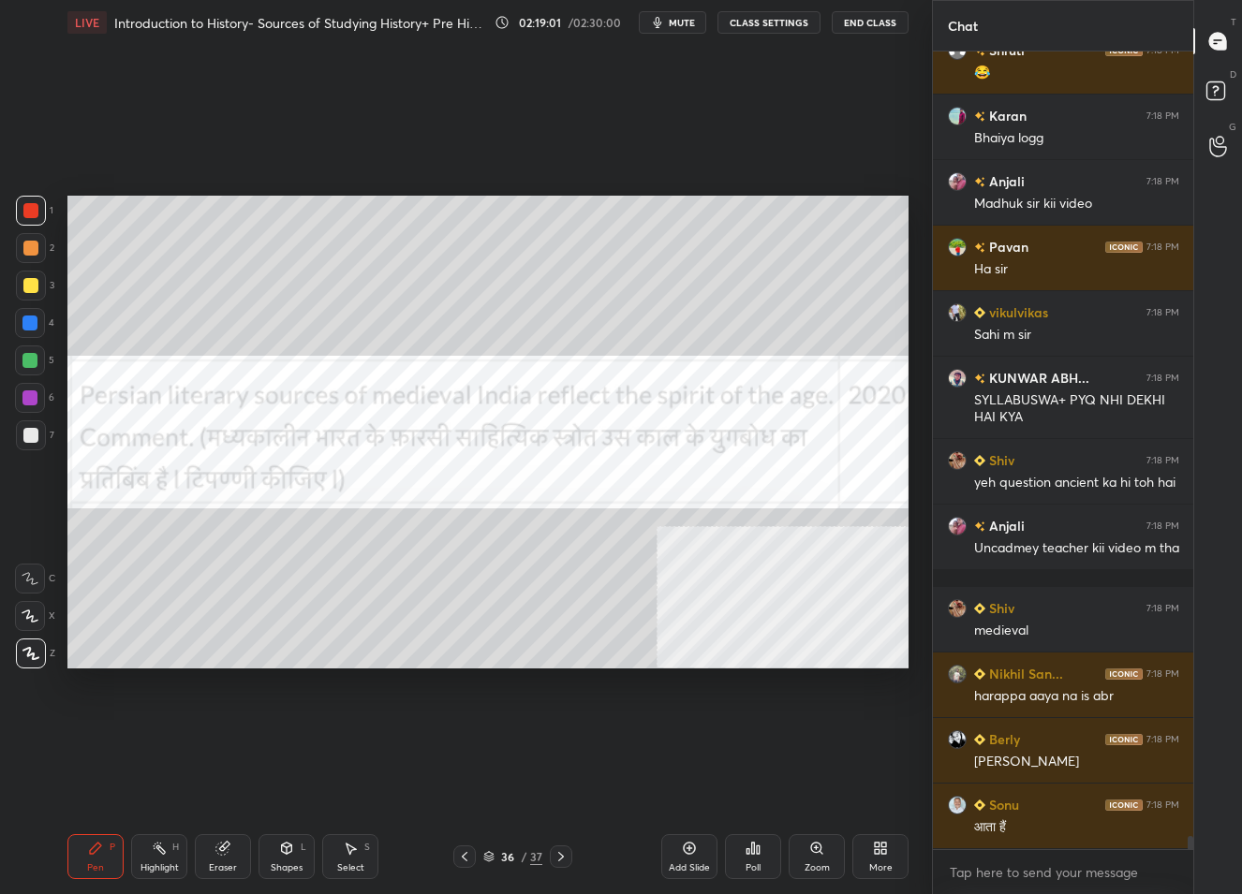
click at [513, 856] on div "36" at bounding box center [507, 856] width 19 height 11
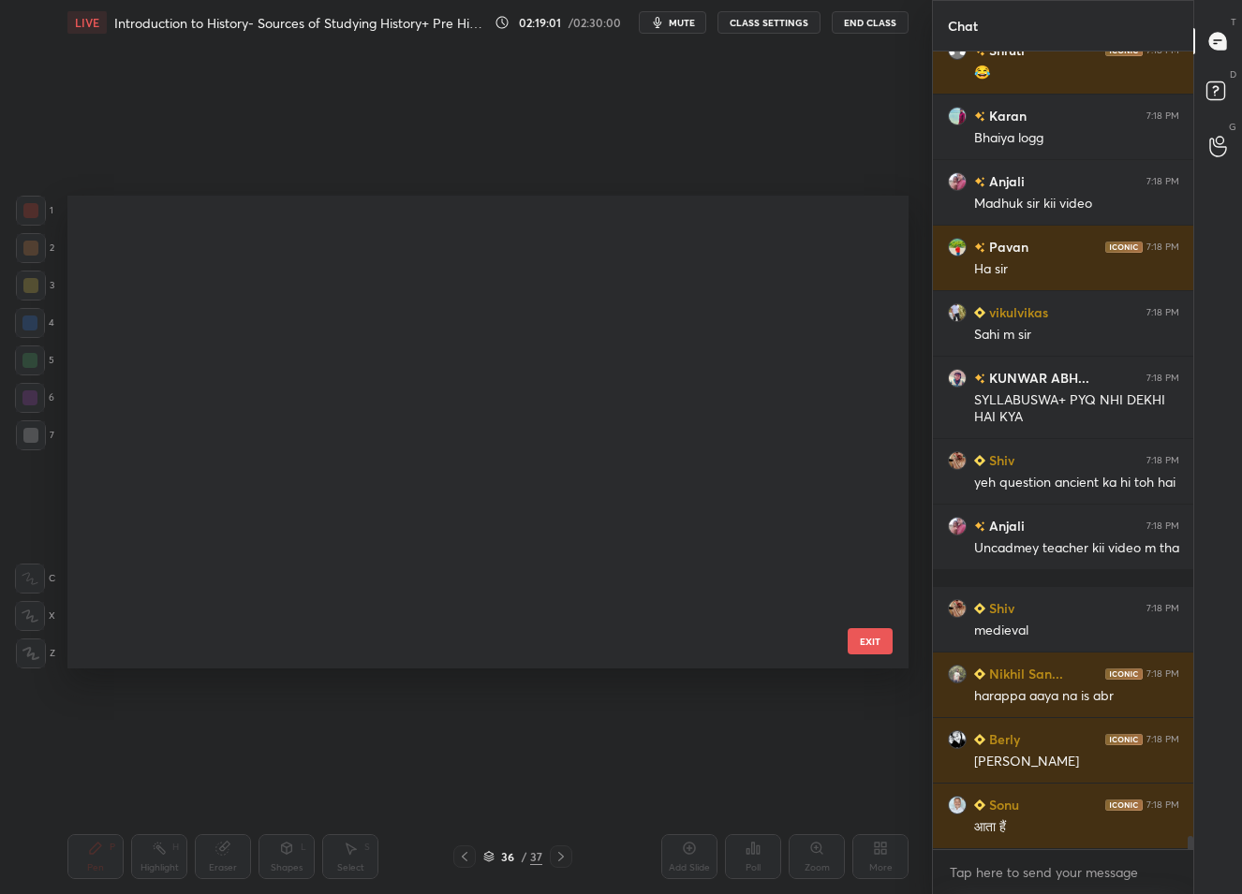
scroll to position [467, 832]
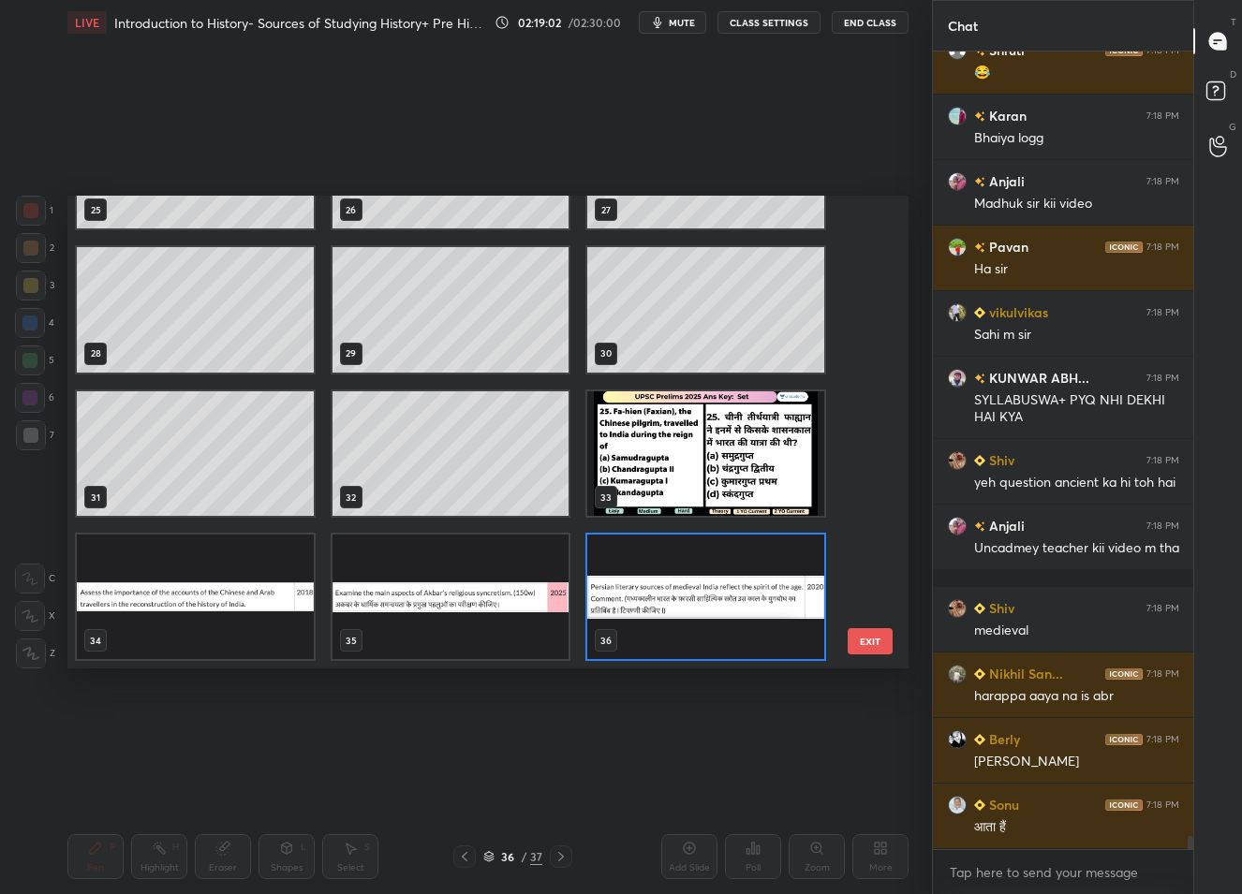
click at [277, 584] on img "grid" at bounding box center [195, 597] width 237 height 125
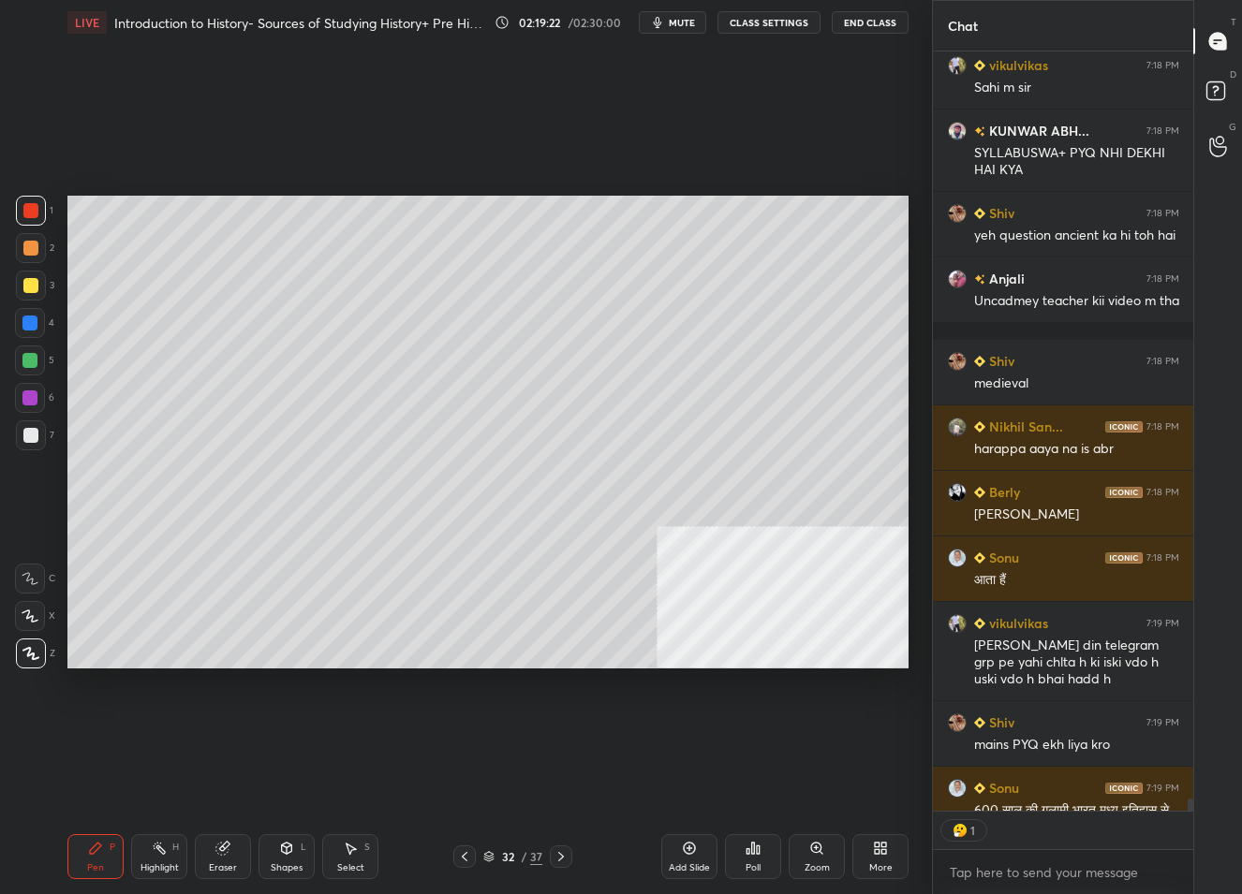
scroll to position [48418, 0]
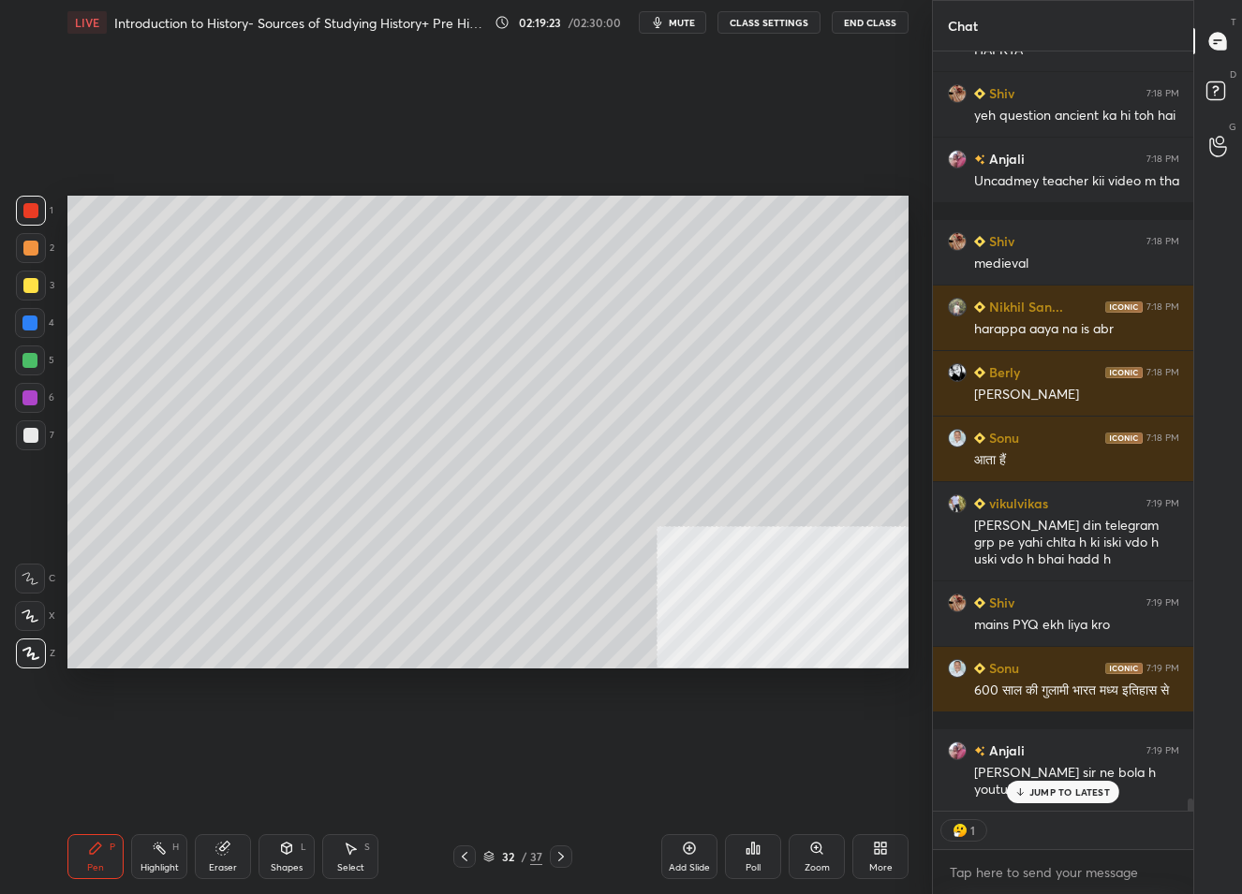
click at [1052, 793] on p "JUMP TO LATEST" at bounding box center [1069, 792] width 81 height 11
click at [516, 860] on div "32" at bounding box center [507, 856] width 19 height 11
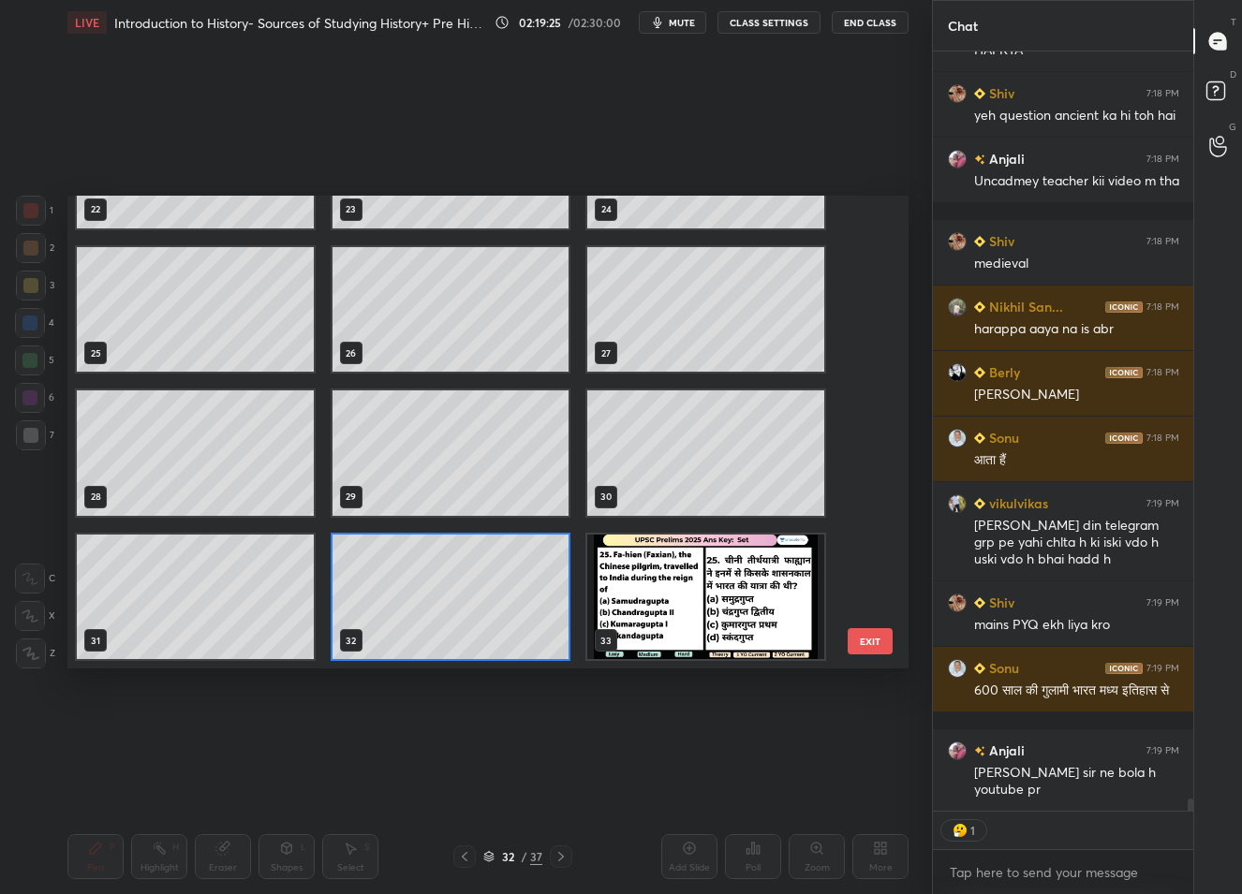
scroll to position [1390, 0]
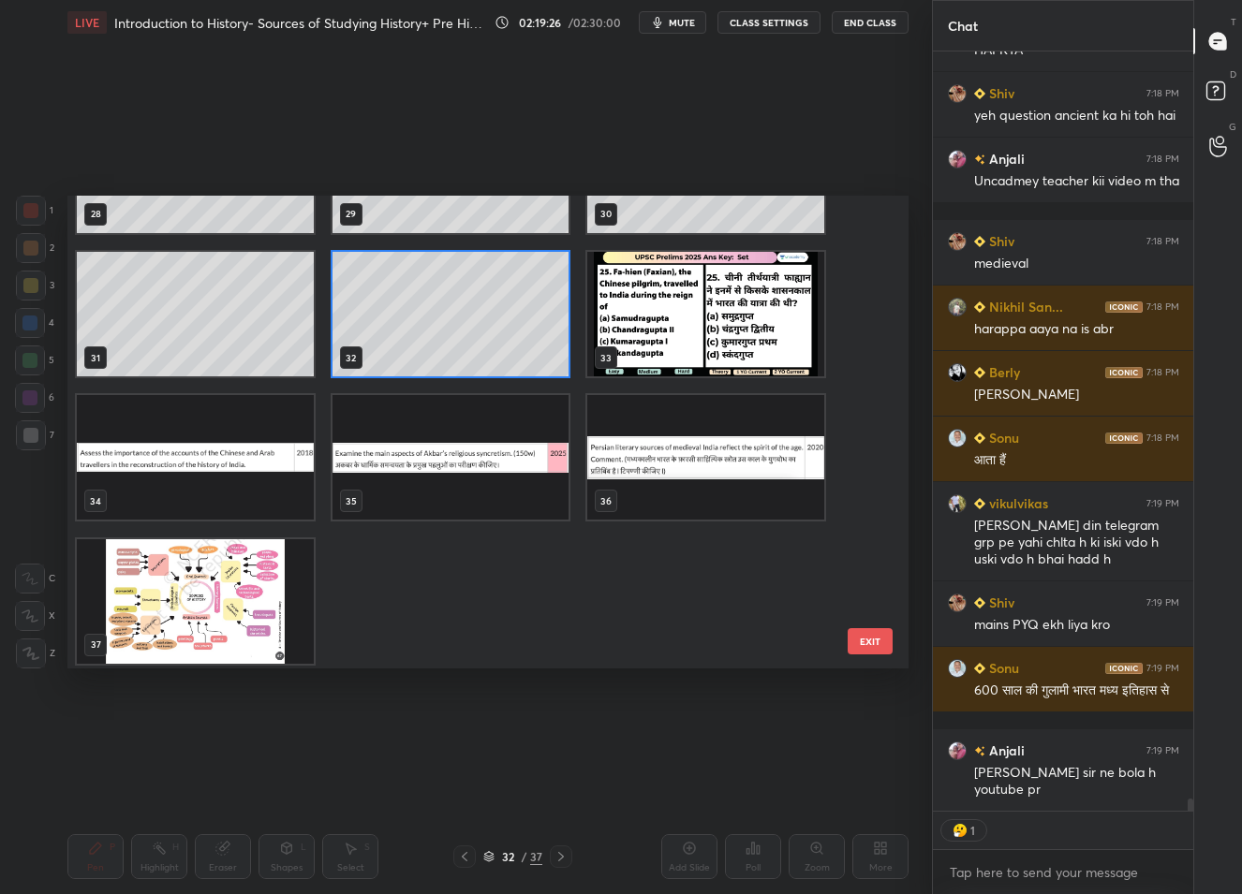
click at [663, 436] on img "grid" at bounding box center [705, 457] width 237 height 125
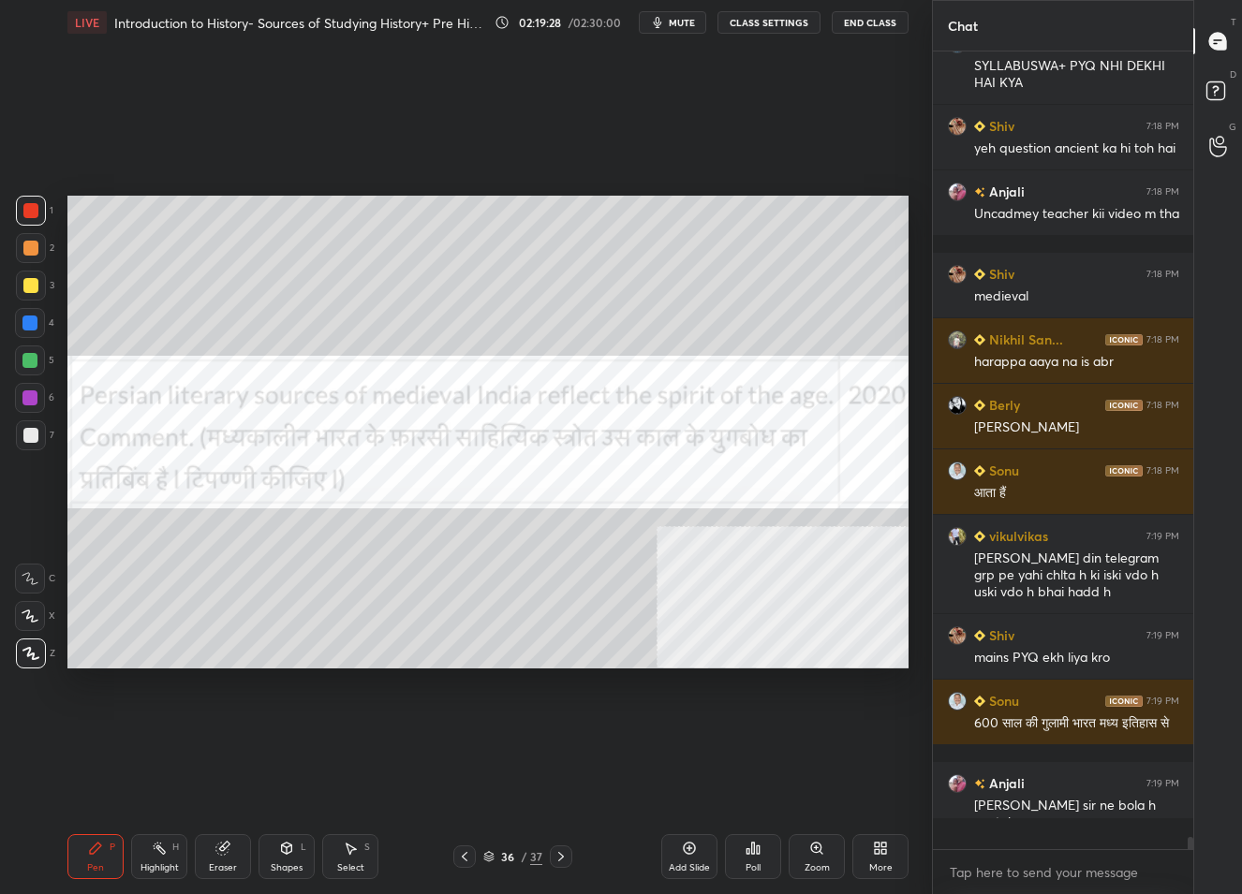
scroll to position [792, 256]
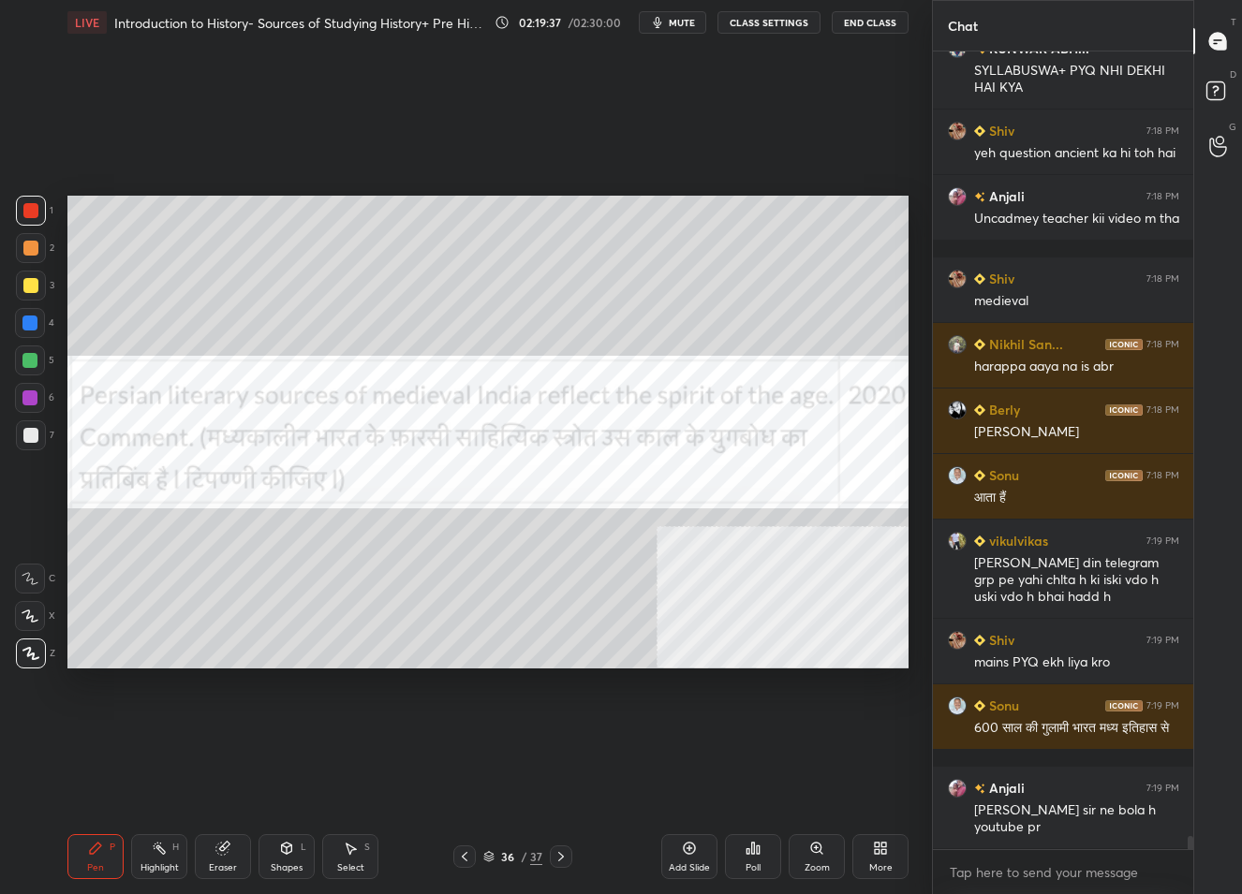
click at [214, 848] on div "Eraser" at bounding box center [223, 857] width 56 height 45
click at [19, 657] on span "Erase all" at bounding box center [30, 653] width 28 height 13
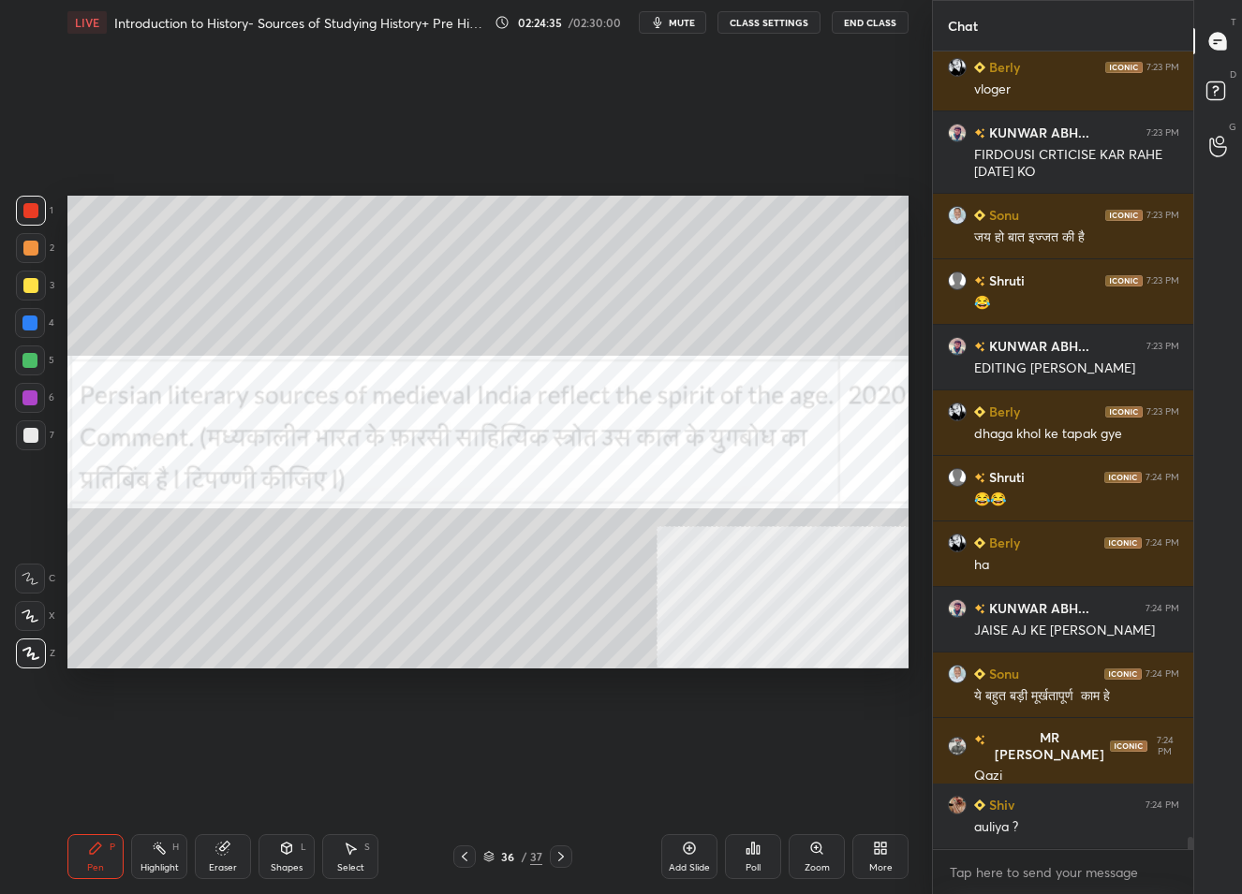
scroll to position [50696, 0]
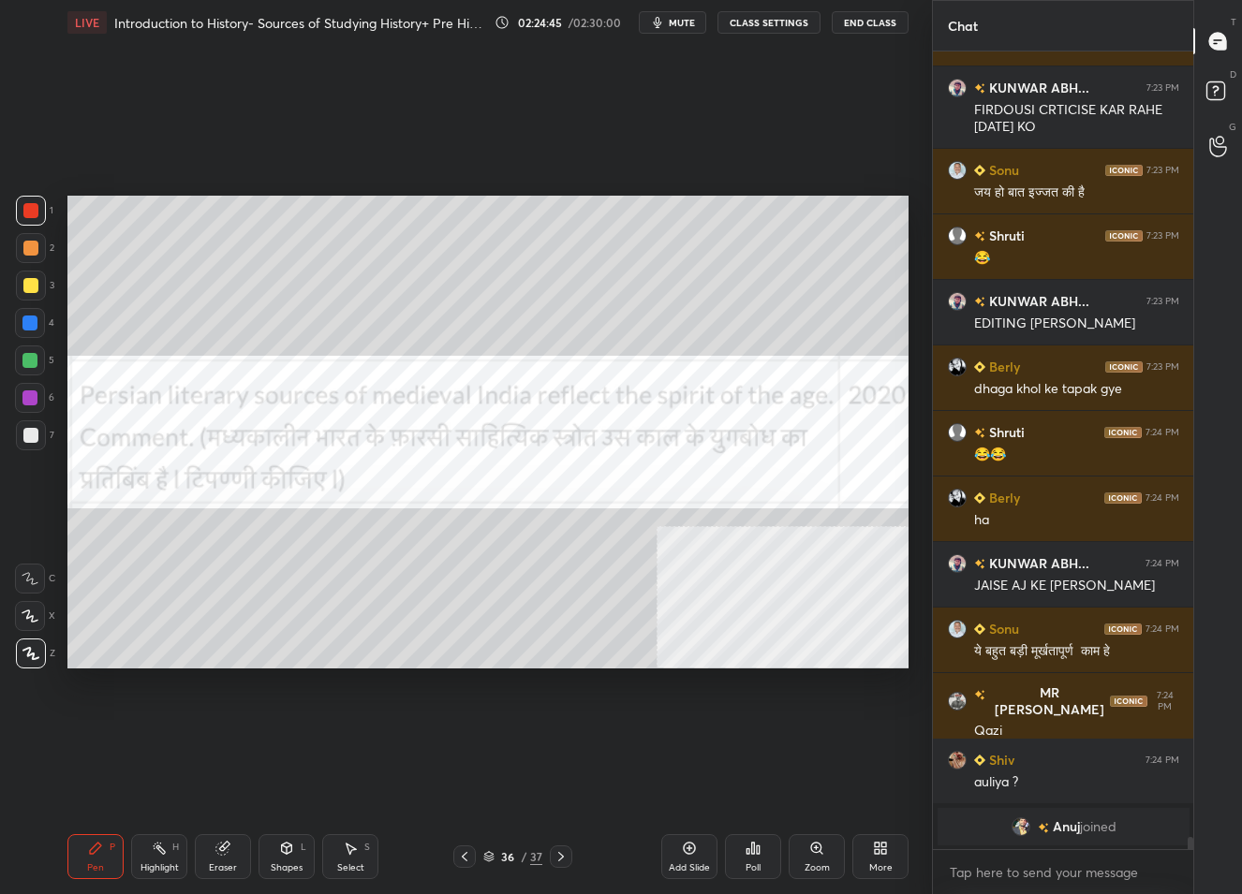
click at [1013, 823] on img "grid" at bounding box center [1020, 827] width 19 height 19
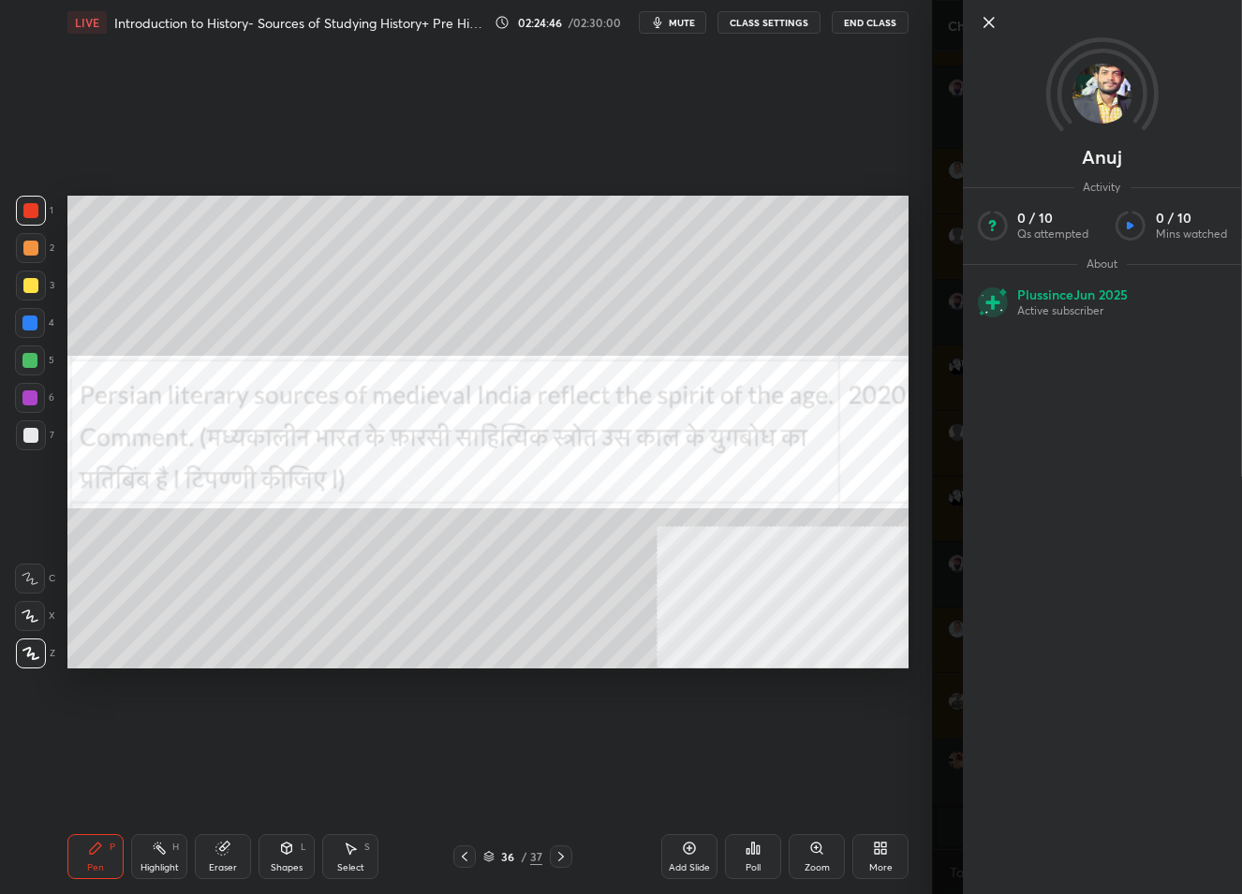
click at [985, 25] on icon at bounding box center [988, 22] width 22 height 22
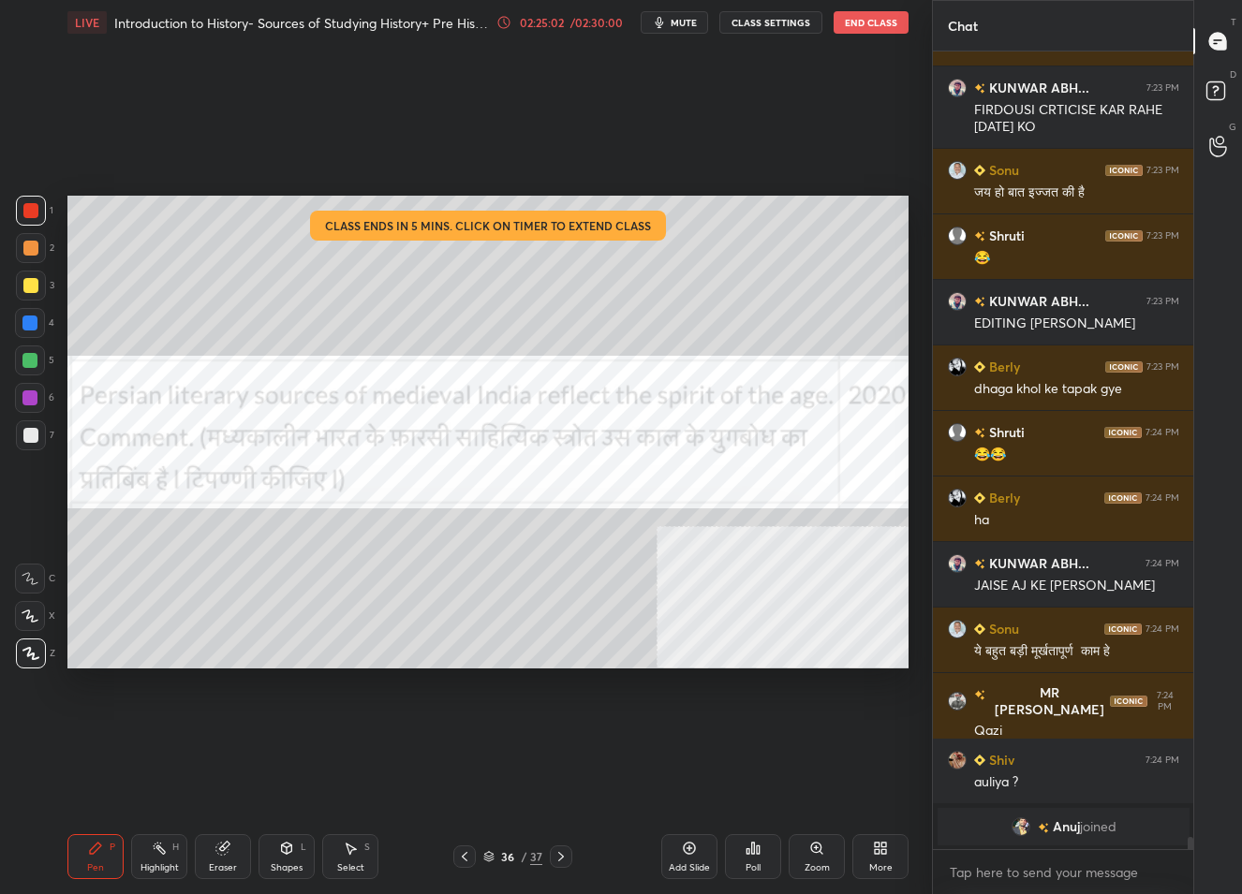
click at [561, 27] on div "02:25:02" at bounding box center [541, 22] width 52 height 11
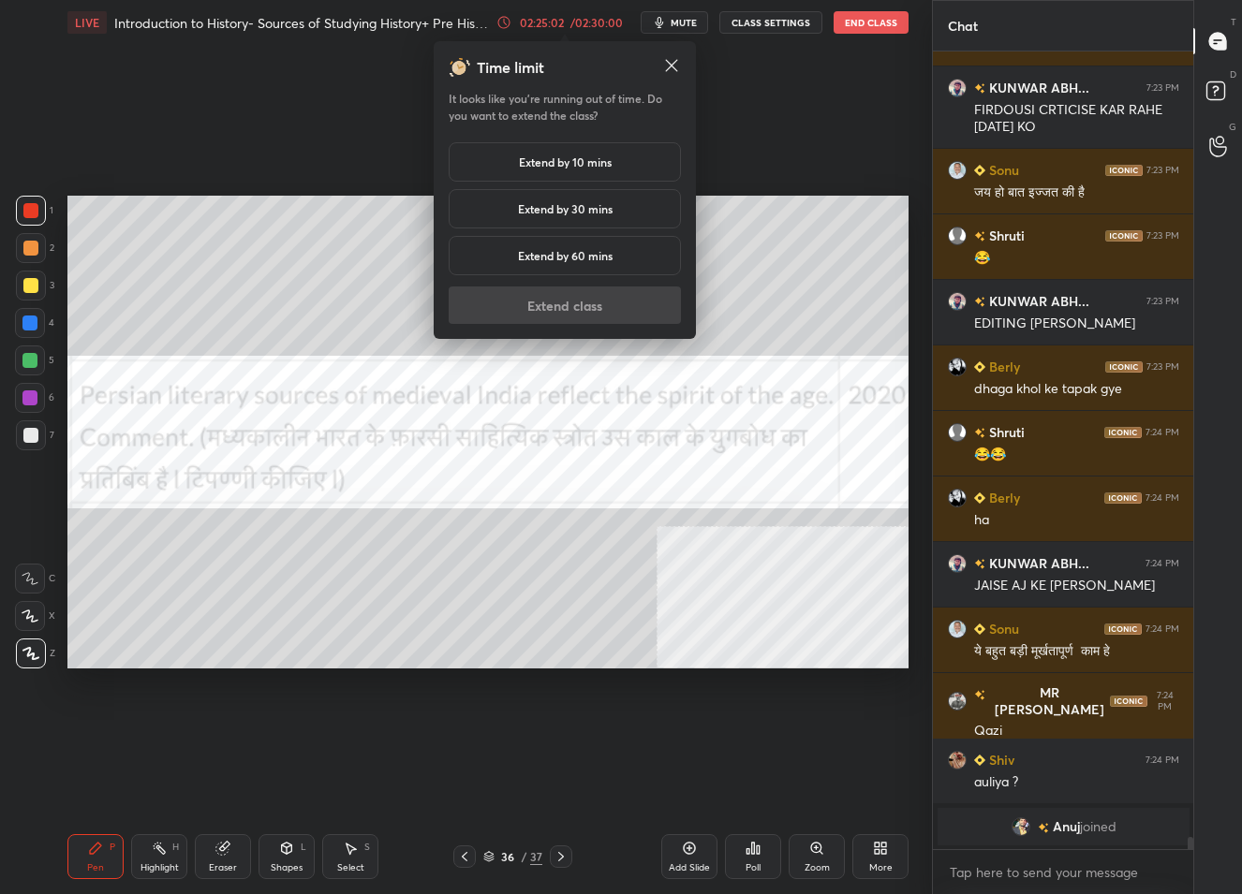
click at [547, 147] on div "Extend by 10 mins" at bounding box center [565, 161] width 232 height 39
click at [544, 289] on button "Extend class" at bounding box center [565, 305] width 232 height 37
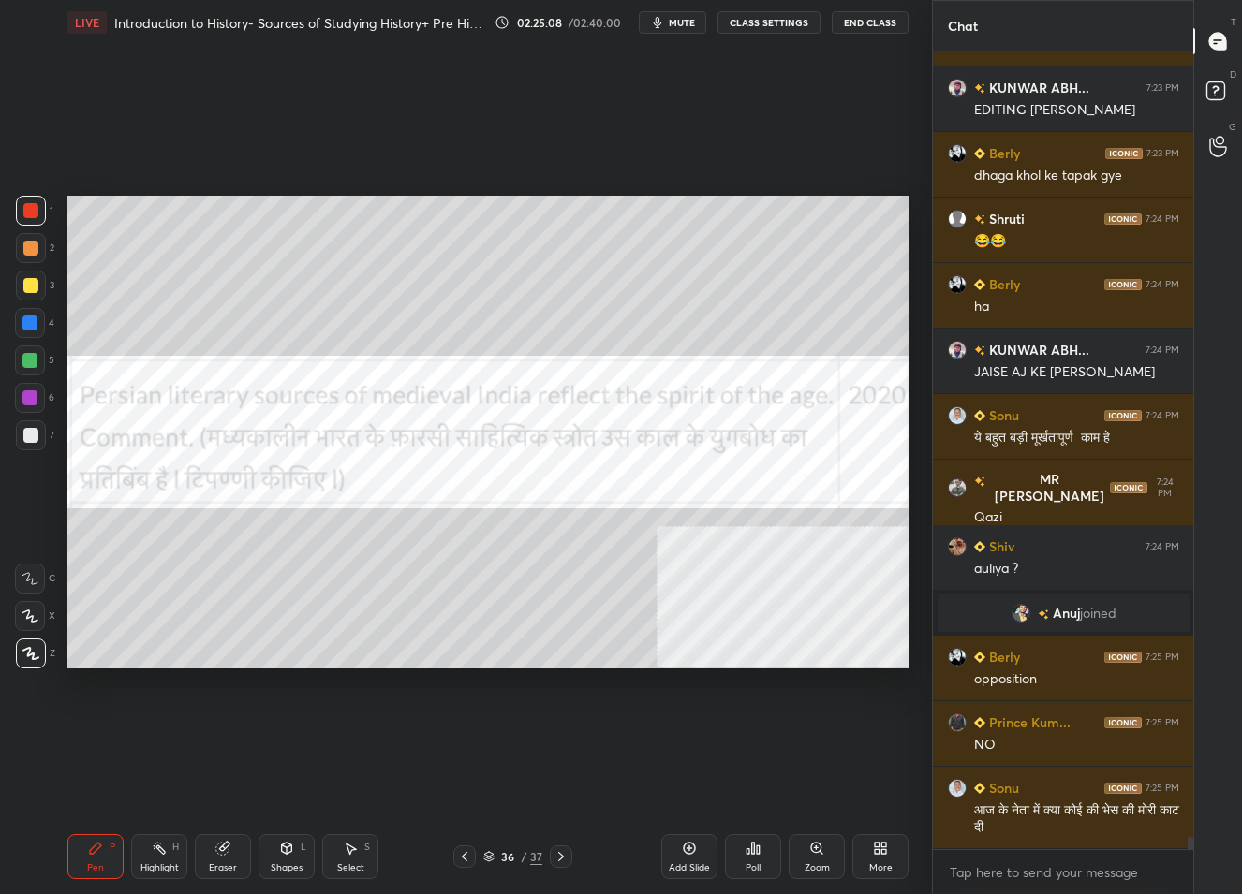
scroll to position [50241, 0]
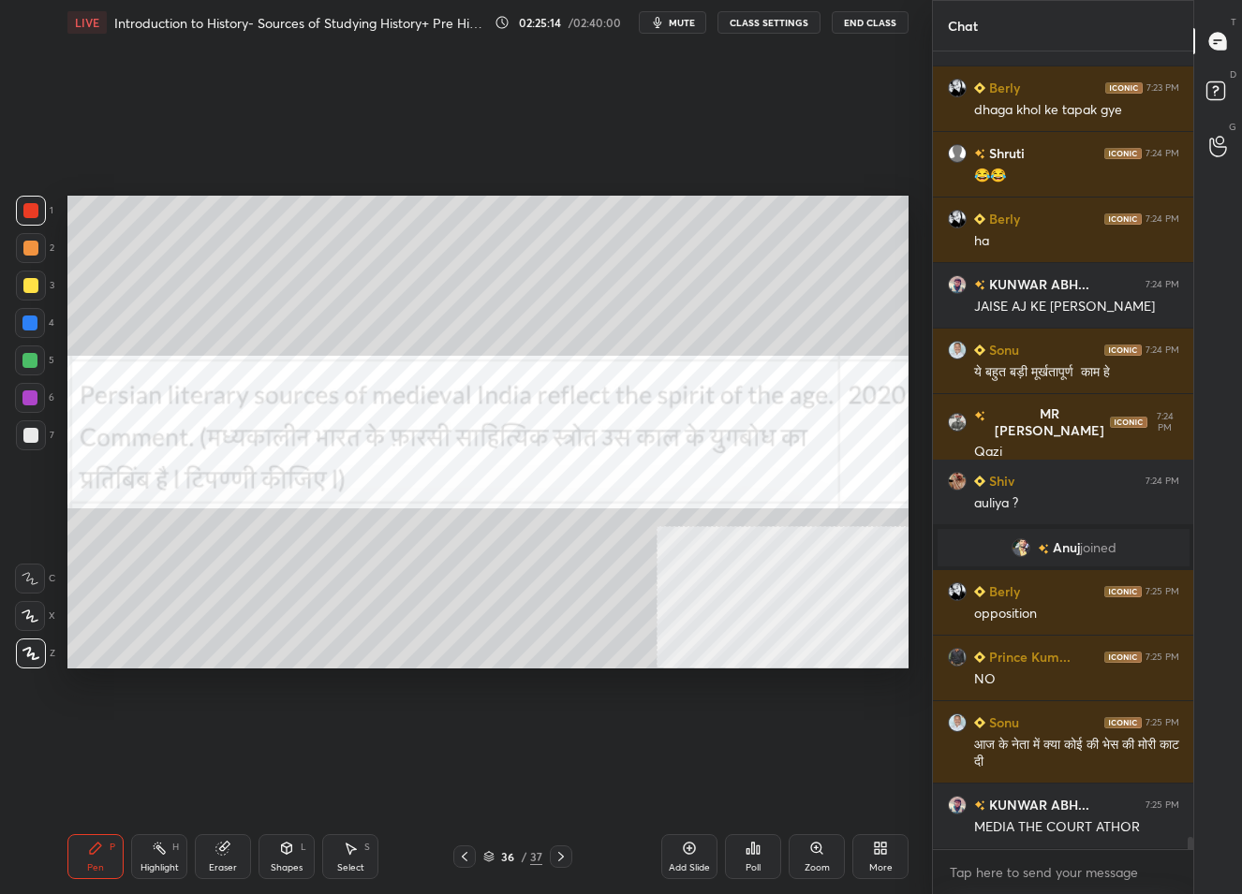
click at [490, 861] on icon at bounding box center [488, 860] width 9 height 3
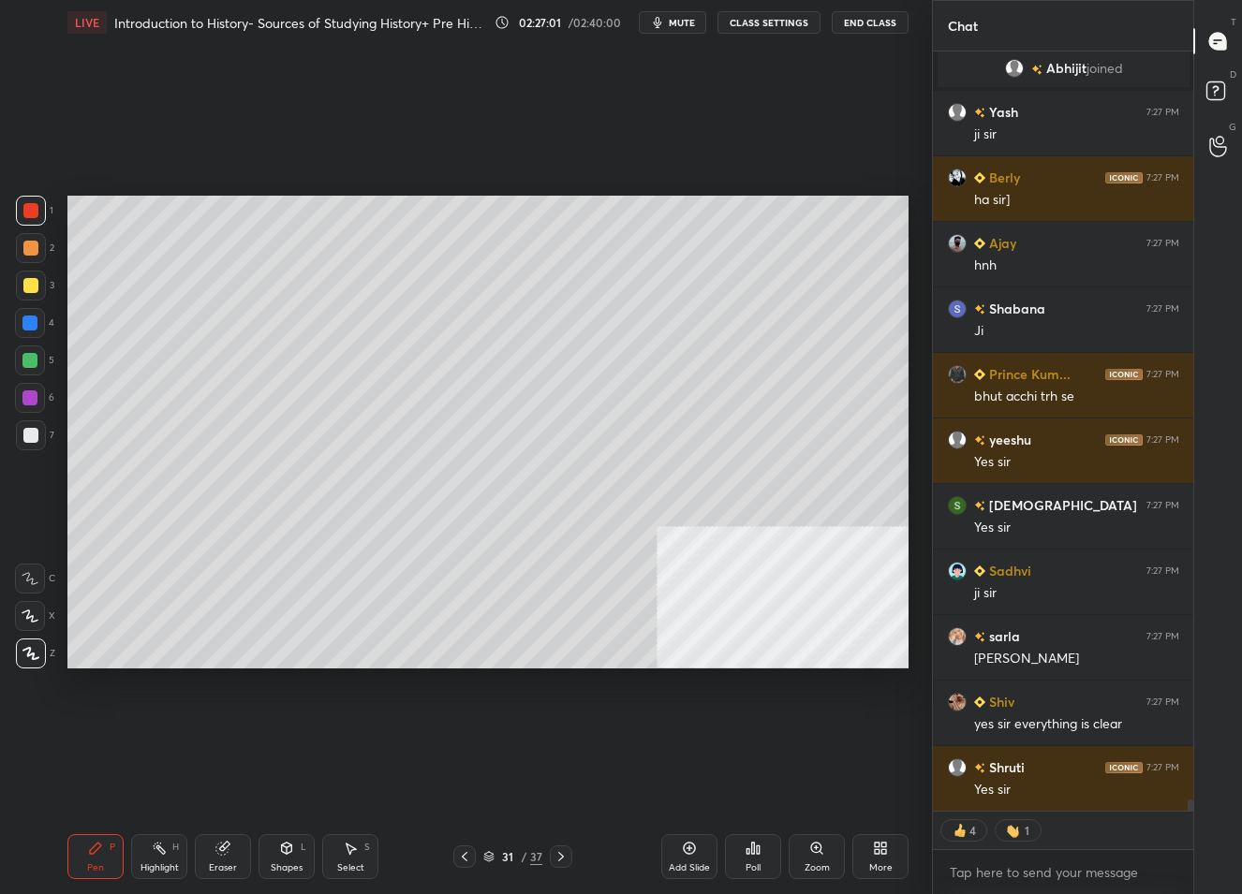
scroll to position [51898, 0]
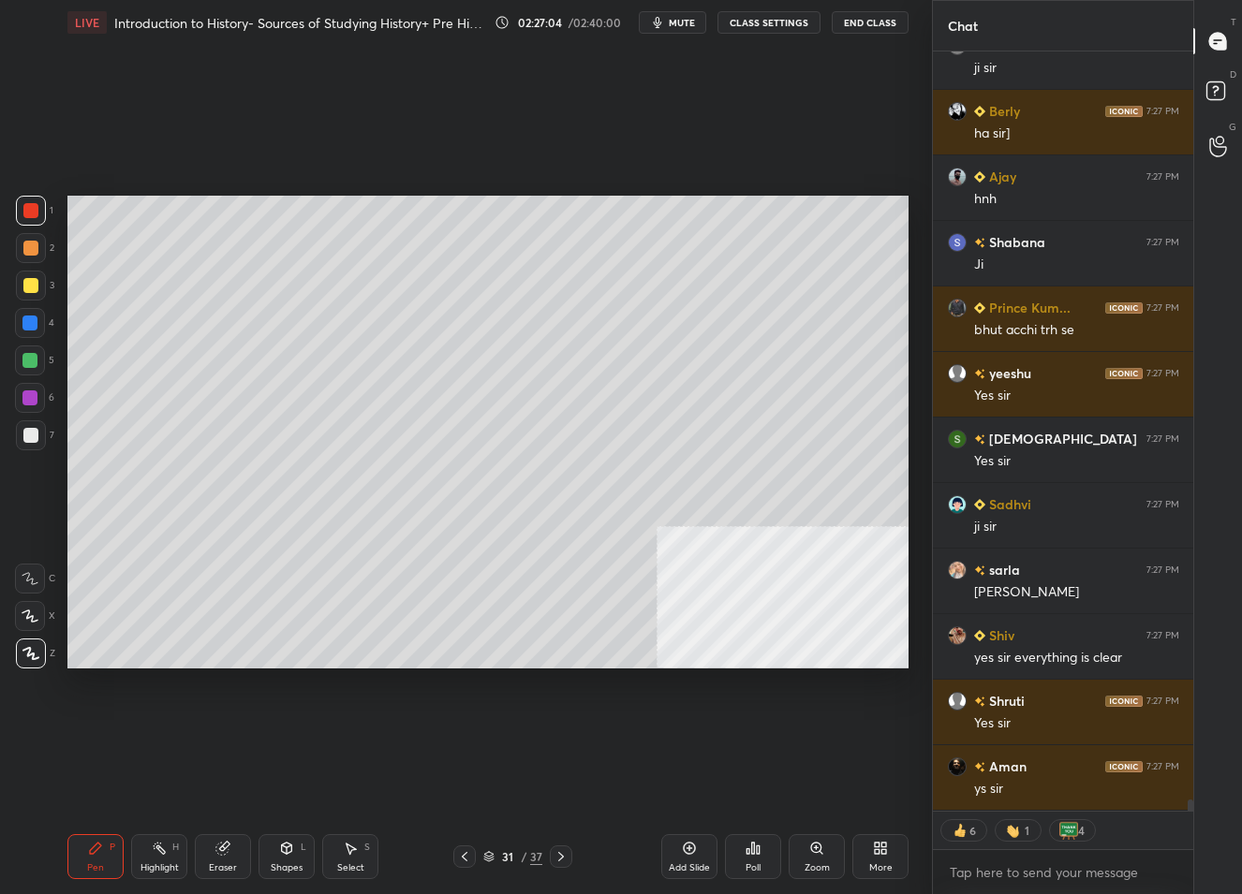
click at [493, 857] on icon at bounding box center [488, 858] width 9 height 3
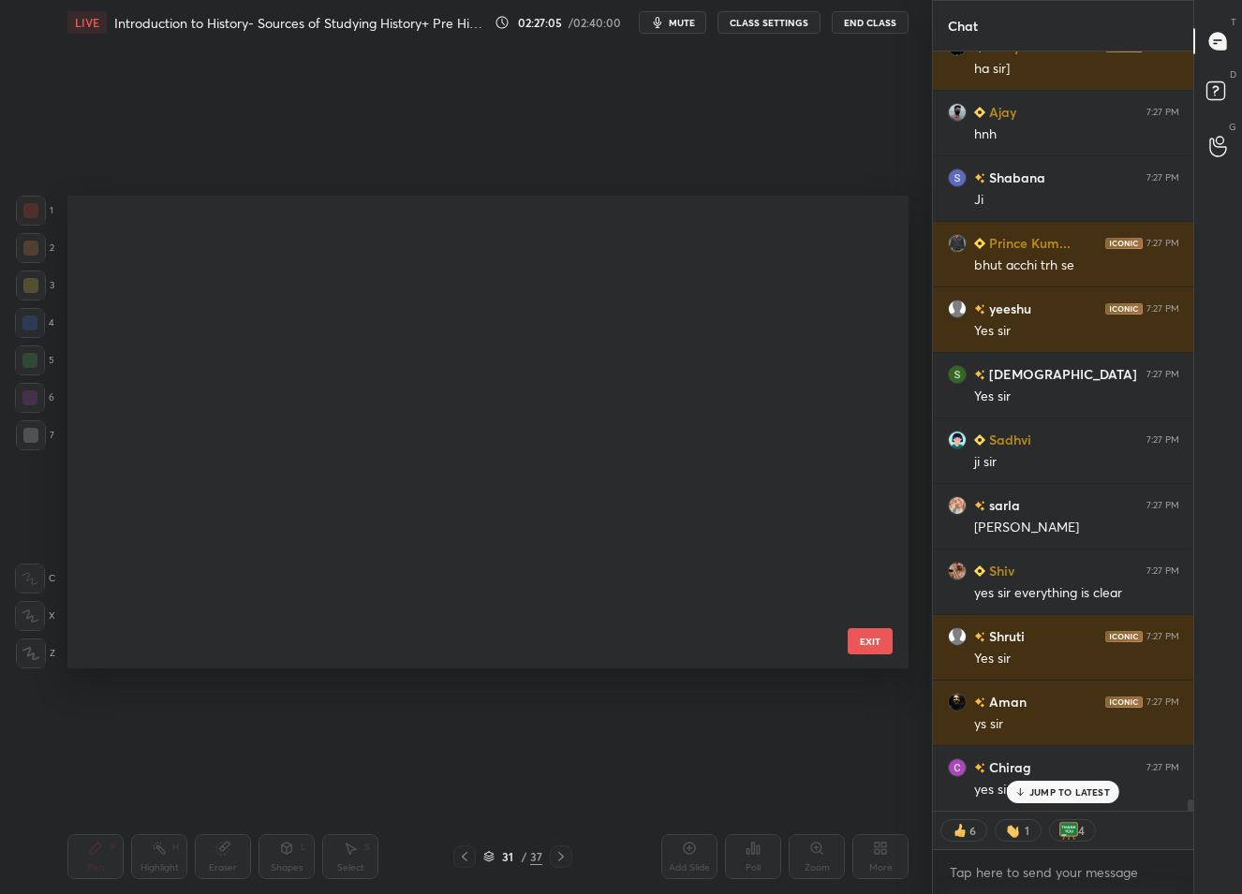
scroll to position [0, 0]
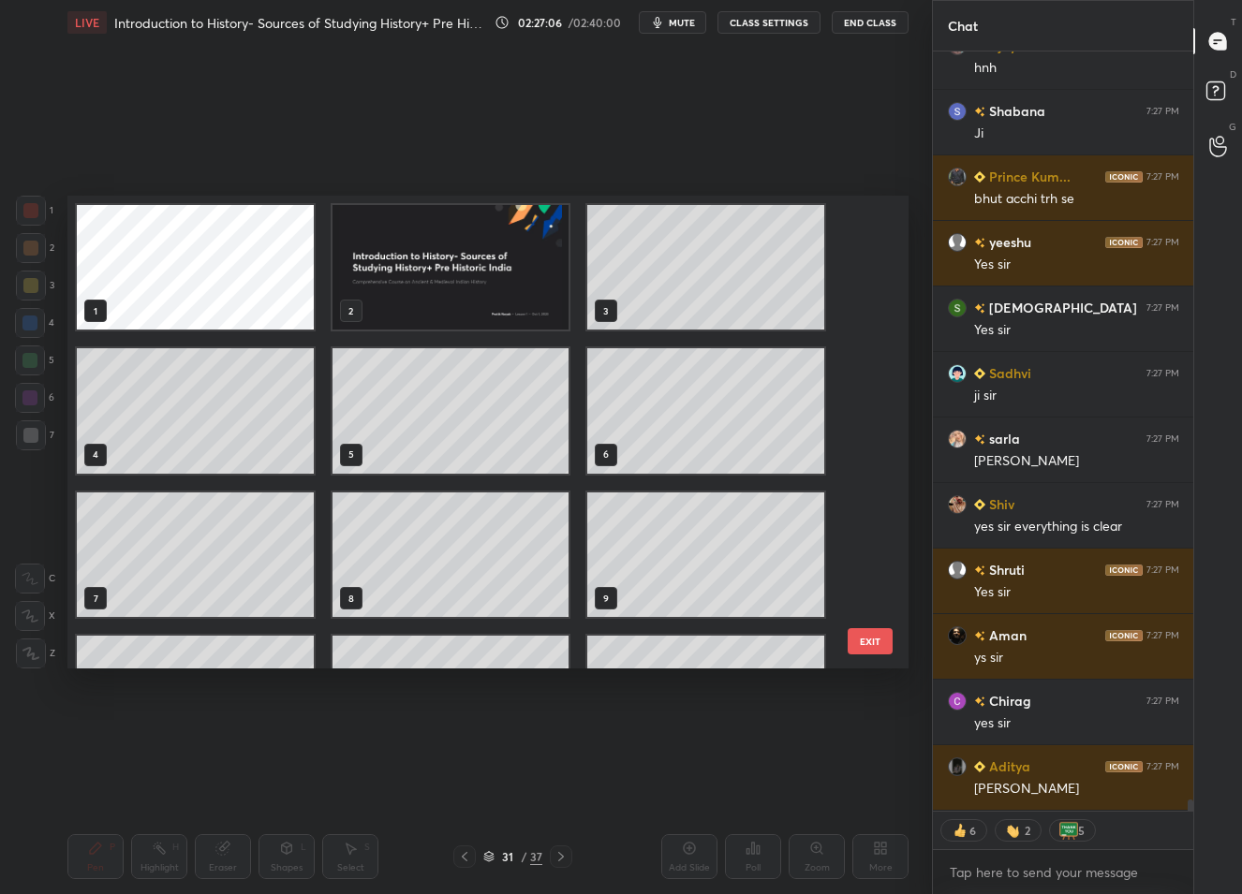
click at [397, 305] on img "grid" at bounding box center [450, 267] width 237 height 125
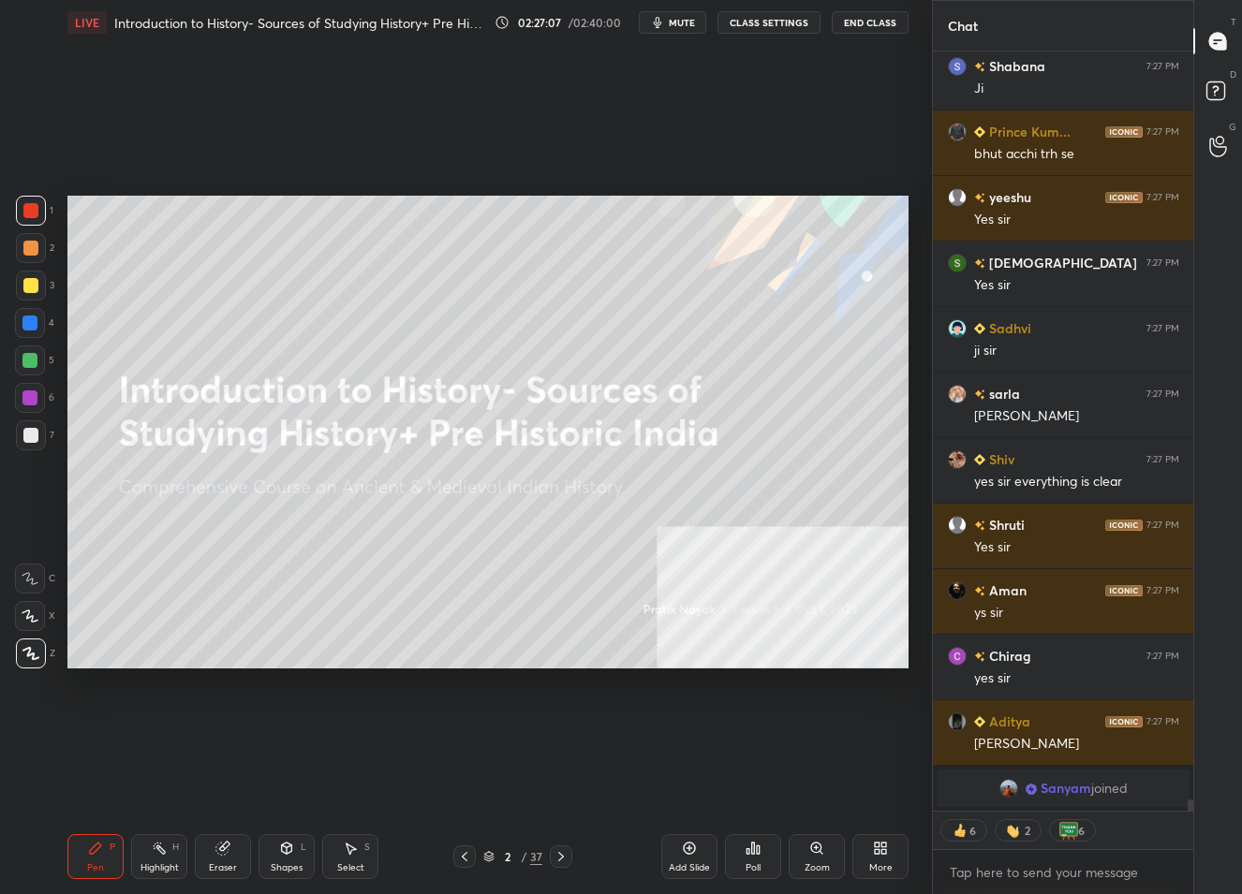
scroll to position [51508, 0]
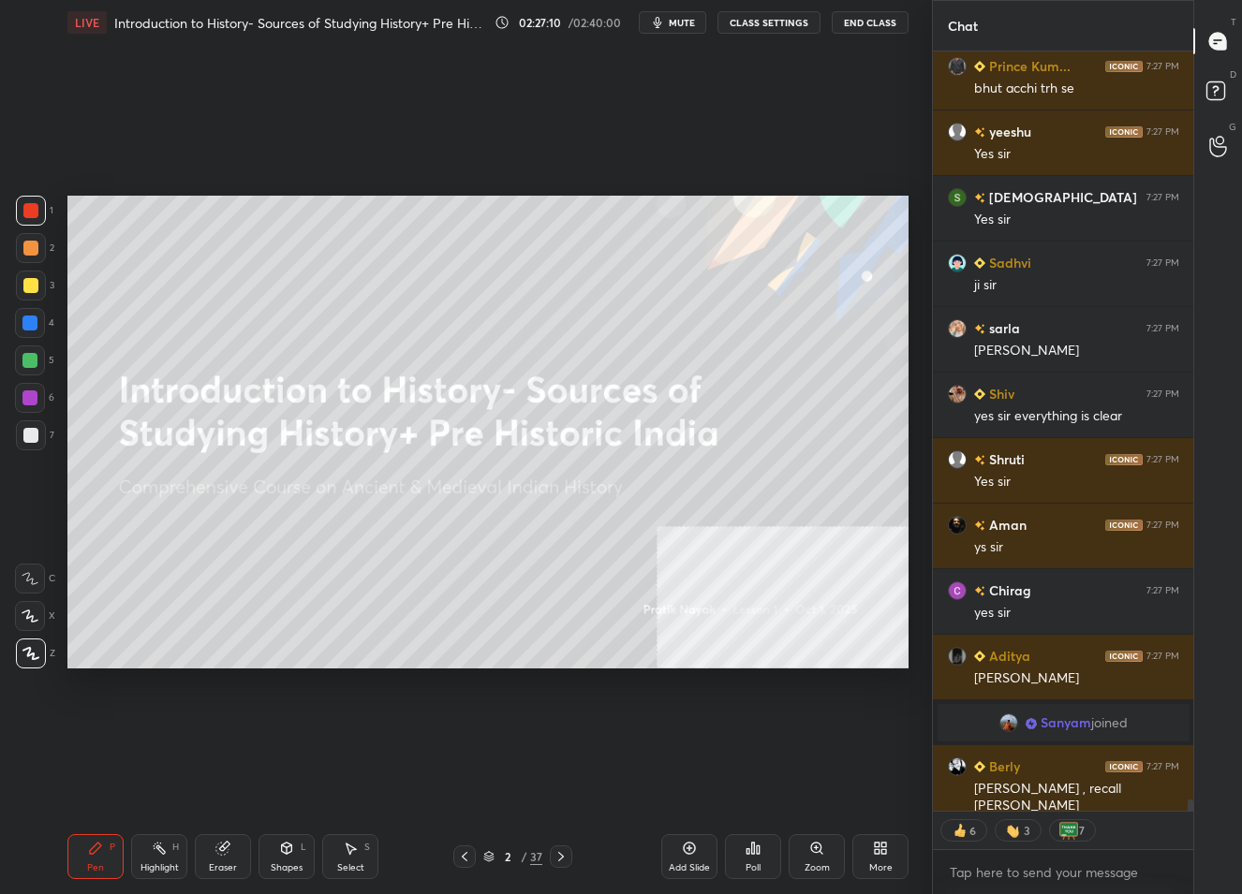
click at [498, 862] on div "2" at bounding box center [507, 856] width 19 height 11
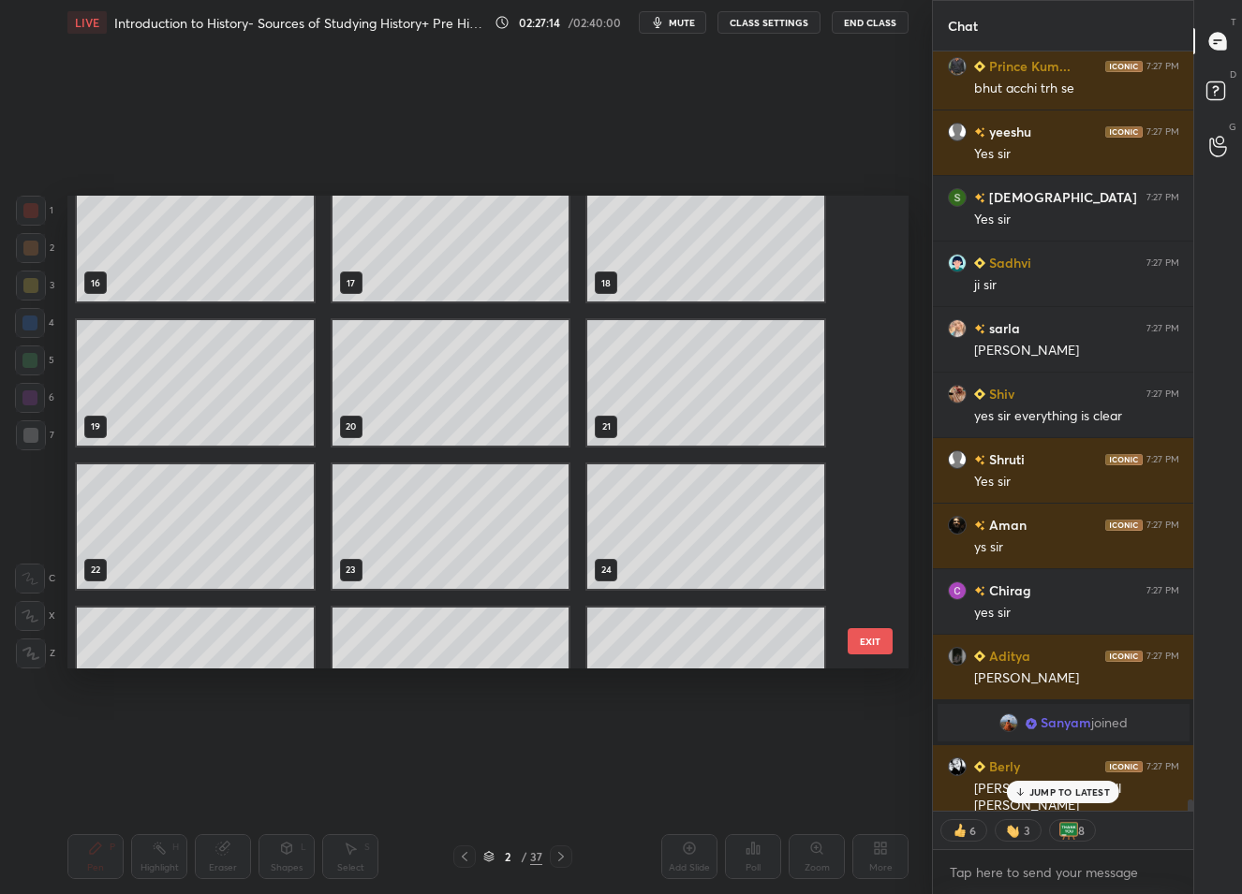
scroll to position [51573, 0]
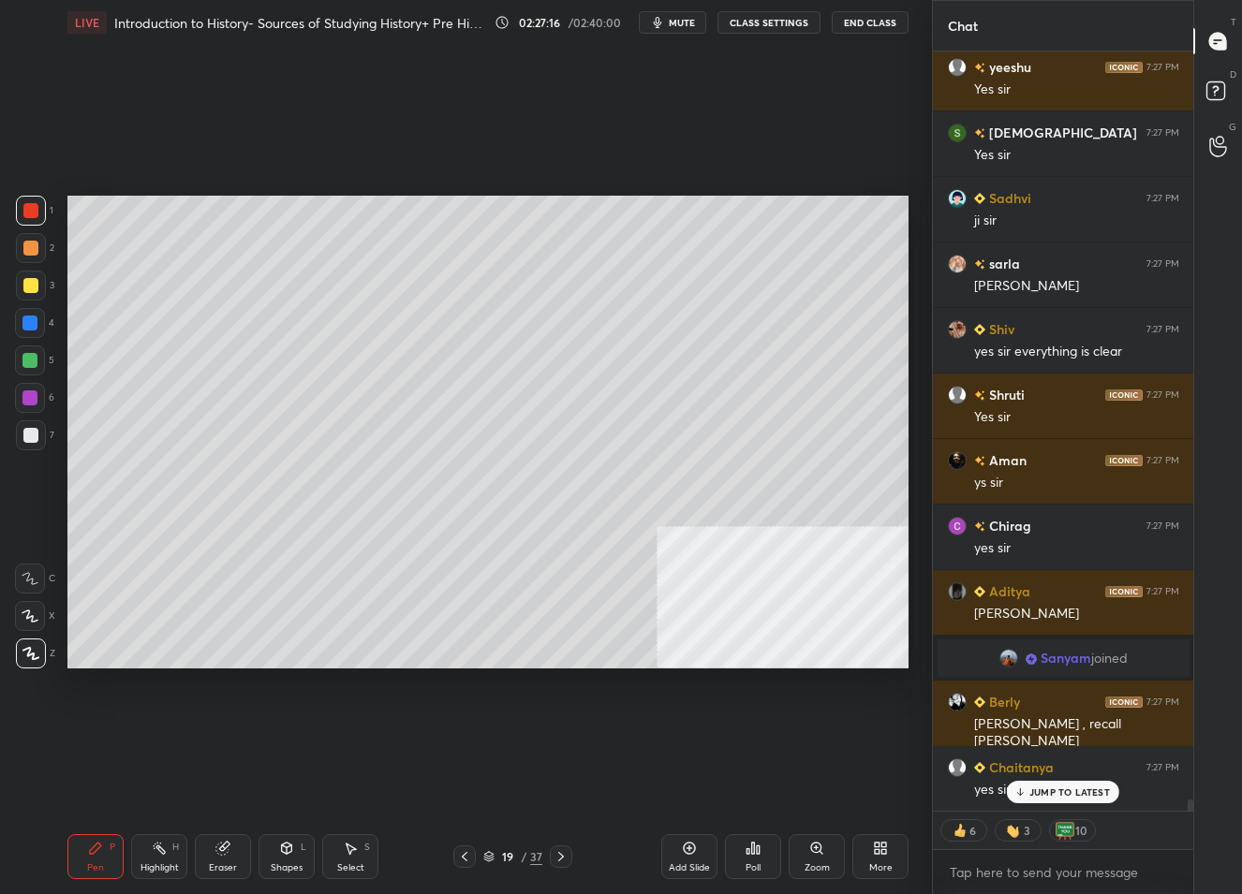
click at [518, 852] on div "19 / 37" at bounding box center [512, 857] width 59 height 17
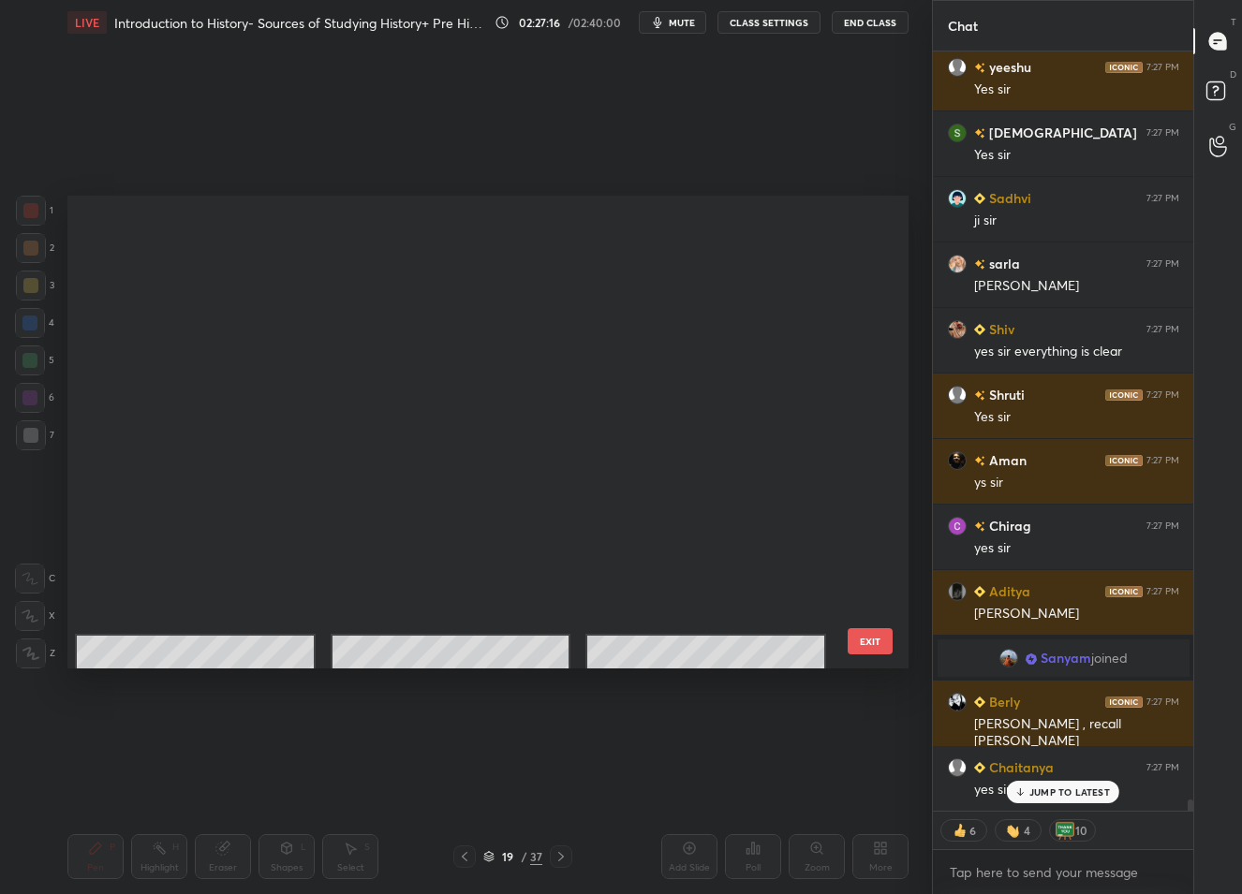
scroll to position [467, 832]
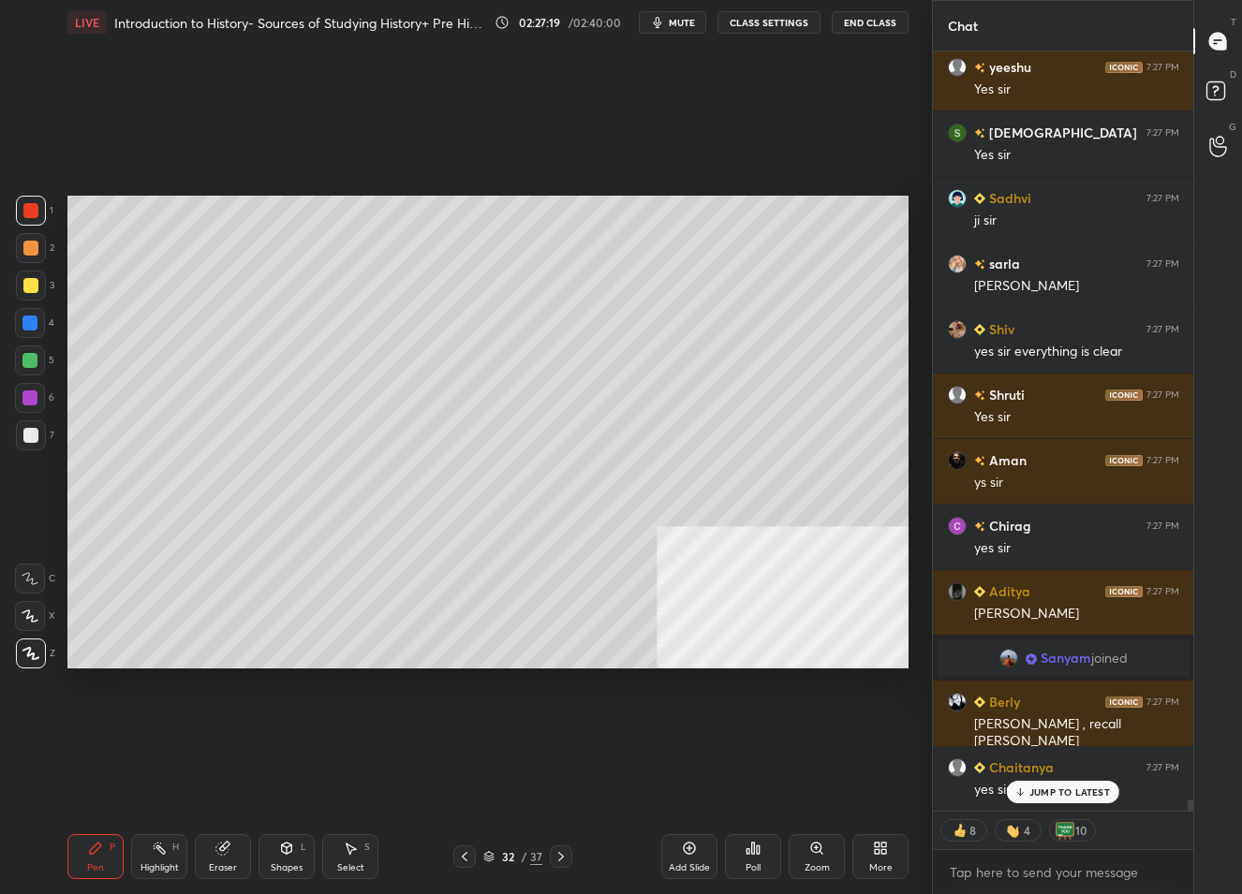
click at [882, 855] on icon at bounding box center [880, 848] width 15 height 15
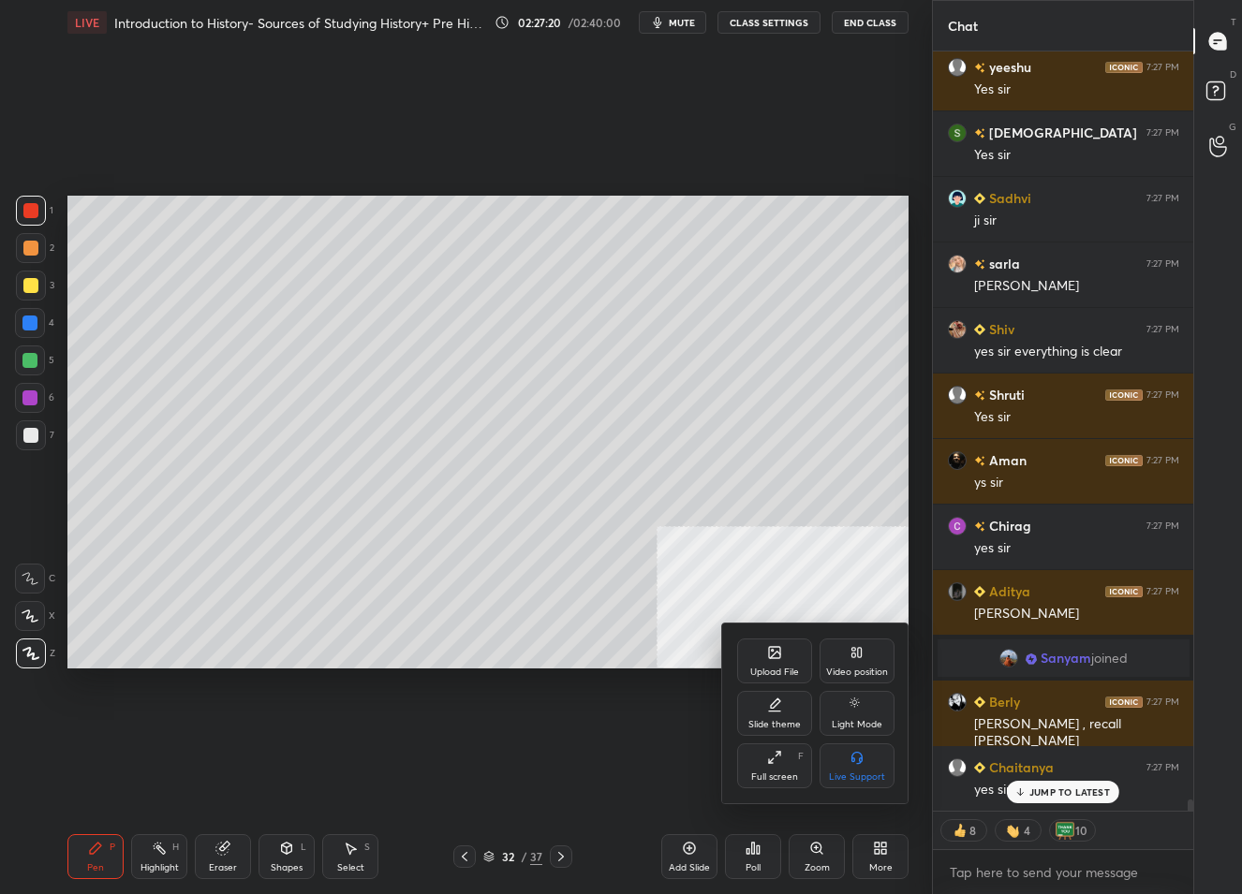
click at [783, 657] on div "Upload File" at bounding box center [774, 661] width 75 height 45
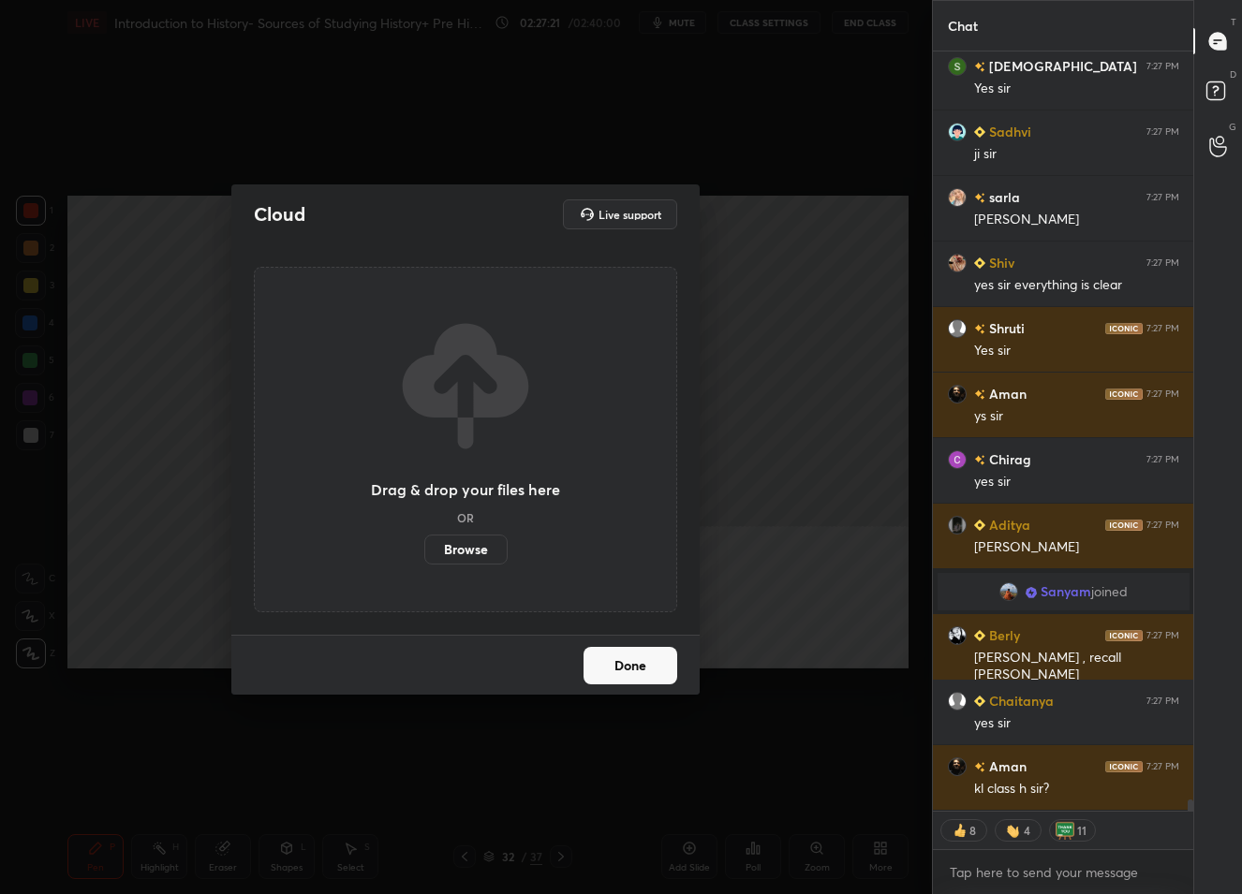
click at [493, 555] on label "Browse" at bounding box center [465, 550] width 83 height 30
click at [424, 555] on input "Browse" at bounding box center [424, 550] width 0 height 30
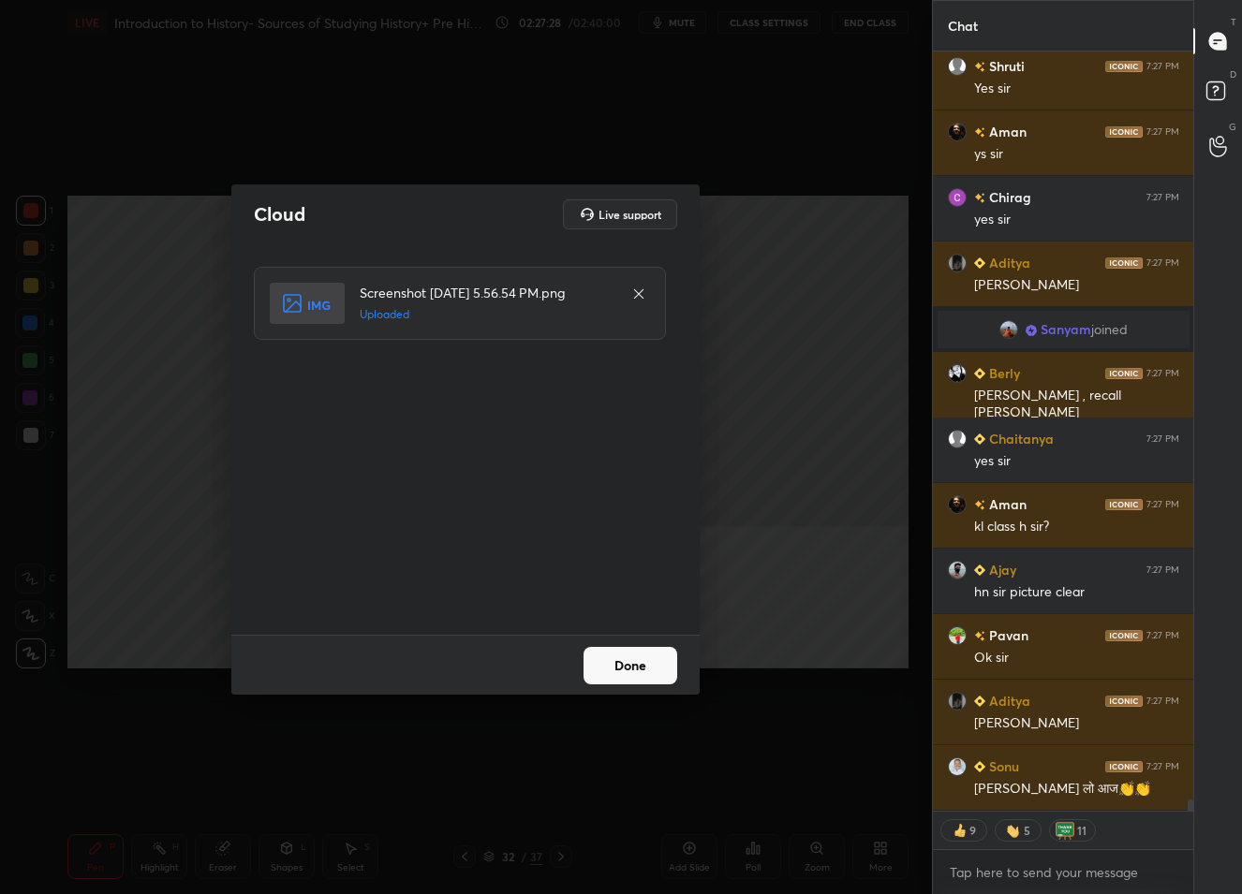
click at [638, 651] on button "Done" at bounding box center [631, 665] width 94 height 37
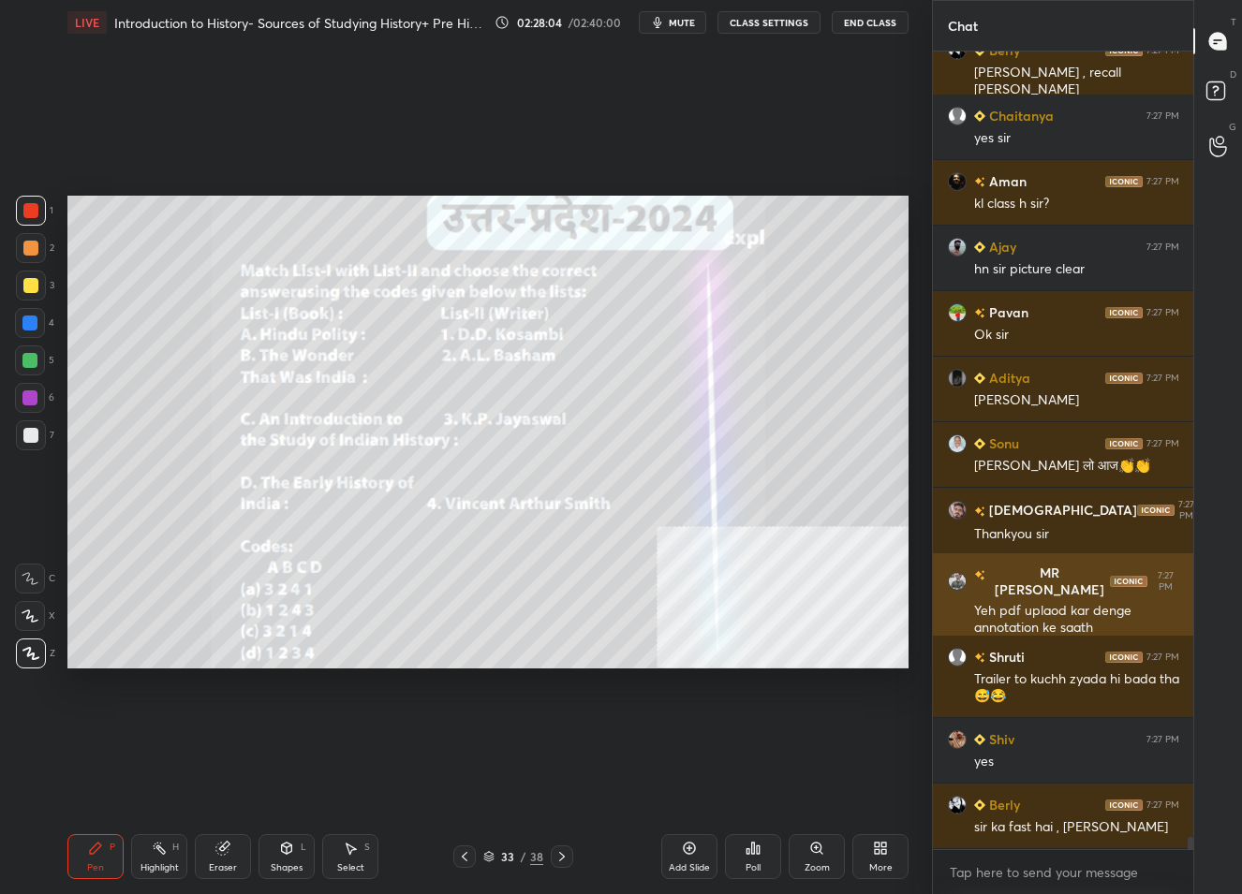
scroll to position [52307, 0]
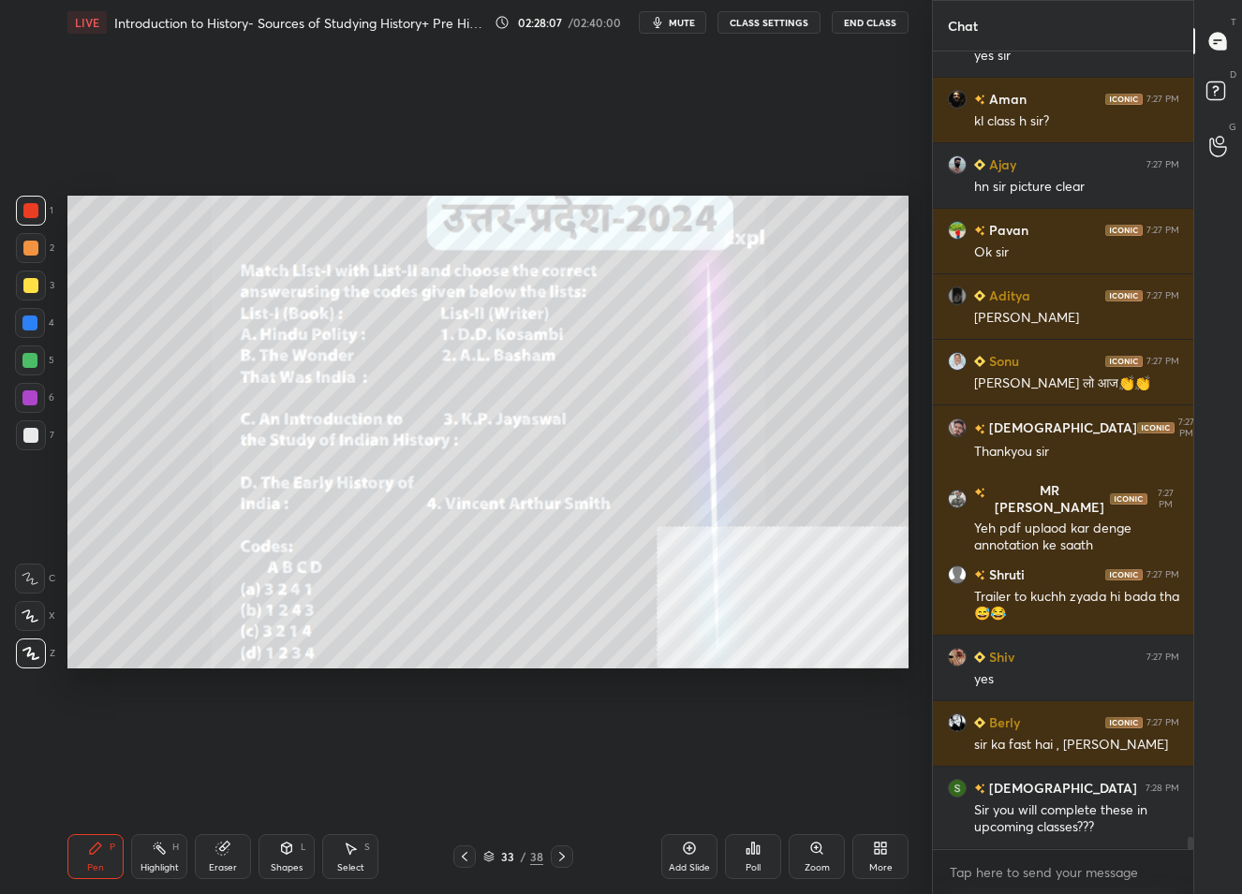
click at [500, 854] on div "33" at bounding box center [507, 856] width 19 height 11
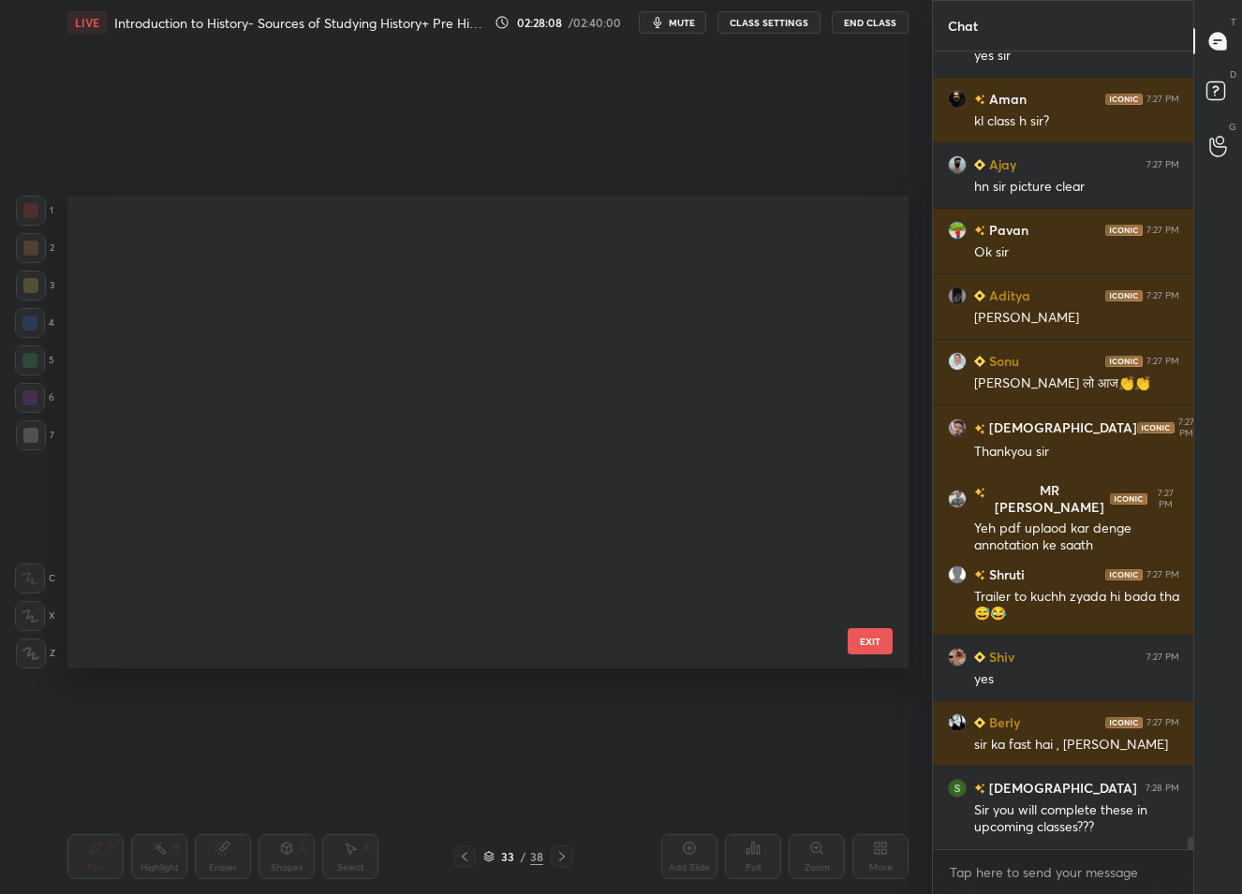
scroll to position [0, 0]
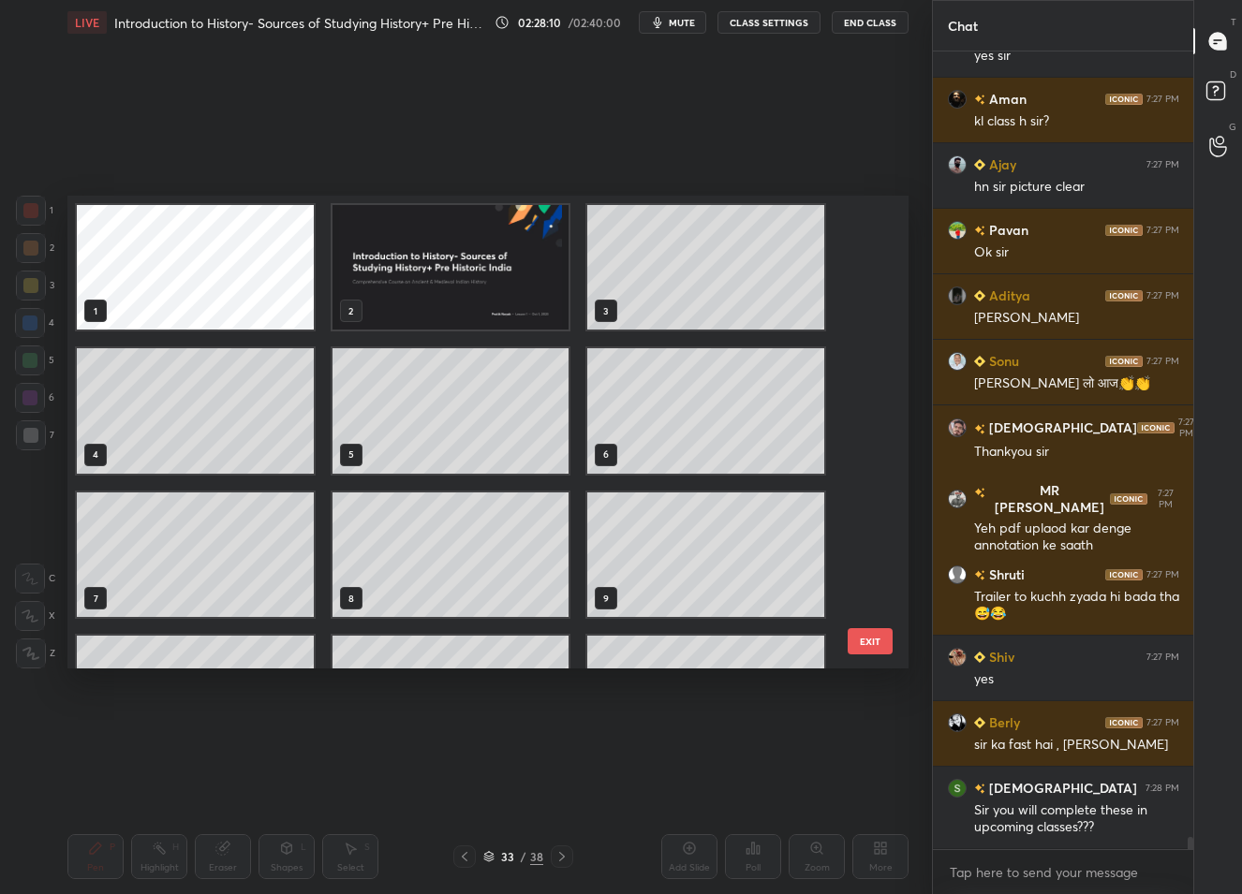
click at [533, 315] on img "grid" at bounding box center [450, 267] width 237 height 125
click at [533, 316] on img "grid" at bounding box center [450, 267] width 237 height 125
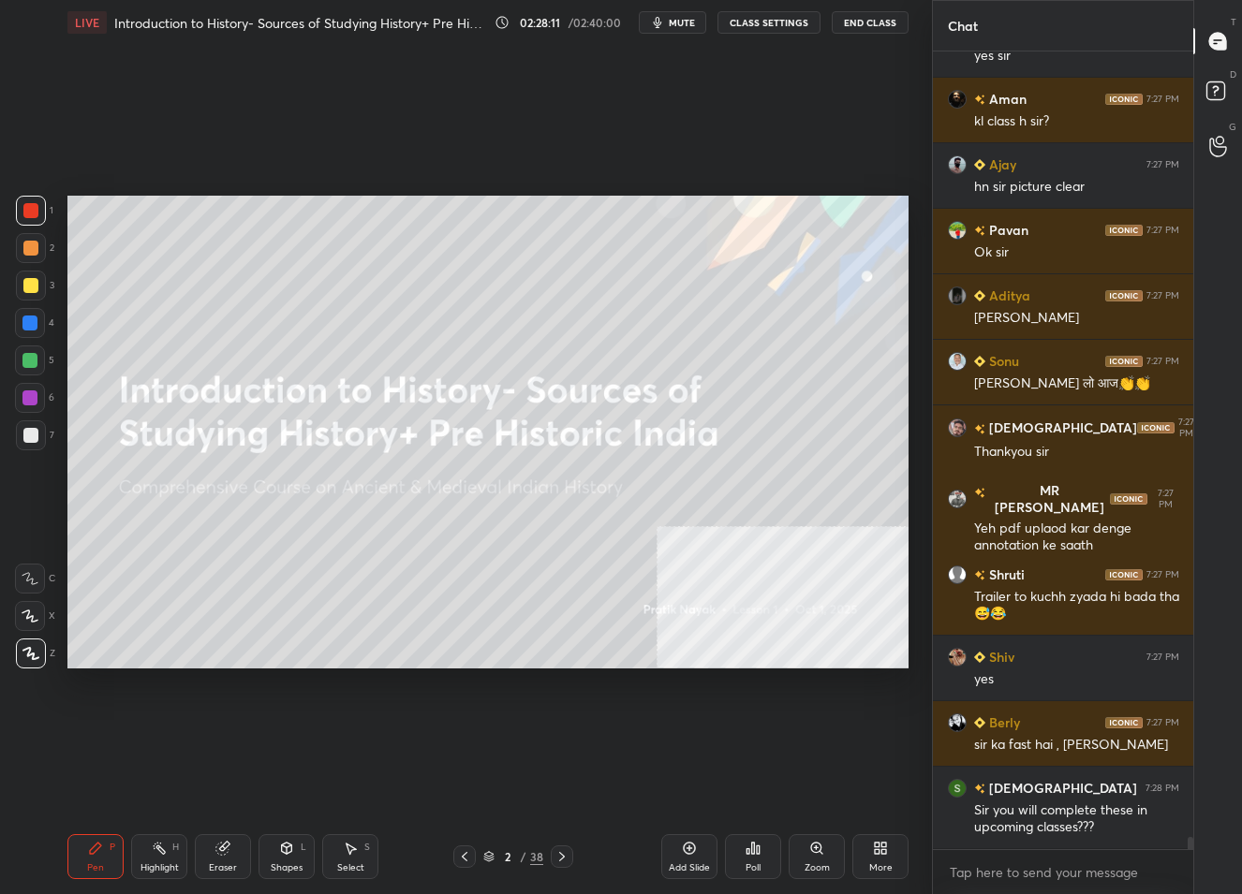
click at [694, 860] on div "Add Slide" at bounding box center [689, 857] width 56 height 45
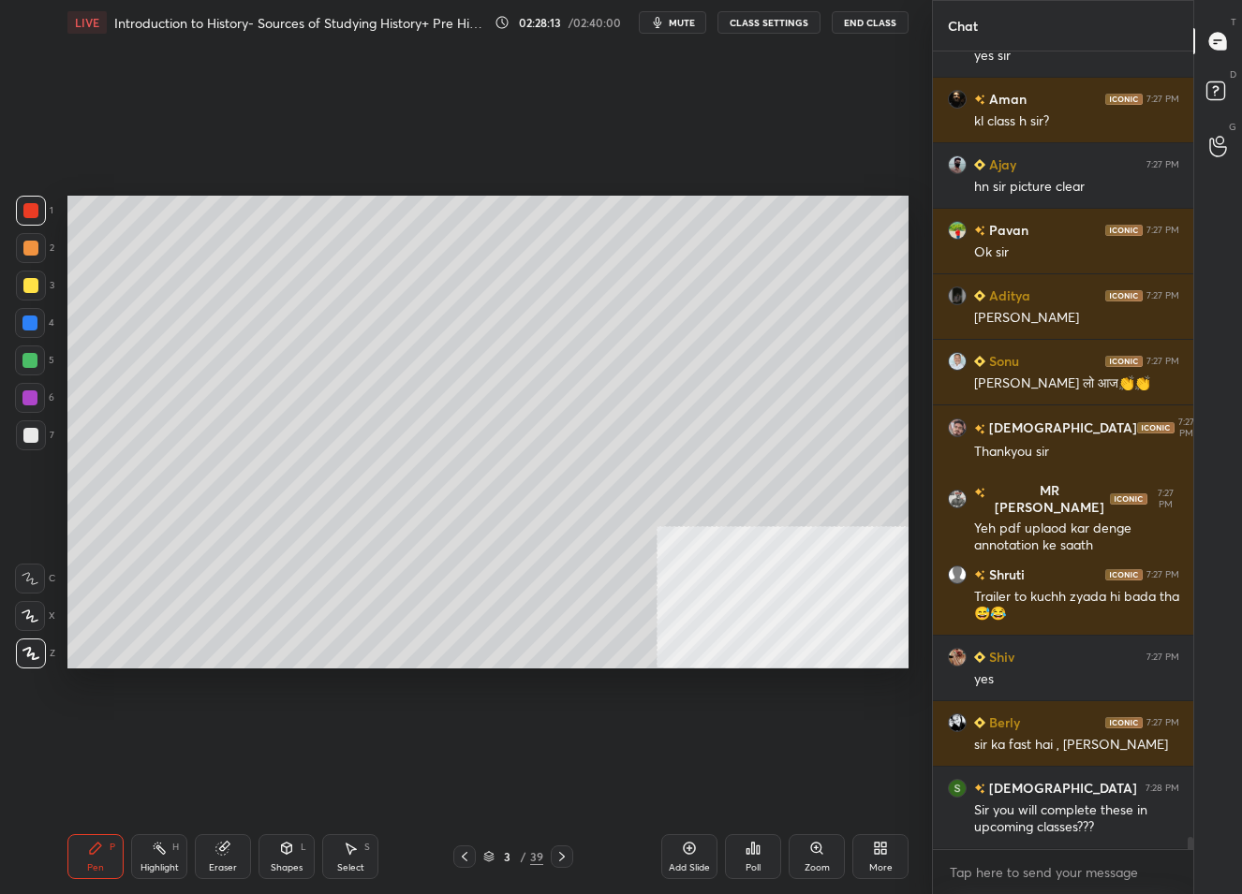
click at [23, 288] on div at bounding box center [30, 285] width 15 height 15
click at [1218, 82] on rect at bounding box center [1215, 91] width 18 height 18
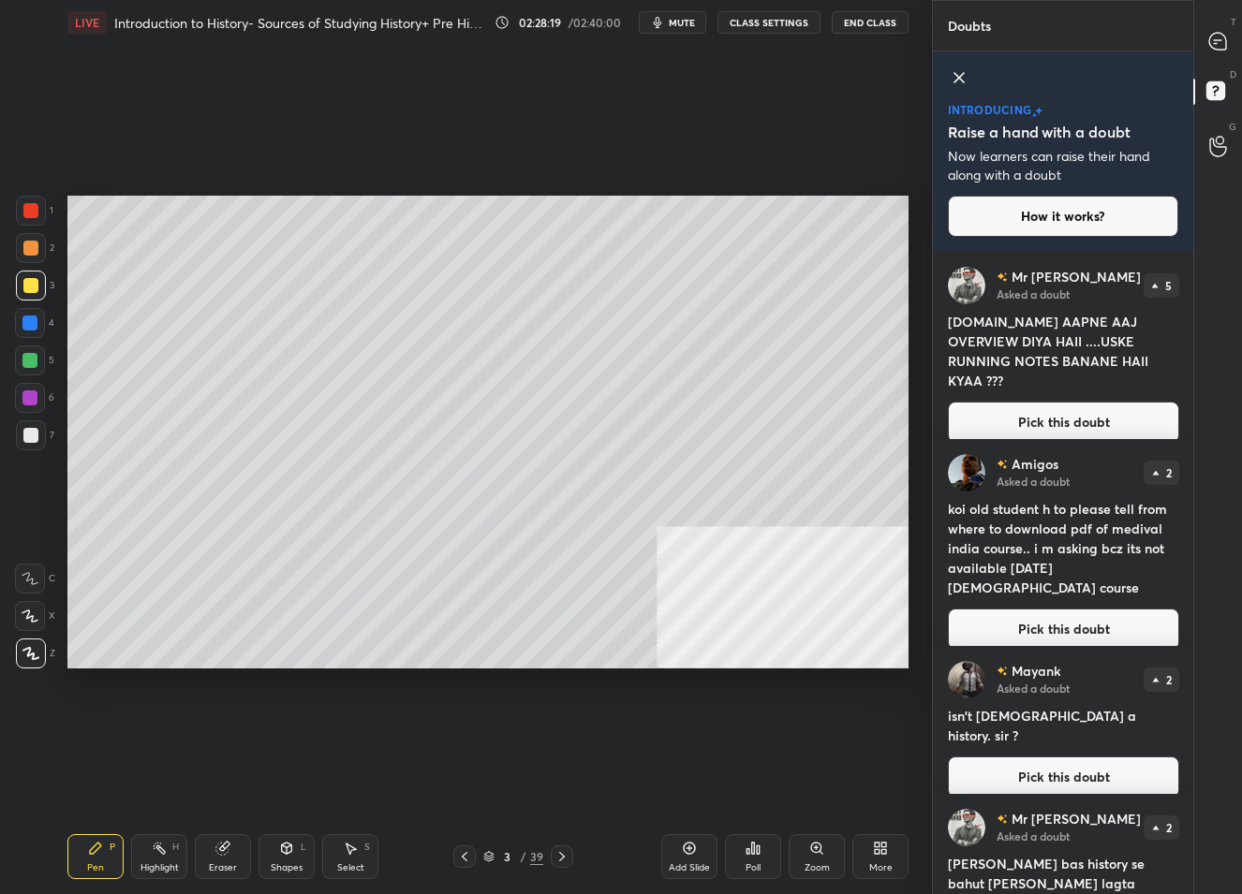
click at [1079, 408] on button "Pick this doubt" at bounding box center [1063, 422] width 231 height 41
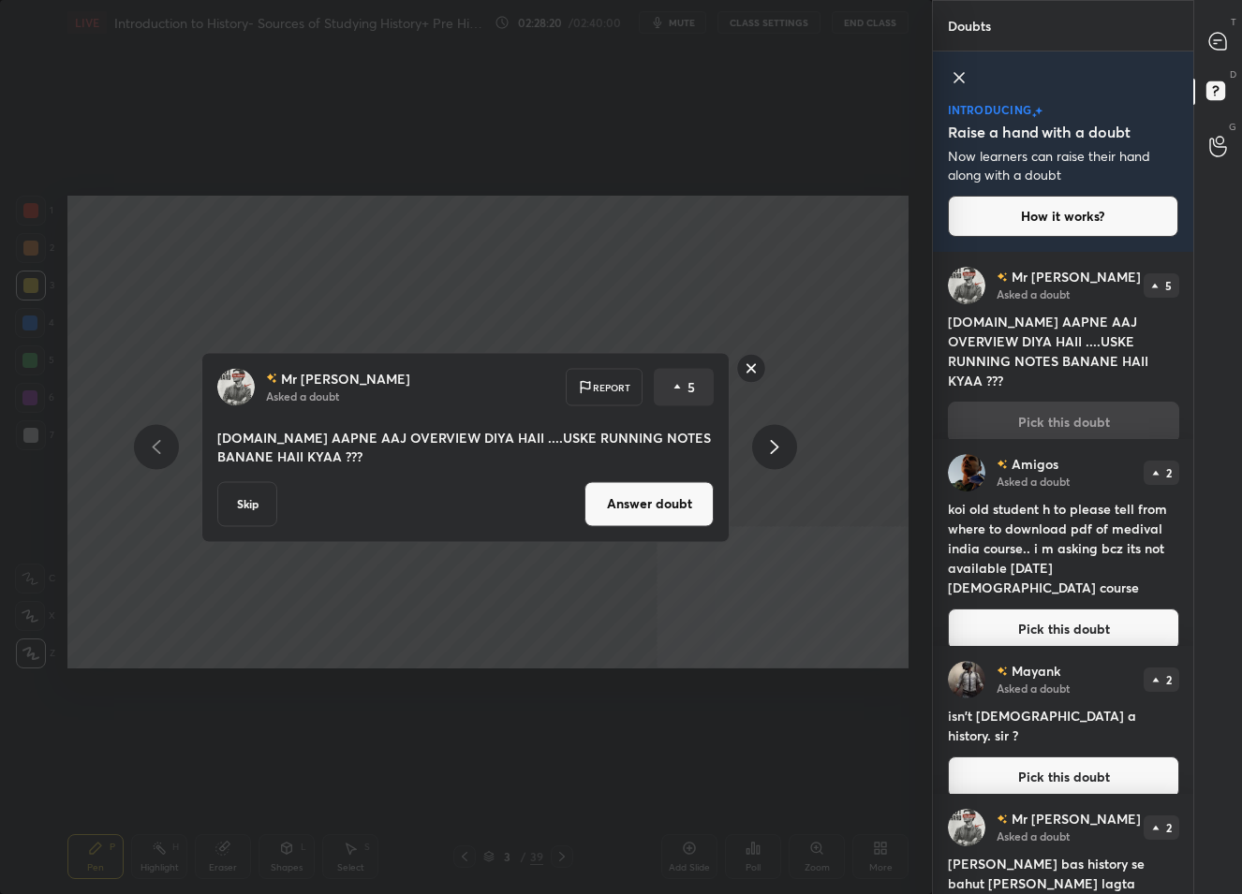
click at [655, 505] on button "Answer doubt" at bounding box center [648, 503] width 129 height 45
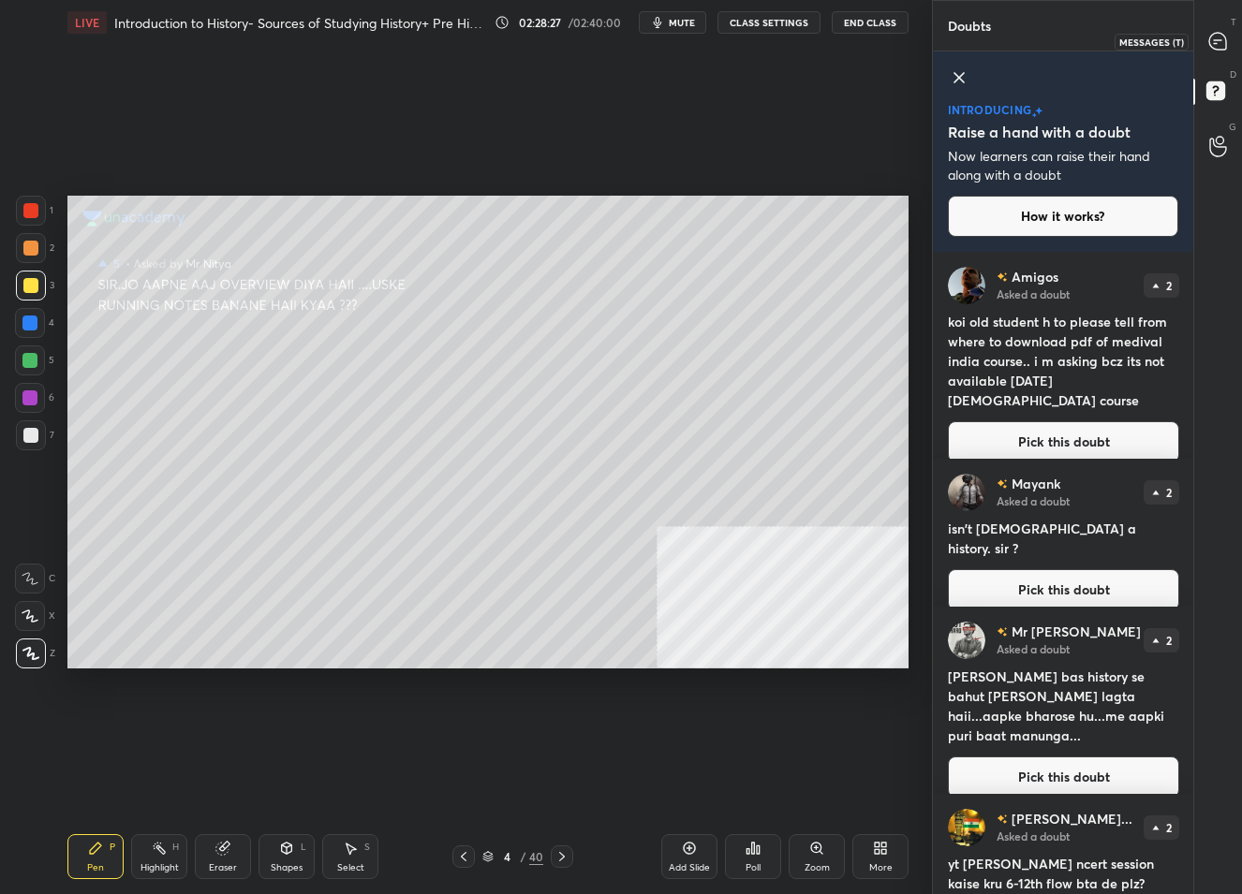
click at [1211, 48] on icon at bounding box center [1218, 42] width 20 height 20
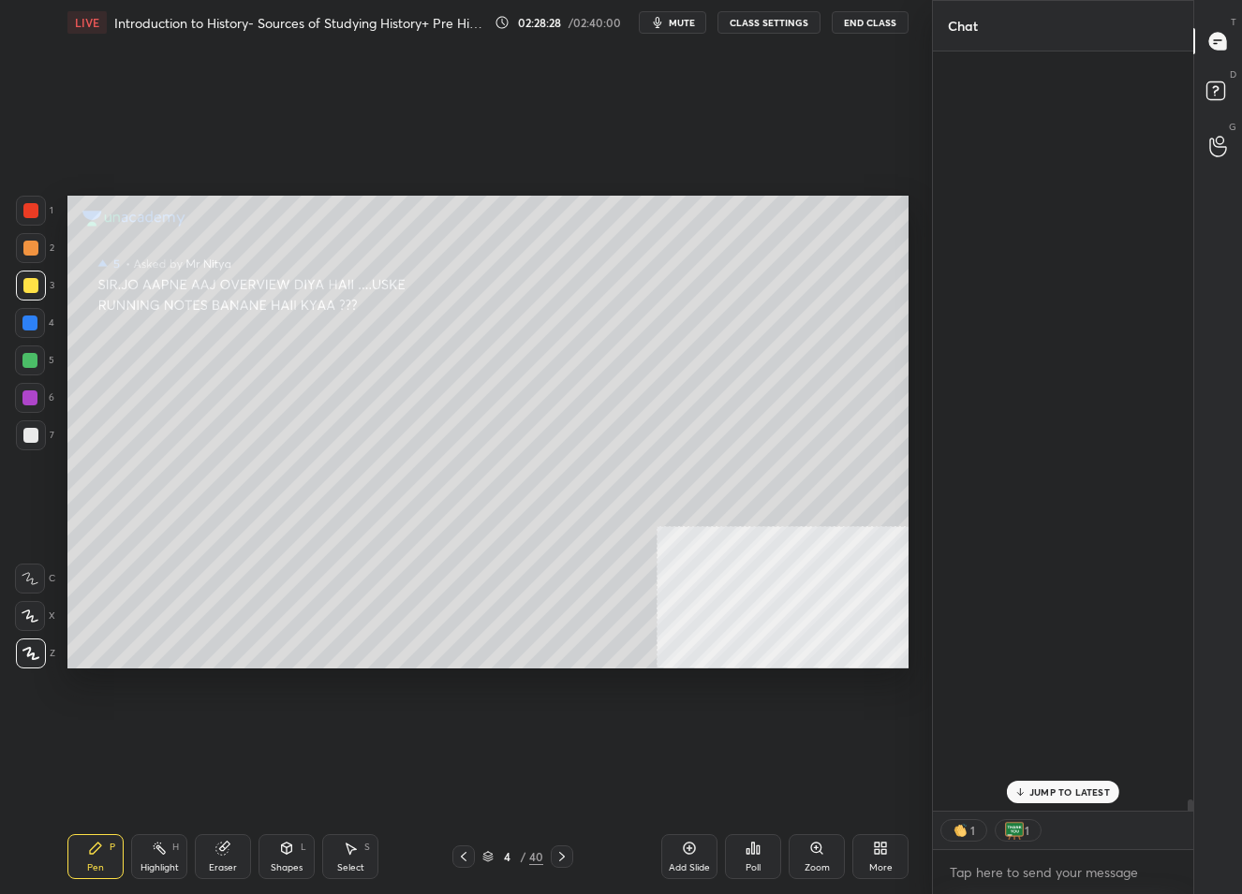
scroll to position [755, 256]
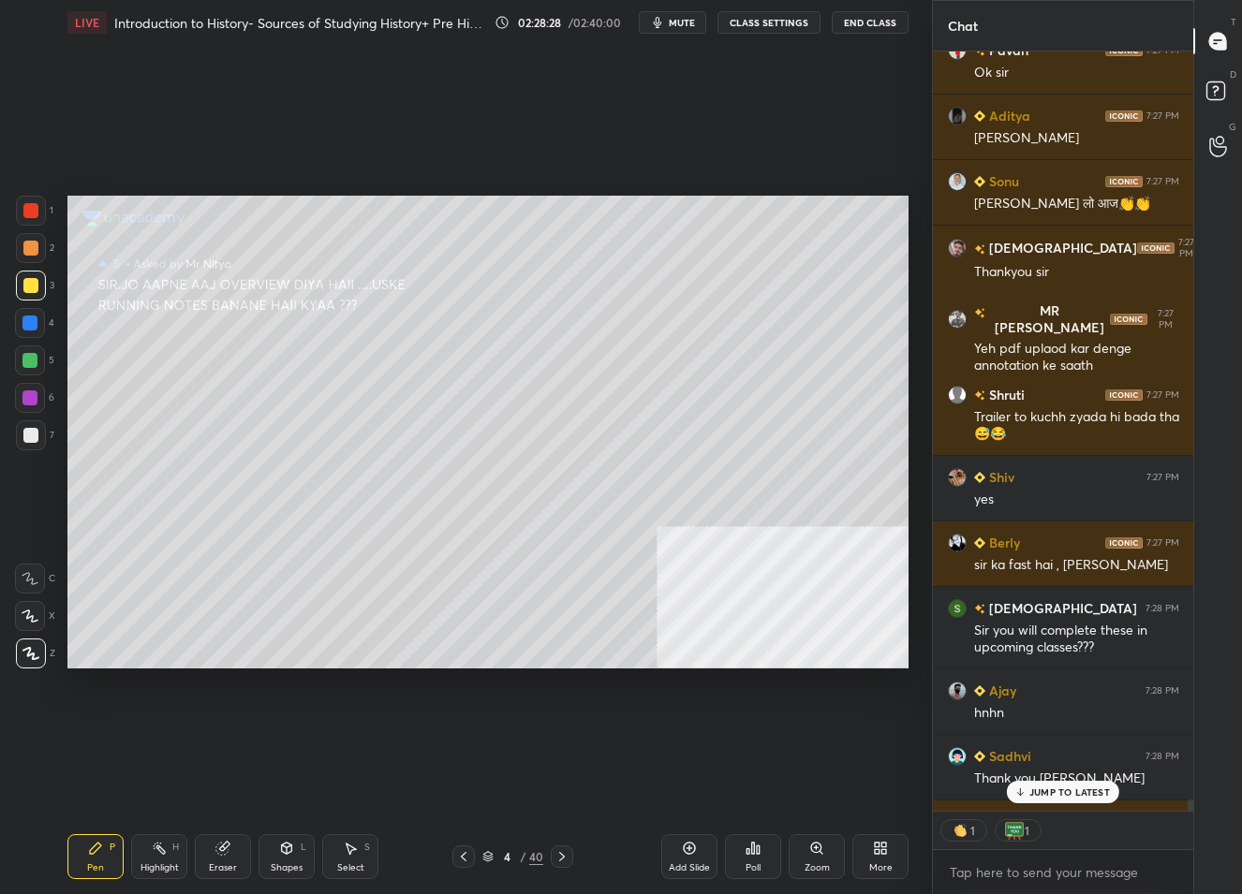
click at [1071, 797] on p "JUMP TO LATEST" at bounding box center [1069, 792] width 81 height 11
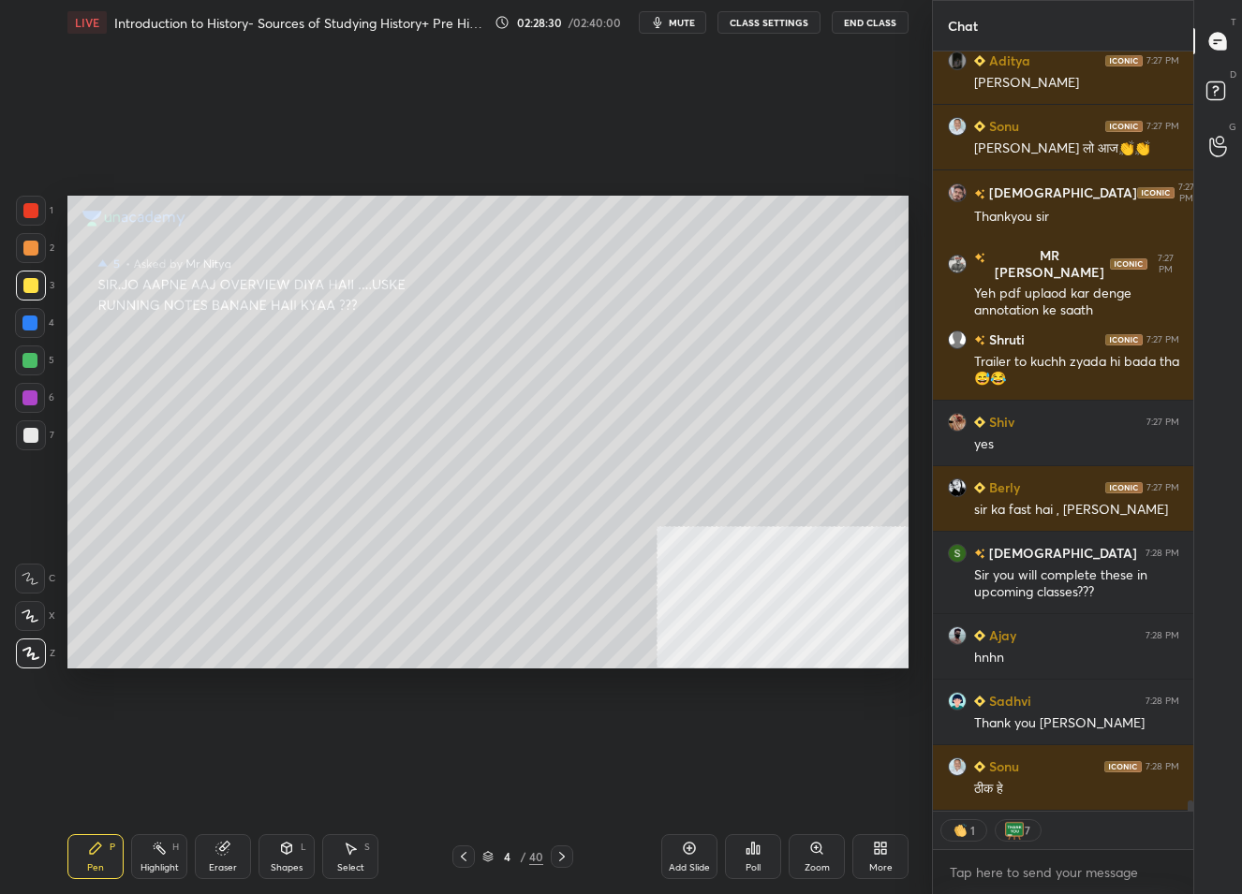
scroll to position [53112, 0]
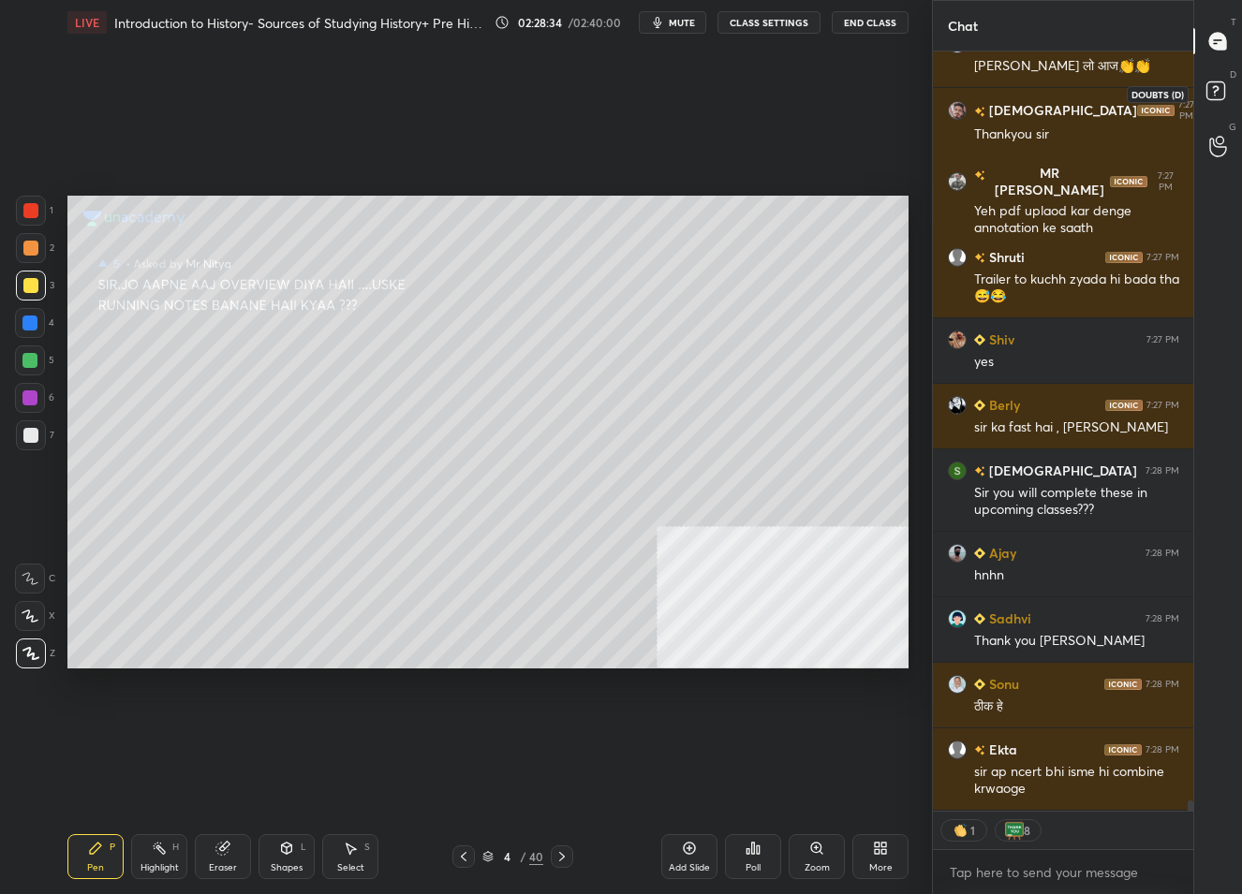
click at [1221, 89] on rect at bounding box center [1215, 91] width 18 height 18
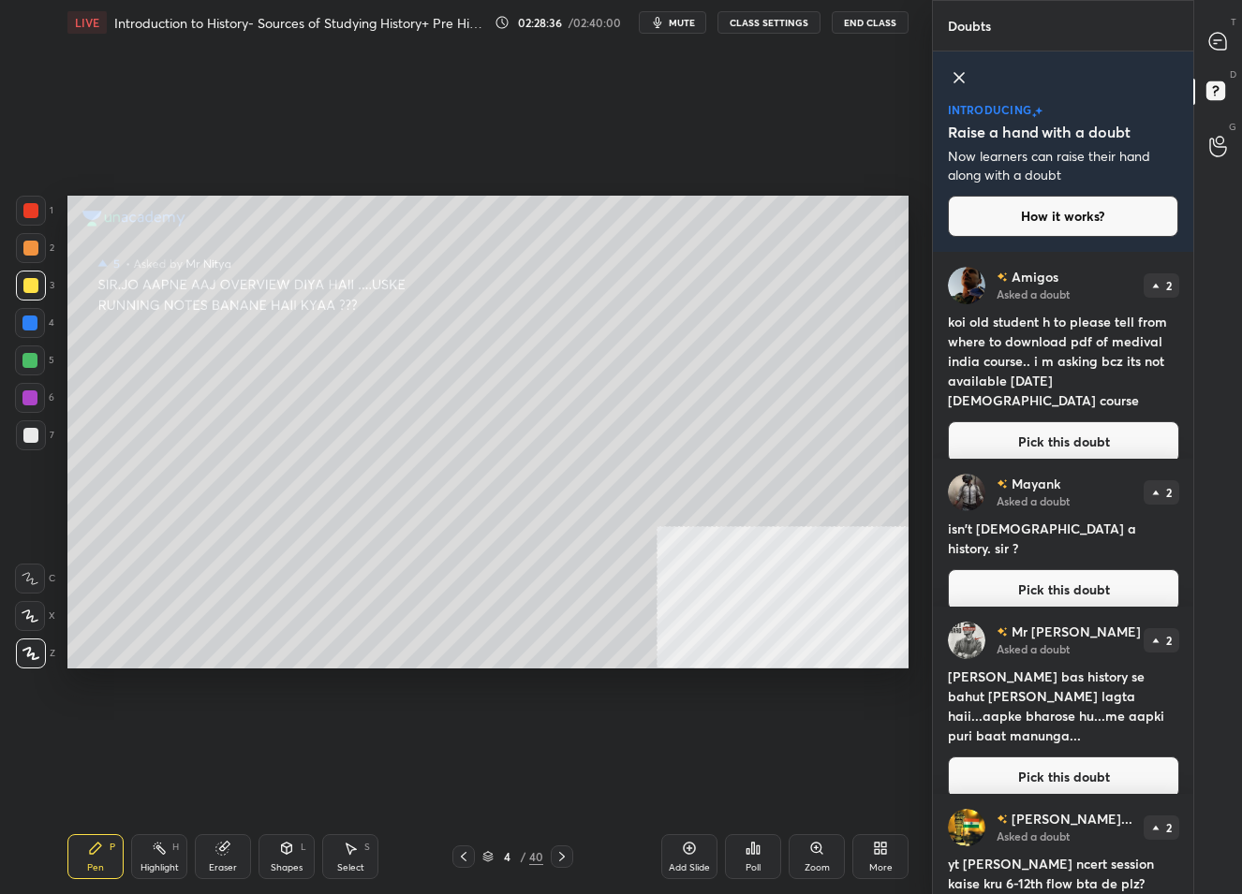
click at [1050, 440] on button "Pick this doubt" at bounding box center [1063, 441] width 231 height 41
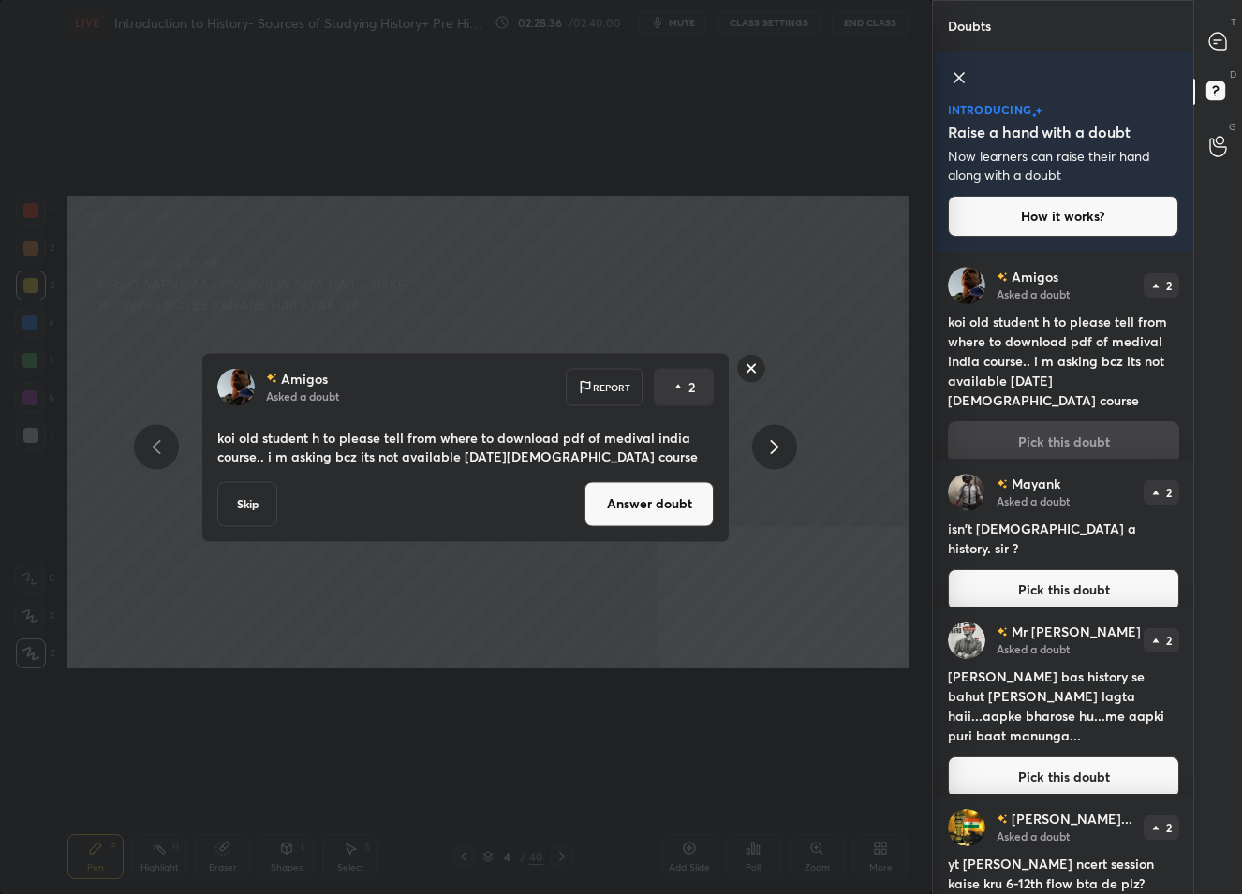
click at [646, 511] on button "Answer doubt" at bounding box center [648, 503] width 129 height 45
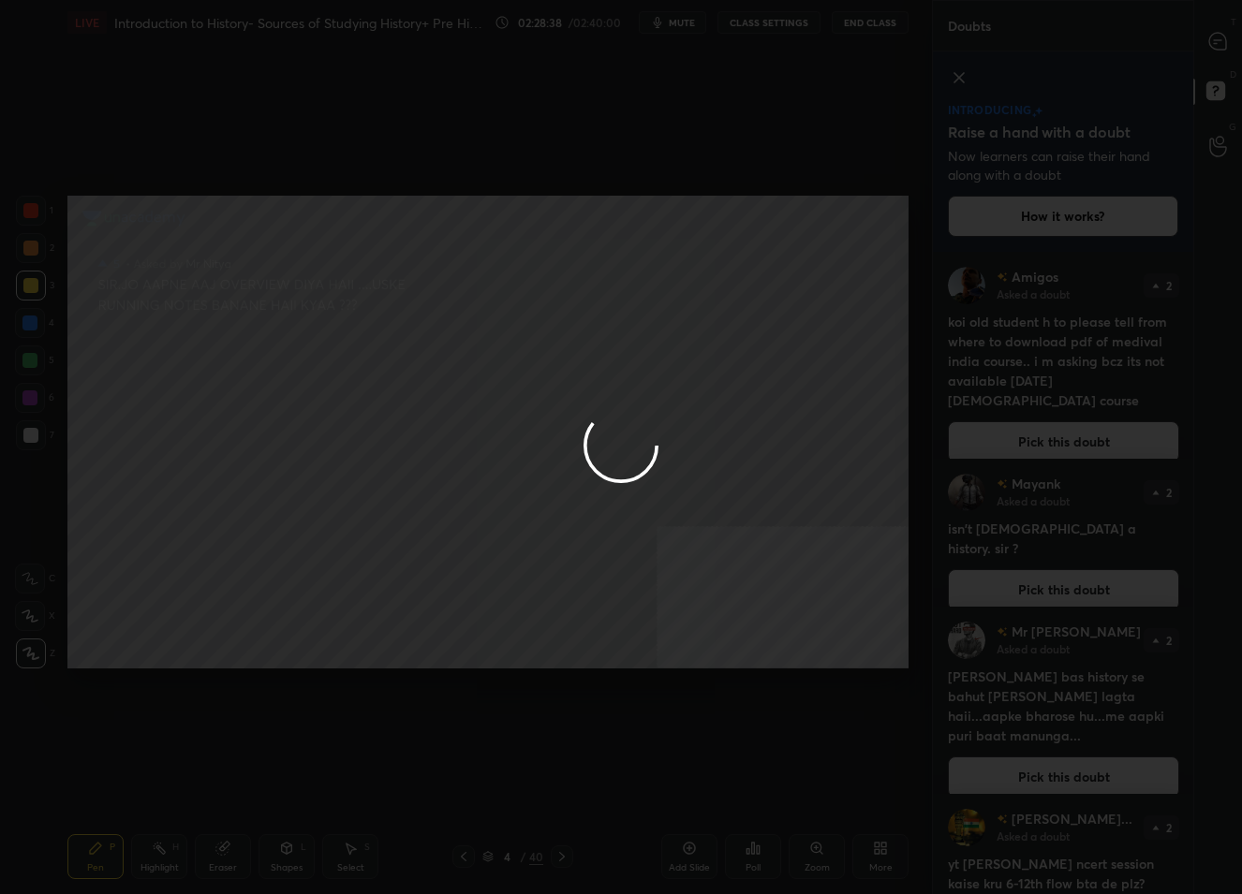
click at [1219, 37] on div at bounding box center [621, 447] width 1242 height 894
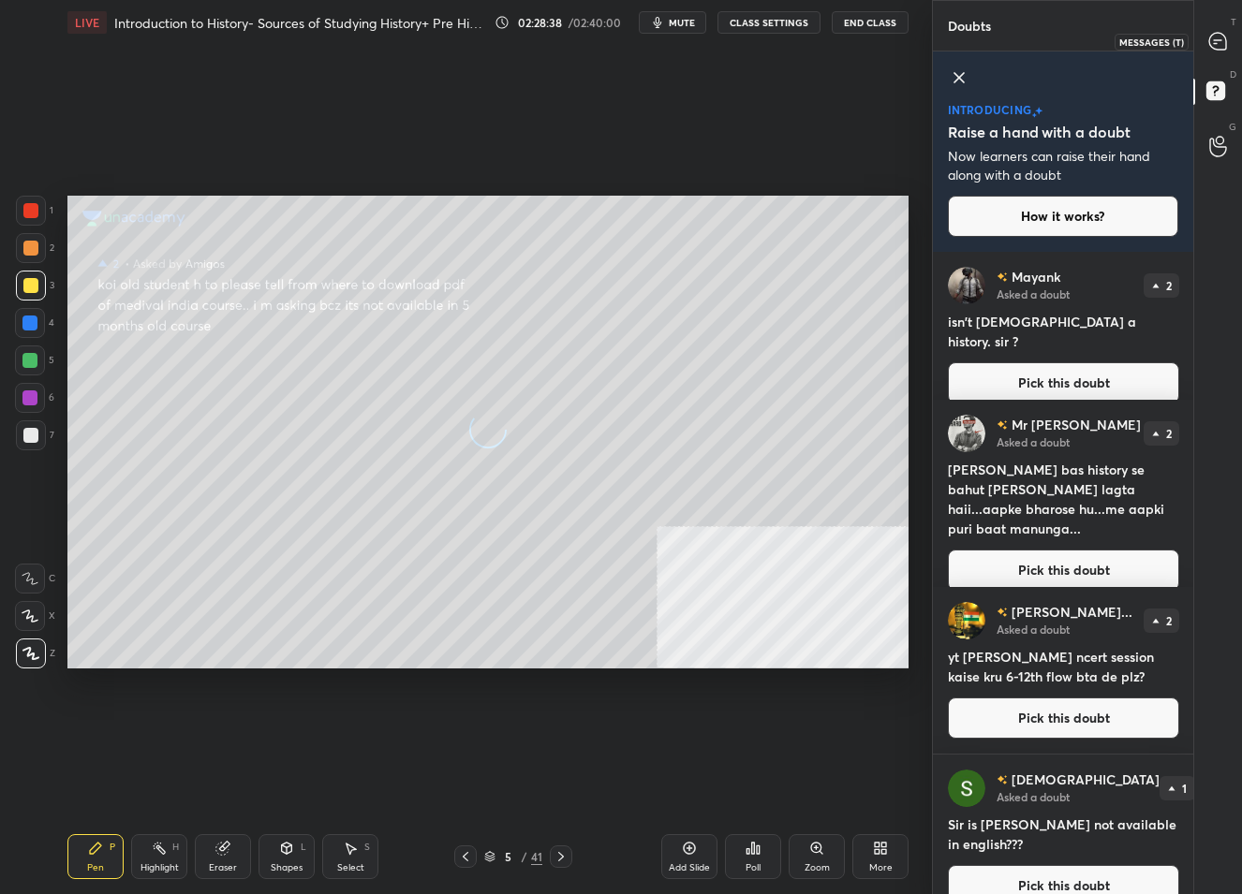
click at [1219, 37] on icon at bounding box center [1217, 41] width 17 height 17
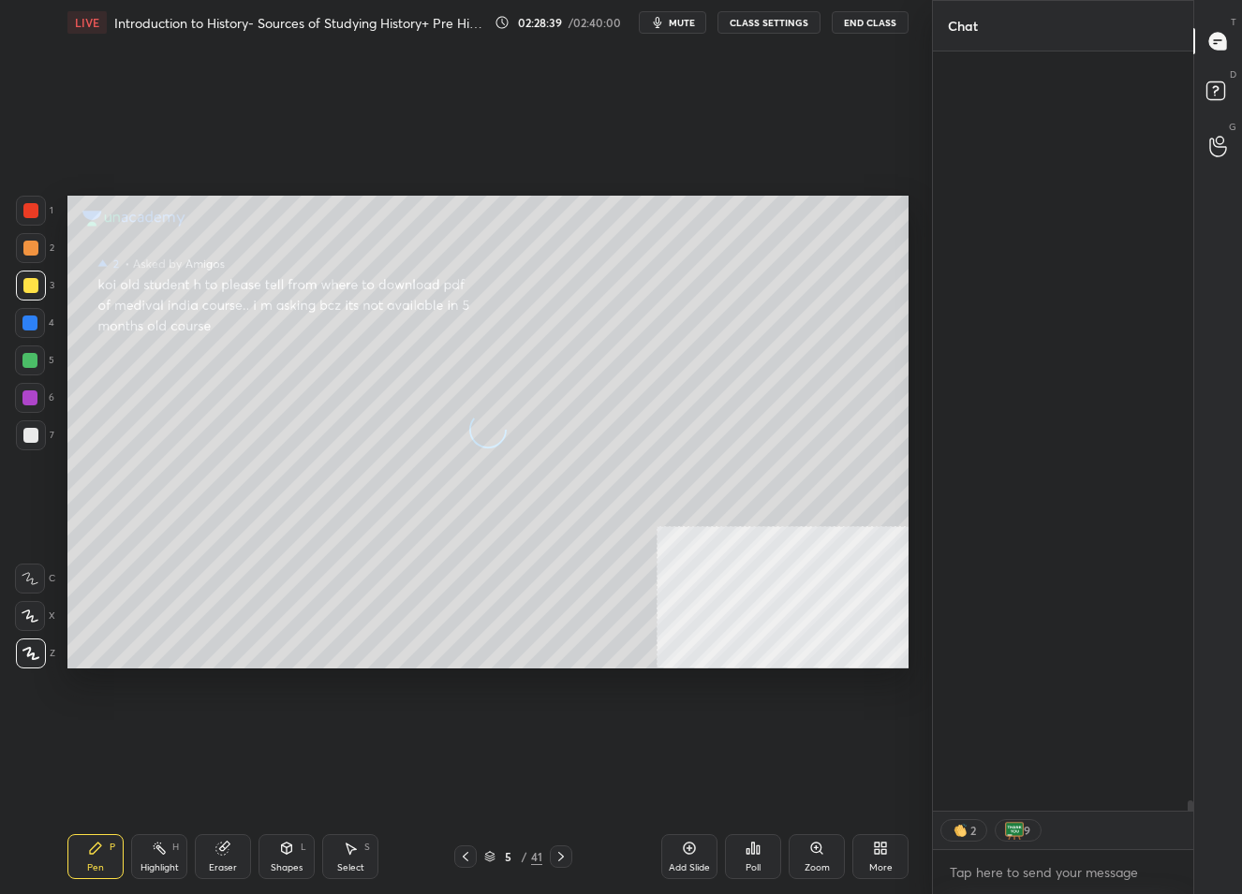
scroll to position [755, 256]
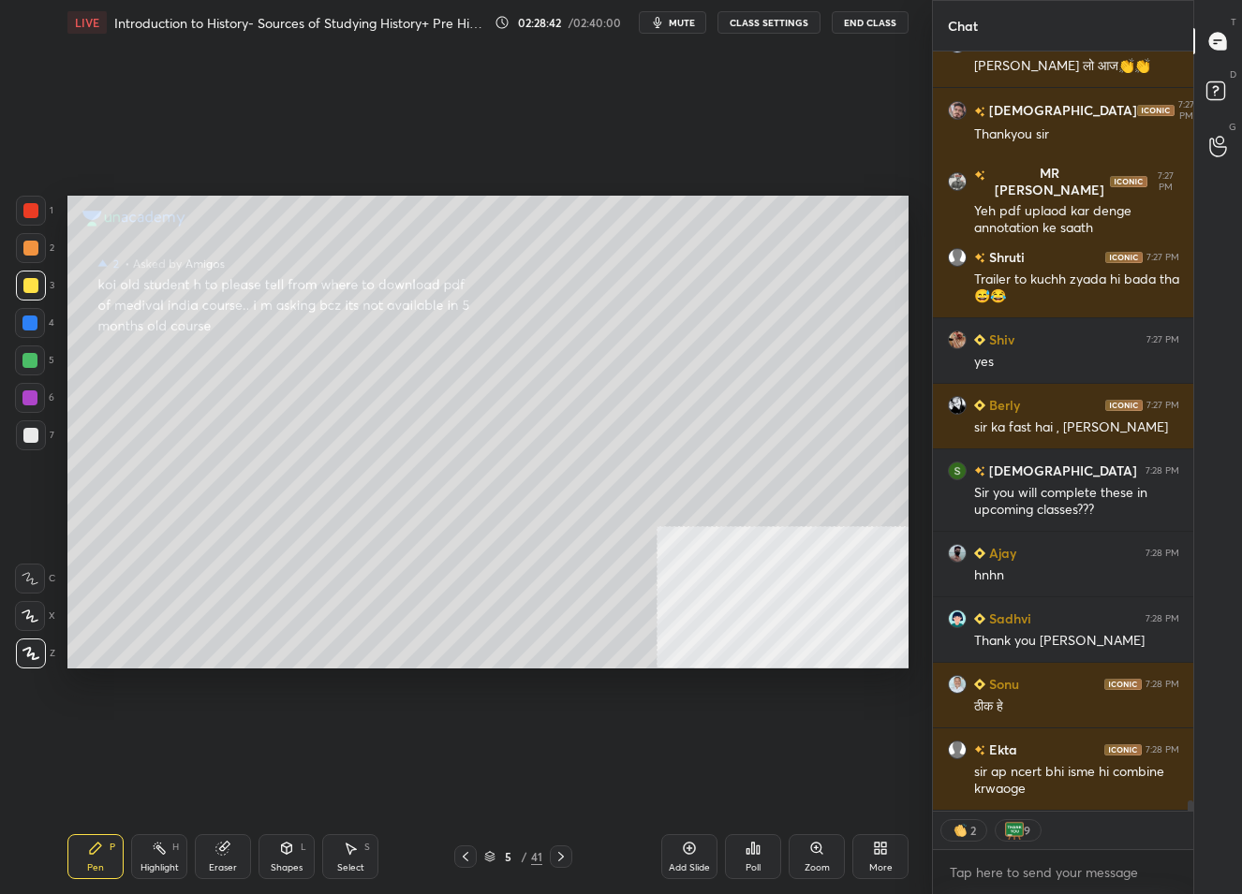
click at [164, 370] on div "Setting up your live class Poll for secs No correct answer Start poll" at bounding box center [488, 432] width 857 height 775
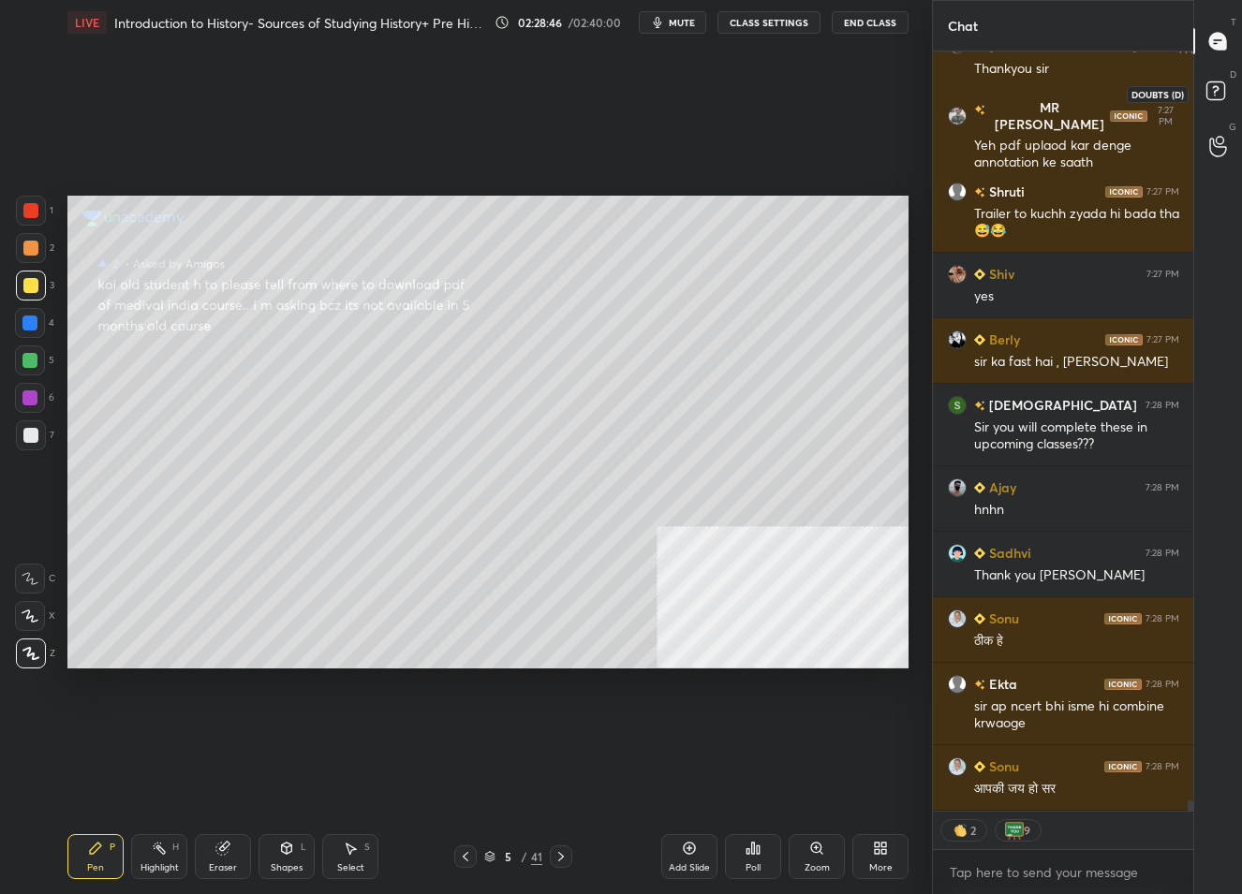
scroll to position [792, 256]
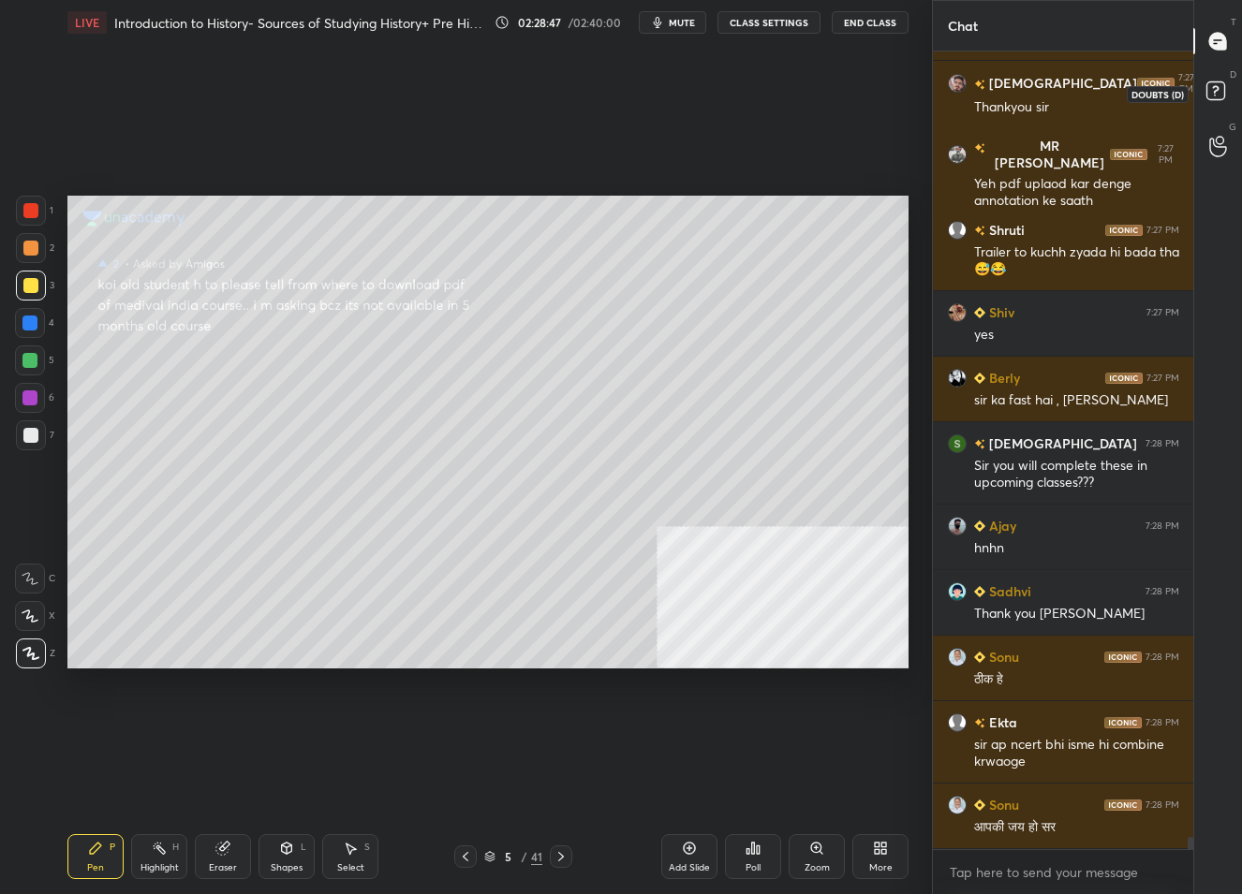
click at [1212, 88] on icon at bounding box center [1219, 94] width 34 height 34
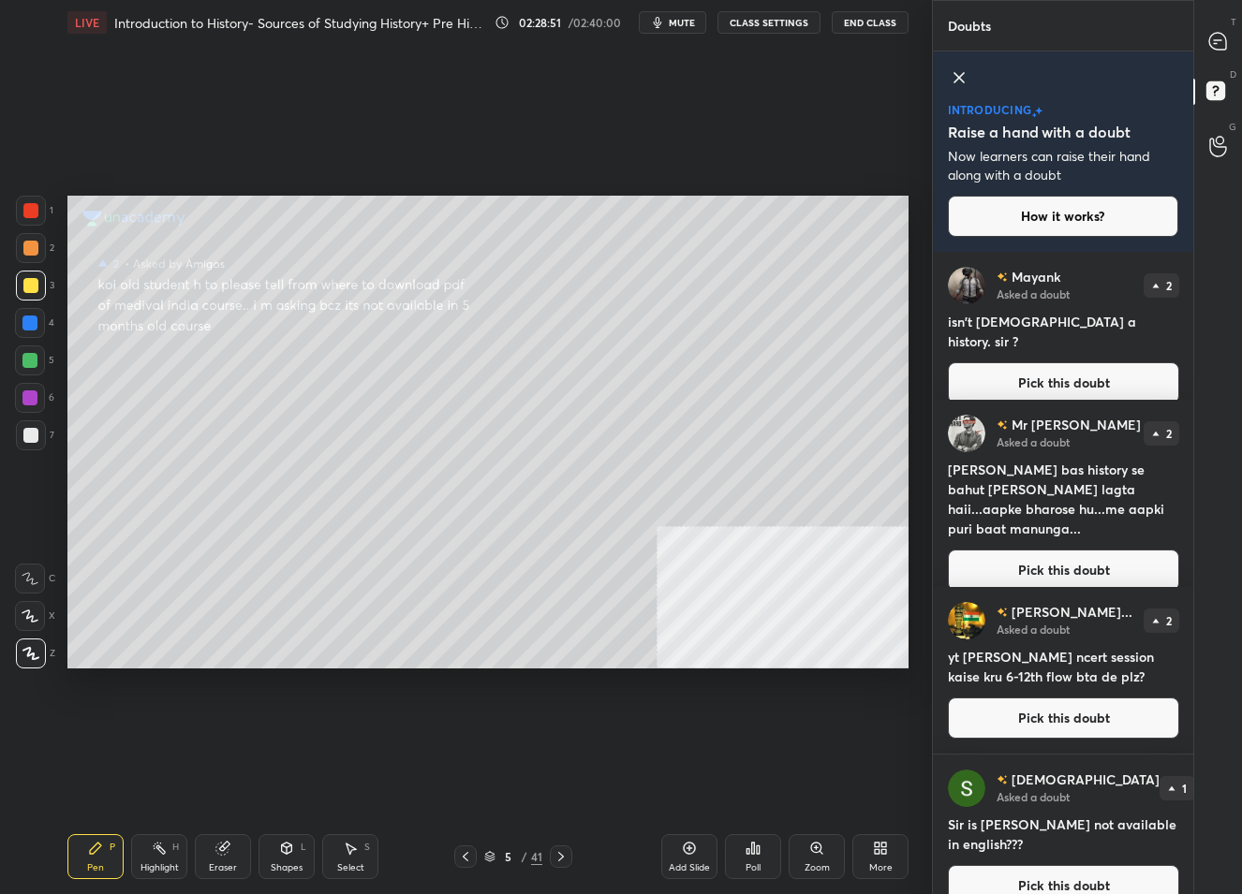
click at [1056, 372] on button "Pick this doubt" at bounding box center [1063, 382] width 231 height 41
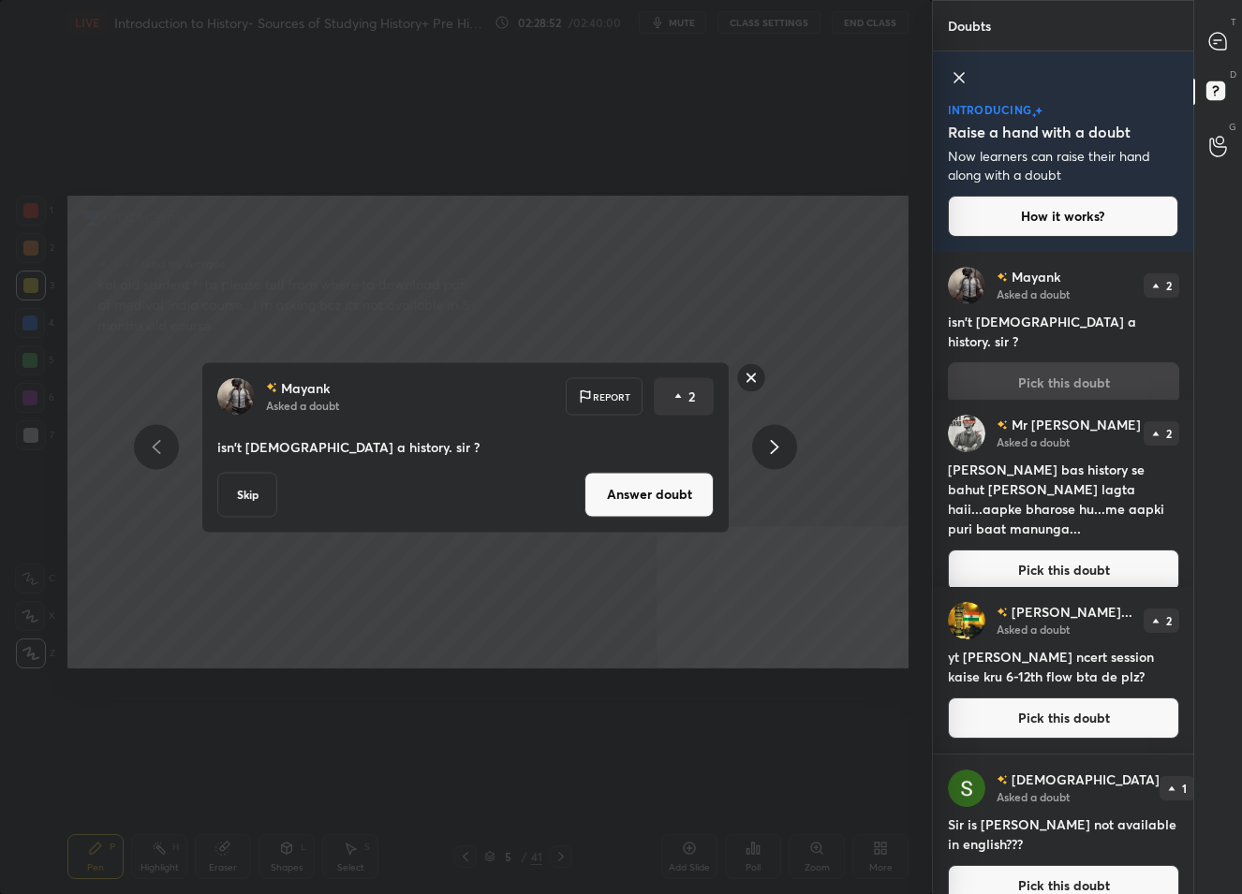
click at [757, 378] on rect at bounding box center [751, 377] width 29 height 29
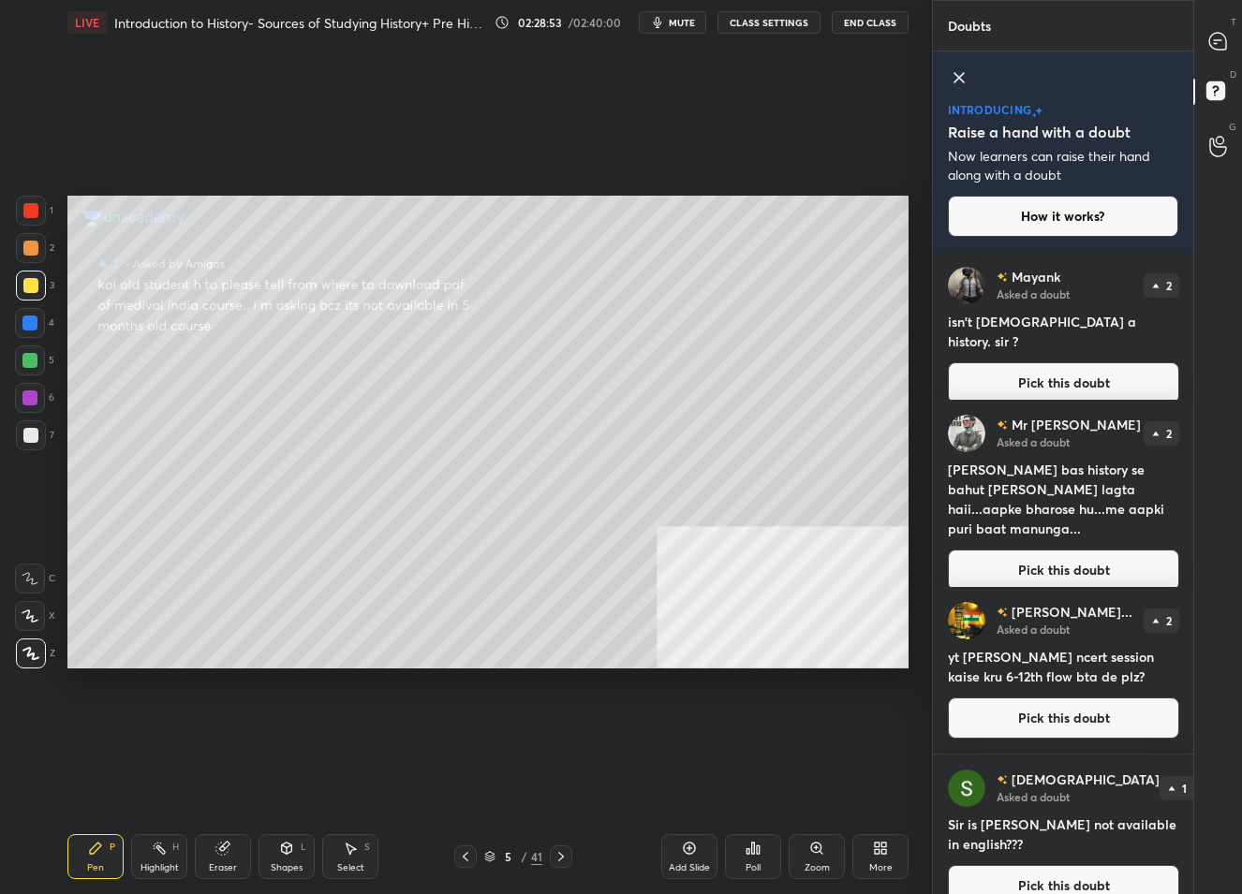
click at [1041, 554] on button "Pick this doubt" at bounding box center [1063, 570] width 231 height 41
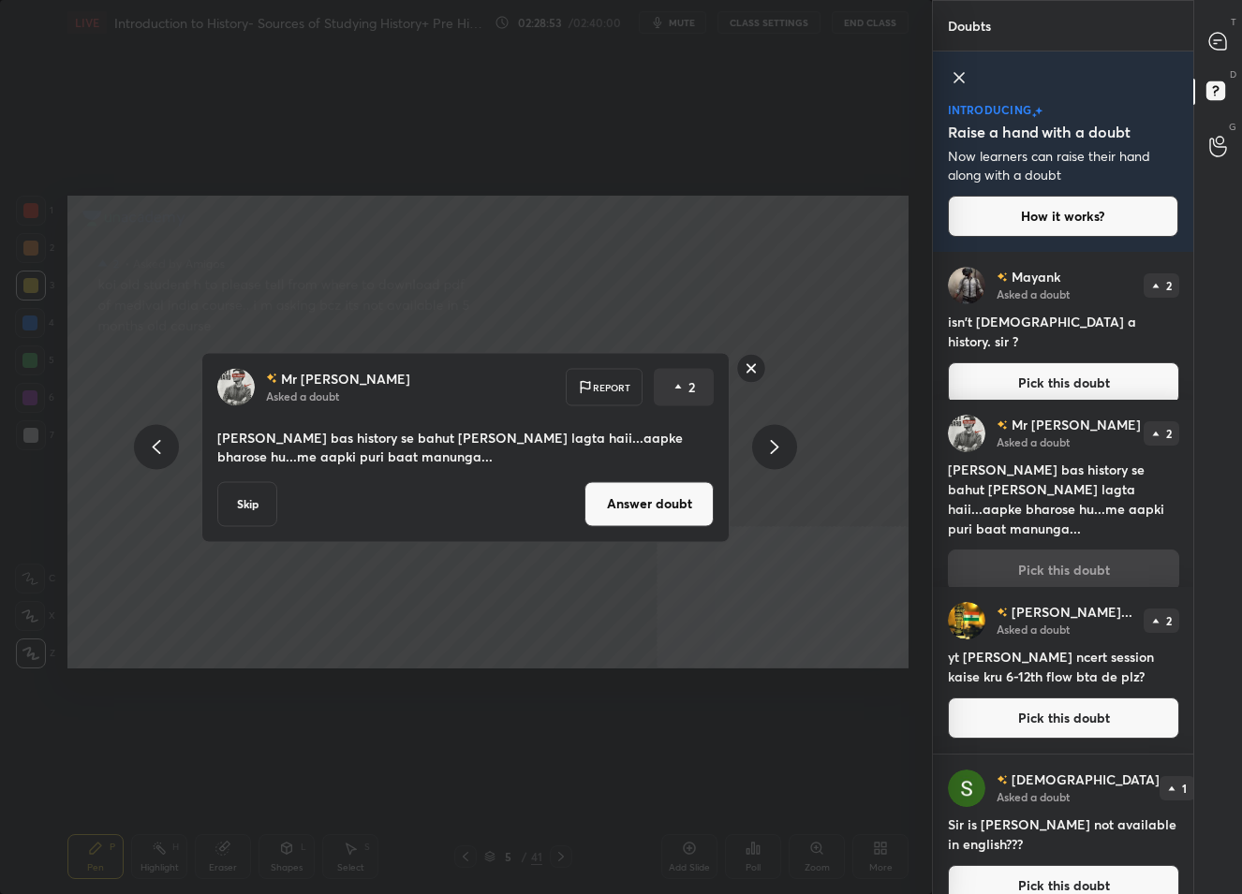
click at [672, 510] on button "Answer doubt" at bounding box center [648, 503] width 129 height 45
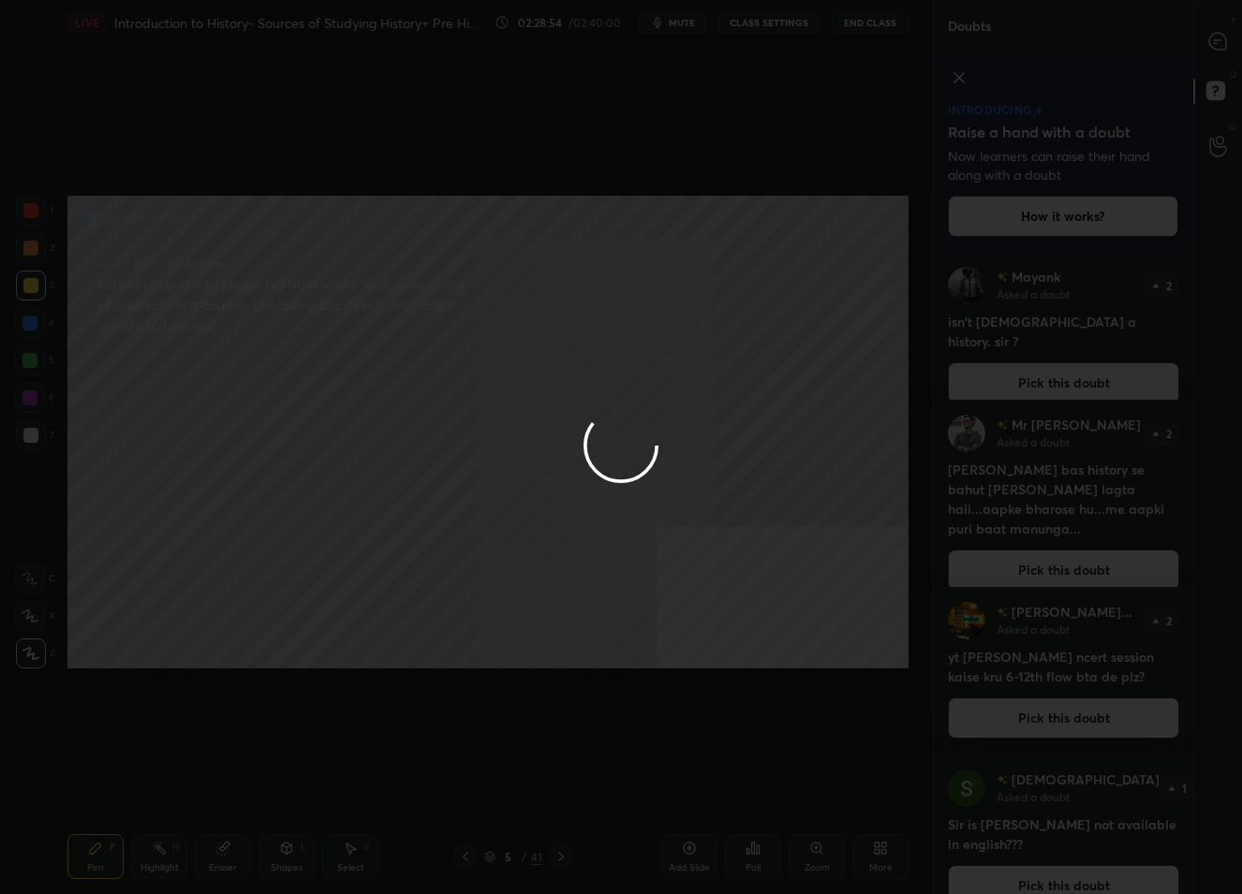
click at [1216, 37] on div at bounding box center [621, 447] width 1242 height 894
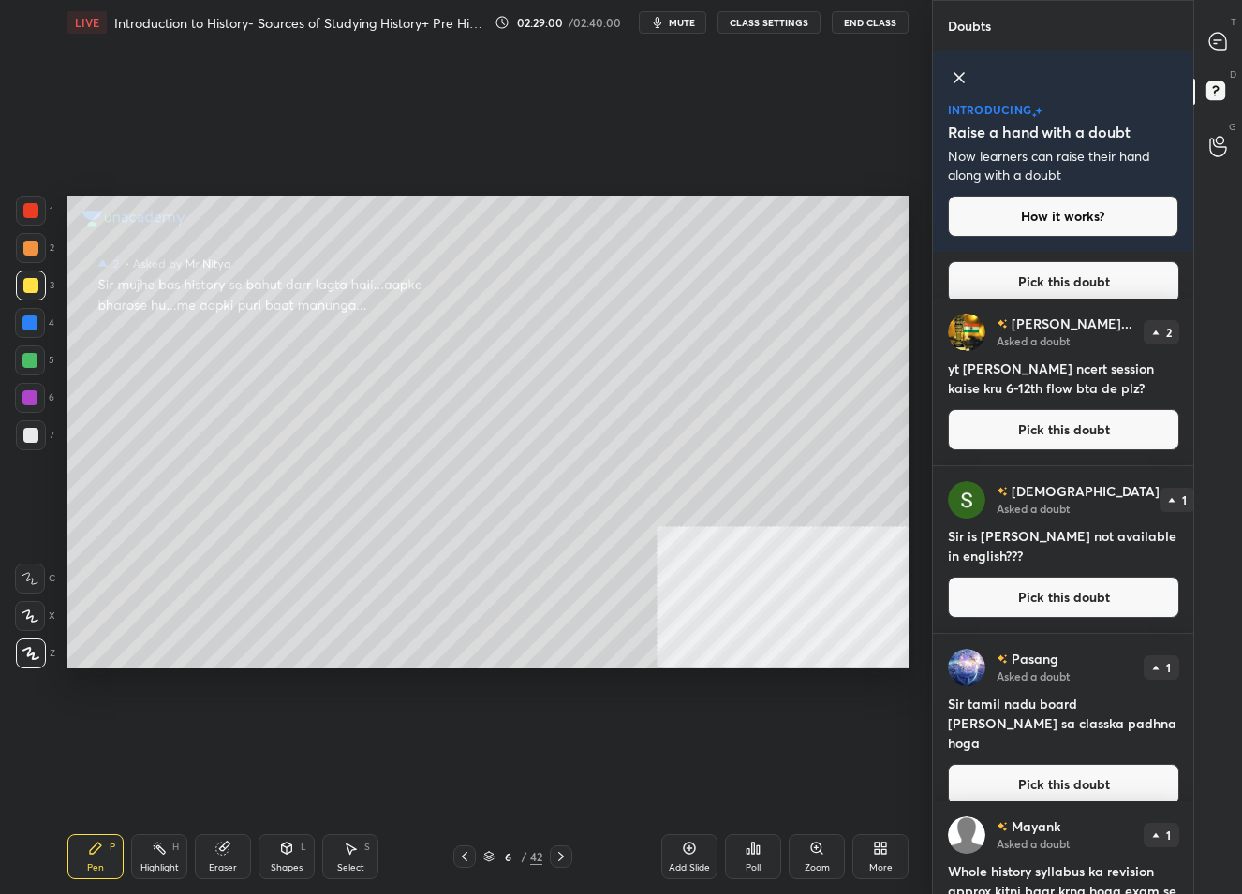
scroll to position [154, 0]
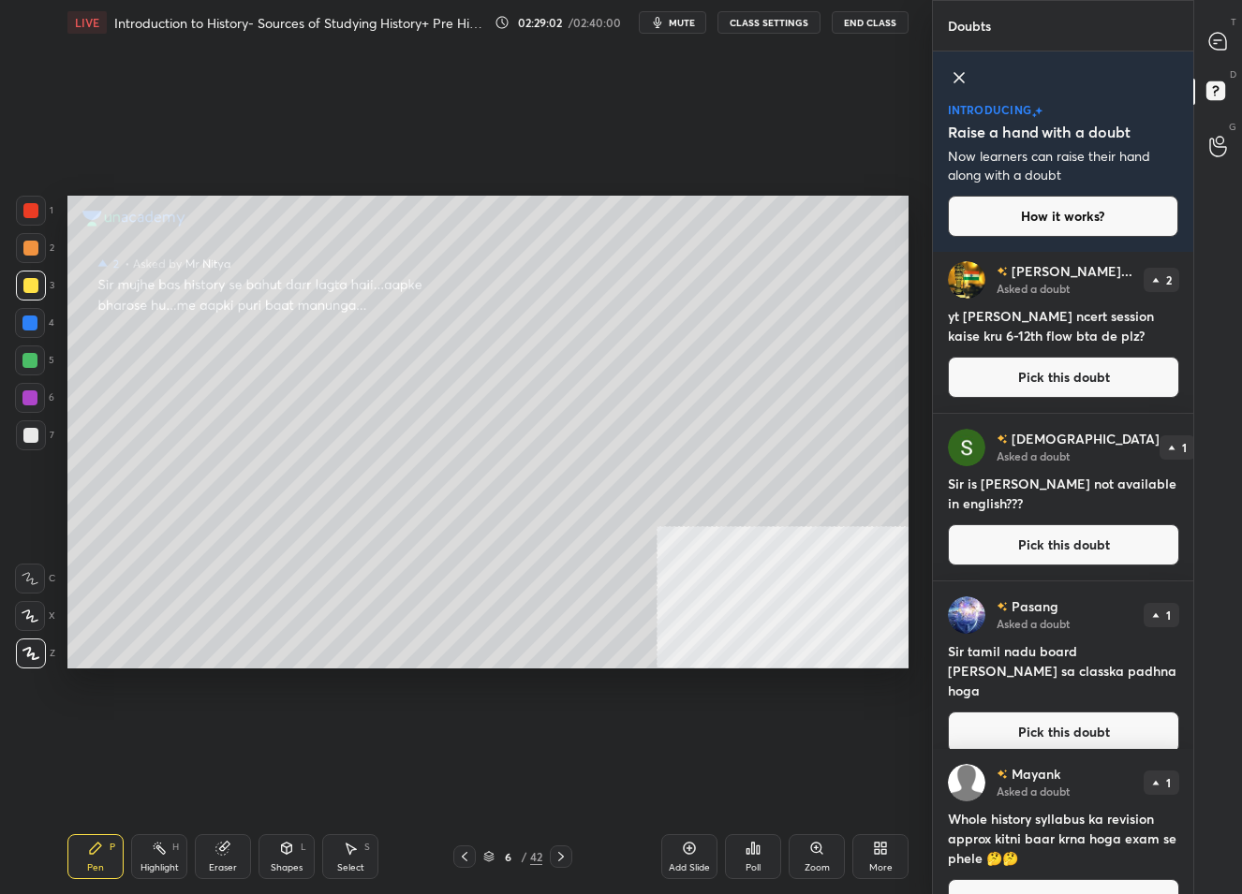
click at [1053, 543] on button "Pick this doubt" at bounding box center [1063, 544] width 231 height 41
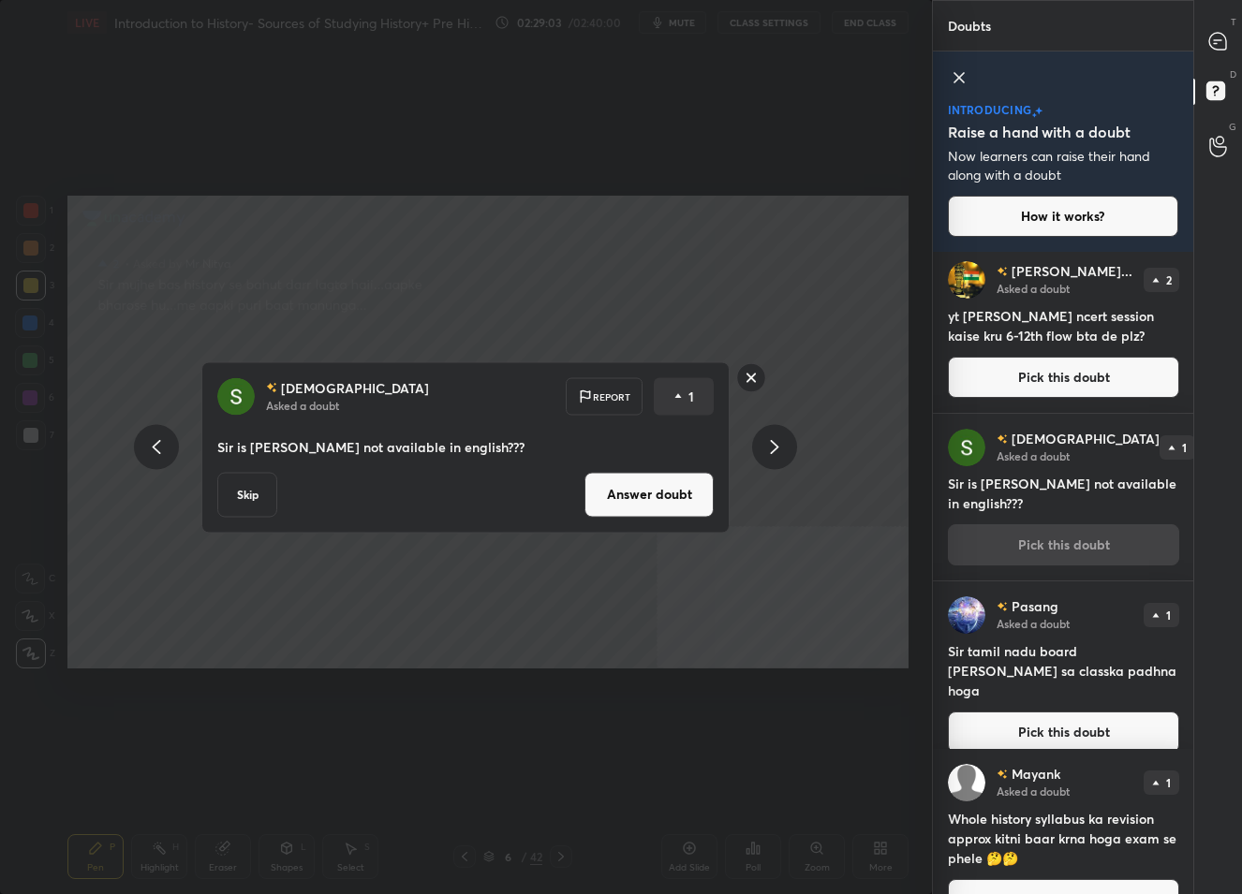
click at [641, 501] on button "Answer doubt" at bounding box center [648, 494] width 129 height 45
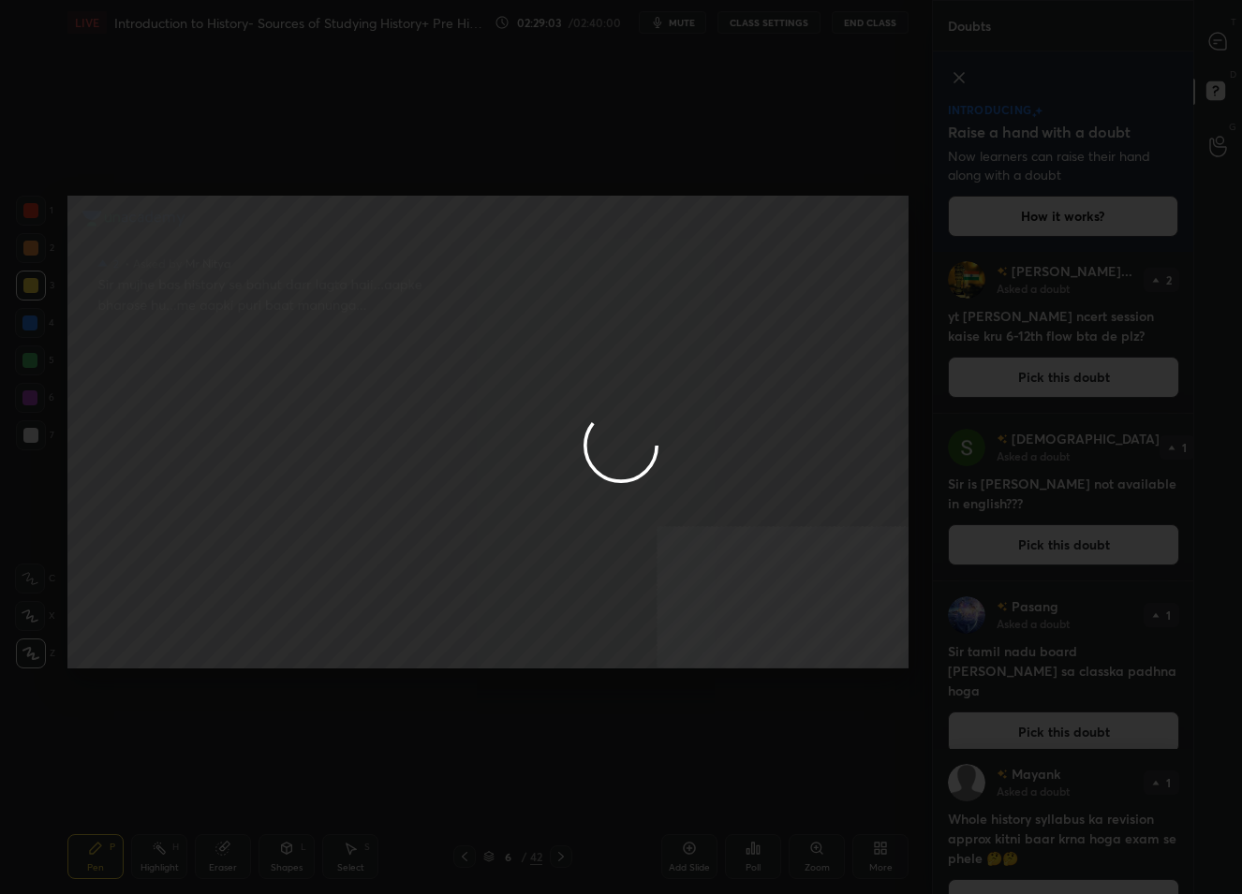
scroll to position [0, 0]
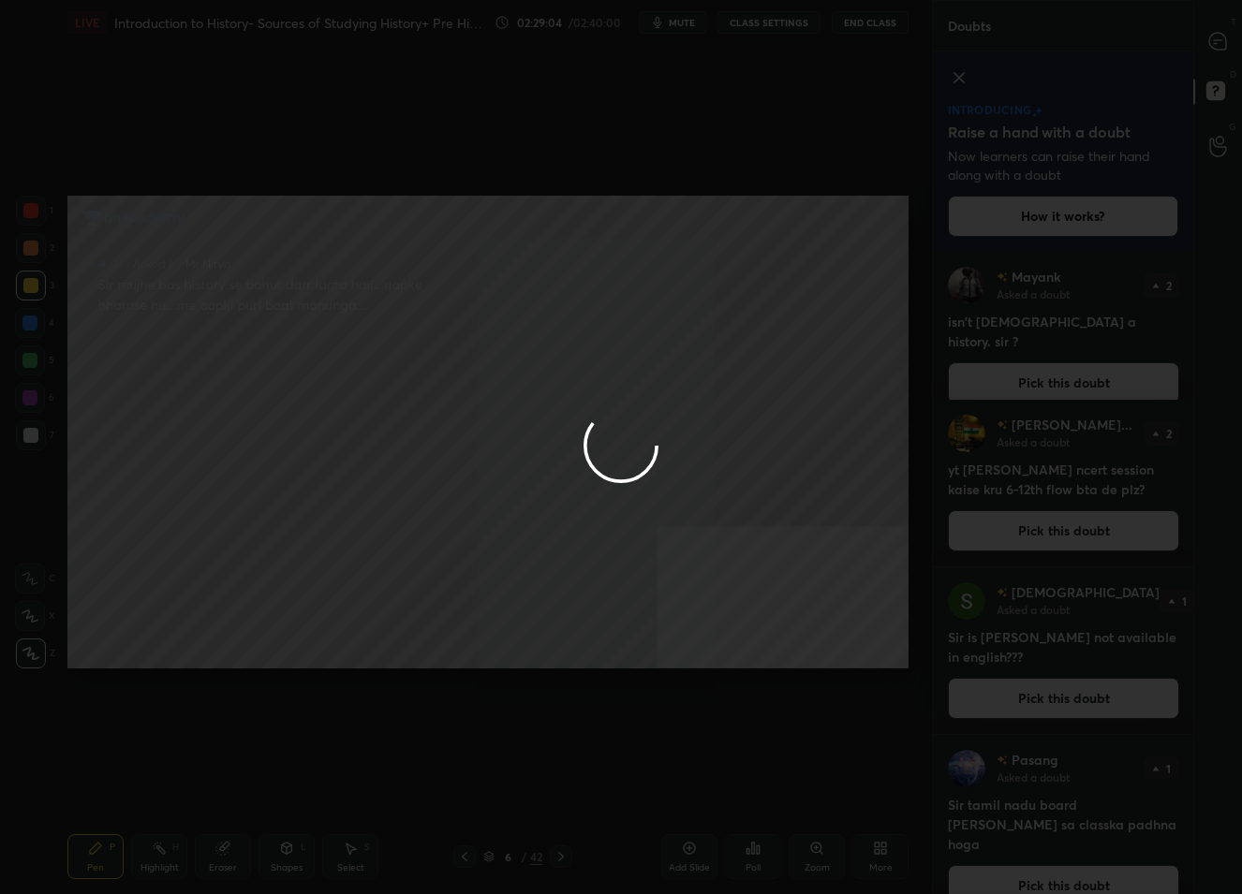
click at [1211, 49] on div at bounding box center [621, 447] width 1242 height 894
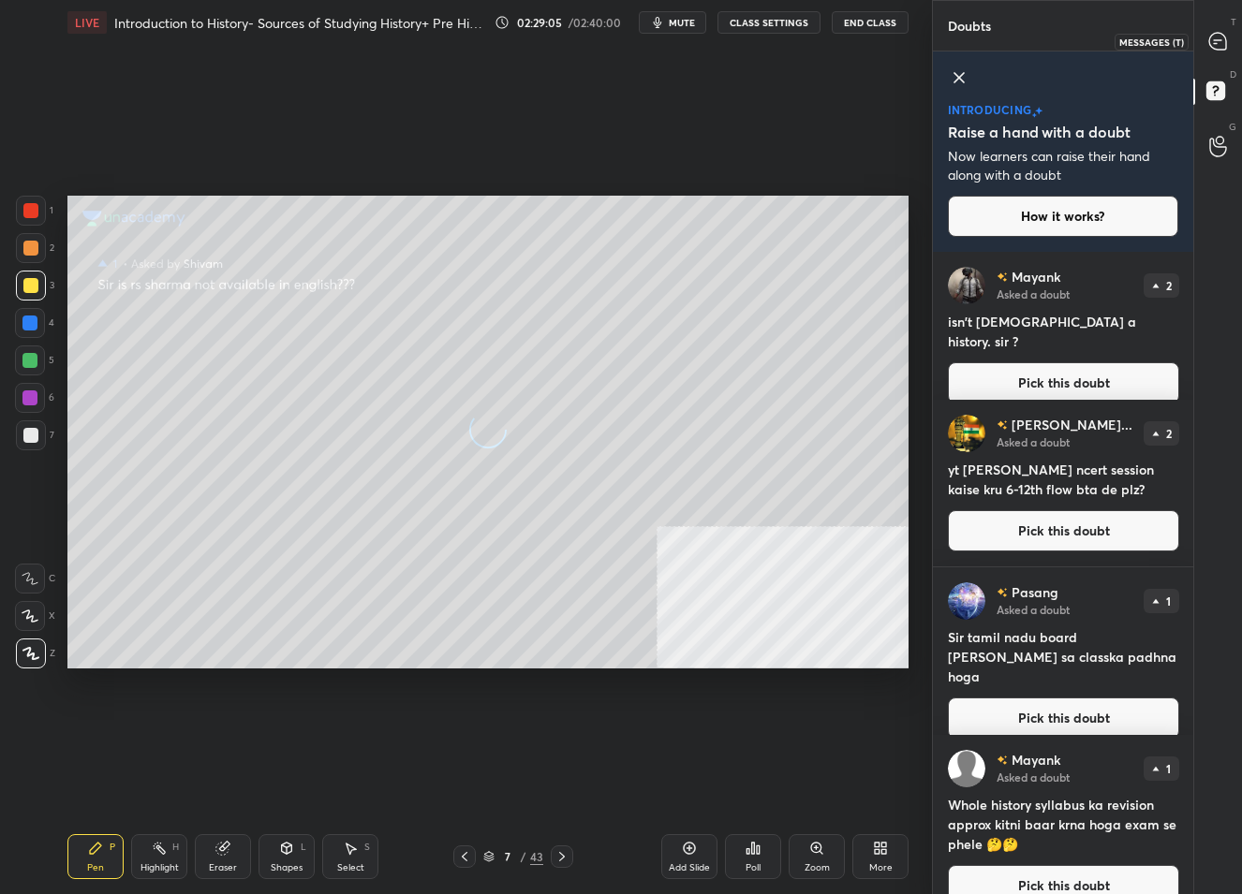
click at [1211, 49] on icon at bounding box center [1218, 42] width 20 height 20
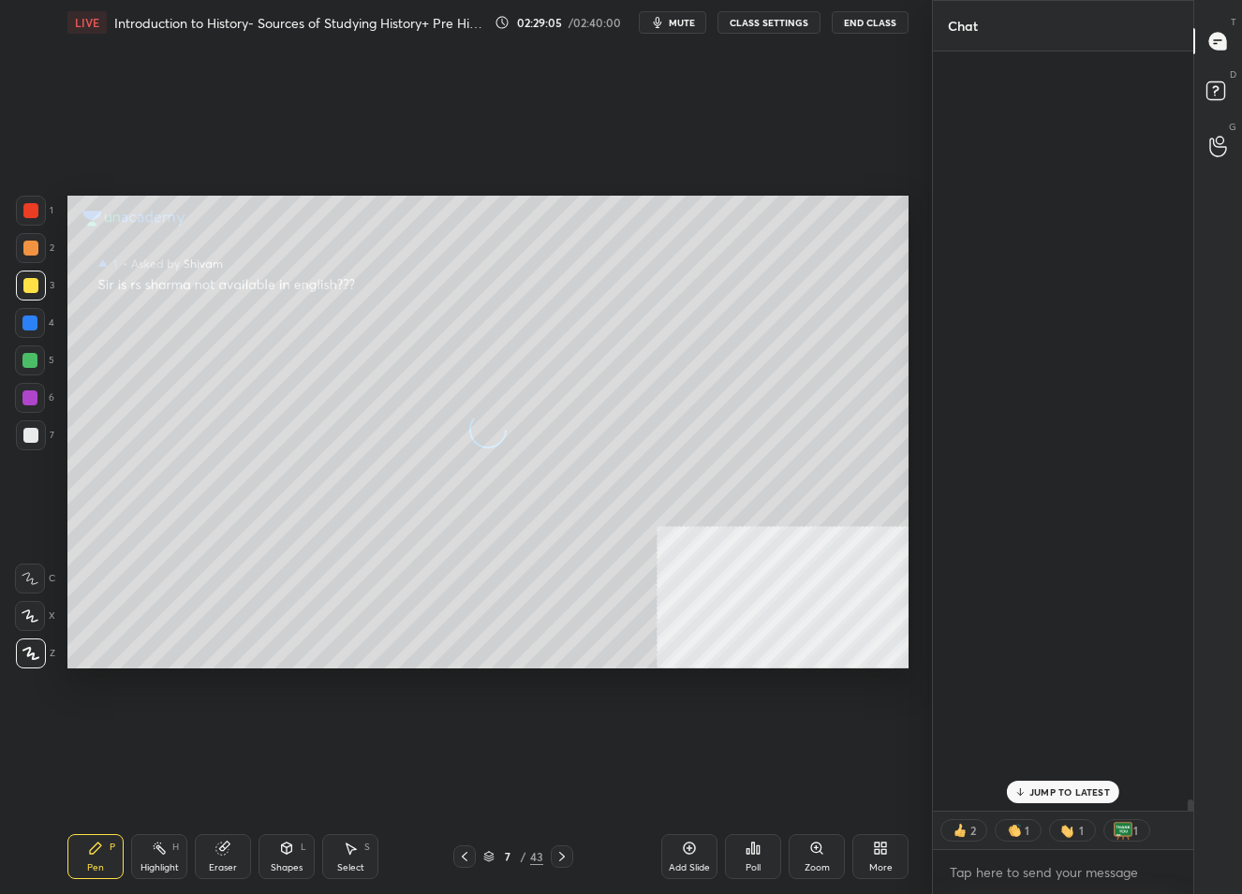
scroll to position [755, 256]
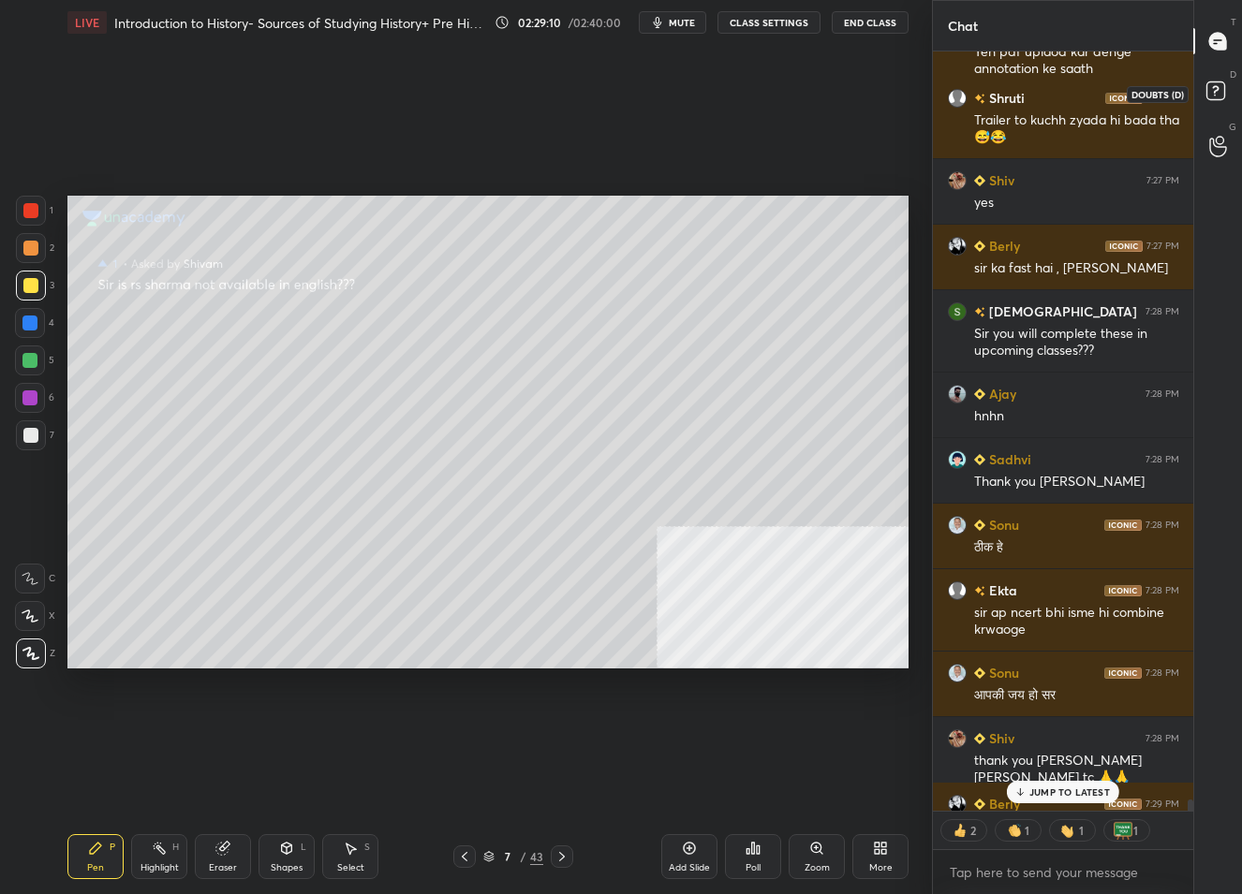
click at [1215, 95] on rect at bounding box center [1215, 91] width 18 height 18
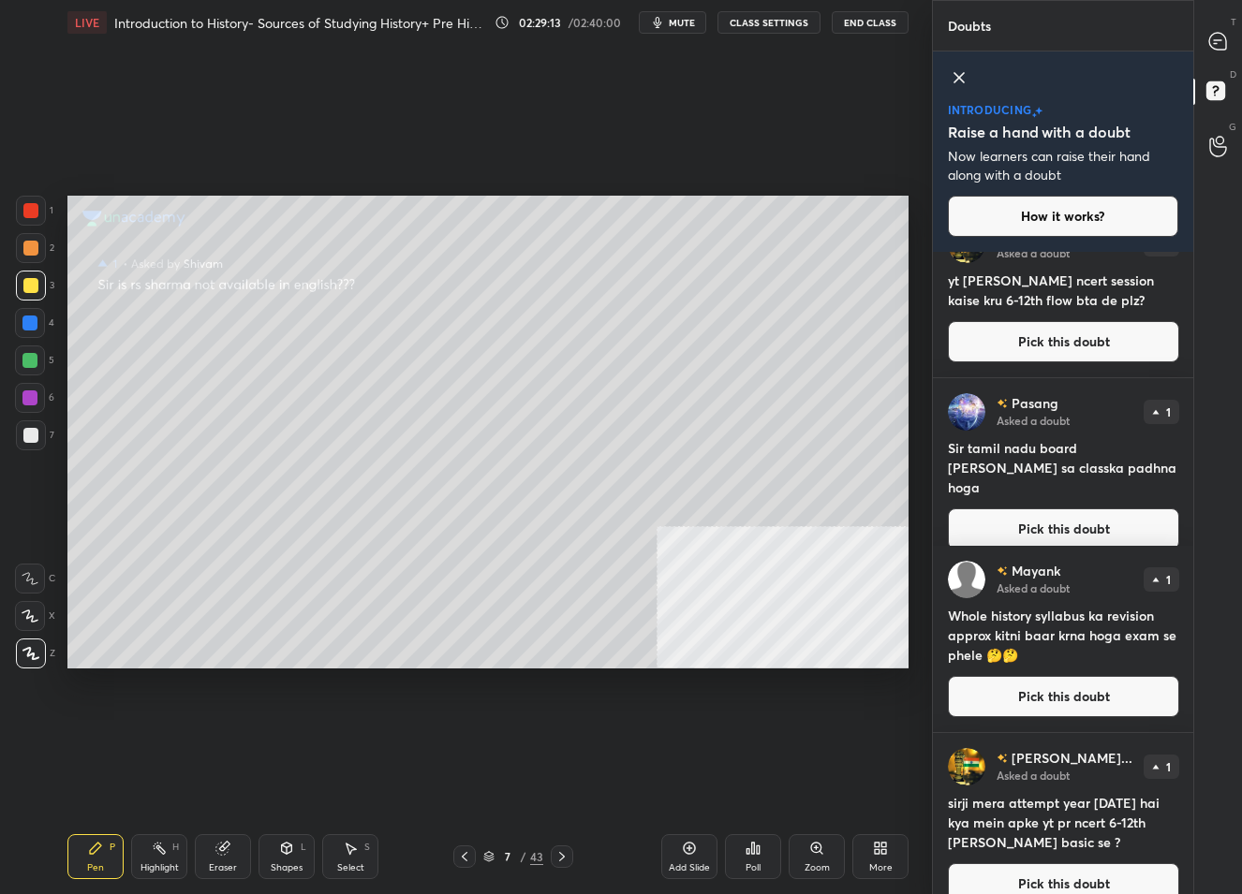
scroll to position [214, 0]
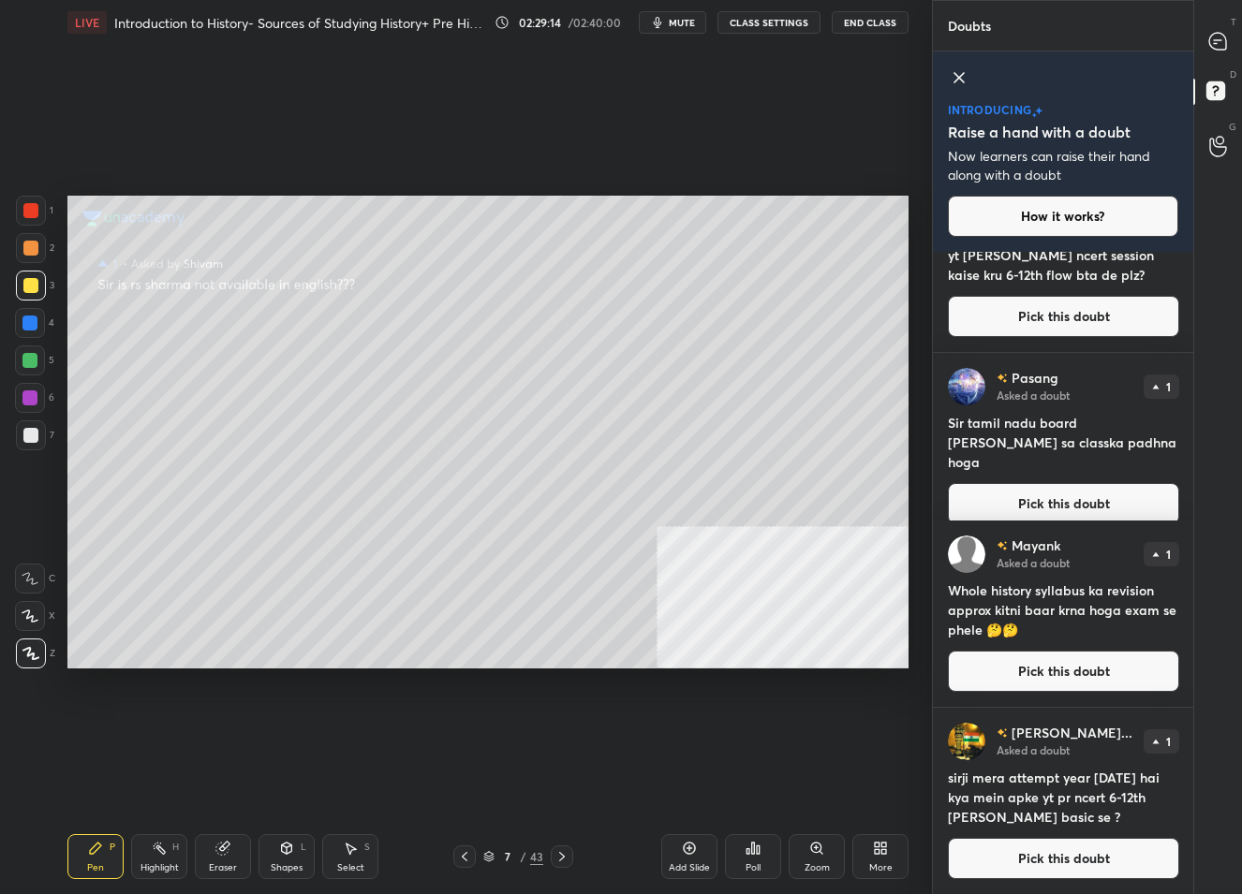
click at [1006, 855] on button "Pick this doubt" at bounding box center [1063, 858] width 231 height 41
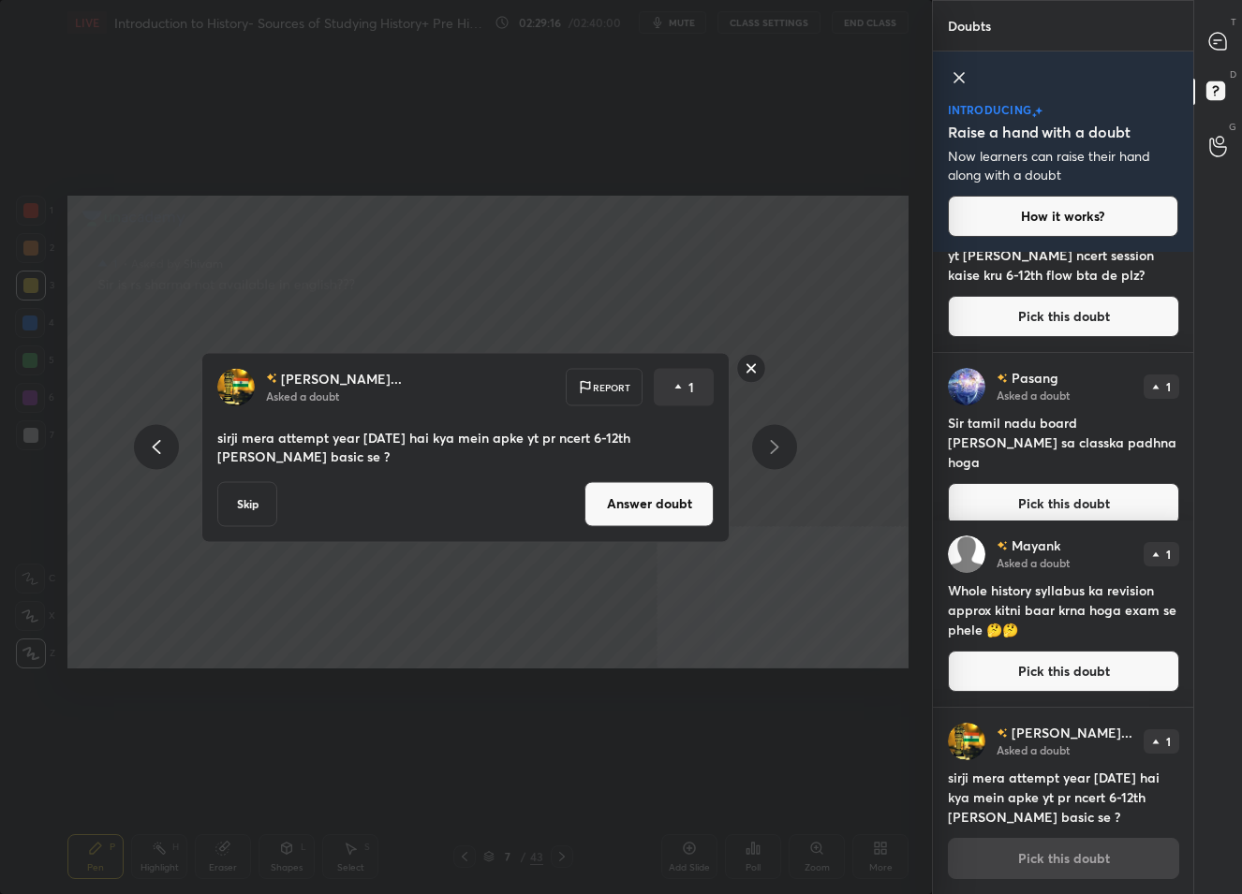
click at [646, 496] on button "Answer doubt" at bounding box center [648, 503] width 129 height 45
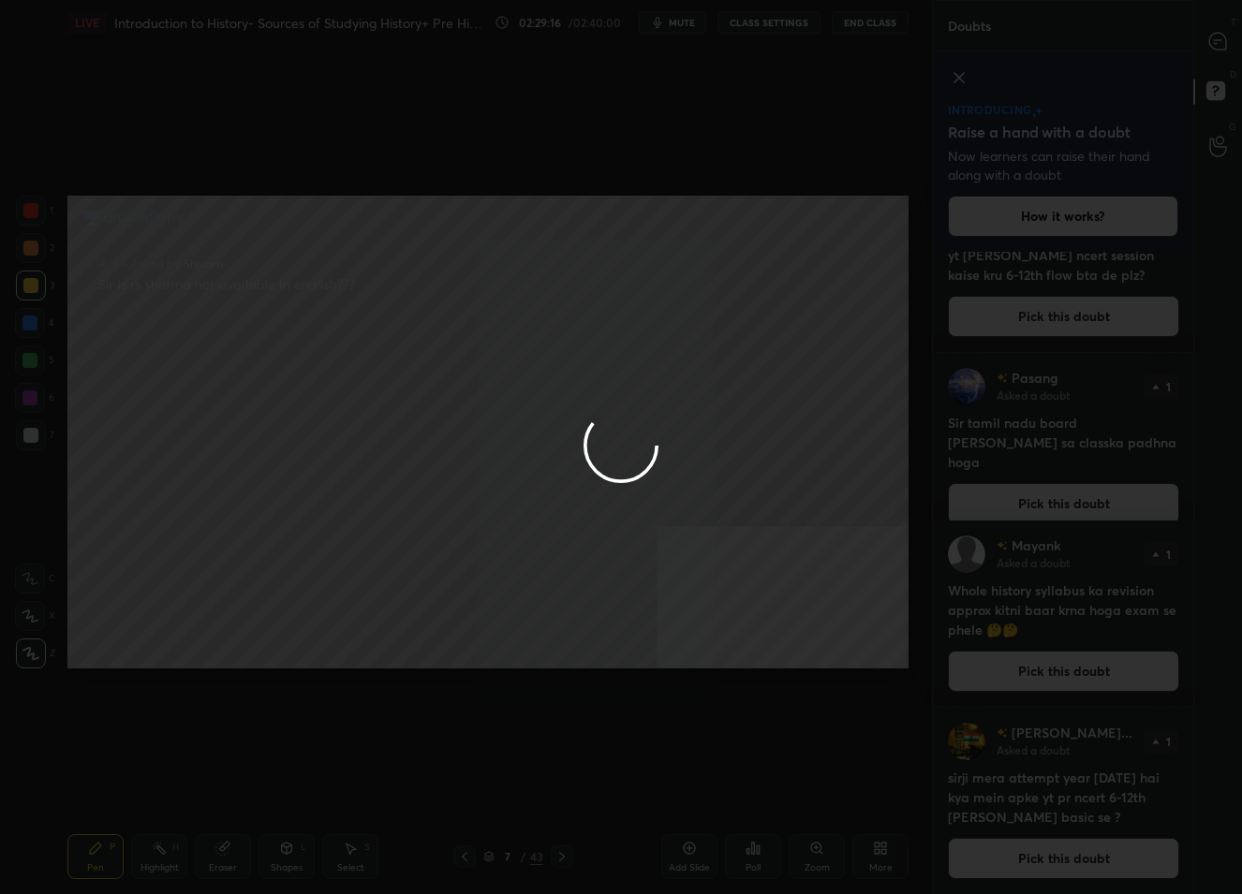
scroll to position [0, 0]
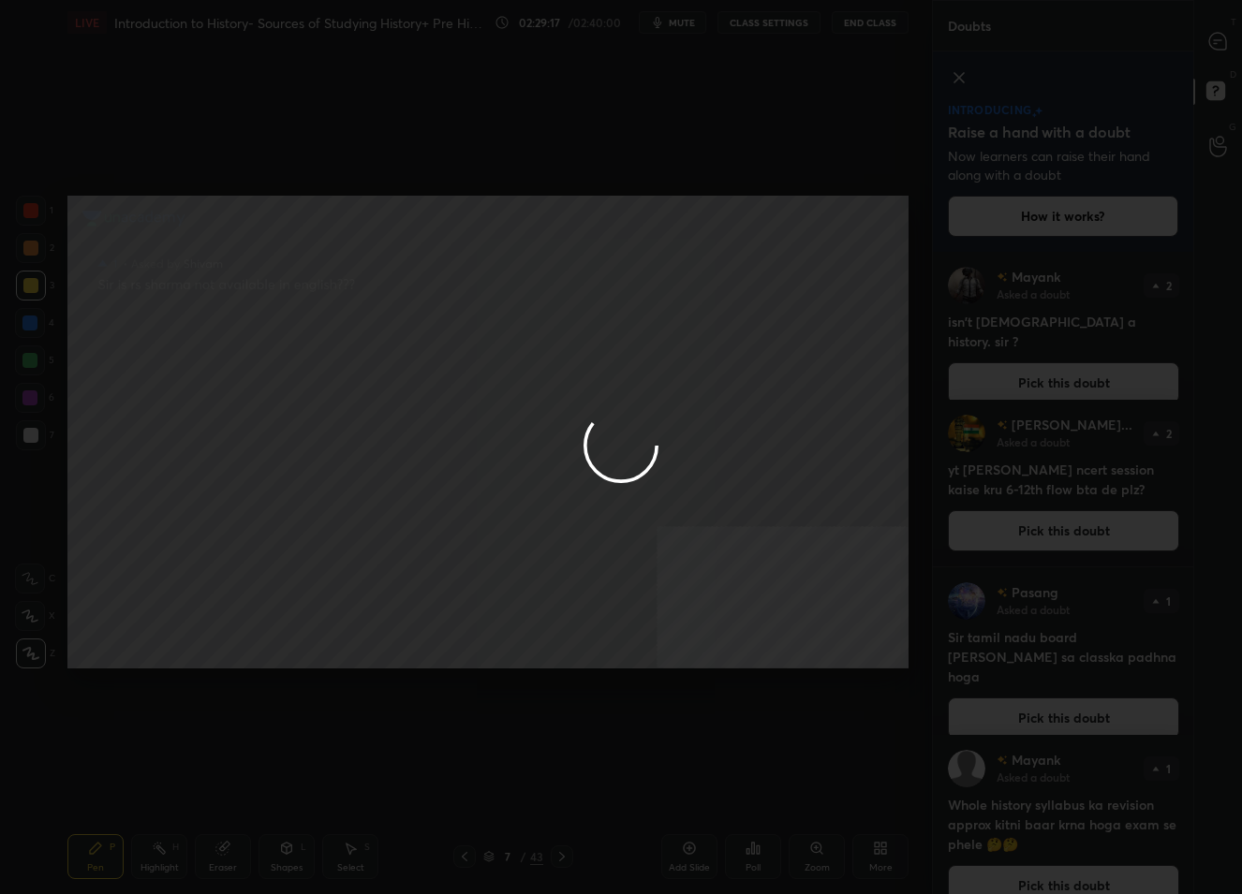
click at [1202, 28] on div at bounding box center [621, 447] width 1242 height 894
click at [1213, 33] on icon at bounding box center [1218, 42] width 20 height 20
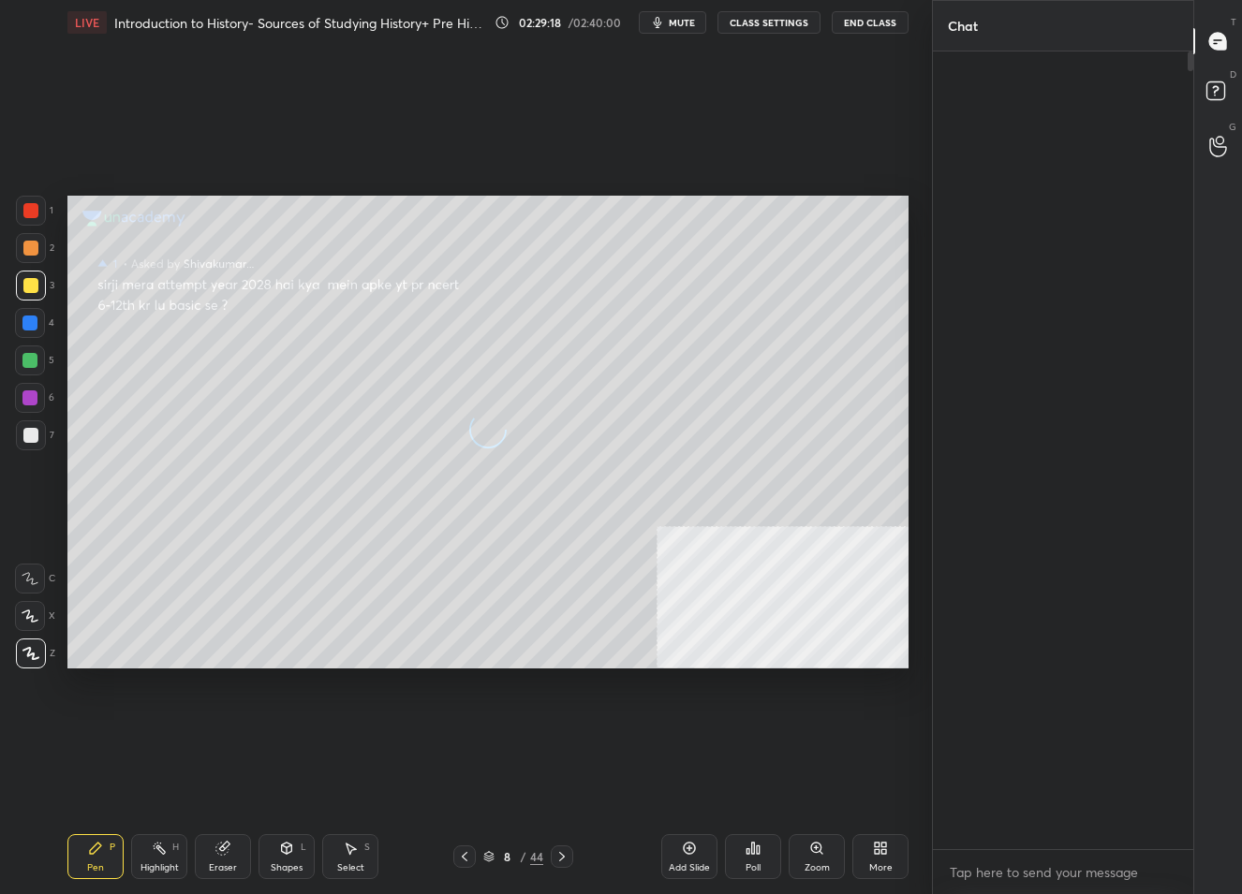
scroll to position [792, 256]
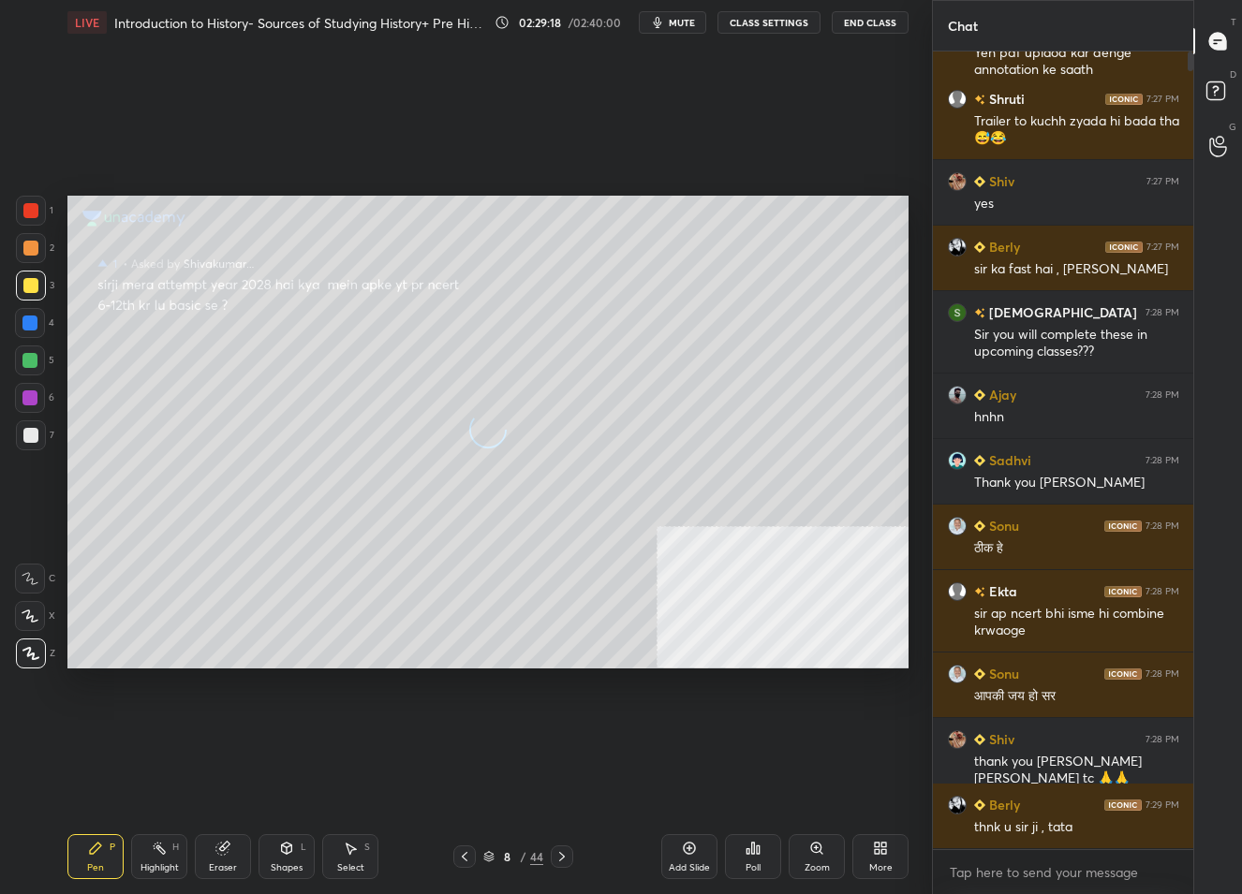
click at [1213, 34] on icon at bounding box center [1217, 41] width 17 height 17
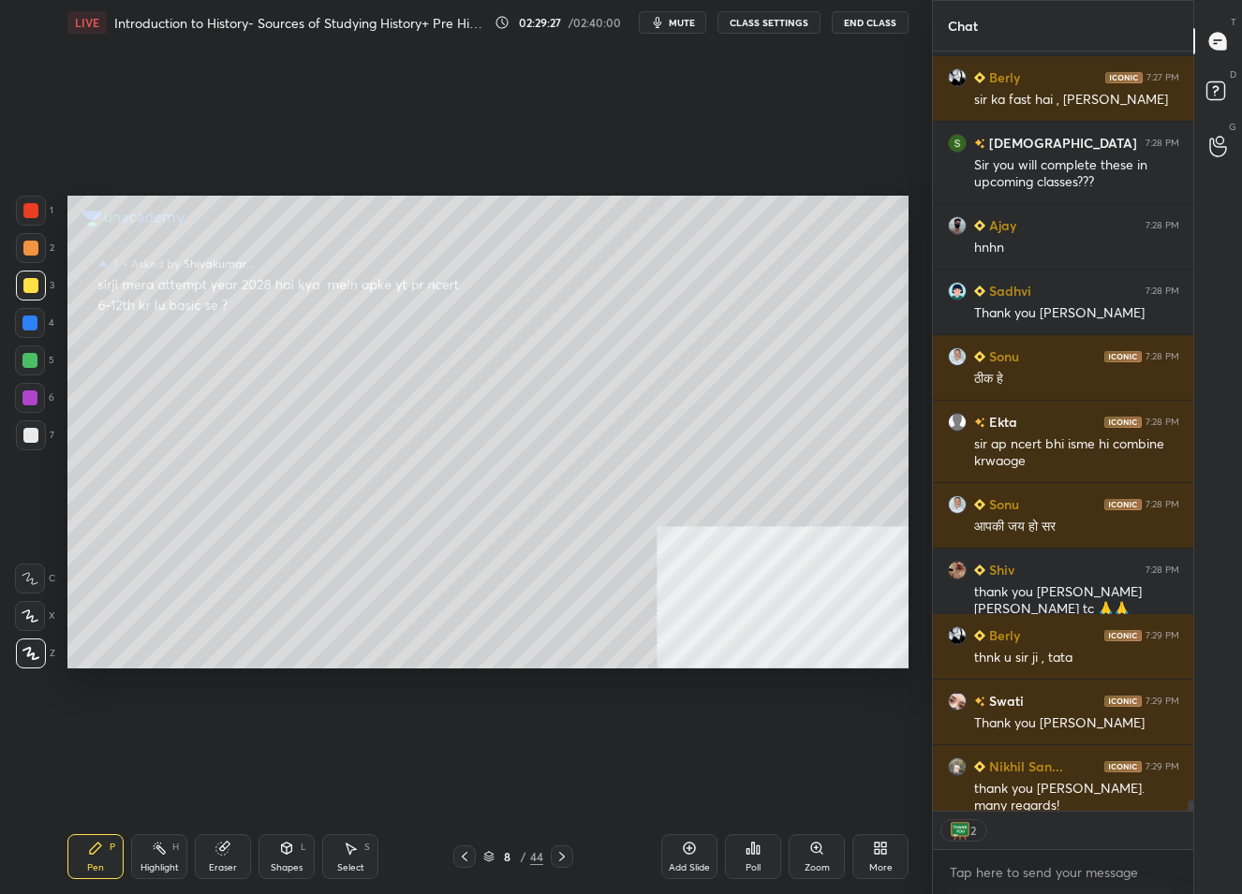
scroll to position [53311, 0]
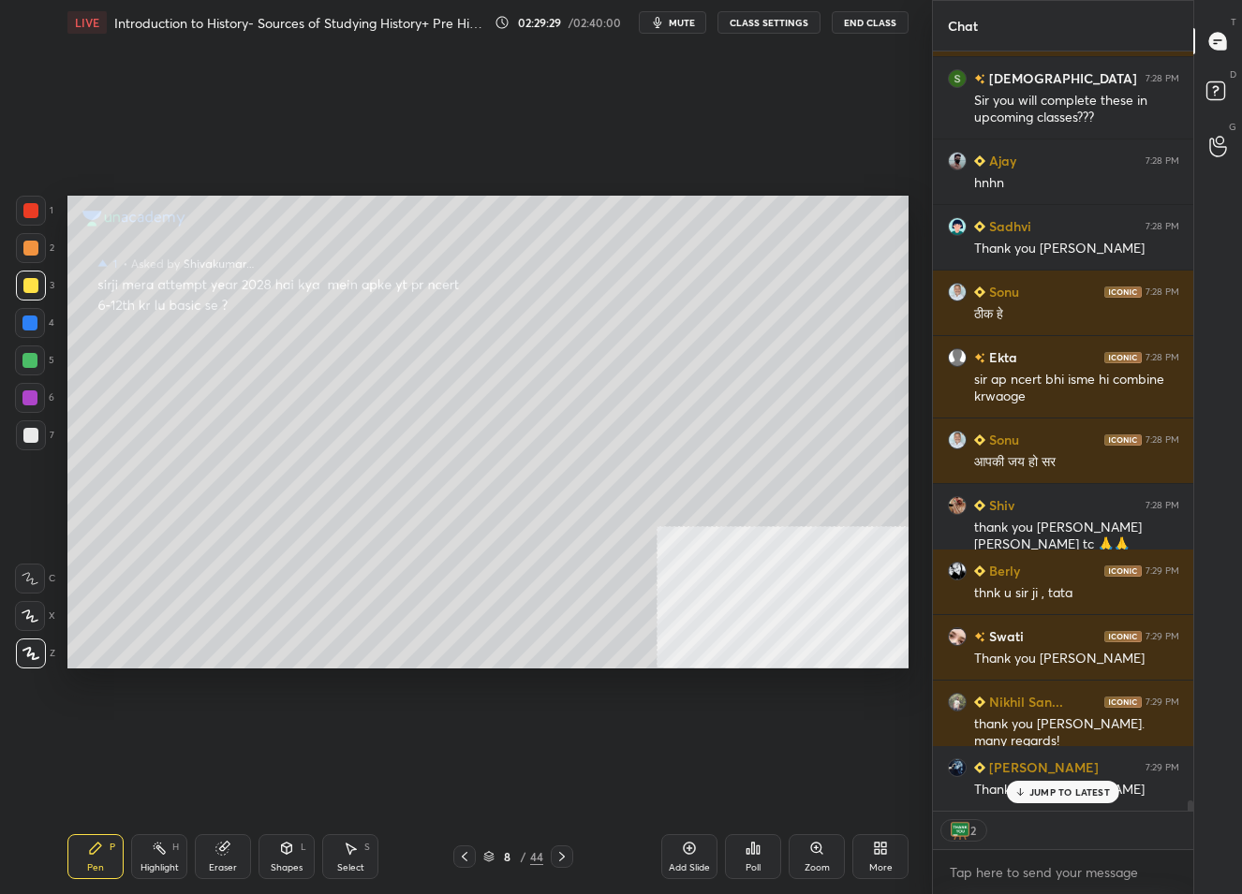
click at [1055, 789] on p "JUMP TO LATEST" at bounding box center [1069, 792] width 81 height 11
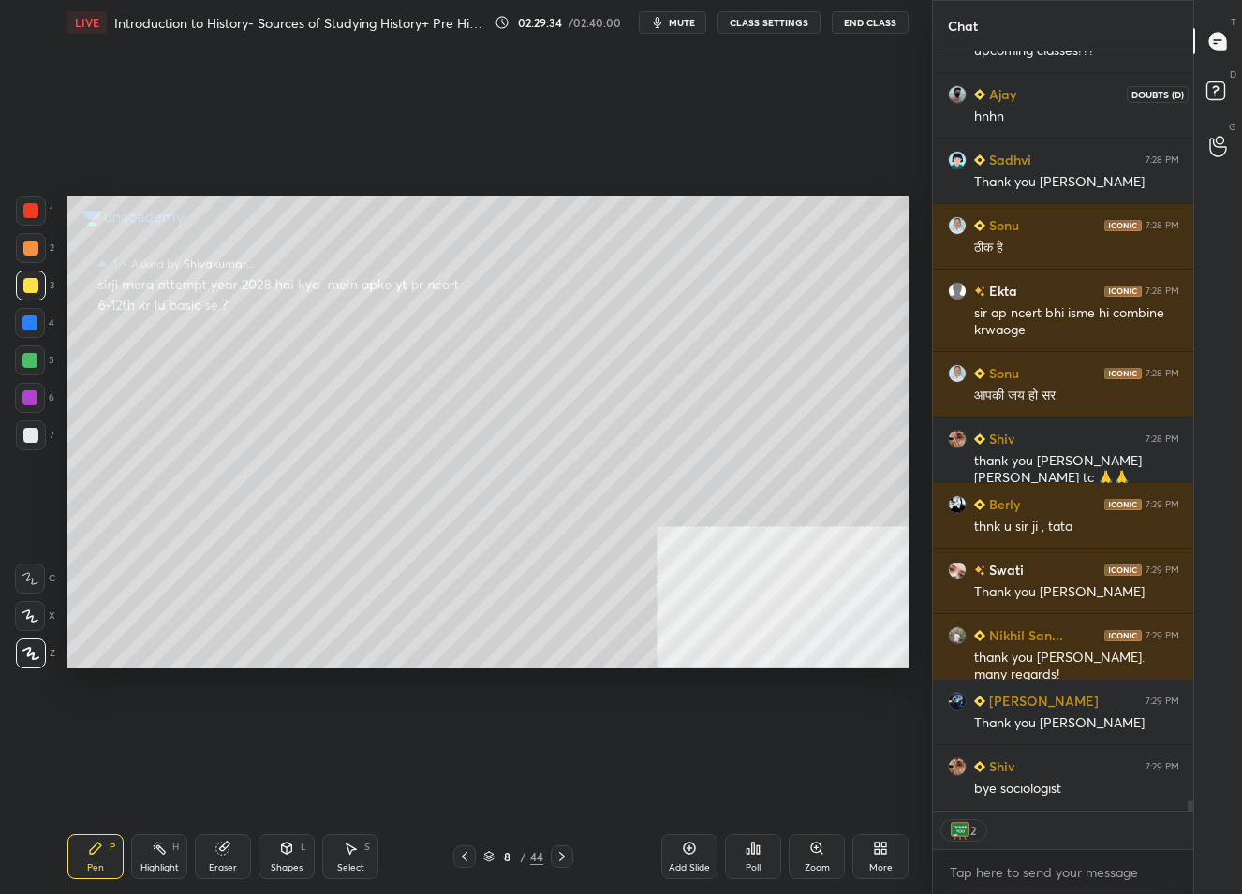
click at [1220, 84] on rect at bounding box center [1215, 91] width 18 height 18
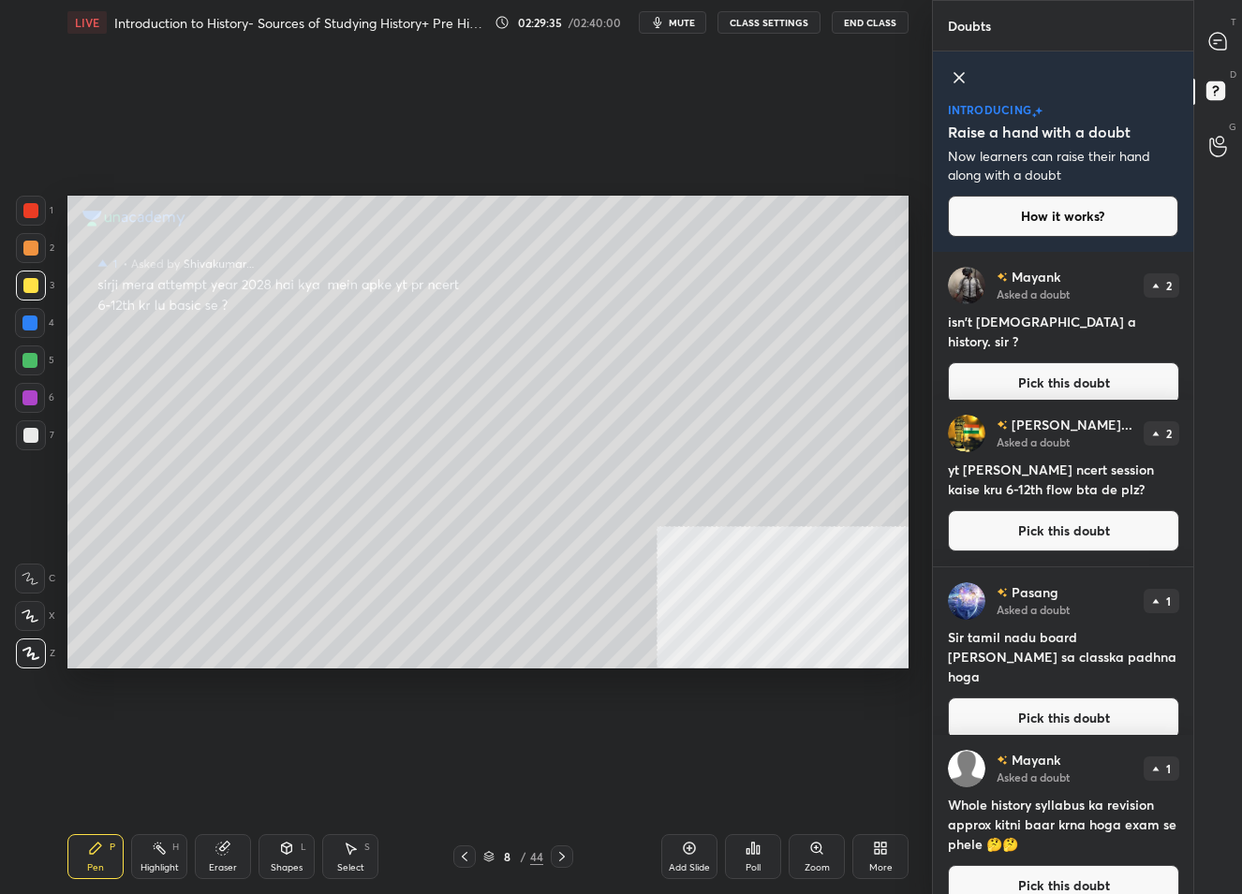
scroll to position [27, 0]
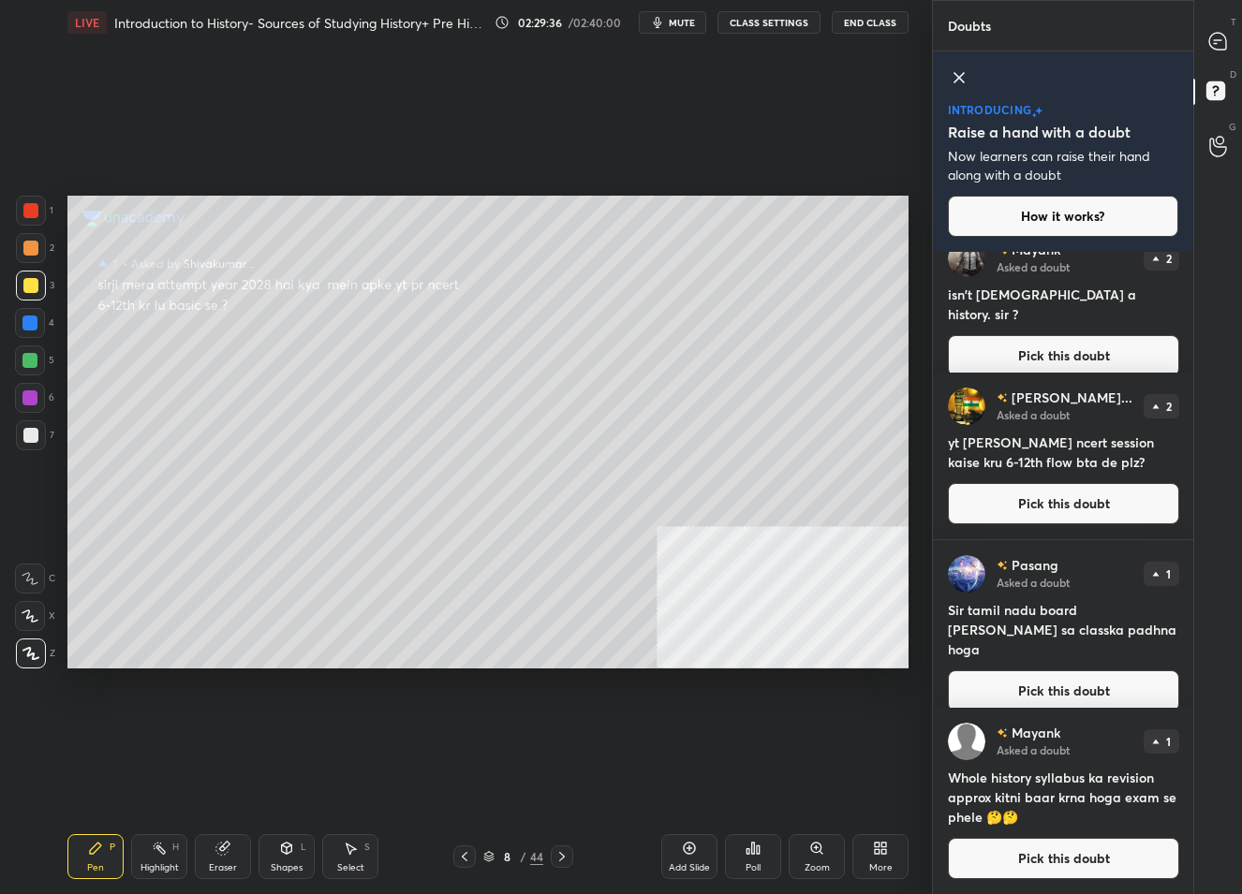
click at [1050, 671] on button "Pick this doubt" at bounding box center [1063, 691] width 231 height 41
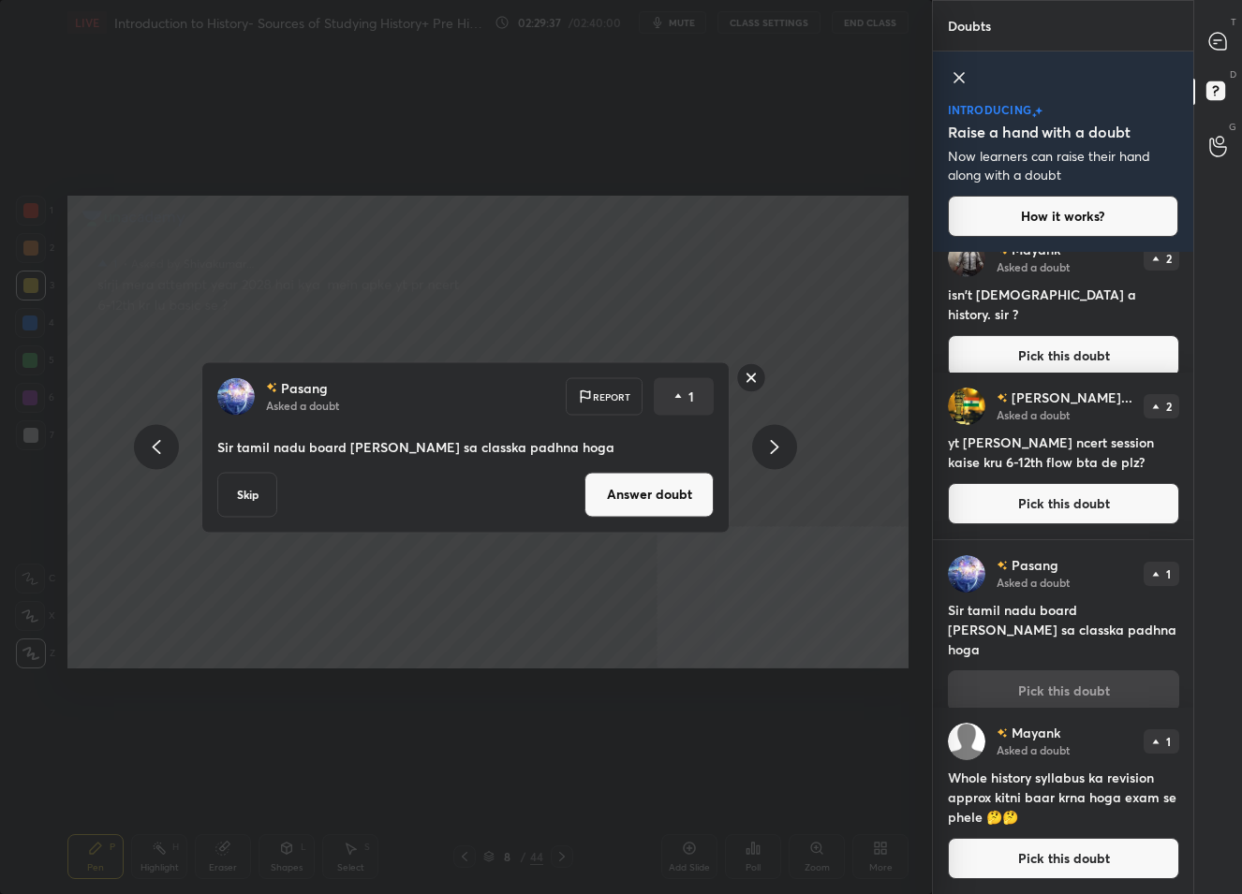
click at [635, 509] on button "Answer doubt" at bounding box center [648, 494] width 129 height 45
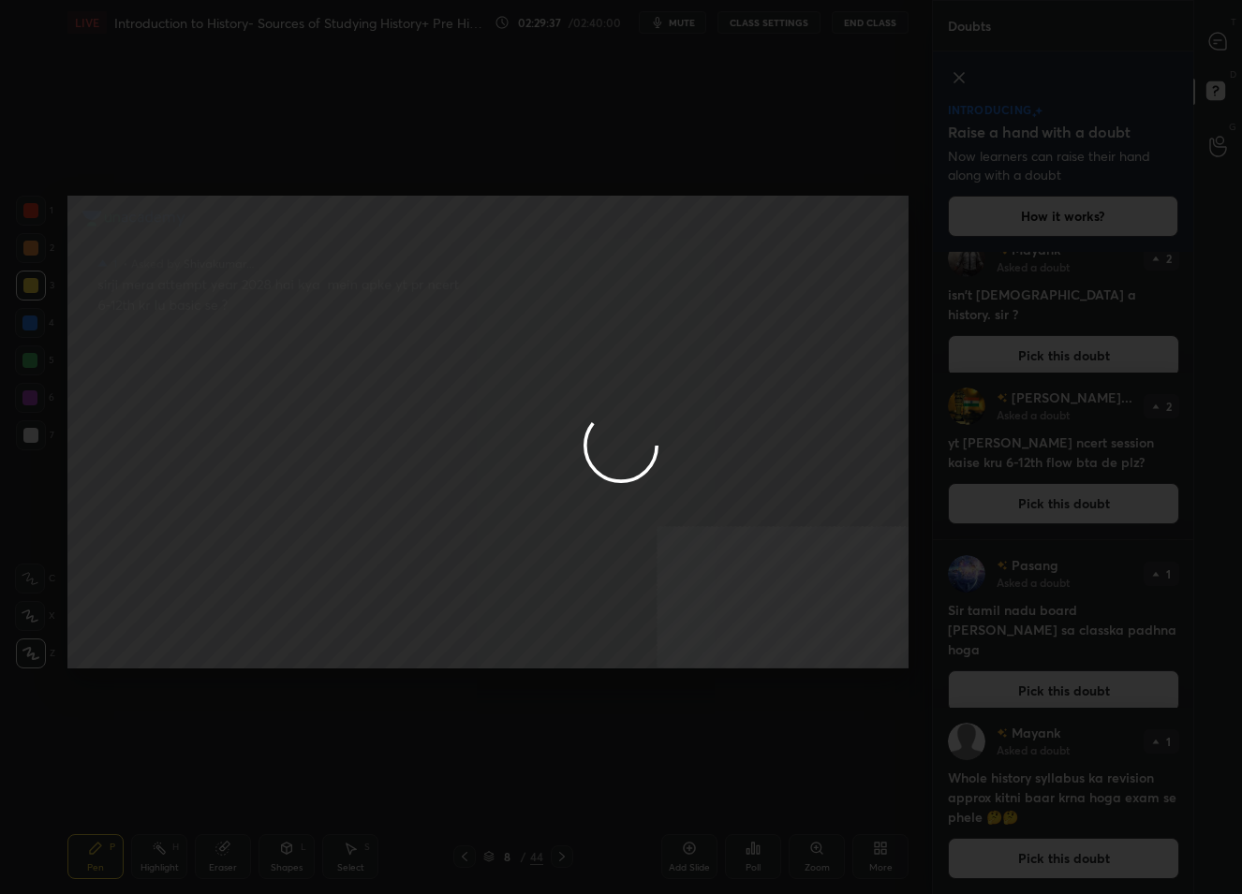
scroll to position [0, 0]
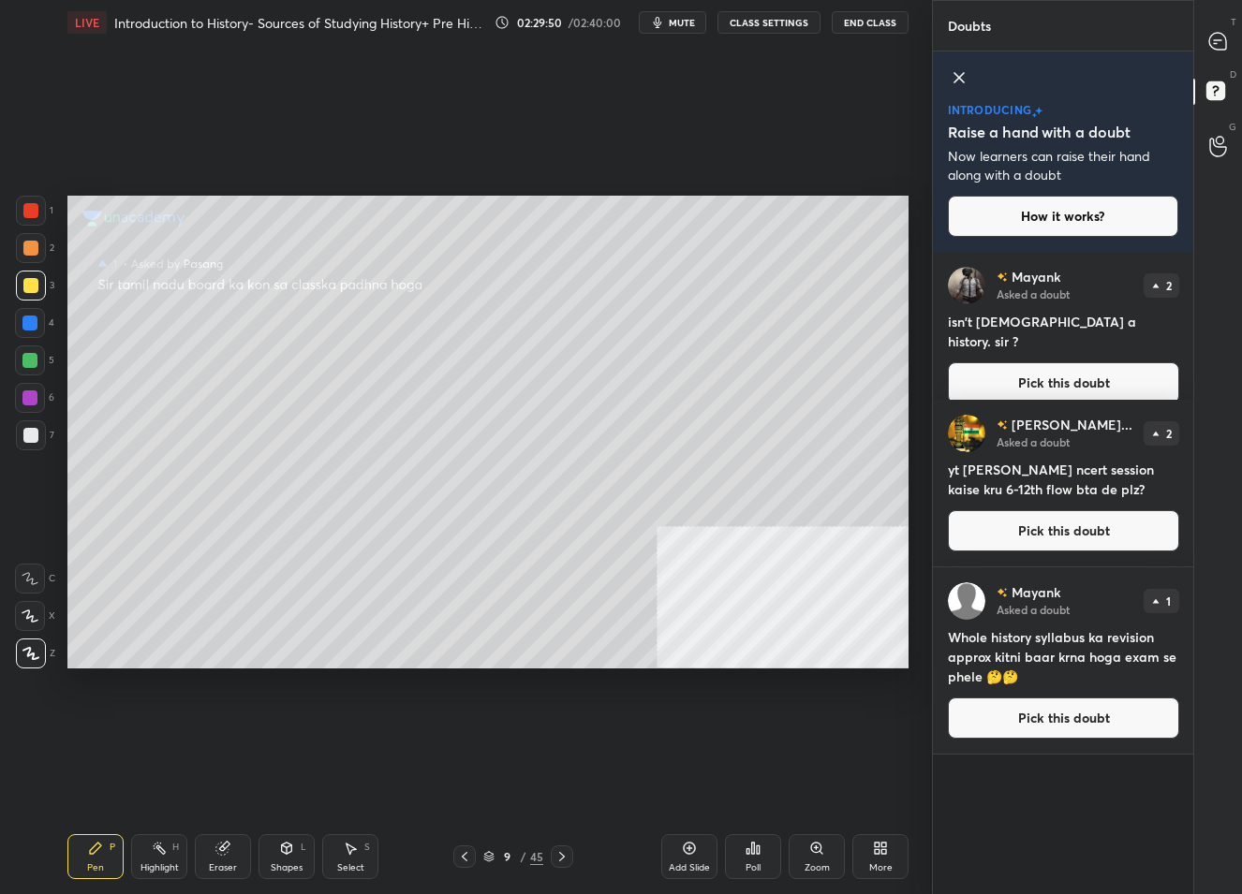
click at [1065, 731] on button "Pick this doubt" at bounding box center [1063, 718] width 231 height 41
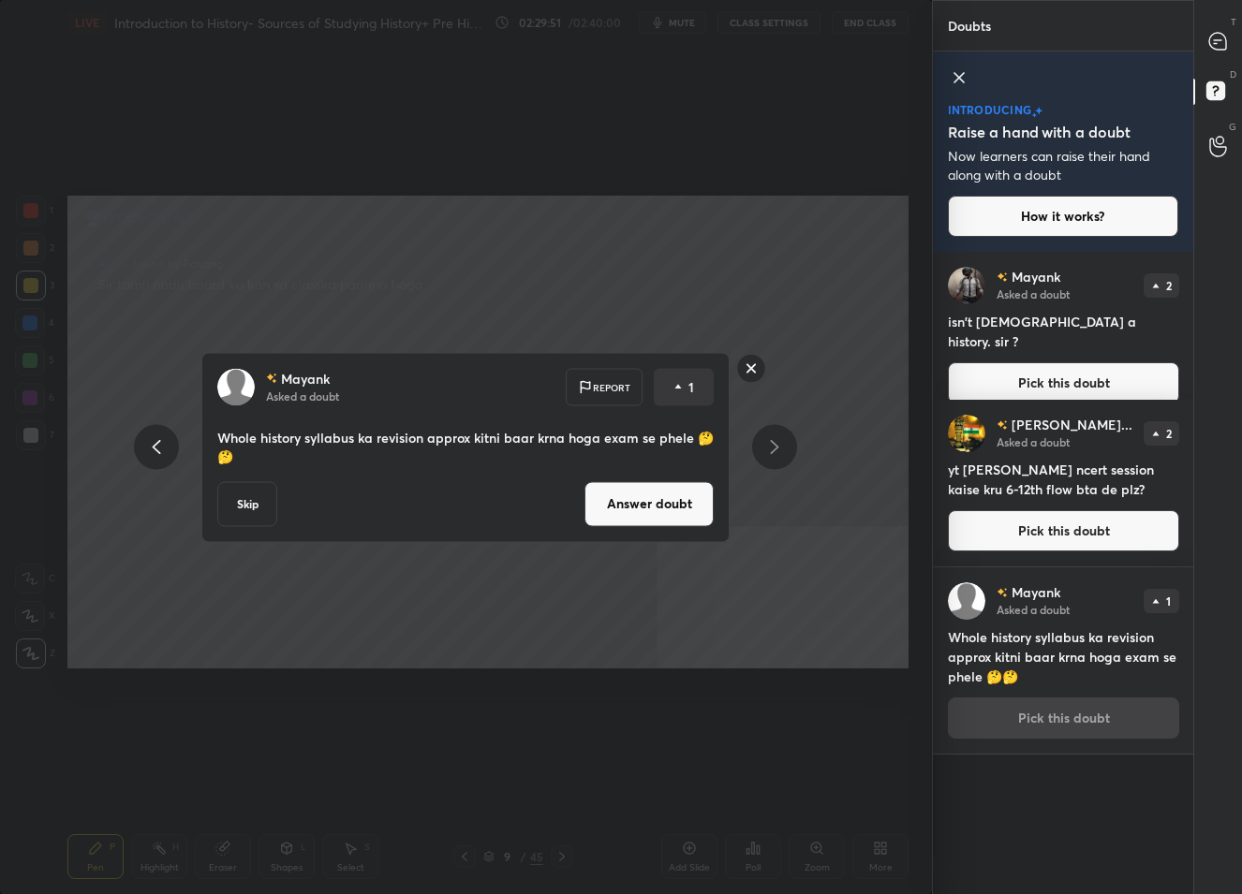
click at [628, 523] on button "Answer doubt" at bounding box center [648, 503] width 129 height 45
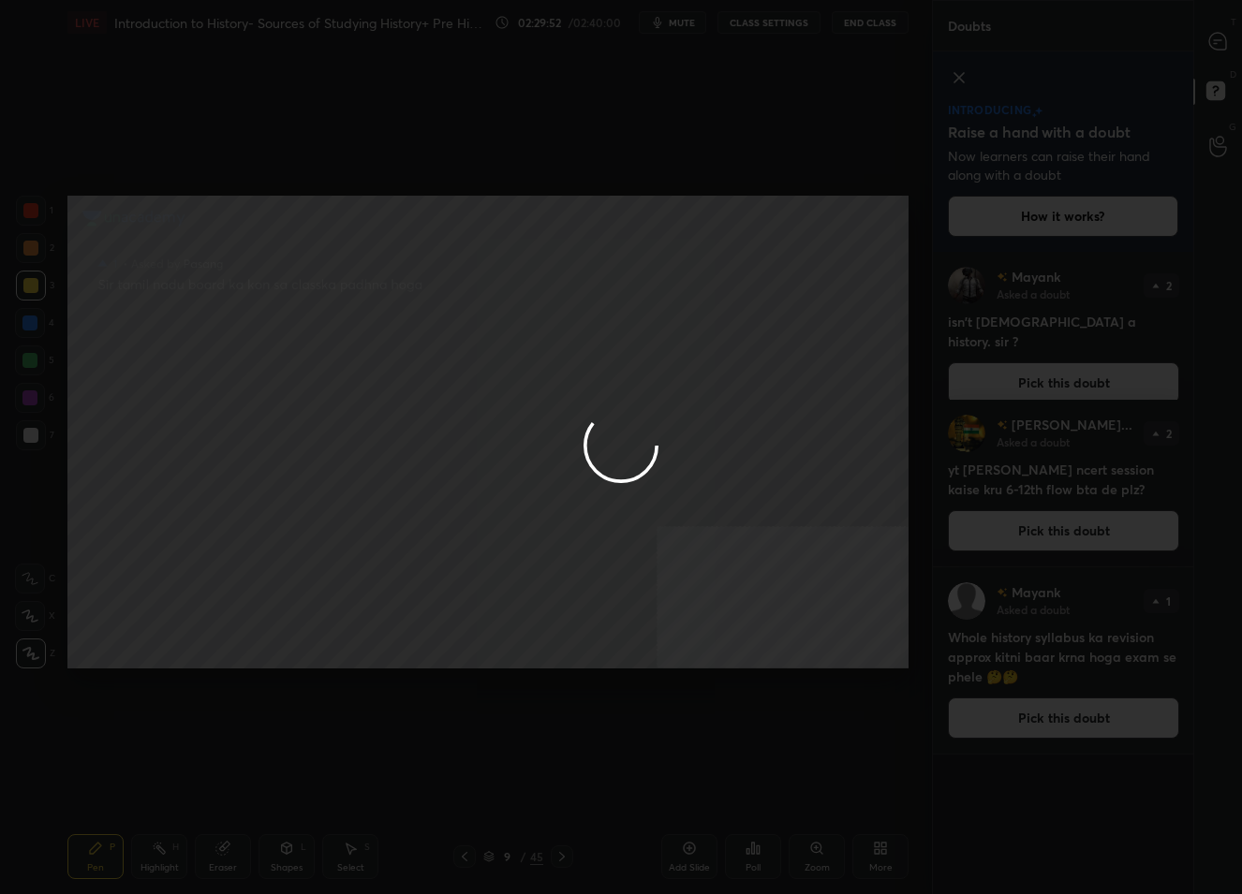
click at [1219, 44] on div at bounding box center [621, 447] width 1242 height 894
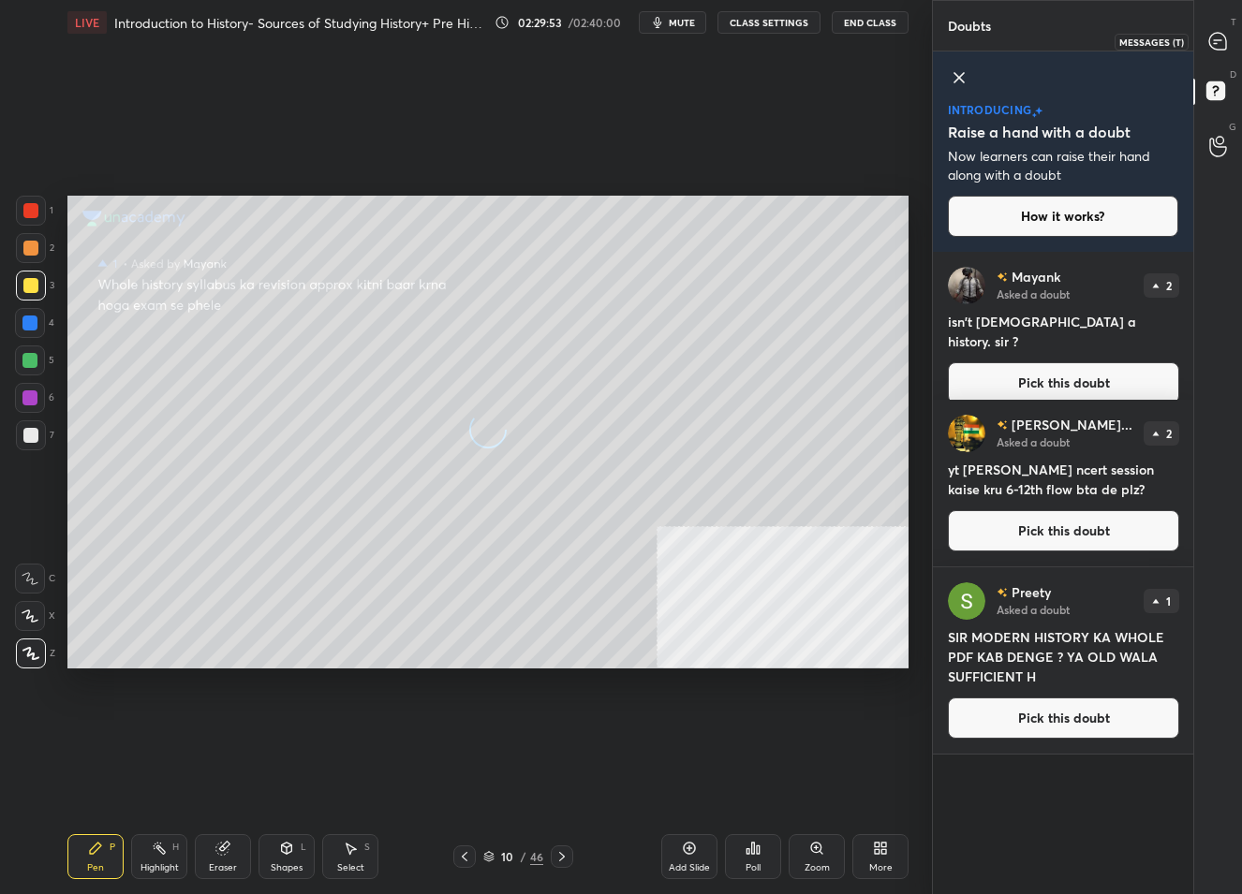
click at [1219, 44] on icon at bounding box center [1217, 41] width 17 height 17
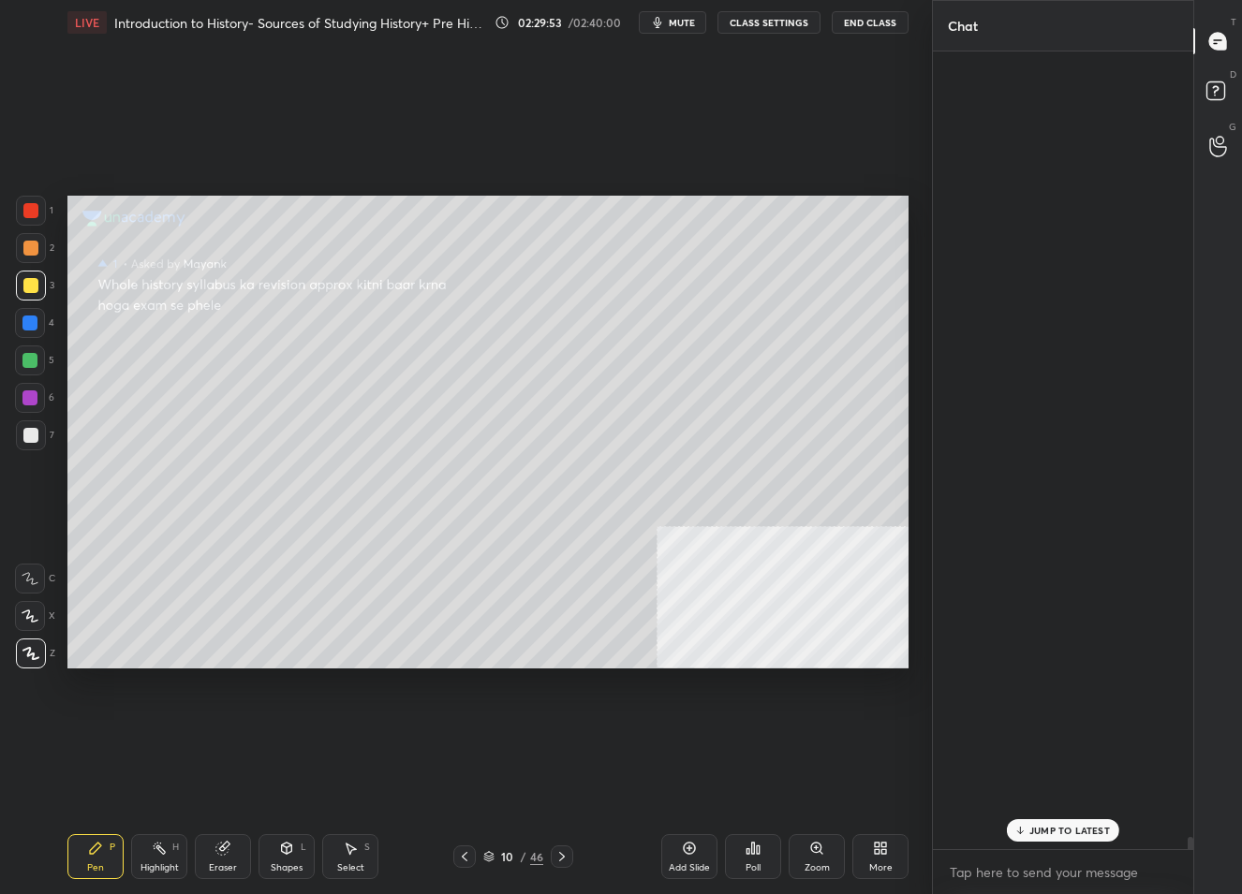
scroll to position [792, 256]
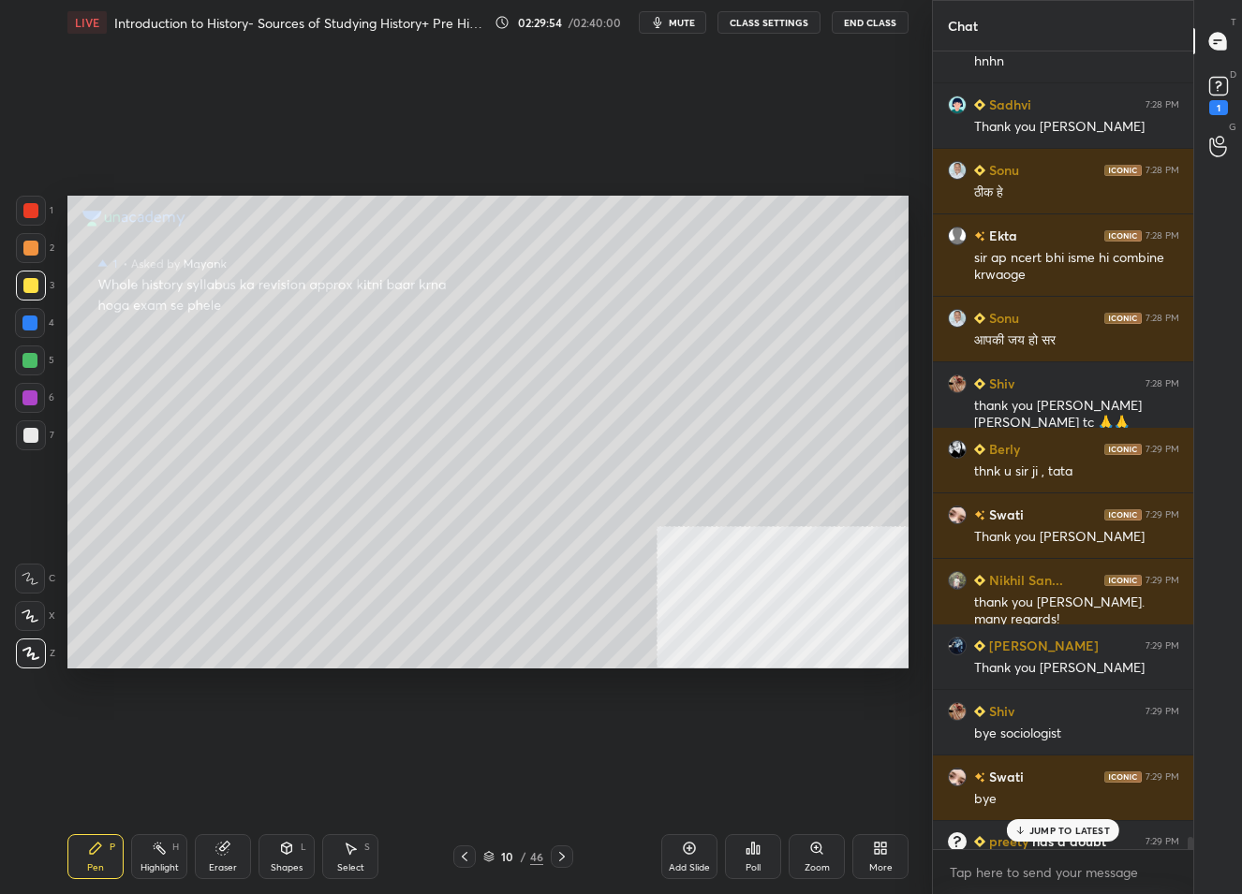
click at [1065, 827] on p "JUMP TO LATEST" at bounding box center [1069, 830] width 81 height 11
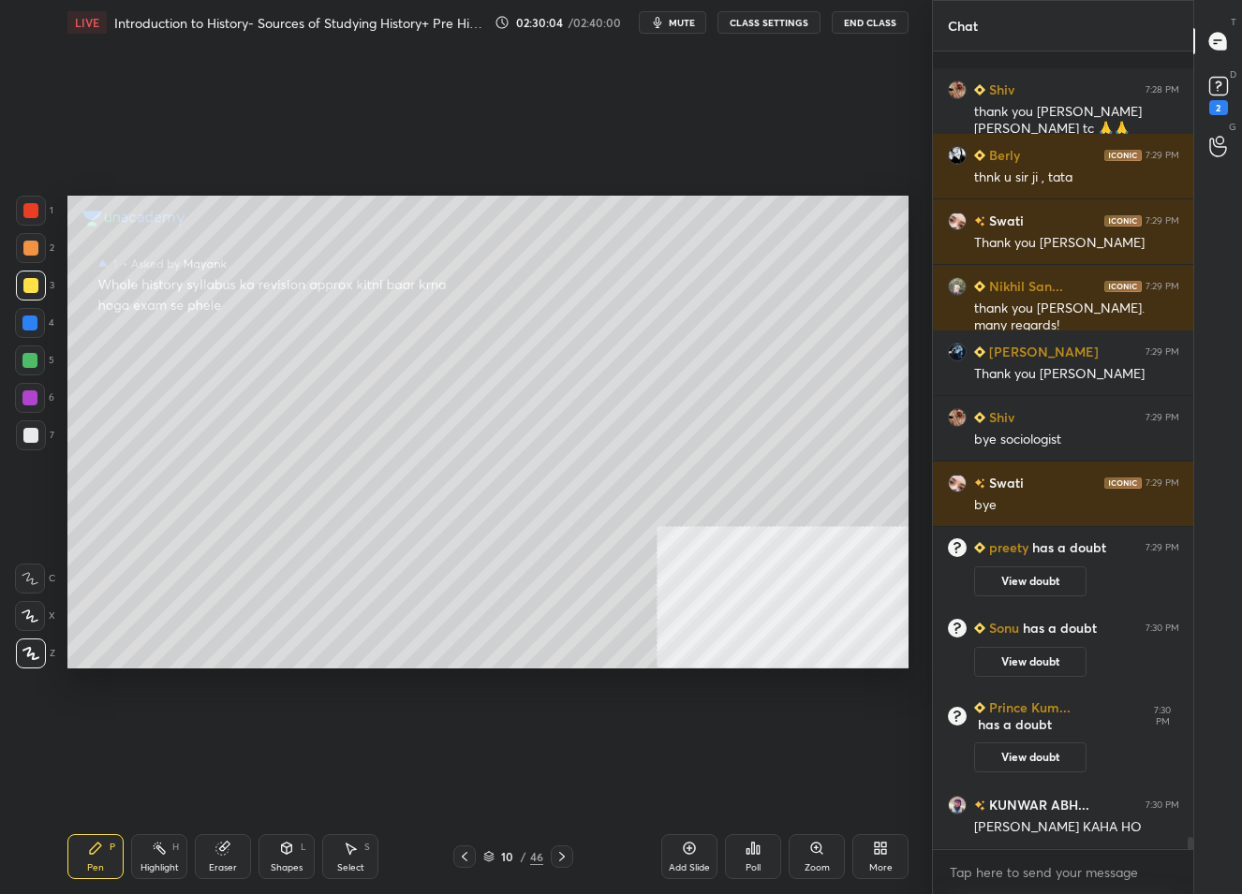
scroll to position [52768, 0]
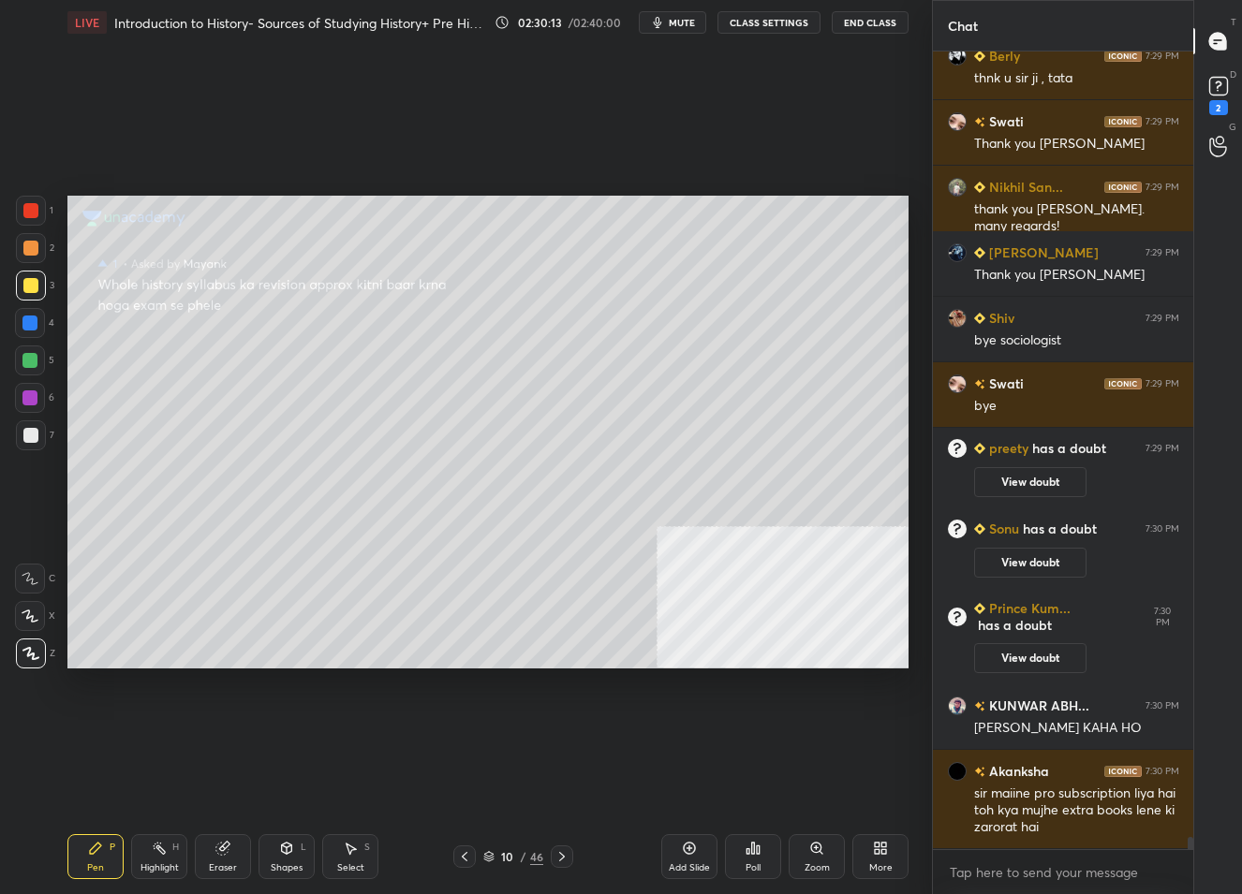
click at [685, 859] on div "Add Slide" at bounding box center [689, 857] width 56 height 45
click at [1220, 89] on rect at bounding box center [1218, 87] width 18 height 18
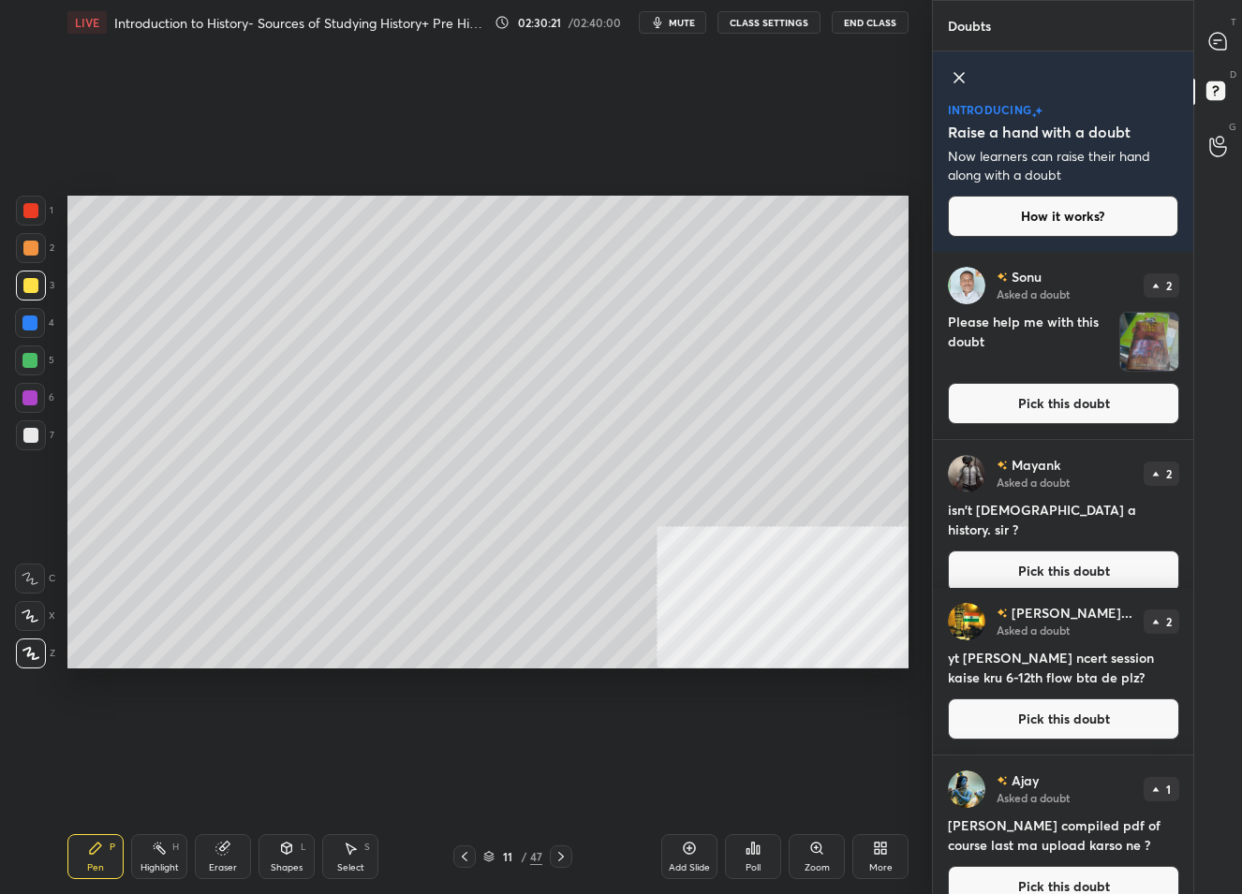
click at [1066, 403] on button "Pick this doubt" at bounding box center [1063, 403] width 231 height 41
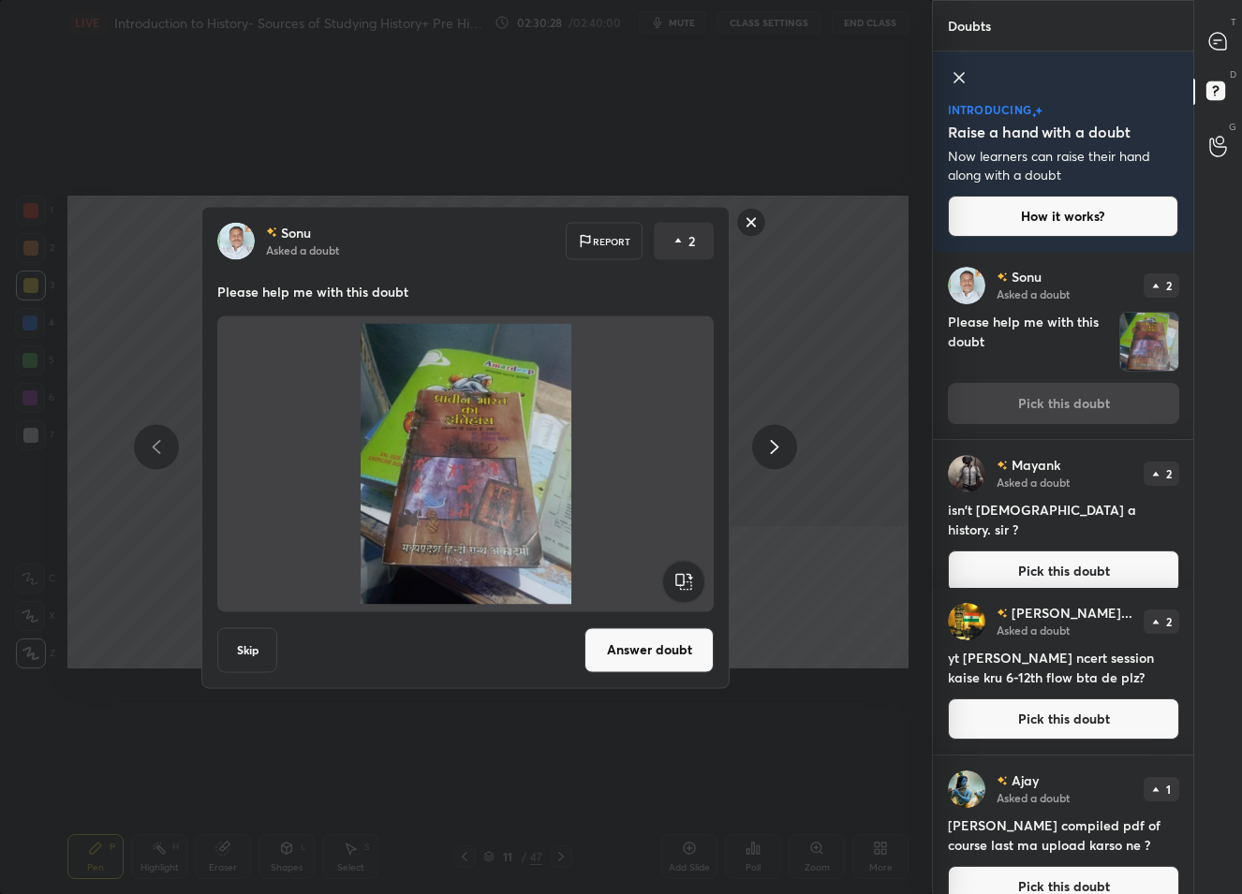
click at [743, 223] on rect at bounding box center [751, 222] width 29 height 29
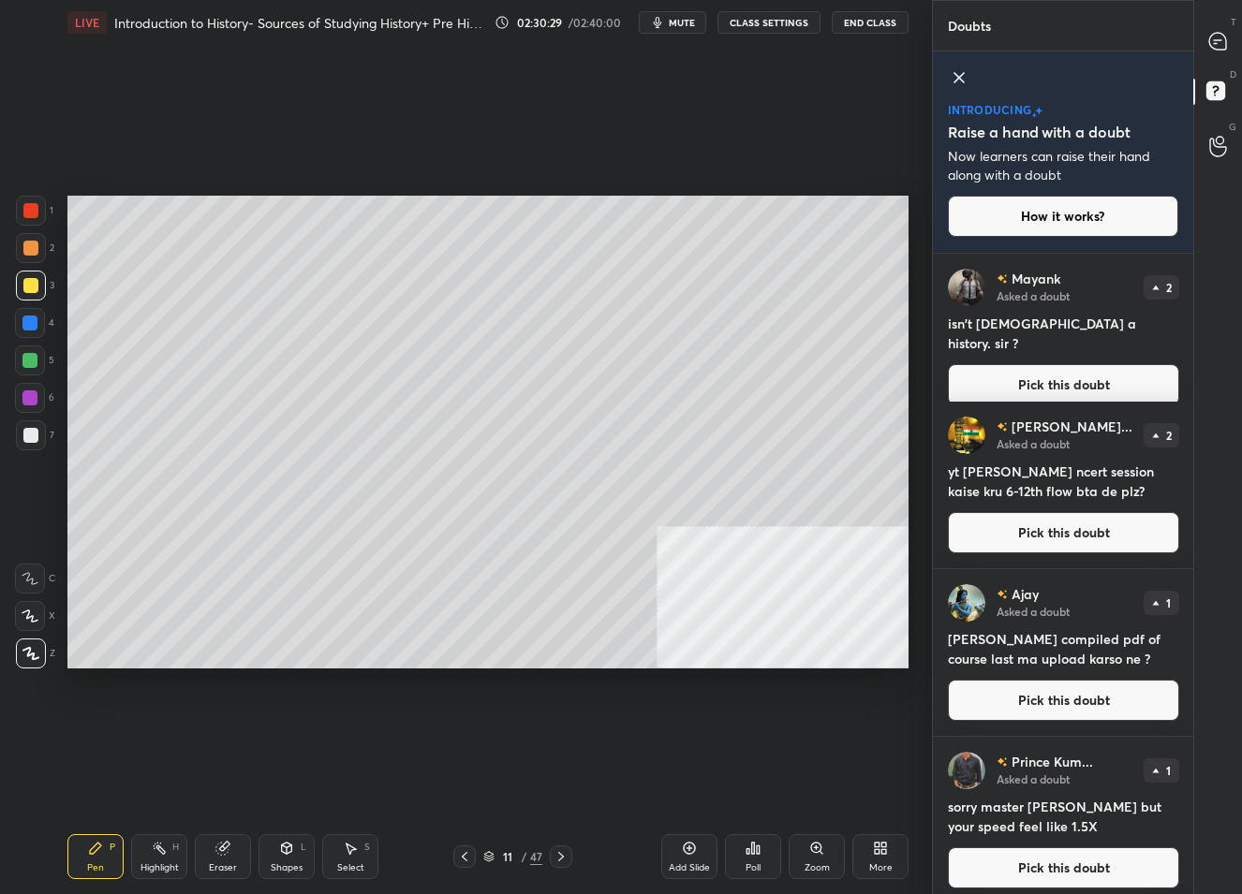
scroll to position [291, 0]
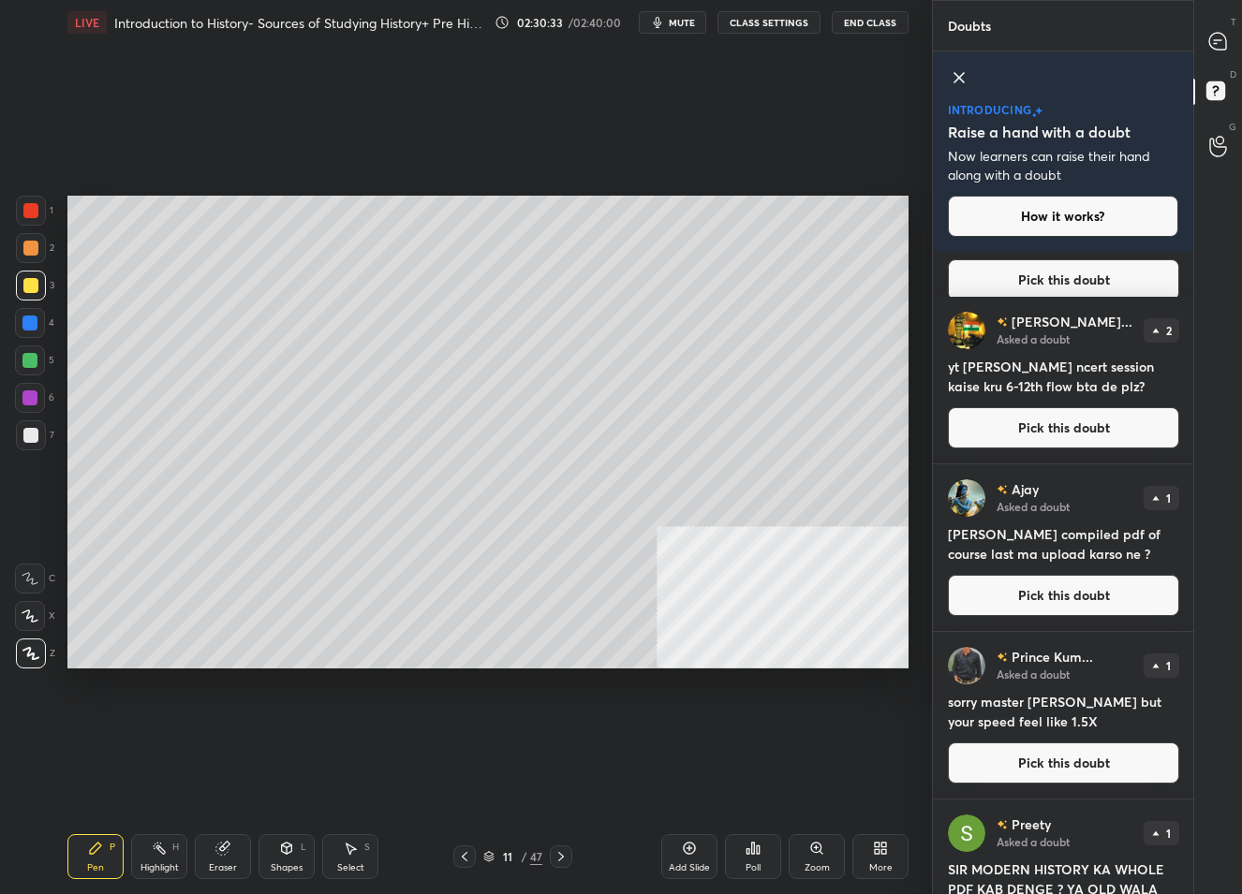
click at [1050, 599] on button "Pick this doubt" at bounding box center [1063, 595] width 231 height 41
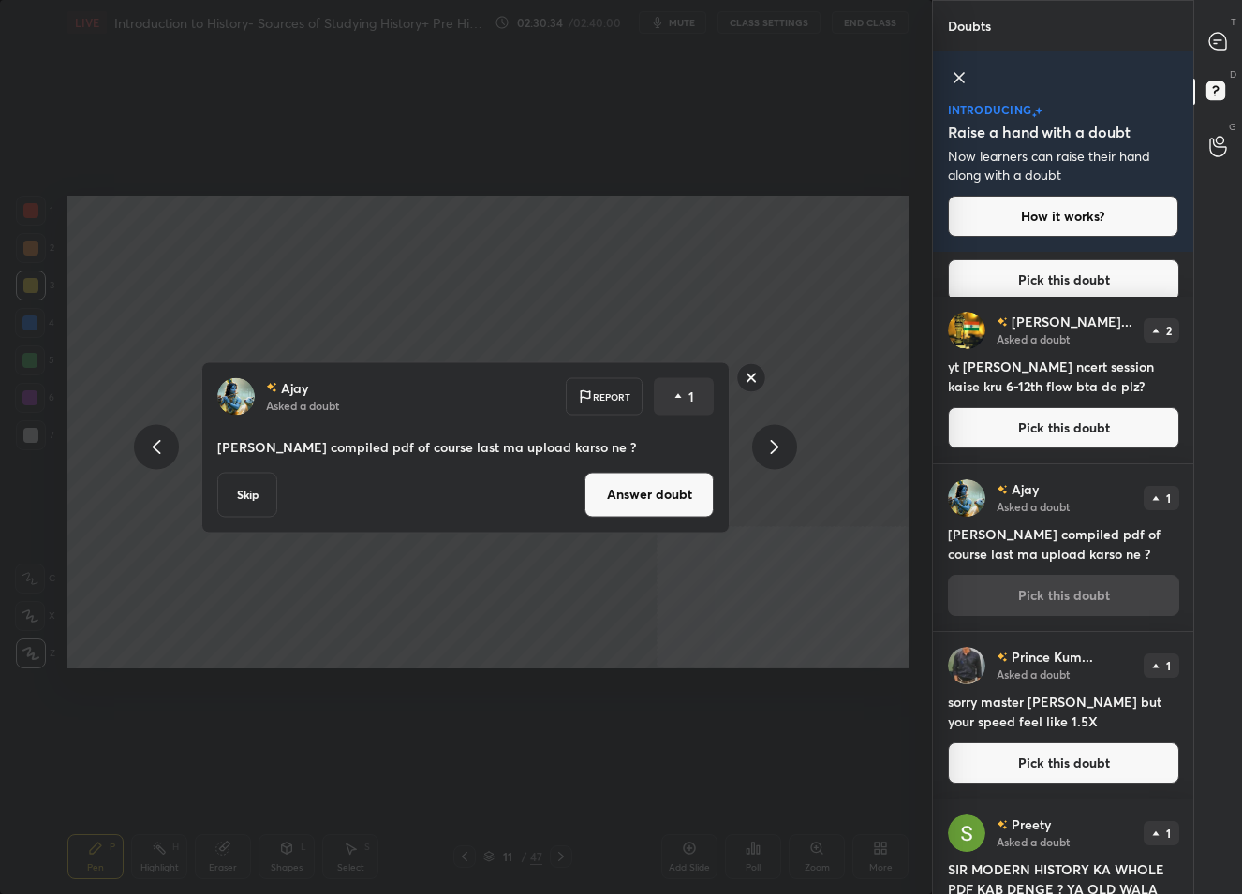
click at [669, 505] on button "Answer doubt" at bounding box center [648, 494] width 129 height 45
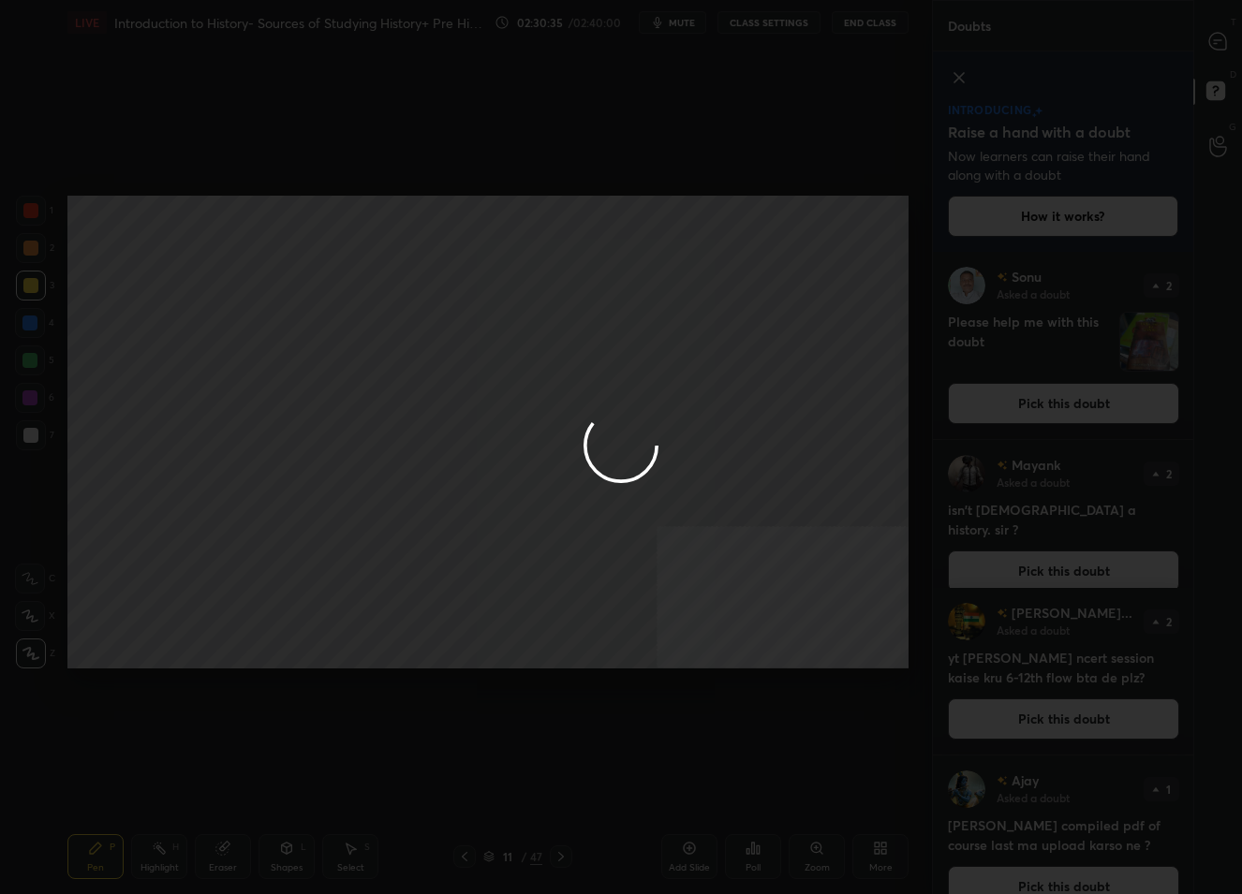
click at [1220, 52] on div at bounding box center [621, 447] width 1242 height 894
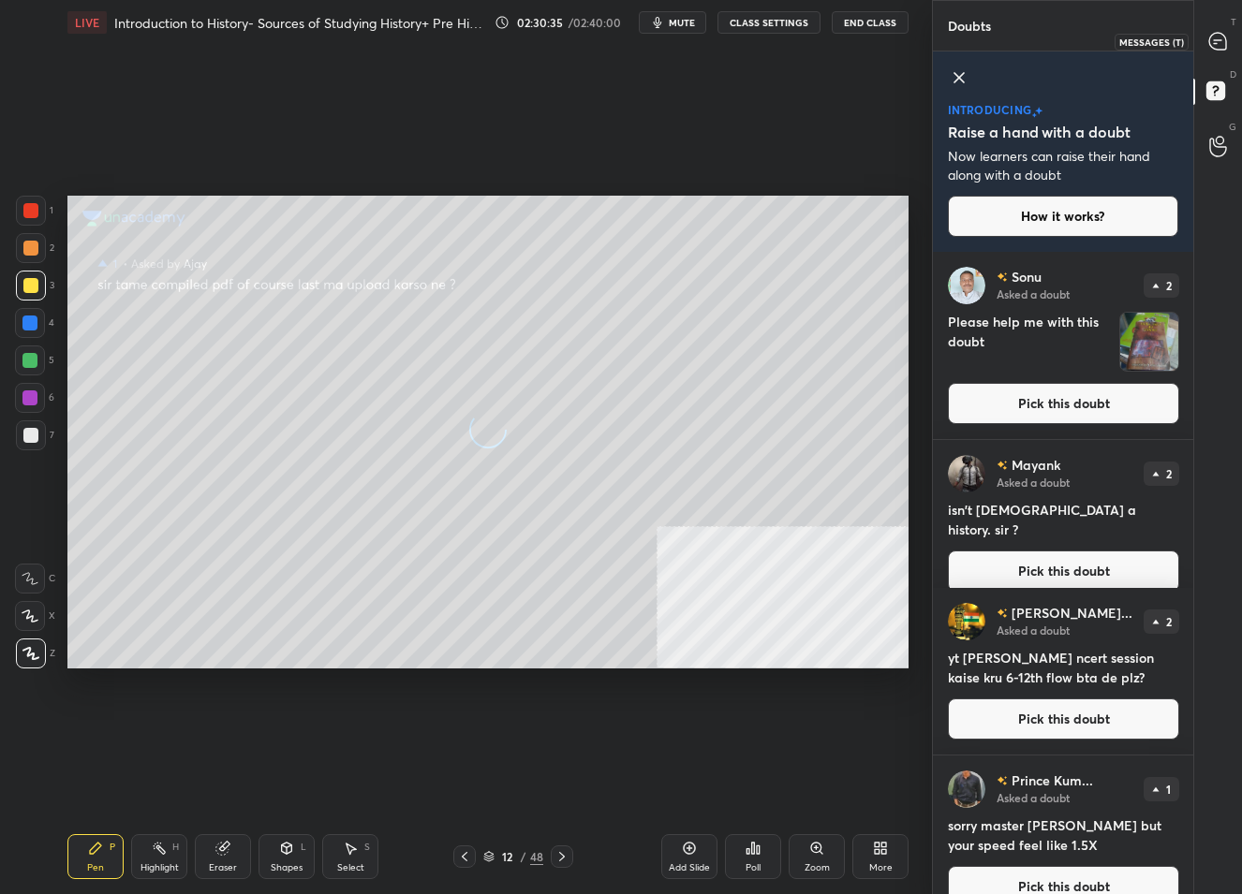
click at [1219, 51] on div at bounding box center [1218, 41] width 37 height 34
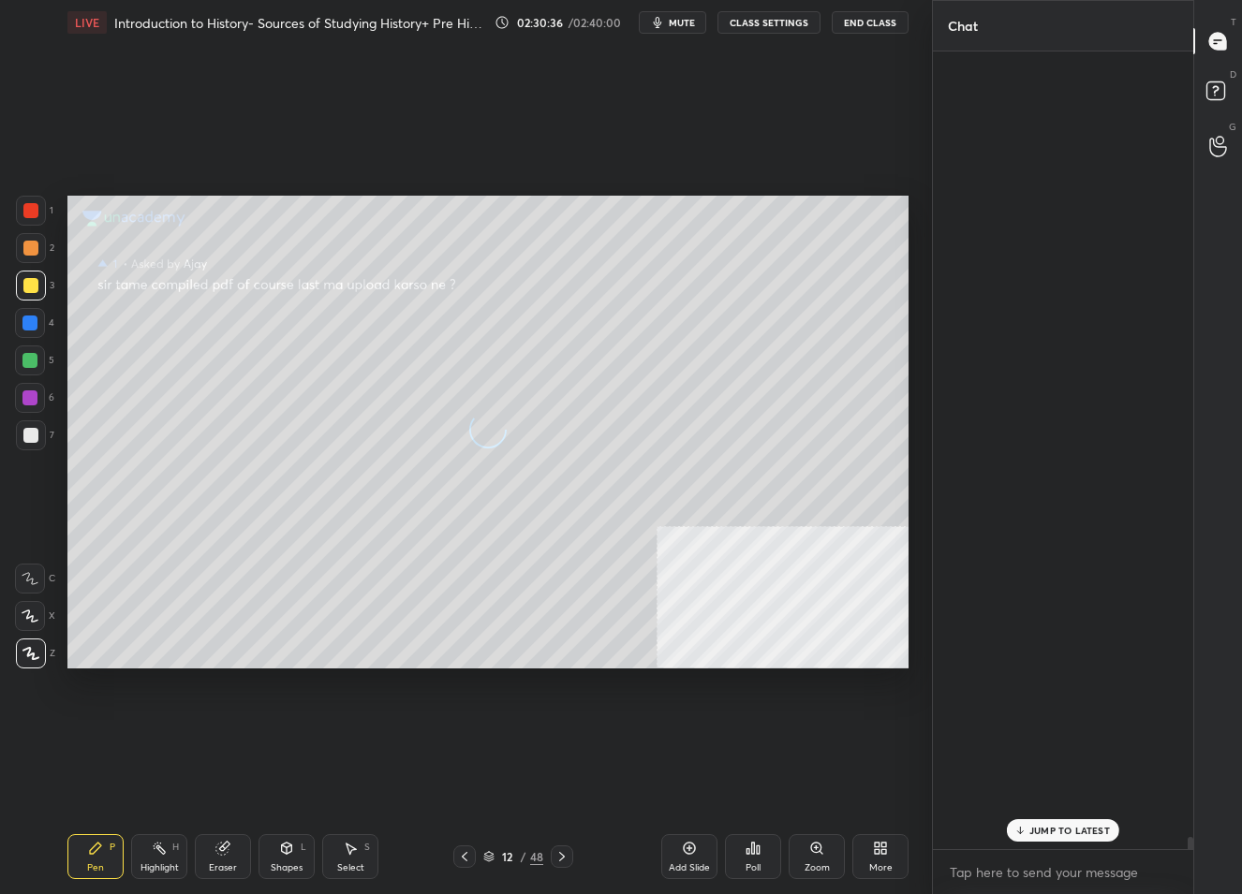
click at [1219, 51] on icon at bounding box center [1218, 42] width 20 height 20
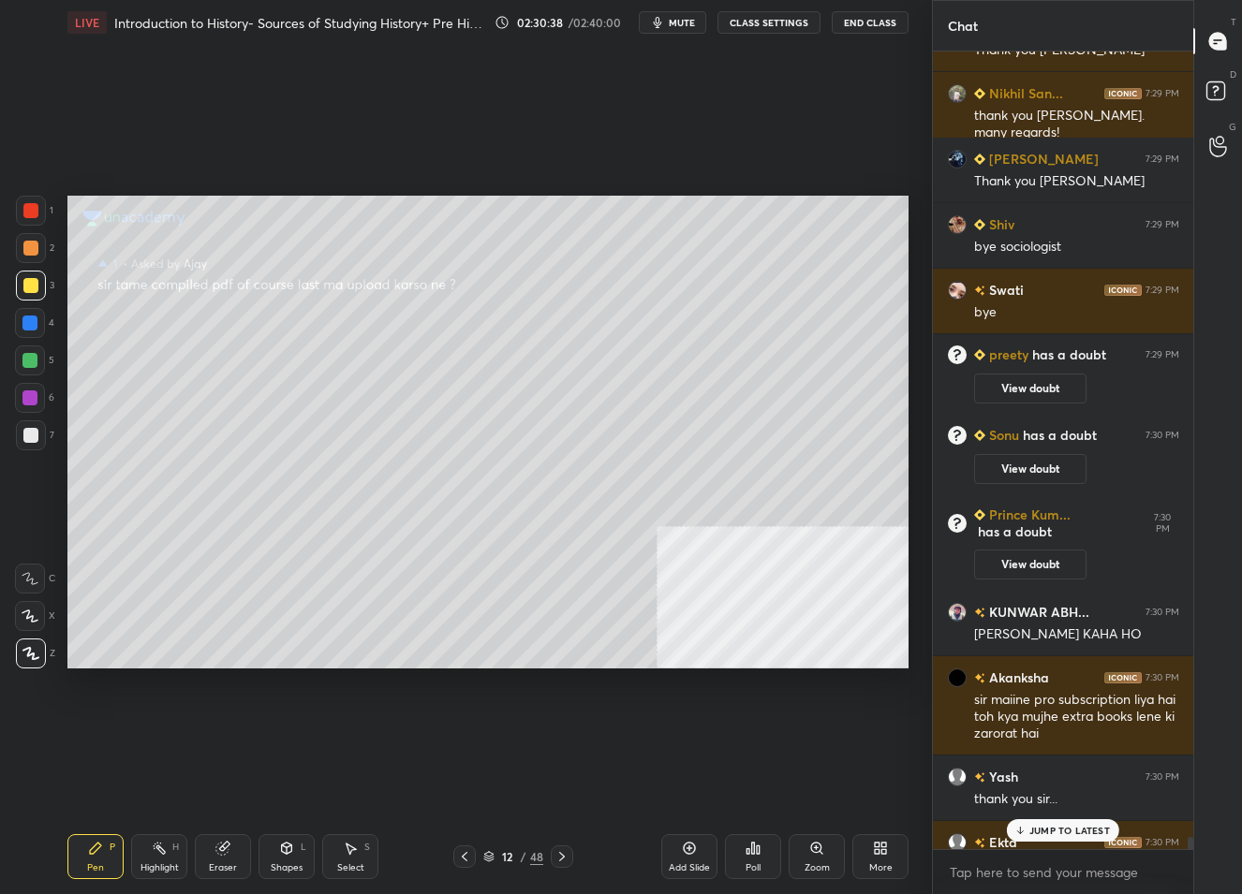
click at [1054, 834] on p "JUMP TO LATEST" at bounding box center [1069, 830] width 81 height 11
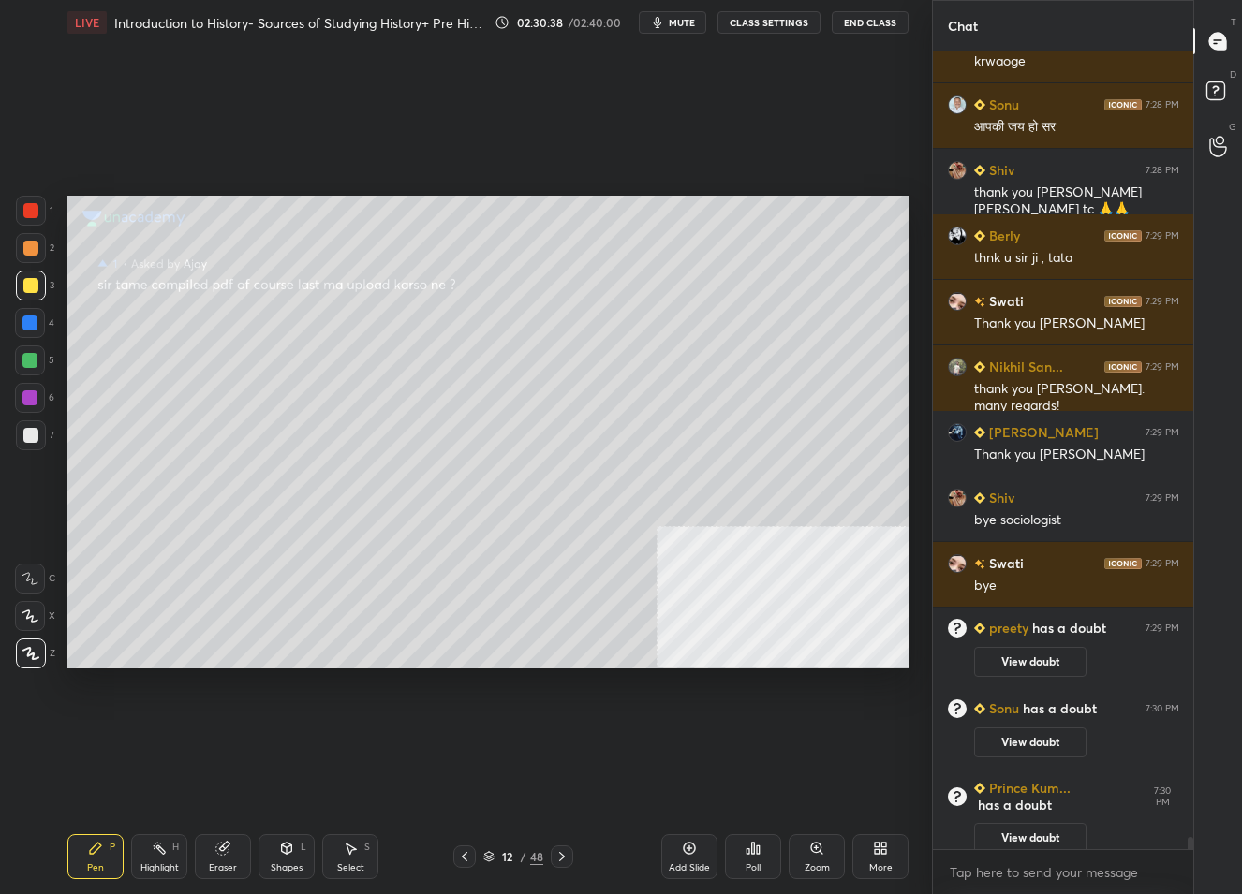
scroll to position [53122, 0]
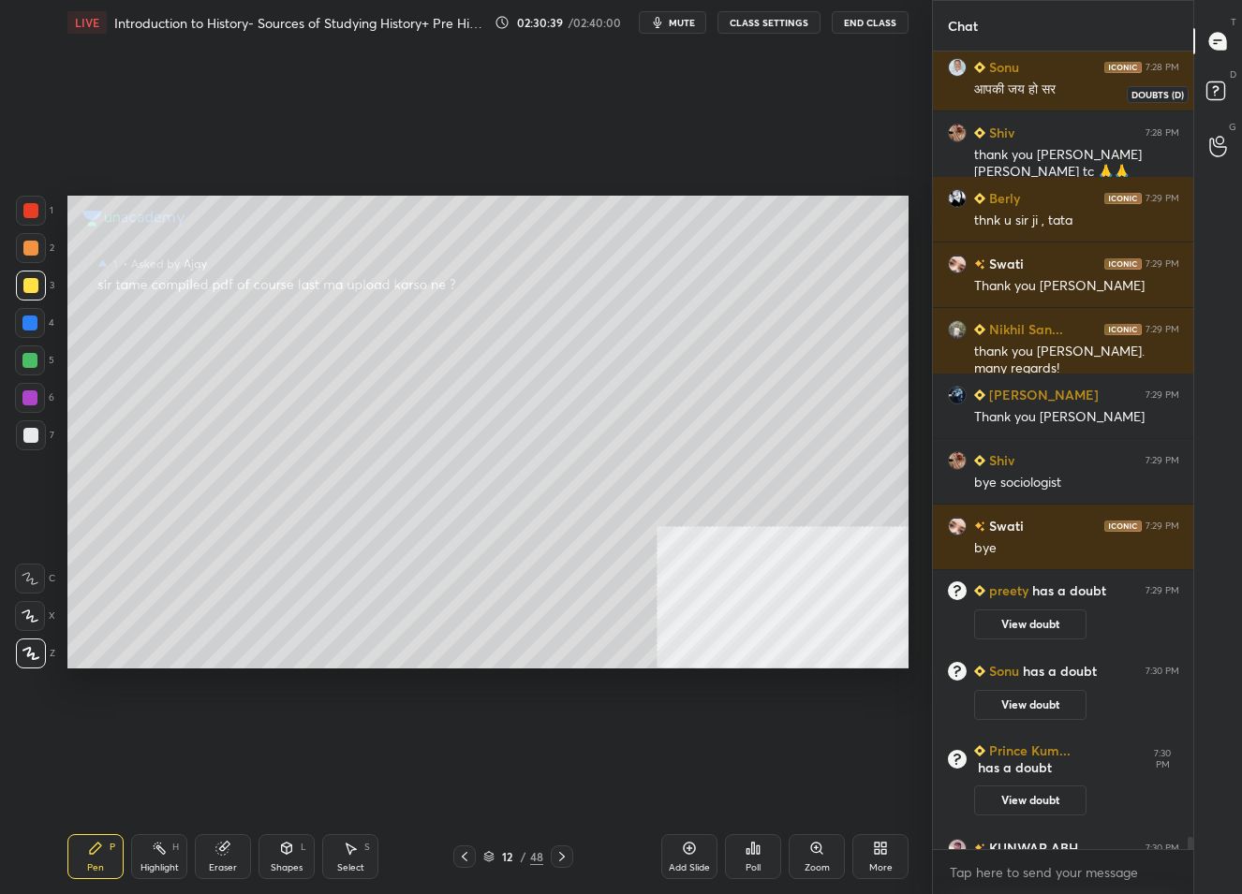
click at [1220, 98] on rect at bounding box center [1215, 91] width 18 height 18
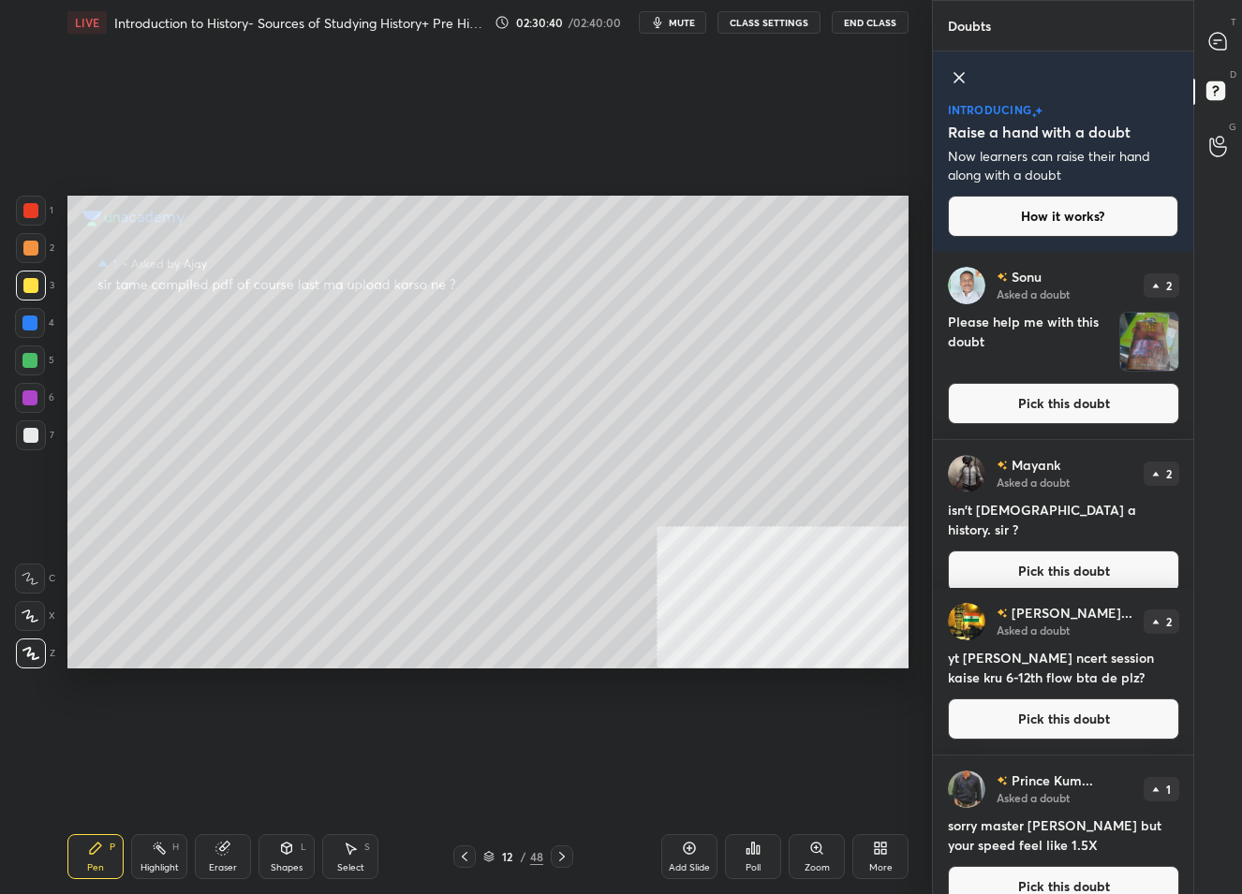
scroll to position [215, 0]
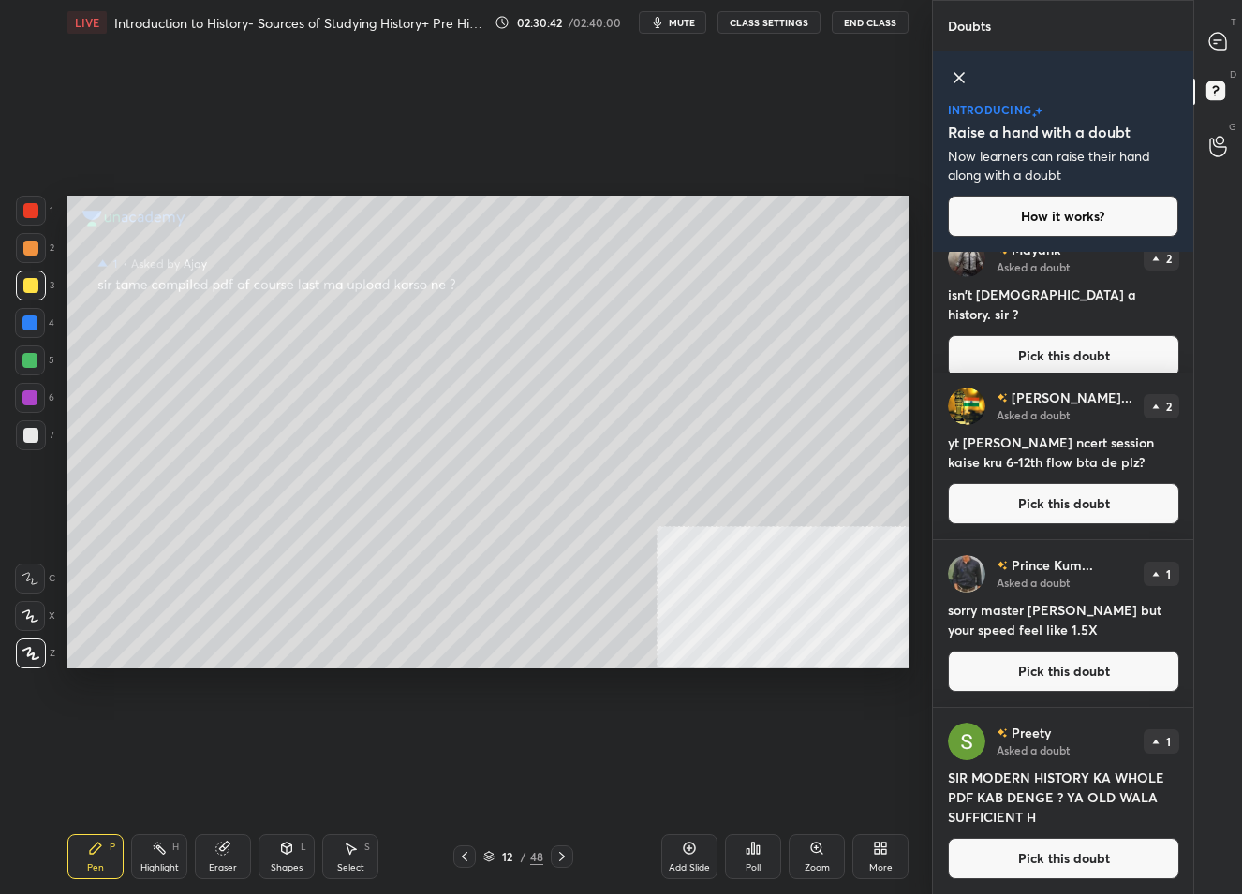
click at [1047, 662] on button "Pick this doubt" at bounding box center [1063, 671] width 231 height 41
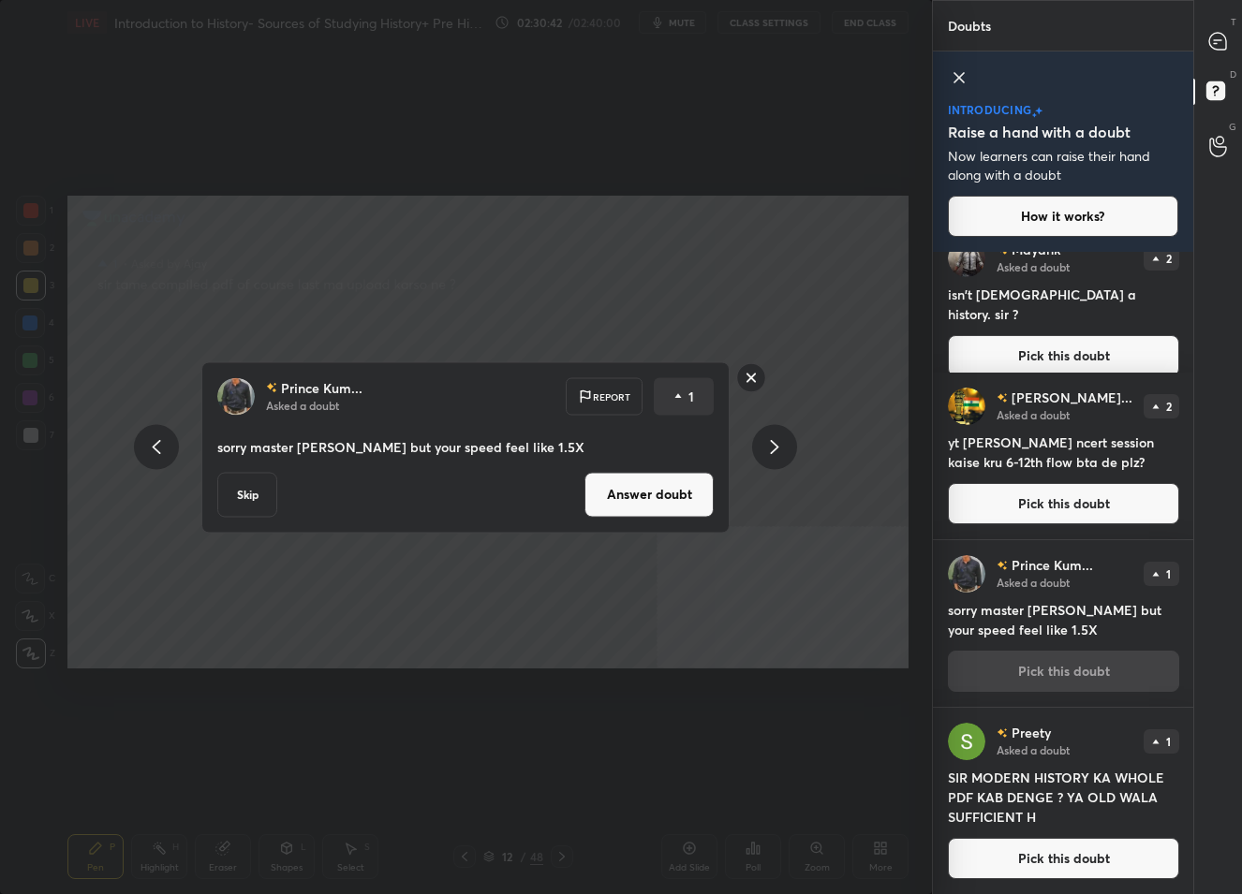
click at [619, 486] on button "Answer doubt" at bounding box center [648, 494] width 129 height 45
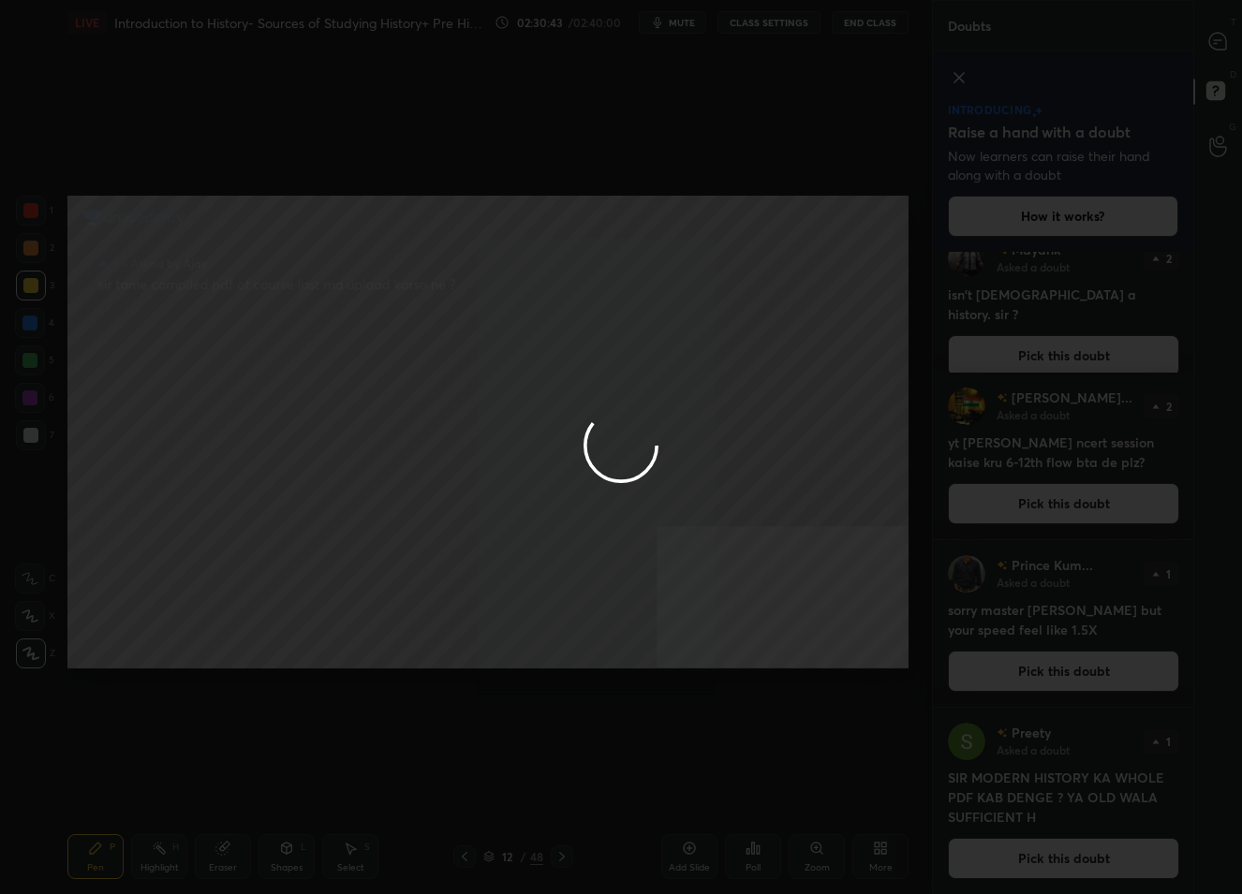
scroll to position [0, 0]
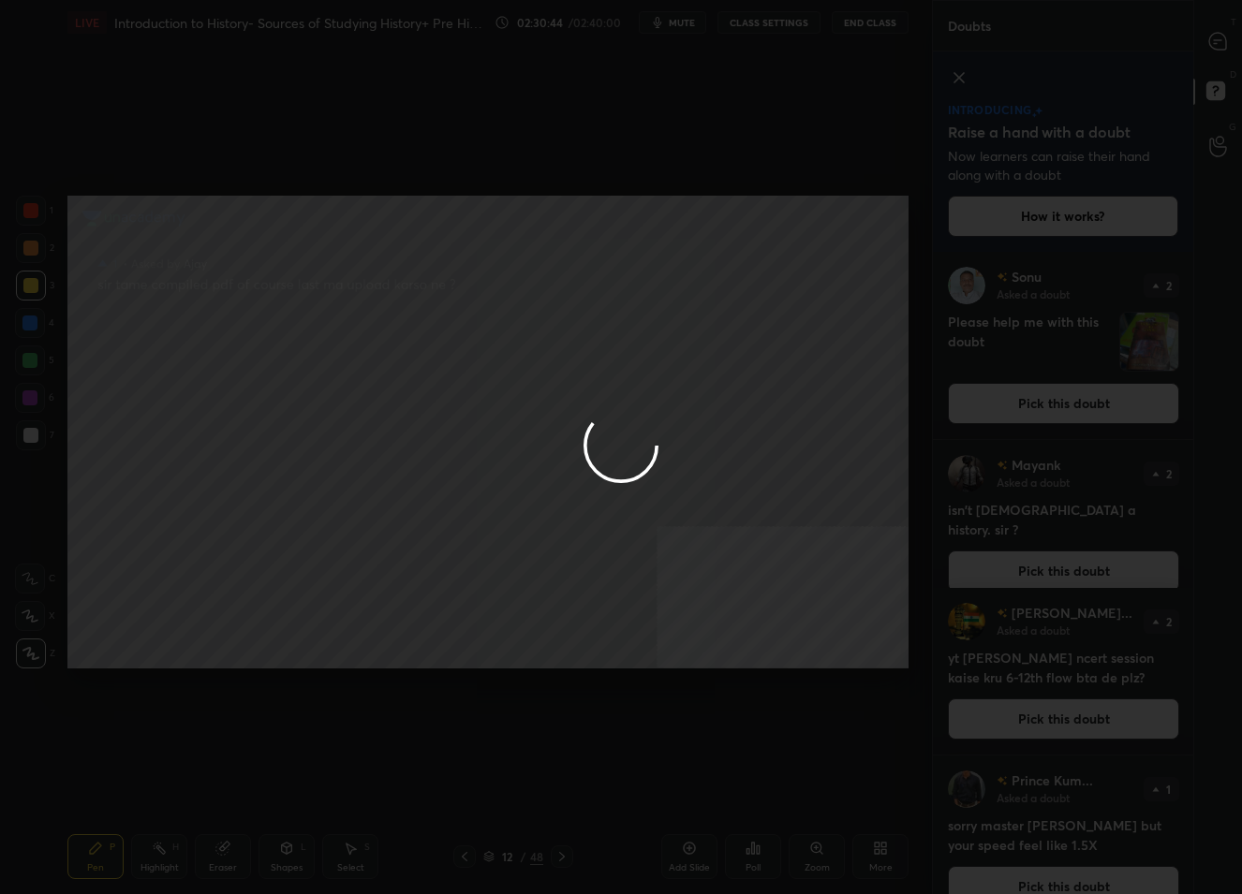
click at [1209, 35] on div at bounding box center [621, 447] width 1242 height 894
click at [1209, 35] on icon at bounding box center [1217, 41] width 17 height 17
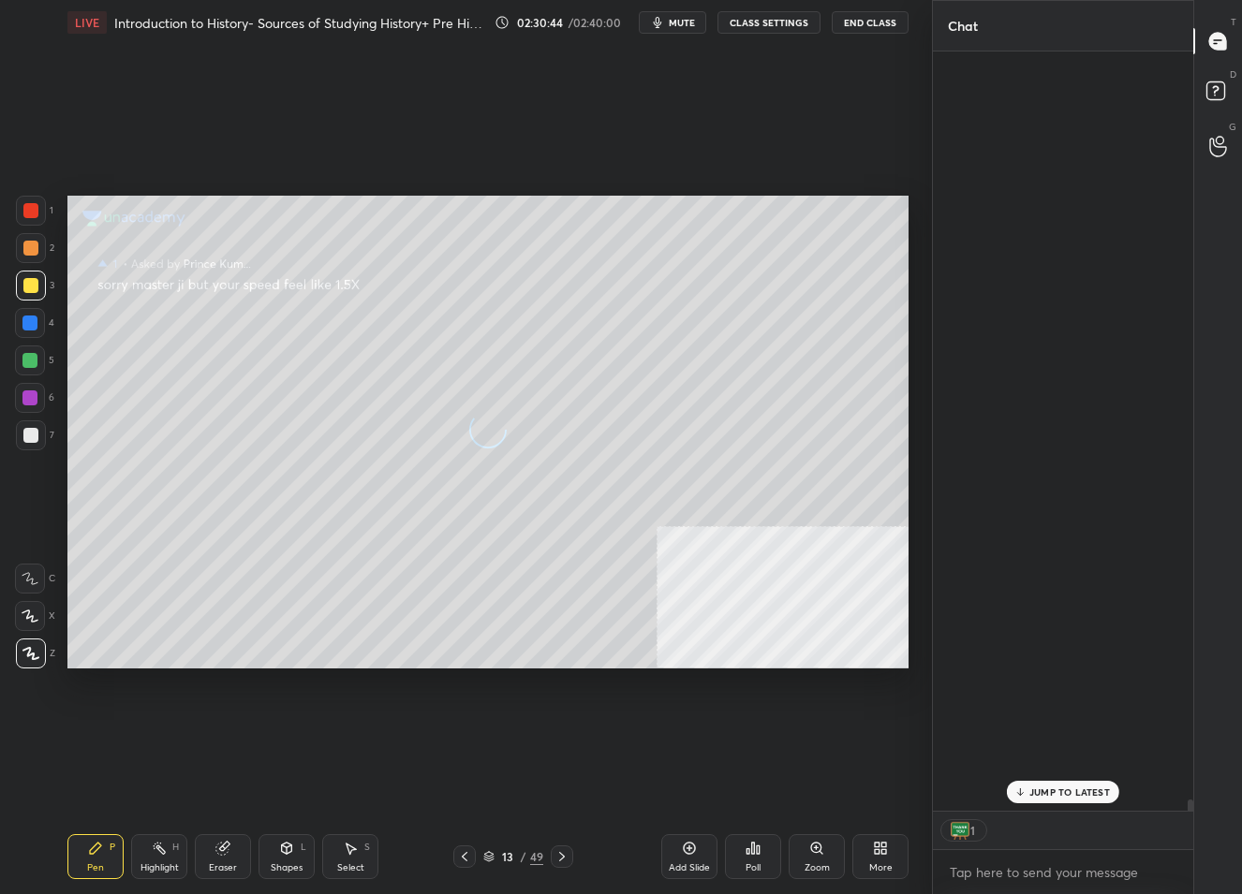
scroll to position [755, 256]
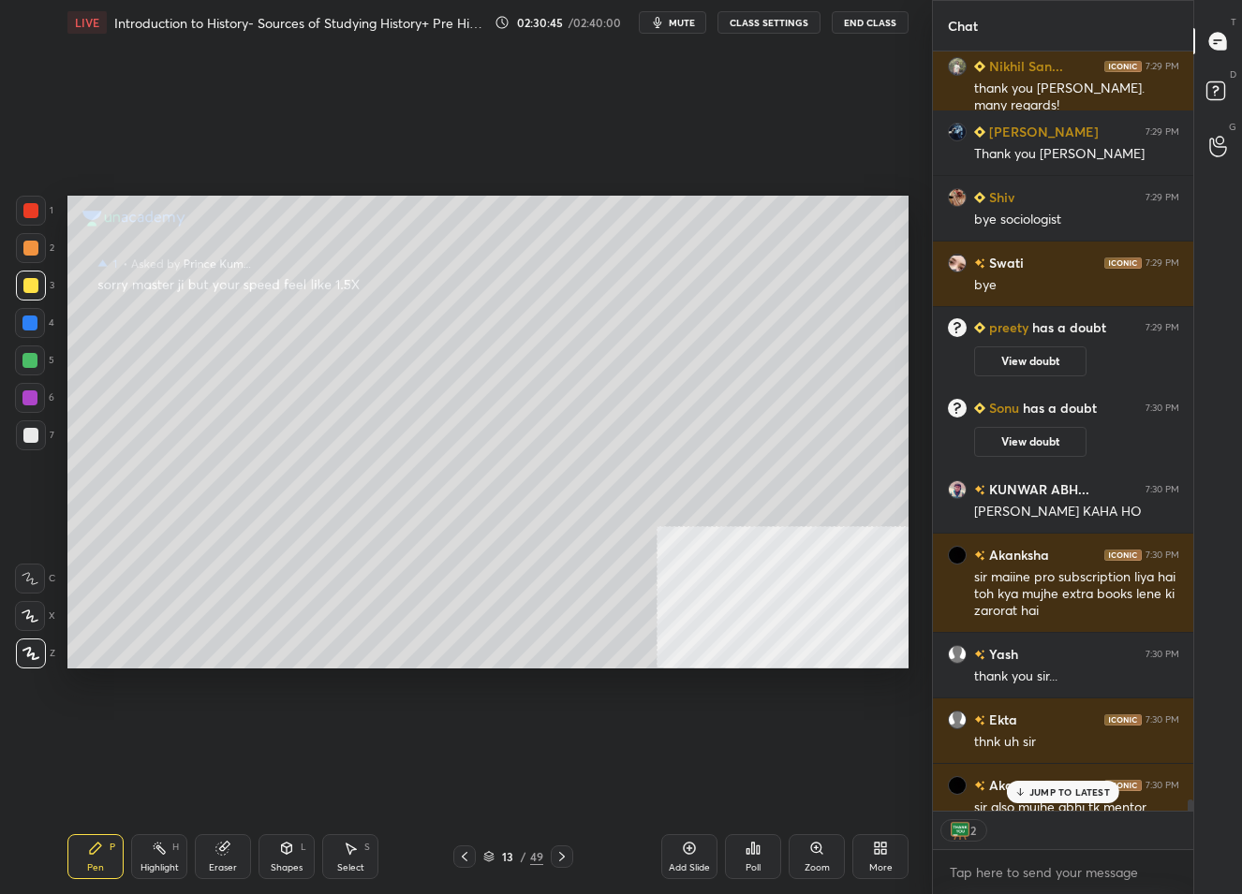
click at [1213, 35] on icon at bounding box center [1217, 41] width 17 height 17
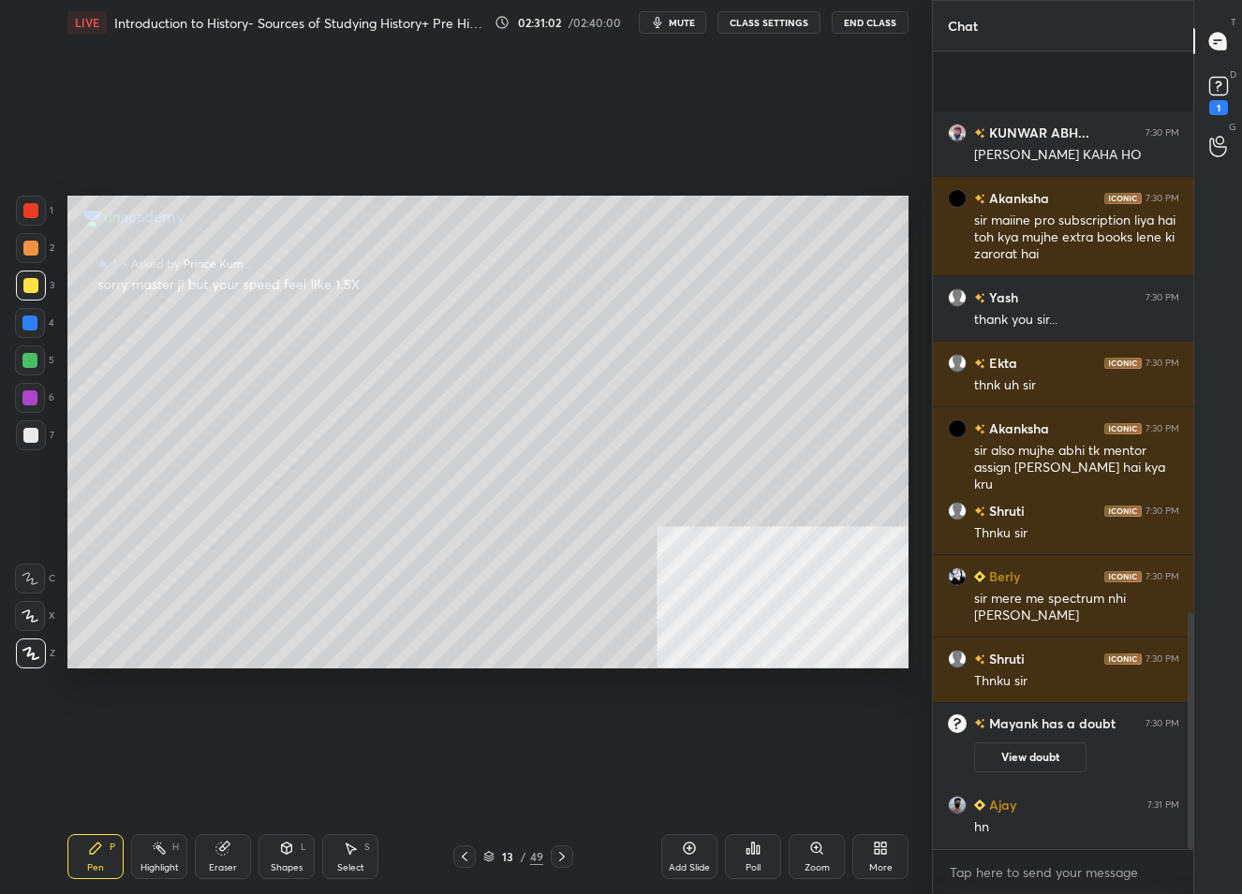
scroll to position [1890, 0]
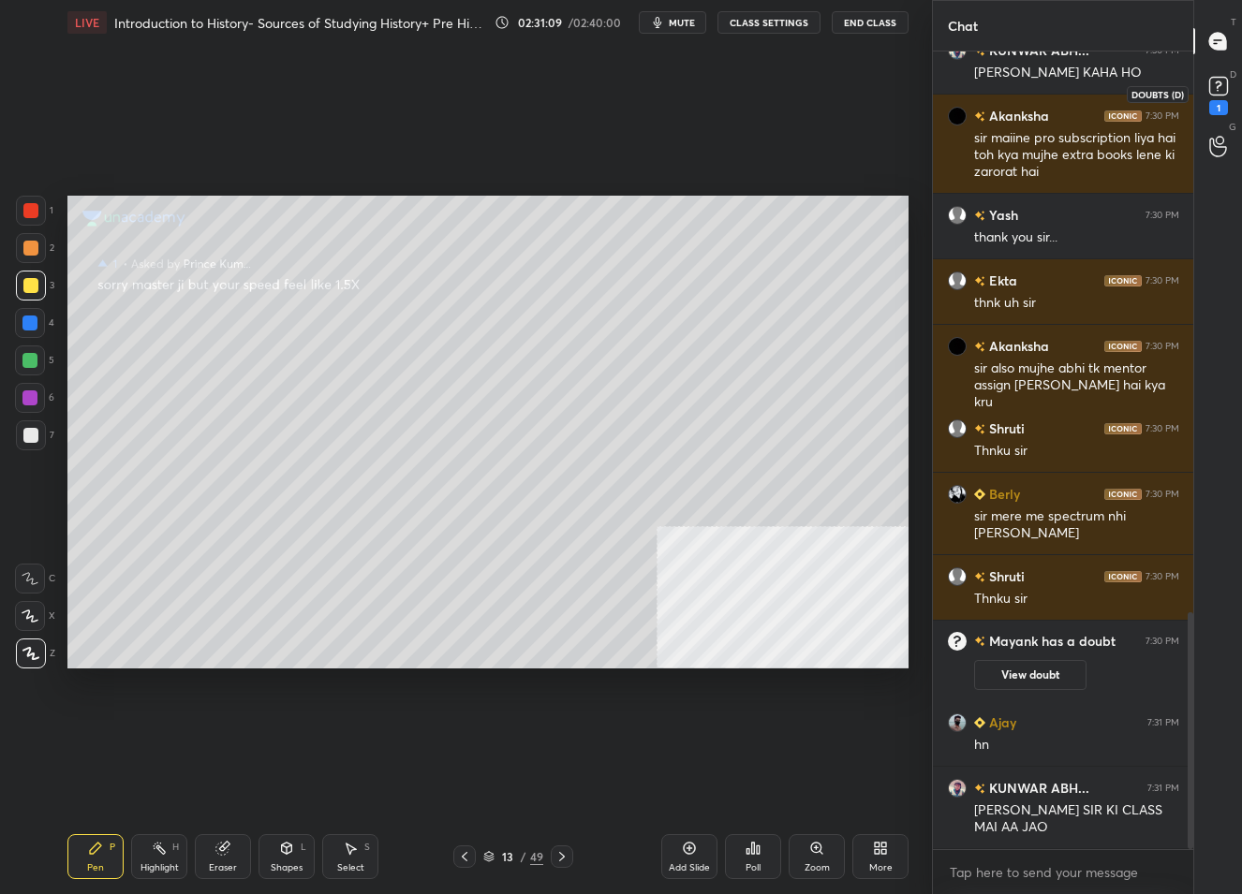
click at [1208, 82] on icon at bounding box center [1218, 86] width 28 height 28
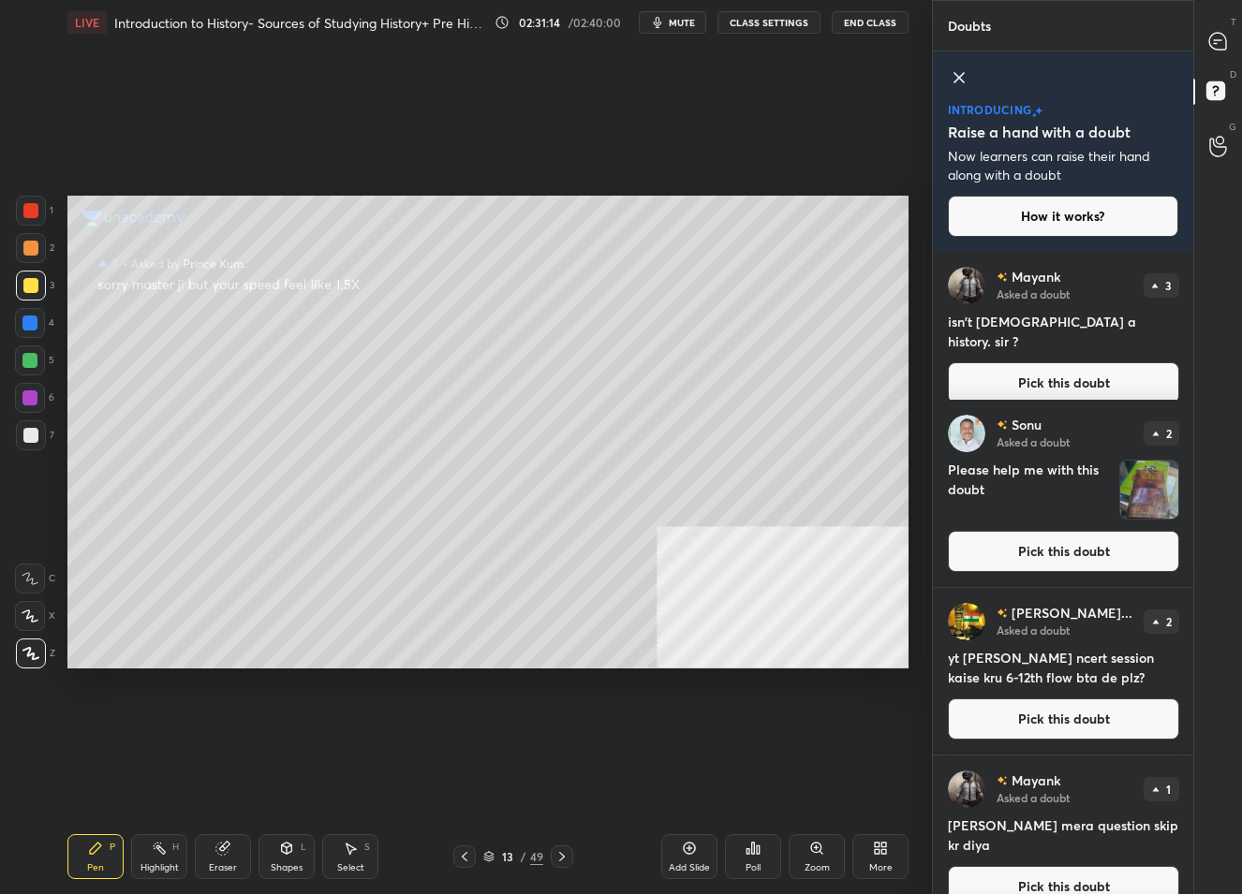
scroll to position [196, 0]
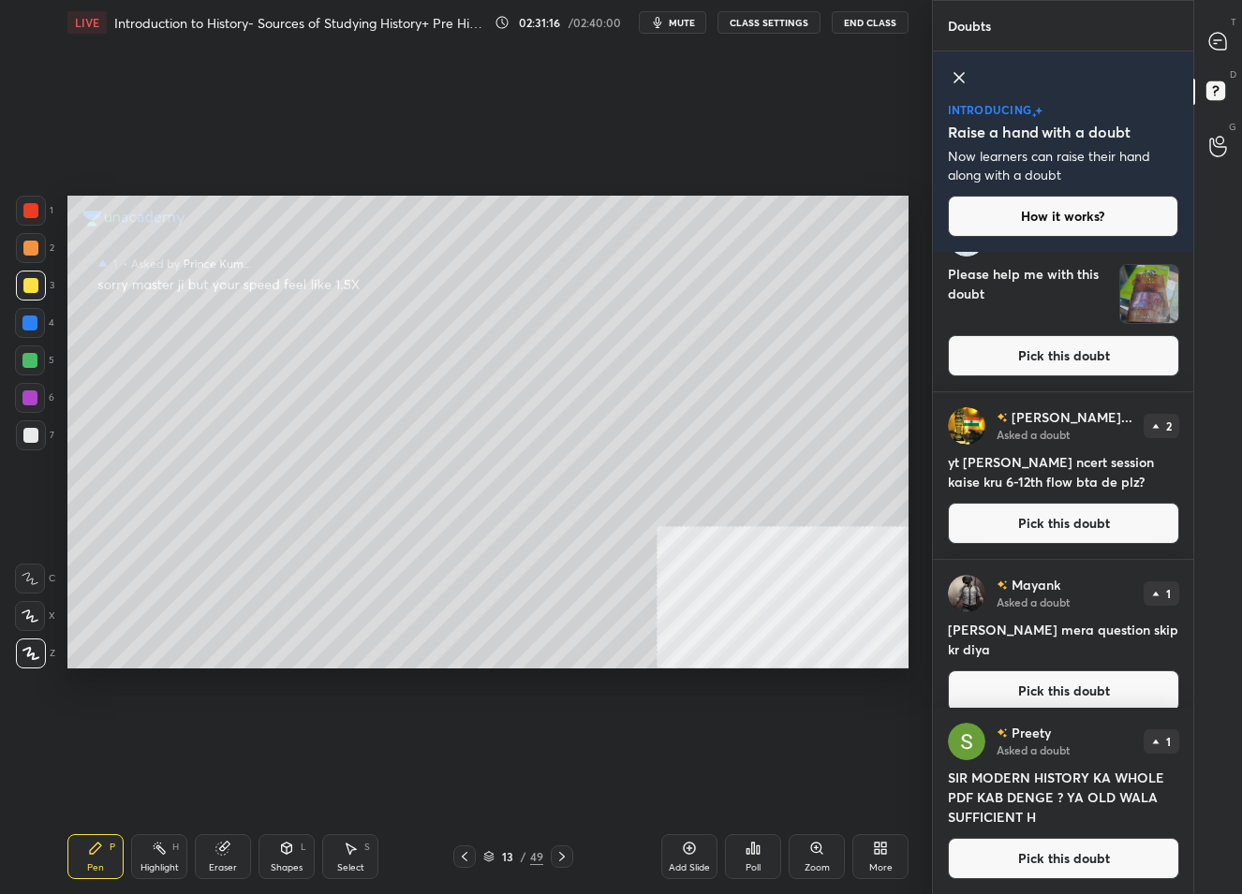
click at [1048, 849] on button "Pick this doubt" at bounding box center [1063, 858] width 231 height 41
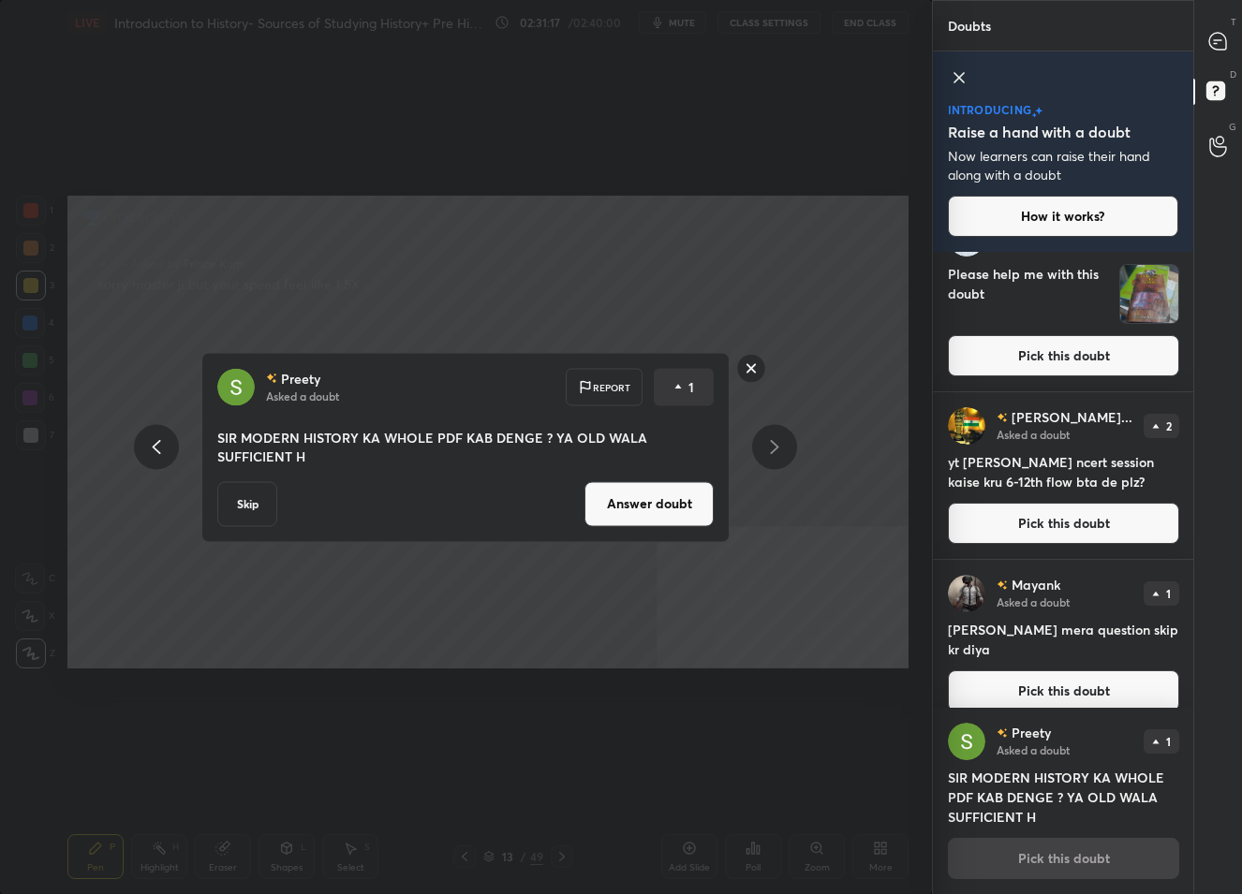
click at [671, 499] on button "Answer doubt" at bounding box center [648, 503] width 129 height 45
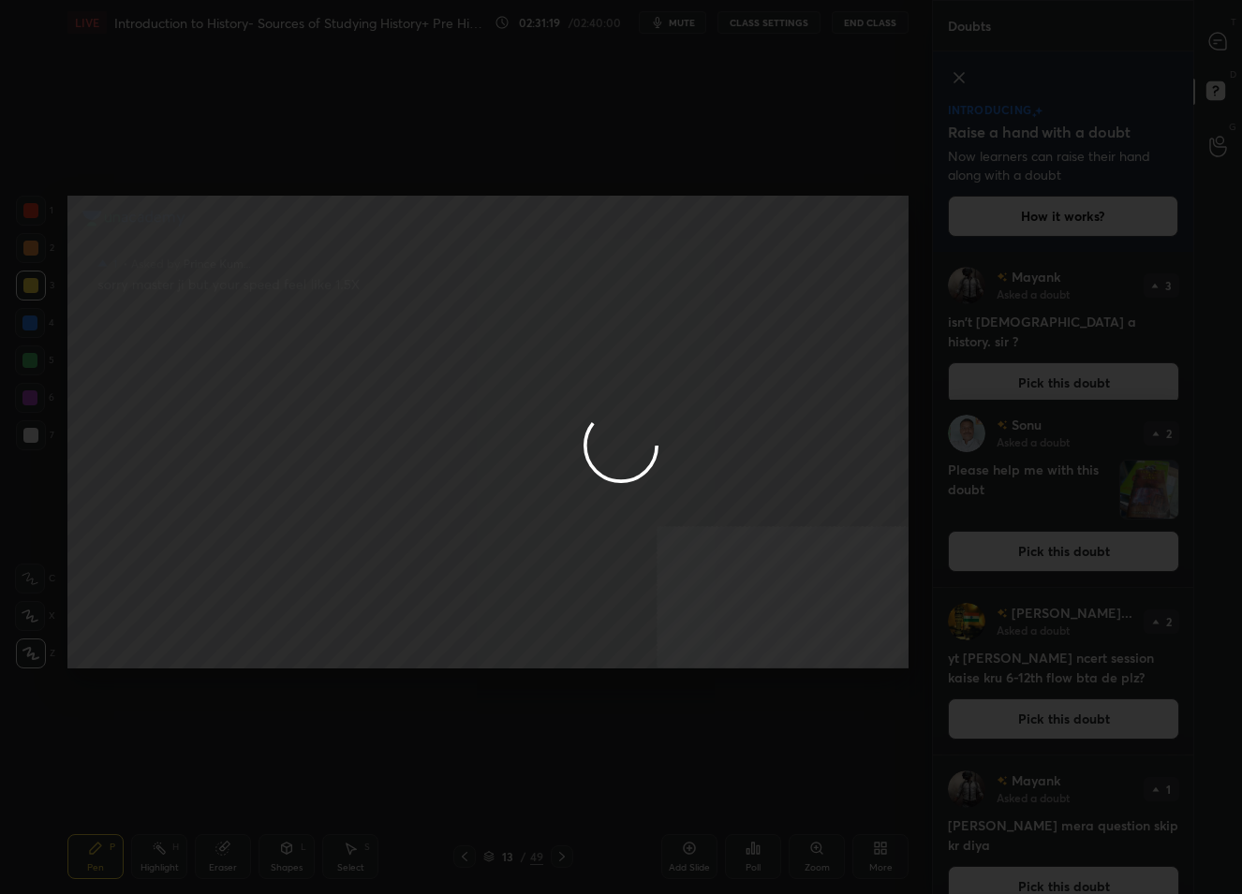
click at [1212, 37] on div at bounding box center [621, 447] width 1242 height 894
click at [1213, 37] on icon at bounding box center [1217, 41] width 17 height 17
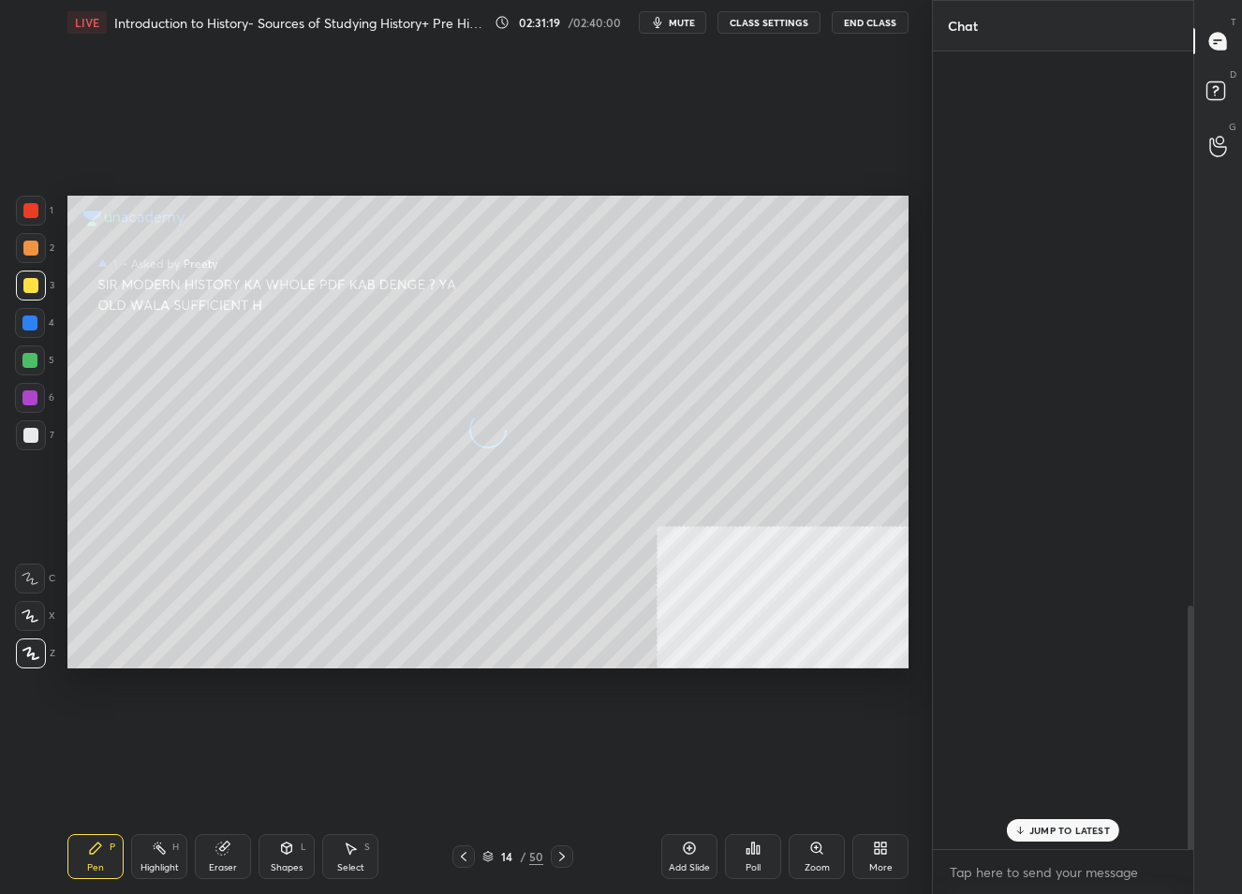
scroll to position [792, 256]
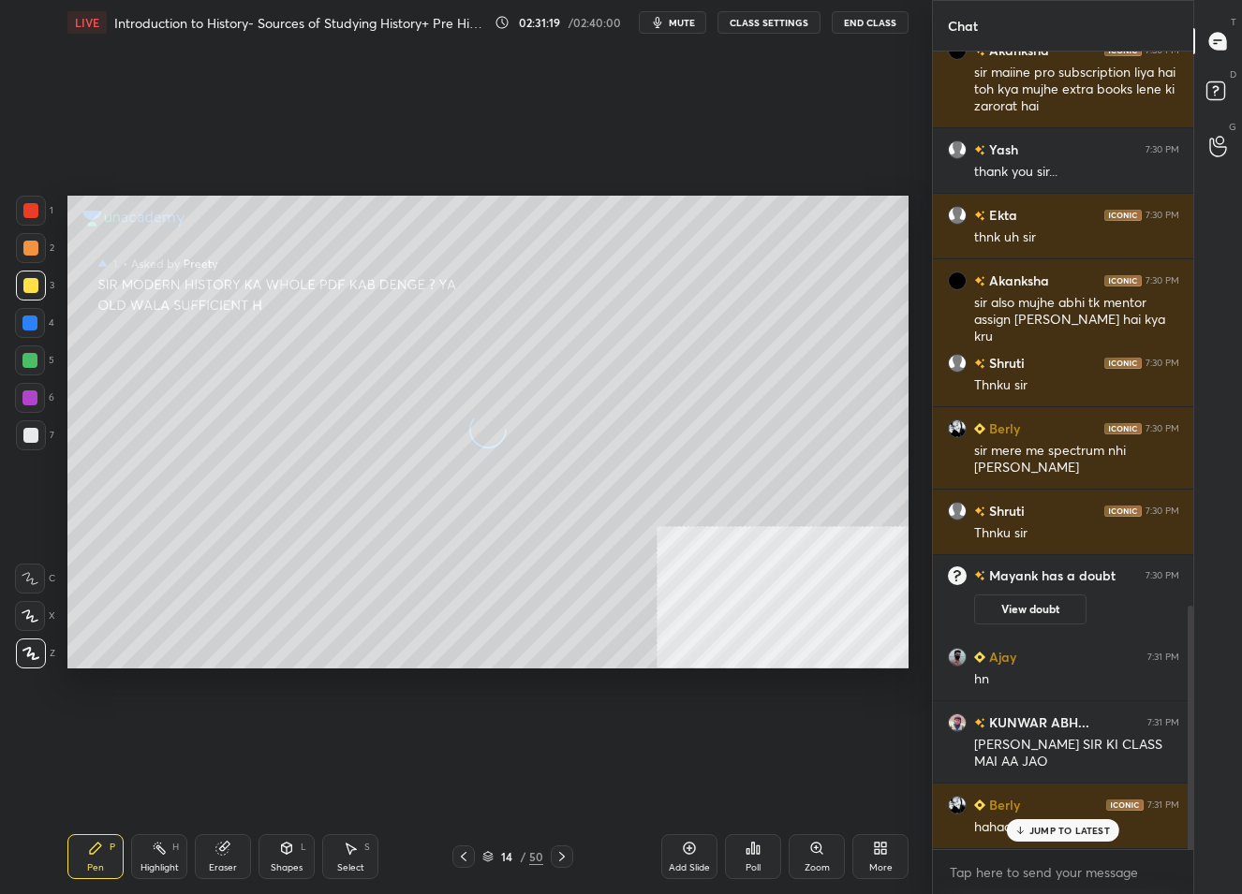
click at [1213, 37] on icon at bounding box center [1217, 41] width 17 height 17
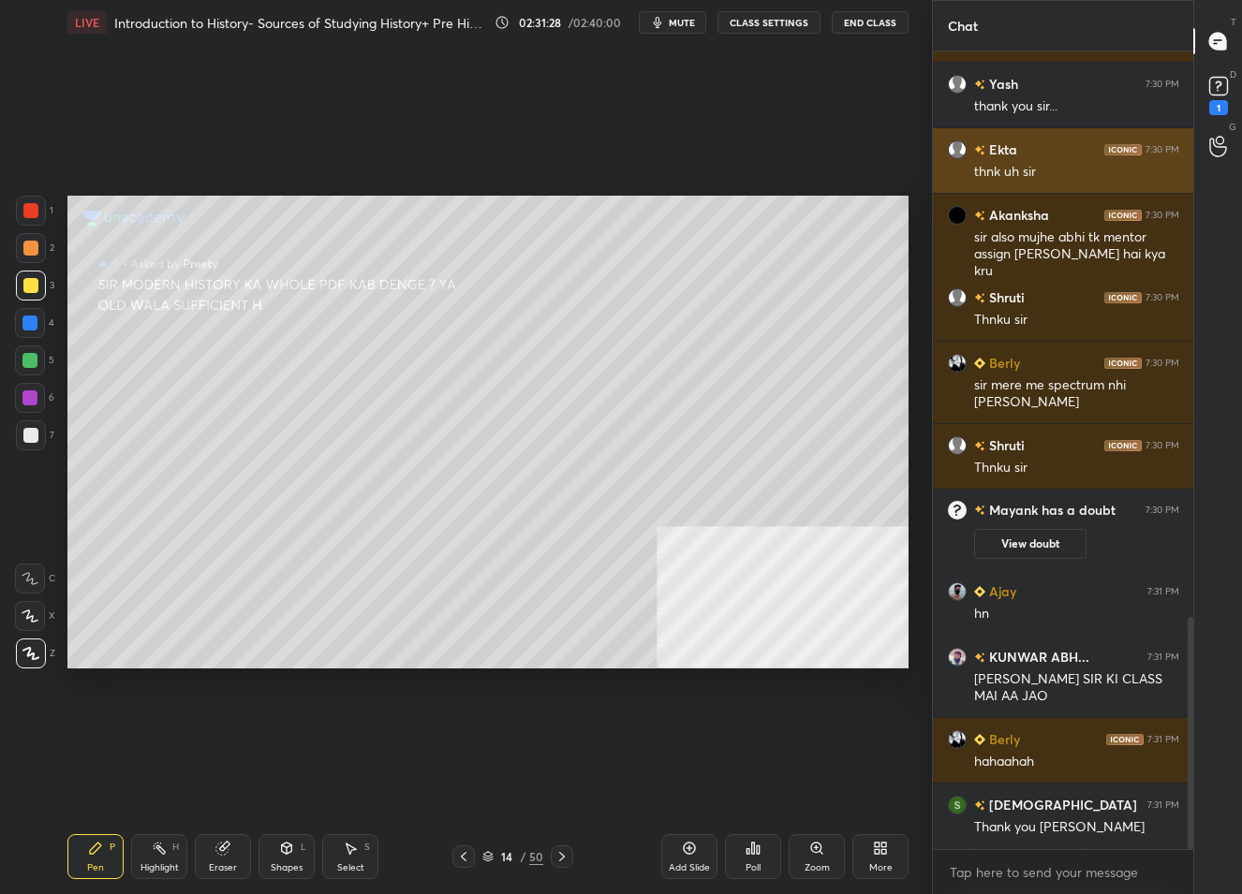
scroll to position [2006, 0]
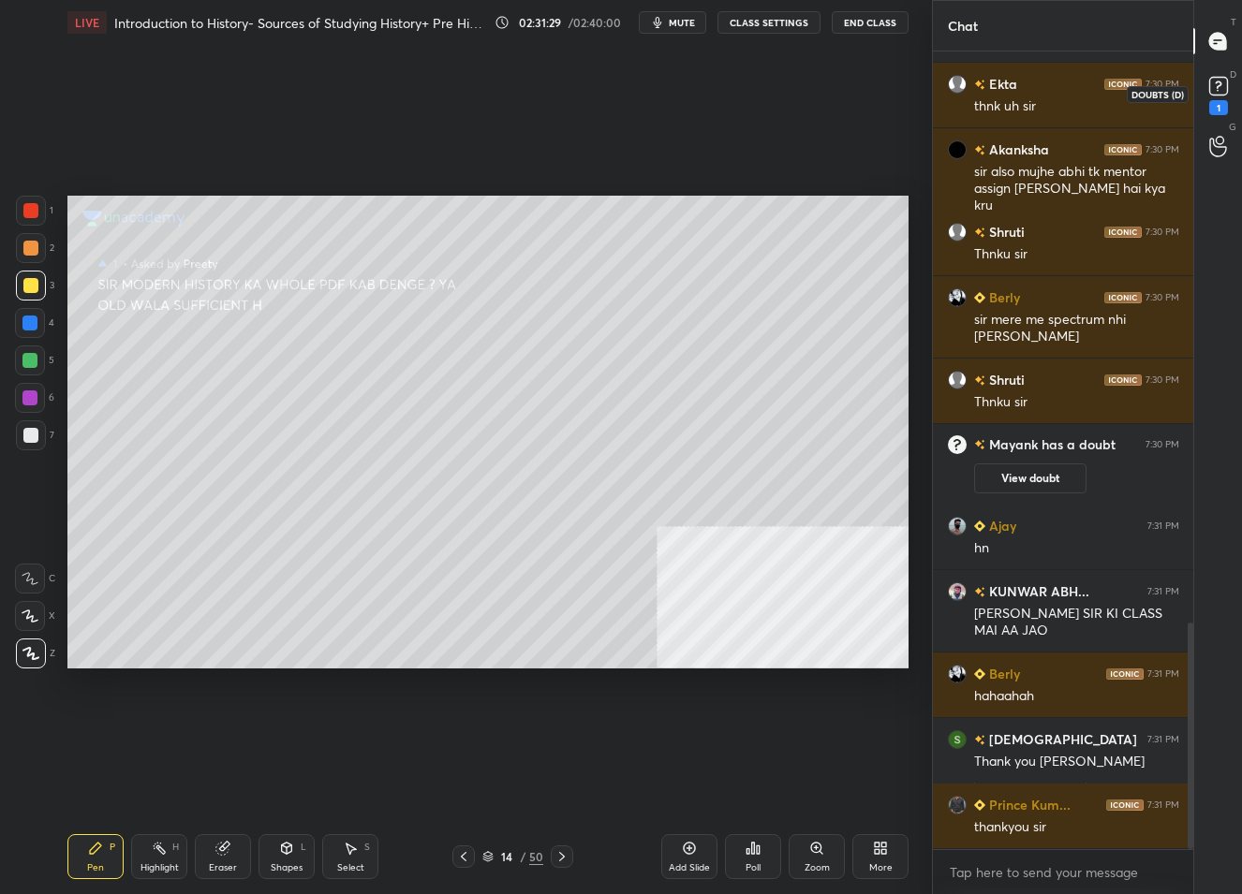
click at [1228, 90] on icon at bounding box center [1218, 86] width 28 height 28
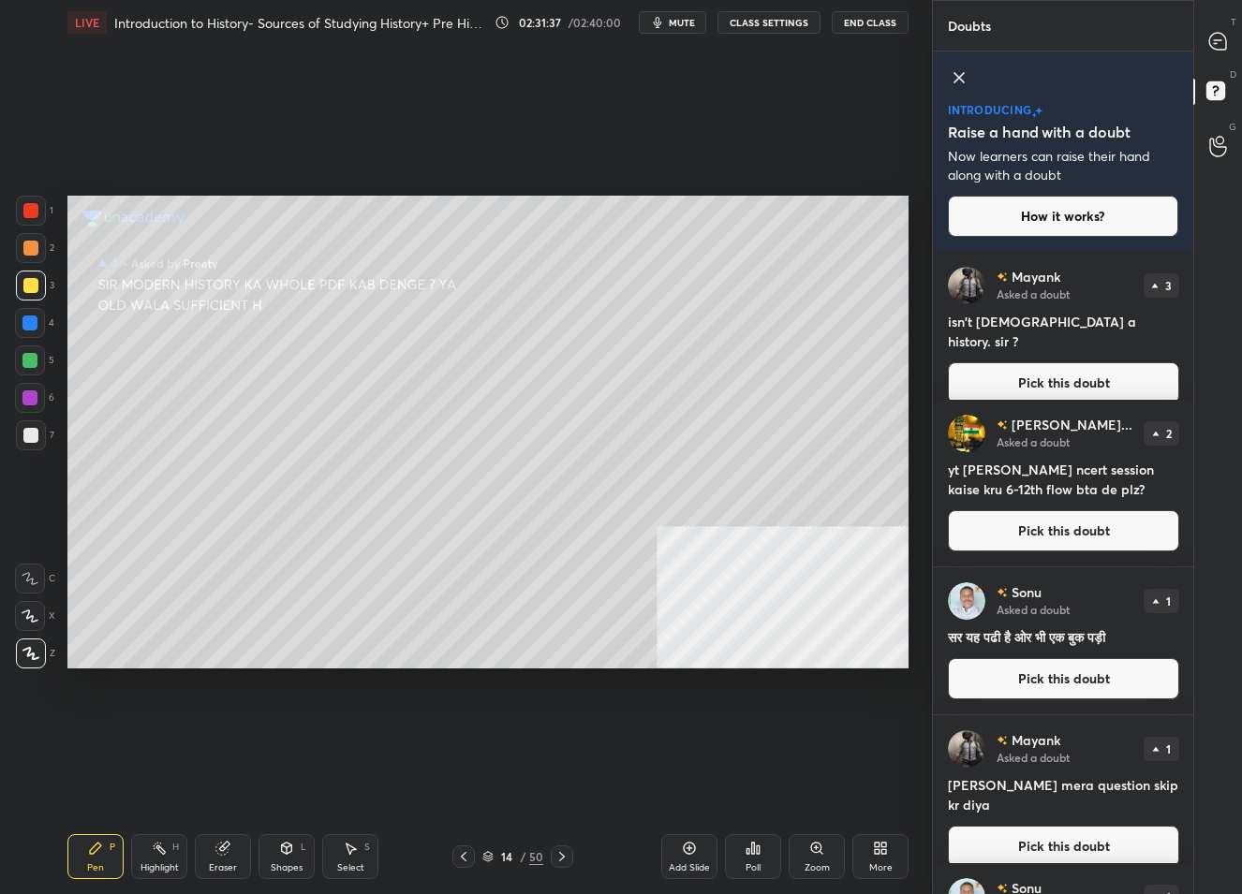
scroll to position [157, 0]
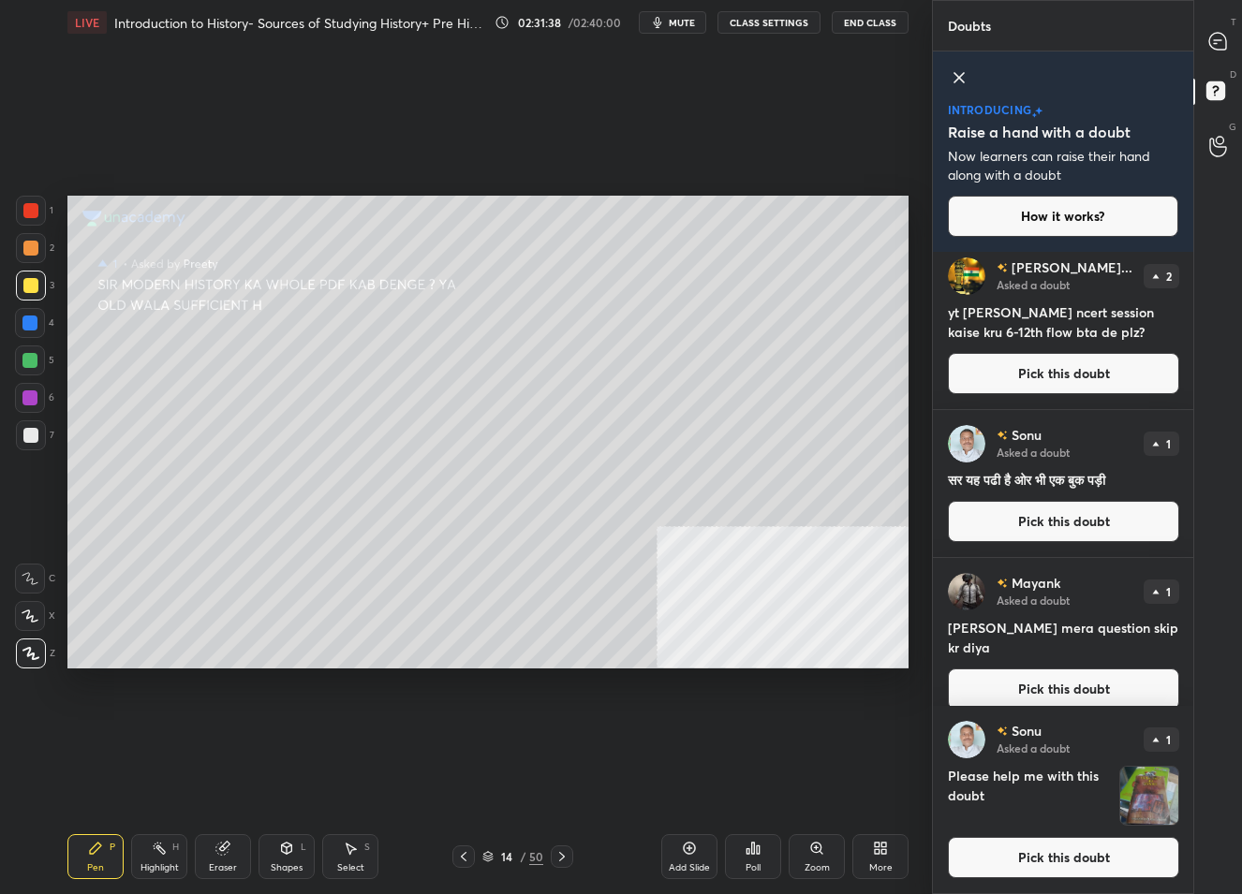
click at [1060, 876] on button "Pick this doubt" at bounding box center [1063, 857] width 231 height 41
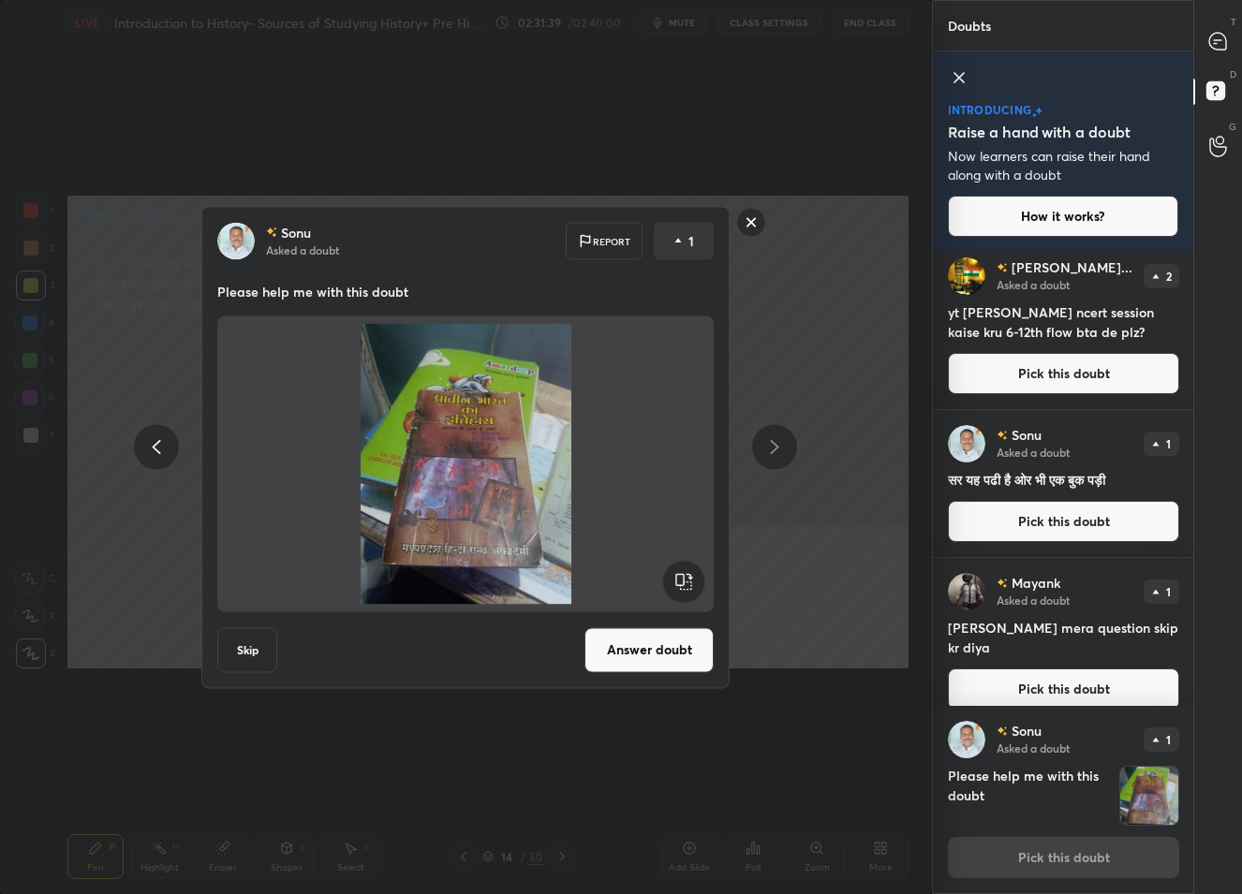
click at [641, 648] on button "Answer doubt" at bounding box center [648, 650] width 129 height 45
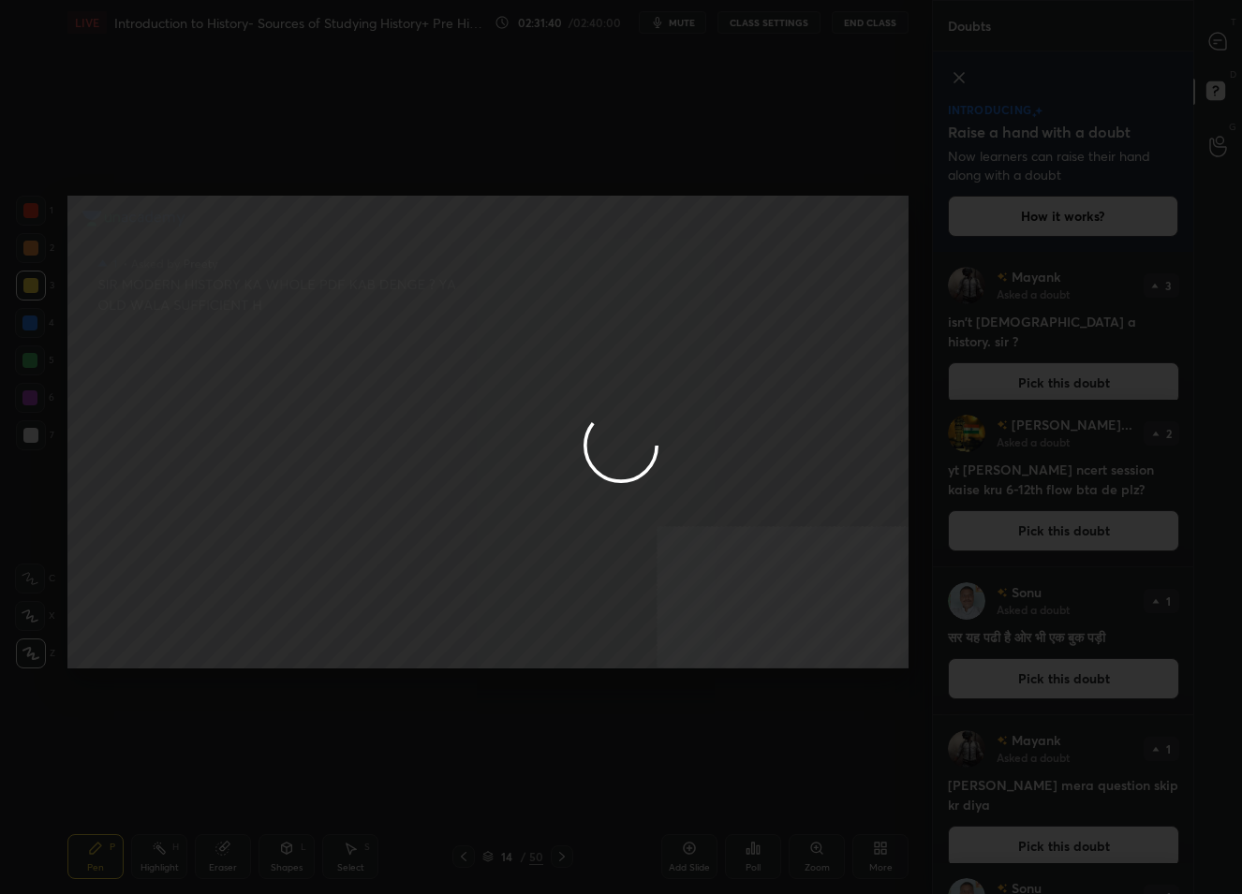
click at [1216, 47] on div at bounding box center [621, 447] width 1242 height 894
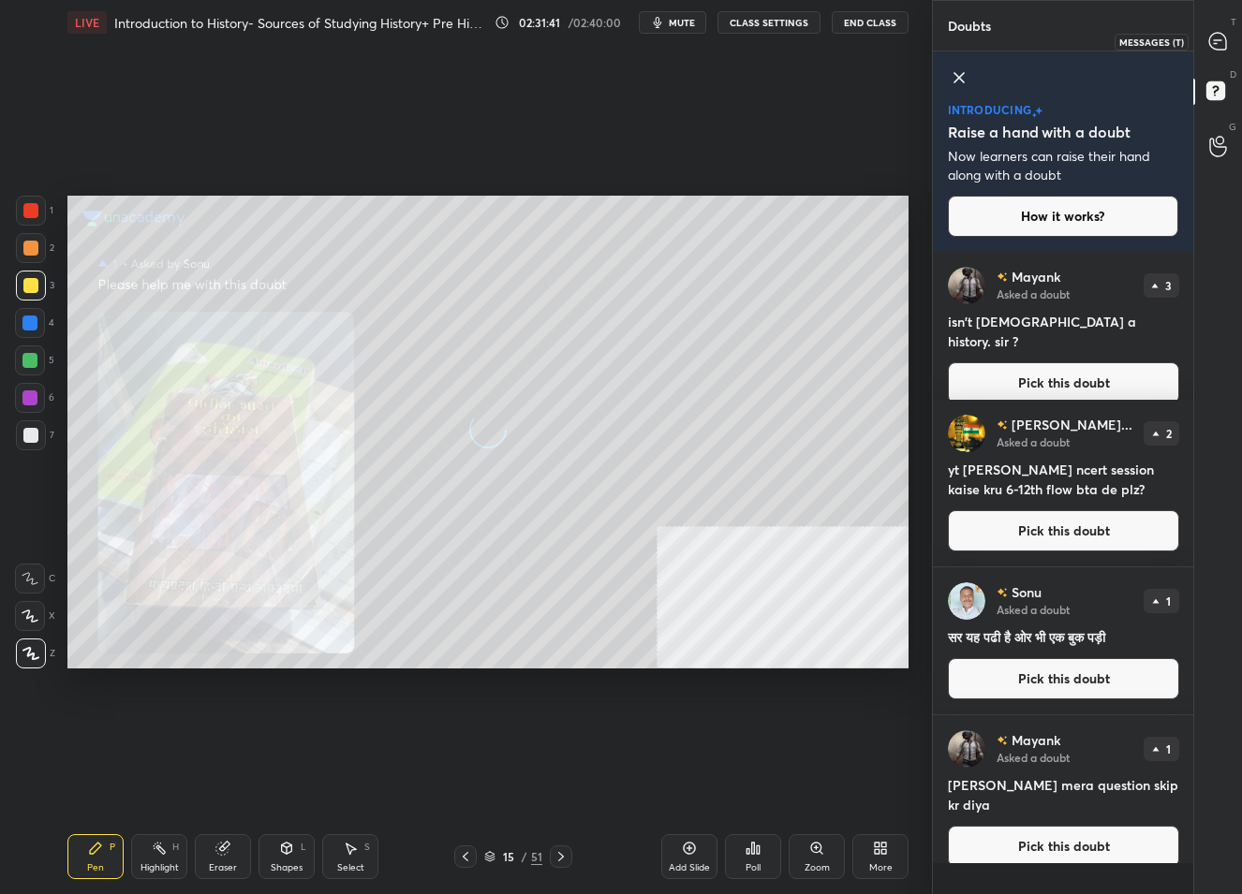
click at [1216, 47] on icon at bounding box center [1217, 41] width 17 height 17
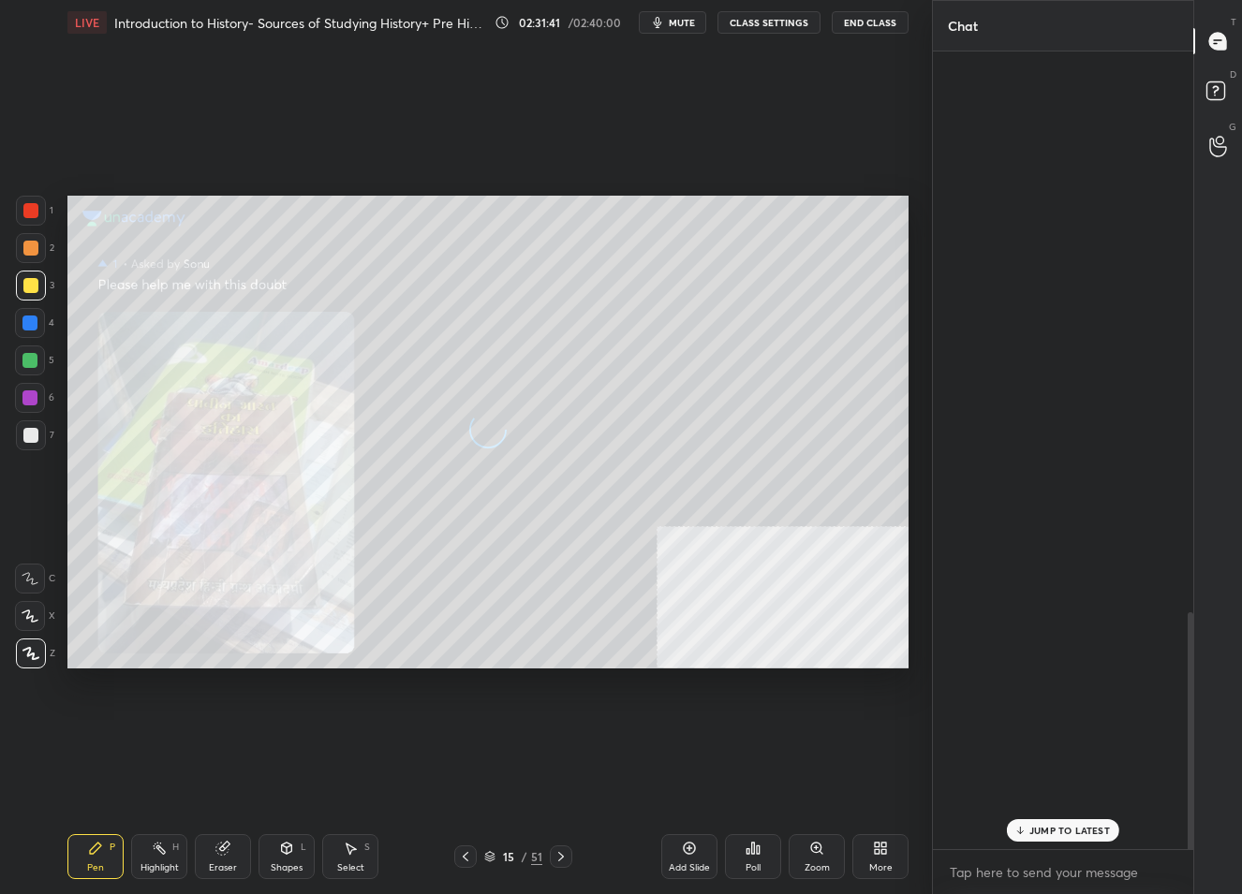
scroll to position [792, 256]
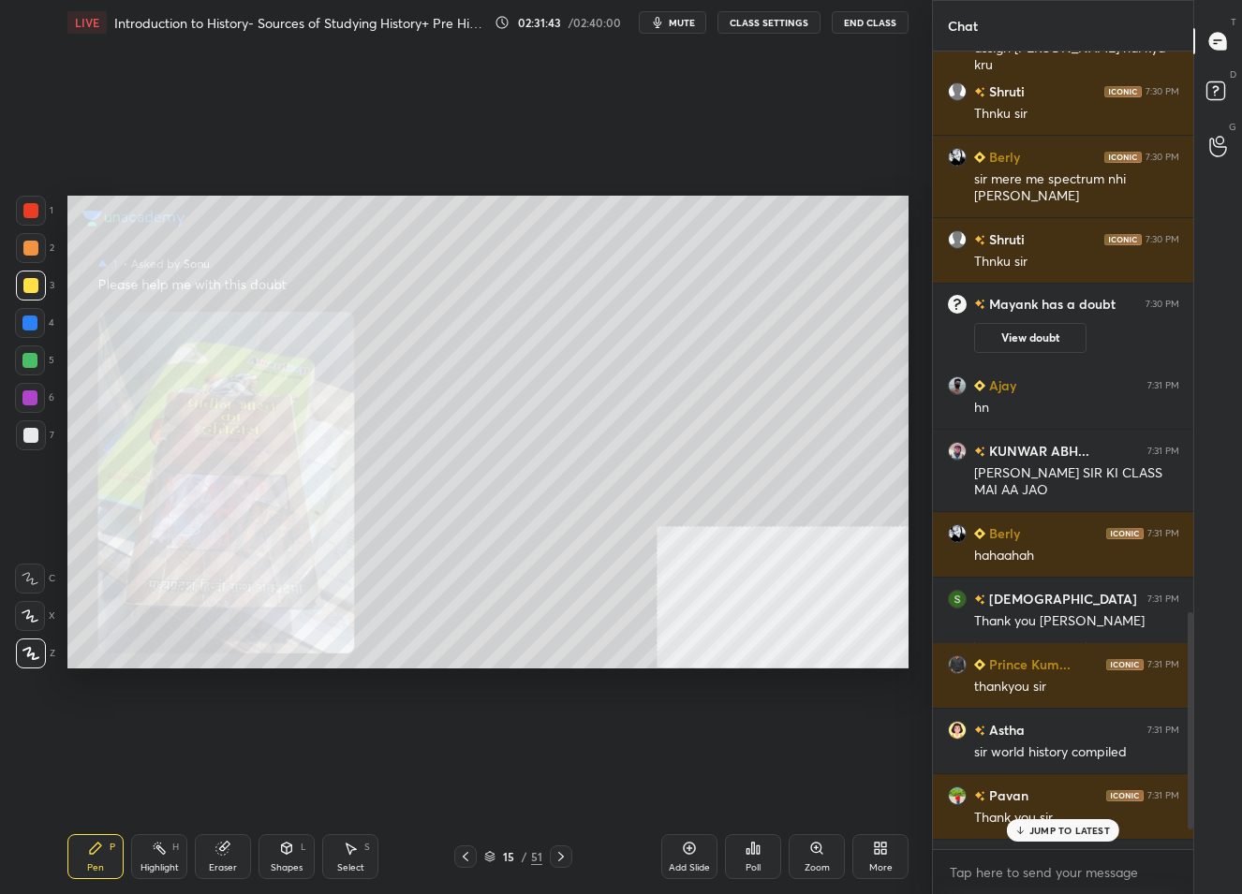
click at [818, 854] on icon at bounding box center [816, 848] width 15 height 15
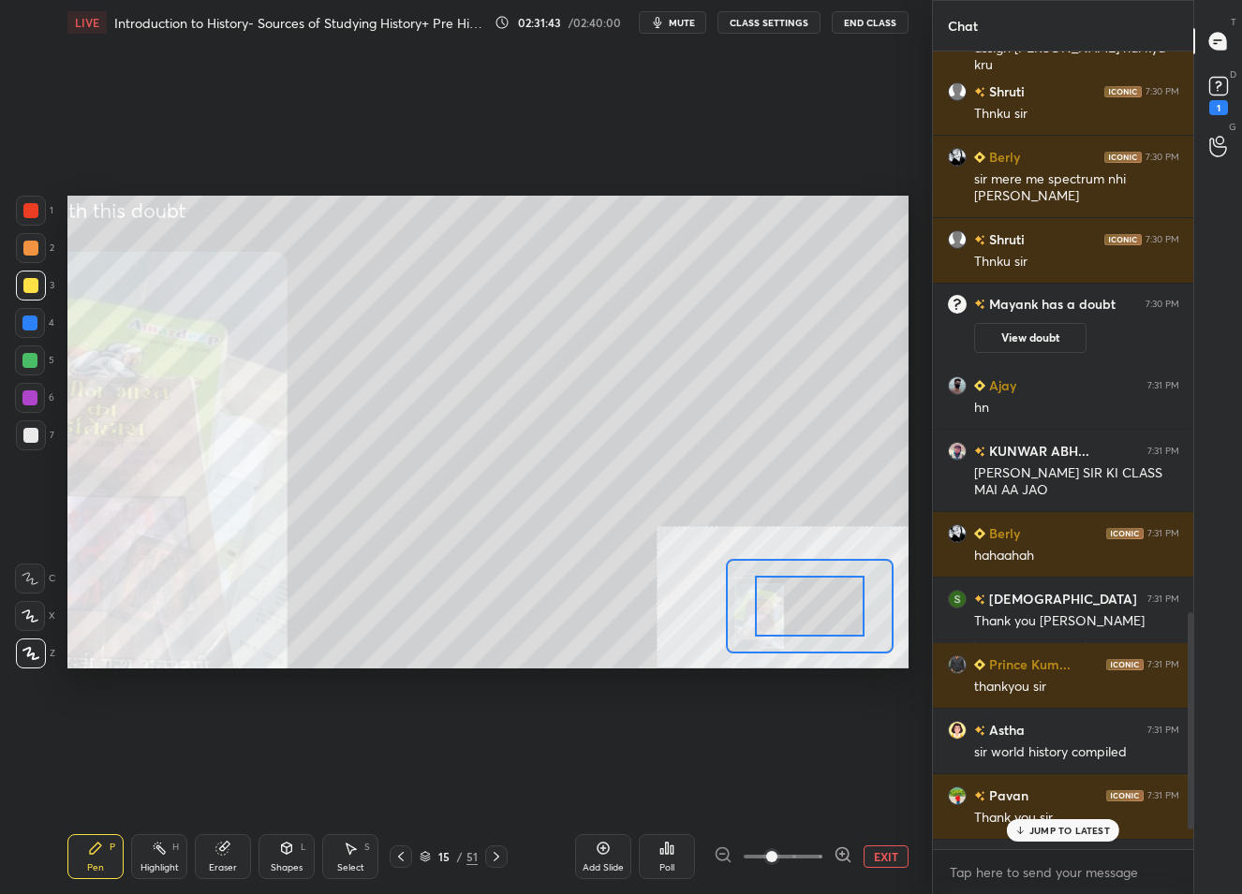
click at [818, 854] on span at bounding box center [783, 857] width 79 height 28
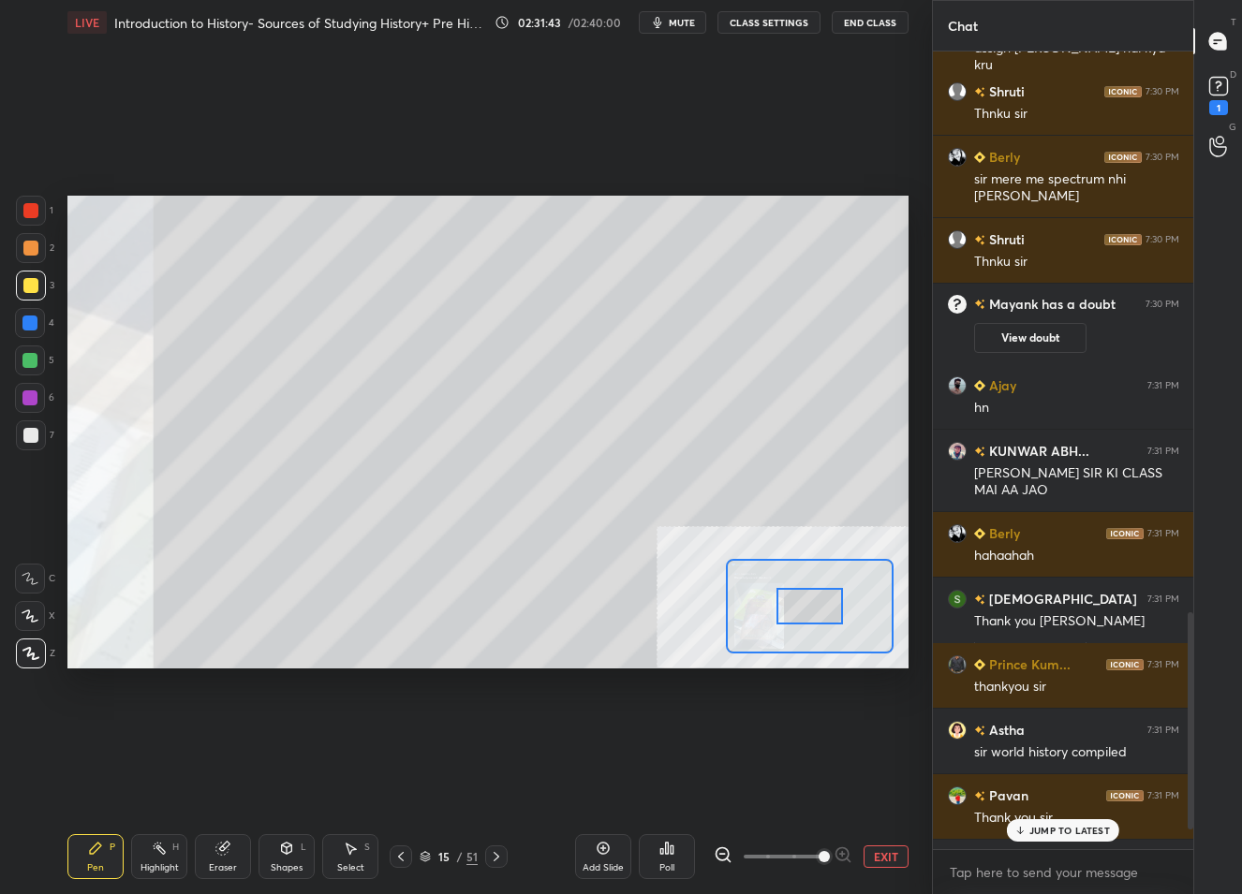
click at [819, 854] on span at bounding box center [824, 856] width 11 height 11
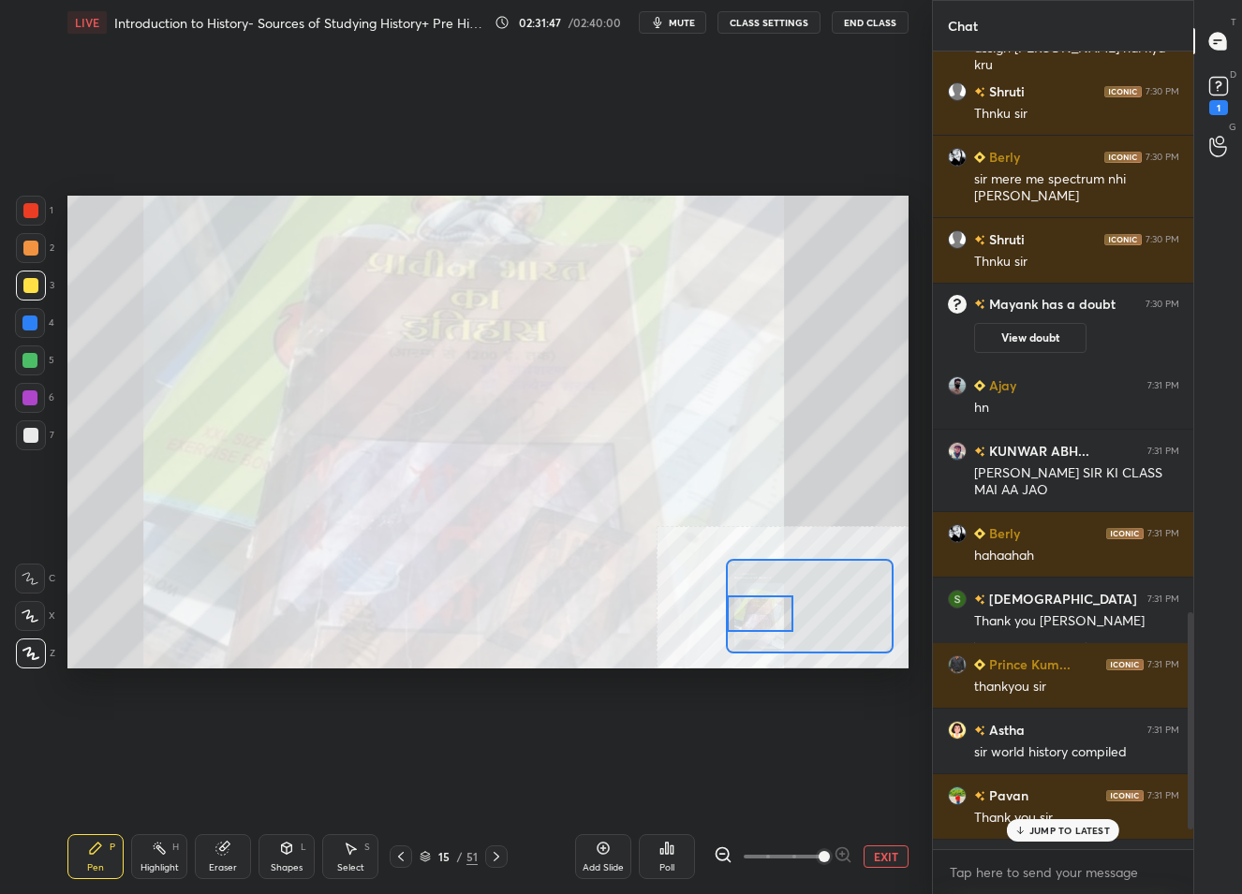
drag, startPoint x: 806, startPoint y: 602, endPoint x: 751, endPoint y: 608, distance: 55.5
click at [751, 608] on div at bounding box center [760, 614] width 66 height 37
click at [889, 855] on button "EXIT" at bounding box center [886, 857] width 45 height 22
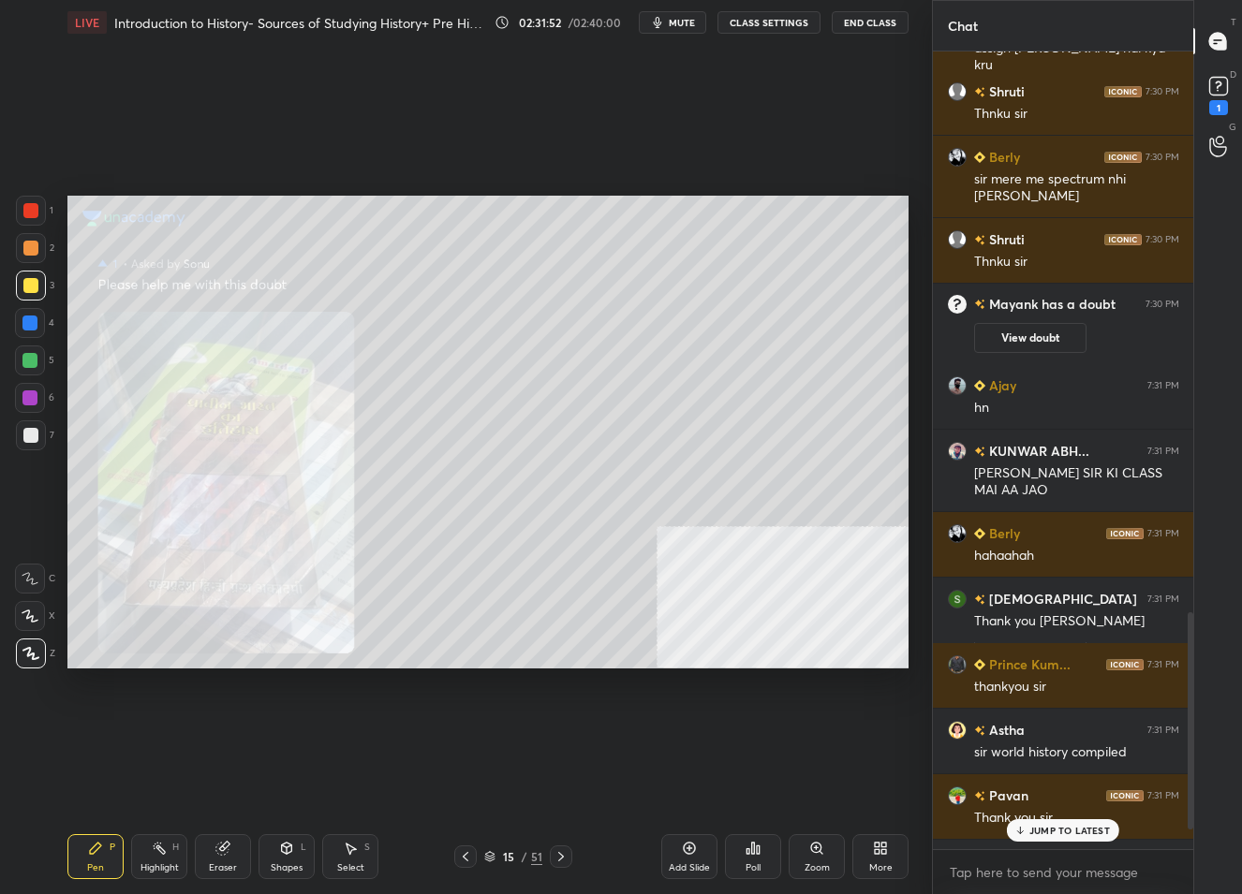
click at [1037, 831] on p "JUMP TO LATEST" at bounding box center [1069, 830] width 81 height 11
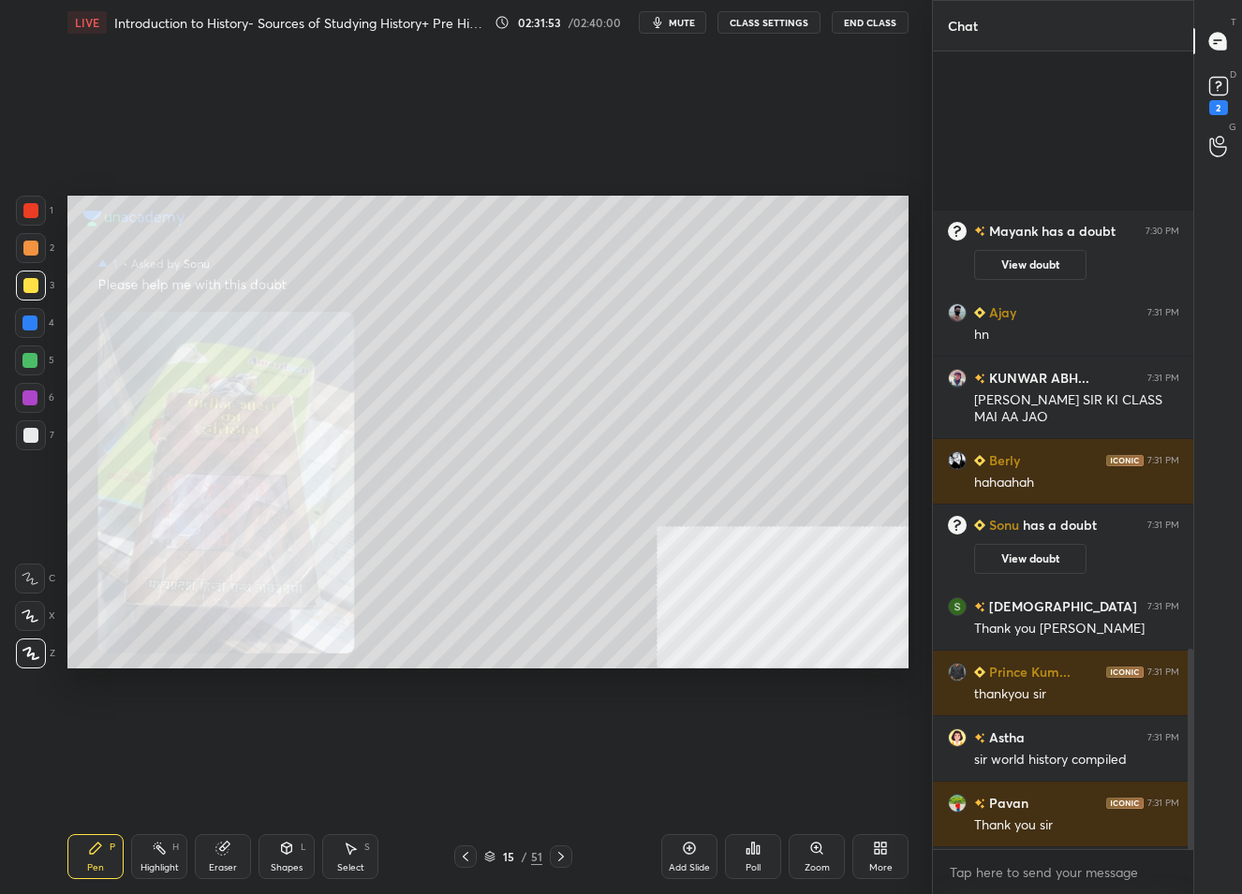
scroll to position [2381, 0]
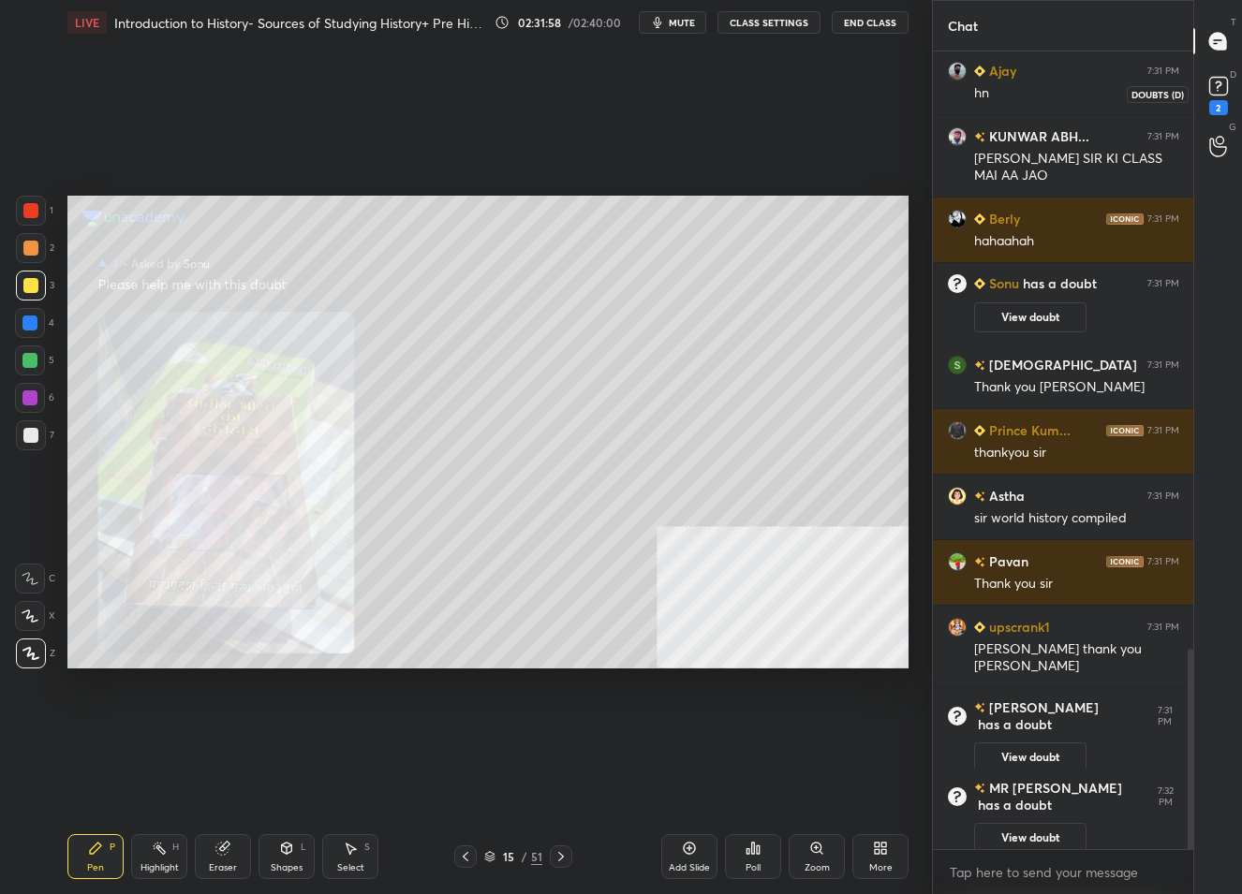
click at [1212, 74] on icon at bounding box center [1218, 86] width 28 height 28
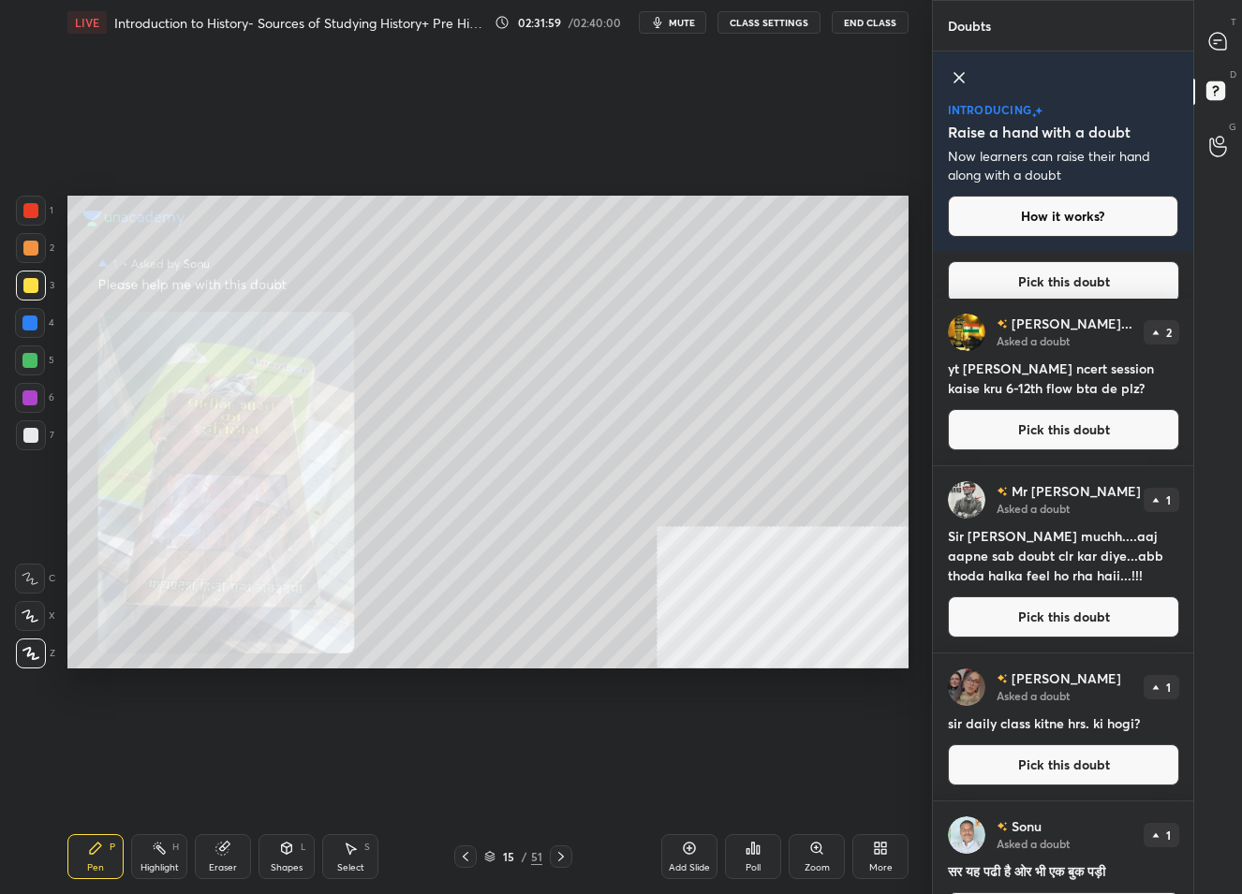
scroll to position [154, 0]
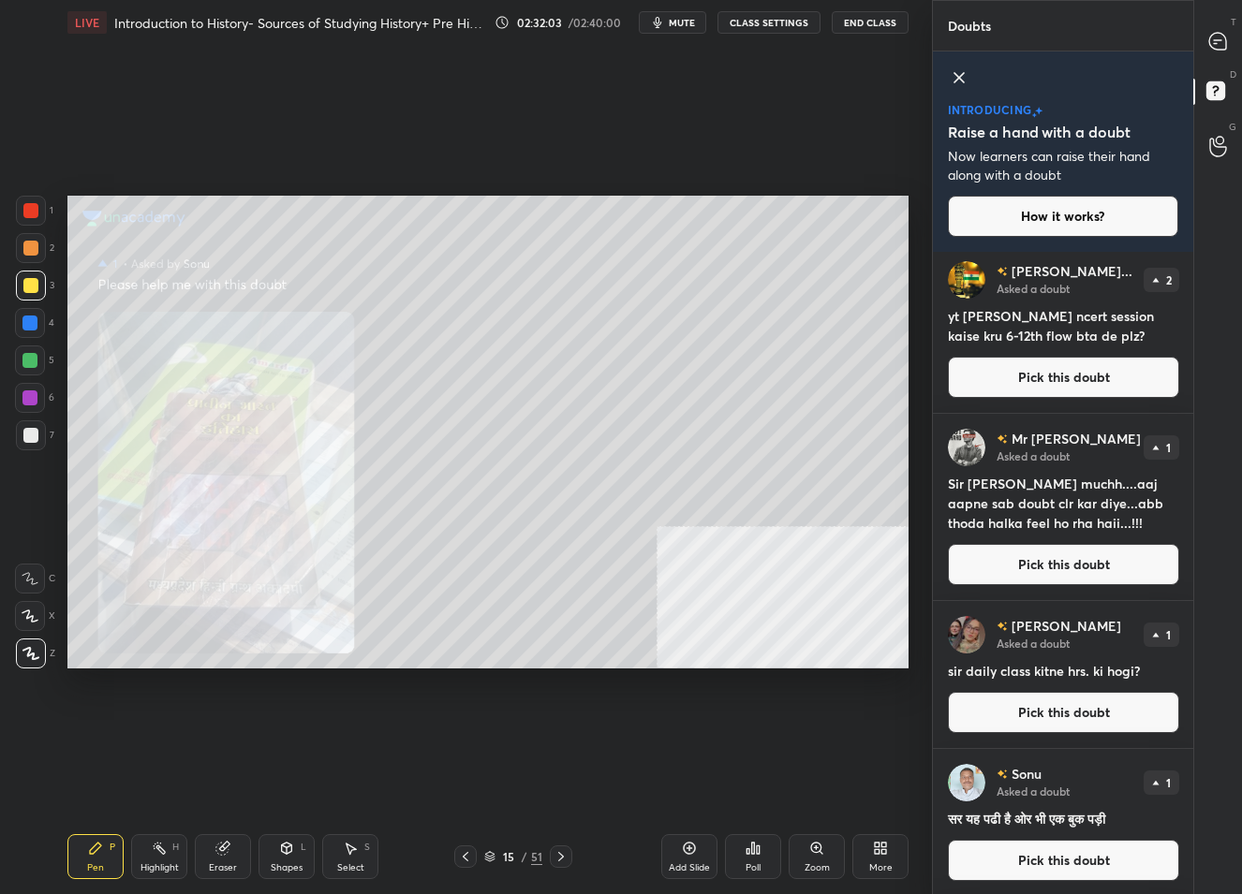
click at [1060, 706] on button "Pick this doubt" at bounding box center [1063, 712] width 231 height 41
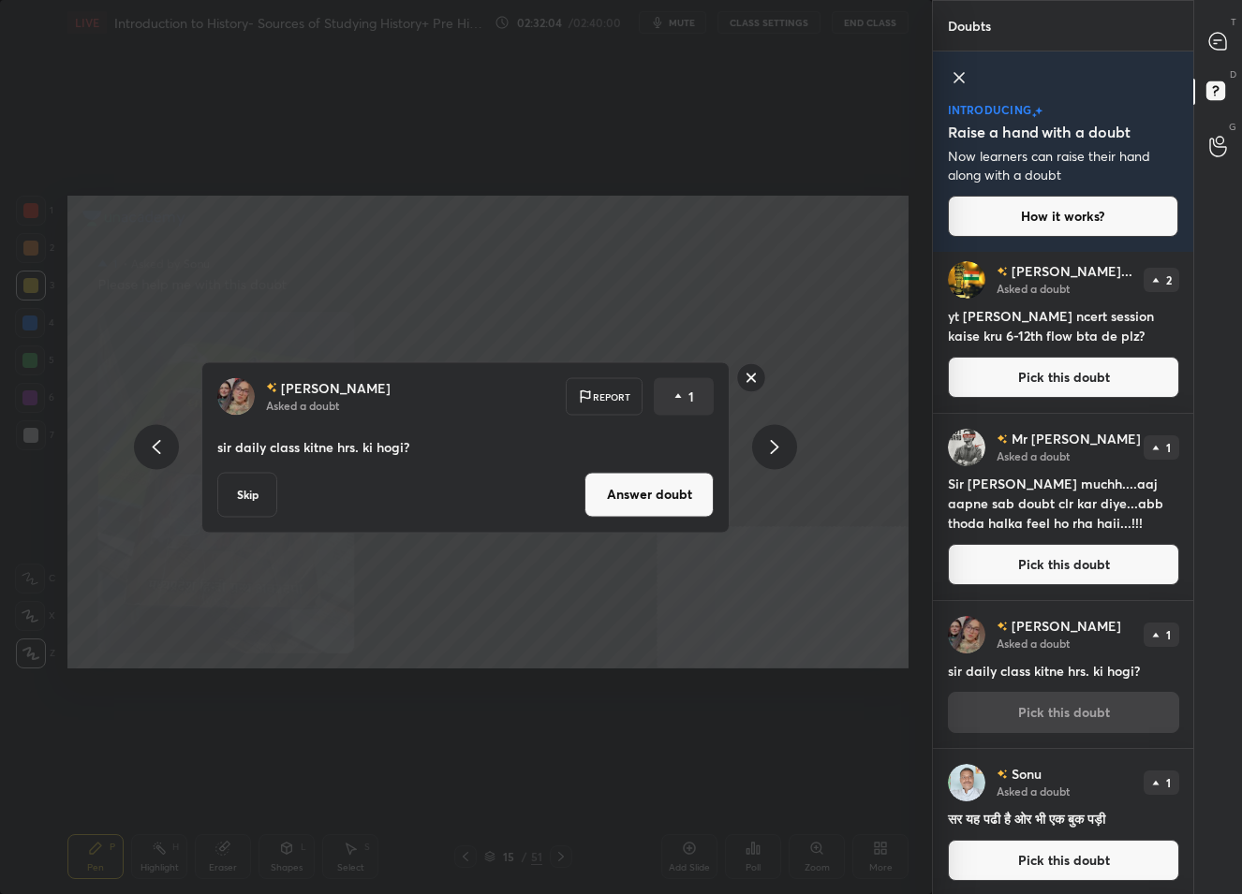
click at [661, 508] on button "Answer doubt" at bounding box center [648, 494] width 129 height 45
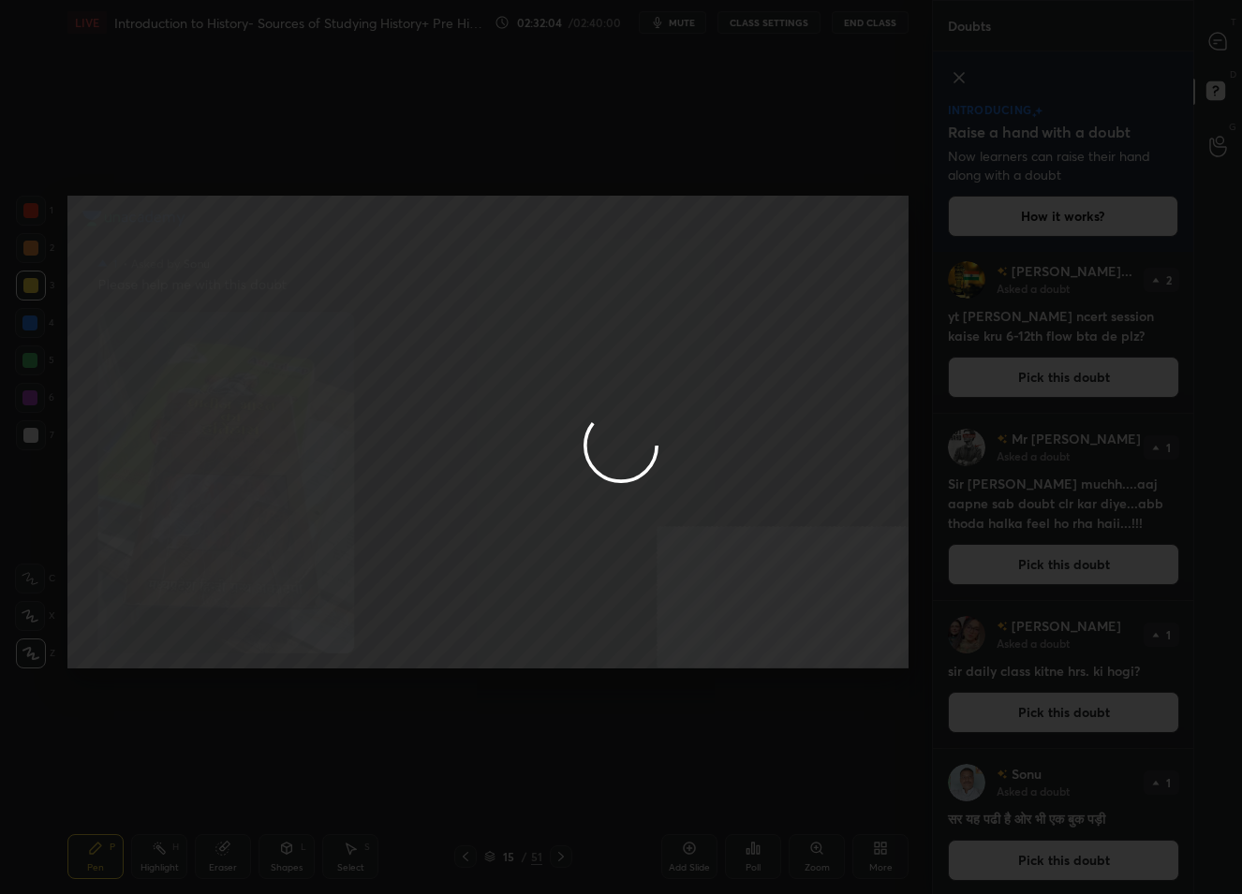
scroll to position [0, 0]
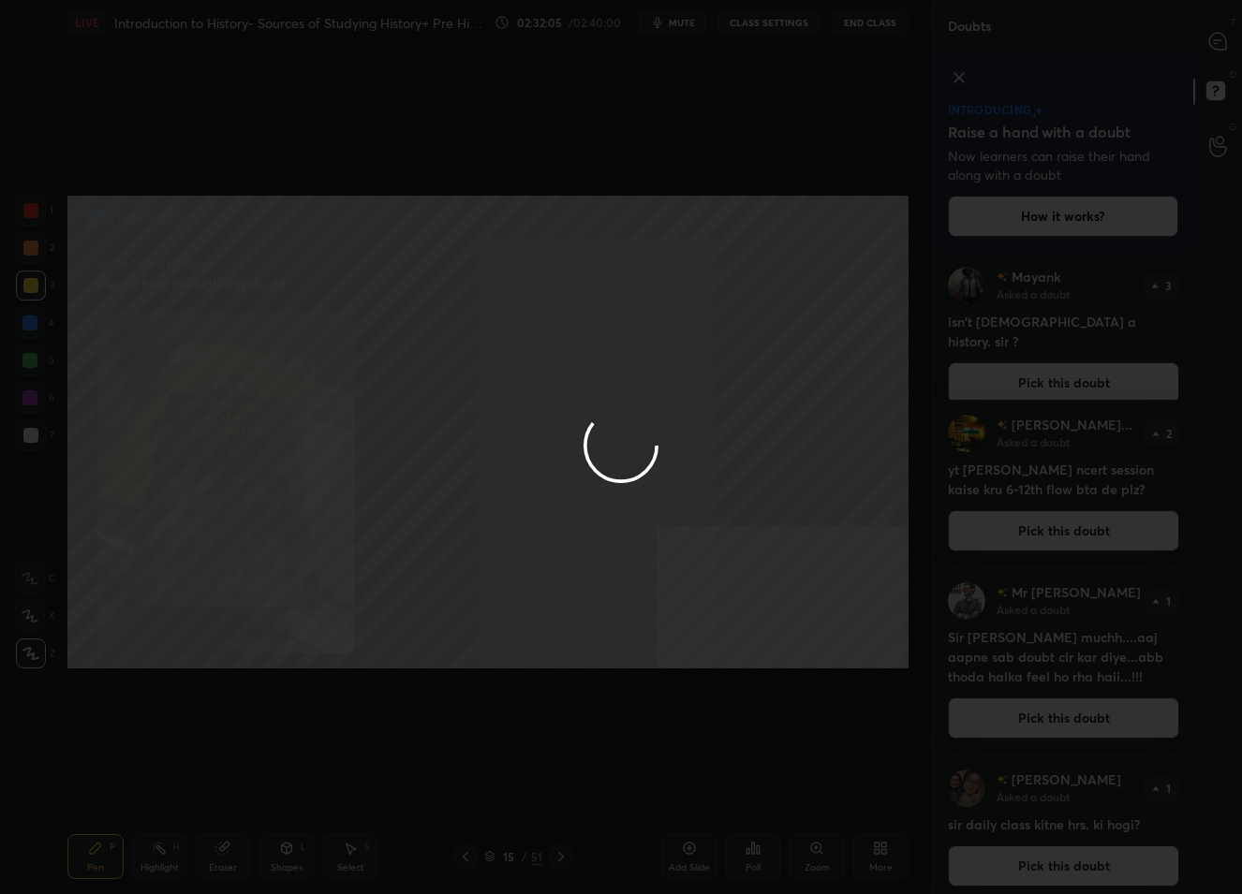
click at [1217, 39] on div at bounding box center [621, 447] width 1242 height 894
click at [1218, 39] on div at bounding box center [621, 447] width 1242 height 894
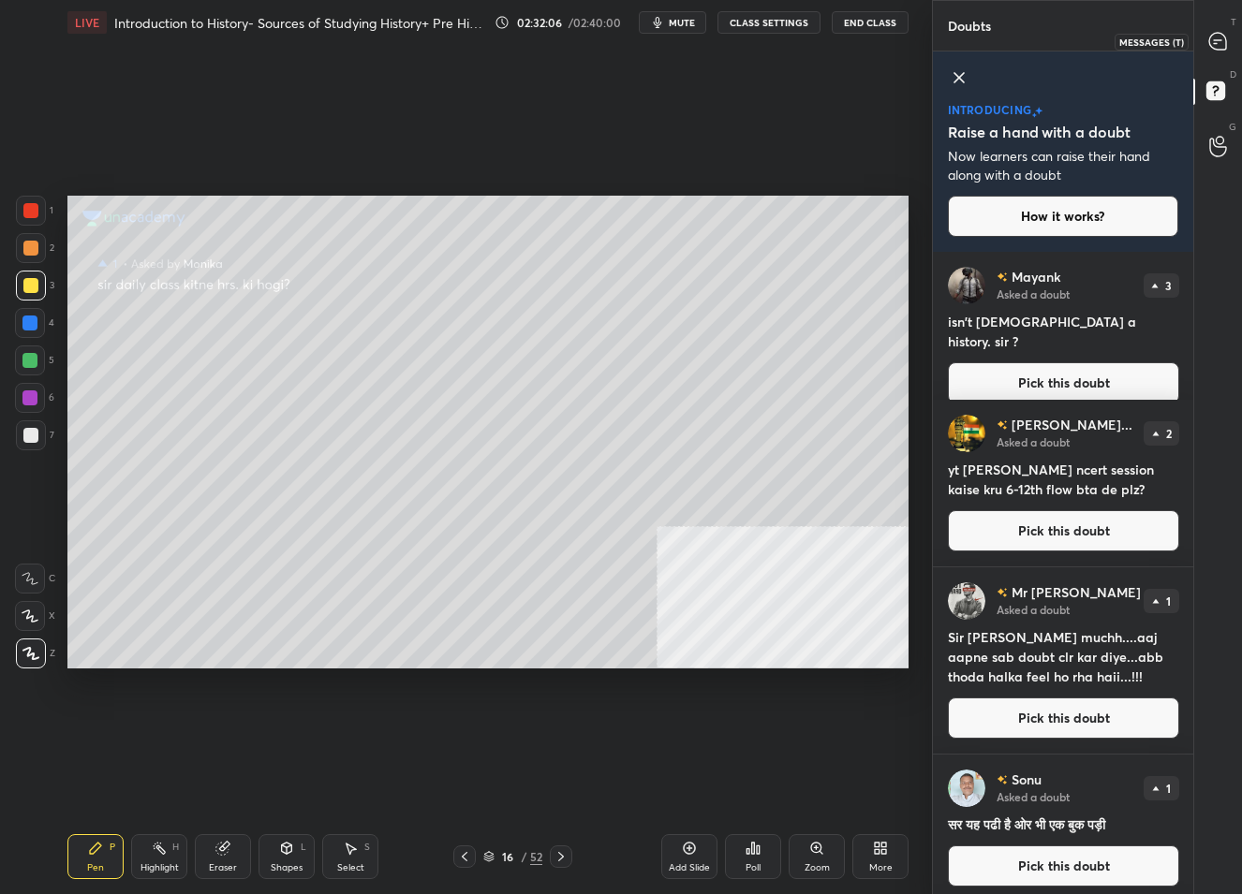
click at [1218, 40] on icon at bounding box center [1217, 40] width 7 height 0
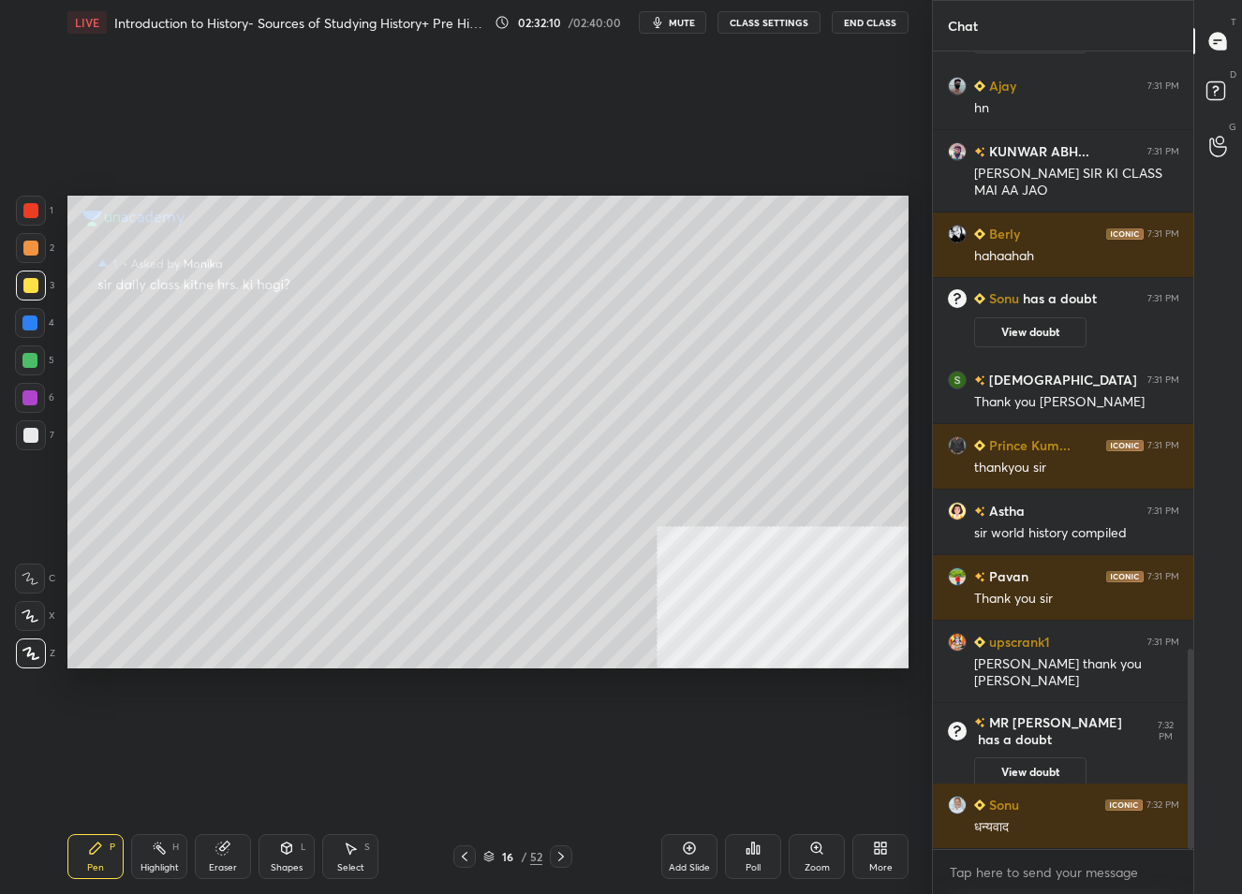
scroll to position [2458, 0]
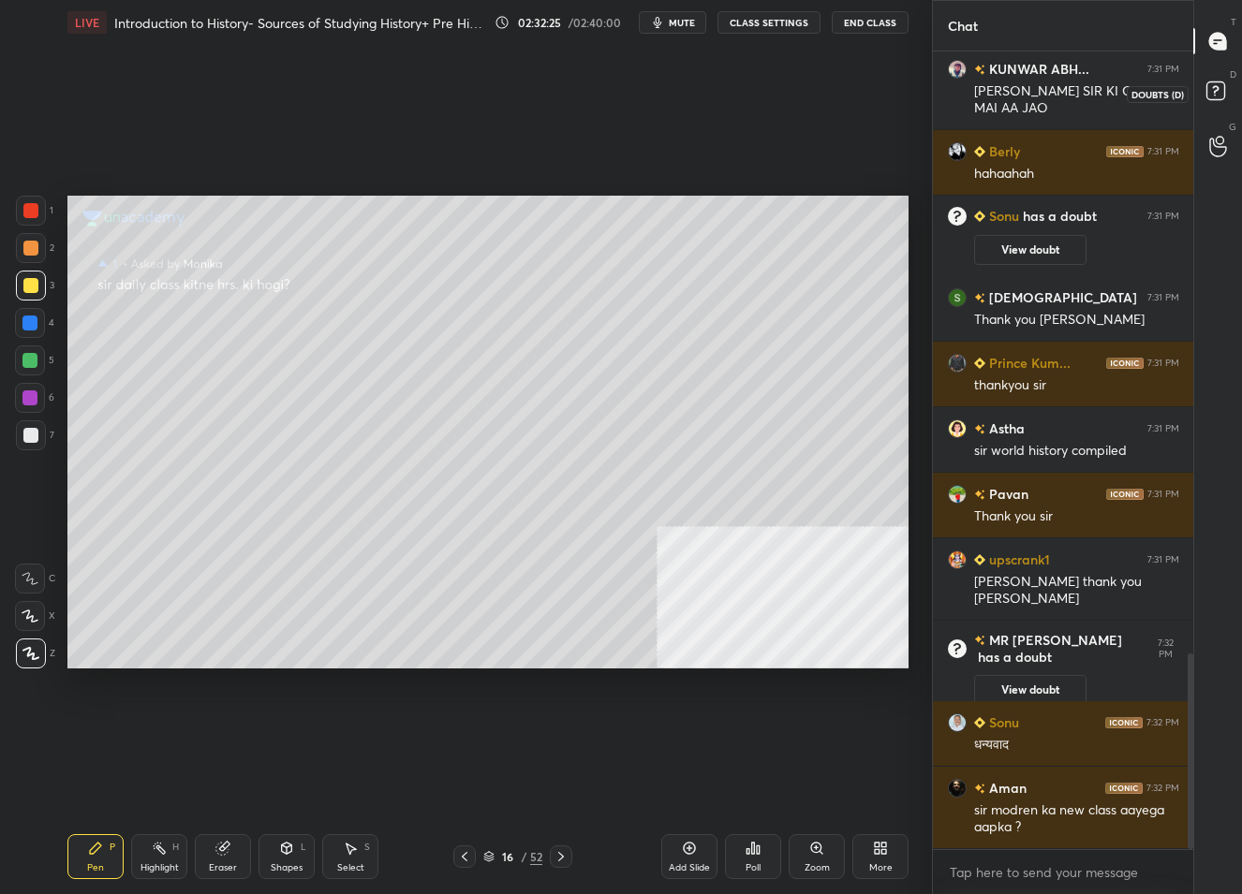
click at [1223, 88] on rect at bounding box center [1215, 91] width 18 height 18
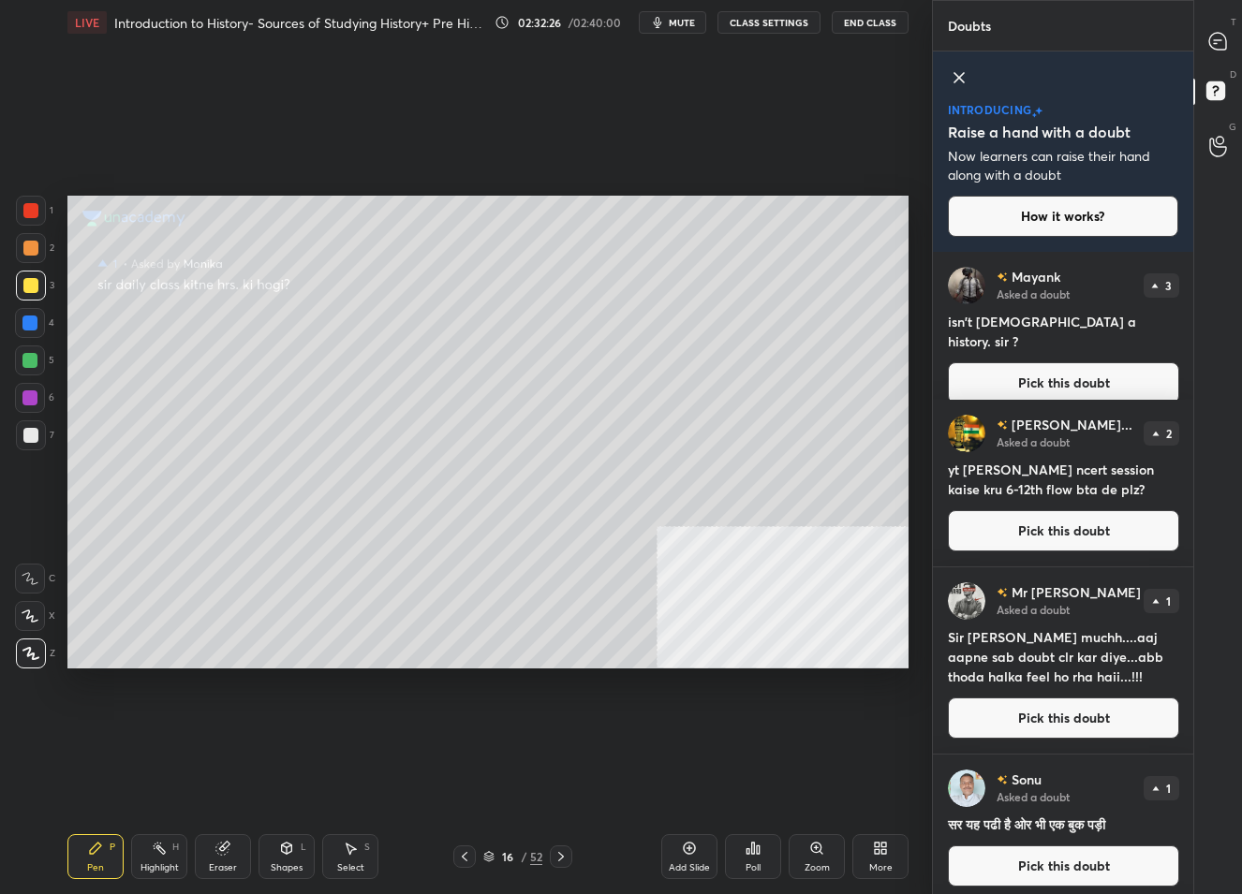
click at [1078, 375] on button "Pick this doubt" at bounding box center [1063, 382] width 231 height 41
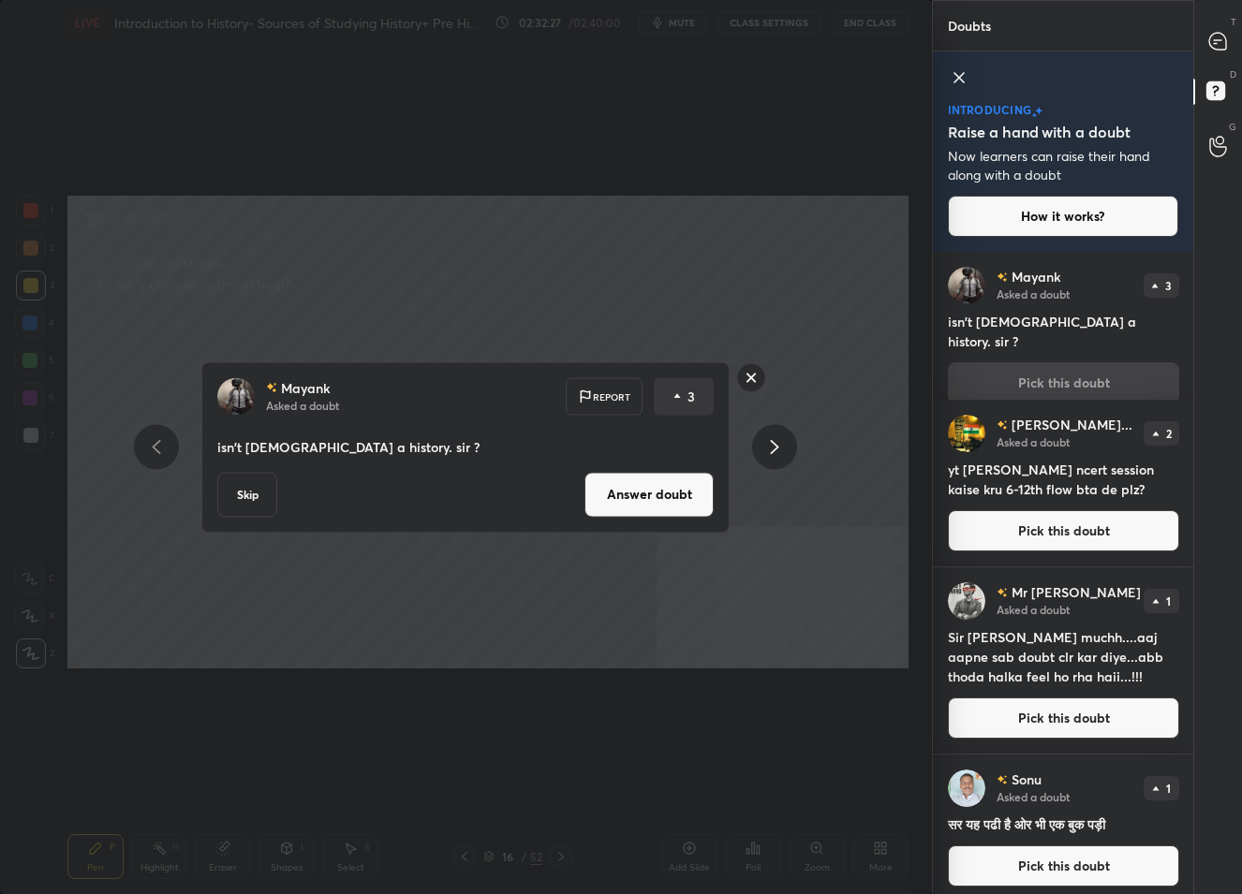
click at [653, 491] on button "Answer doubt" at bounding box center [648, 494] width 129 height 45
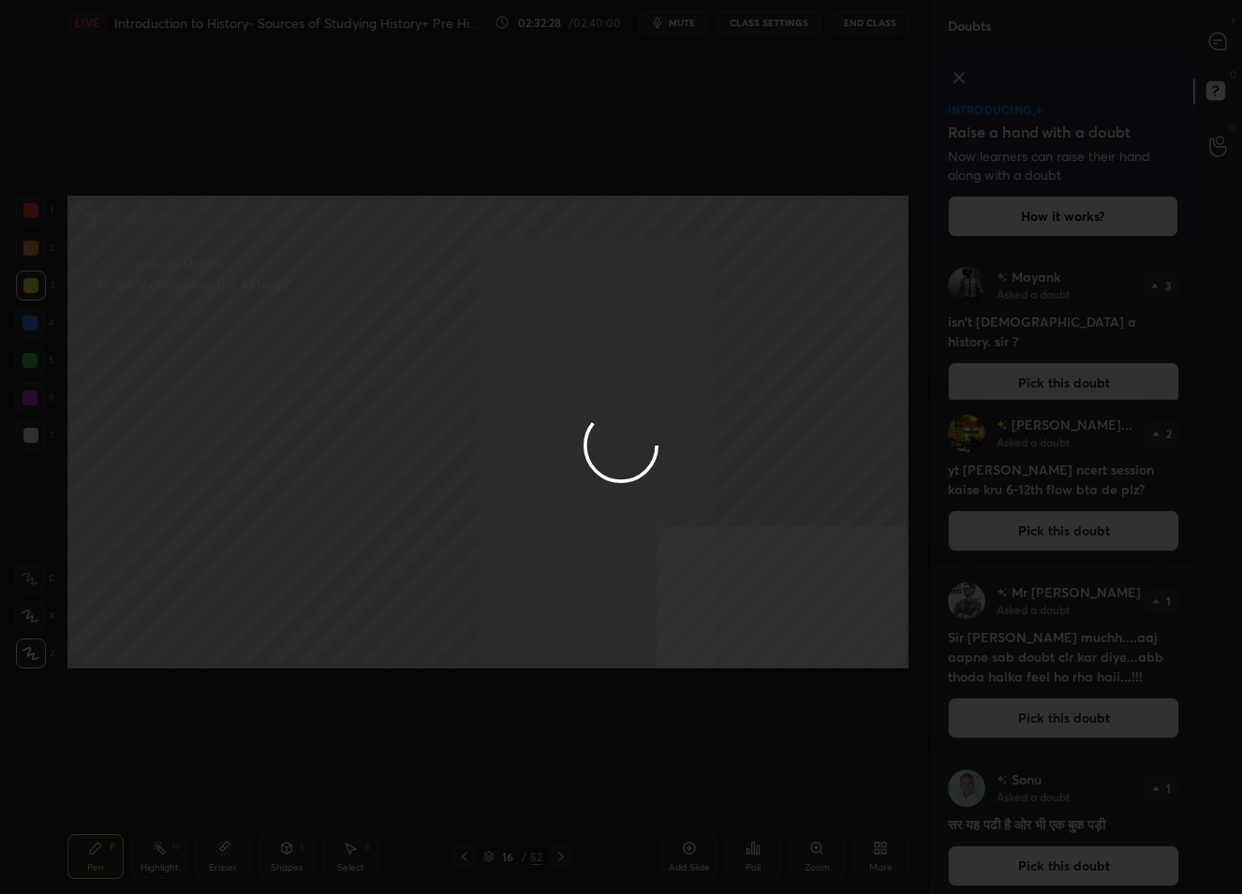
click at [1222, 36] on div at bounding box center [621, 447] width 1242 height 894
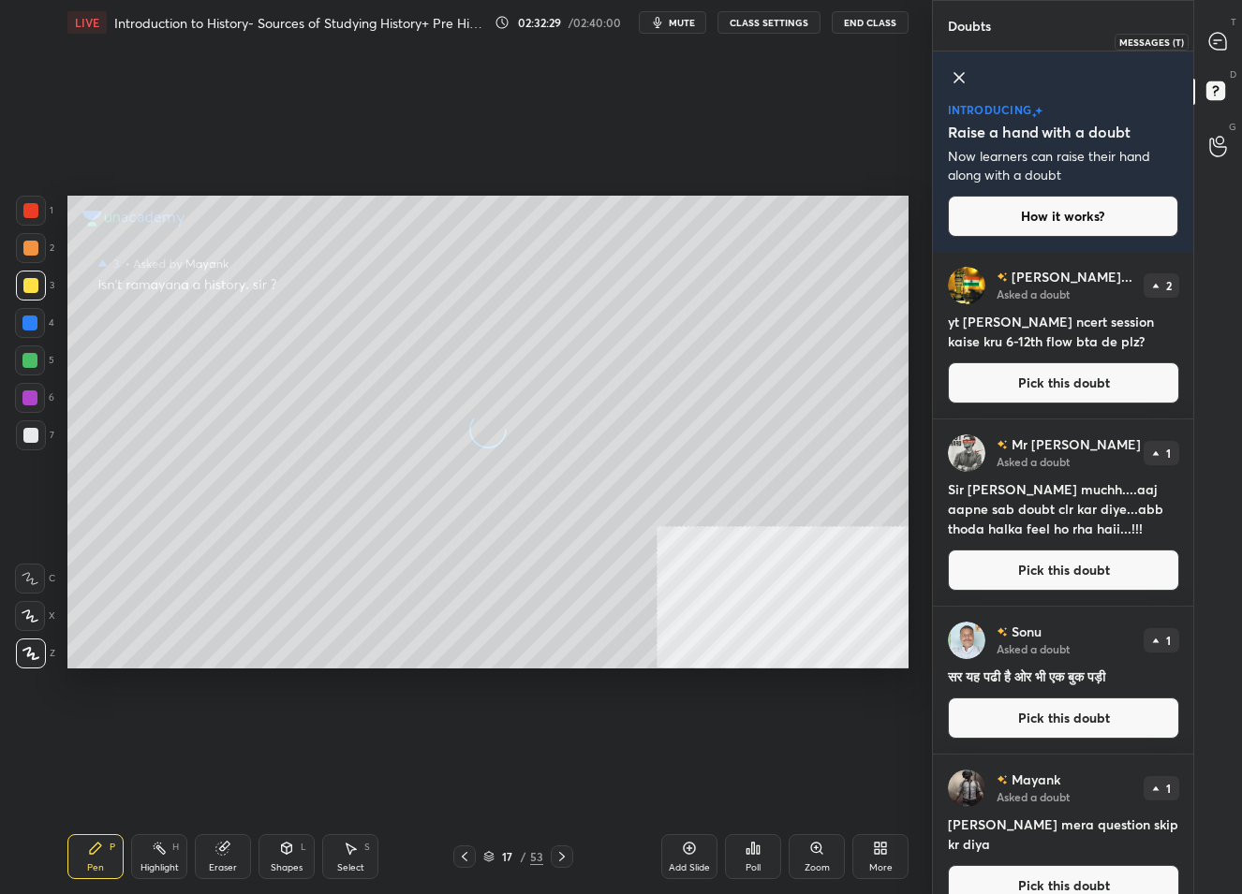
click at [1222, 37] on icon at bounding box center [1217, 41] width 17 height 17
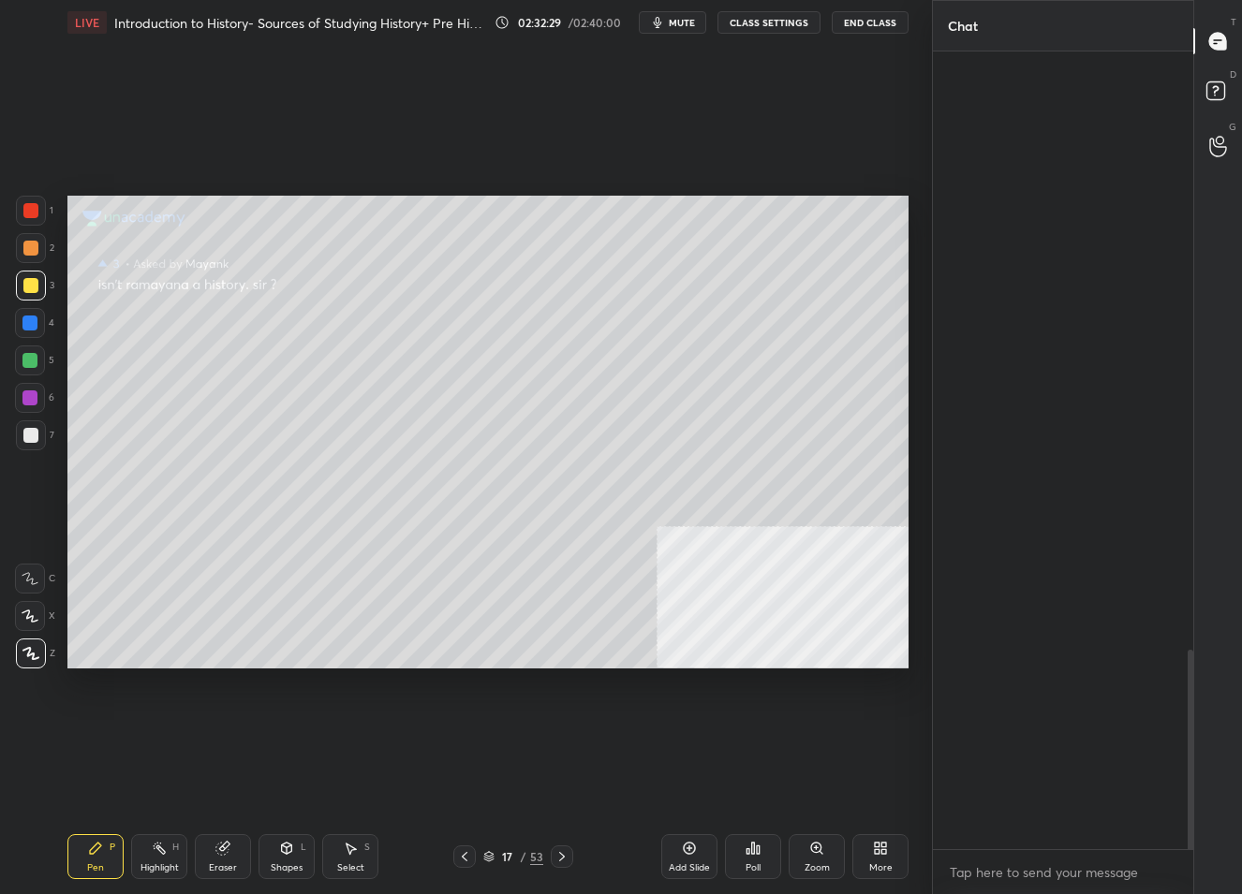
scroll to position [792, 256]
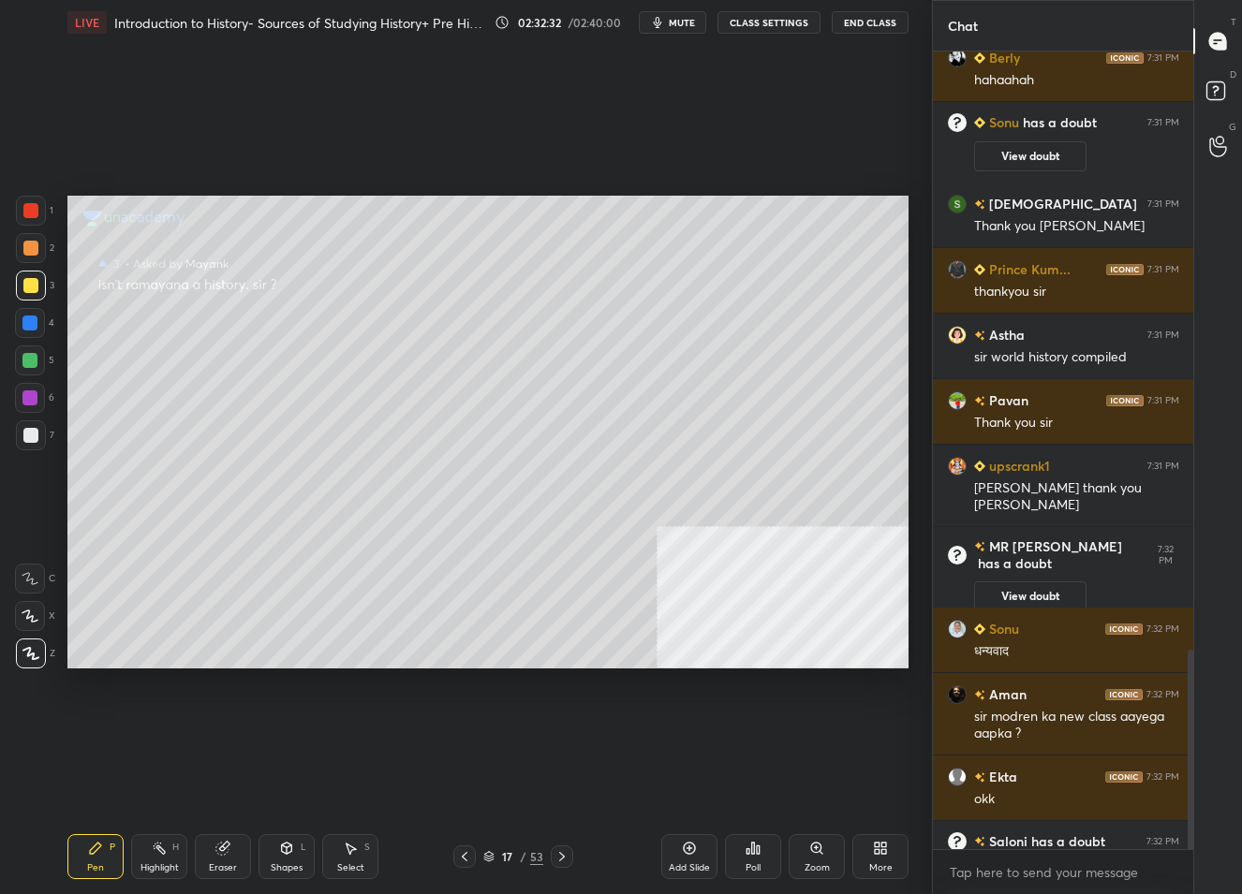
click at [1200, 82] on div at bounding box center [1218, 94] width 37 height 34
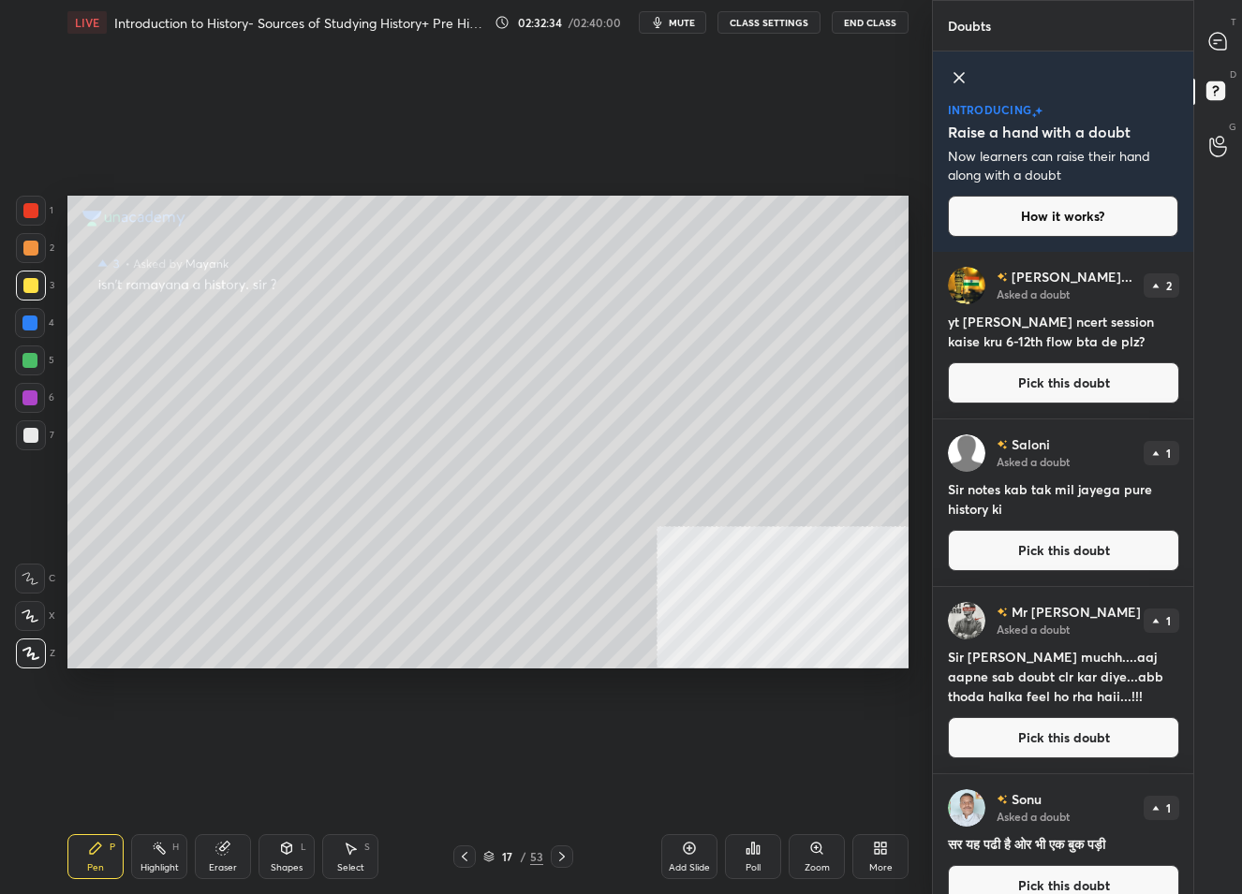
click at [1039, 554] on button "Pick this doubt" at bounding box center [1063, 550] width 231 height 41
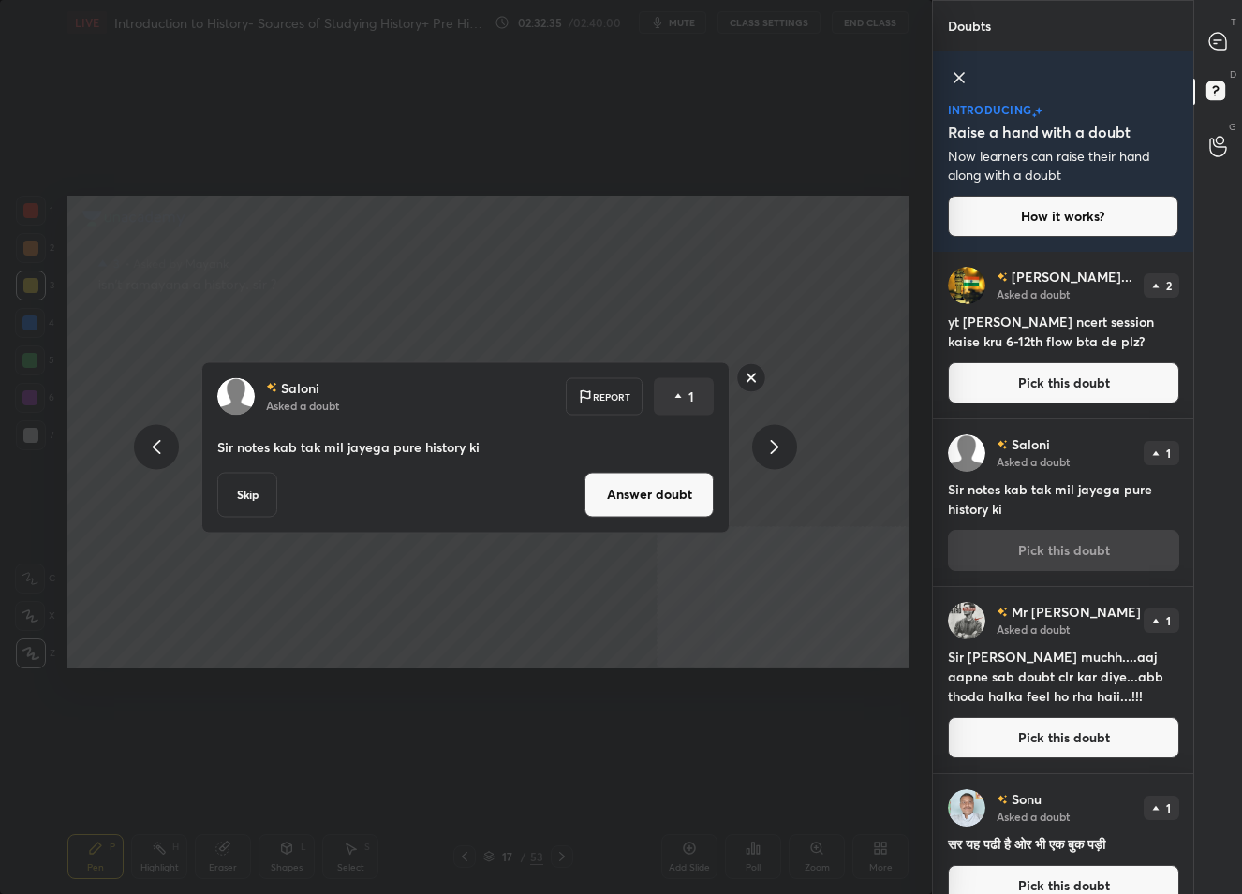
click at [628, 488] on button "Answer doubt" at bounding box center [648, 494] width 129 height 45
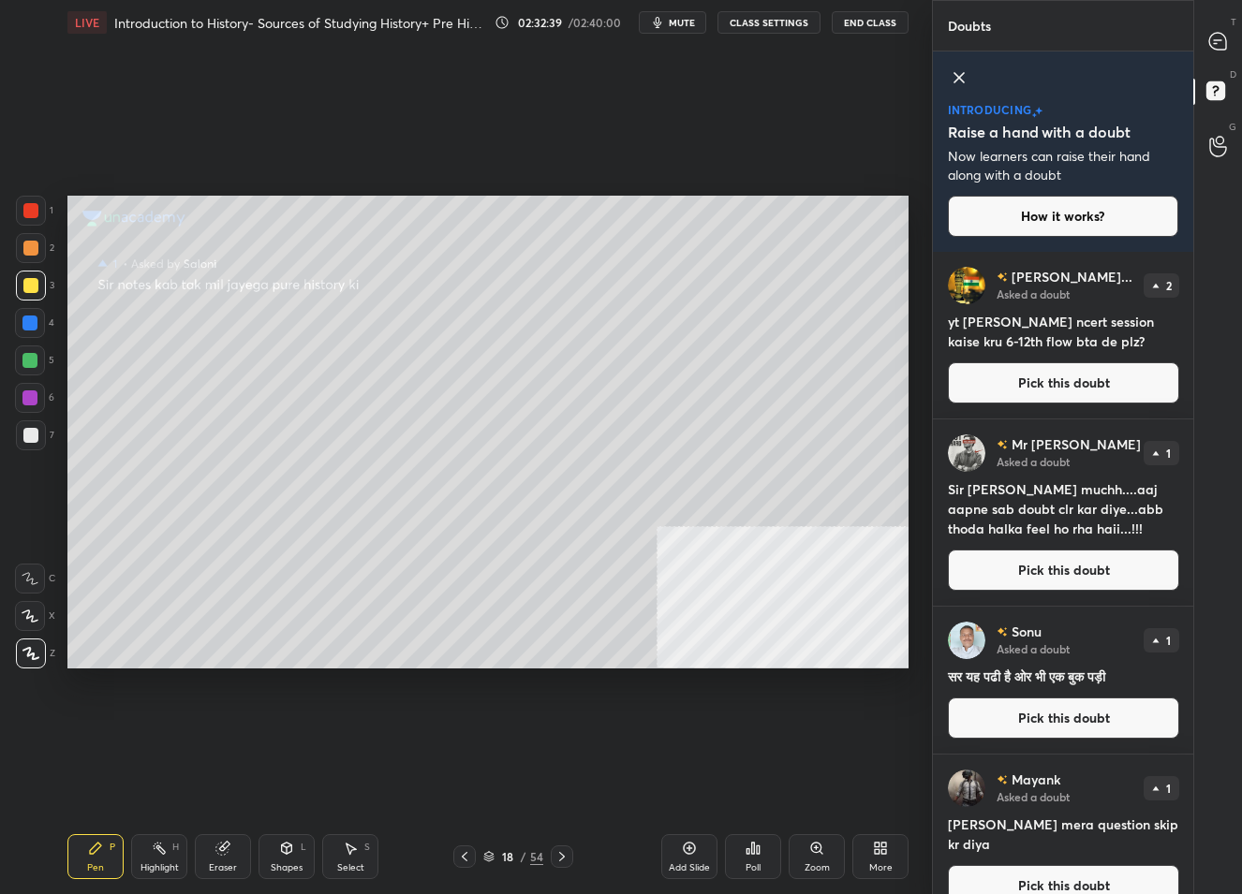
scroll to position [7, 0]
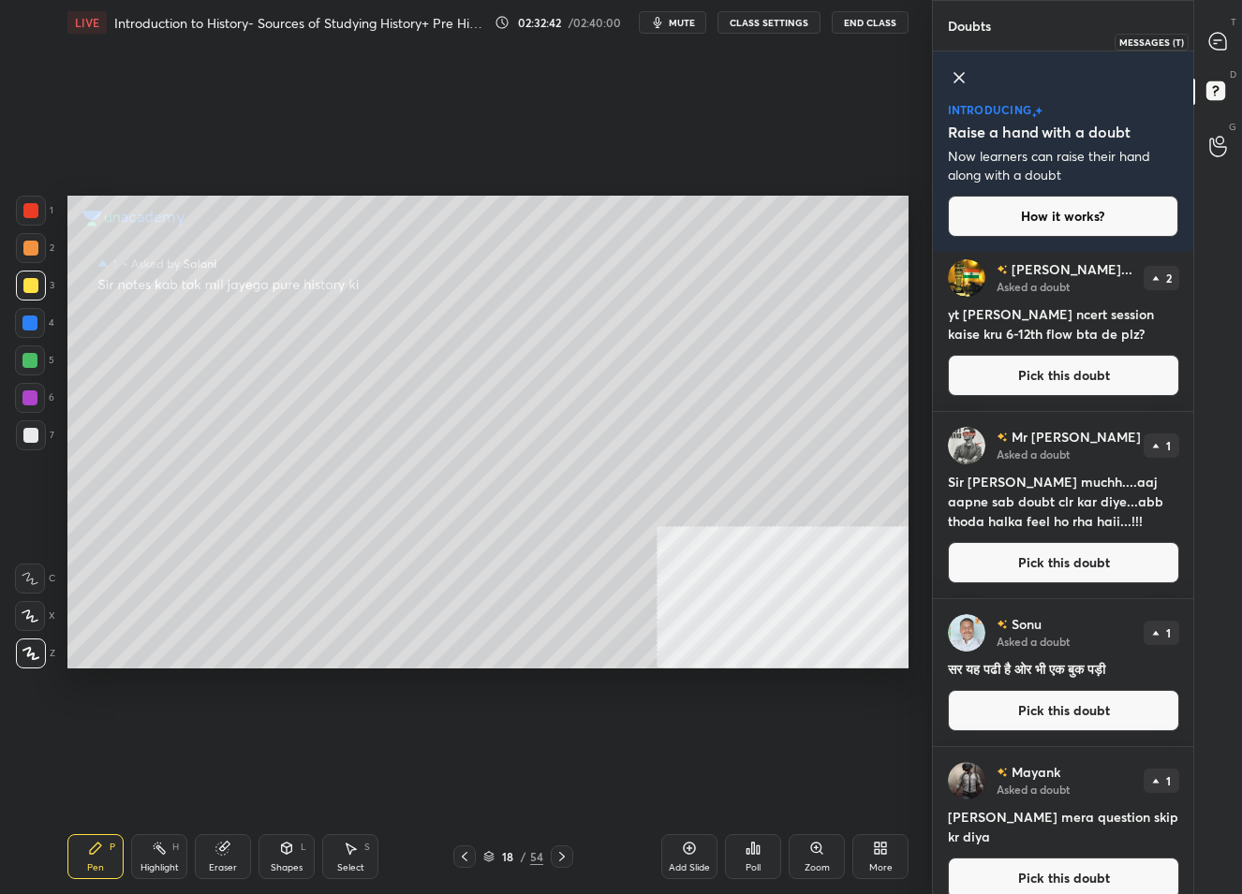
click at [1231, 30] on div at bounding box center [1218, 41] width 37 height 34
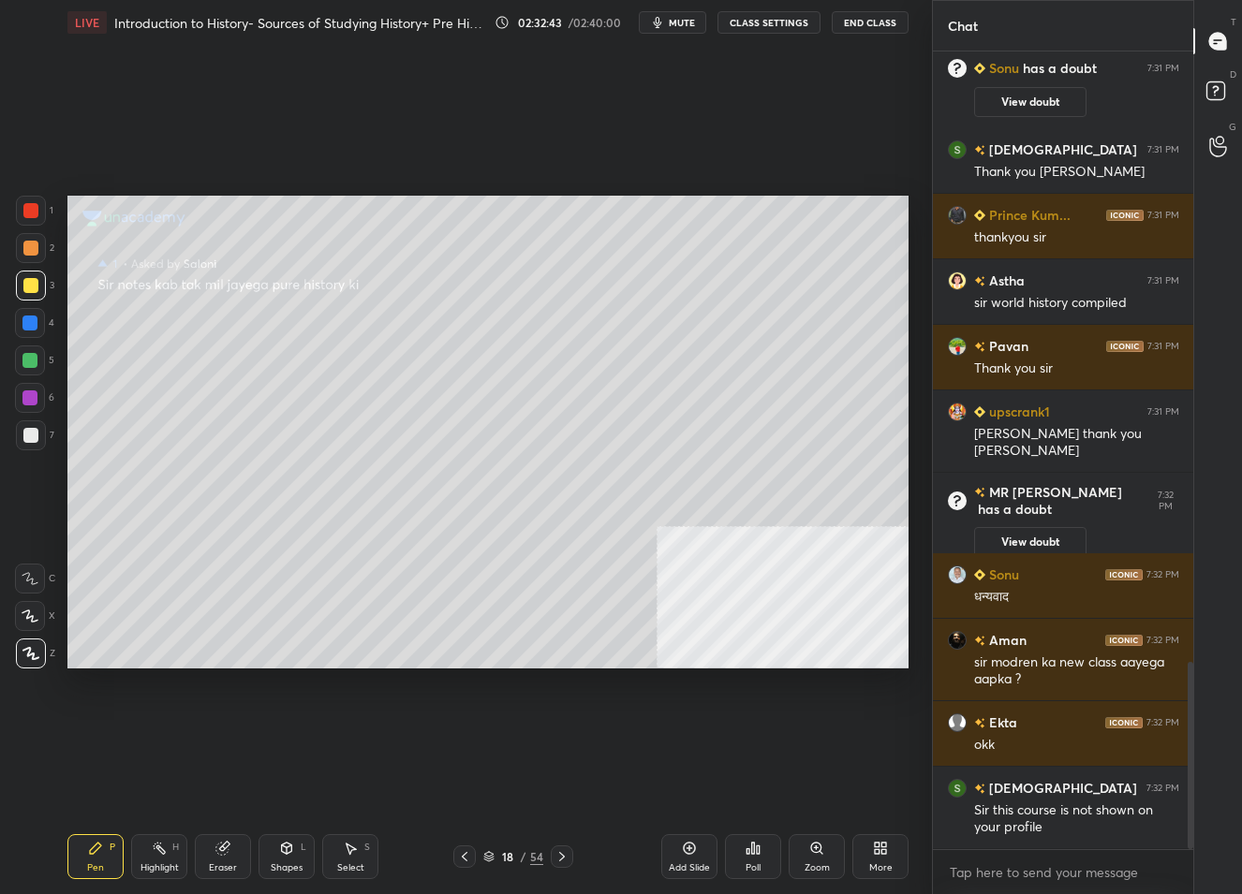
scroll to position [2686, 0]
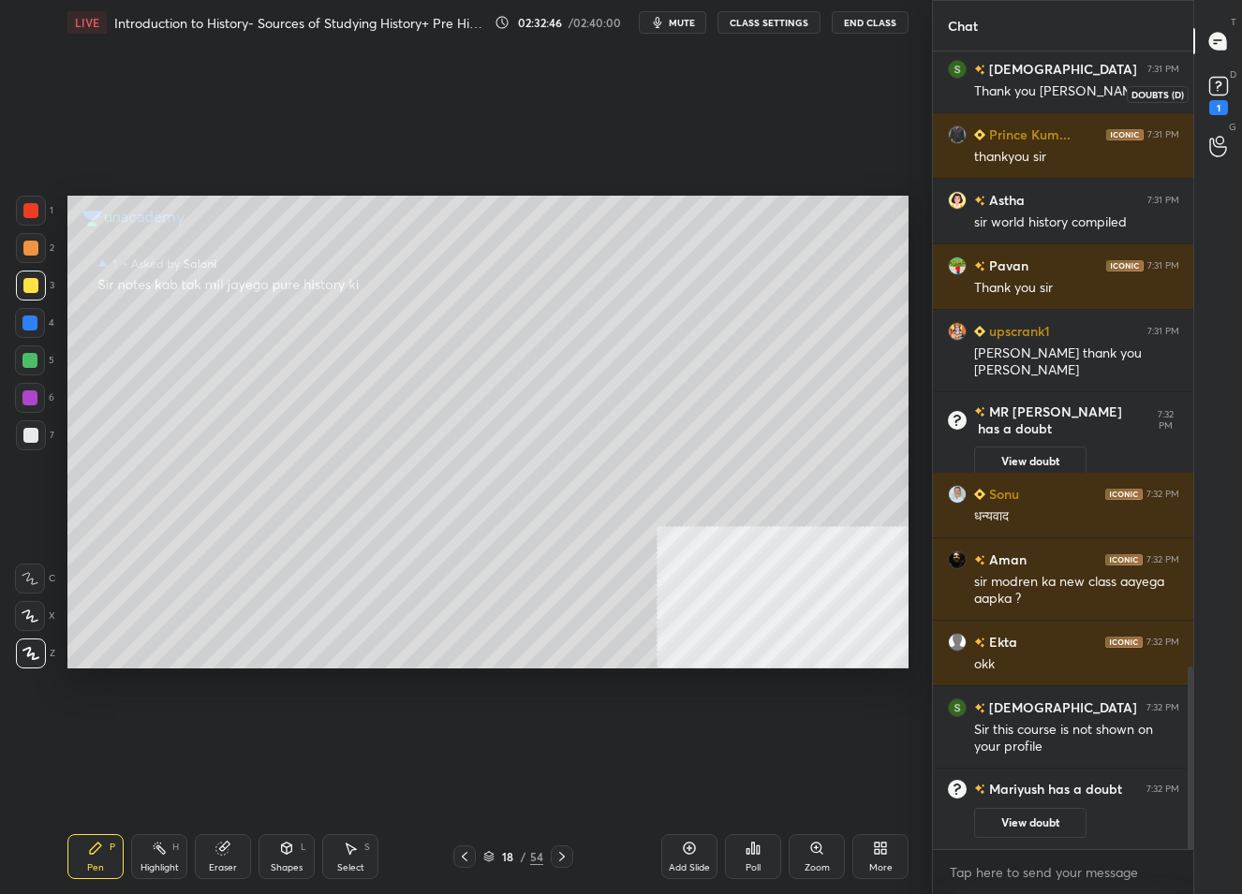
click at [1219, 81] on icon at bounding box center [1218, 84] width 7 height 7
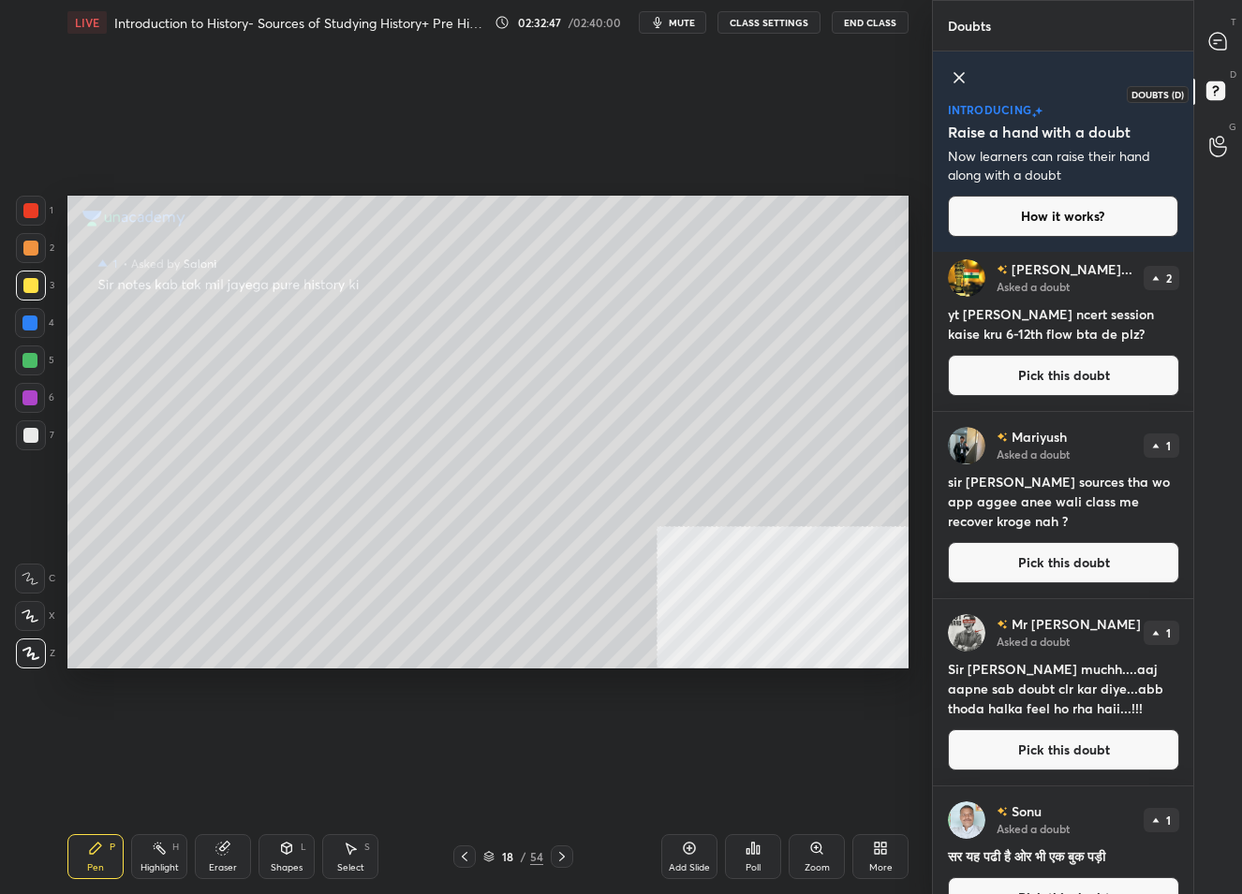
scroll to position [0, 0]
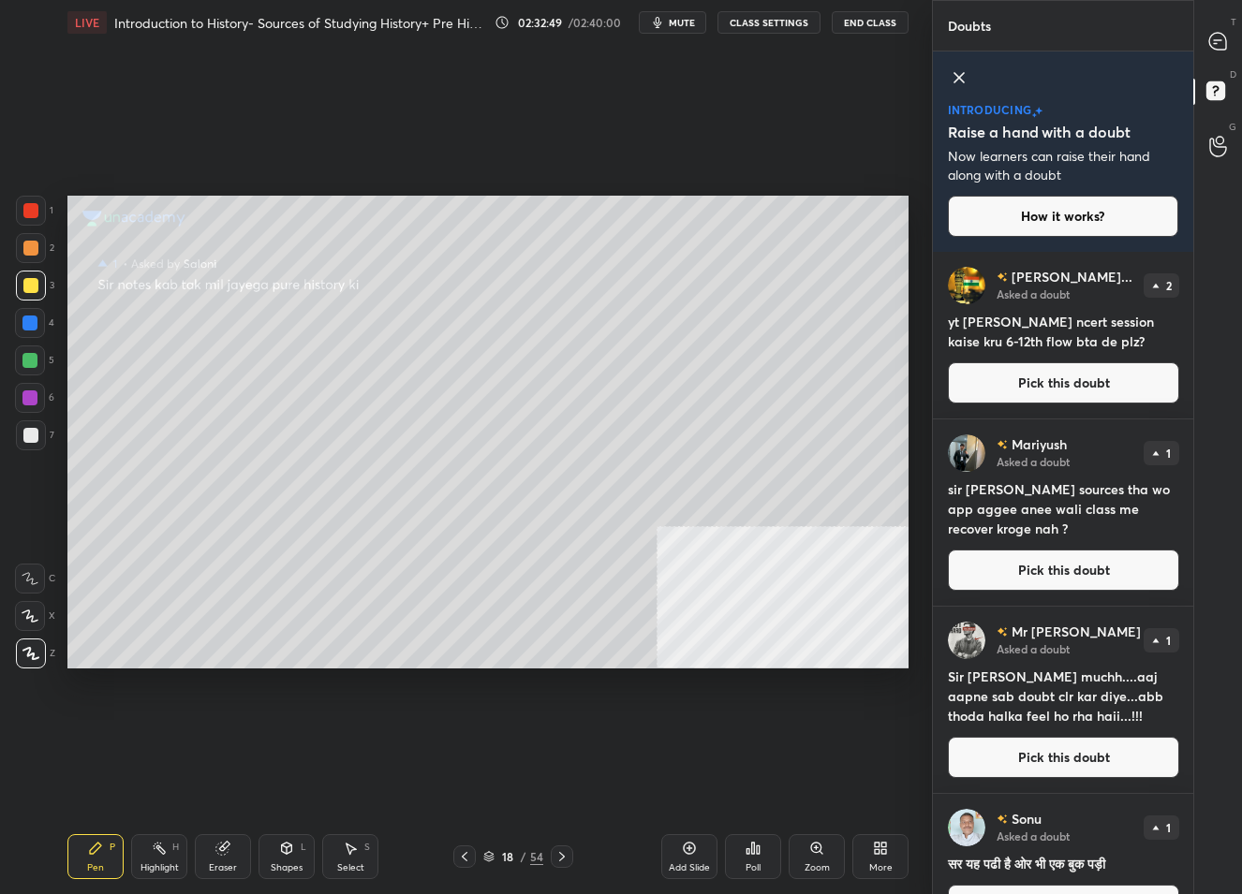
click at [1046, 572] on button "Pick this doubt" at bounding box center [1063, 570] width 231 height 41
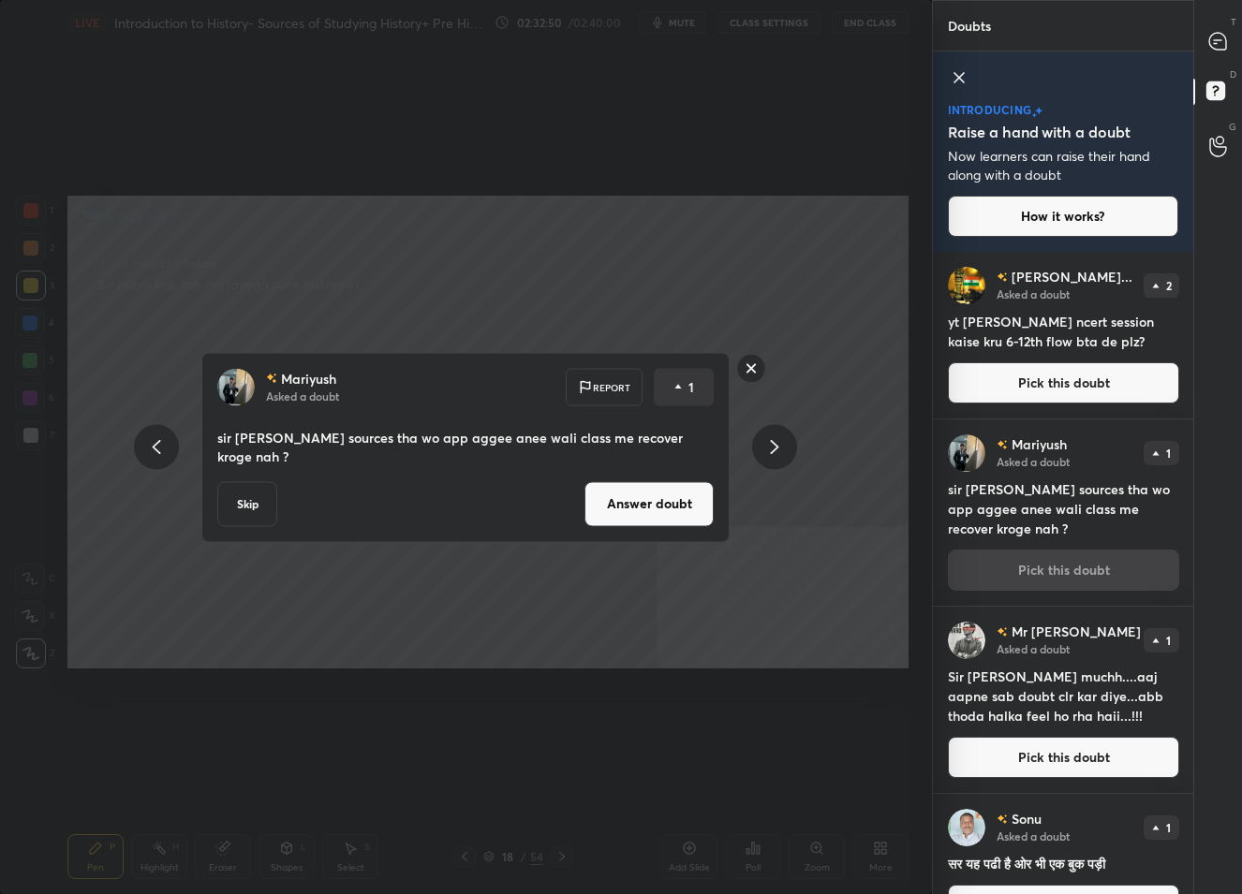
click at [627, 499] on button "Answer doubt" at bounding box center [648, 503] width 129 height 45
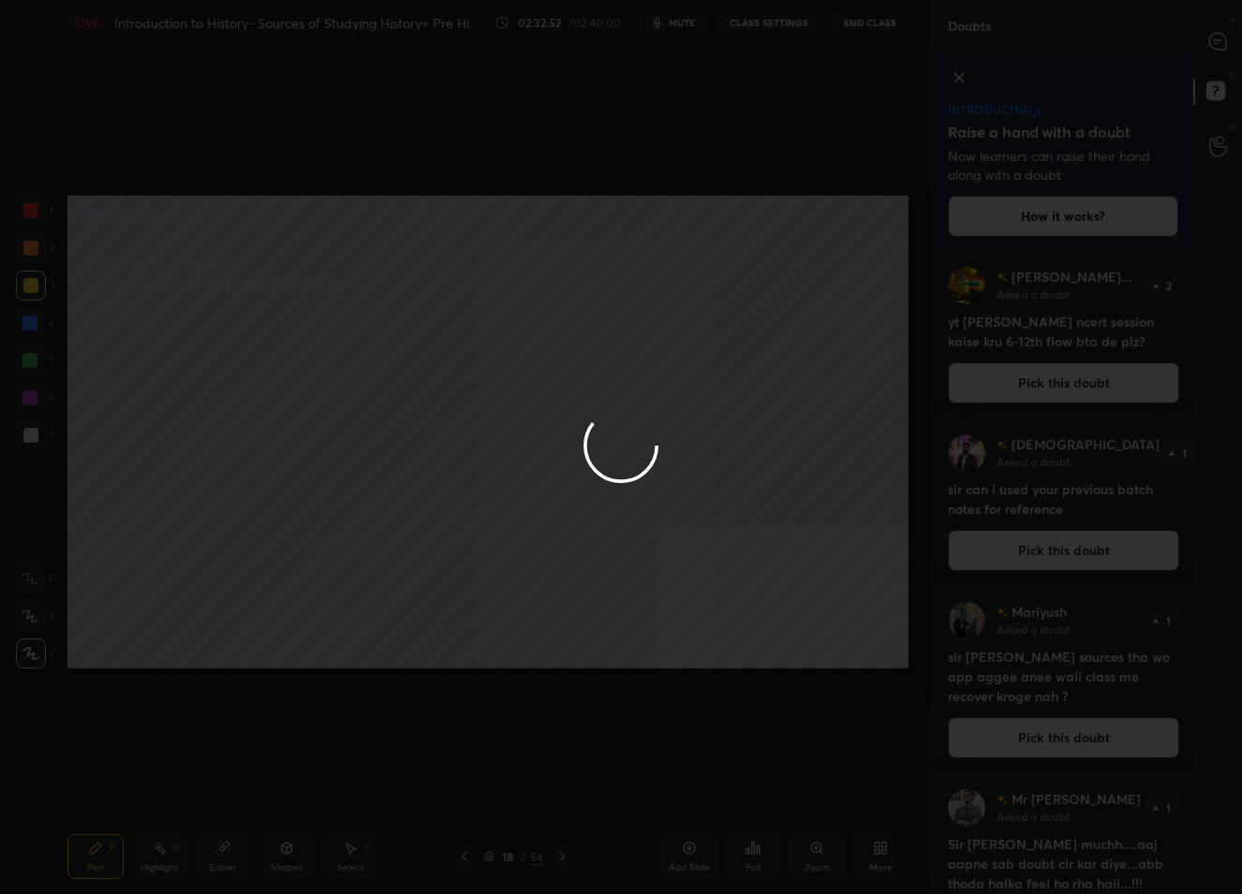
click at [1208, 42] on div at bounding box center [621, 447] width 1242 height 894
click at [1209, 42] on icon at bounding box center [1217, 41] width 17 height 17
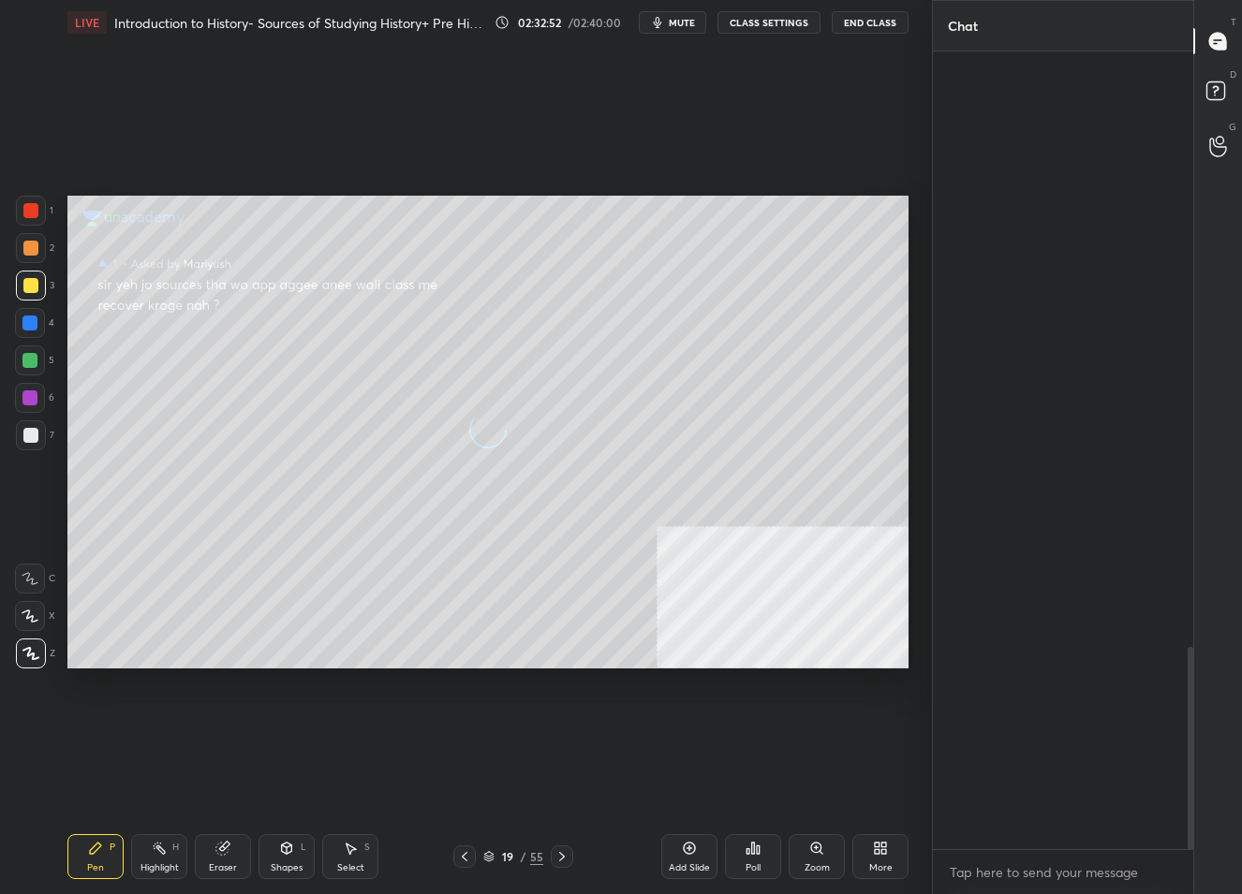
scroll to position [792, 256]
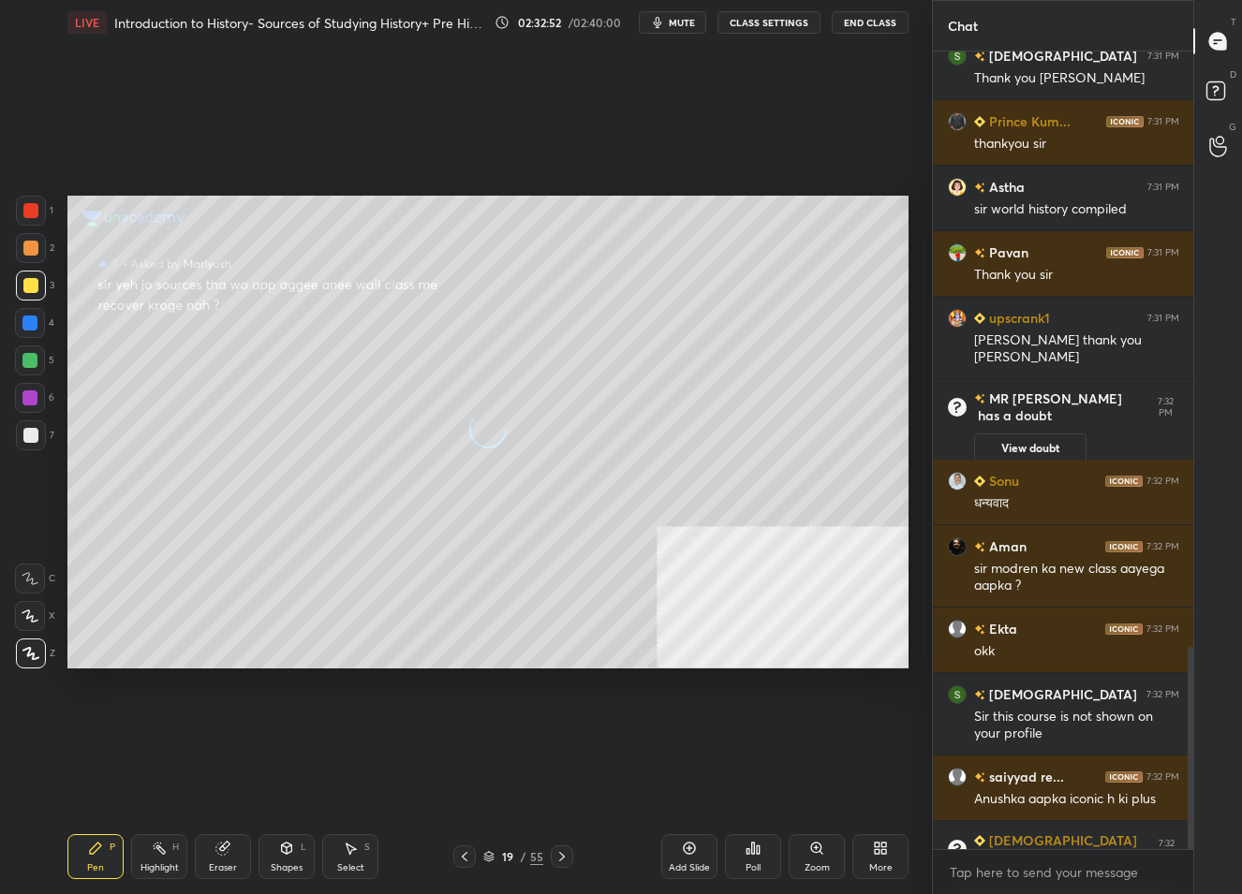
click at [1211, 42] on icon at bounding box center [1217, 41] width 17 height 17
drag, startPoint x: 1211, startPoint y: 42, endPoint x: 1189, endPoint y: 54, distance: 25.6
click at [1211, 42] on icon at bounding box center [1217, 41] width 17 height 17
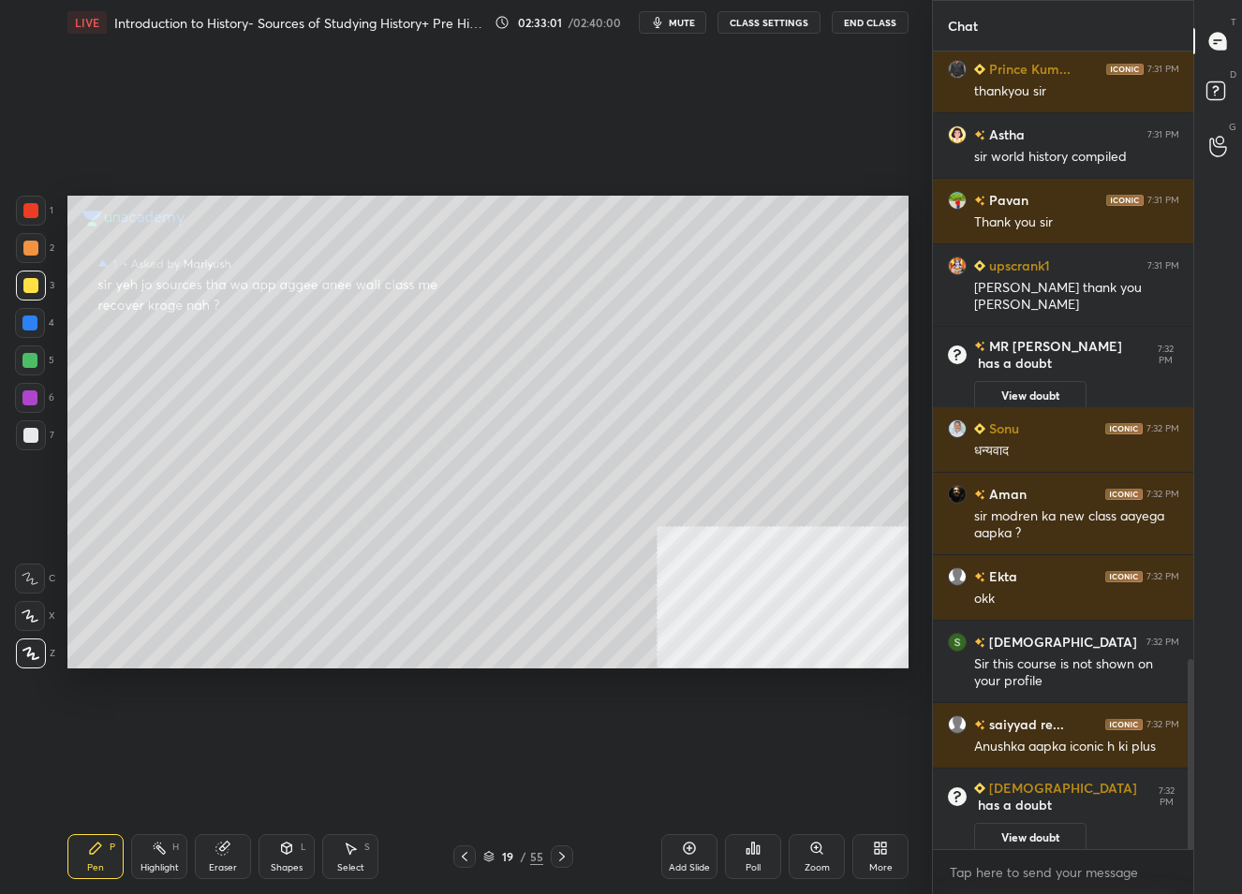
click at [1204, 81] on icon at bounding box center [1219, 94] width 34 height 34
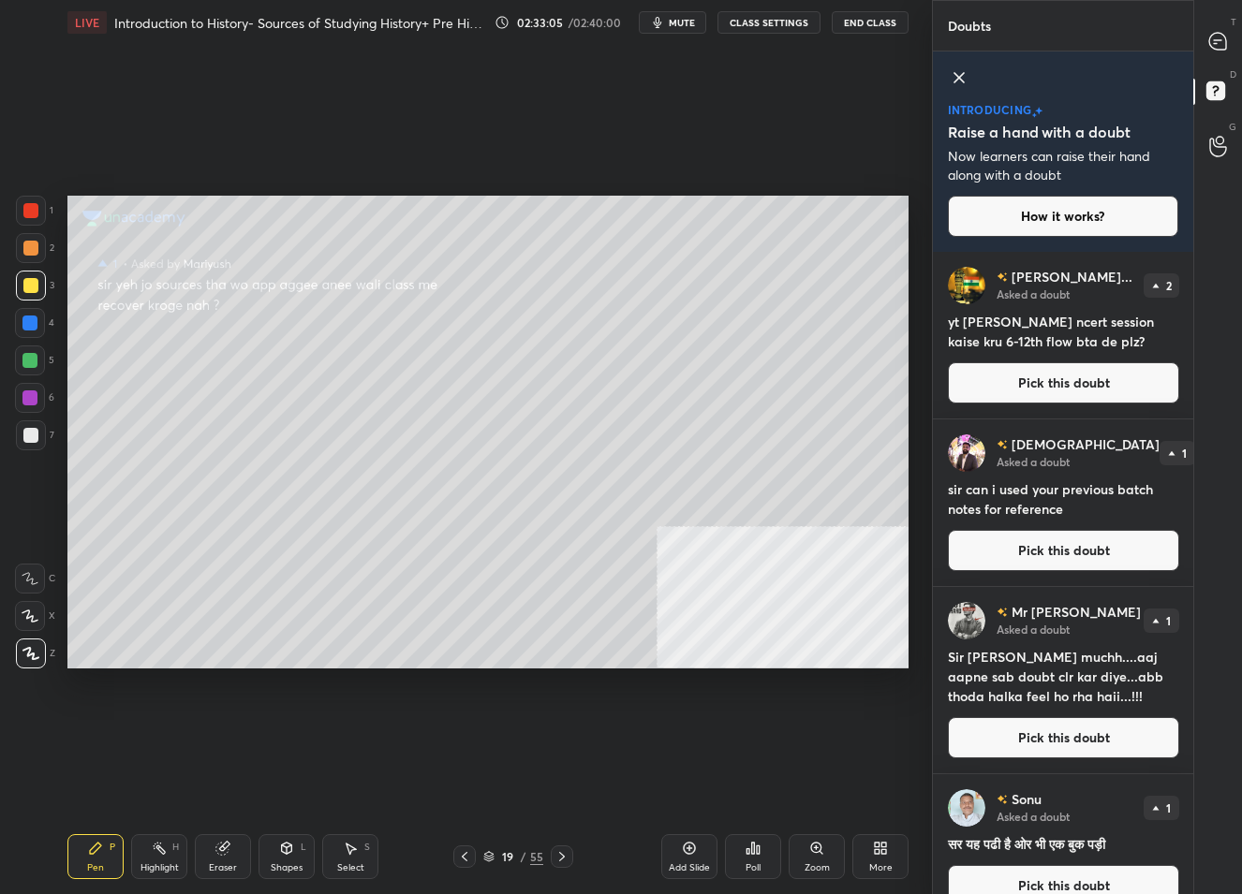
click at [1090, 542] on button "Pick this doubt" at bounding box center [1063, 550] width 231 height 41
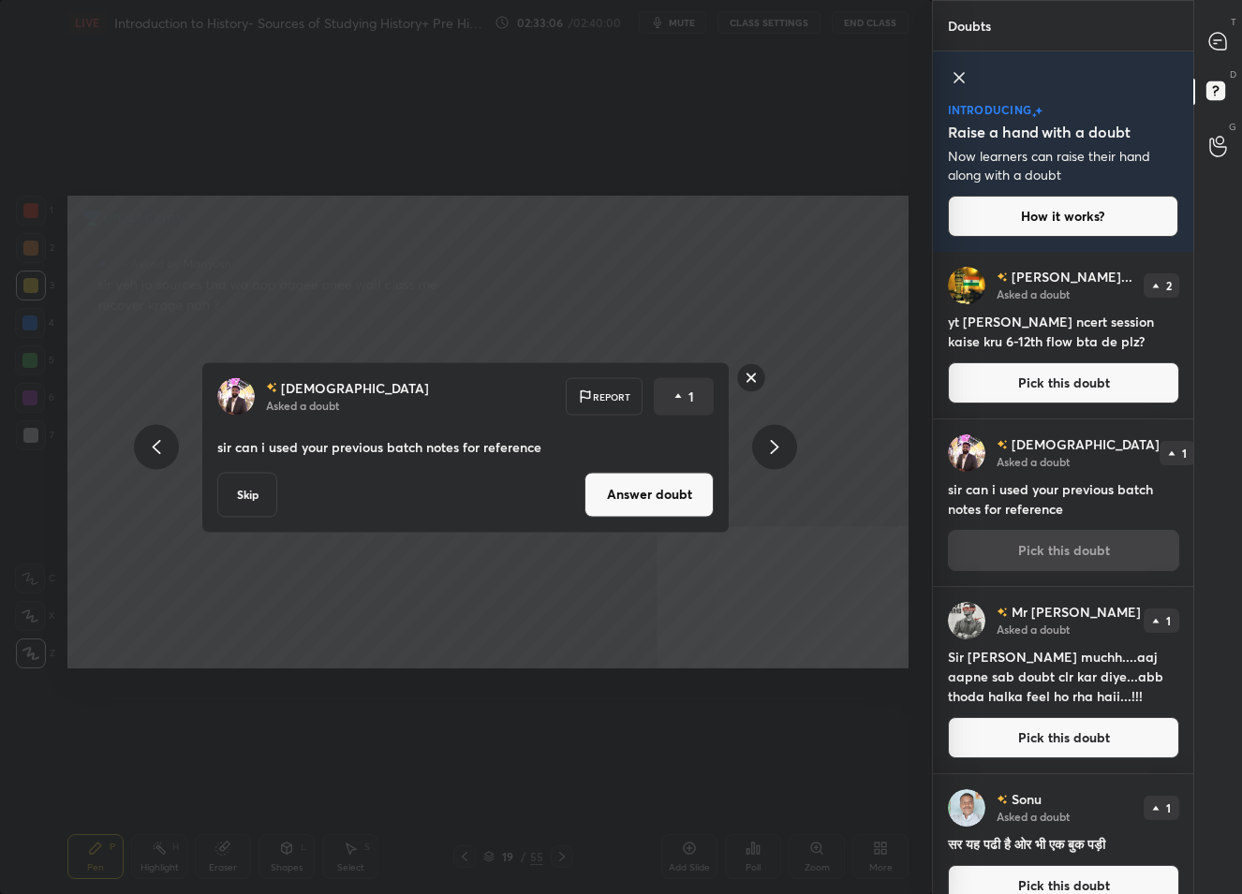
click at [639, 492] on button "Answer doubt" at bounding box center [648, 494] width 129 height 45
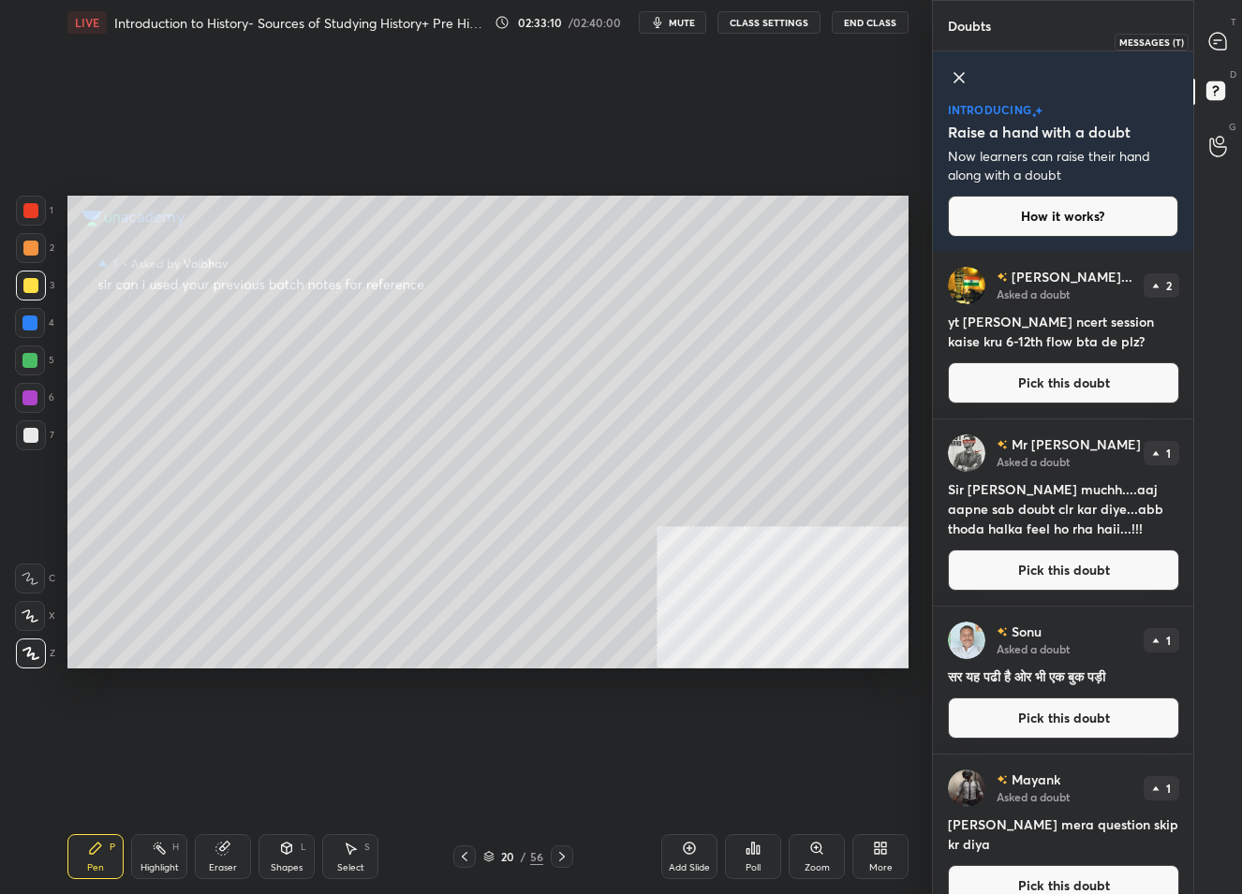
click at [1212, 53] on div at bounding box center [1218, 41] width 37 height 34
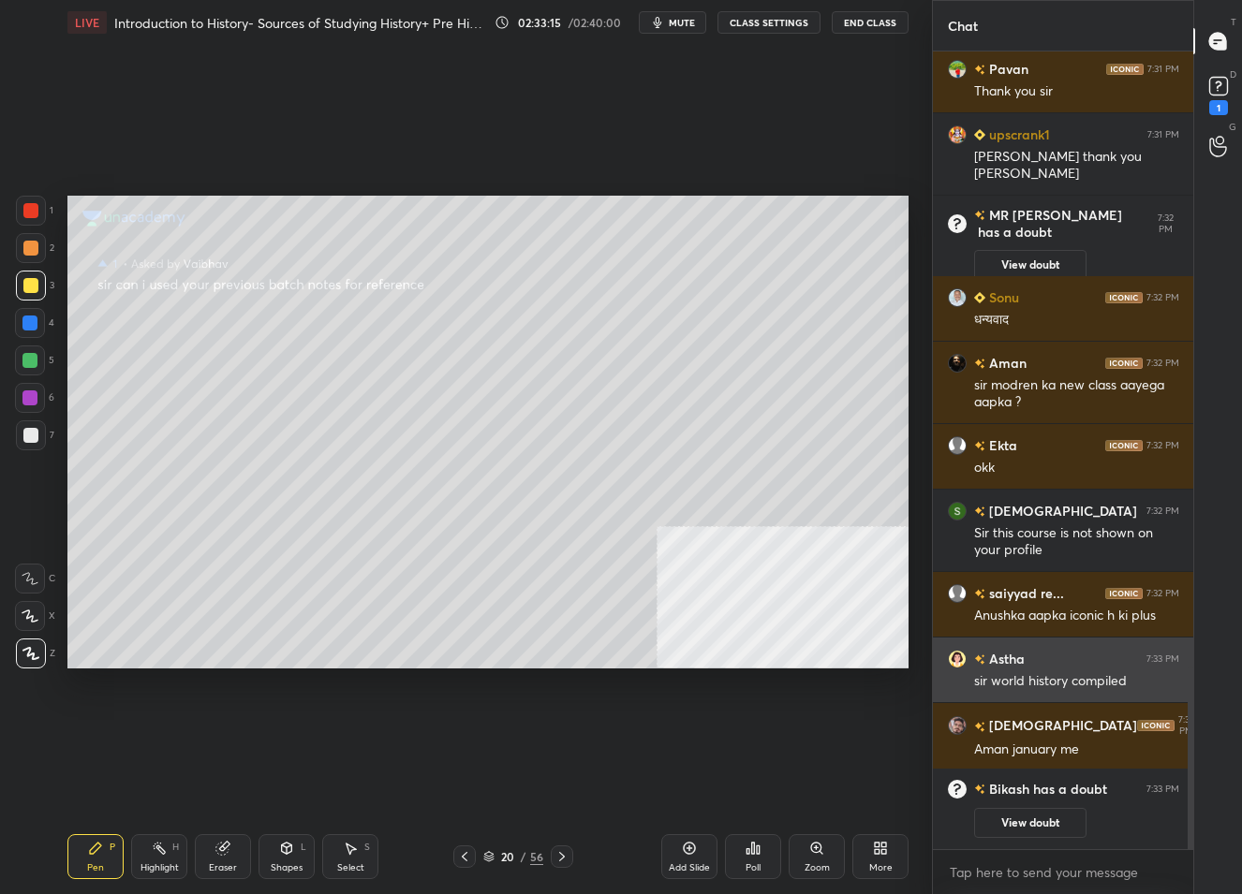
scroll to position [2426, 0]
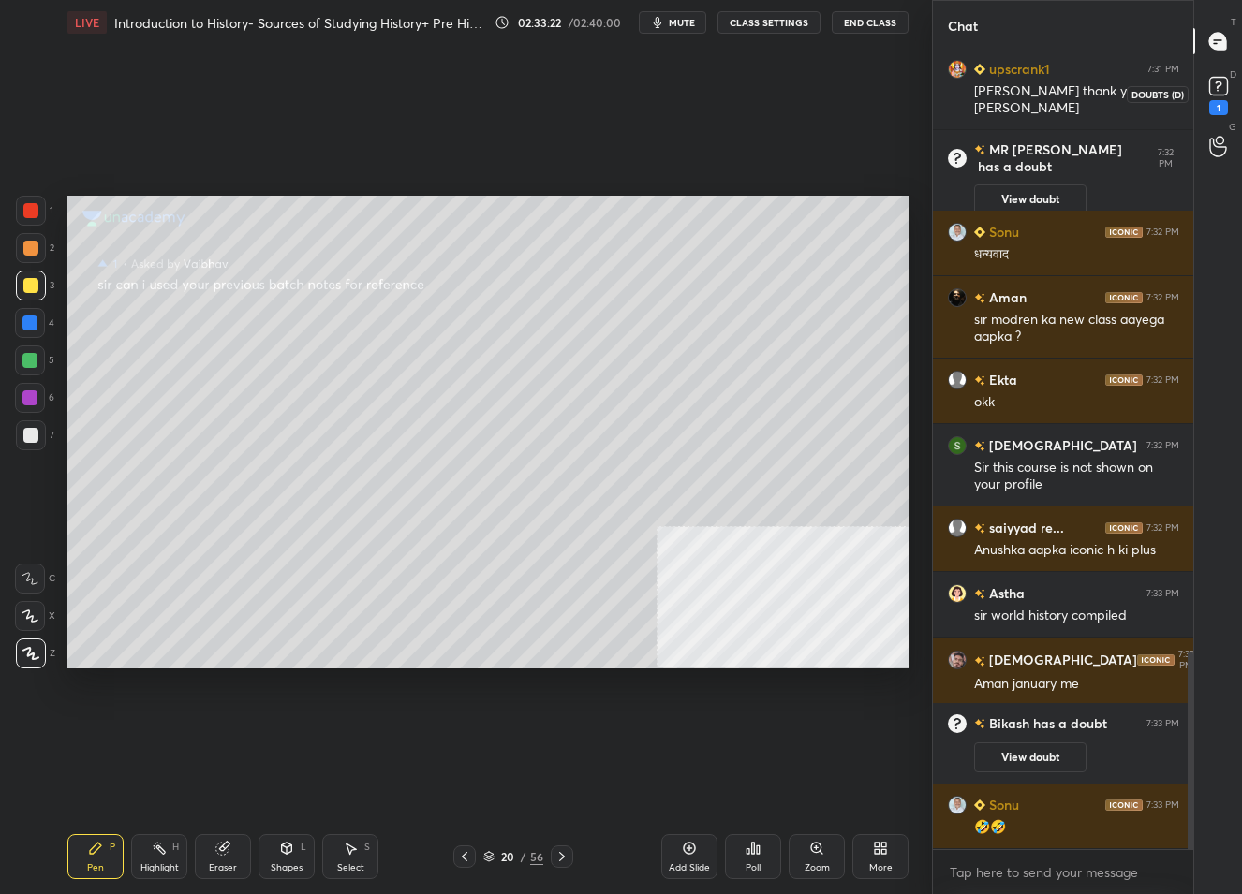
click at [1205, 88] on icon at bounding box center [1218, 86] width 28 height 28
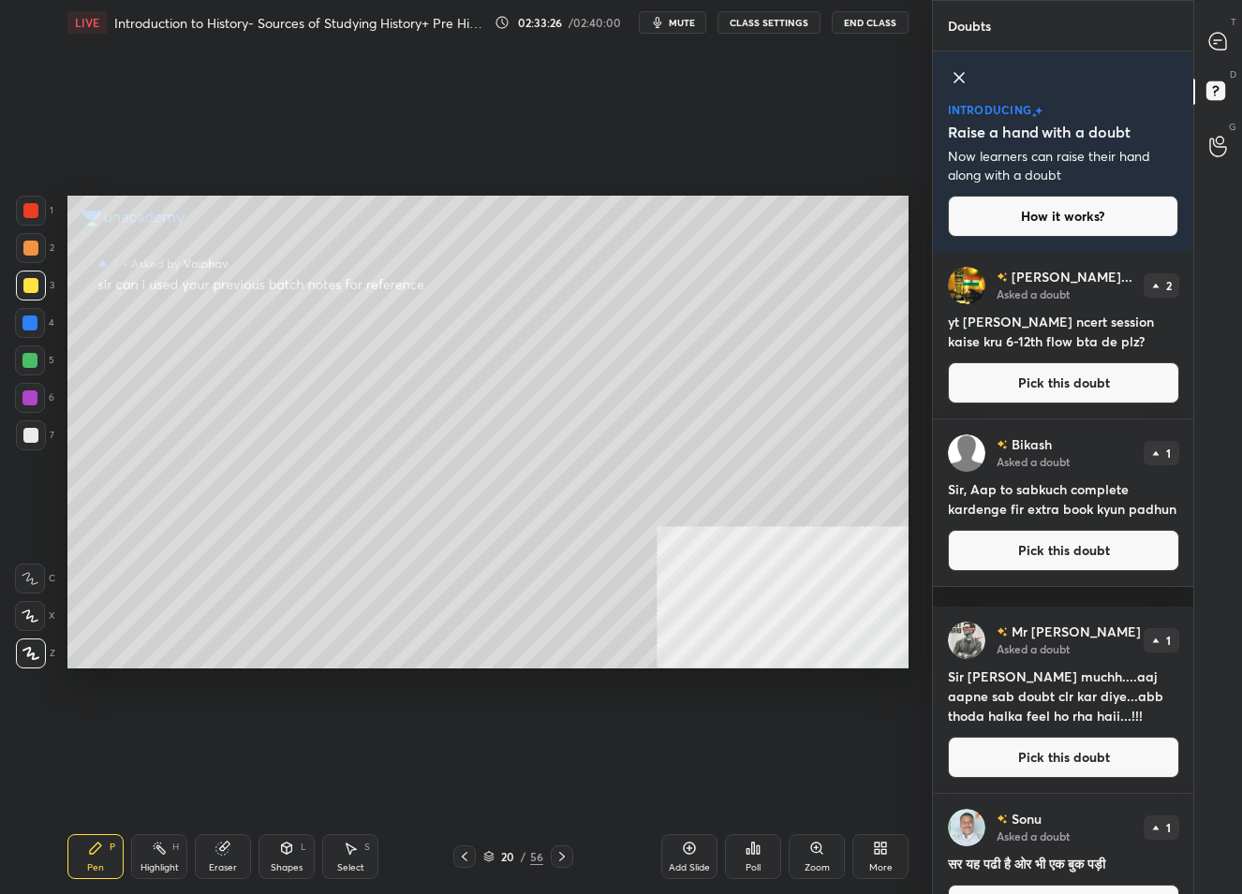
click at [1103, 571] on button "Pick this doubt" at bounding box center [1063, 550] width 231 height 41
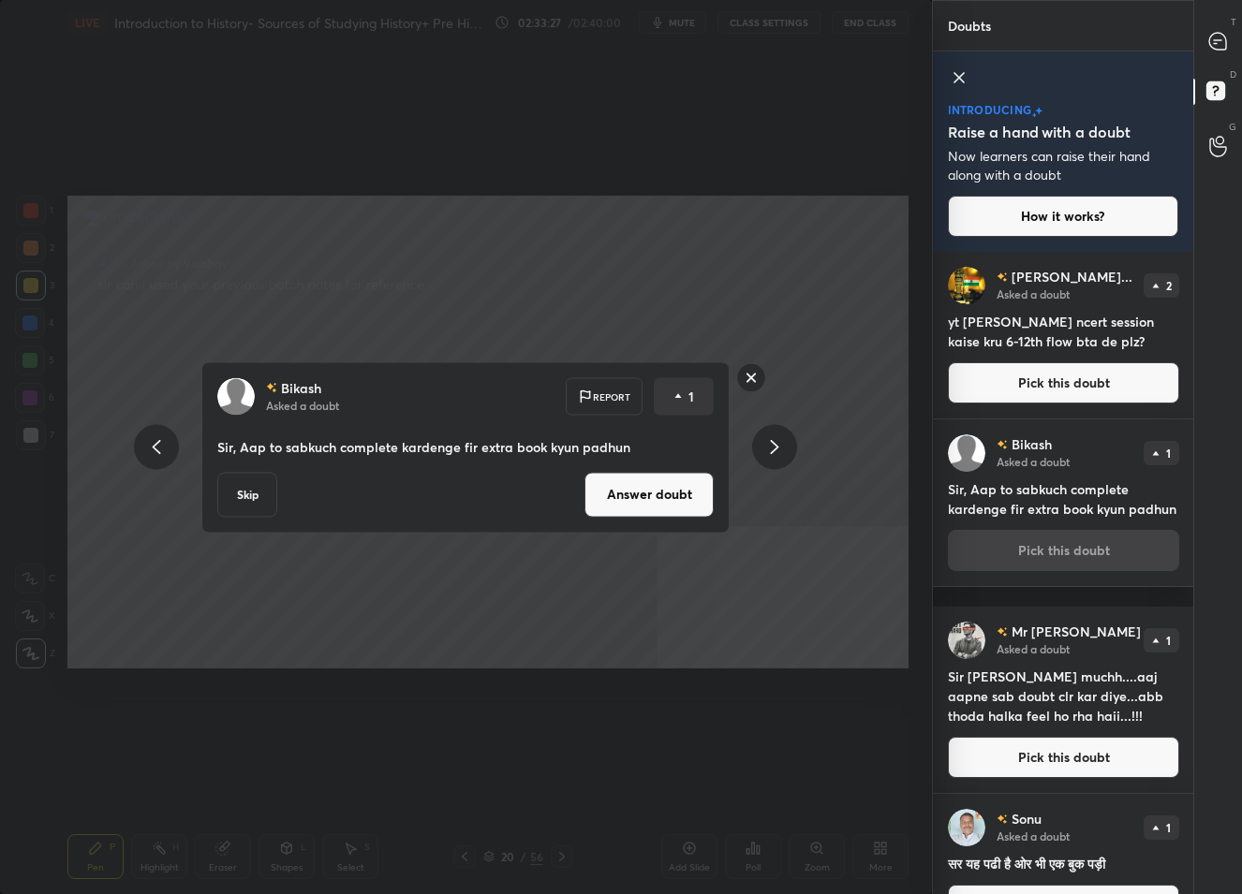
click at [668, 501] on button "Answer doubt" at bounding box center [648, 494] width 129 height 45
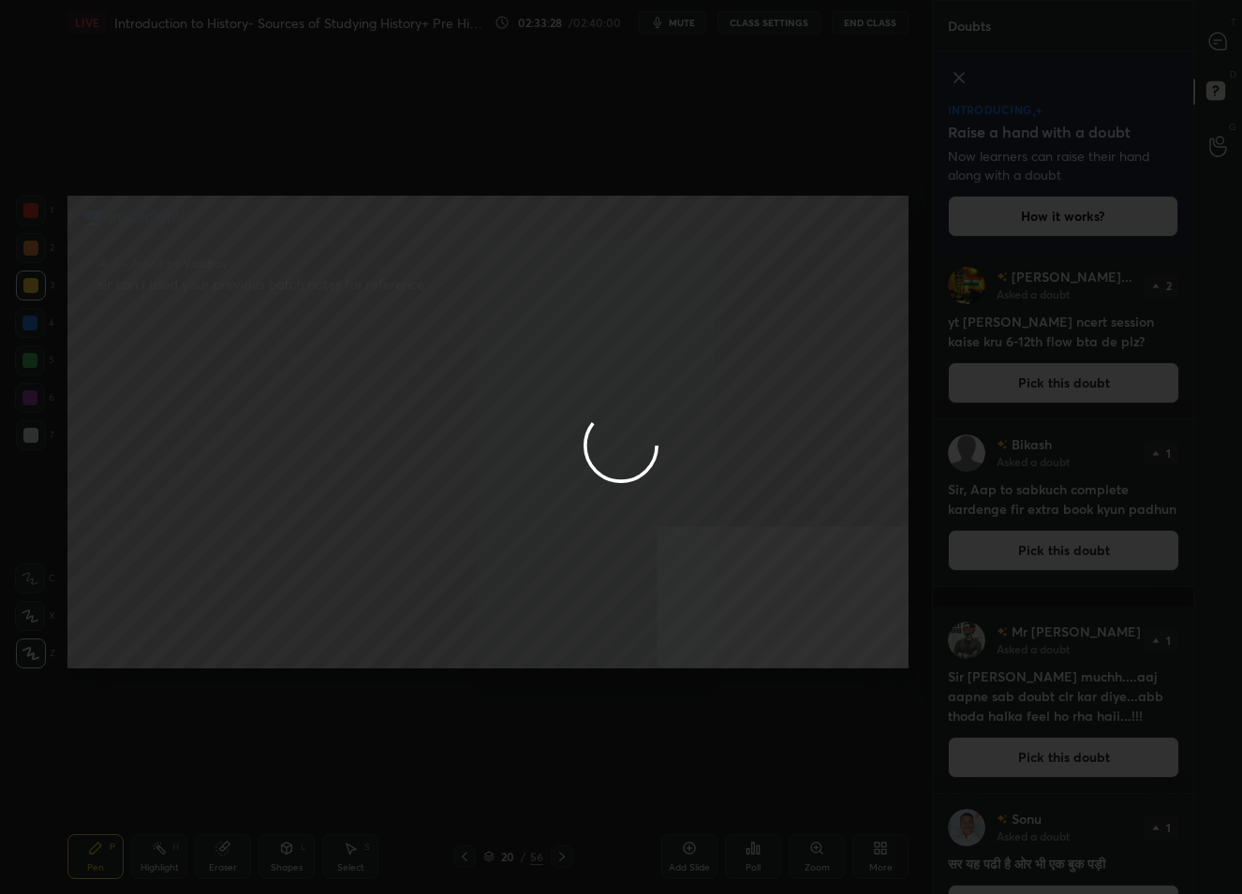
click at [1233, 34] on div at bounding box center [621, 447] width 1242 height 894
click at [1215, 40] on div at bounding box center [621, 447] width 1242 height 894
click at [1215, 40] on icon at bounding box center [1217, 40] width 7 height 0
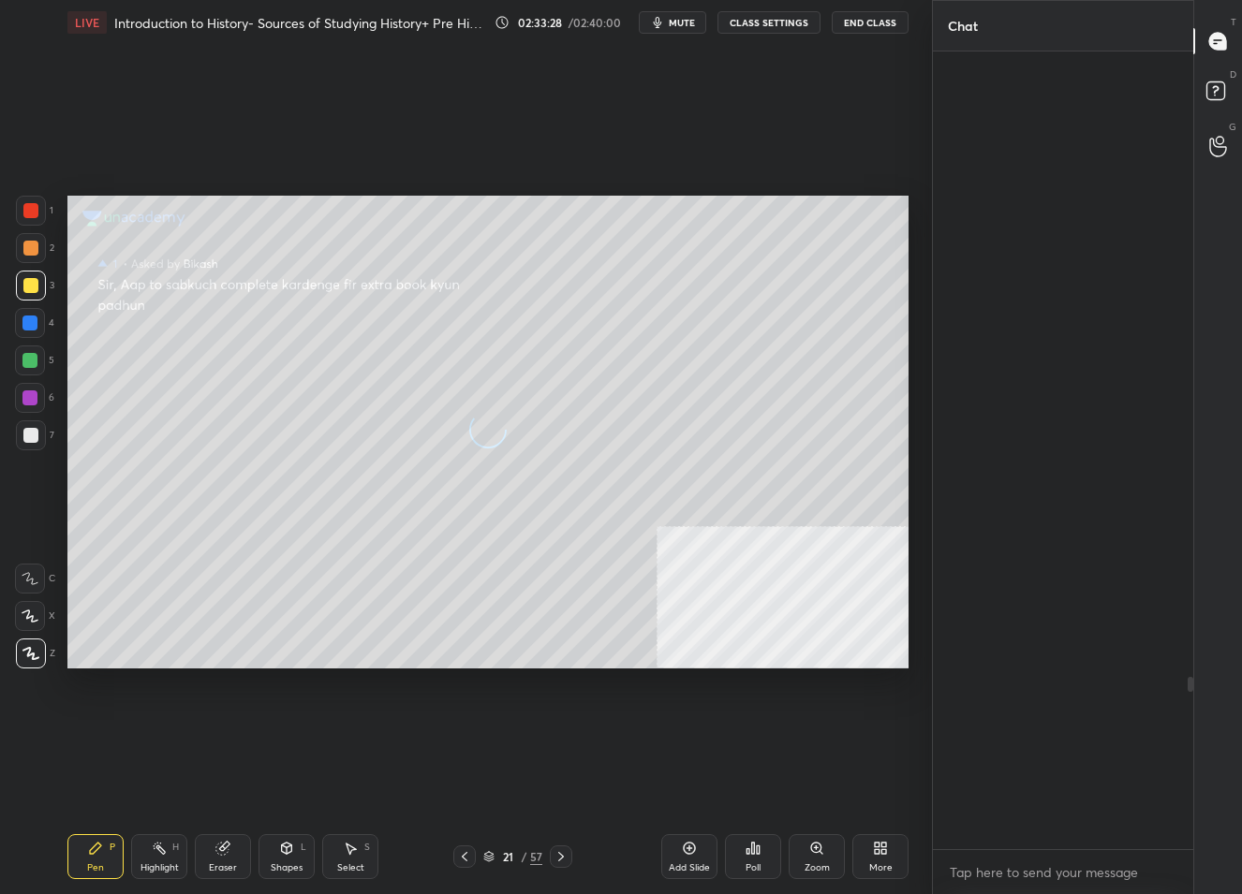
click at [1215, 40] on icon at bounding box center [1217, 40] width 7 height 0
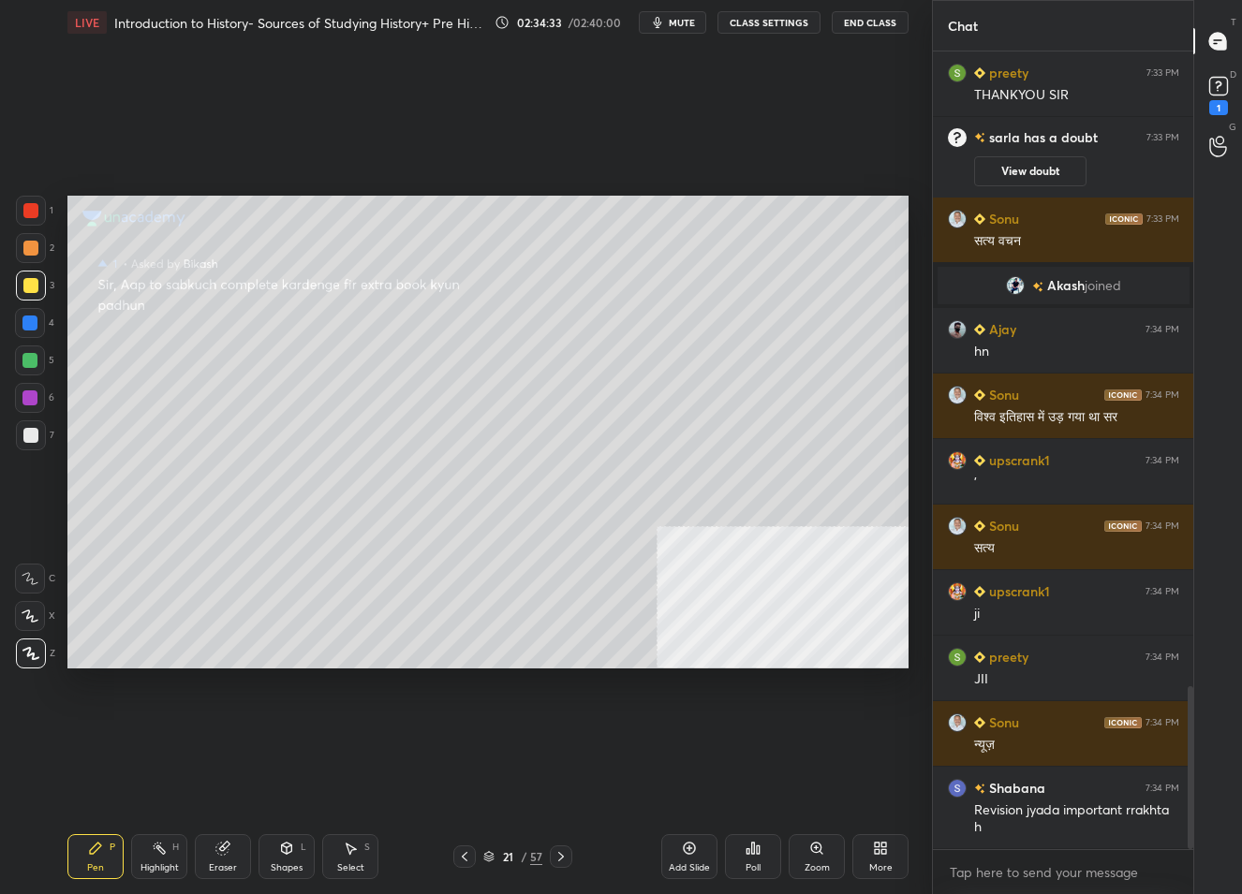
scroll to position [3183, 0]
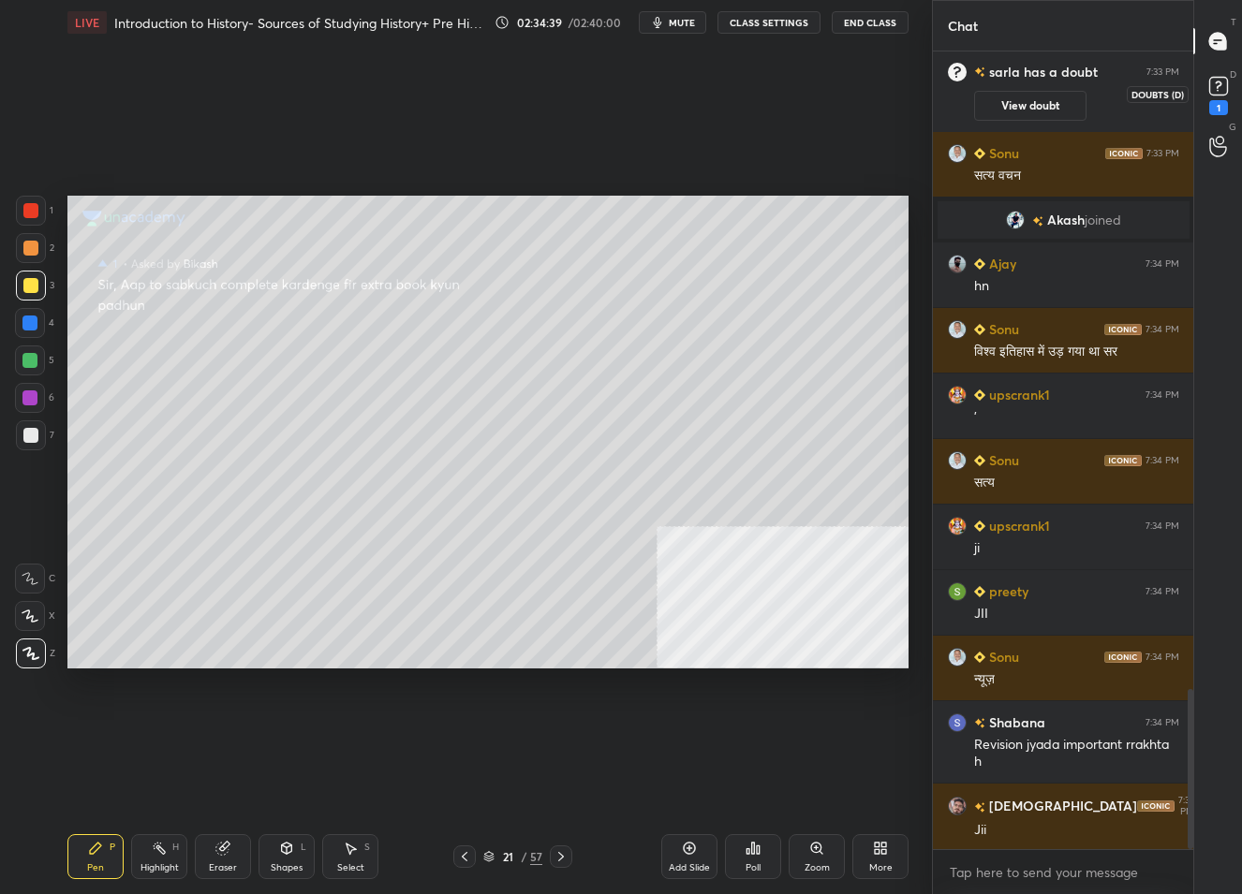
click at [1209, 81] on rect at bounding box center [1218, 87] width 18 height 18
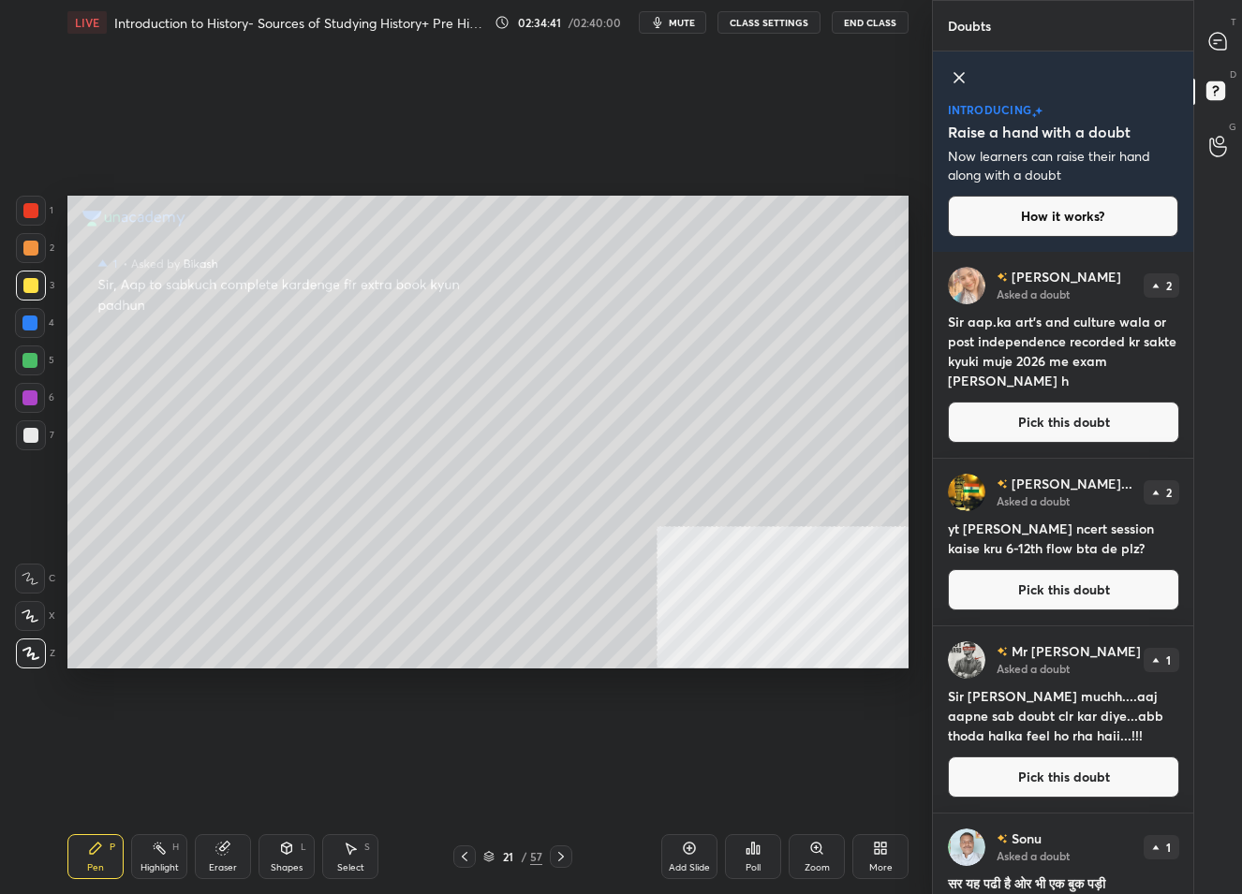
click at [1059, 416] on button "Pick this doubt" at bounding box center [1063, 422] width 231 height 41
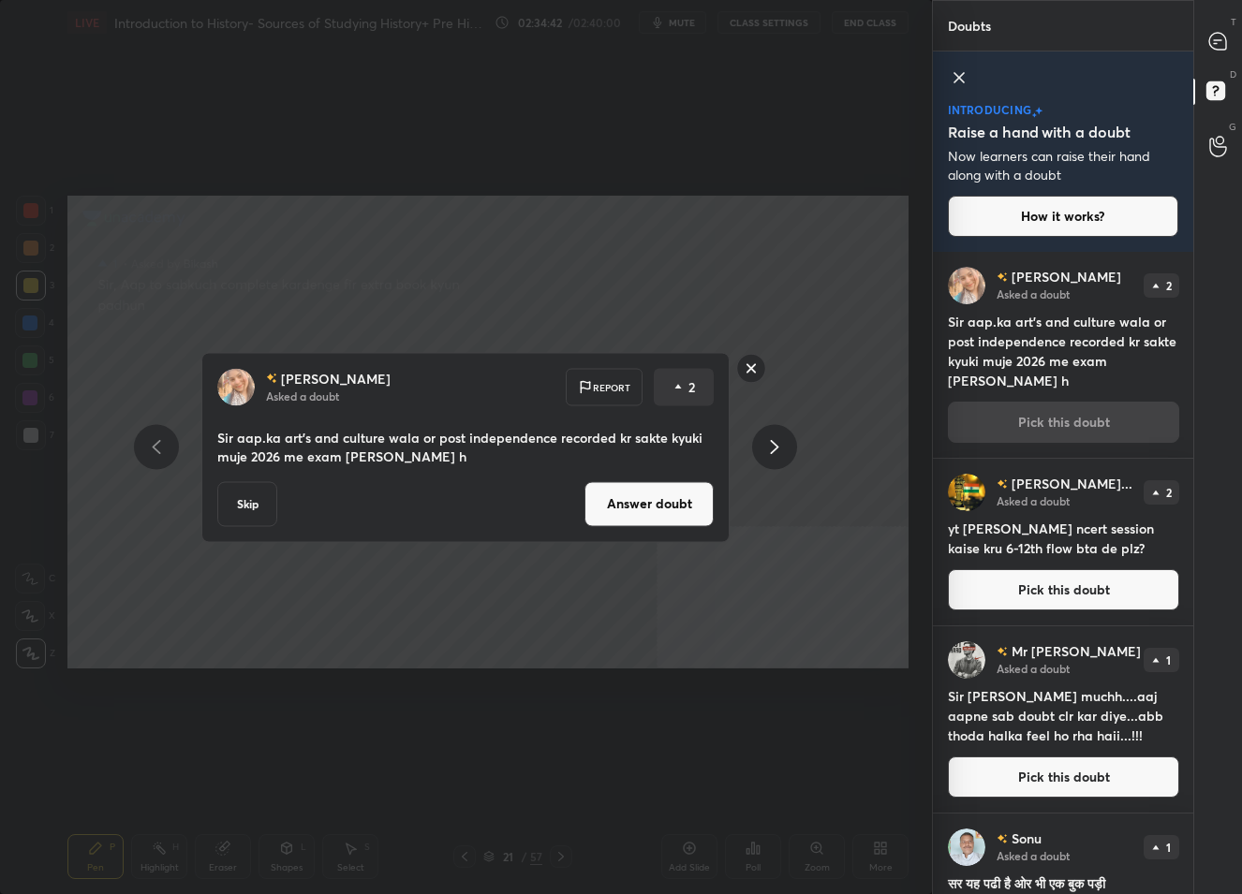
click at [663, 497] on button "Answer doubt" at bounding box center [648, 503] width 129 height 45
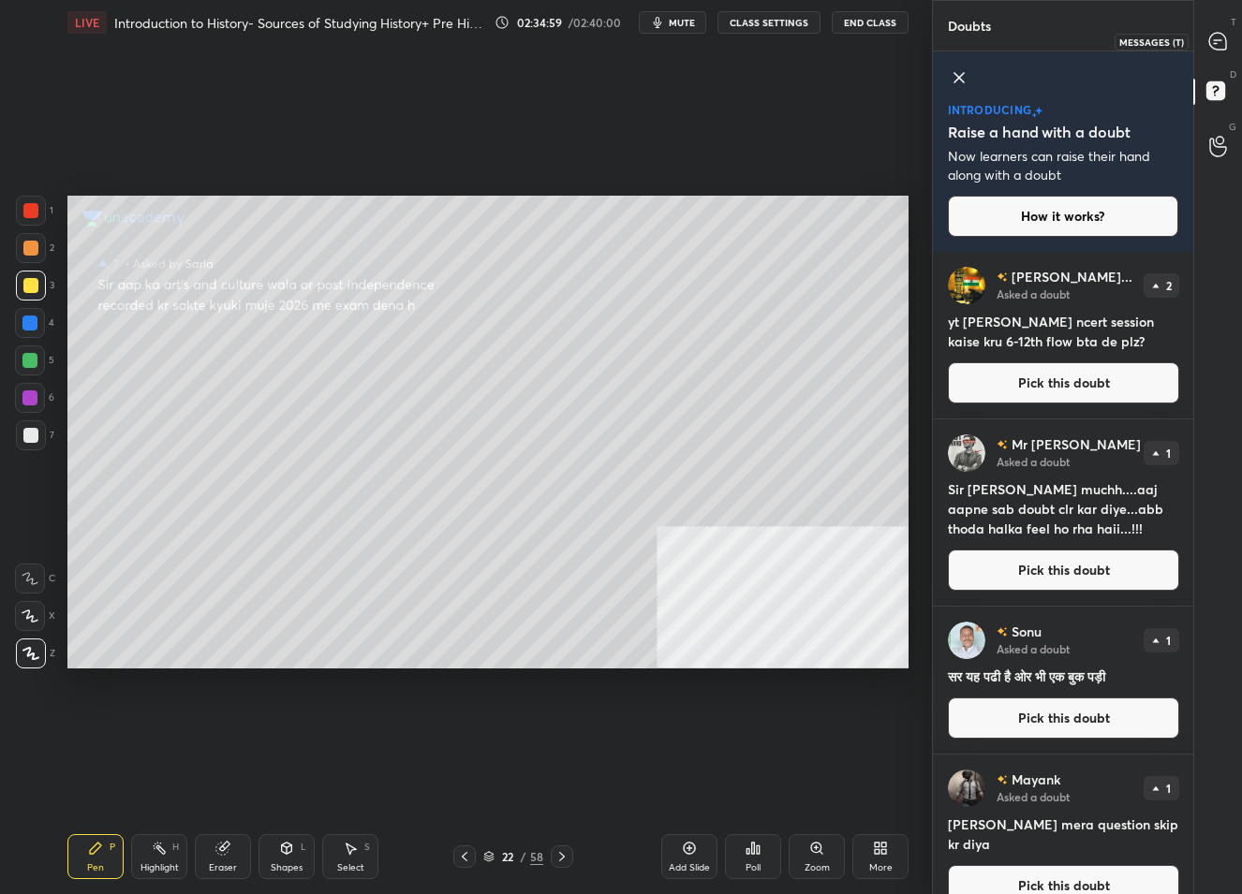
click at [1209, 35] on icon at bounding box center [1218, 42] width 20 height 20
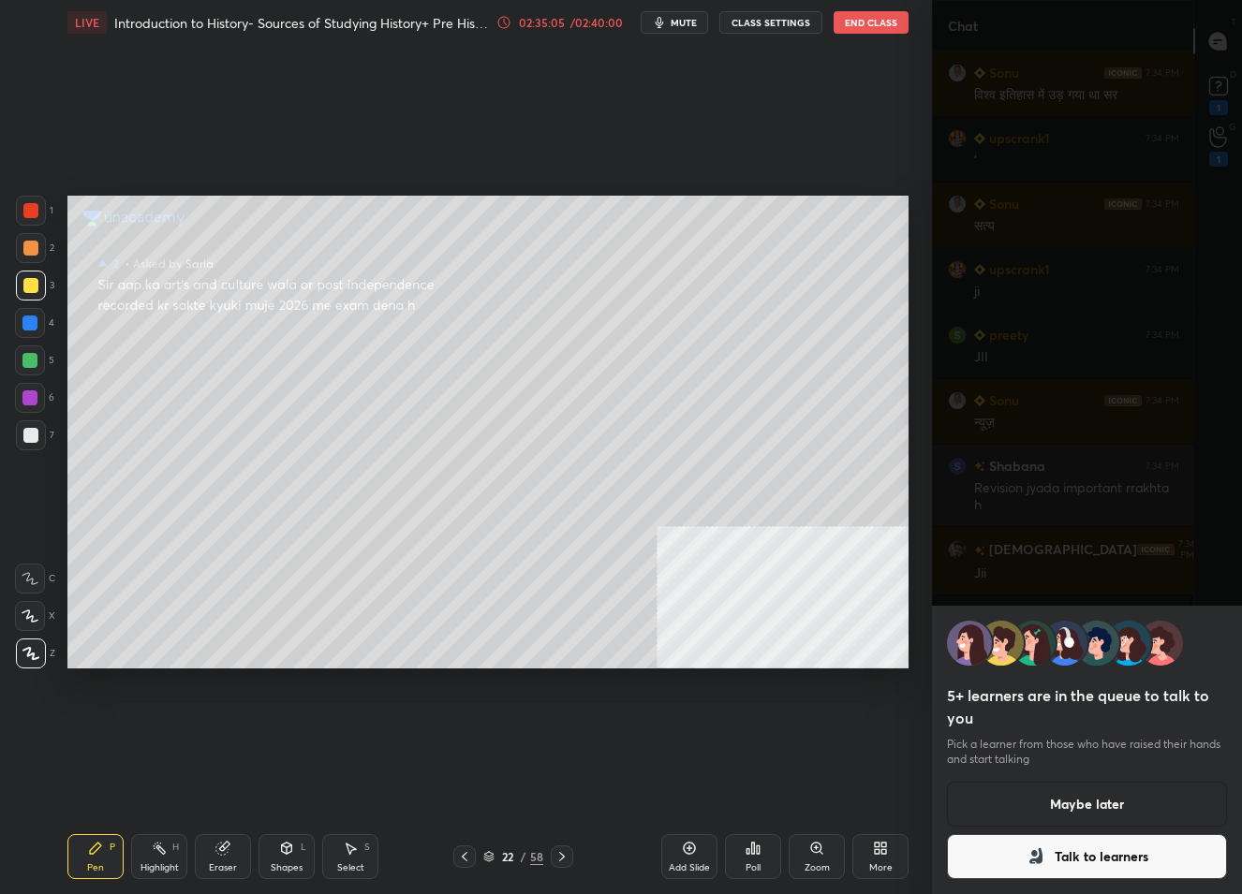
scroll to position [6, 7]
click at [1085, 809] on button "Maybe later" at bounding box center [1087, 804] width 281 height 45
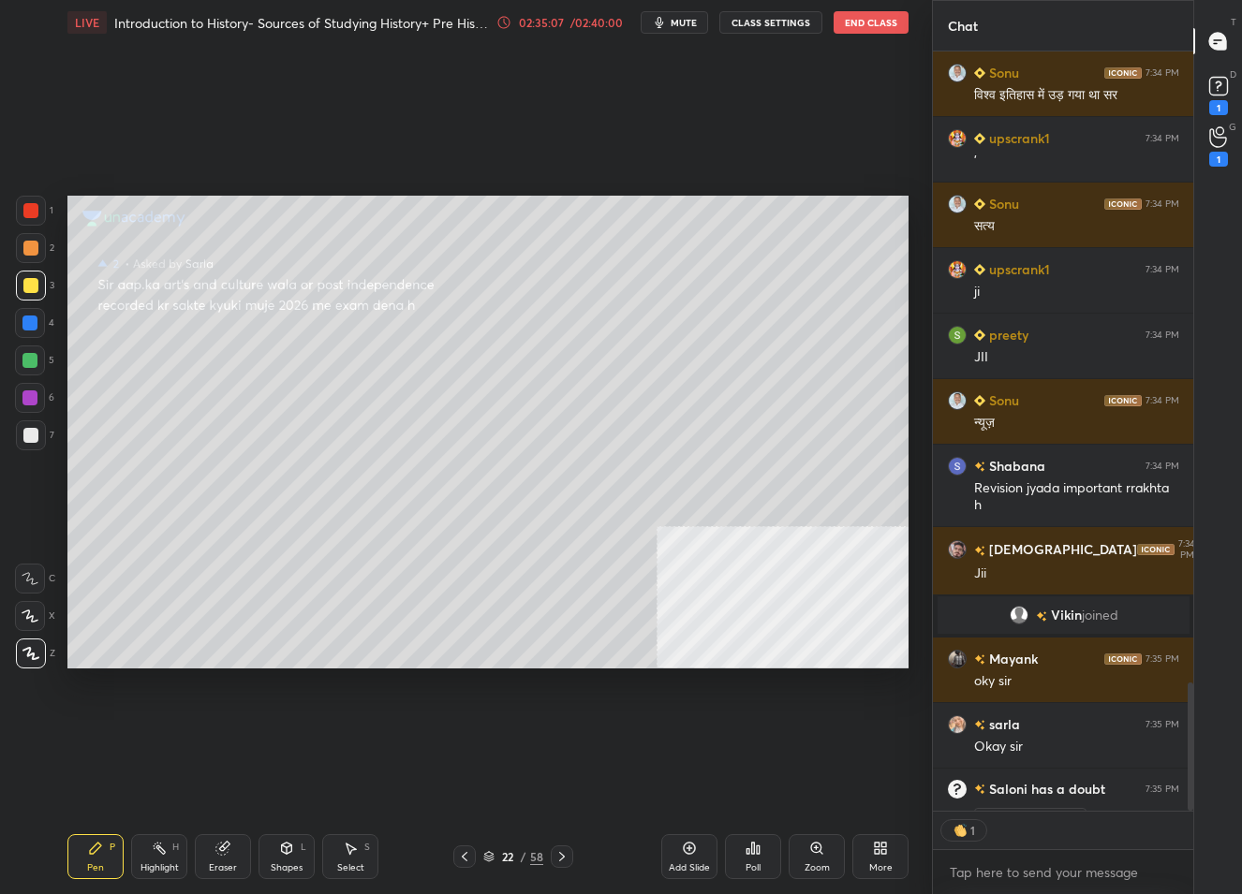
scroll to position [3157, 0]
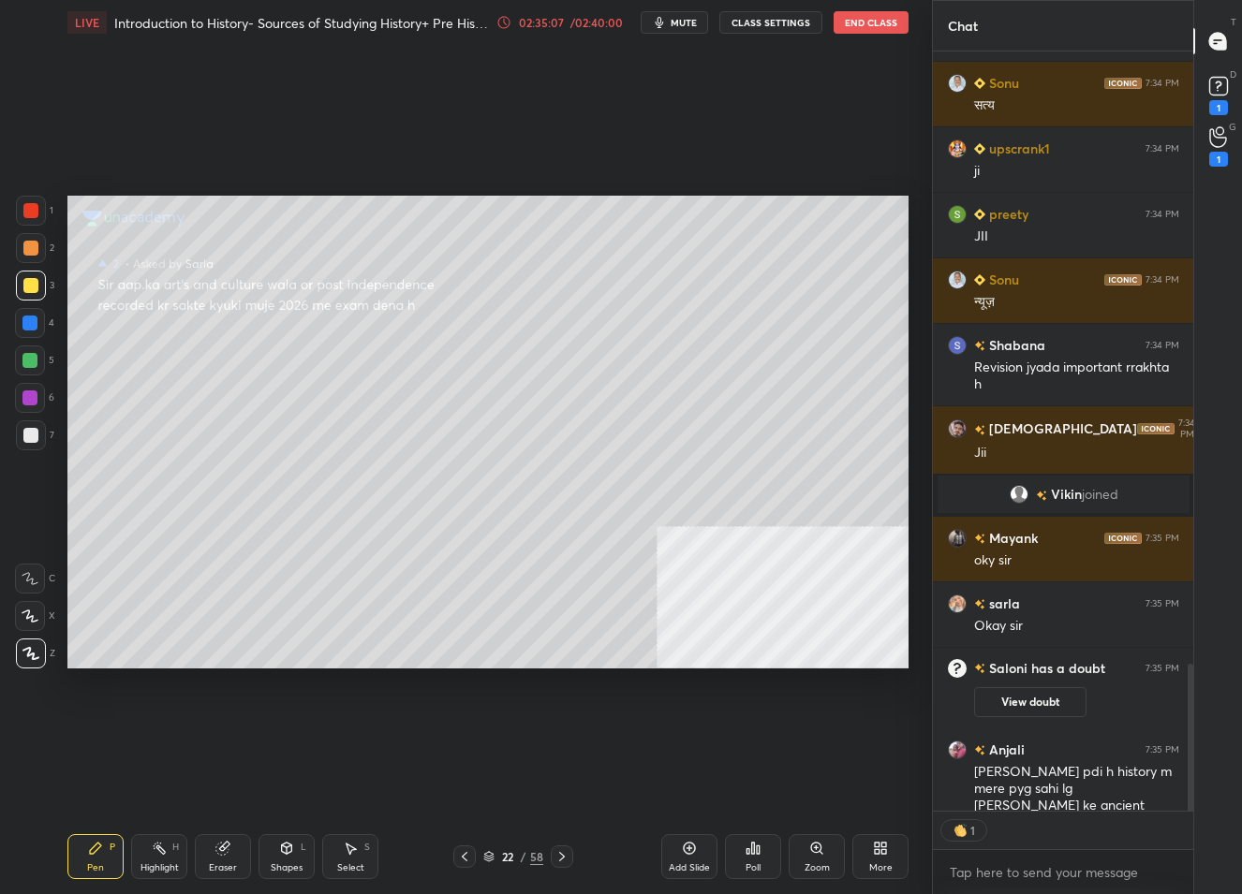
click at [697, 854] on div "Add Slide" at bounding box center [689, 857] width 56 height 45
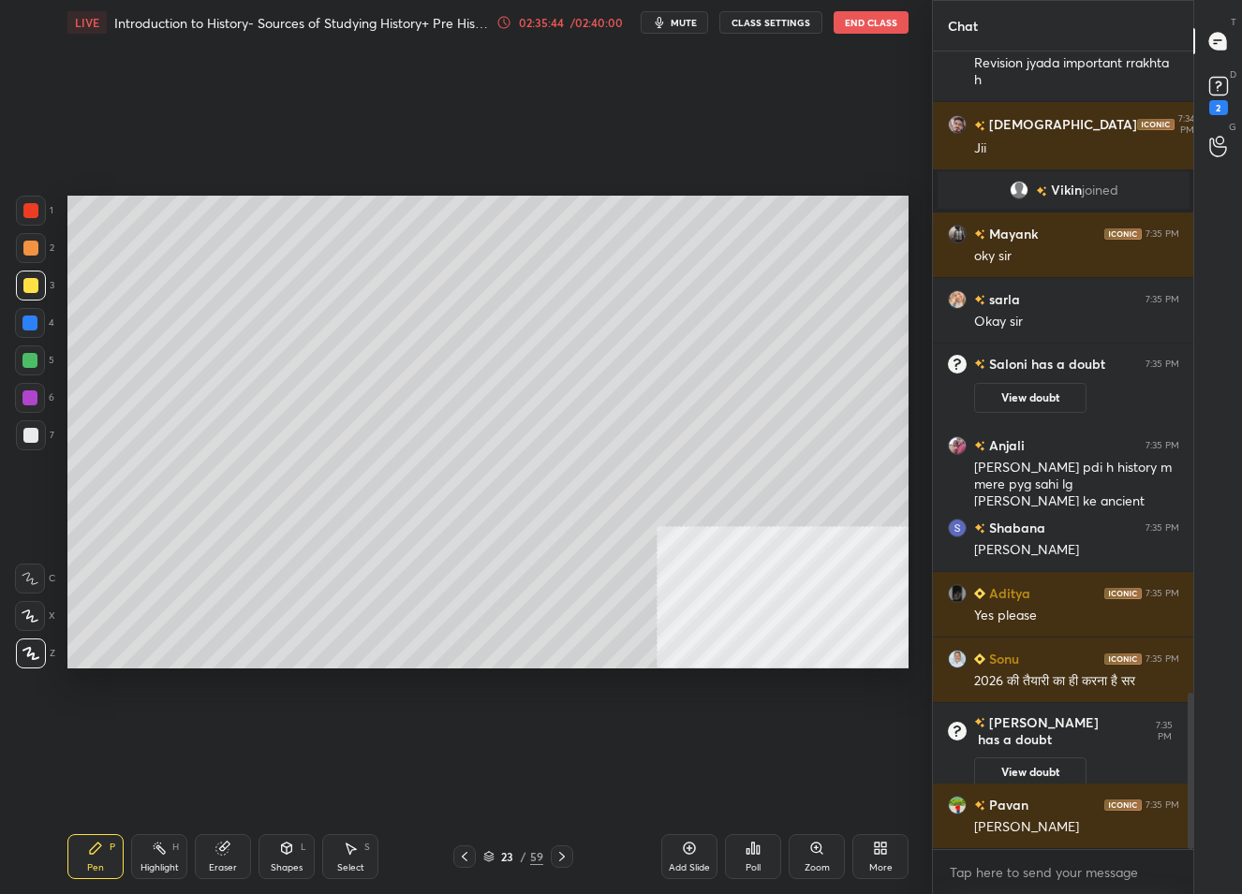
scroll to position [3278, 0]
click at [1209, 72] on icon at bounding box center [1218, 86] width 28 height 28
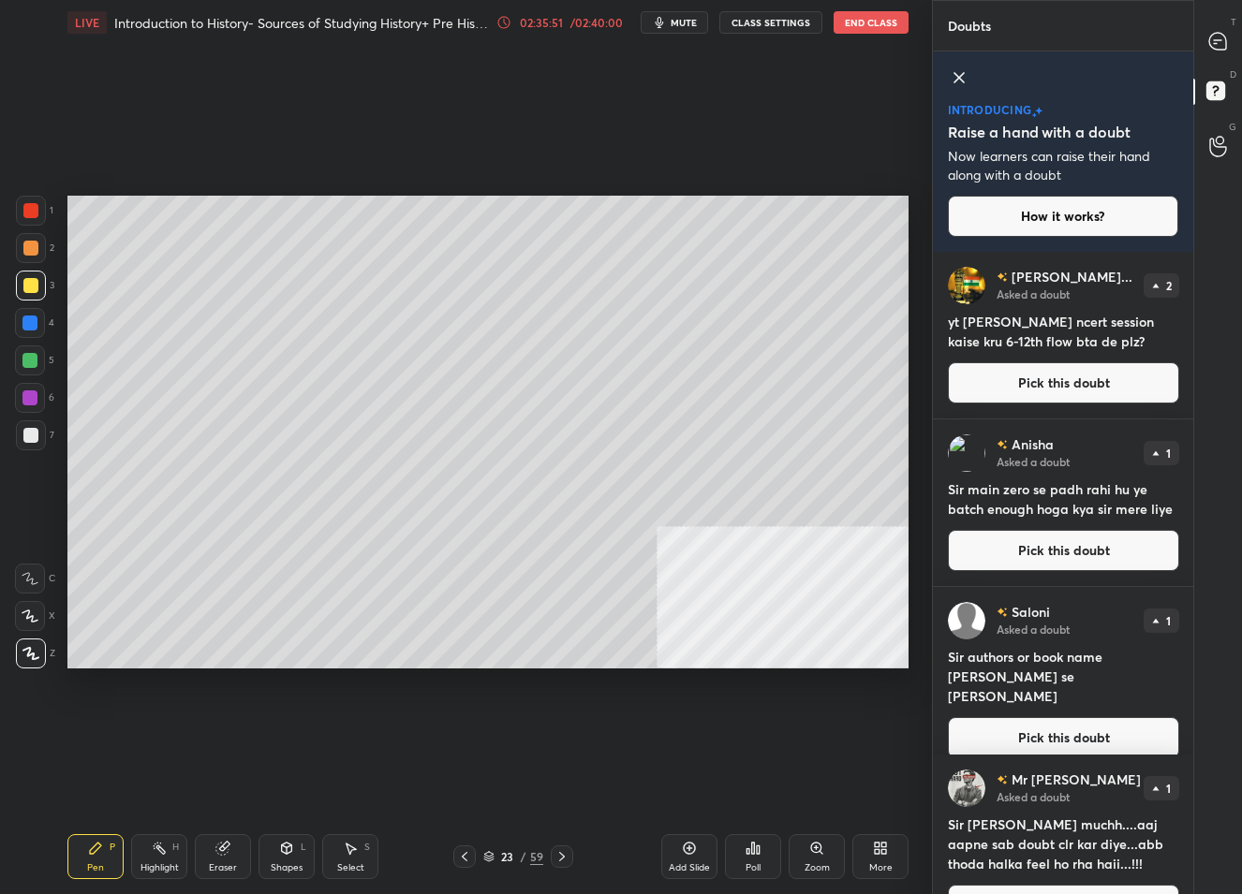
click at [1081, 539] on button "Pick this doubt" at bounding box center [1063, 550] width 231 height 41
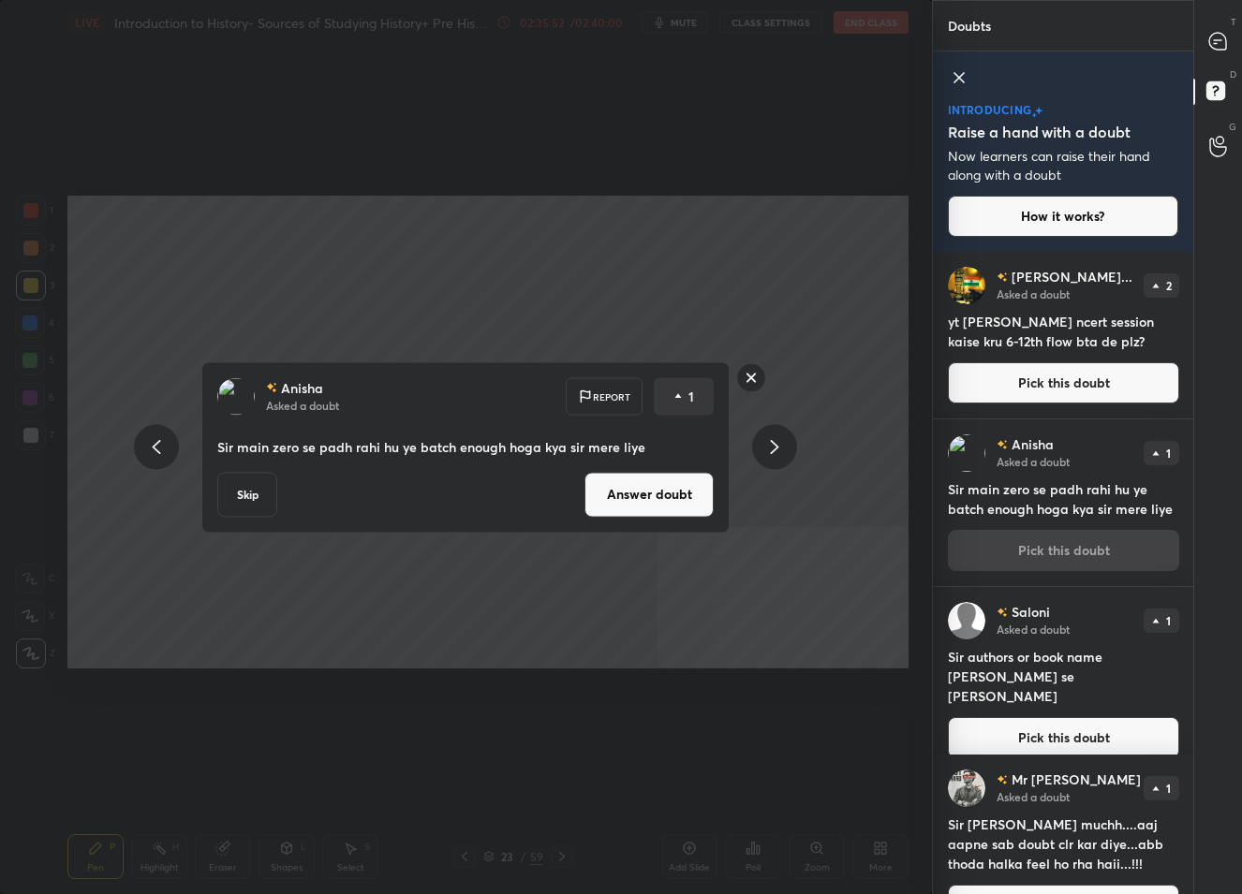
click at [625, 489] on button "Answer doubt" at bounding box center [648, 494] width 129 height 45
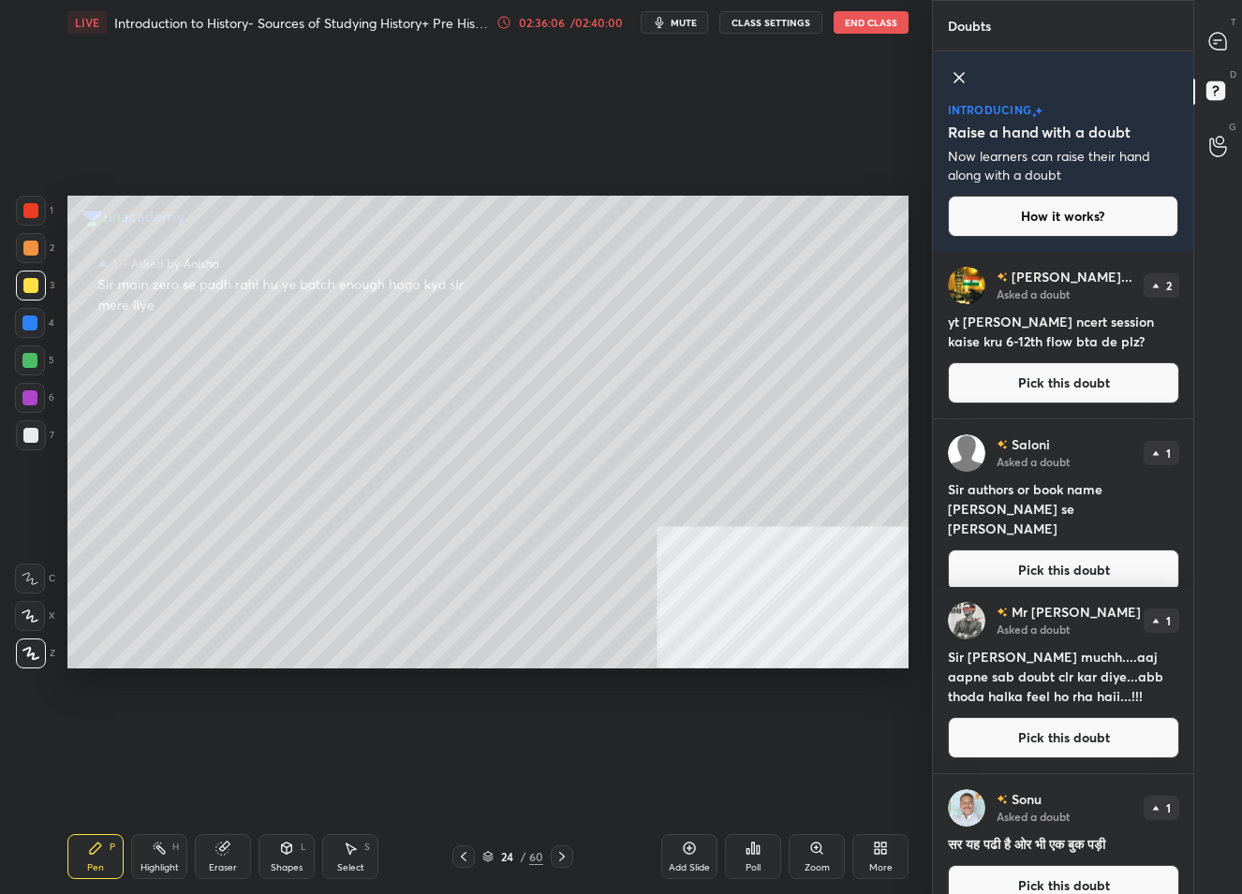
scroll to position [176, 0]
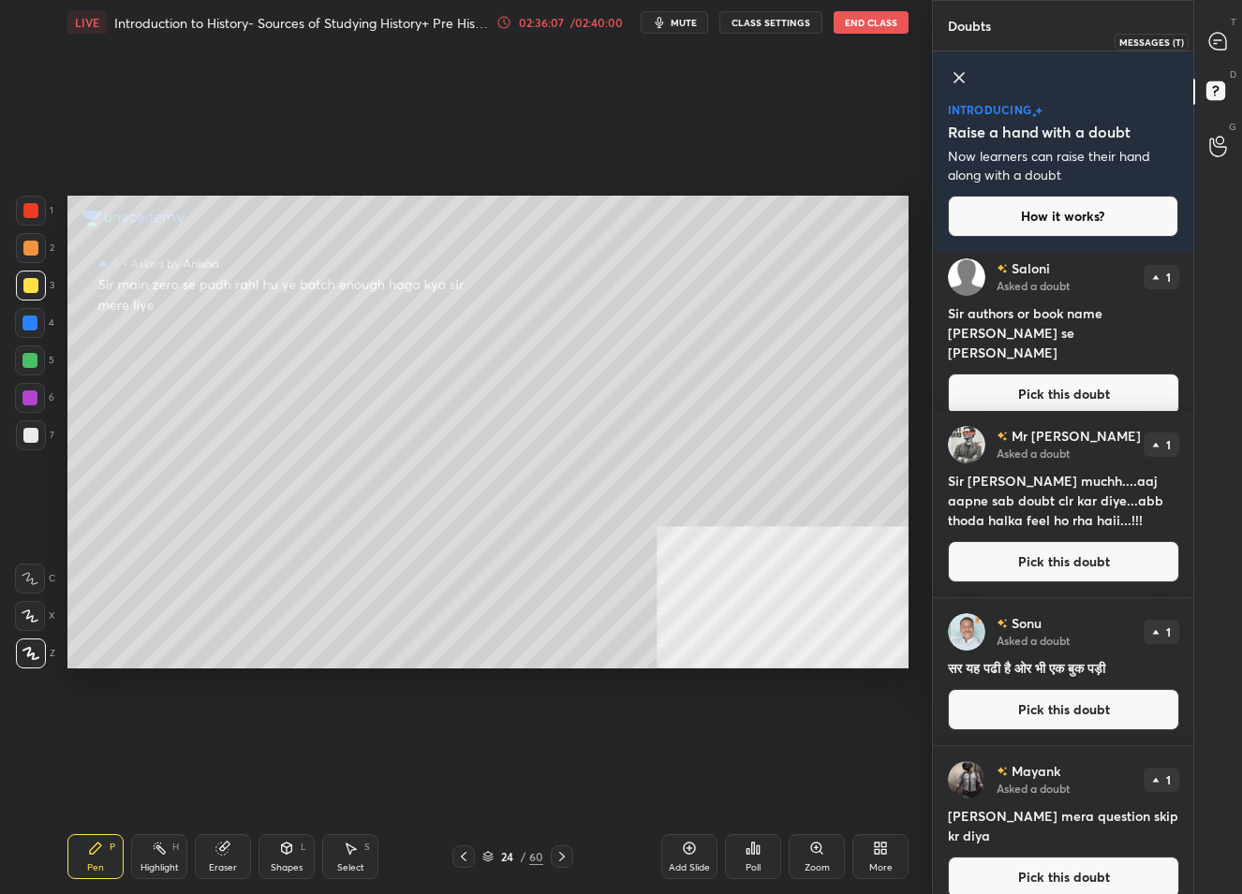
click at [1222, 39] on icon at bounding box center [1217, 41] width 17 height 17
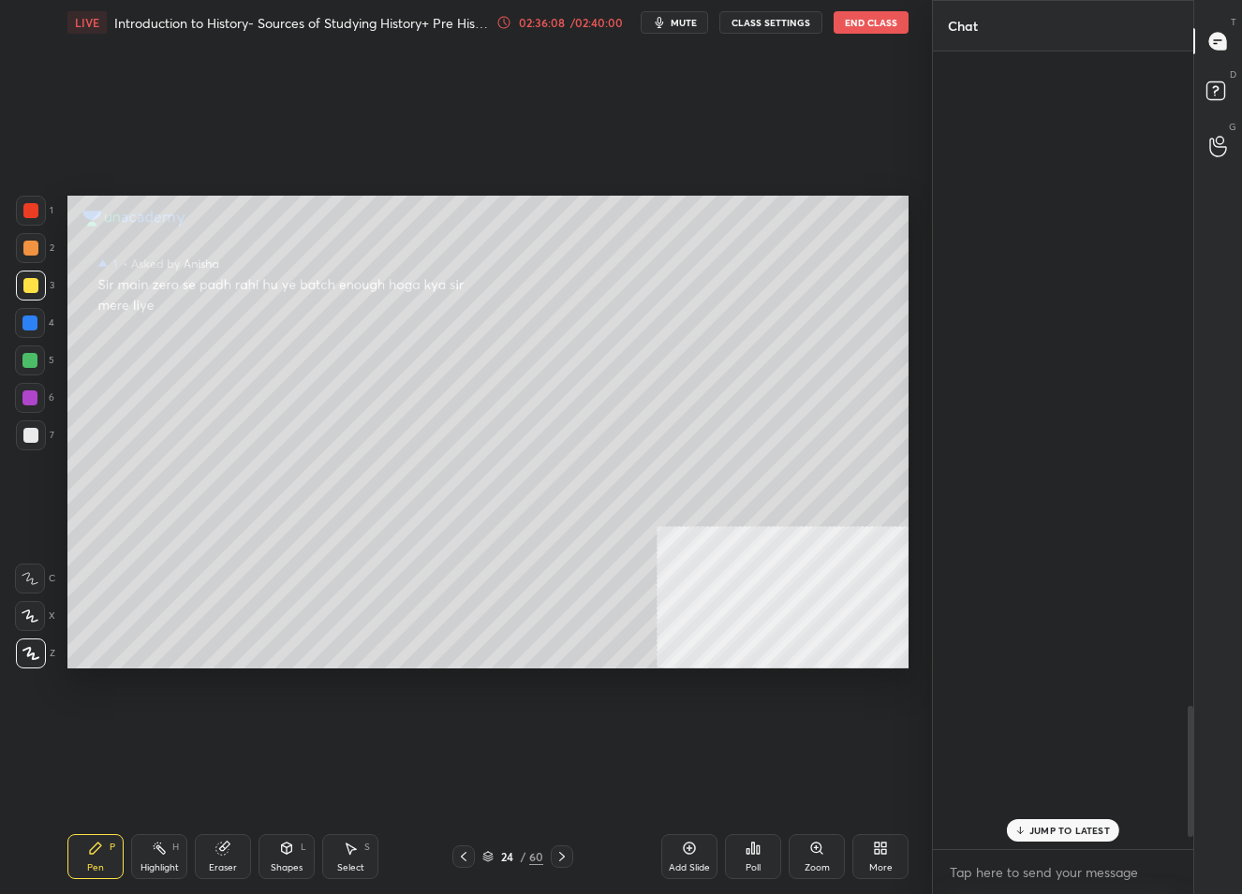
scroll to position [792, 256]
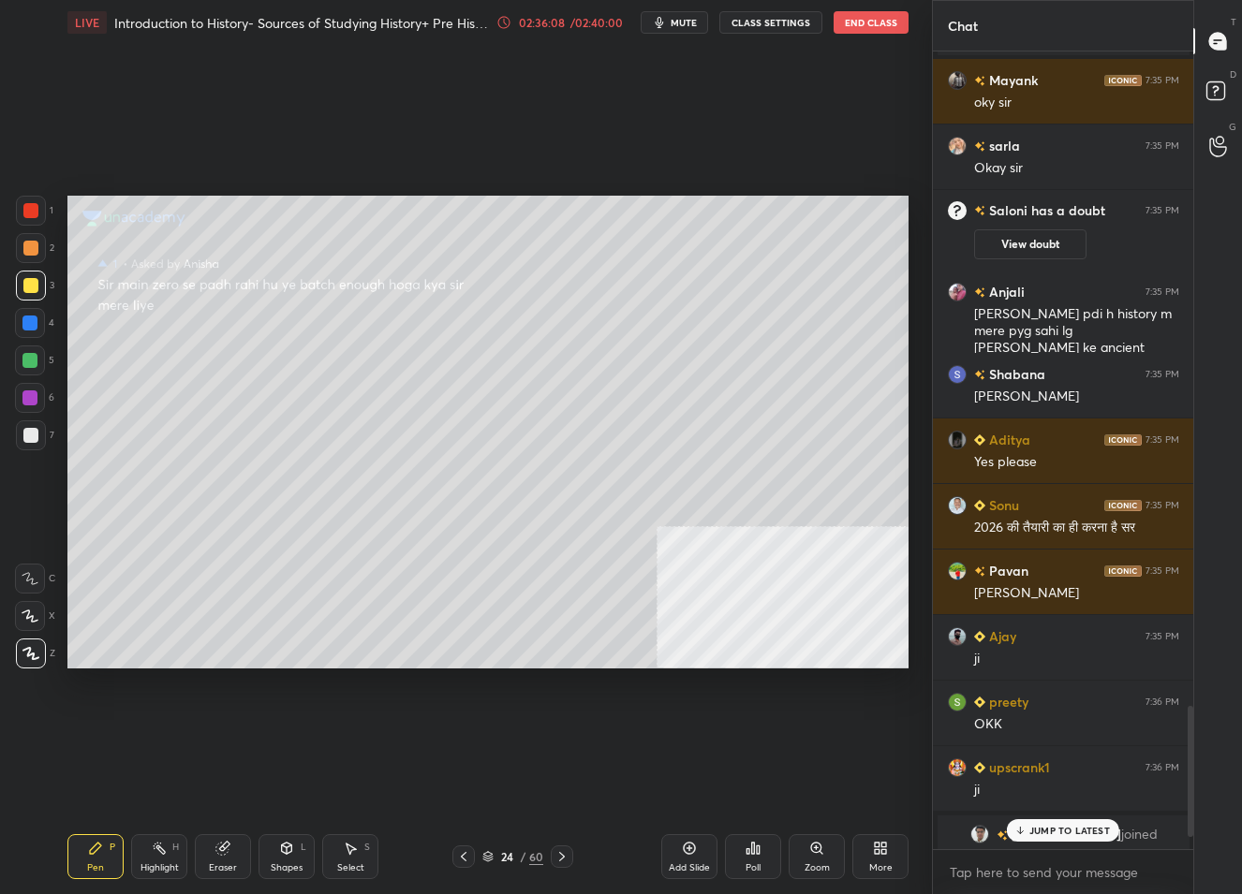
click at [1034, 829] on p "JUMP TO LATEST" at bounding box center [1069, 830] width 81 height 11
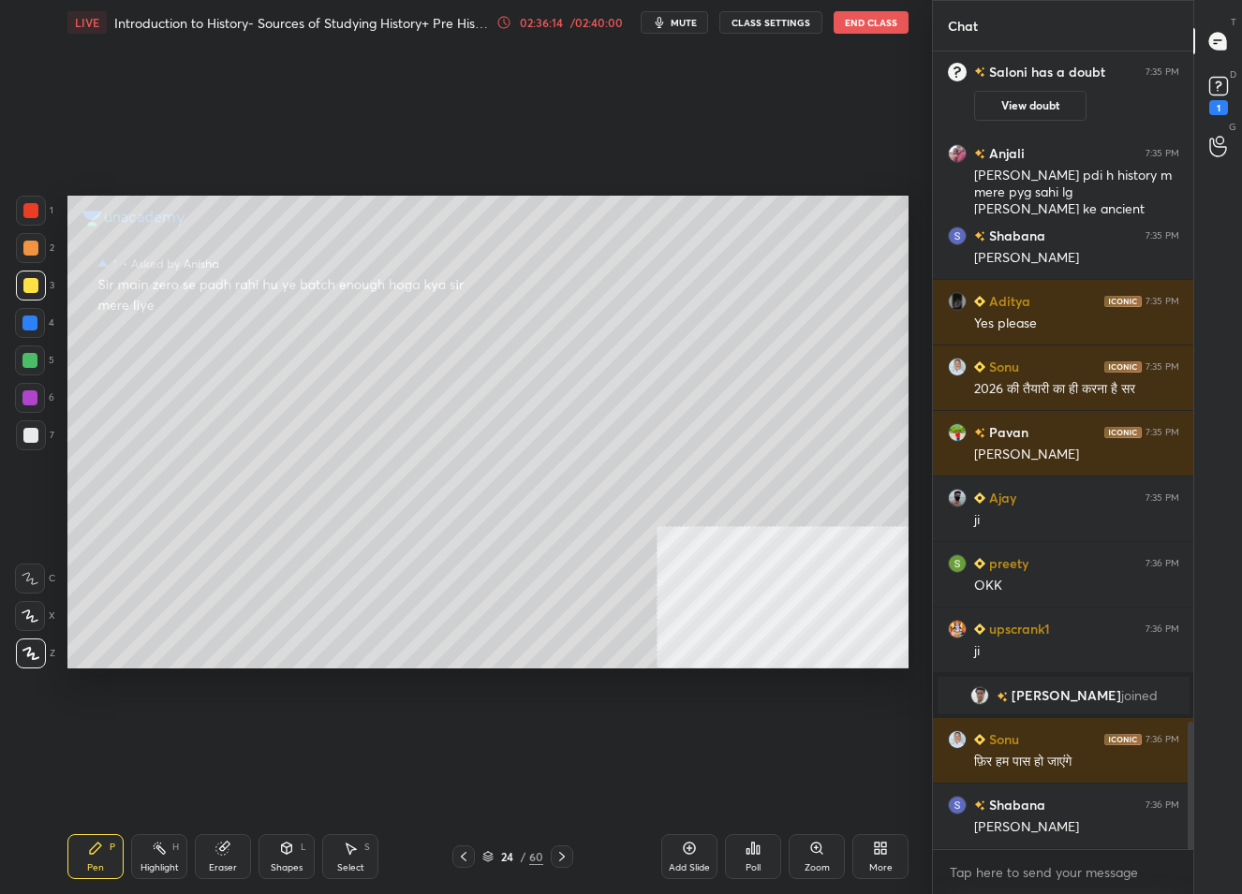
scroll to position [4211, 0]
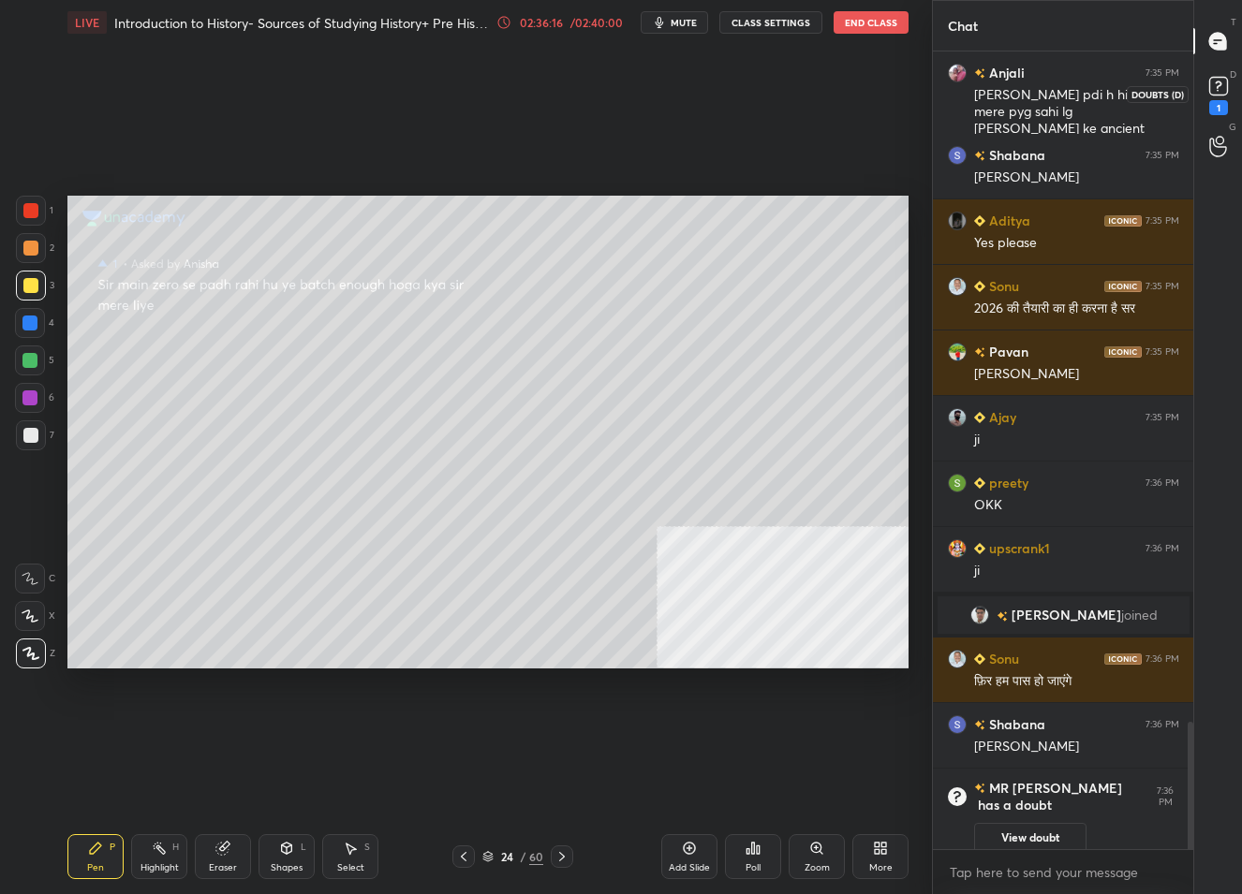
click at [1213, 79] on rect at bounding box center [1218, 87] width 18 height 18
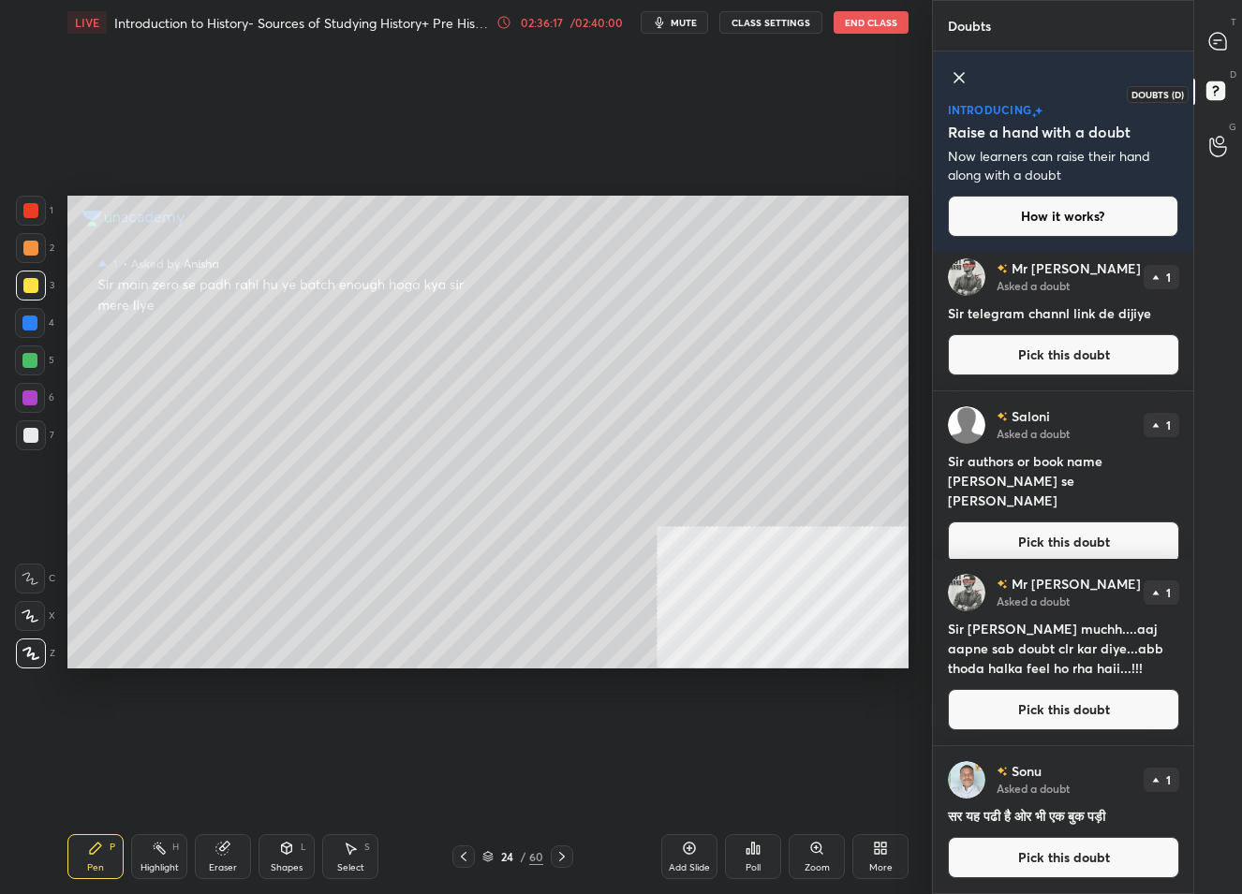
scroll to position [0, 0]
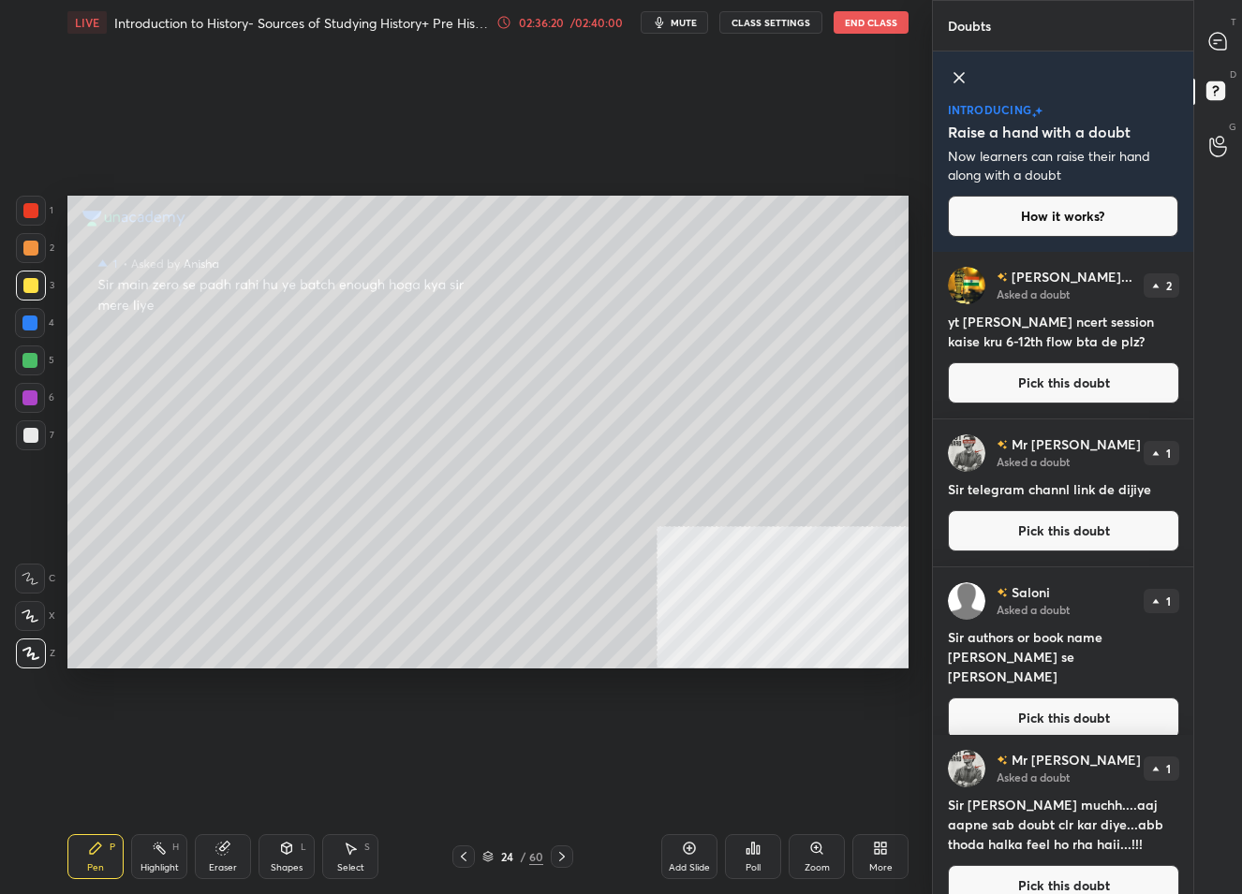
click at [1092, 698] on button "Pick this doubt" at bounding box center [1063, 718] width 231 height 41
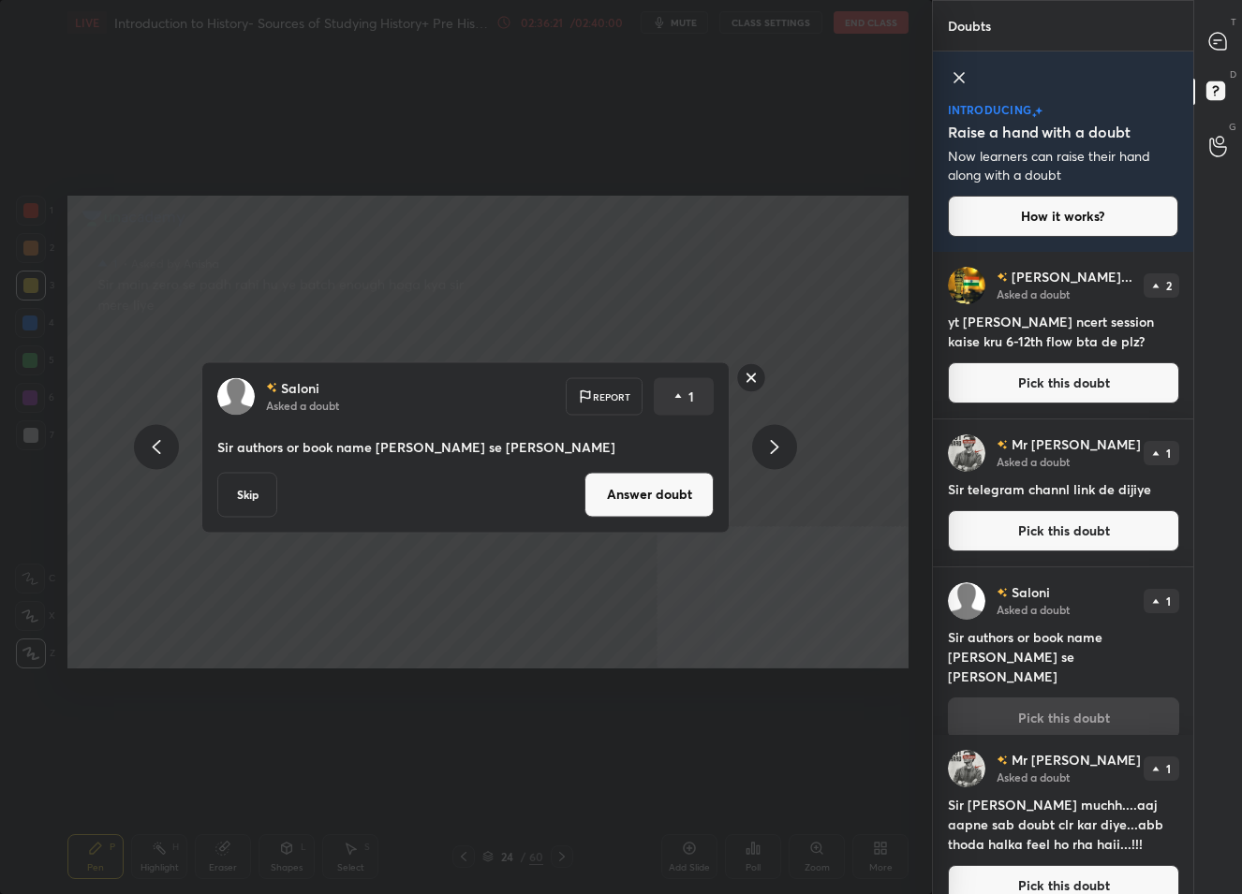
click at [619, 506] on button "Answer doubt" at bounding box center [648, 494] width 129 height 45
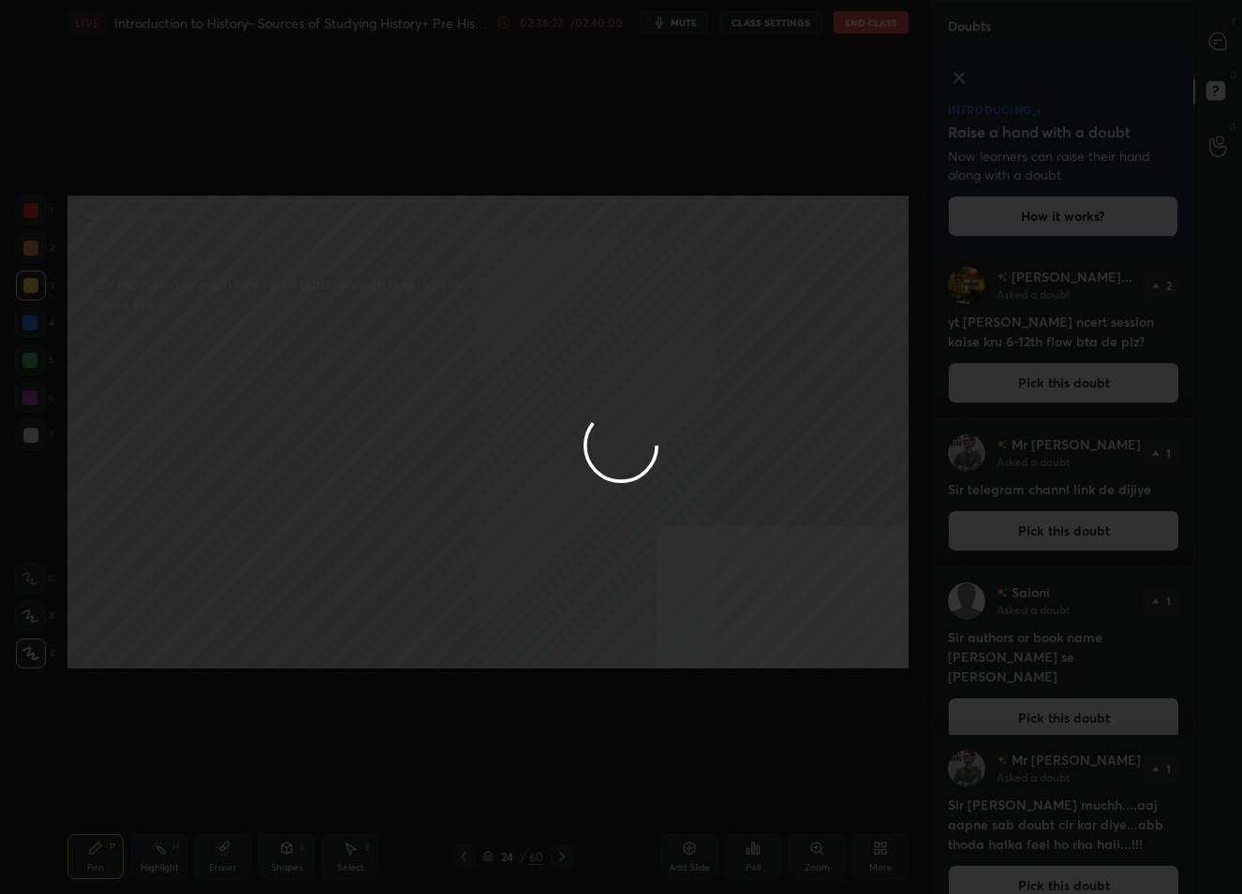
click at [1216, 39] on div at bounding box center [621, 447] width 1242 height 894
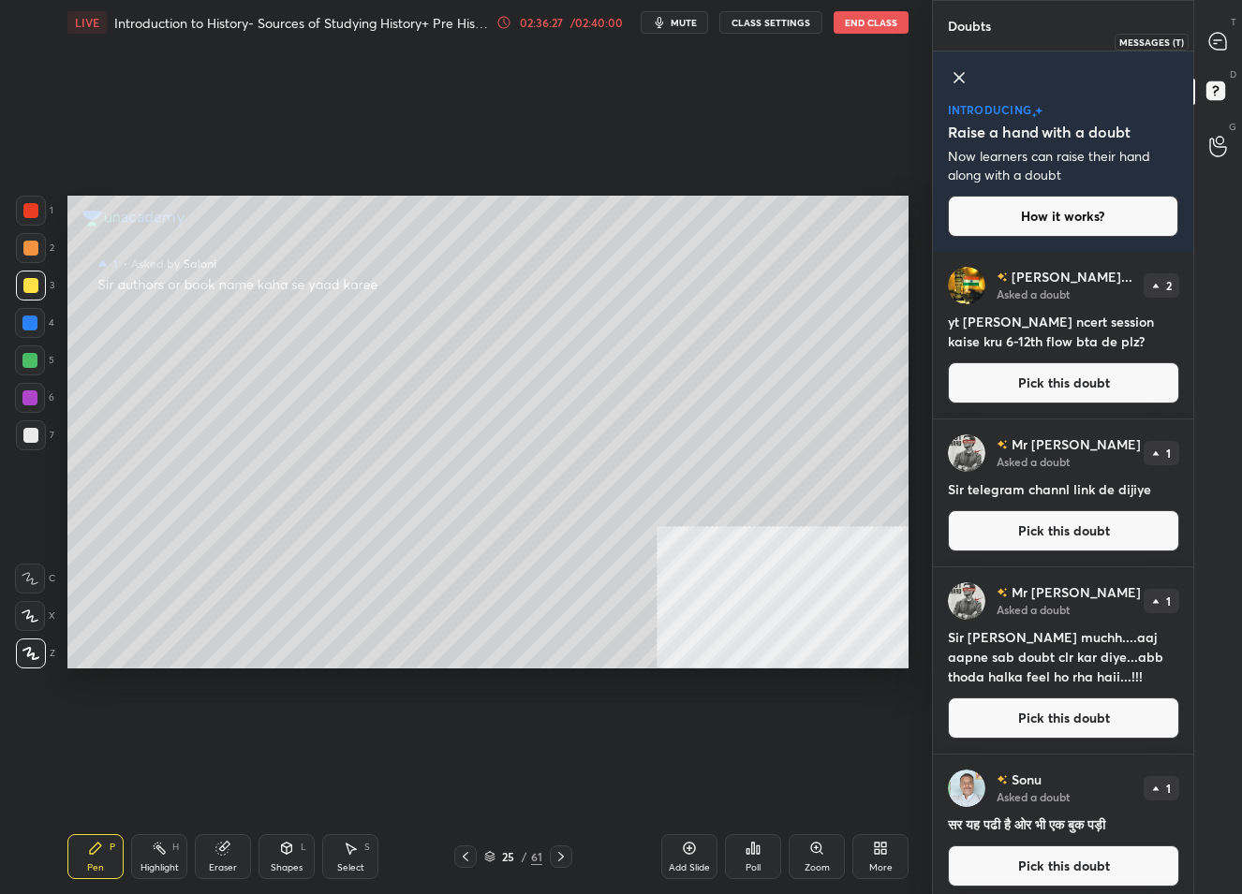
click at [1218, 33] on icon at bounding box center [1217, 41] width 17 height 17
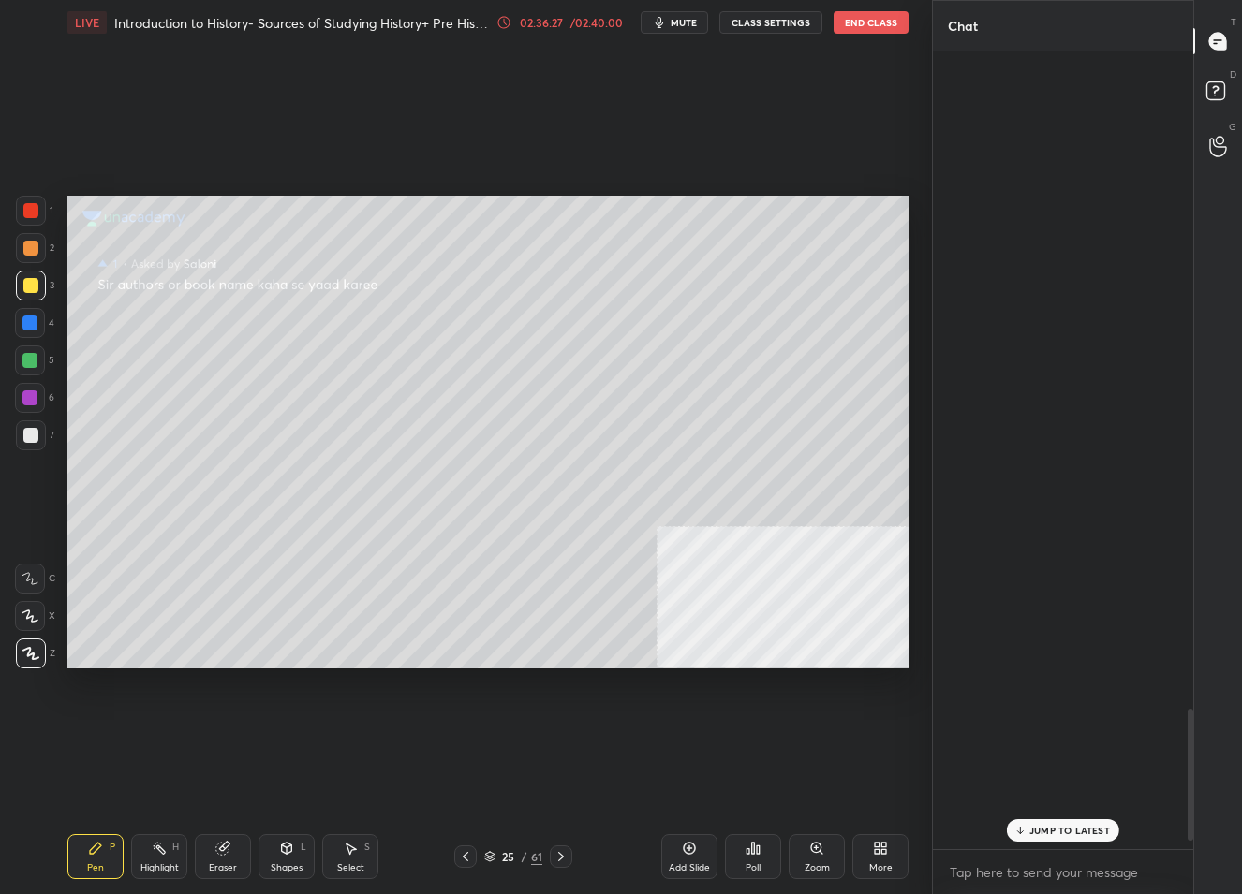
scroll to position [792, 256]
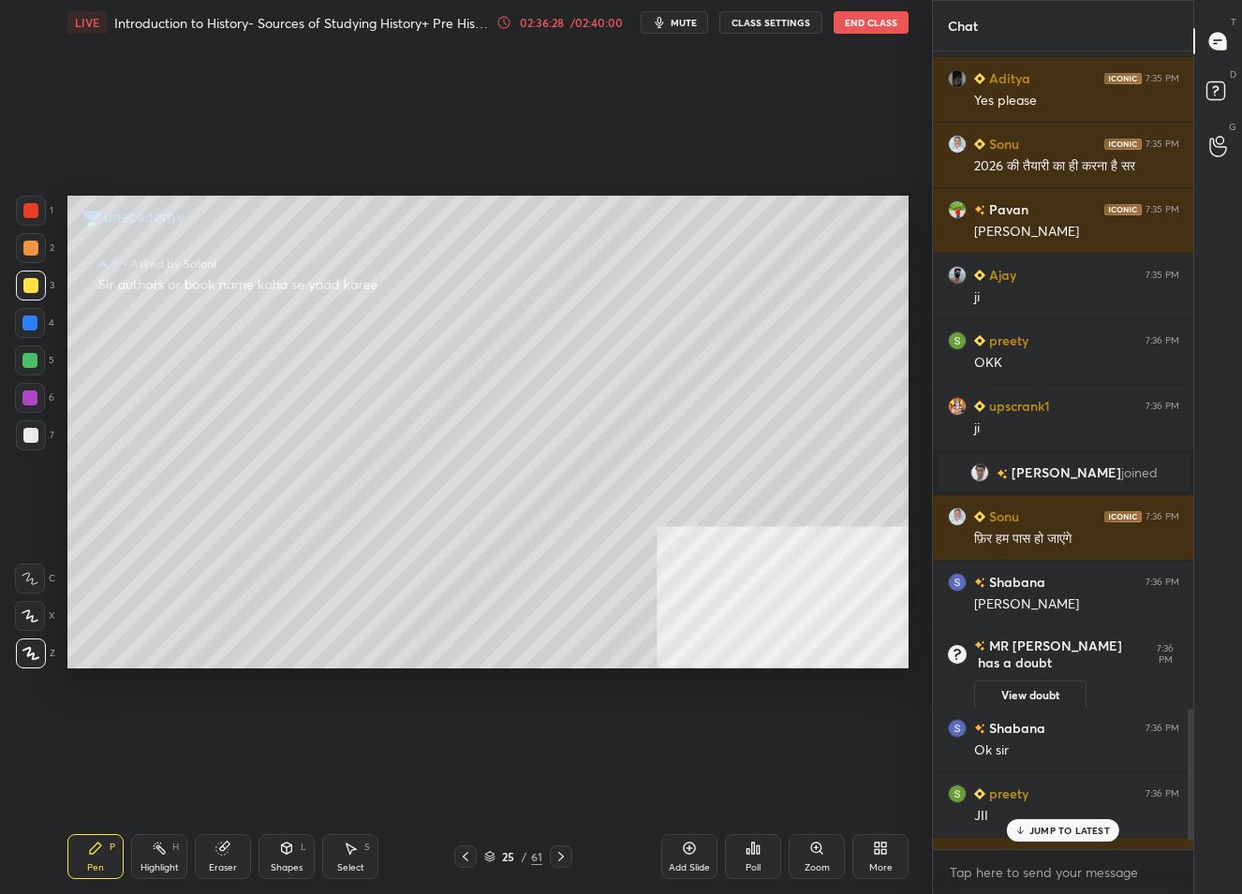
click at [1029, 834] on p "JUMP TO LATEST" at bounding box center [1069, 830] width 81 height 11
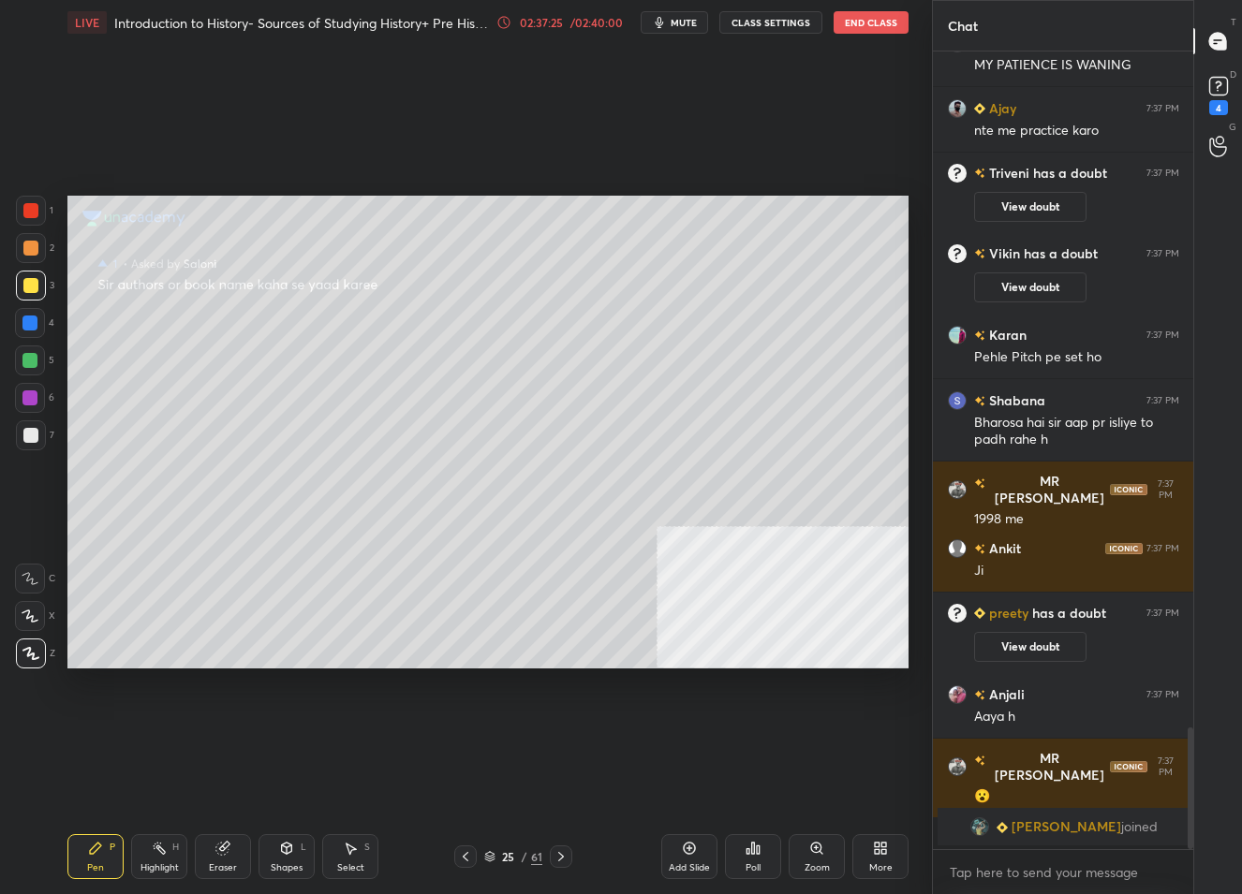
scroll to position [4449, 0]
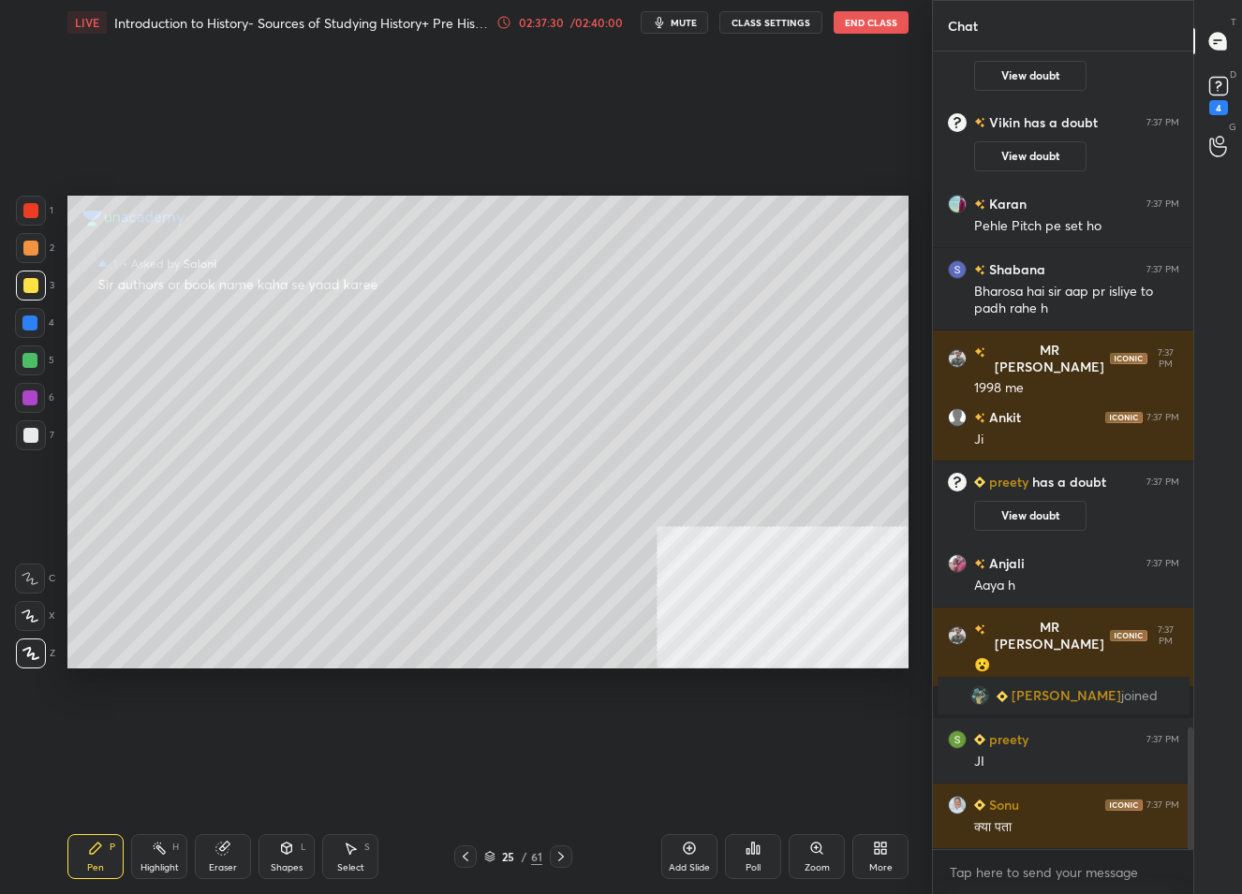
click at [519, 858] on div "25 / 61" at bounding box center [513, 857] width 58 height 17
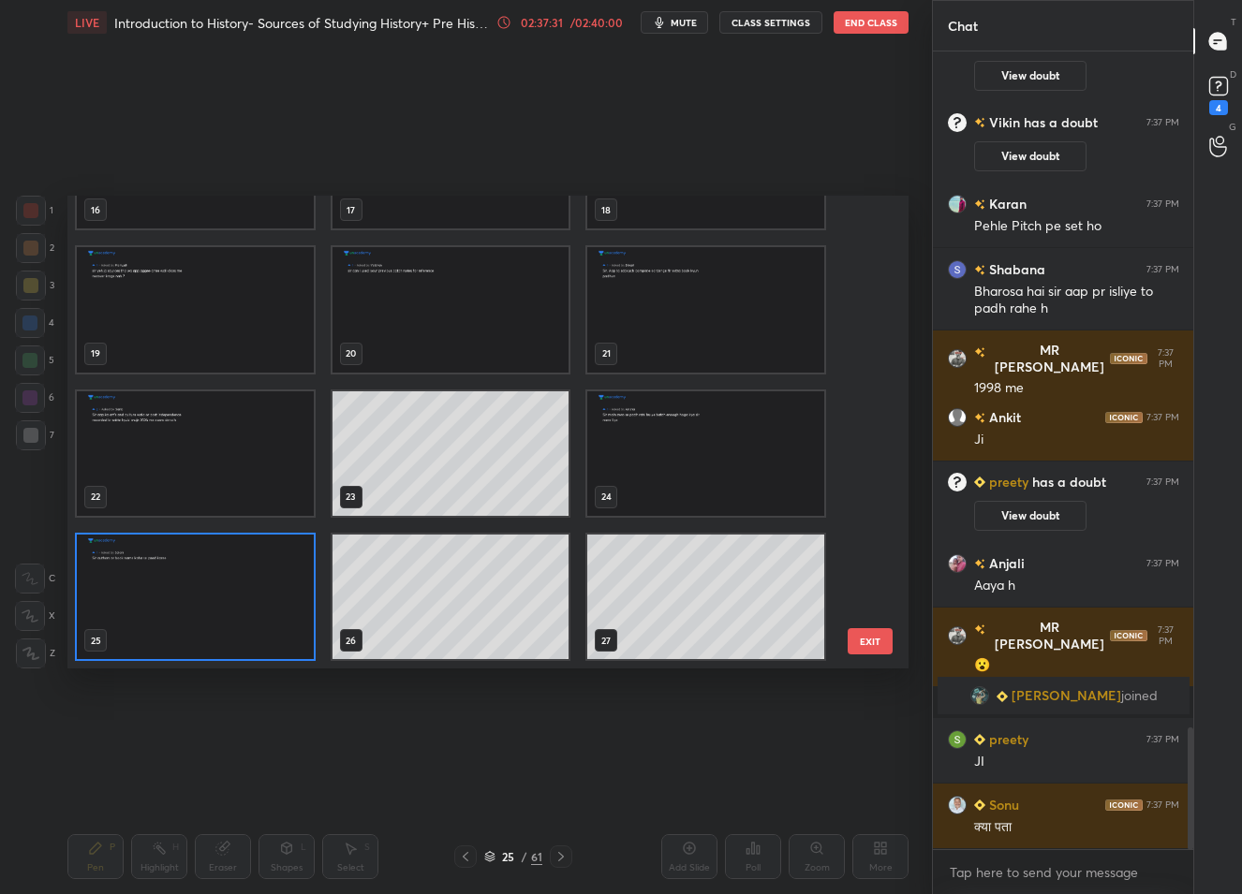
scroll to position [2544, 0]
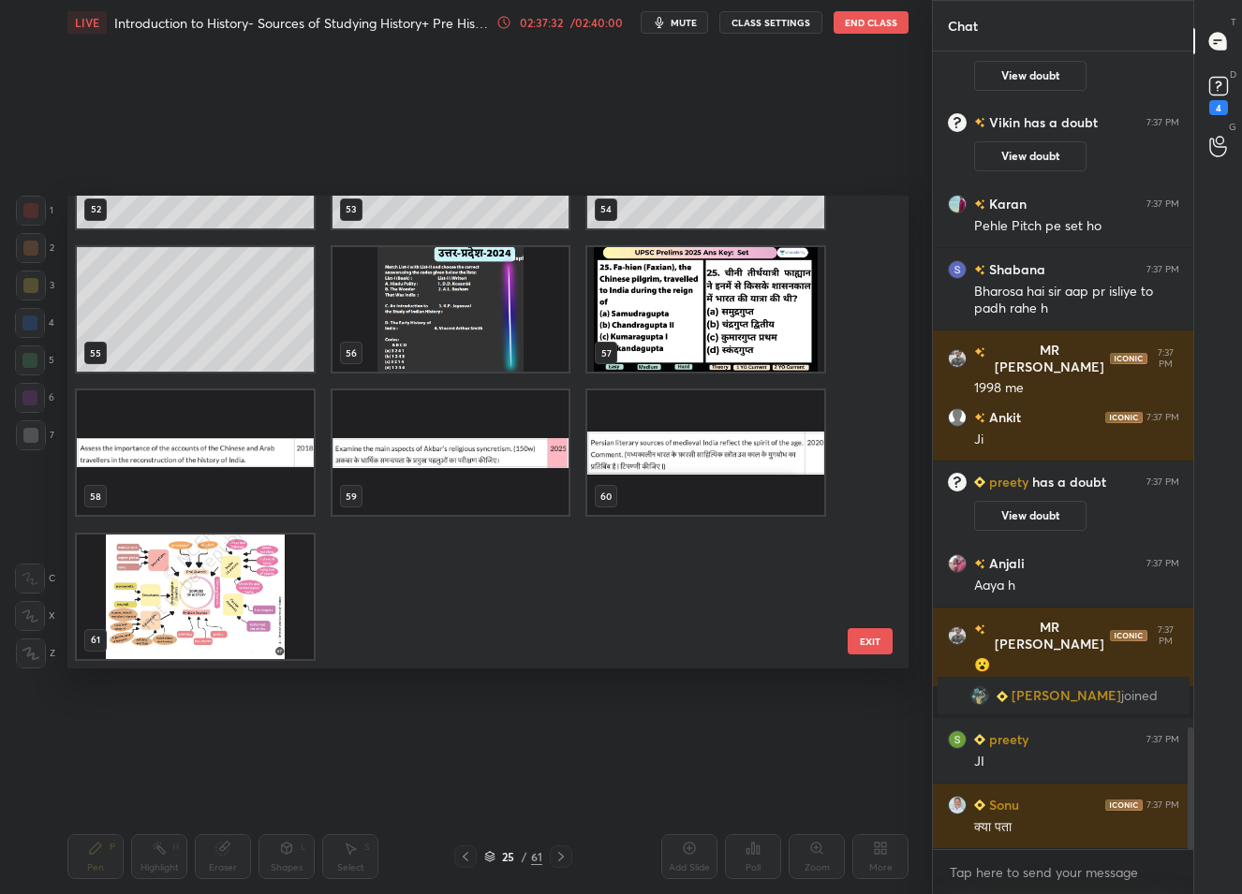
click at [420, 363] on img "grid" at bounding box center [450, 309] width 237 height 125
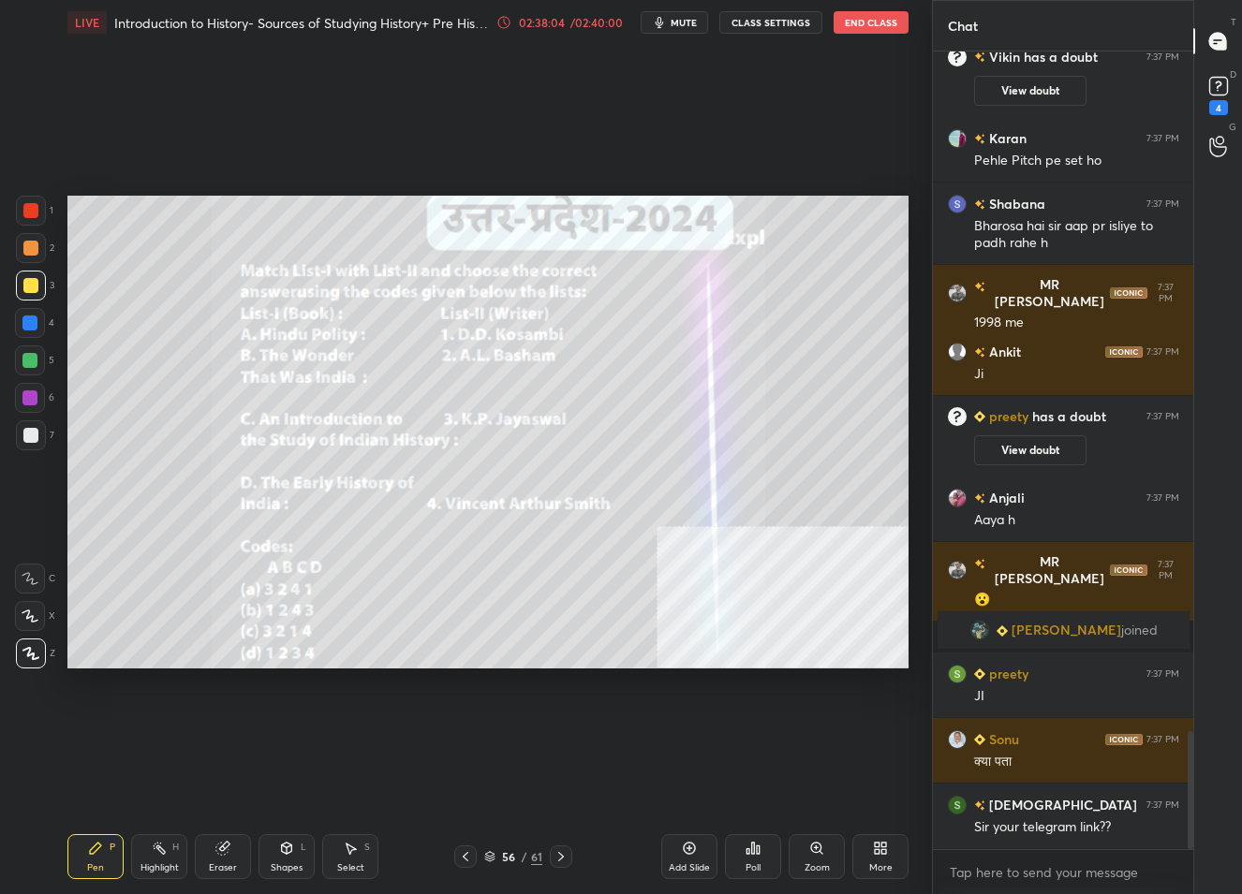
scroll to position [4580, 0]
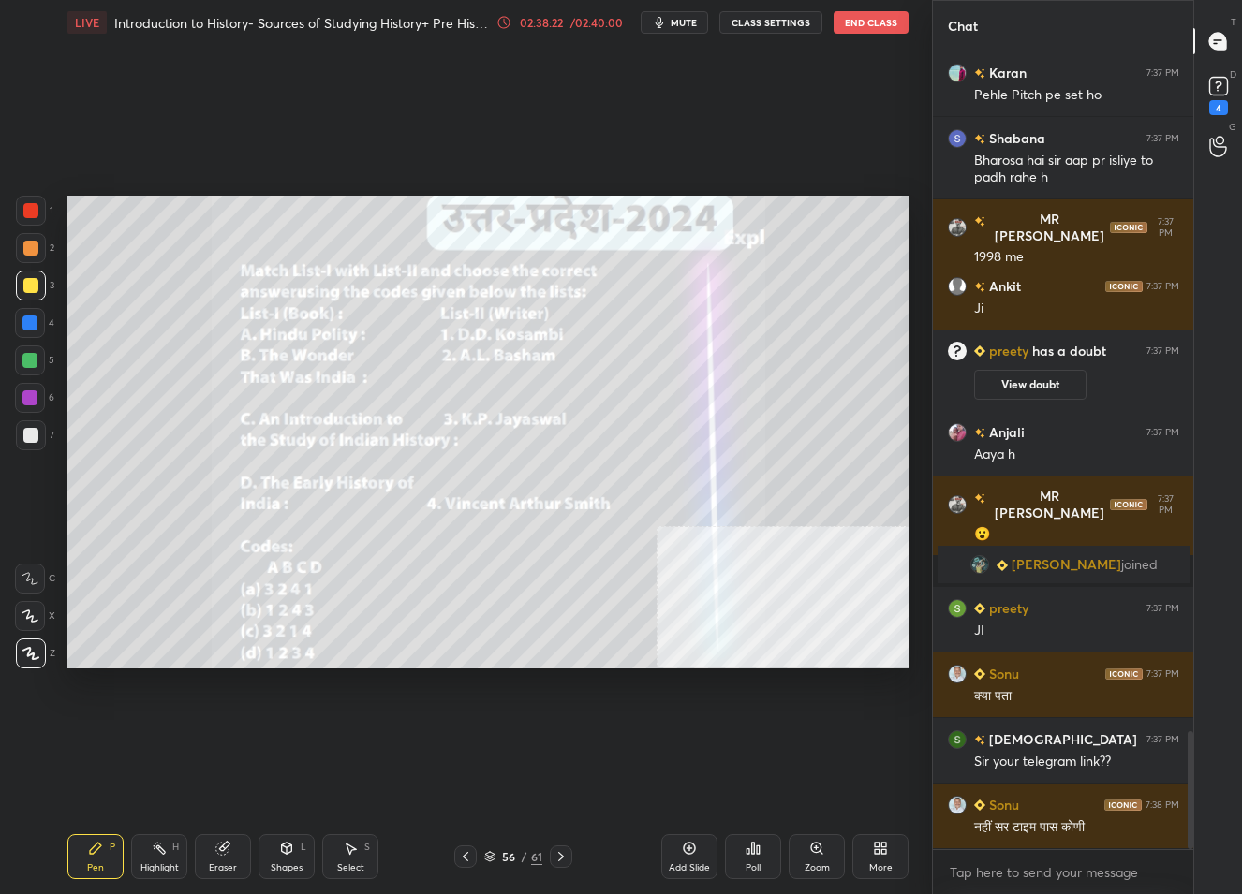
click at [905, 856] on div "More" at bounding box center [880, 857] width 56 height 45
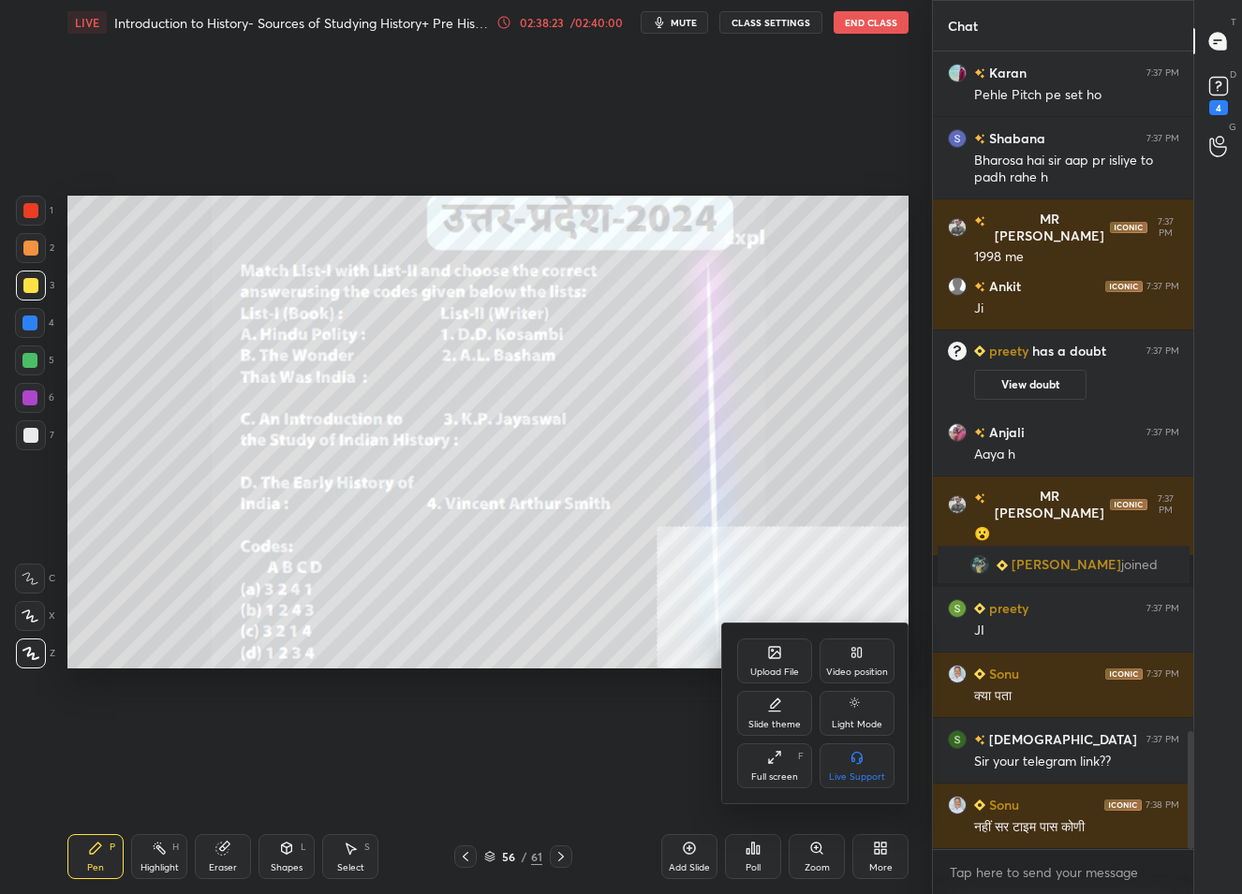
click at [774, 659] on icon at bounding box center [774, 652] width 15 height 15
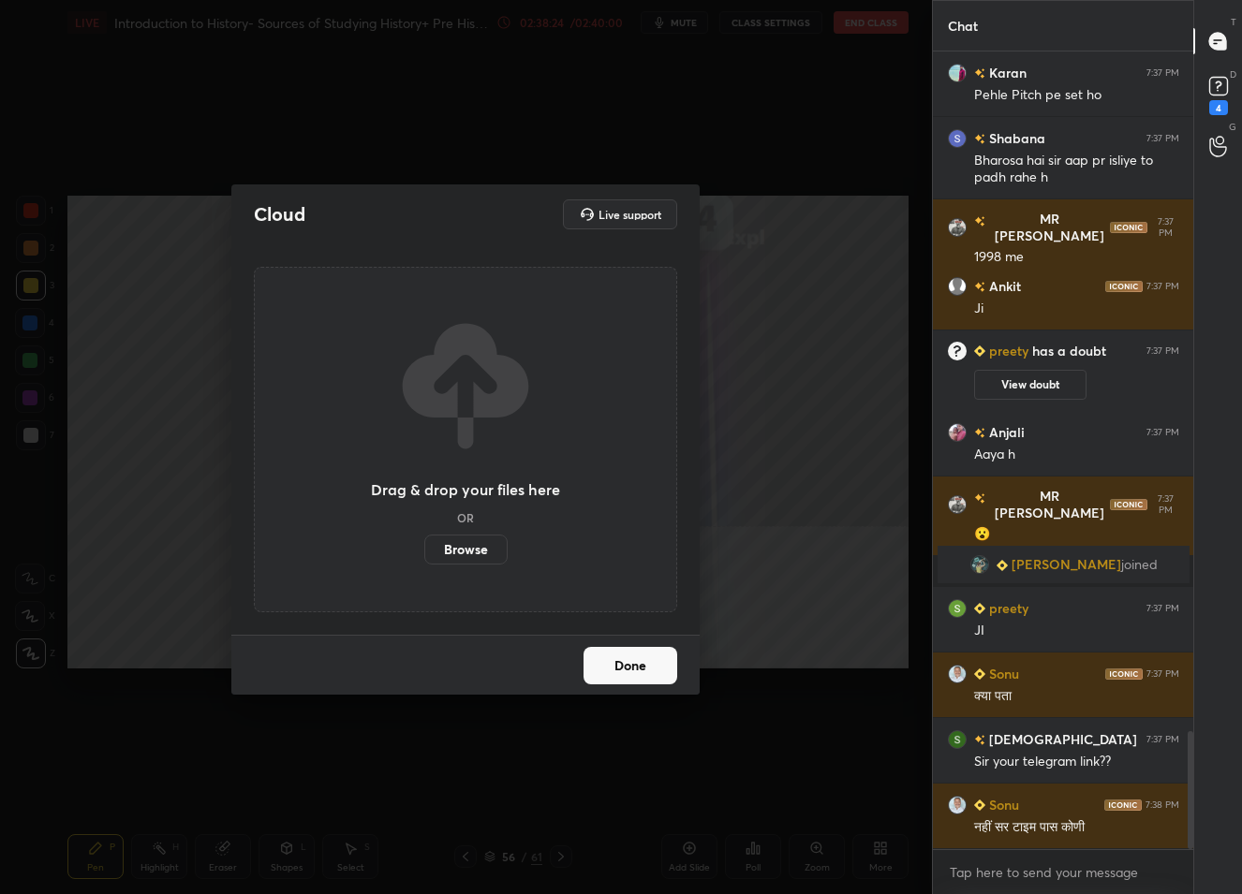
click at [458, 551] on label "Browse" at bounding box center [465, 550] width 83 height 30
click at [424, 551] on input "Browse" at bounding box center [424, 550] width 0 height 30
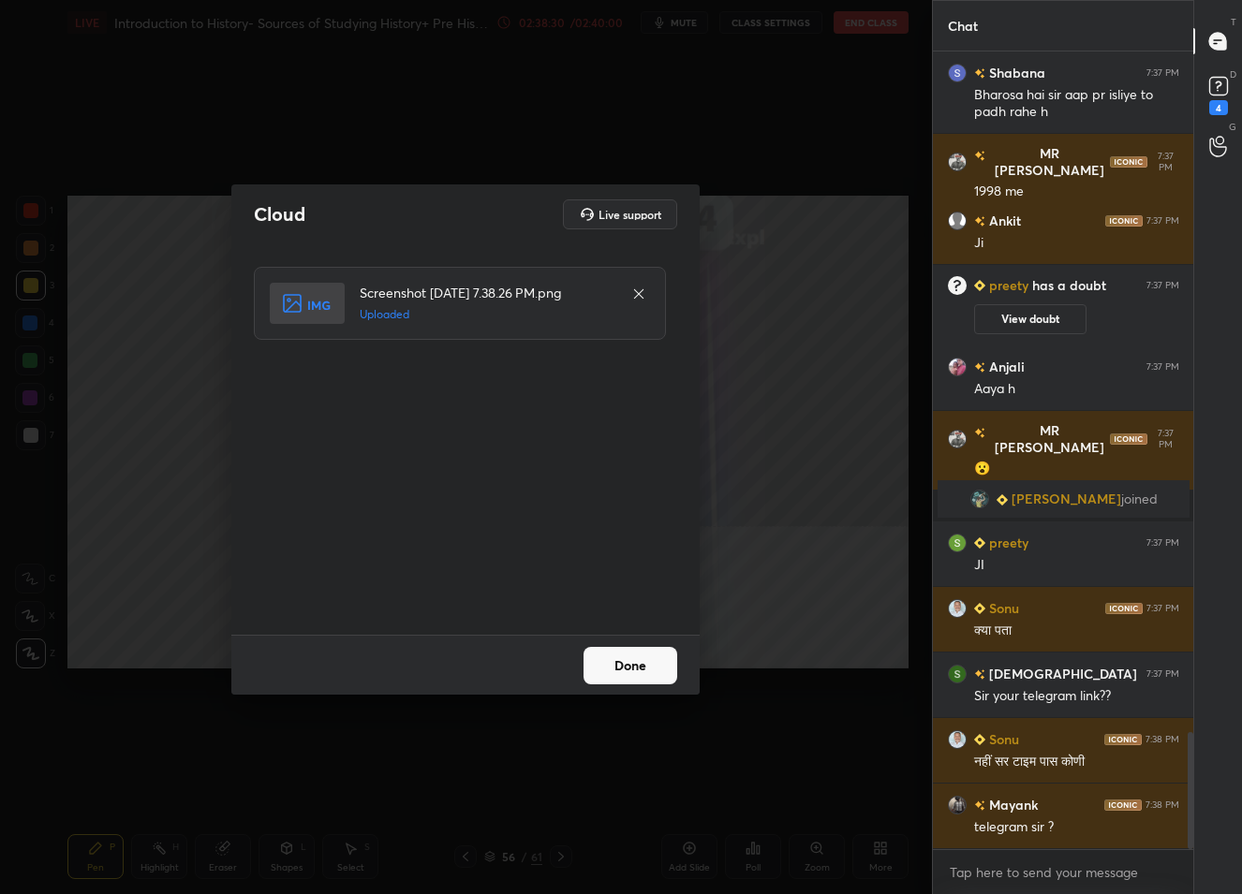
click at [615, 667] on button "Done" at bounding box center [631, 665] width 94 height 37
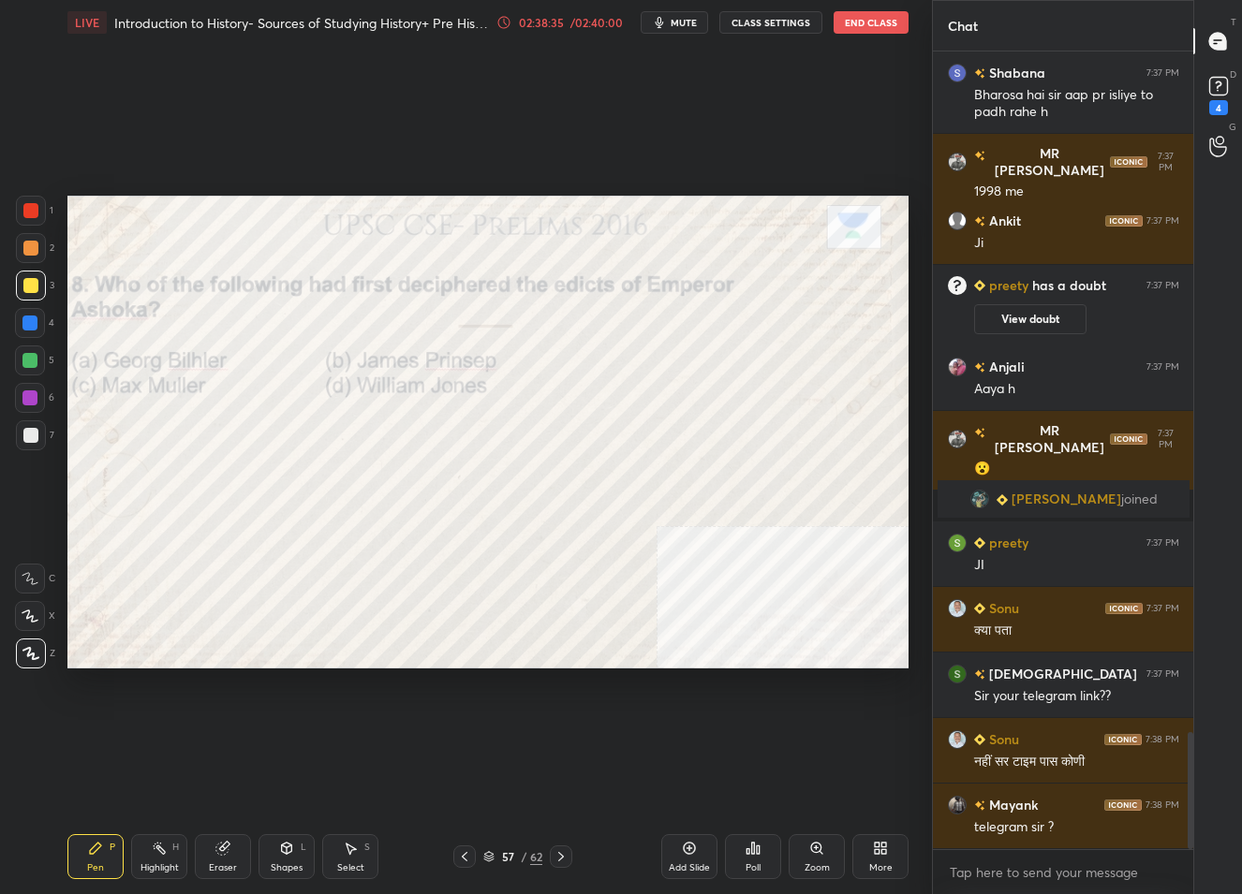
click at [17, 213] on div at bounding box center [31, 211] width 30 height 30
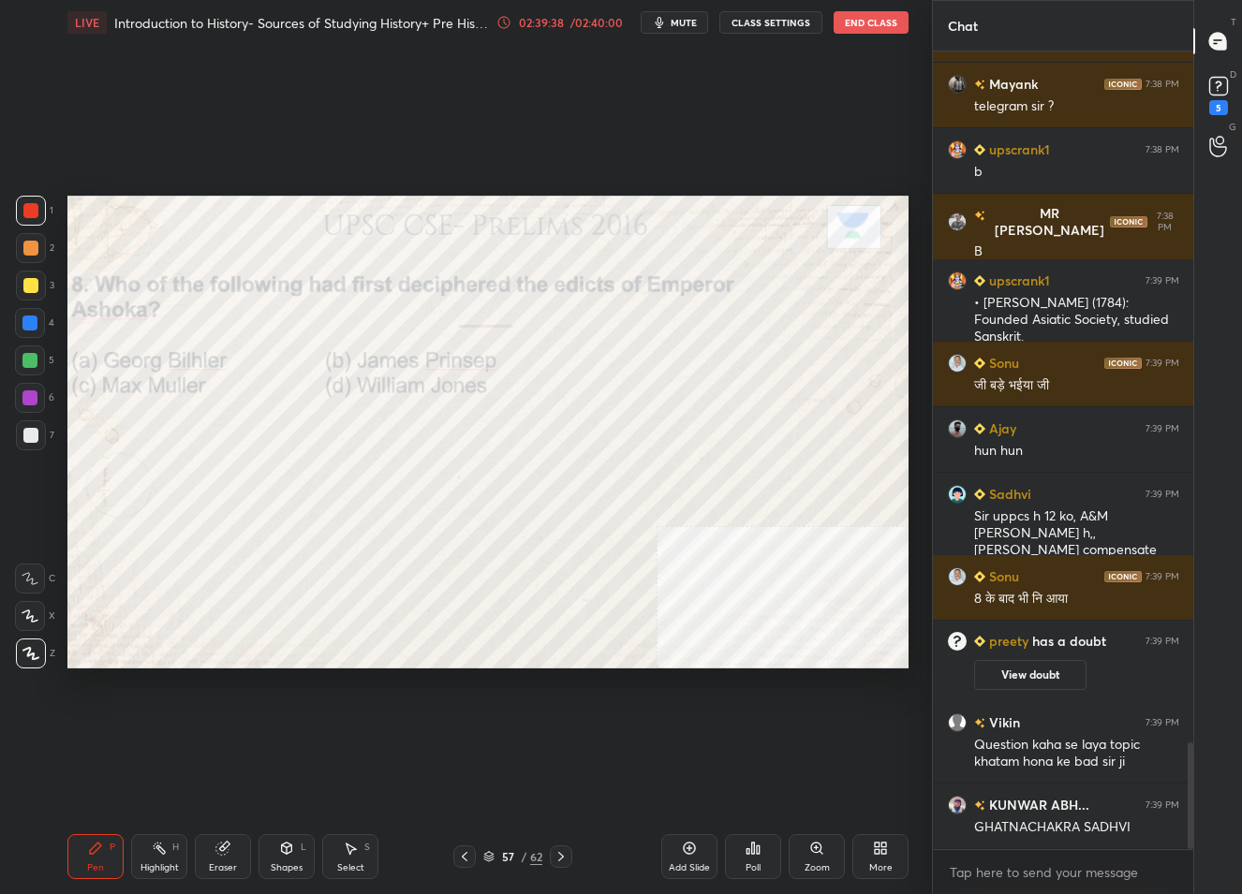
scroll to position [5198, 0]
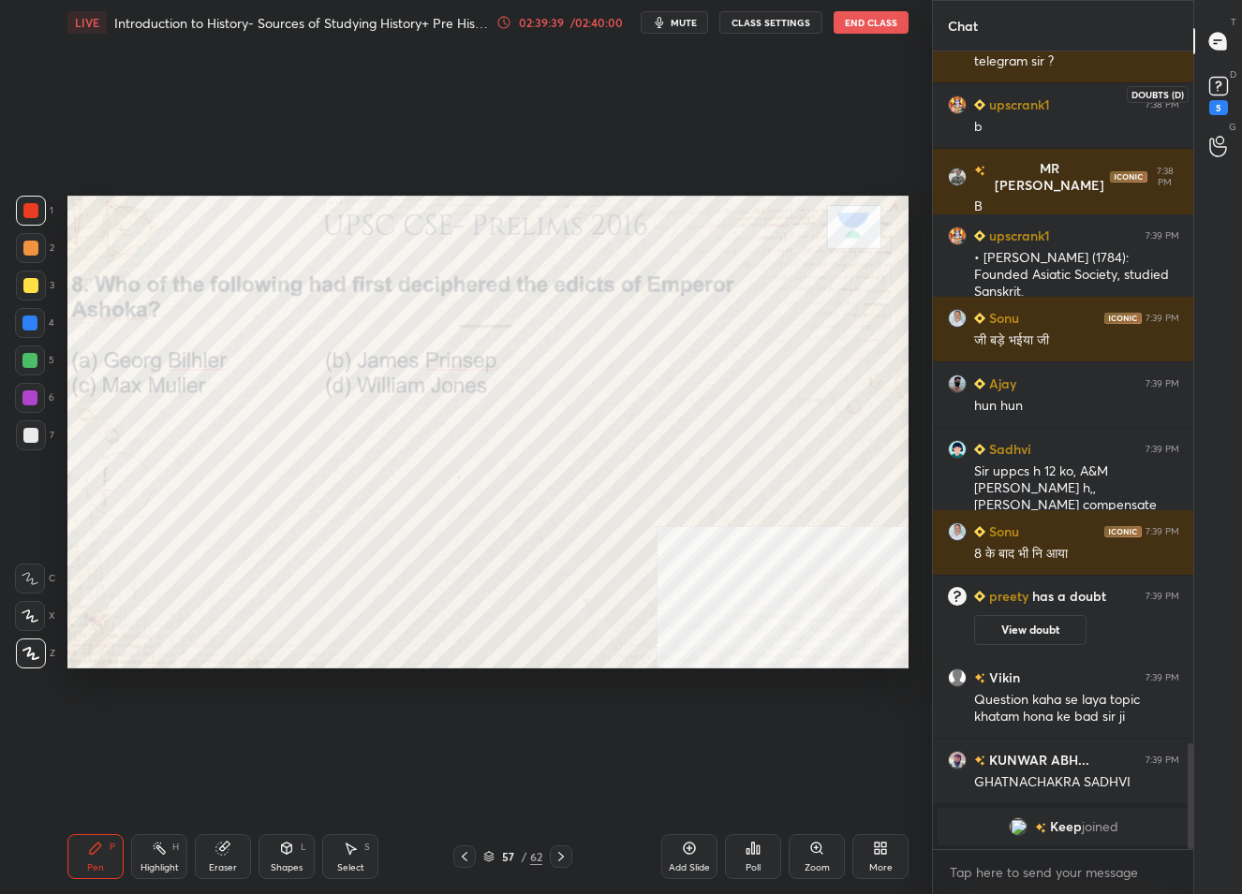
click at [1225, 75] on icon at bounding box center [1218, 86] width 28 height 28
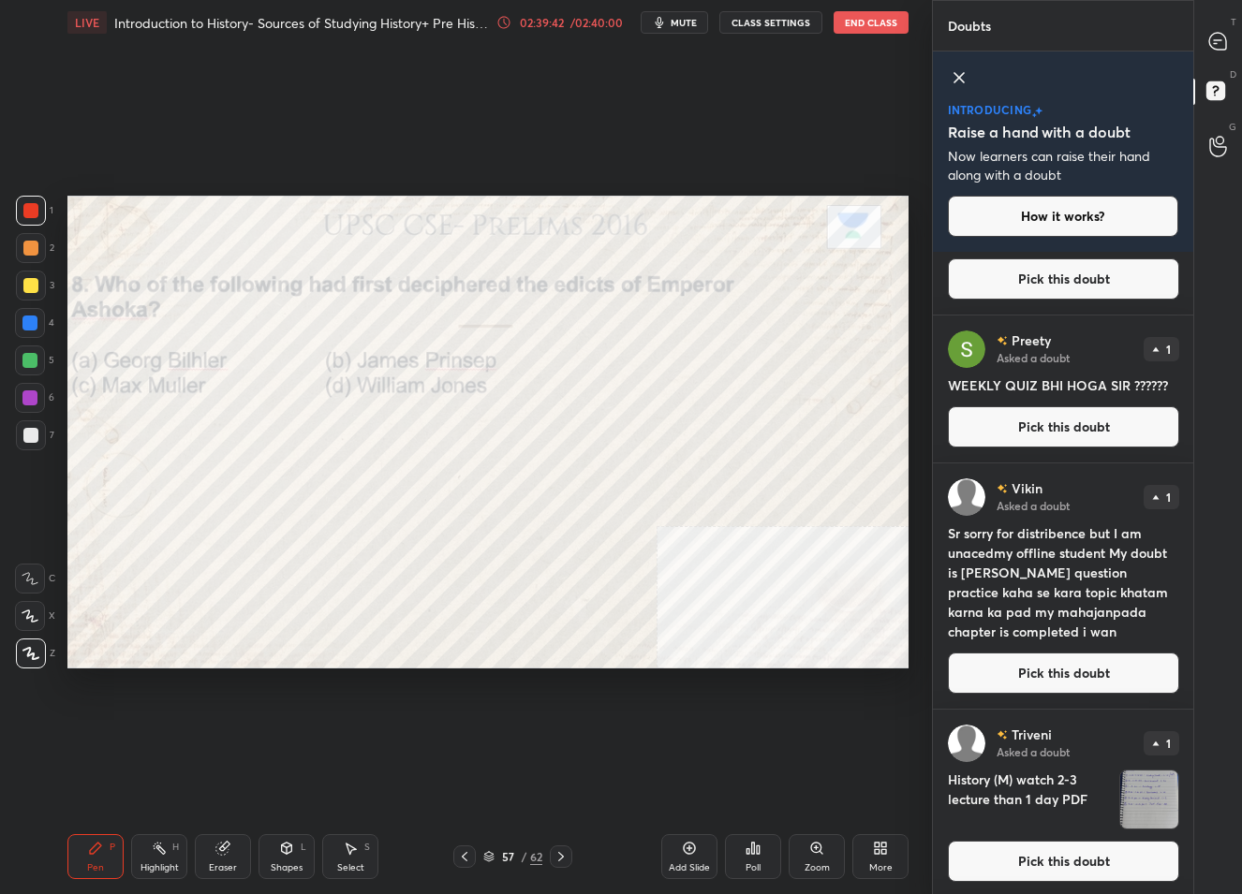
scroll to position [422, 0]
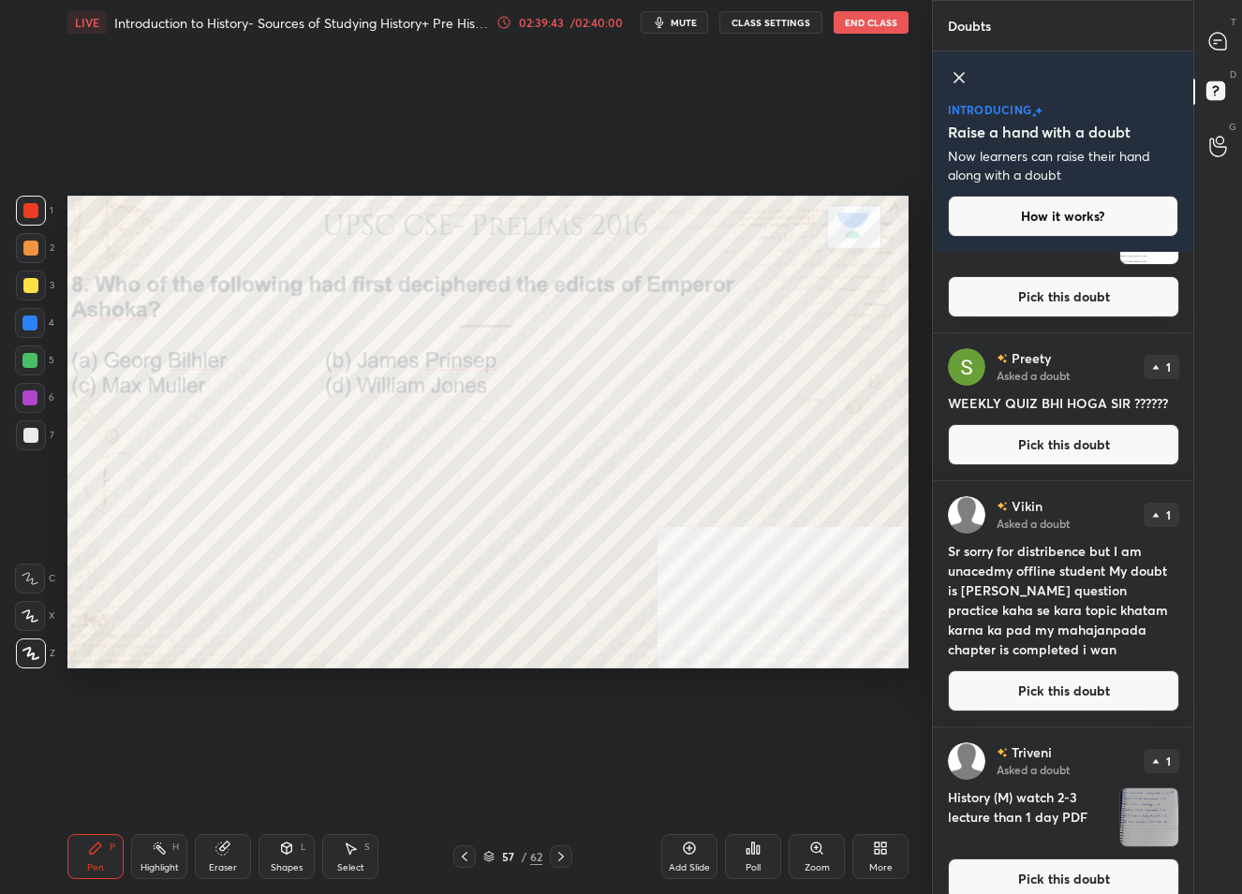
click at [1050, 676] on button "Pick this doubt" at bounding box center [1063, 691] width 231 height 41
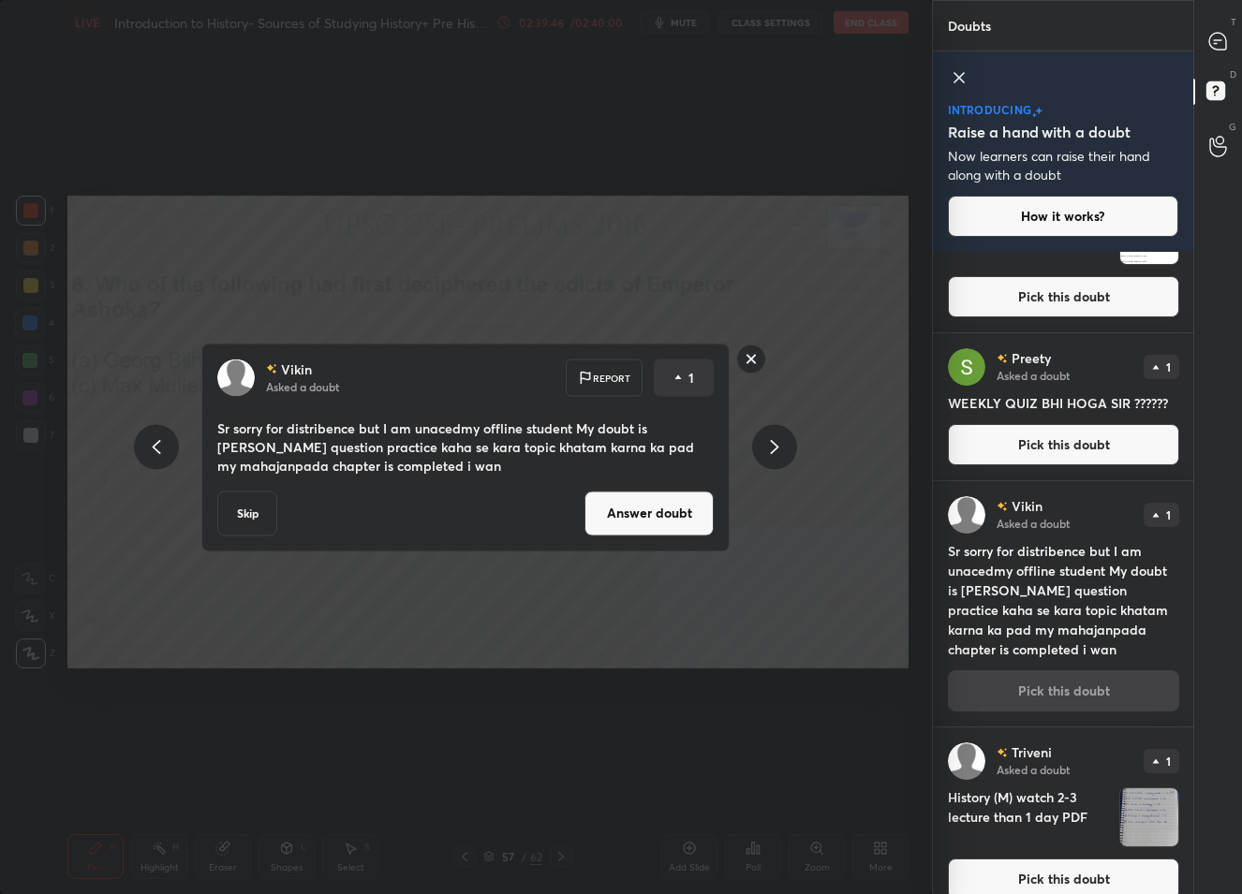
click at [653, 495] on button "Answer doubt" at bounding box center [648, 513] width 129 height 45
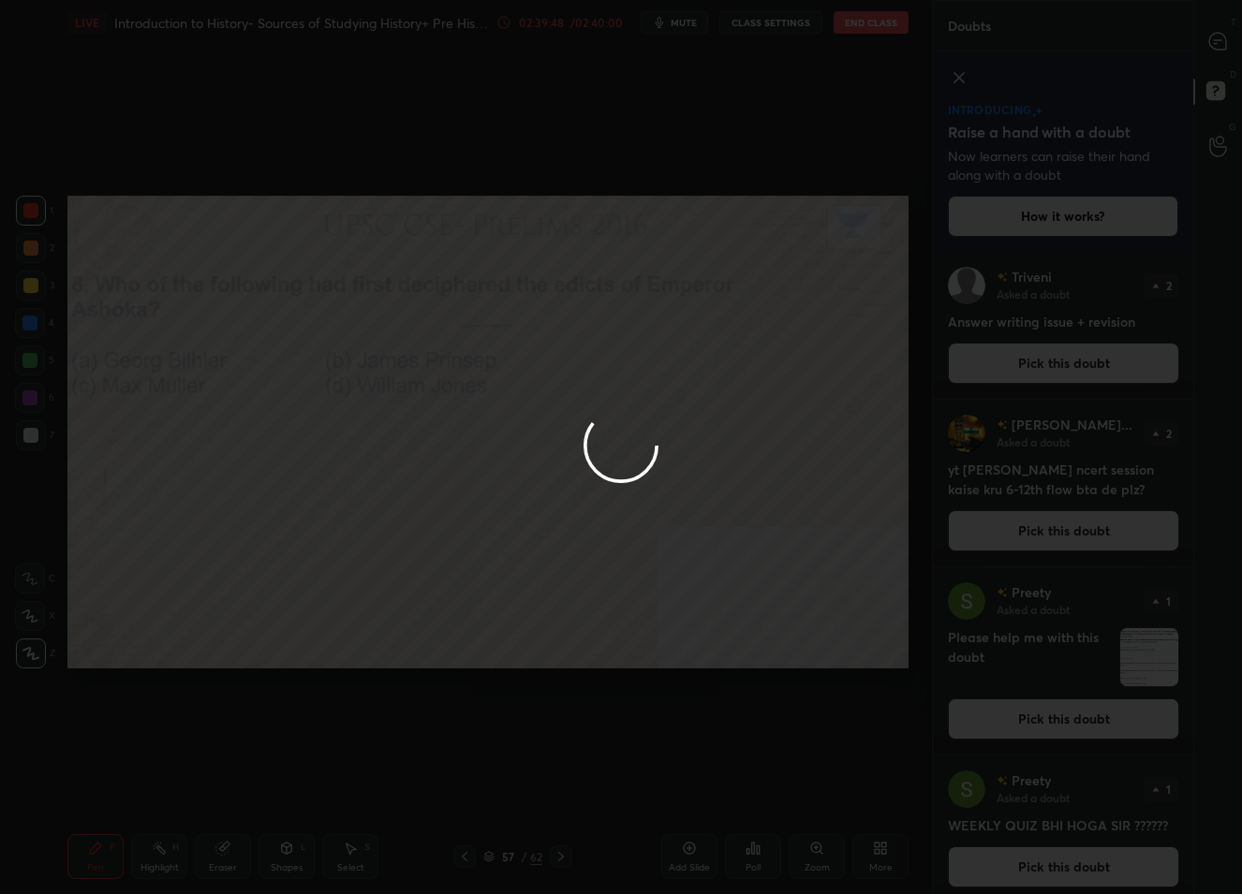
click at [1216, 40] on div at bounding box center [621, 447] width 1242 height 894
click at [1216, 40] on icon at bounding box center [1217, 41] width 17 height 17
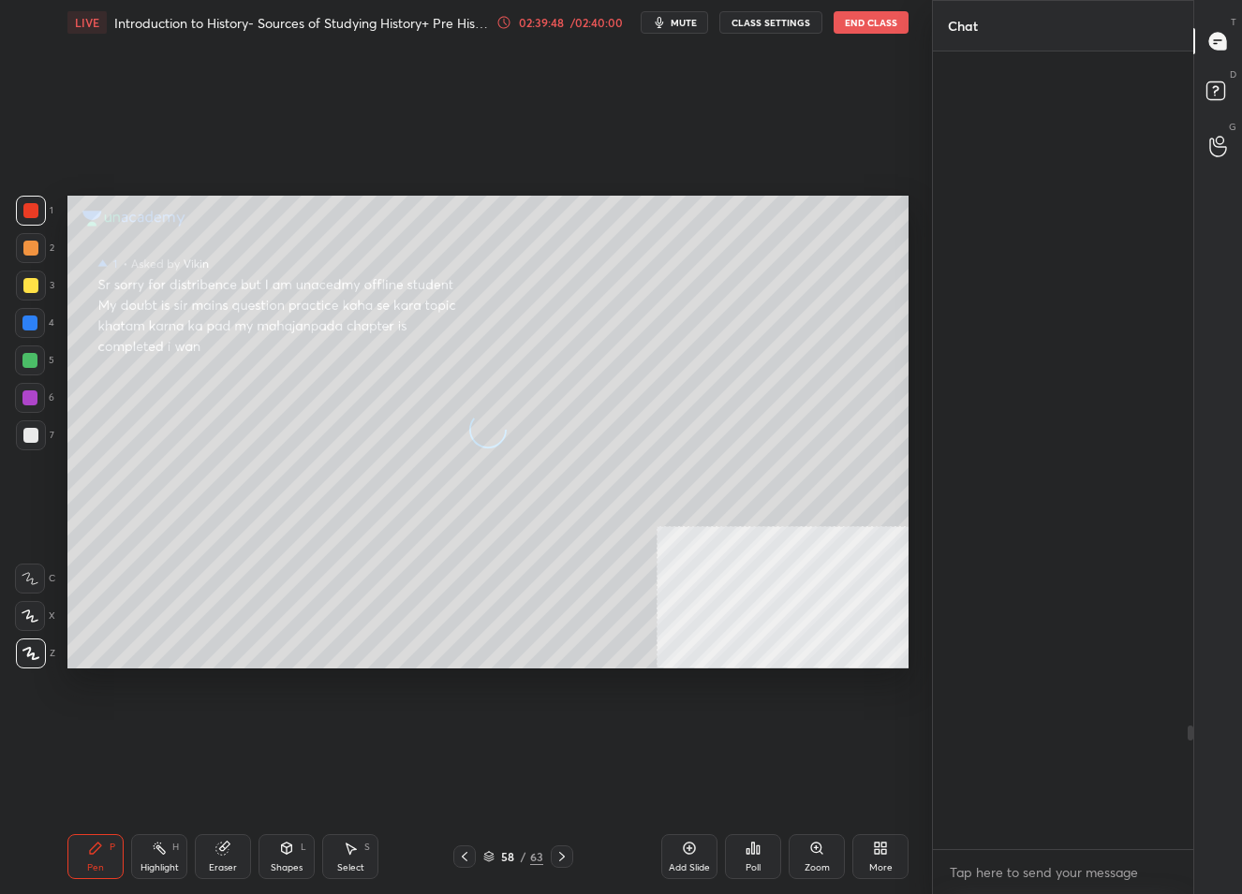
scroll to position [792, 256]
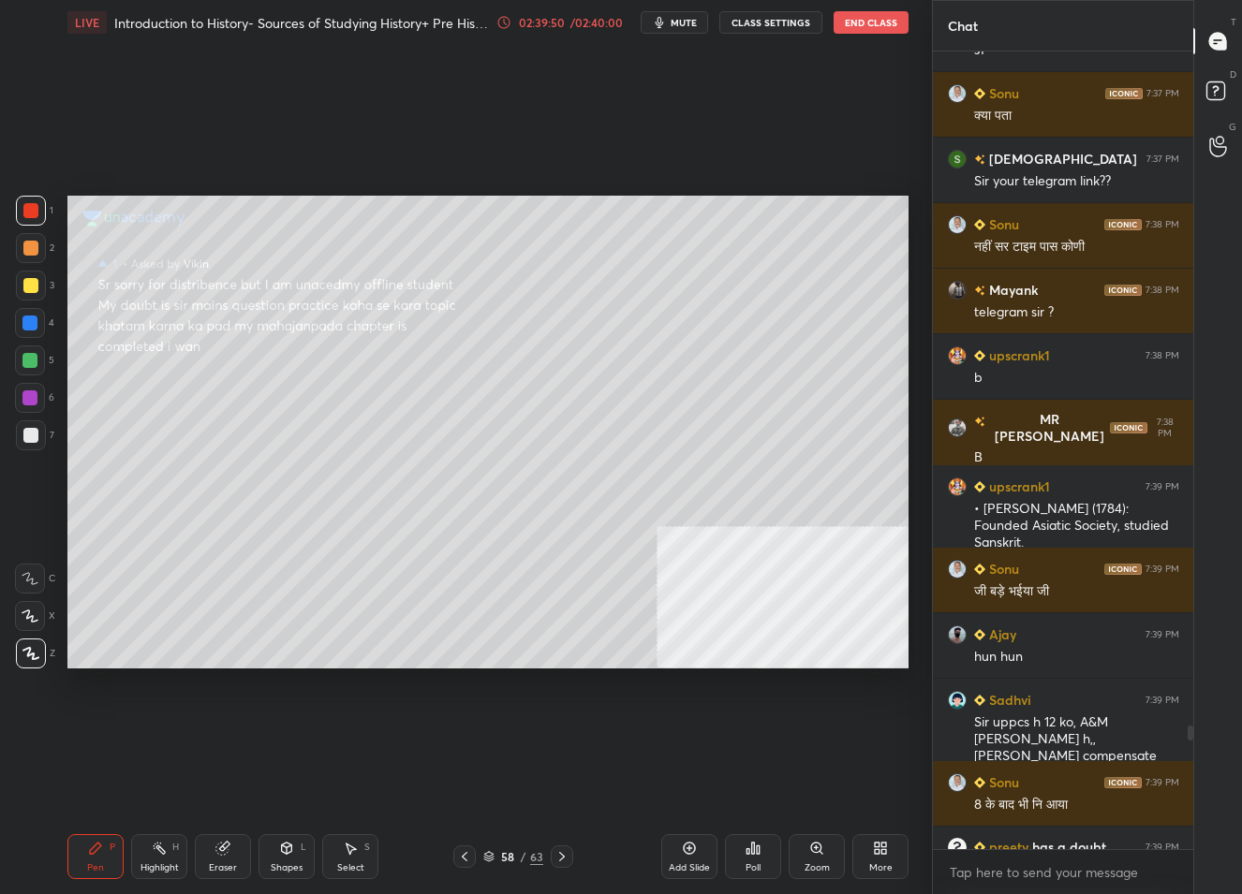
click at [23, 282] on div at bounding box center [30, 285] width 15 height 15
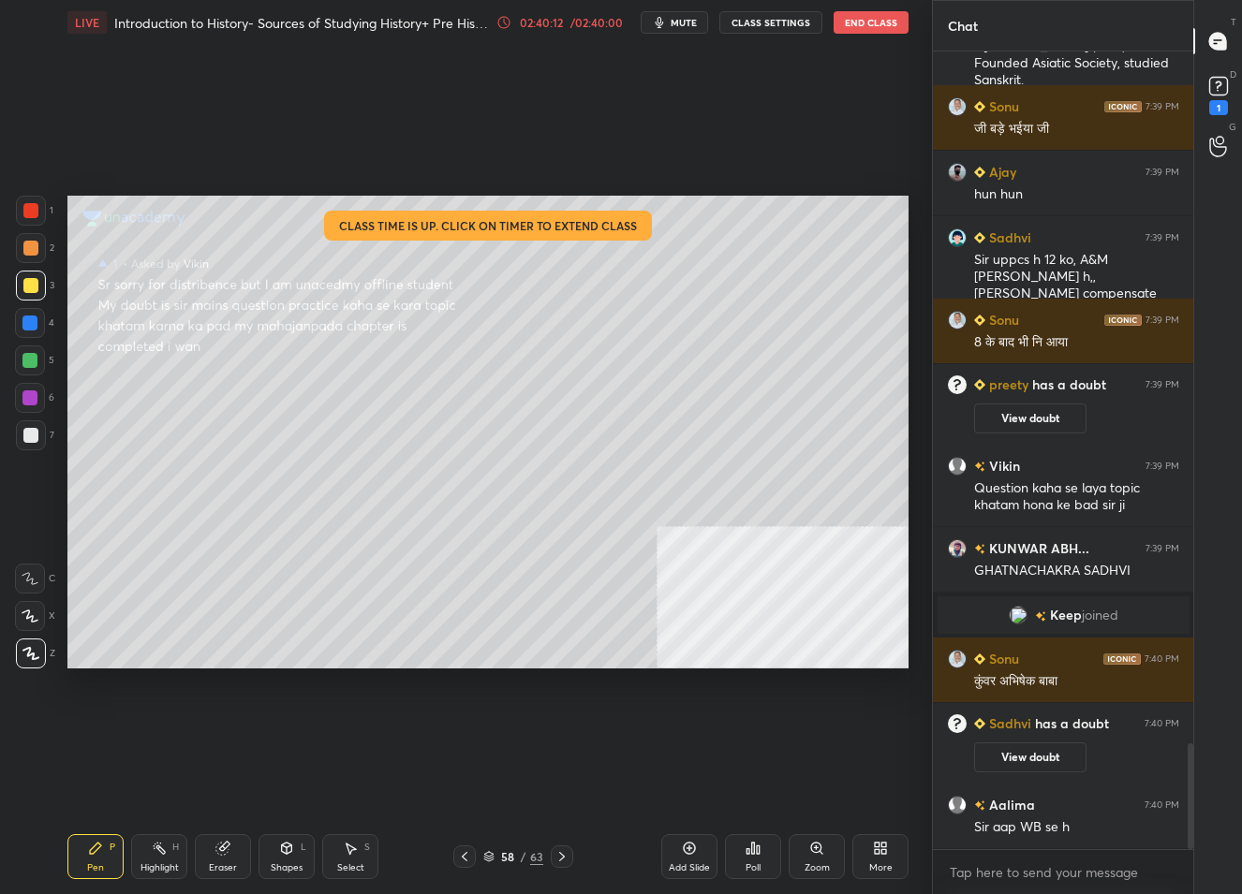
scroll to position [5204, 0]
click at [1216, 91] on rect at bounding box center [1218, 87] width 18 height 18
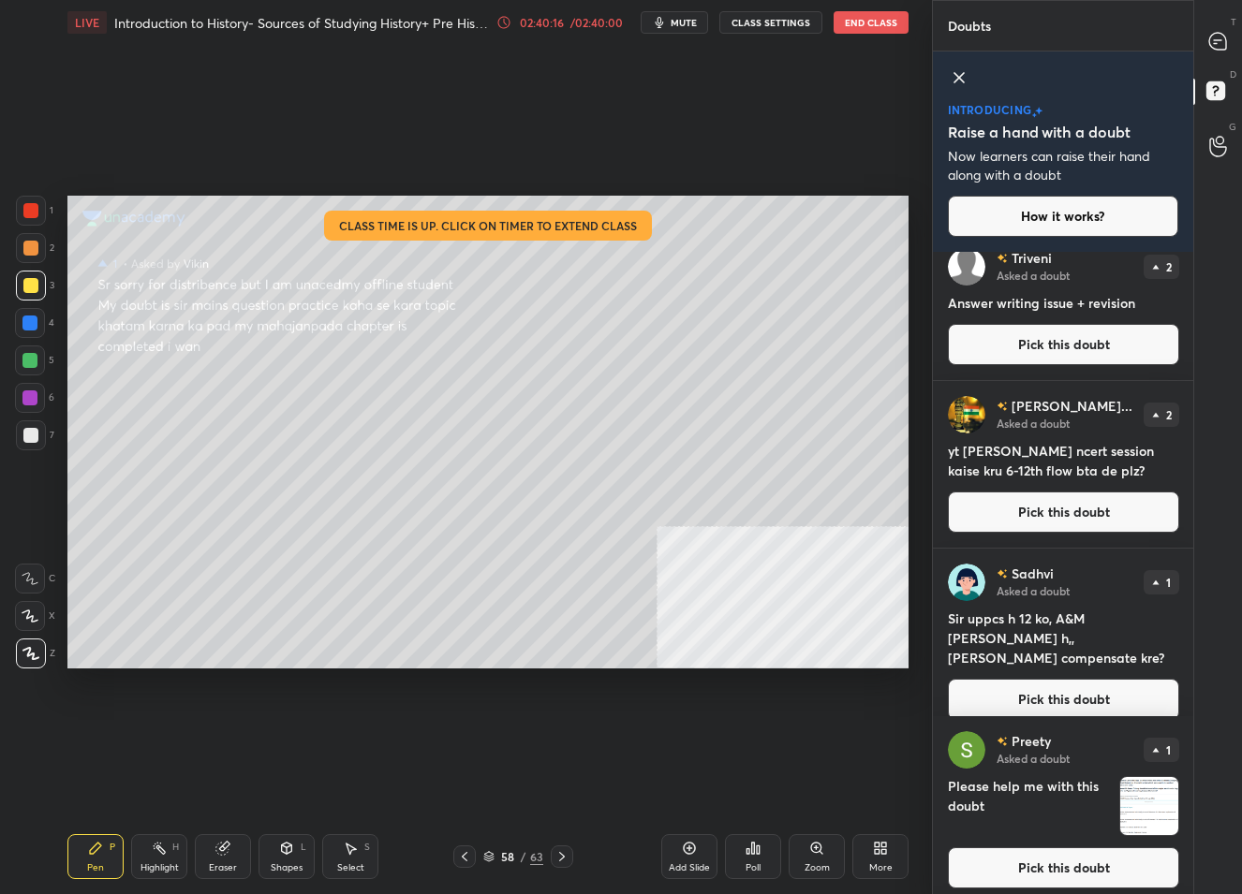
scroll to position [31, 0]
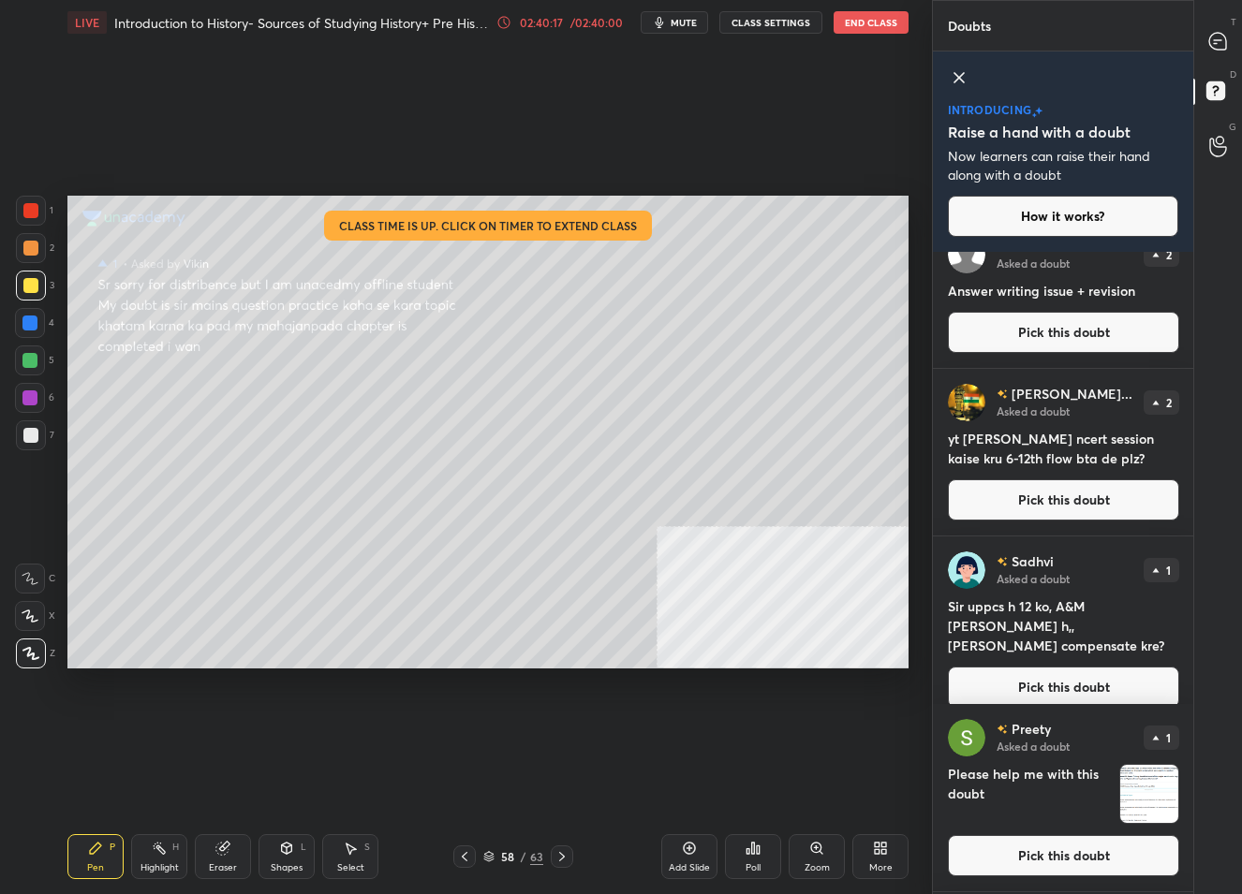
click at [1052, 856] on button "Pick this doubt" at bounding box center [1063, 855] width 231 height 41
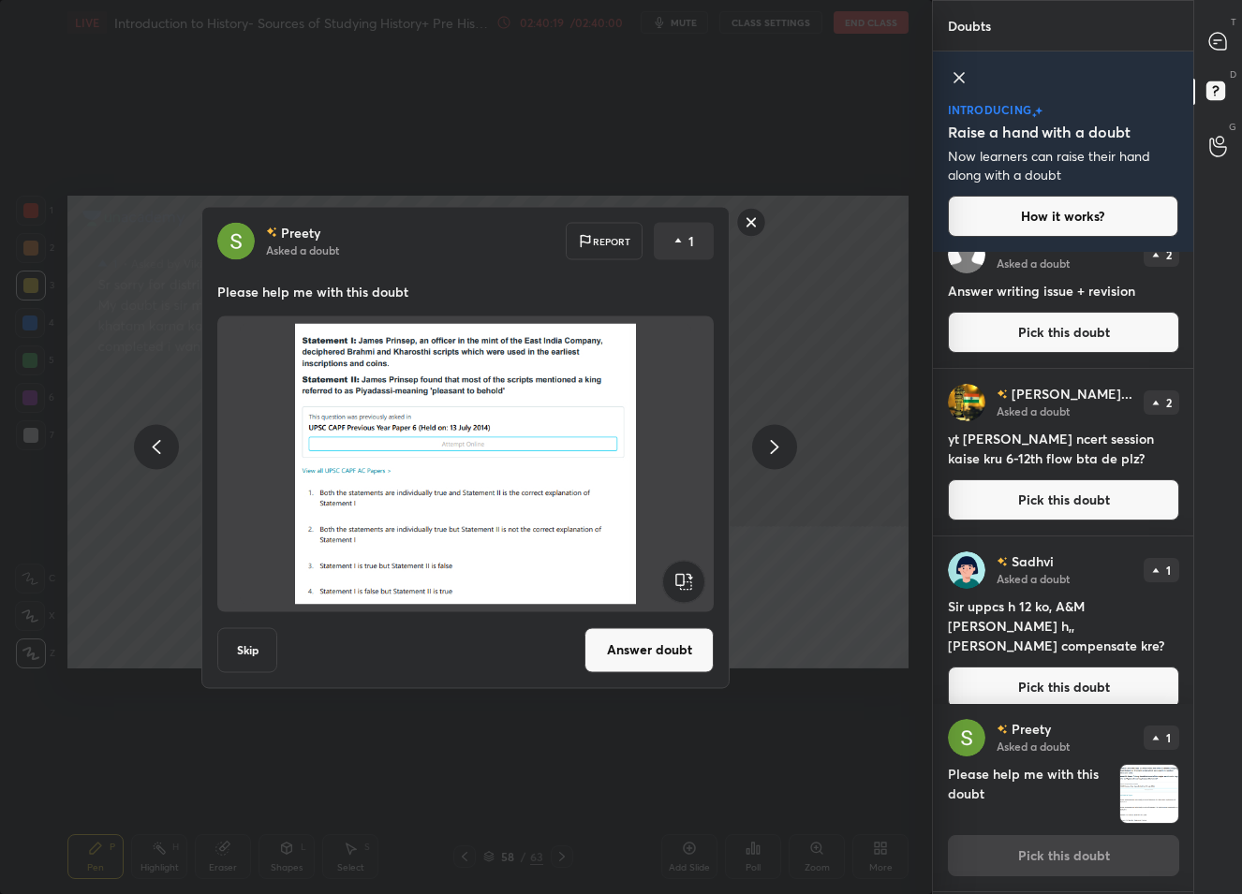
click at [741, 221] on rect at bounding box center [751, 222] width 29 height 29
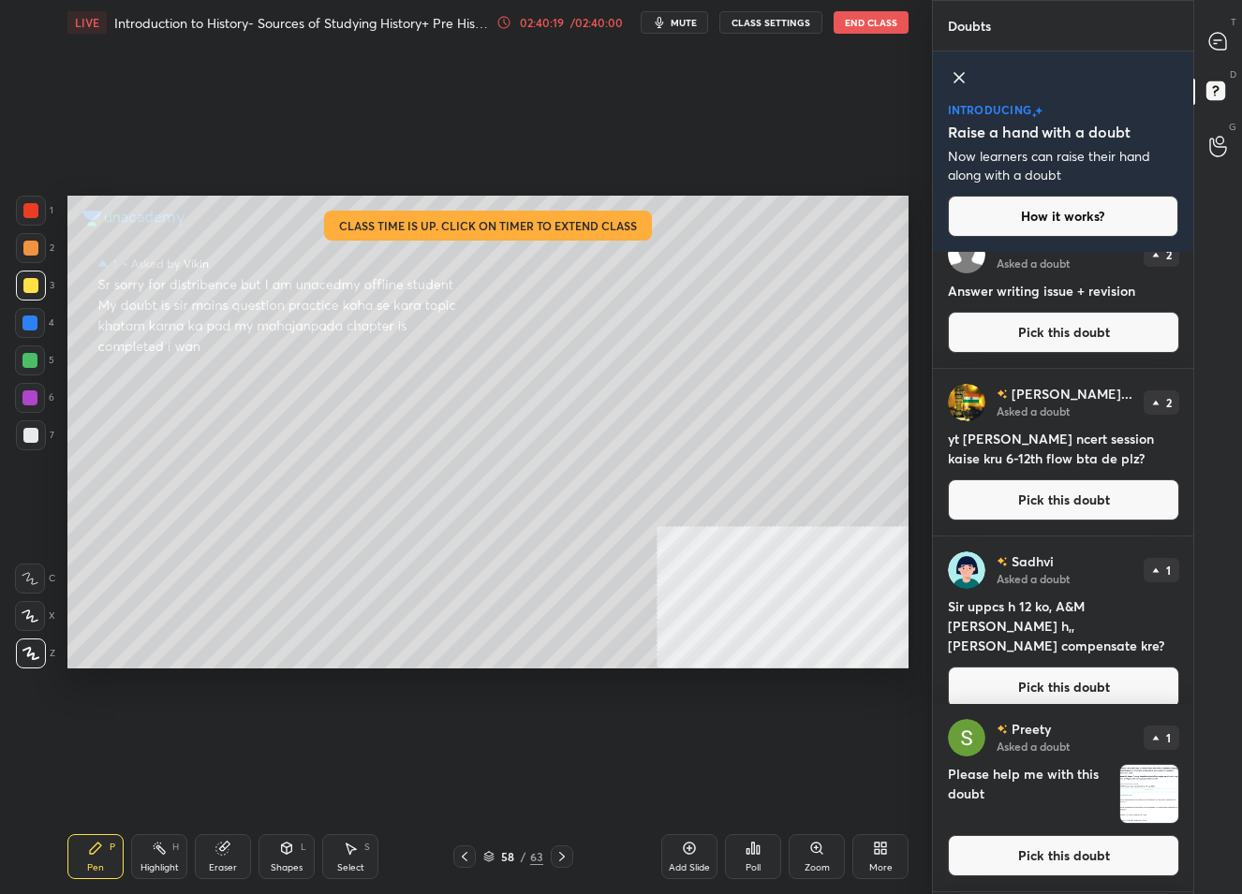
scroll to position [0, 0]
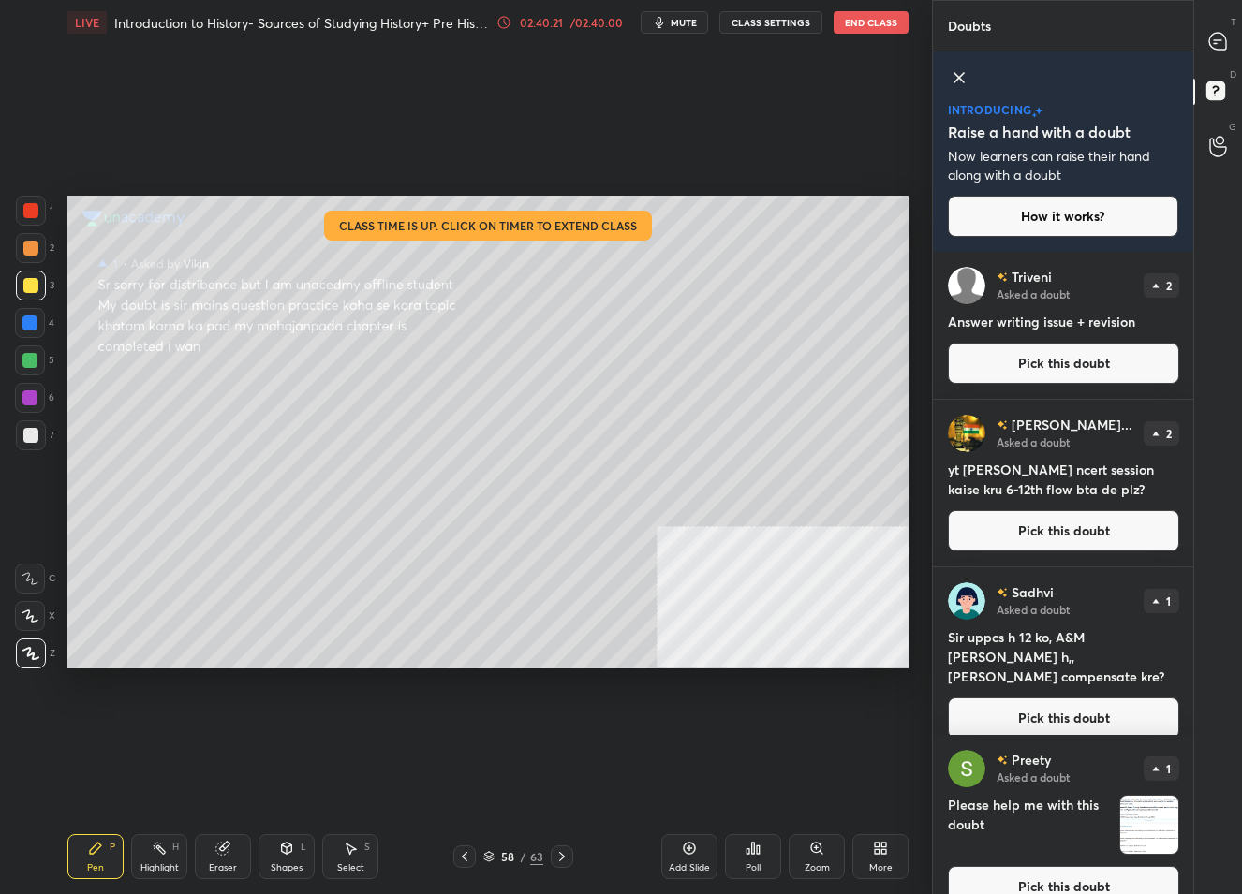
click at [1078, 698] on button "Pick this doubt" at bounding box center [1063, 718] width 231 height 41
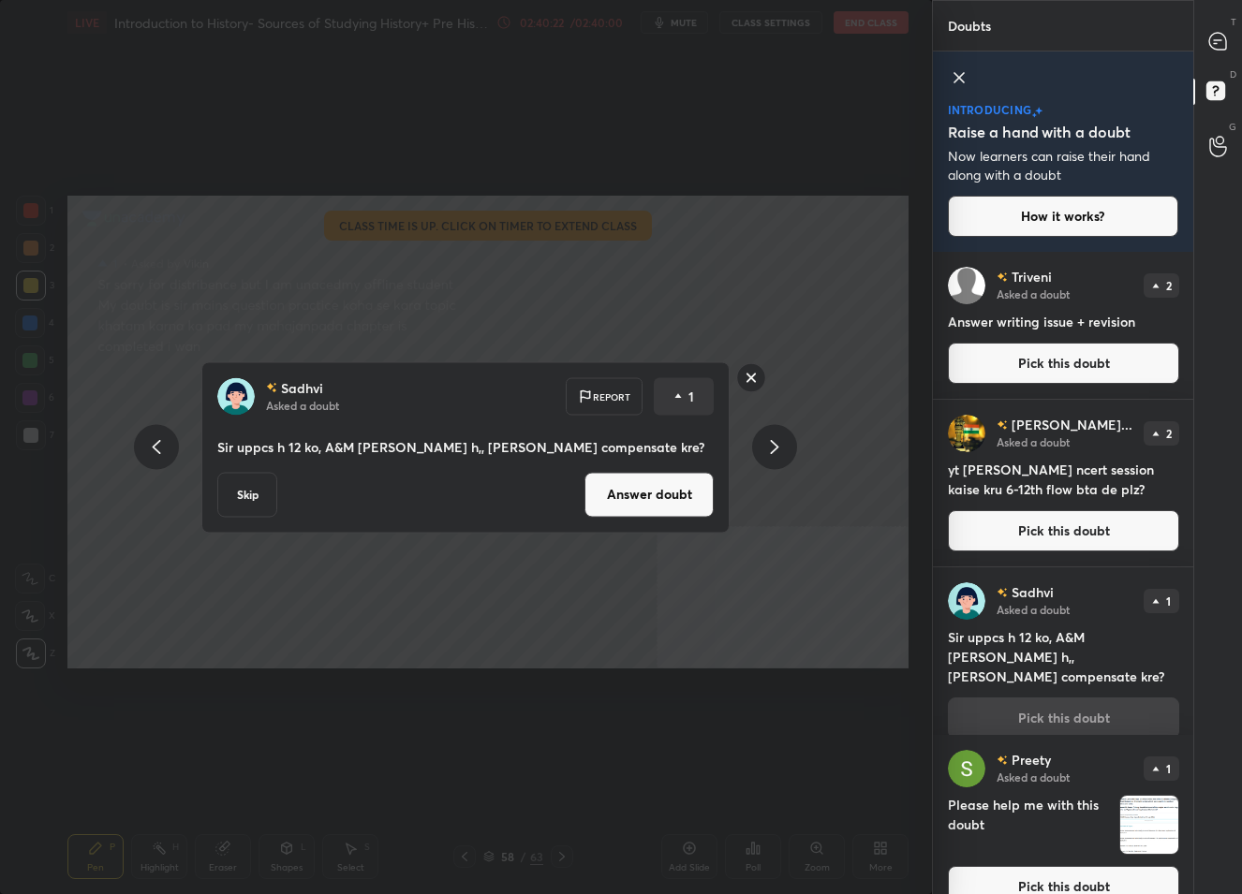
click at [642, 488] on button "Answer doubt" at bounding box center [648, 494] width 129 height 45
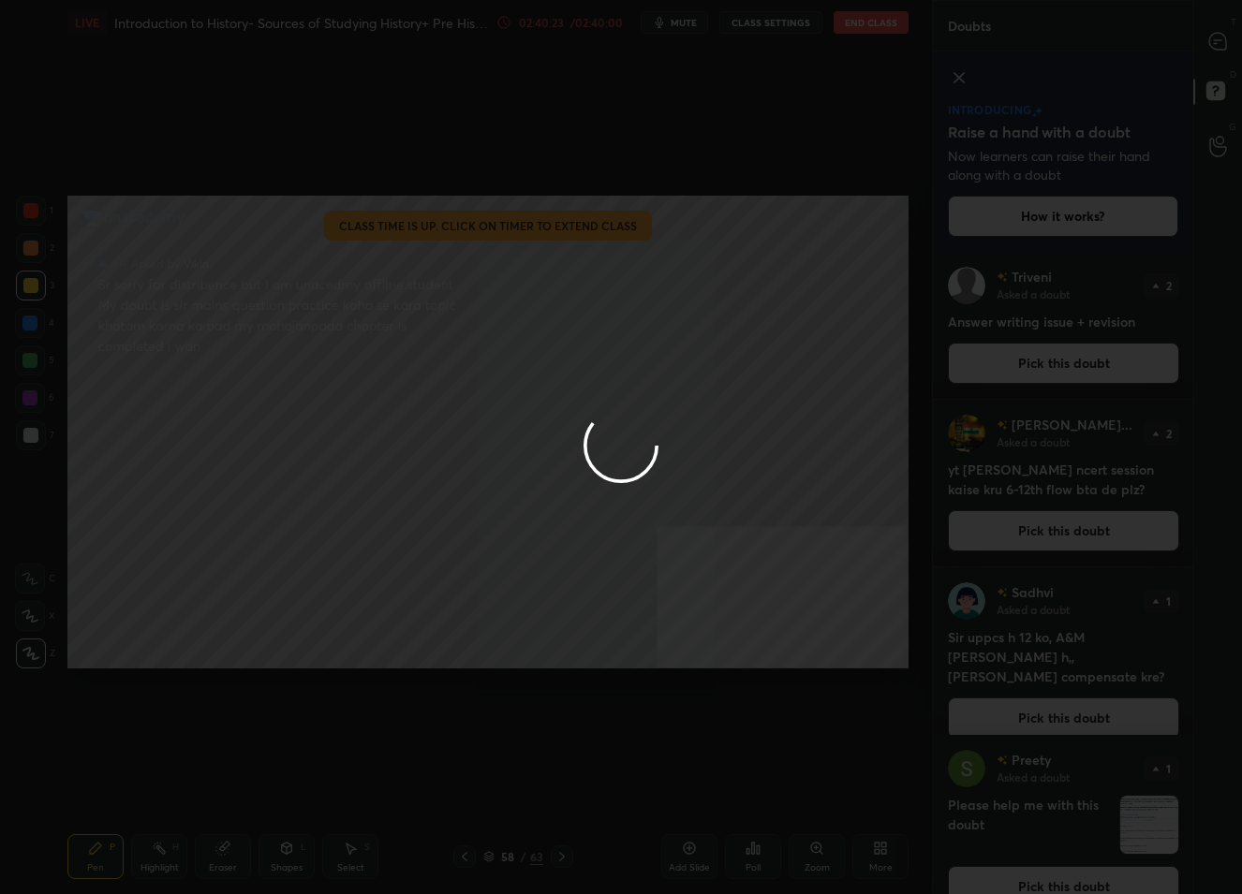
click at [1209, 37] on div at bounding box center [621, 447] width 1242 height 894
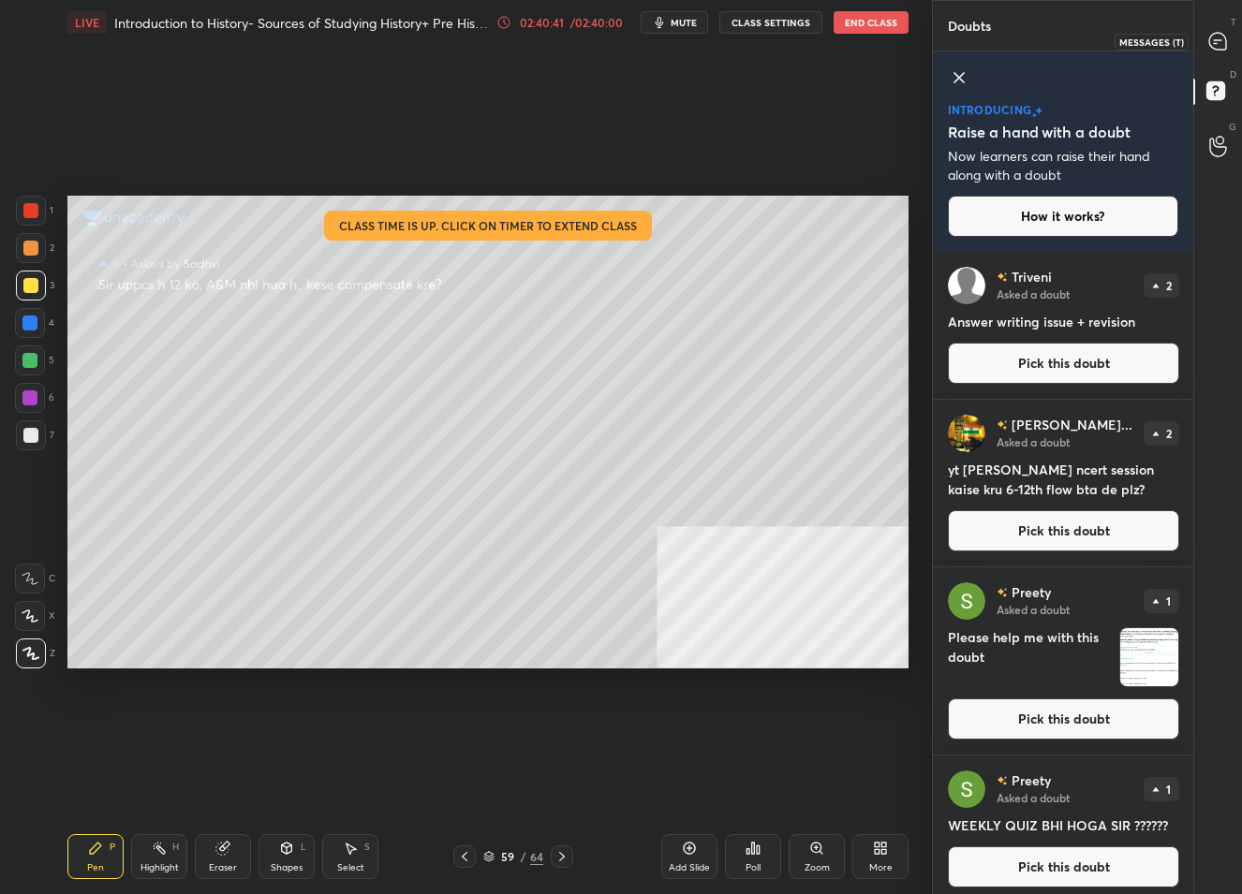
click at [1211, 42] on icon at bounding box center [1217, 41] width 17 height 17
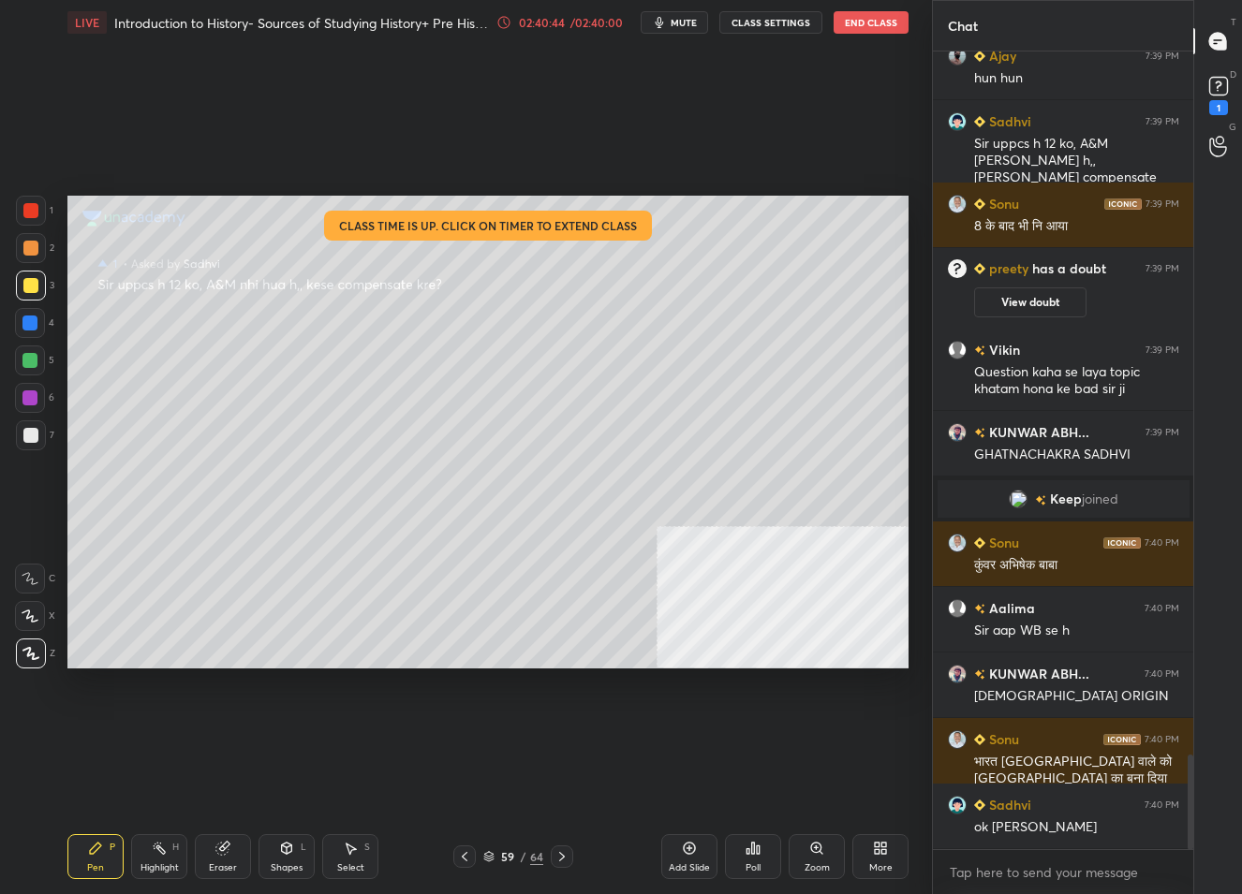
scroll to position [5961, 0]
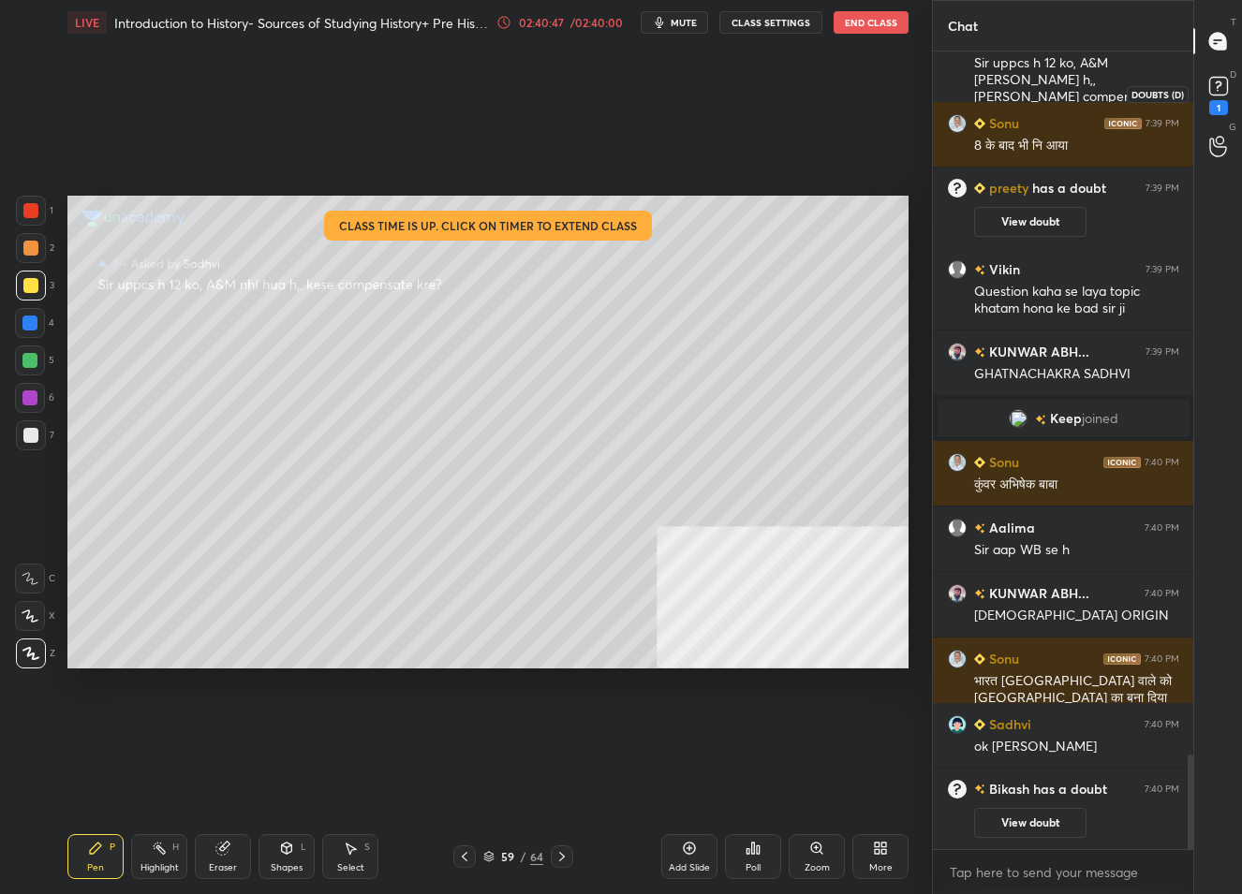
click at [1217, 82] on rect at bounding box center [1218, 87] width 18 height 18
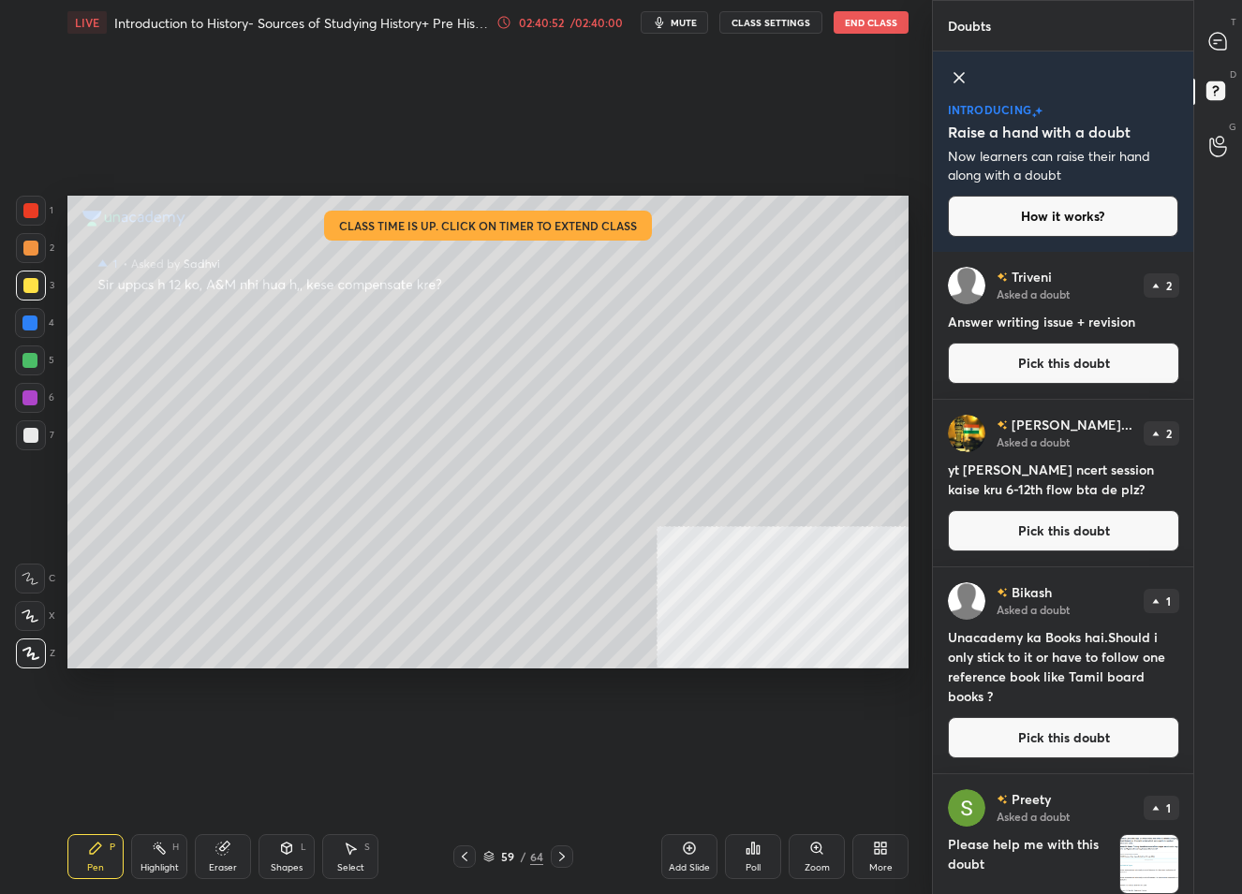
click at [1025, 746] on button "Pick this doubt" at bounding box center [1063, 737] width 231 height 41
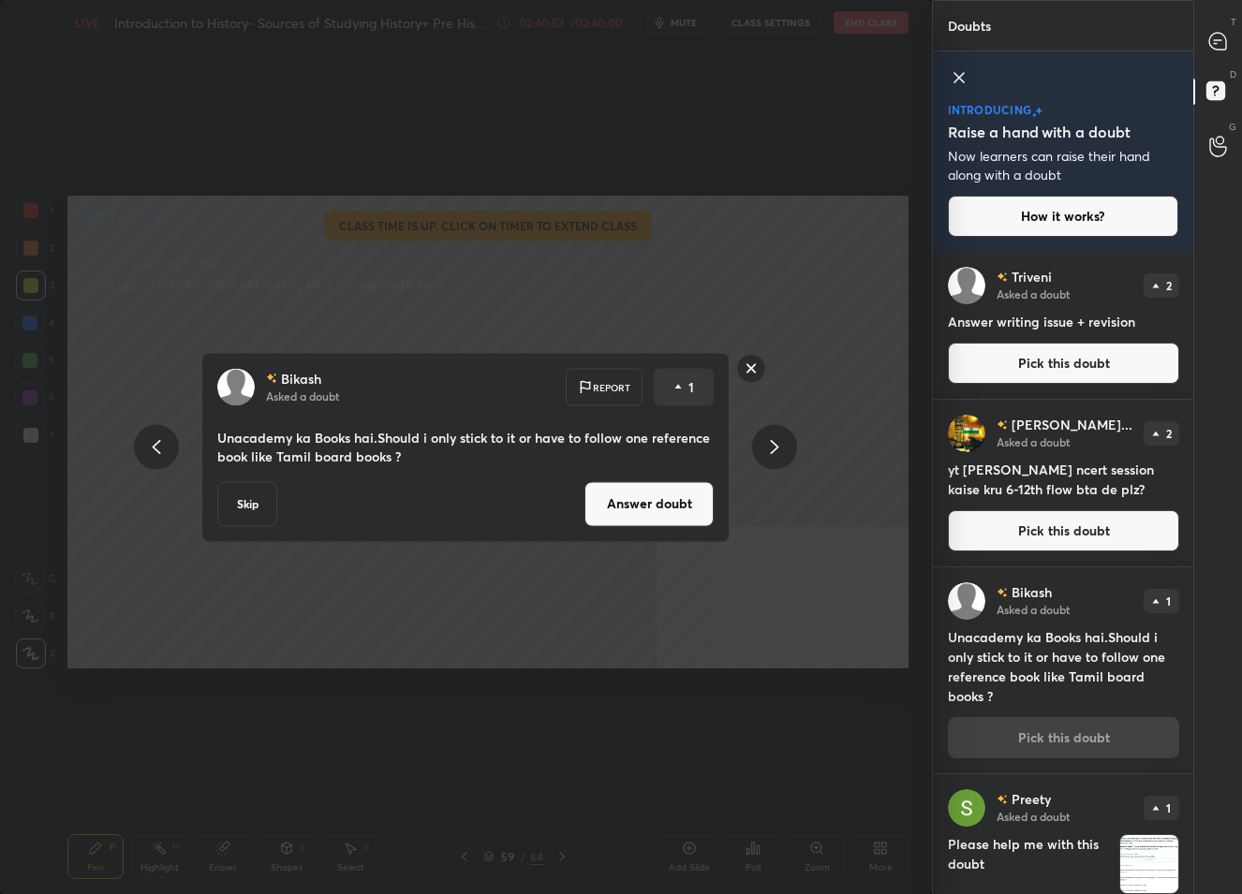
click at [636, 495] on button "Answer doubt" at bounding box center [648, 503] width 129 height 45
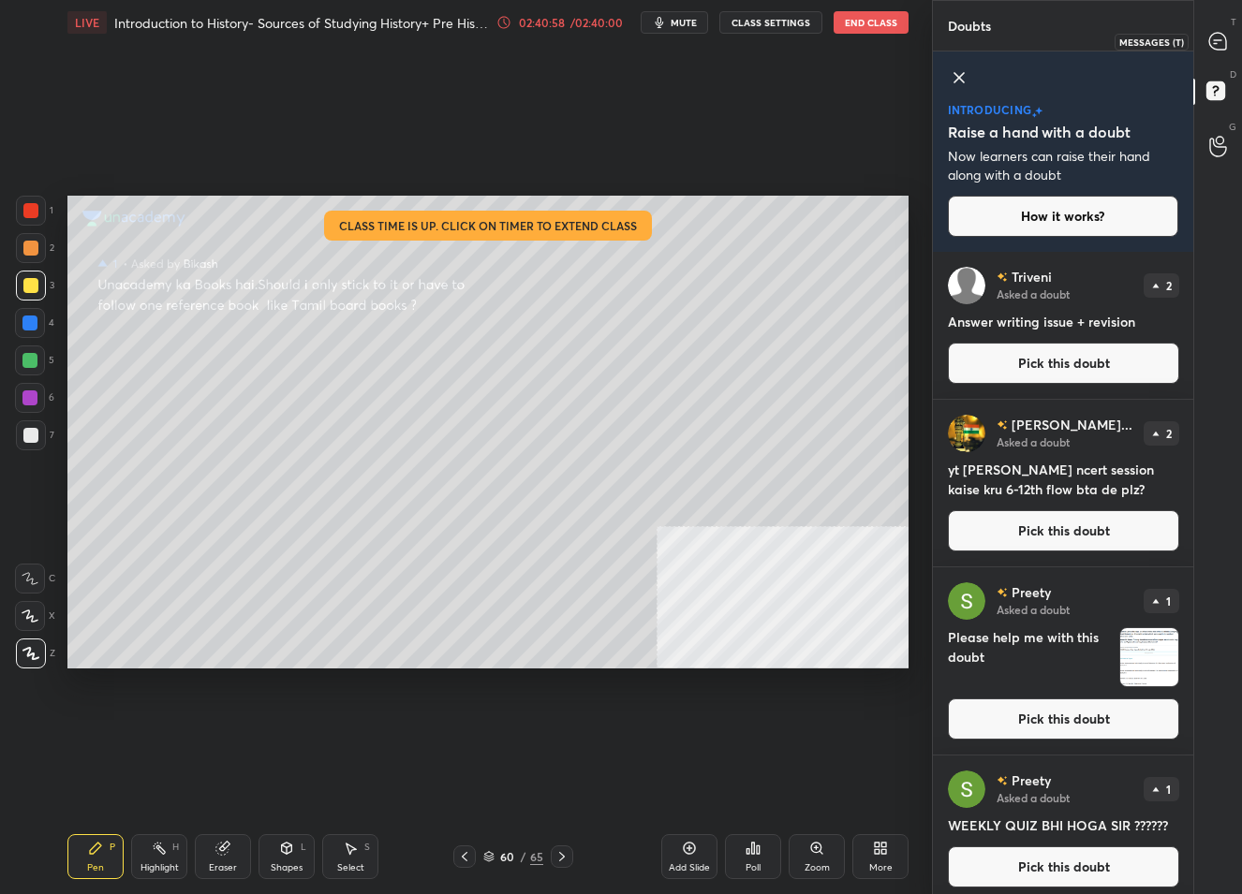
click at [1220, 34] on icon at bounding box center [1217, 41] width 17 height 17
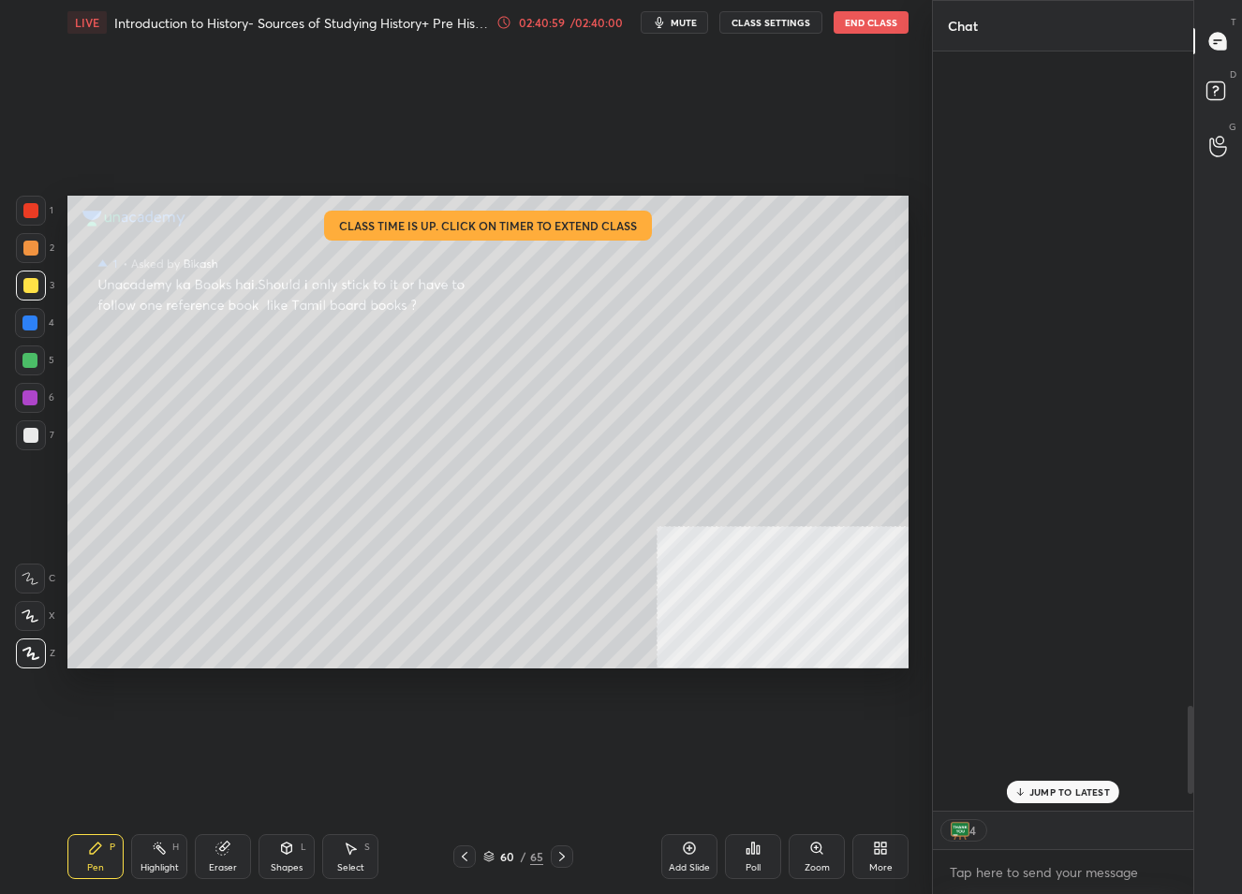
scroll to position [755, 256]
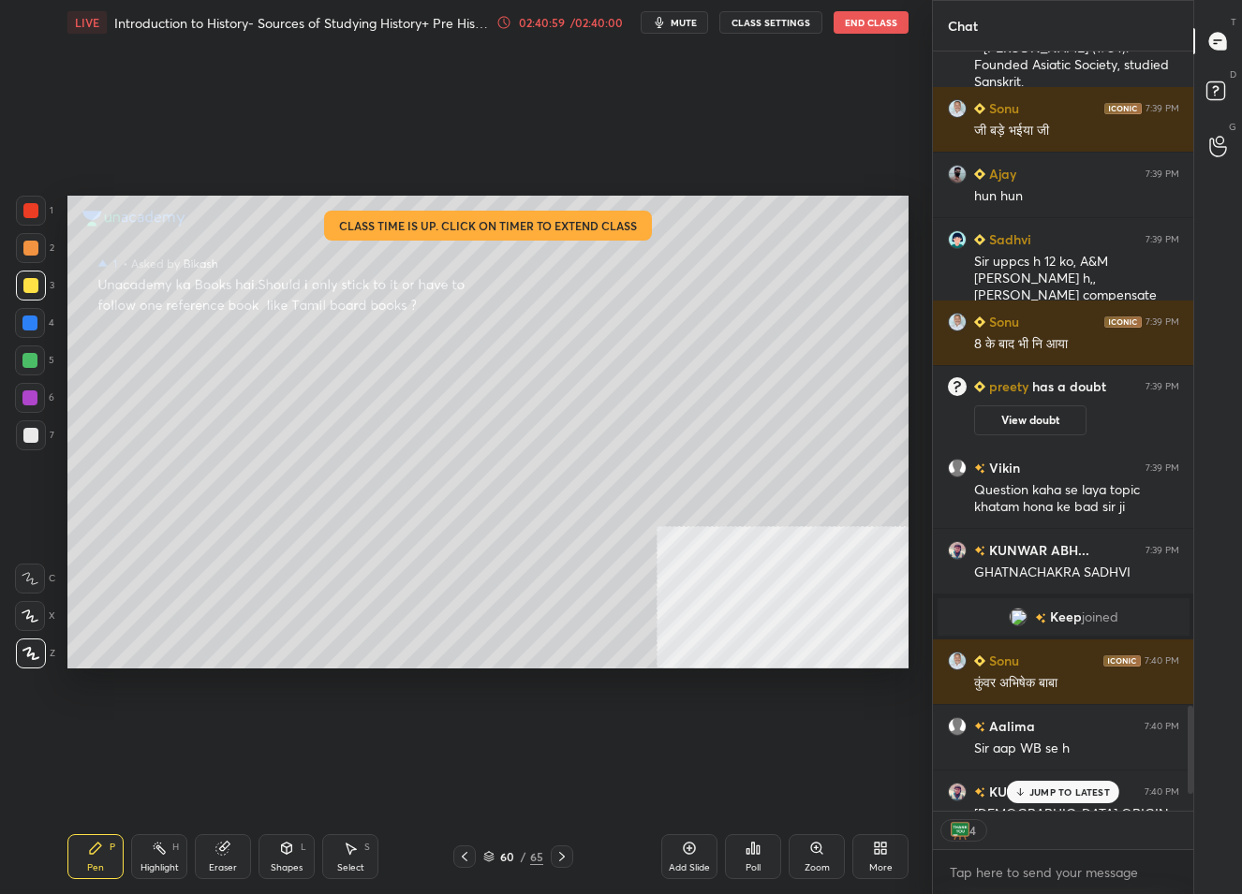
click at [1074, 792] on p "JUMP TO LATEST" at bounding box center [1069, 792] width 81 height 11
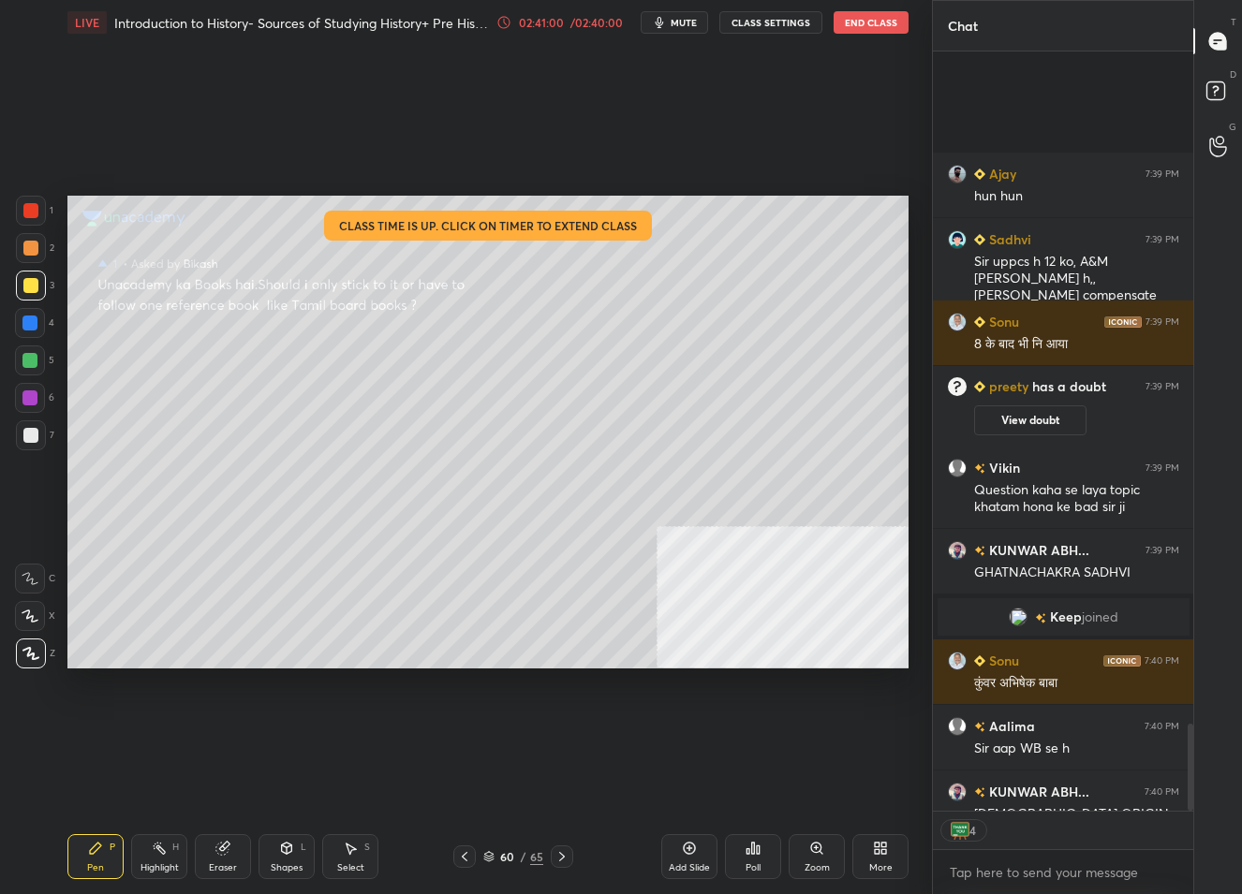
scroll to position [5859, 0]
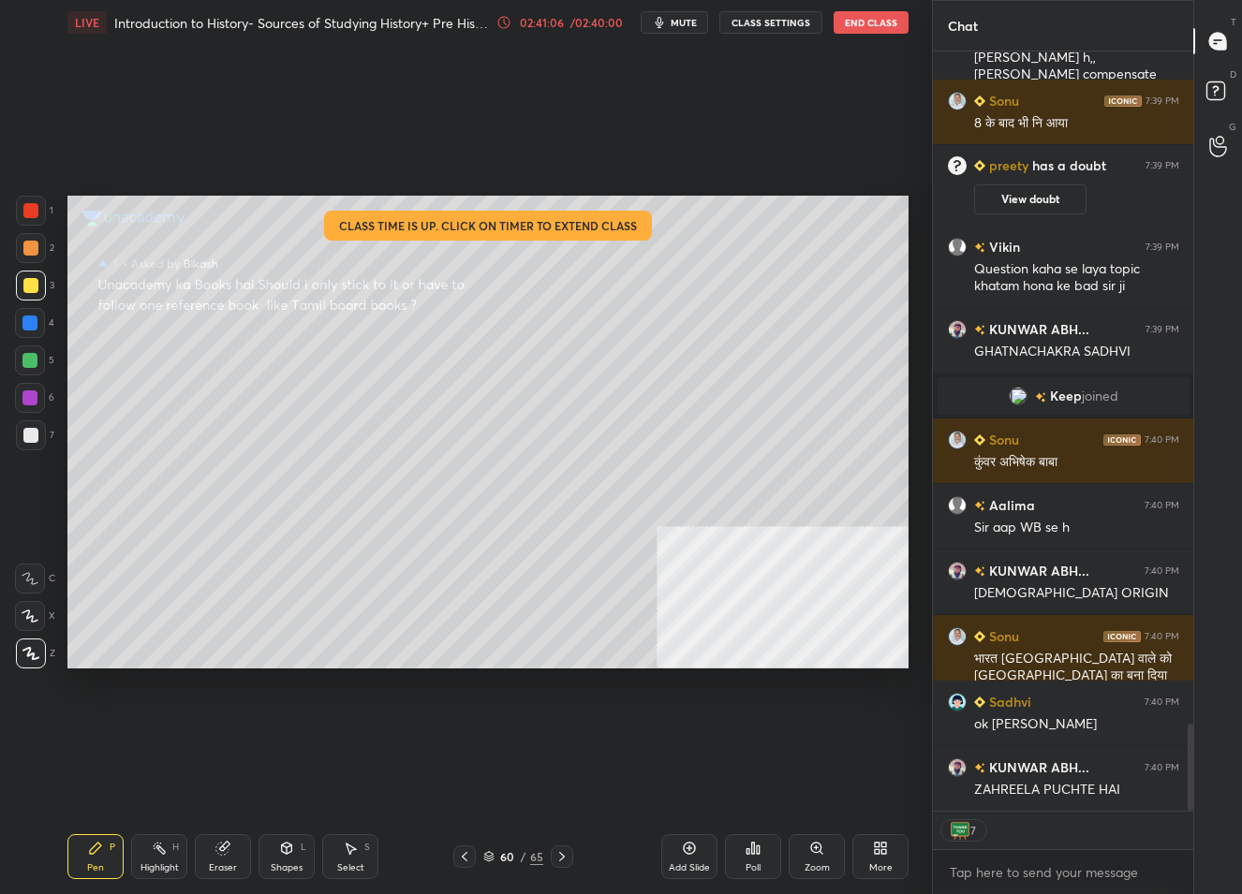
click at [524, 851] on div "/" at bounding box center [524, 856] width 6 height 11
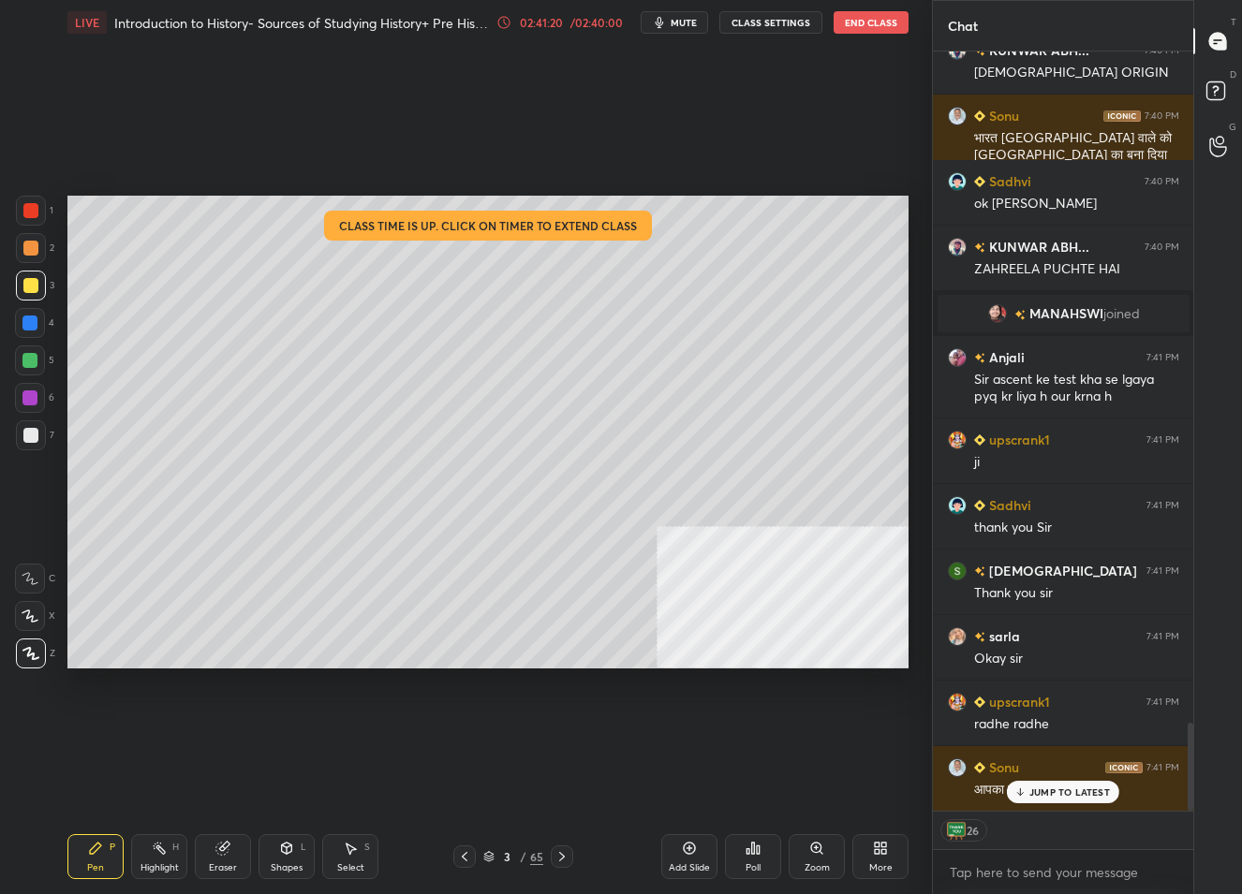
scroll to position [5885, 0]
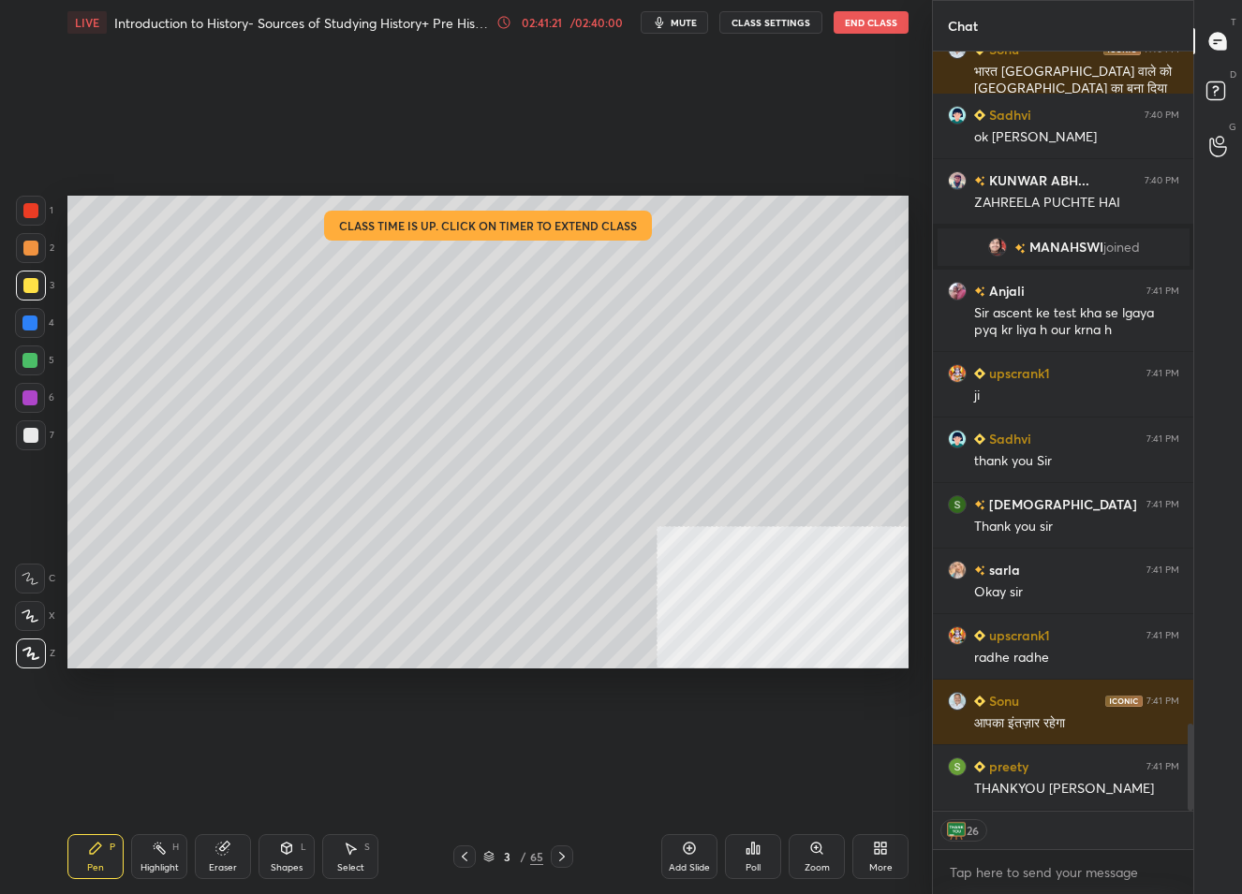
click at [848, 30] on button "End Class" at bounding box center [871, 22] width 75 height 22
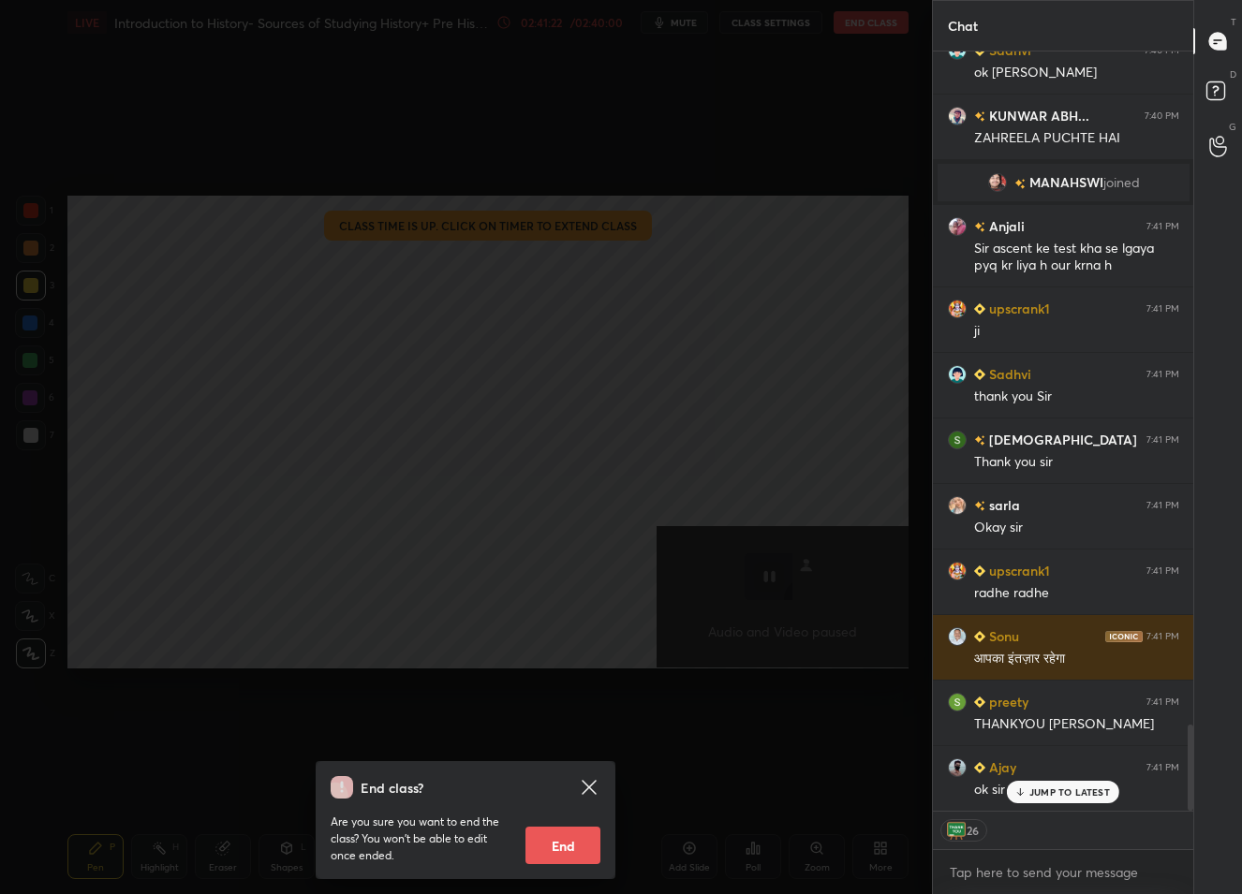
click at [568, 852] on button "End" at bounding box center [562, 845] width 75 height 37
type textarea "x"
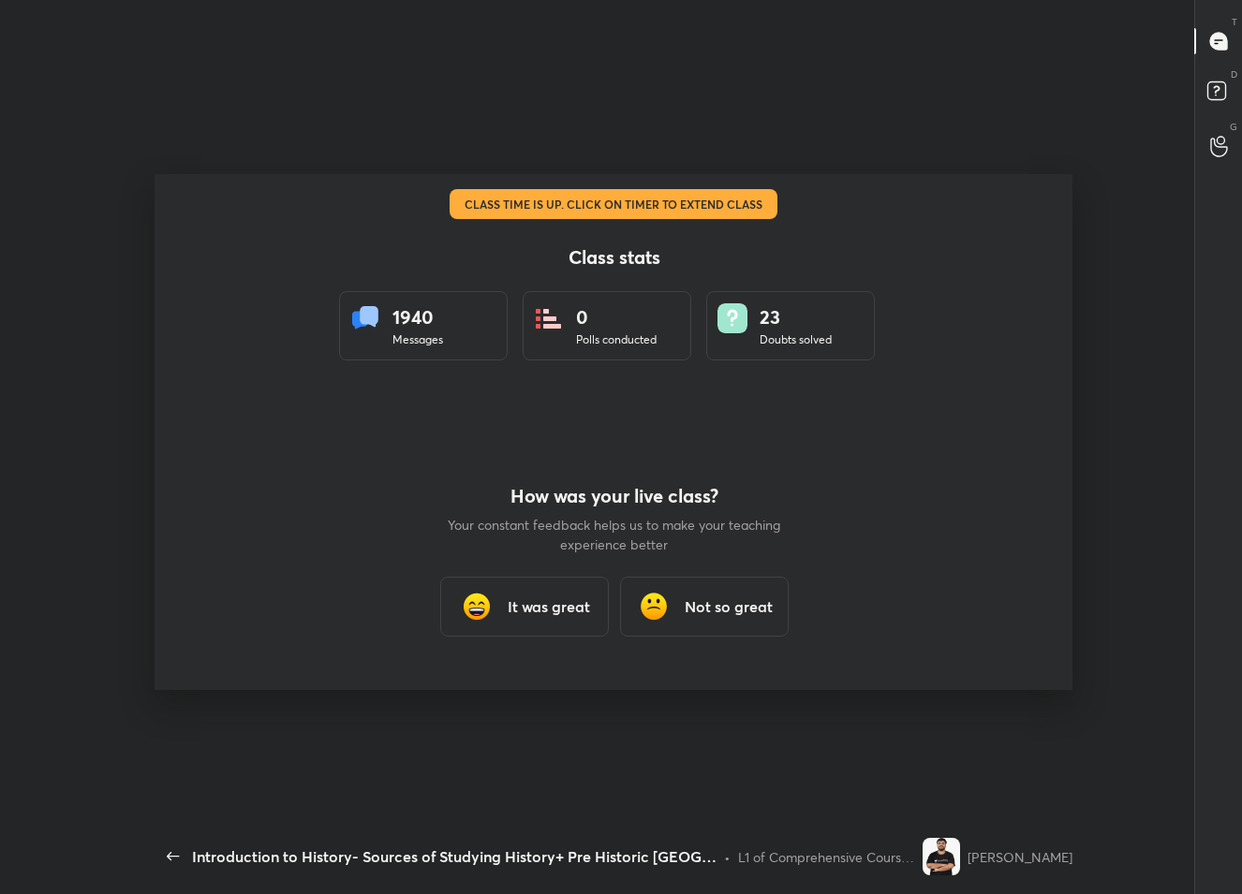
scroll to position [0, 0]
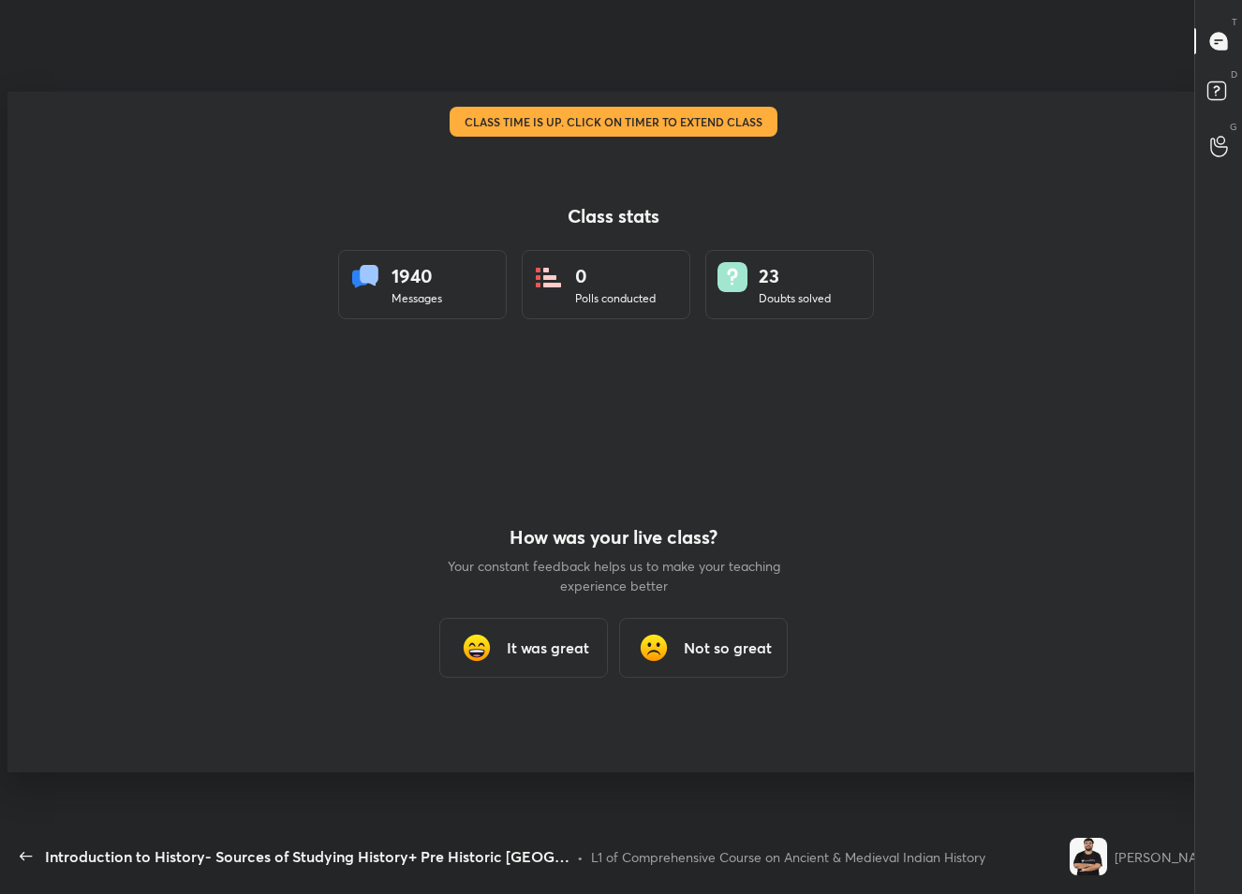
click at [554, 665] on div "It was great" at bounding box center [523, 648] width 169 height 60
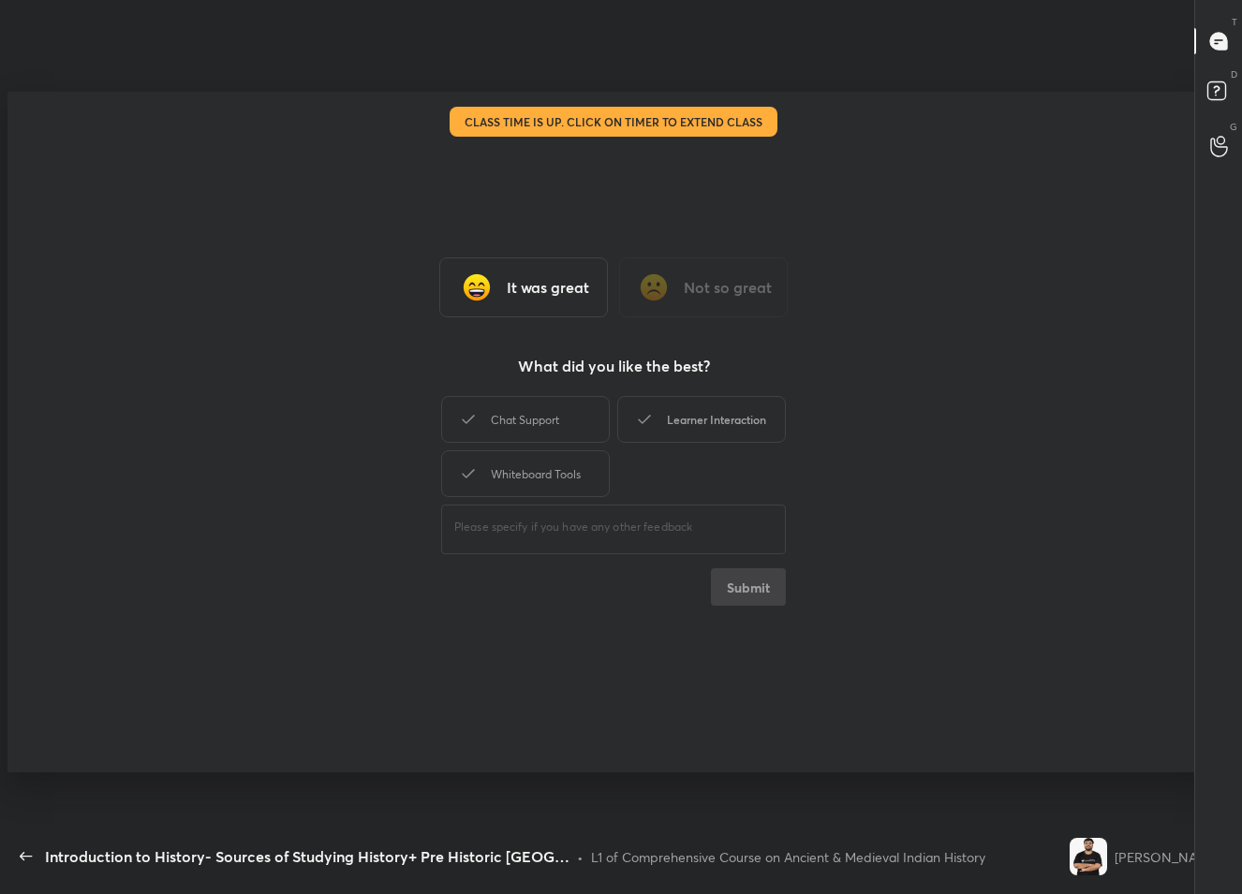
click at [729, 431] on div "Learner Interaction" at bounding box center [701, 419] width 169 height 47
click at [742, 584] on button "Submit" at bounding box center [748, 587] width 75 height 37
